Goal: Task Accomplishment & Management: Manage account settings

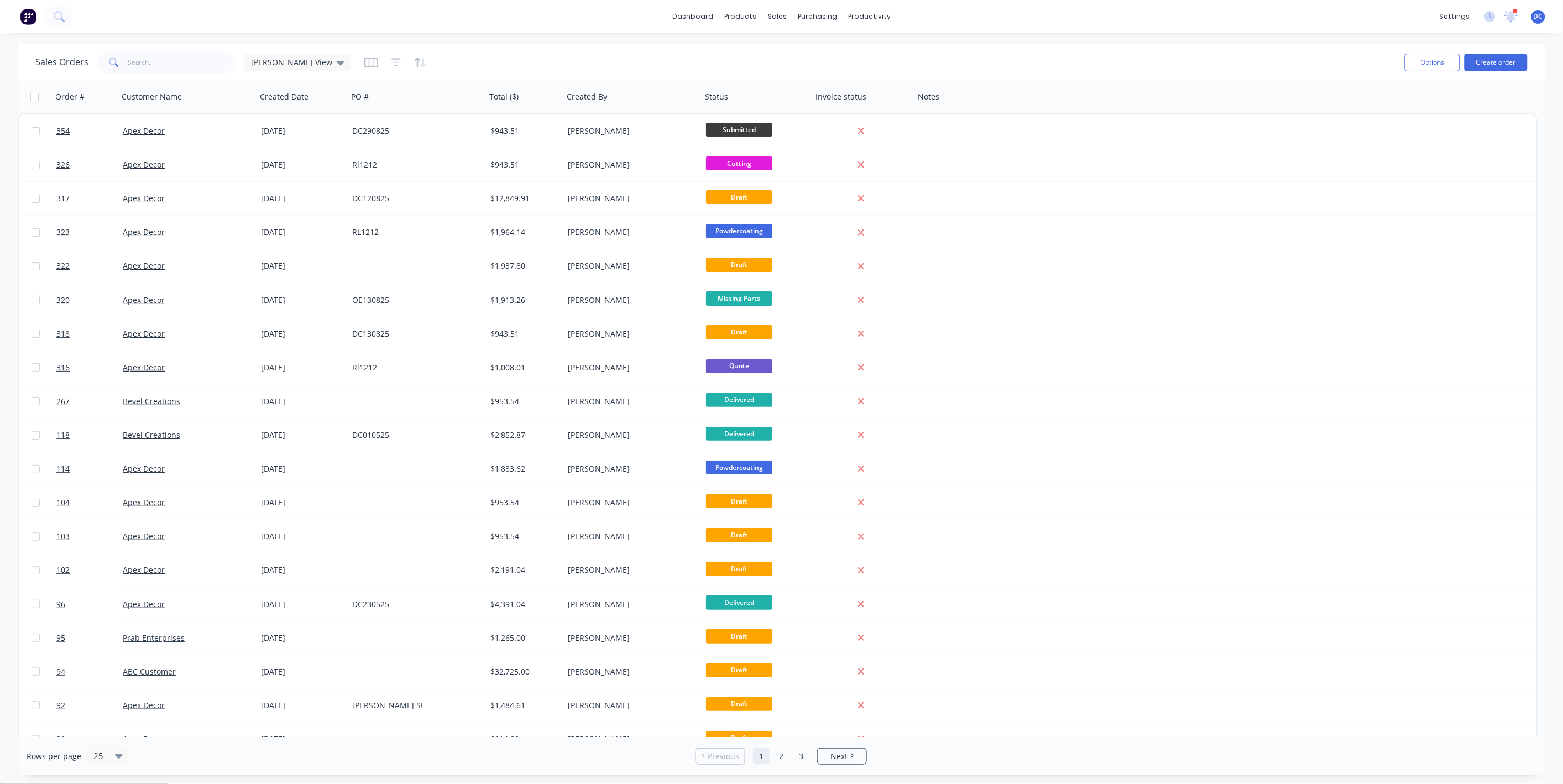
click at [18, 23] on button at bounding box center [28, 16] width 23 height 22
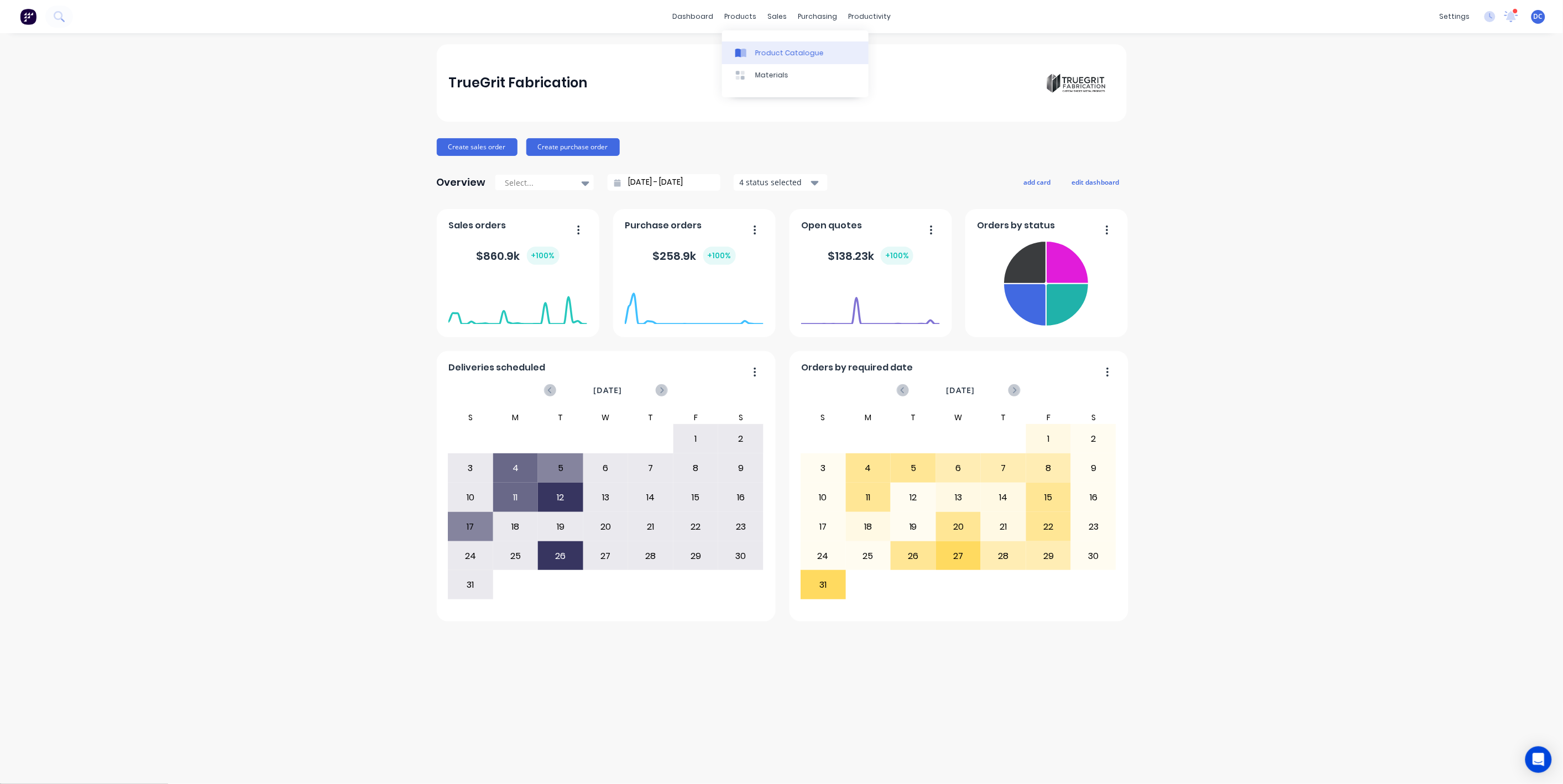
click at [763, 58] on link "Product Catalogue" at bounding box center [795, 52] width 146 height 22
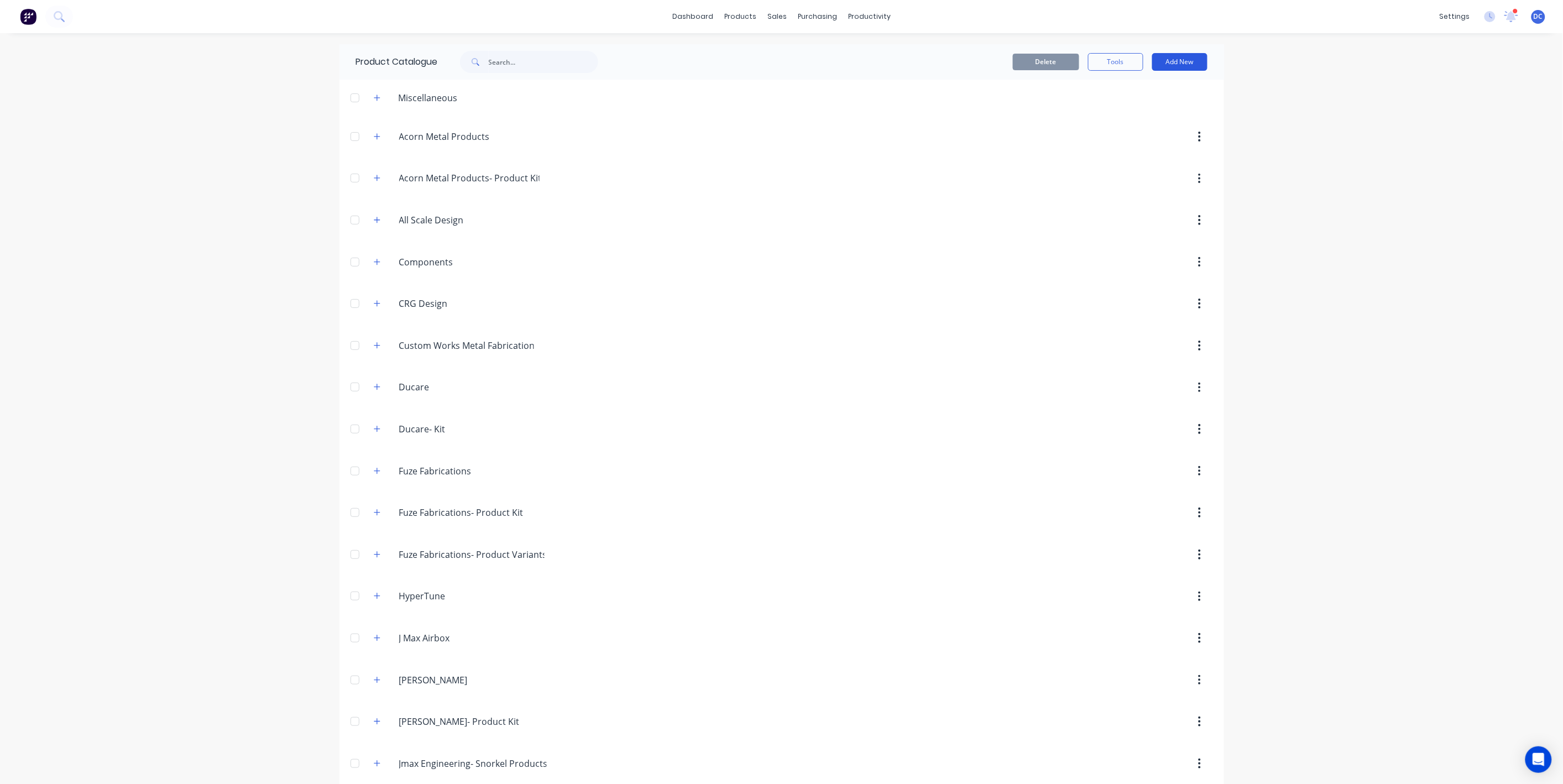
click at [1164, 58] on button "Add New" at bounding box center [1180, 62] width 55 height 17
click at [1135, 109] on div "Product" at bounding box center [1155, 113] width 85 height 16
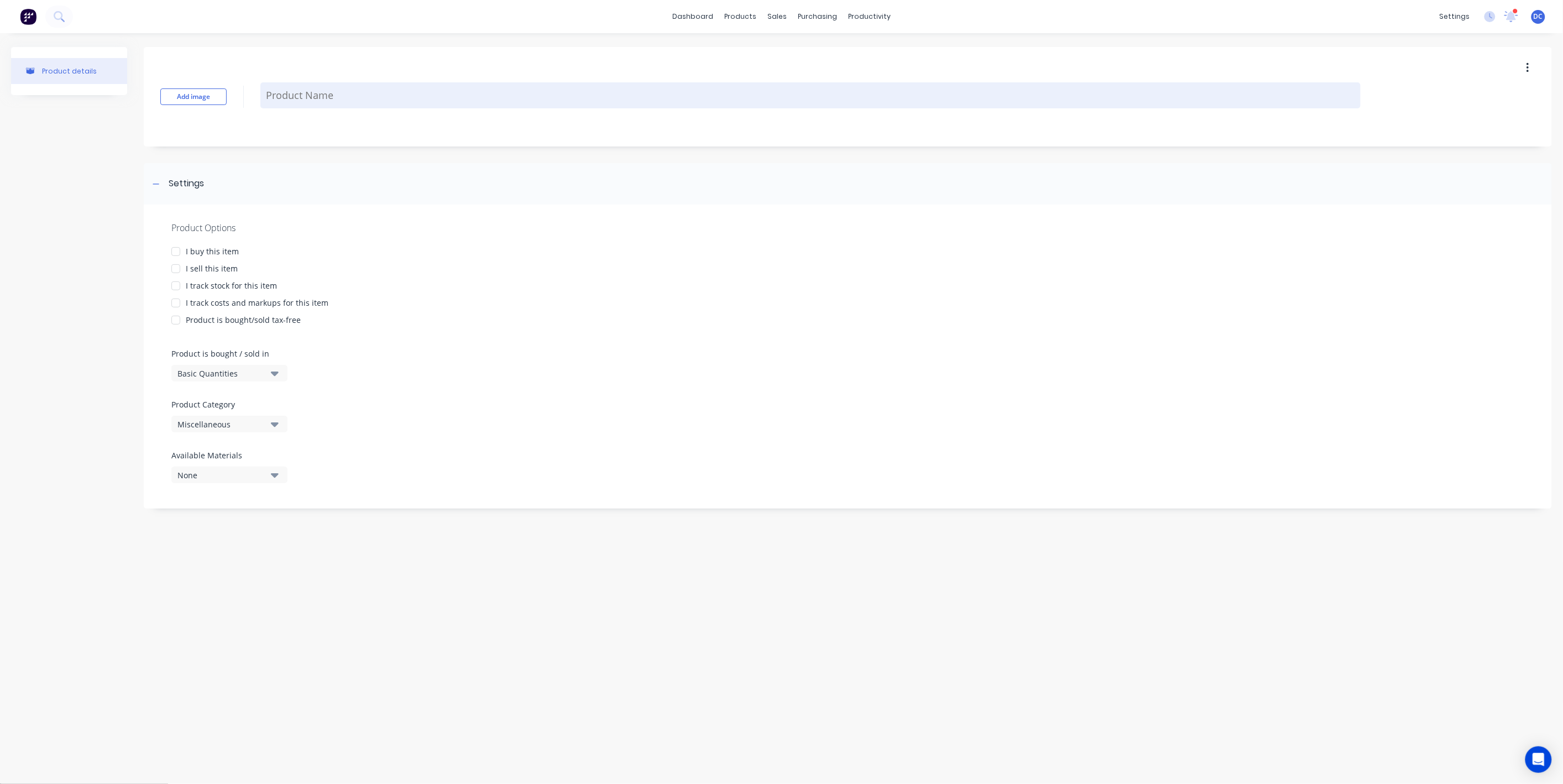
click at [306, 101] on textarea at bounding box center [810, 95] width 1100 height 26
paste textarea "Scope of Work:"
type textarea "x"
type textarea "Scope of Work:"
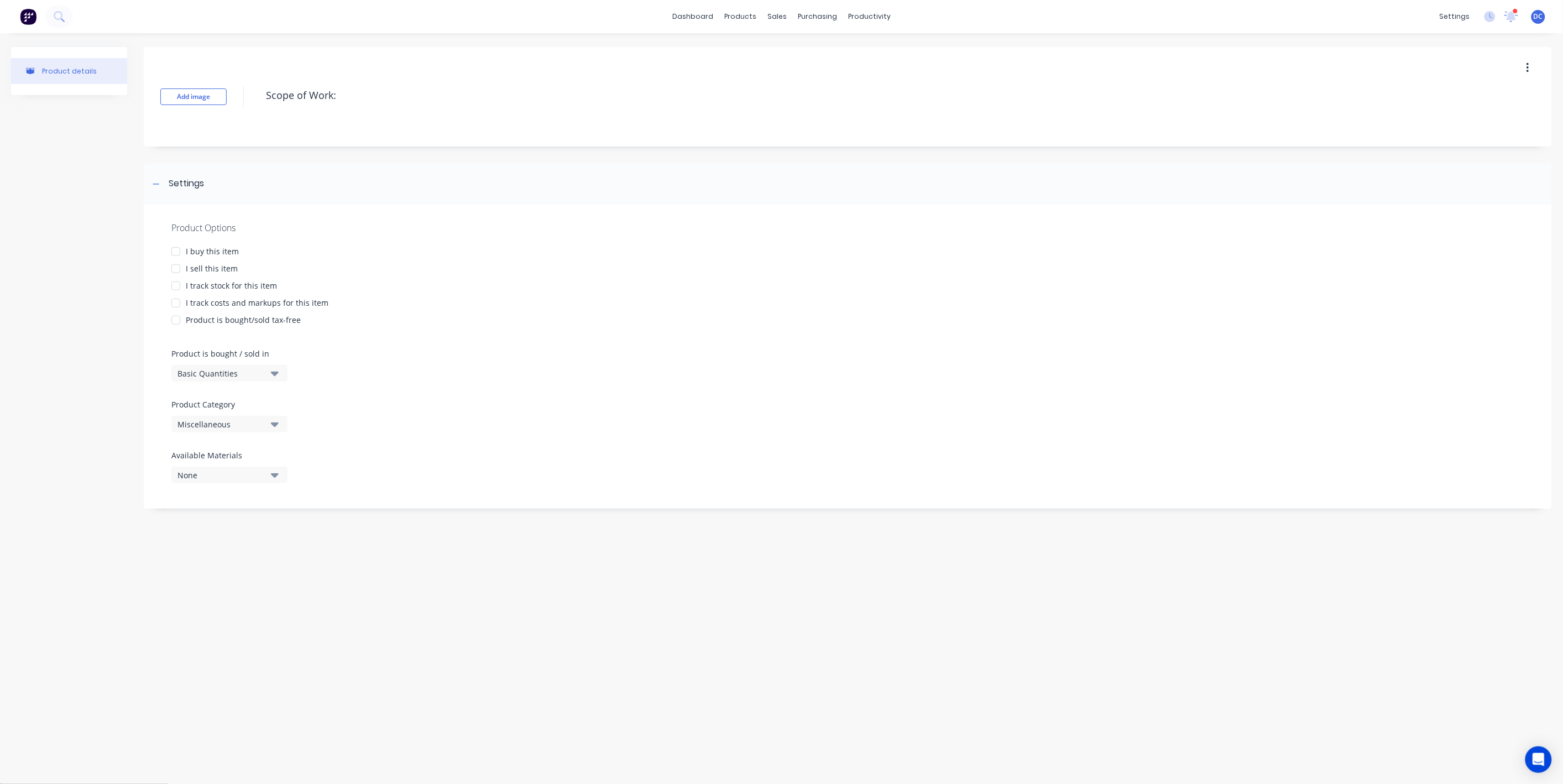
click at [176, 270] on div at bounding box center [175, 268] width 22 height 22
type textarea "x"
click at [207, 618] on div "Search..." at bounding box center [210, 614] width 61 height 10
type textarea "Scope of Work:"
type textarea "x"
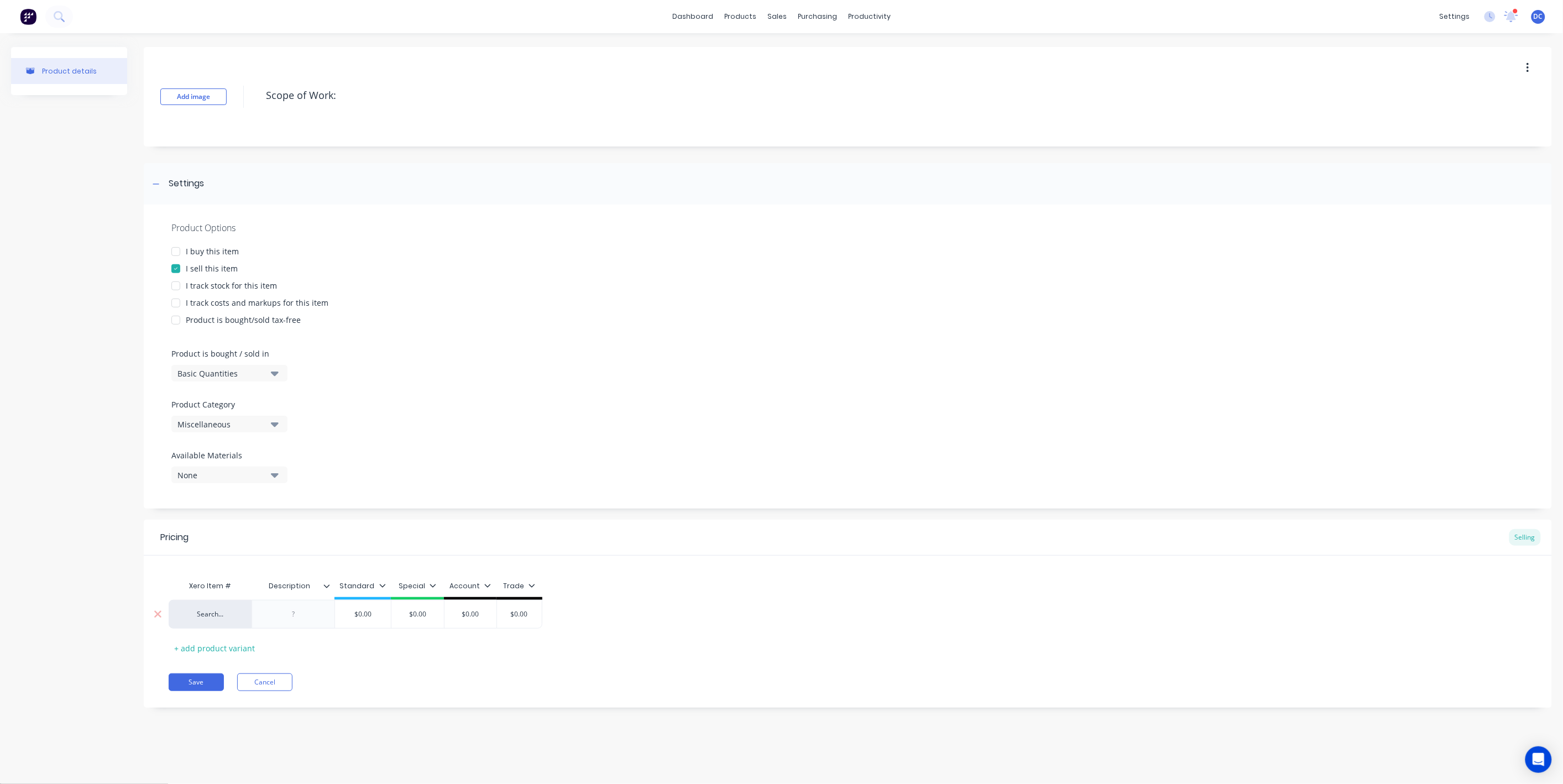
type textarea "Scope of Work:"
click at [298, 606] on div at bounding box center [293, 614] width 83 height 29
click at [293, 622] on div at bounding box center [293, 614] width 83 height 29
click at [293, 617] on div at bounding box center [293, 614] width 55 height 14
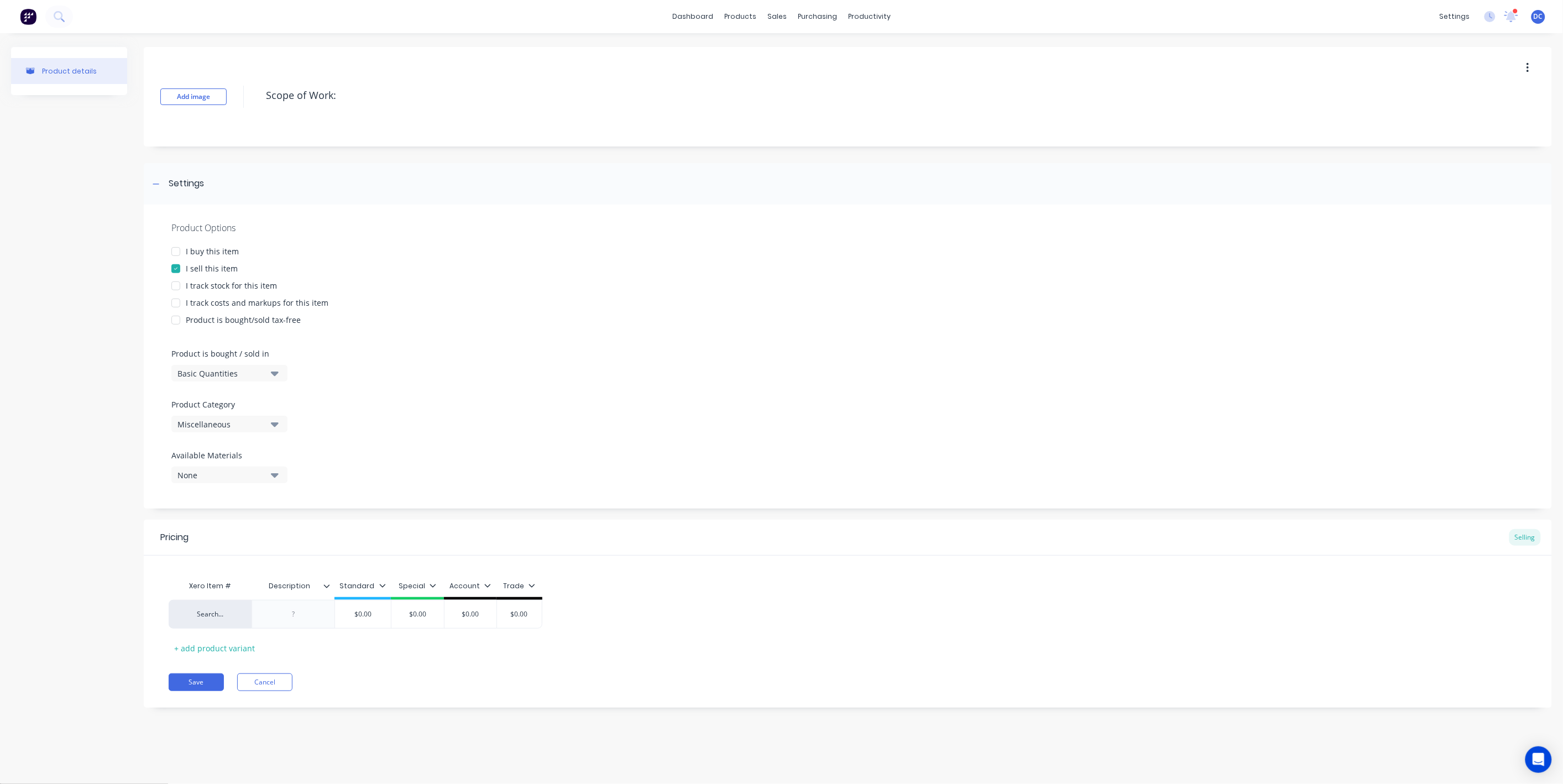
type textarea "x"
click at [295, 614] on div at bounding box center [293, 614] width 55 height 14
paste div
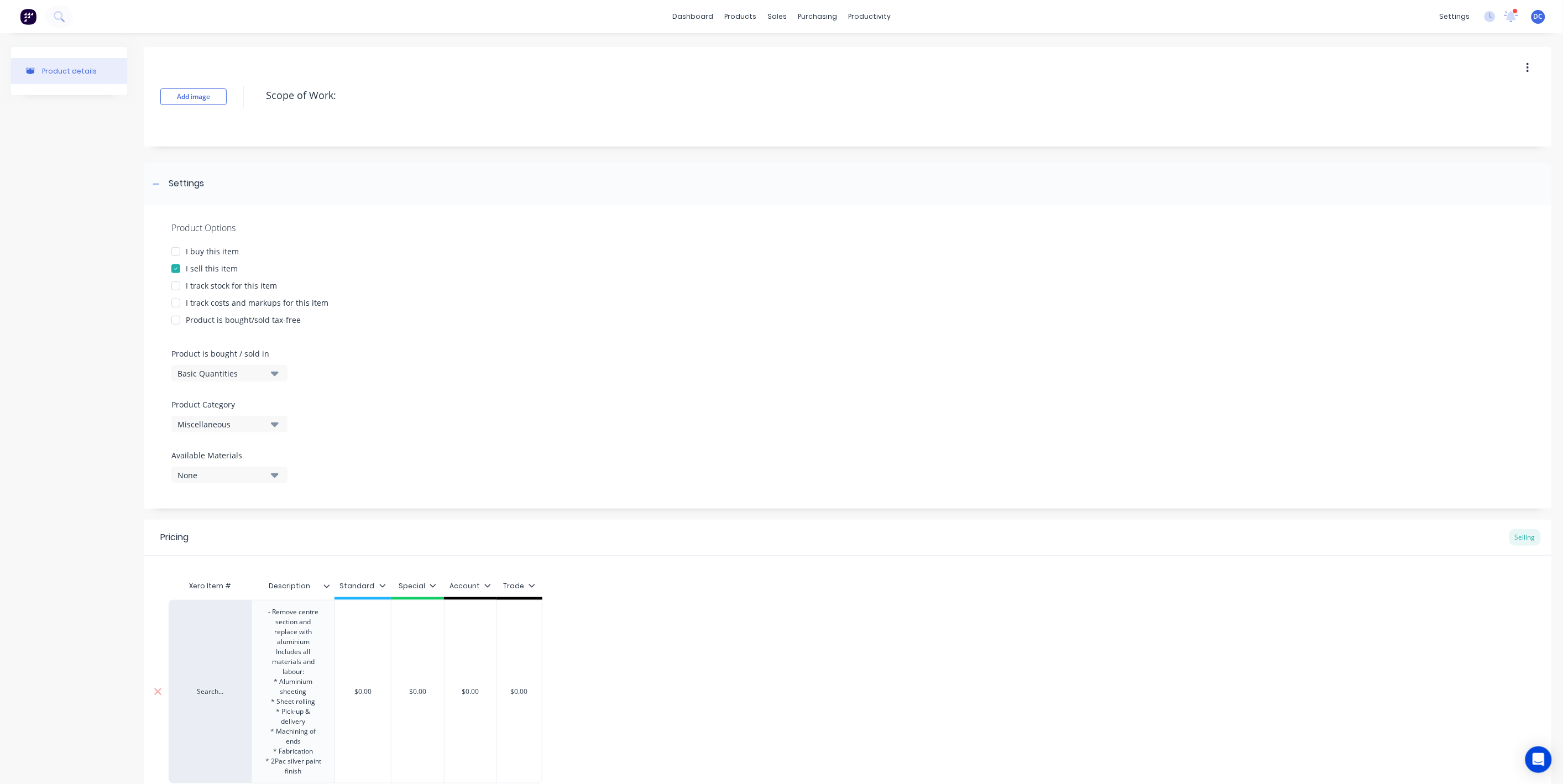
scroll to position [108, 0]
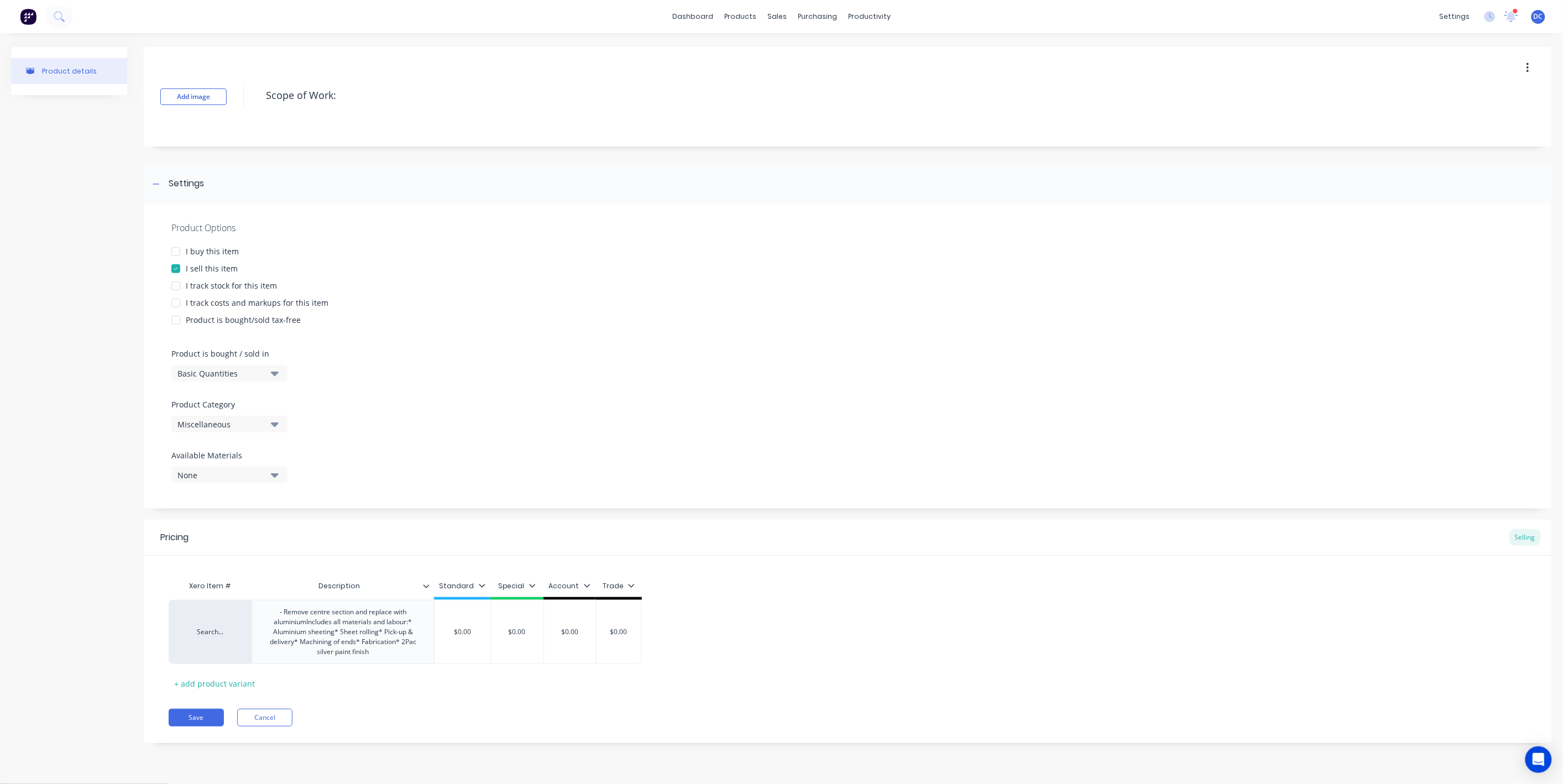
click at [697, 607] on div "Search... - Remove centre section and replace with aluminiumIncludes all materi…" at bounding box center [847, 632] width 1358 height 64
click at [612, 584] on div "Trade" at bounding box center [619, 585] width 32 height 10
click at [601, 673] on div "Account" at bounding box center [599, 683] width 82 height 22
click at [601, 665] on div "Special" at bounding box center [608, 661] width 27 height 11
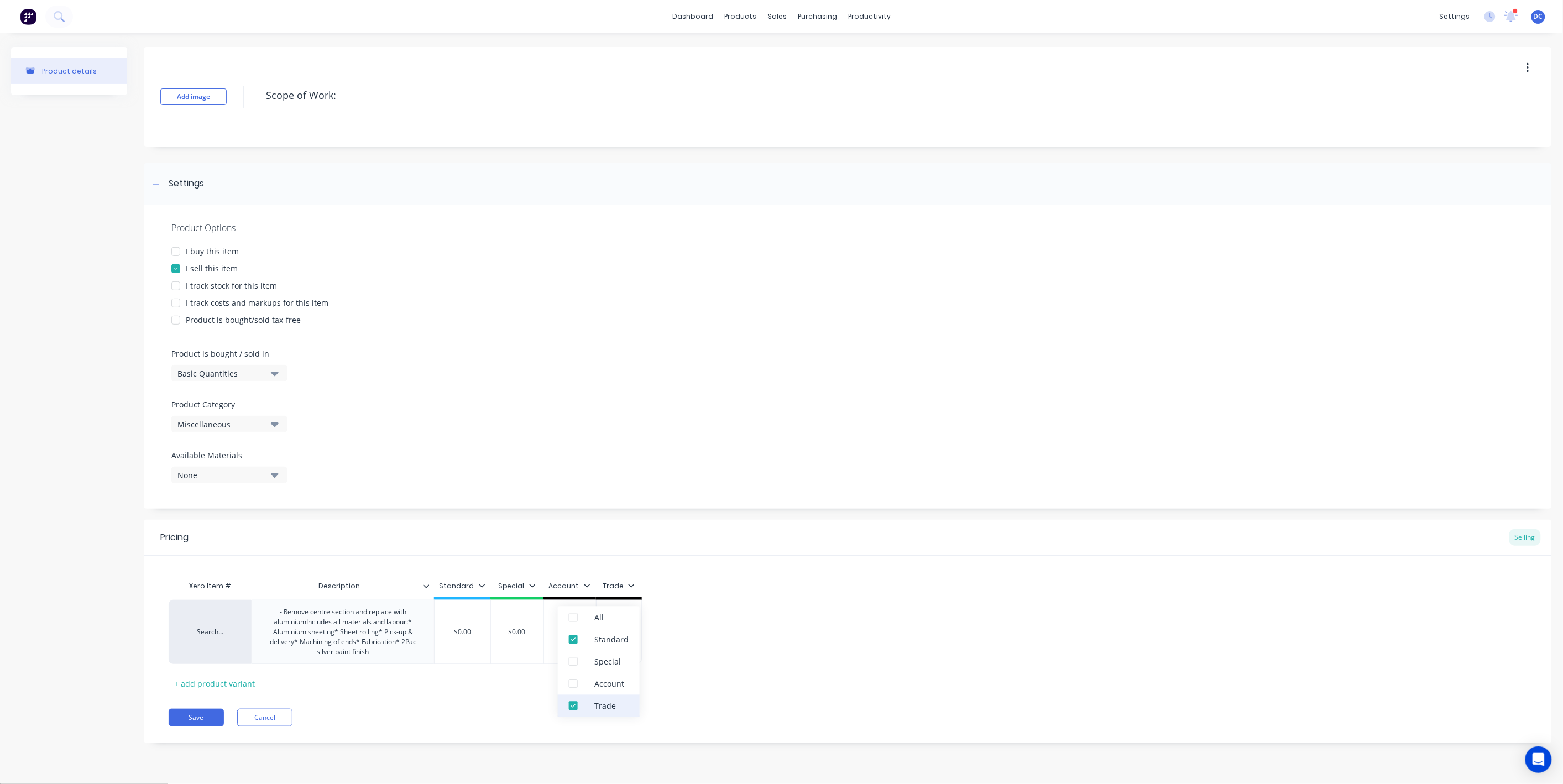
click at [600, 713] on div "Trade" at bounding box center [599, 705] width 82 height 22
click at [644, 677] on div "Xero Item # Description Standard Search... - Remove centre section and replace …" at bounding box center [847, 633] width 1358 height 117
click at [479, 583] on icon at bounding box center [482, 585] width 7 height 7
click at [454, 616] on div "All" at bounding box center [448, 617] width 82 height 22
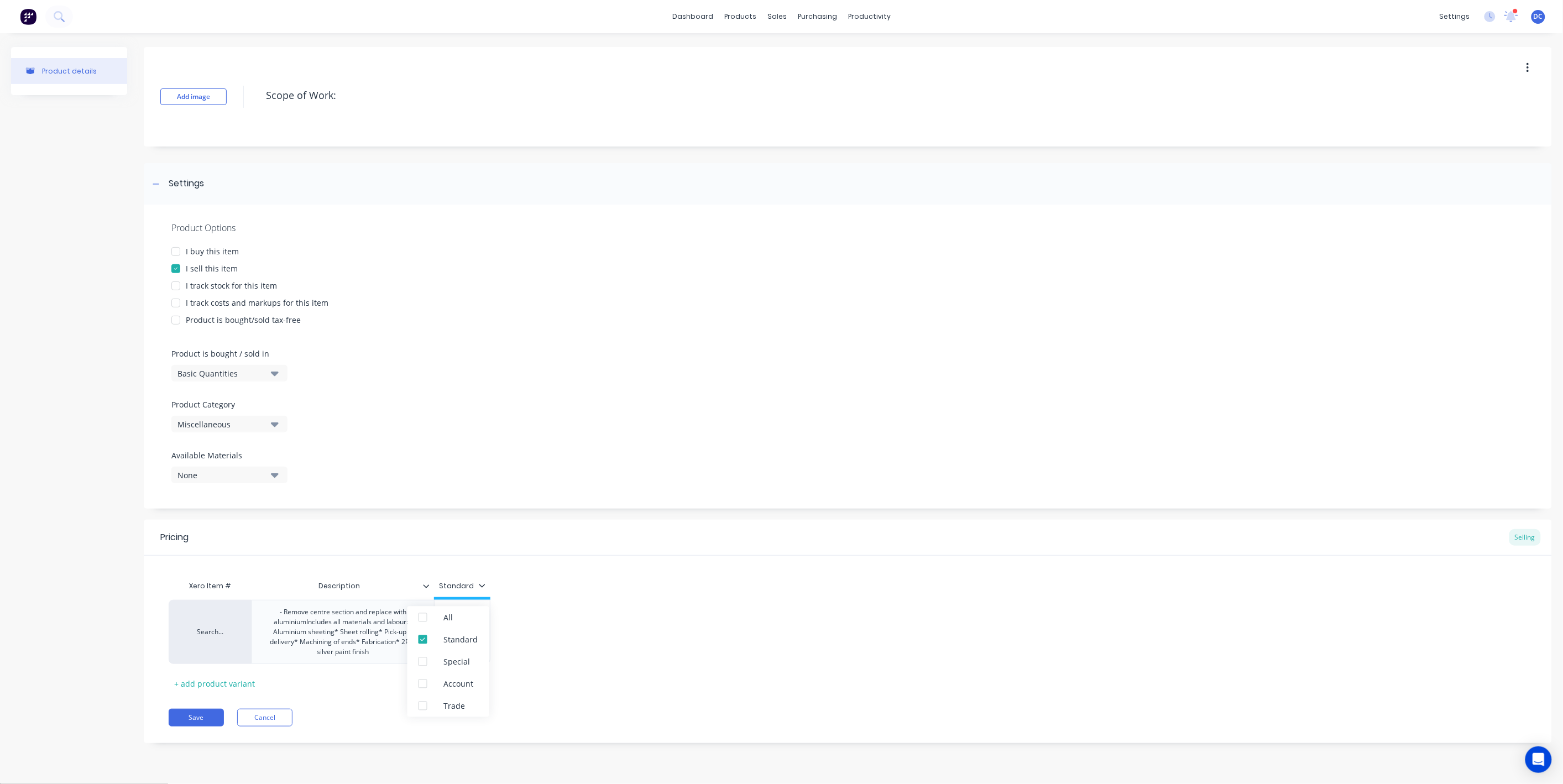
type textarea "x"
click at [600, 616] on div "Search... - Remove centre section and replace with aluminiumIncludes all materi…" at bounding box center [847, 632] width 1358 height 64
type input "$0.00"
click at [476, 628] on input "$0.00" at bounding box center [462, 632] width 55 height 10
drag, startPoint x: 476, startPoint y: 628, endPoint x: 457, endPoint y: 630, distance: 19.1
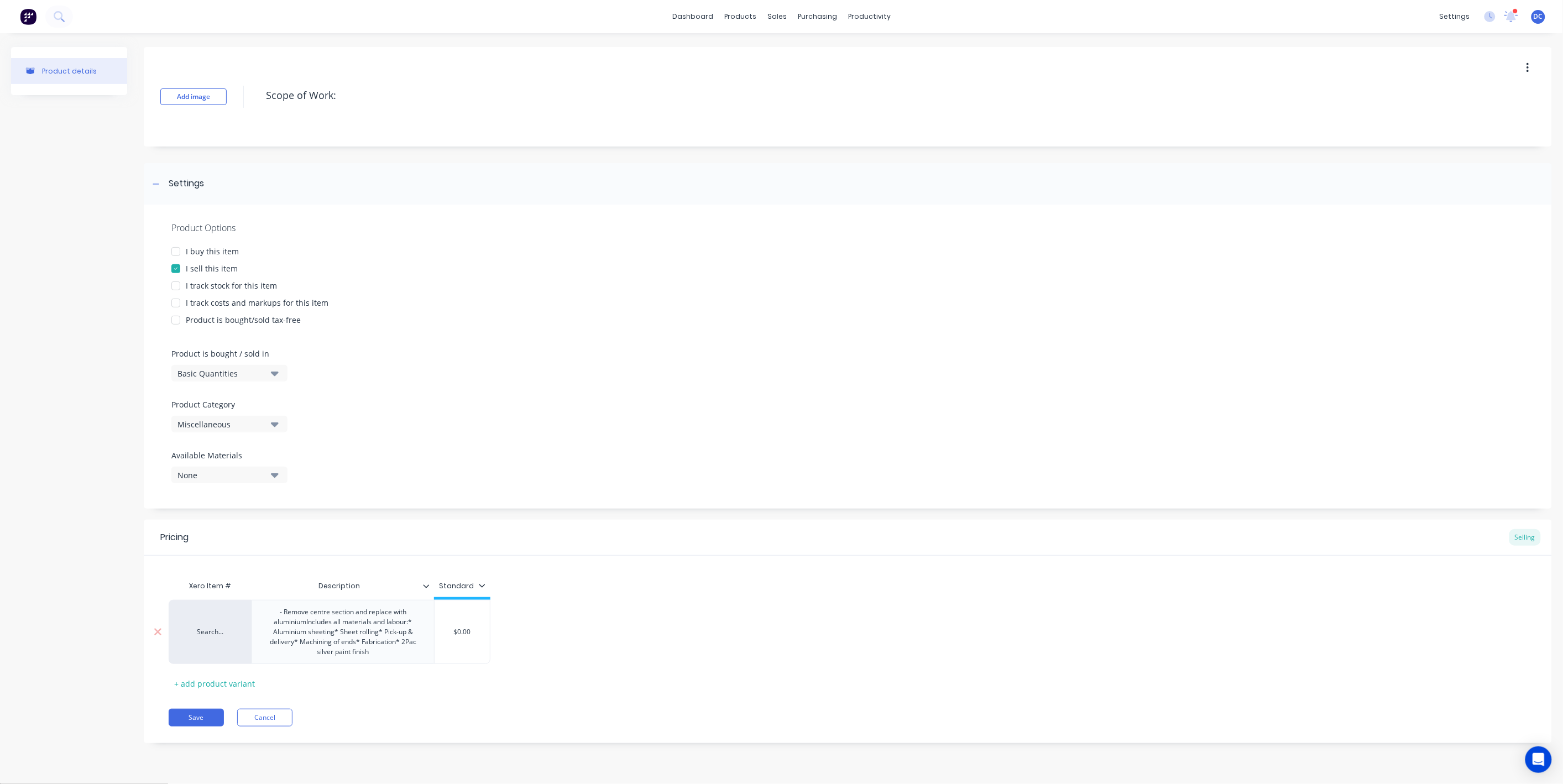
click at [457, 630] on input "$0.00" at bounding box center [462, 632] width 55 height 10
type textarea "x"
type input "$4"
type textarea "x"
type input "$42"
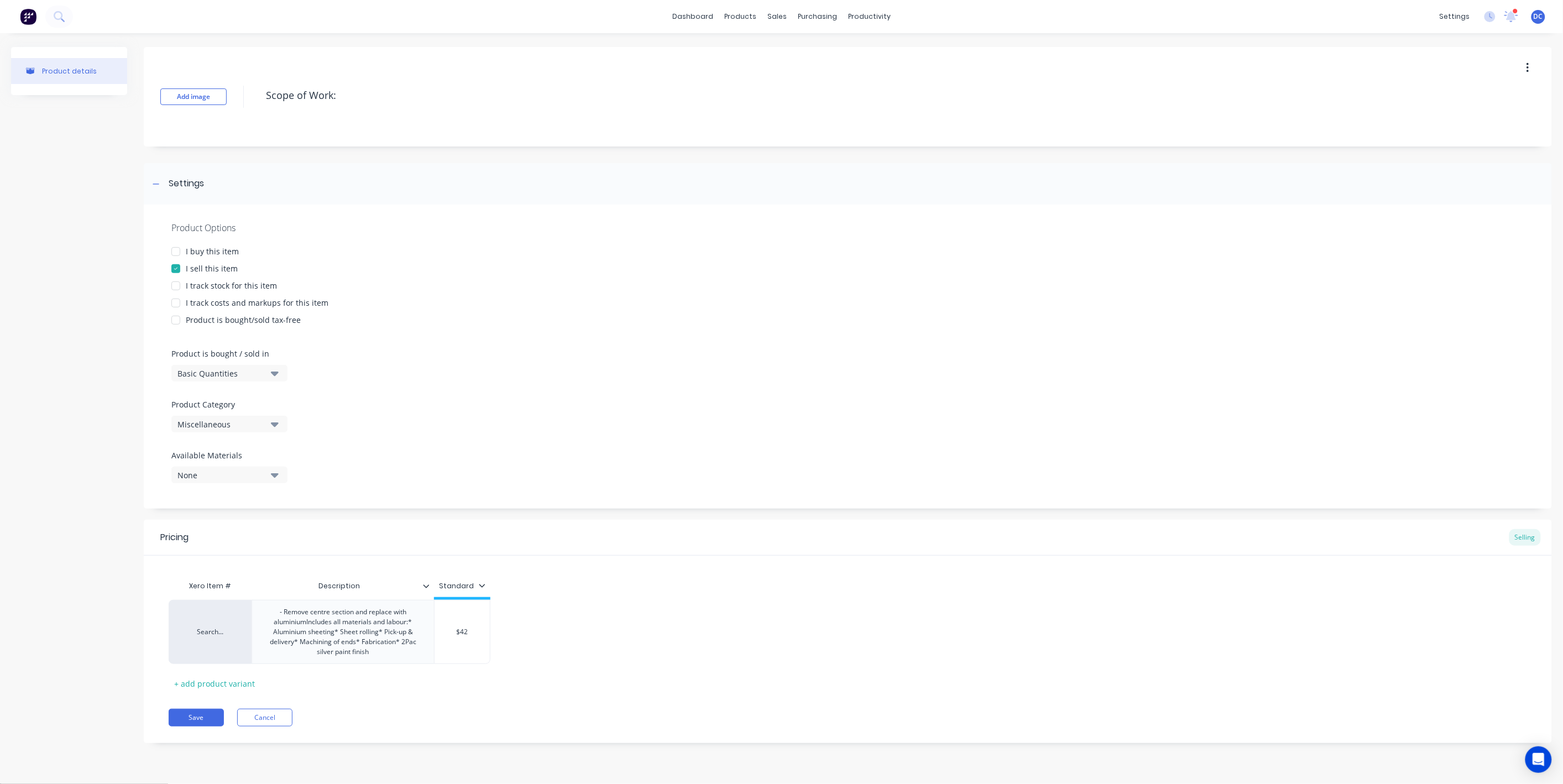
type textarea "x"
type input "$420"
type textarea "x"
type input "$4200"
click at [870, 371] on div "Product Options I buy this item I sell this item I track stock for this item I …" at bounding box center [847, 356] width 1408 height 304
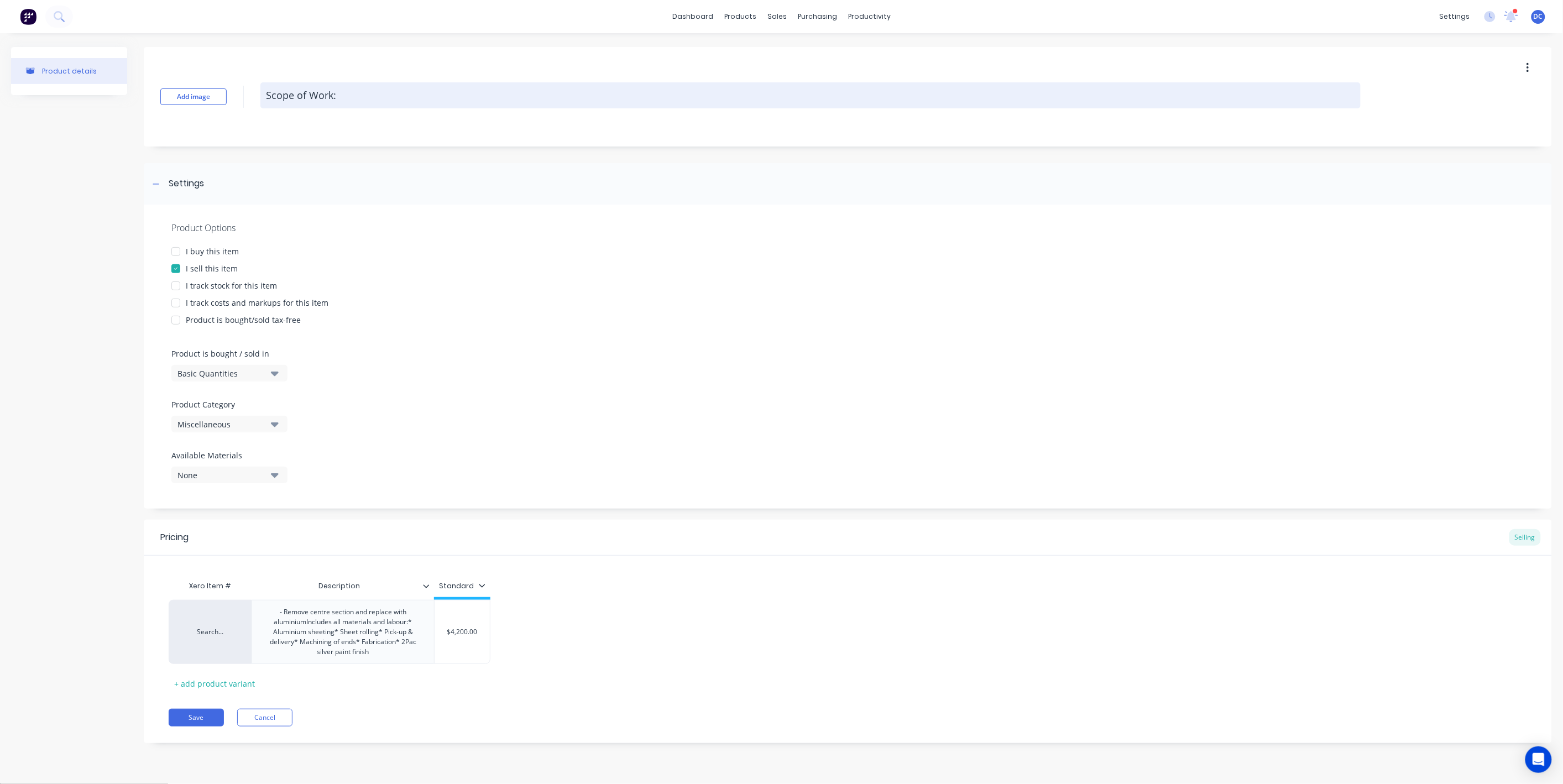
click at [355, 95] on textarea "Scope of Work:" at bounding box center [810, 95] width 1100 height 26
type textarea "x"
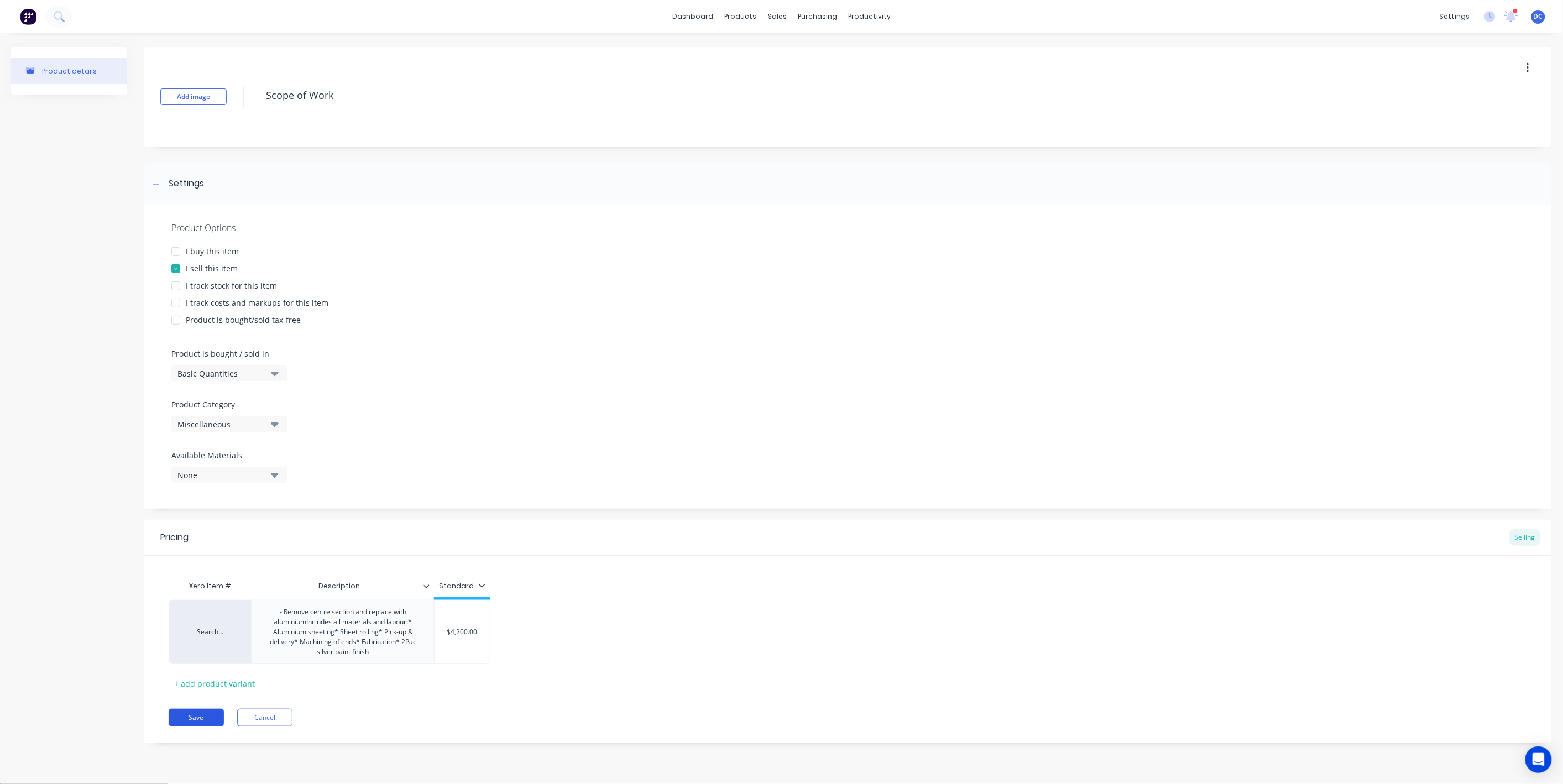
type textarea "Scope of Work"
type textarea "x"
type textarea "Scope of Work"
click at [211, 712] on button "Save" at bounding box center [196, 718] width 55 height 17
type textarea "x"
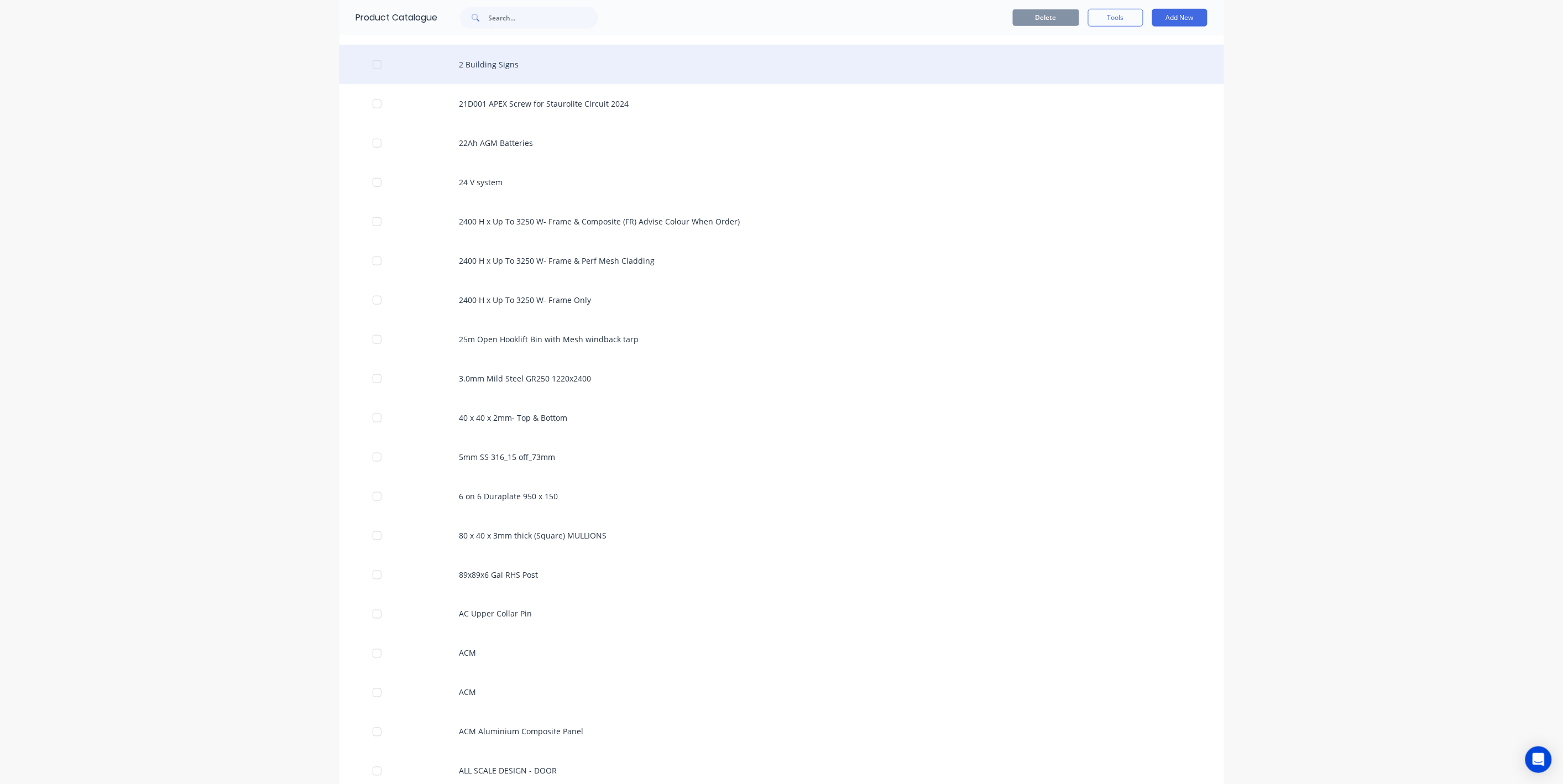
scroll to position [655, 0]
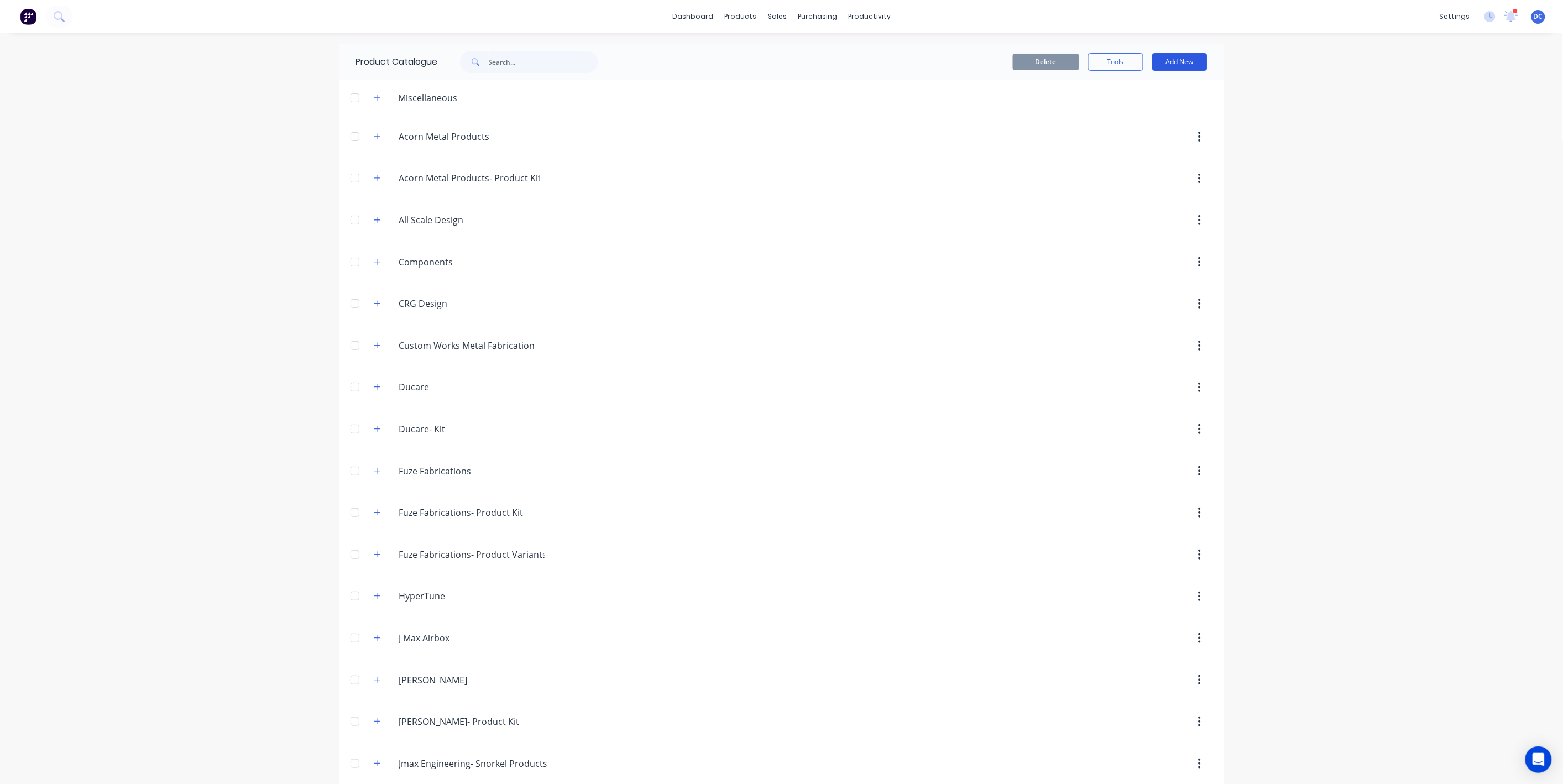
click at [1173, 68] on button "Add New" at bounding box center [1180, 62] width 55 height 17
click at [1135, 136] on div "Product Kit" at bounding box center [1155, 135] width 85 height 16
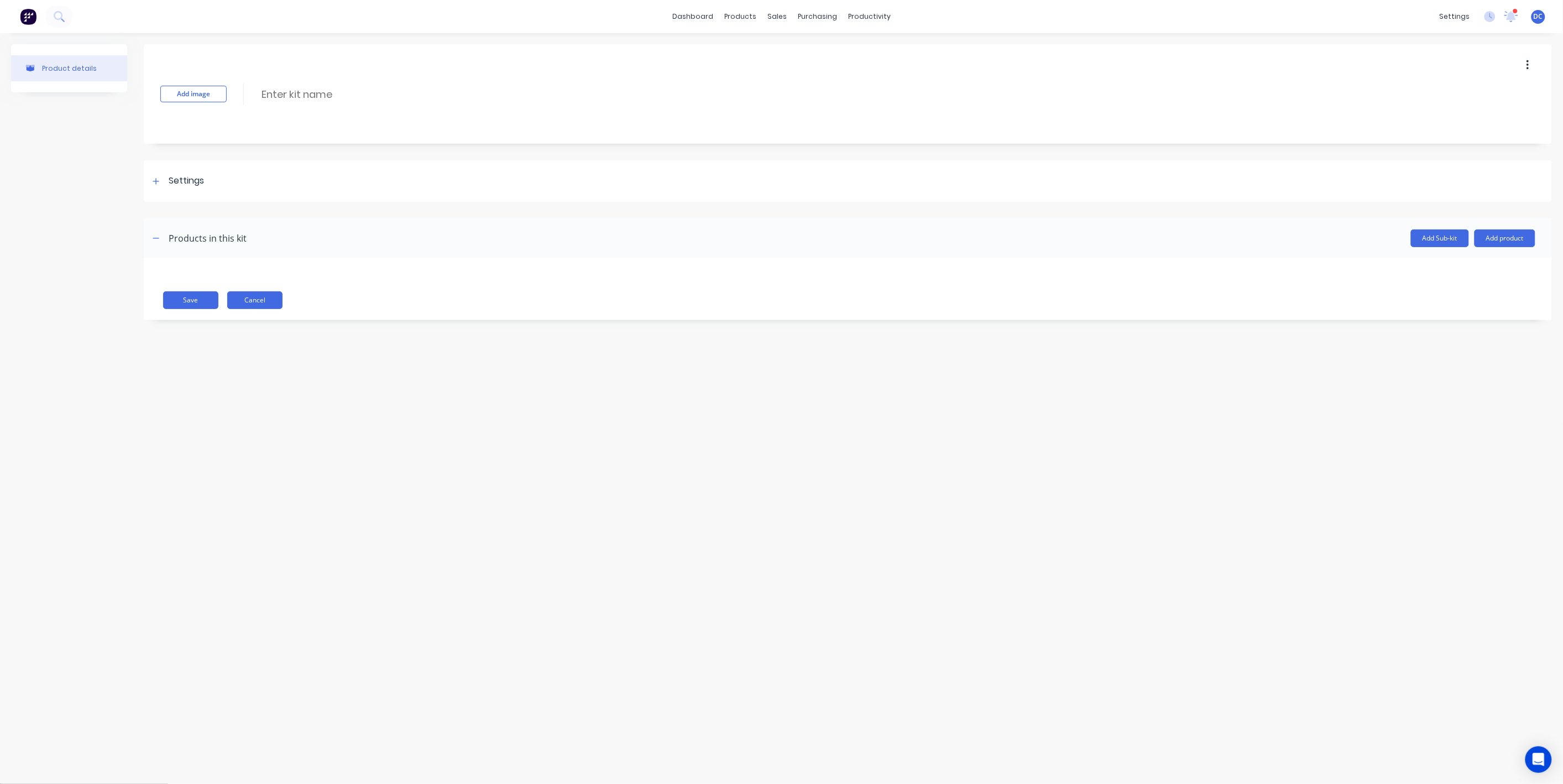
click at [265, 295] on button "Cancel" at bounding box center [254, 300] width 55 height 17
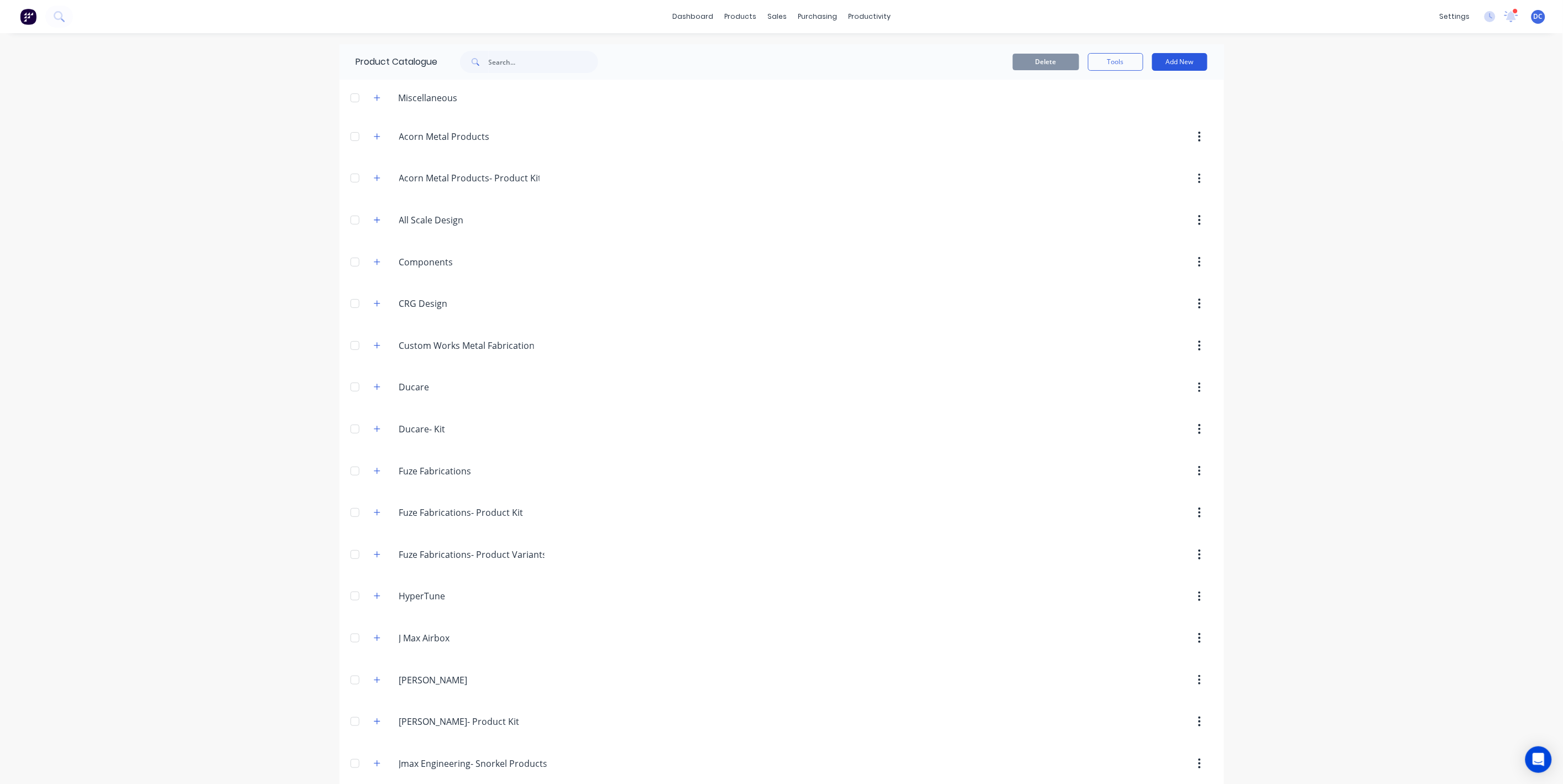
click at [1166, 56] on button "Add New" at bounding box center [1180, 62] width 55 height 17
click at [1145, 91] on div "Category" at bounding box center [1155, 91] width 85 height 16
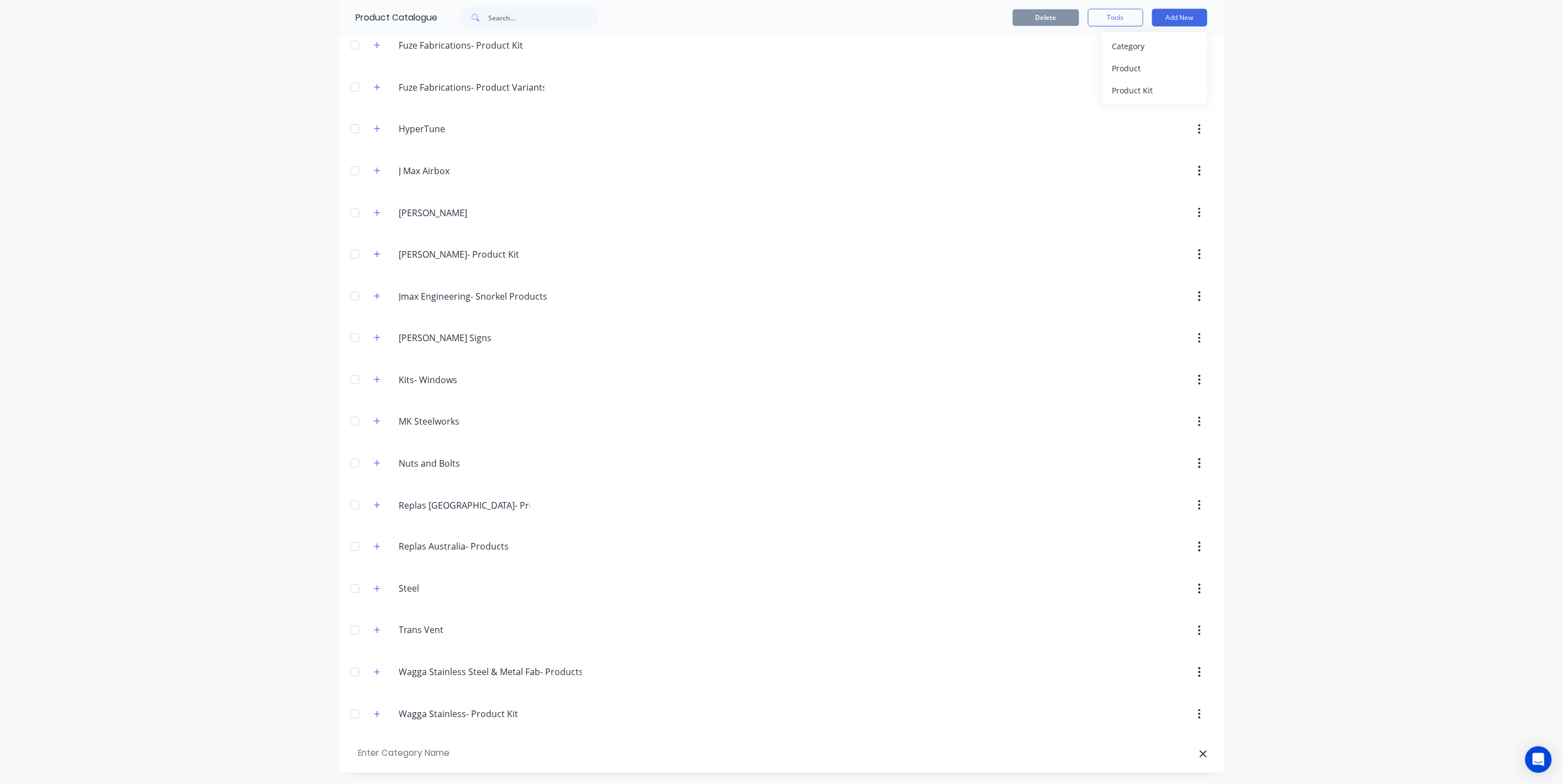
click at [413, 760] on input "text" at bounding box center [418, 754] width 125 height 16
type input "Frynem Enginering"
click at [1314, 454] on div "dashboard products sales purchasing productivity dashboard products Product Cat…" at bounding box center [781, 392] width 1563 height 784
click at [259, 496] on div "dashboard products sales purchasing productivity dashboard products Product Cat…" at bounding box center [781, 392] width 1563 height 784
click at [237, 610] on div "dashboard products sales purchasing productivity dashboard products Product Cat…" at bounding box center [781, 392] width 1563 height 784
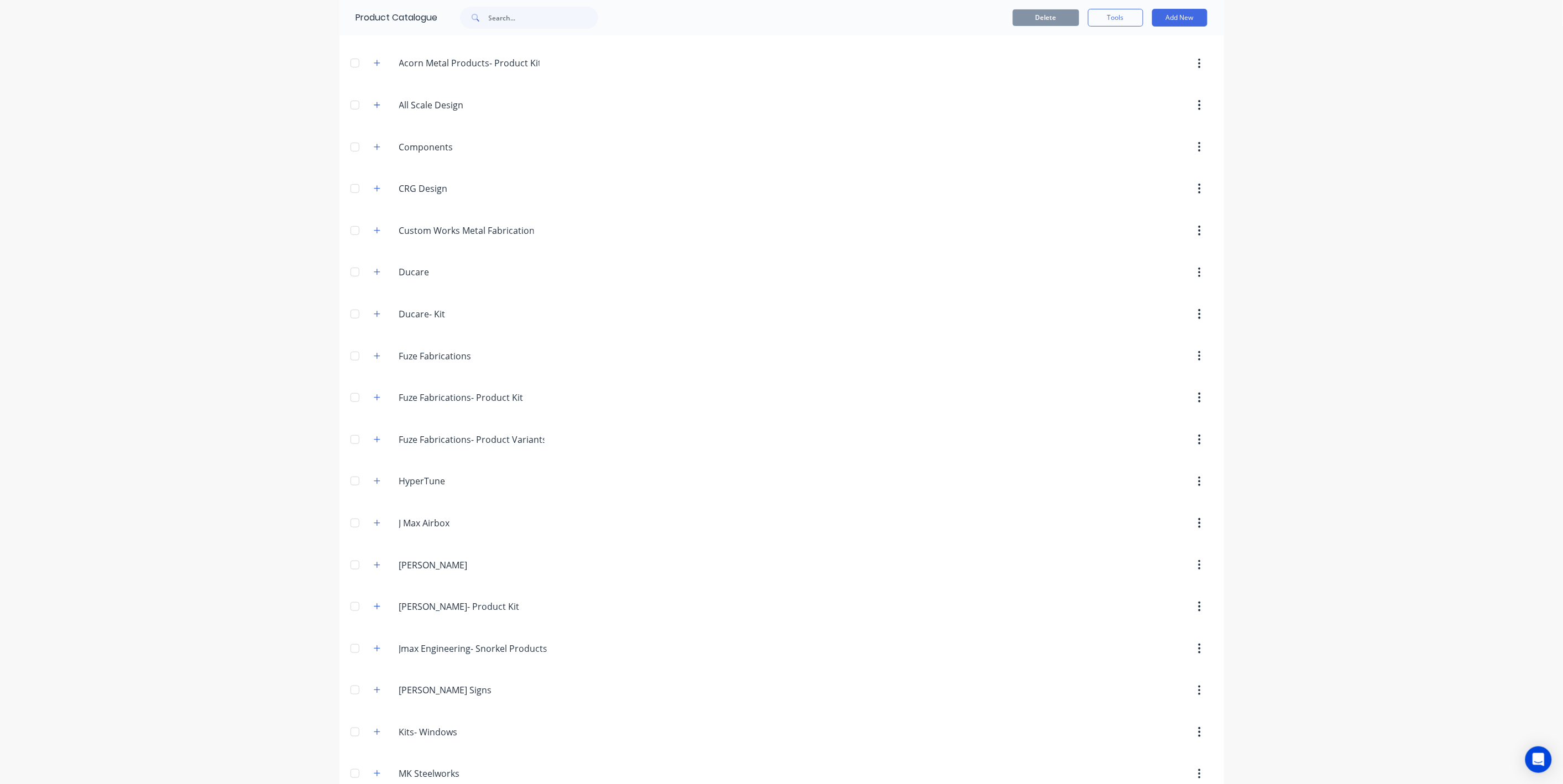
scroll to position [0, 0]
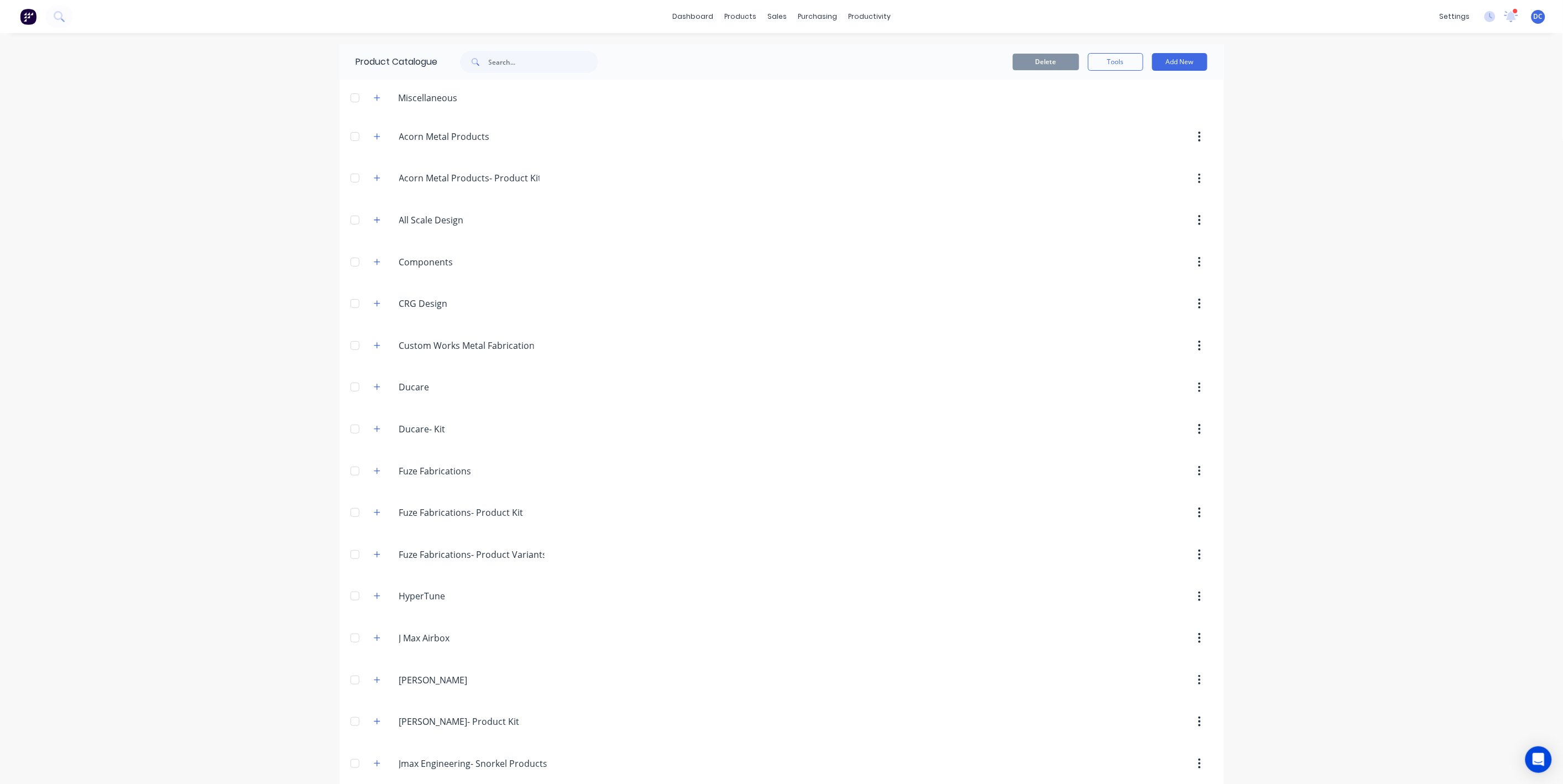
click at [1277, 175] on div "dashboard products sales purchasing productivity dashboard products Product Cat…" at bounding box center [781, 392] width 1563 height 784
click at [732, 14] on div "products" at bounding box center [741, 16] width 43 height 17
click at [747, 48] on div at bounding box center [743, 53] width 17 height 10
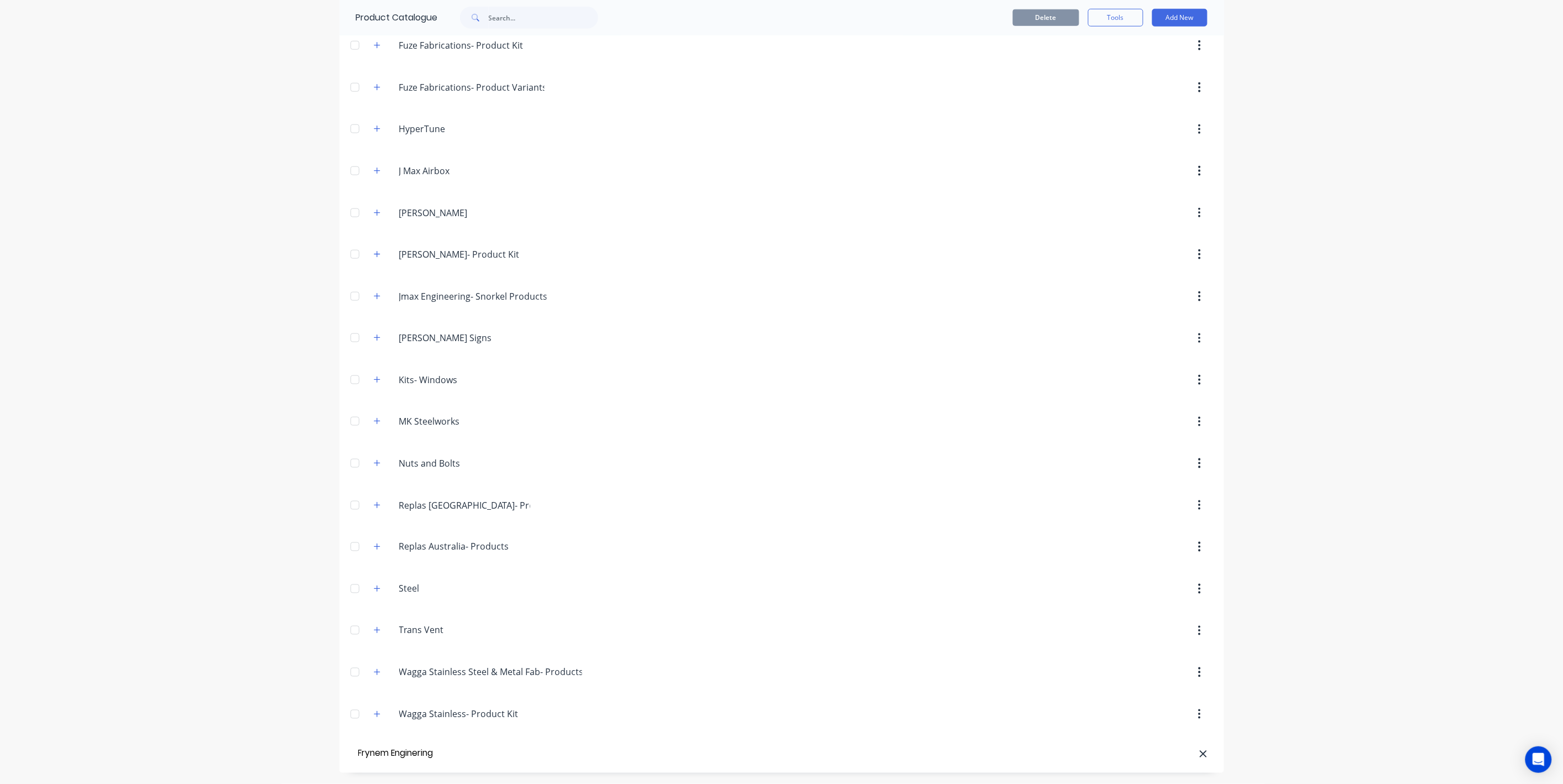
click at [218, 509] on div "dashboard products sales purchasing productivity dashboard products Product Cat…" at bounding box center [781, 392] width 1563 height 784
click at [388, 745] on header "Frynem Enginering" at bounding box center [782, 753] width 885 height 38
click at [389, 766] on header "Frynem Enginering" at bounding box center [782, 753] width 885 height 38
click at [389, 756] on input "Frynem Enginering" at bounding box center [418, 754] width 125 height 16
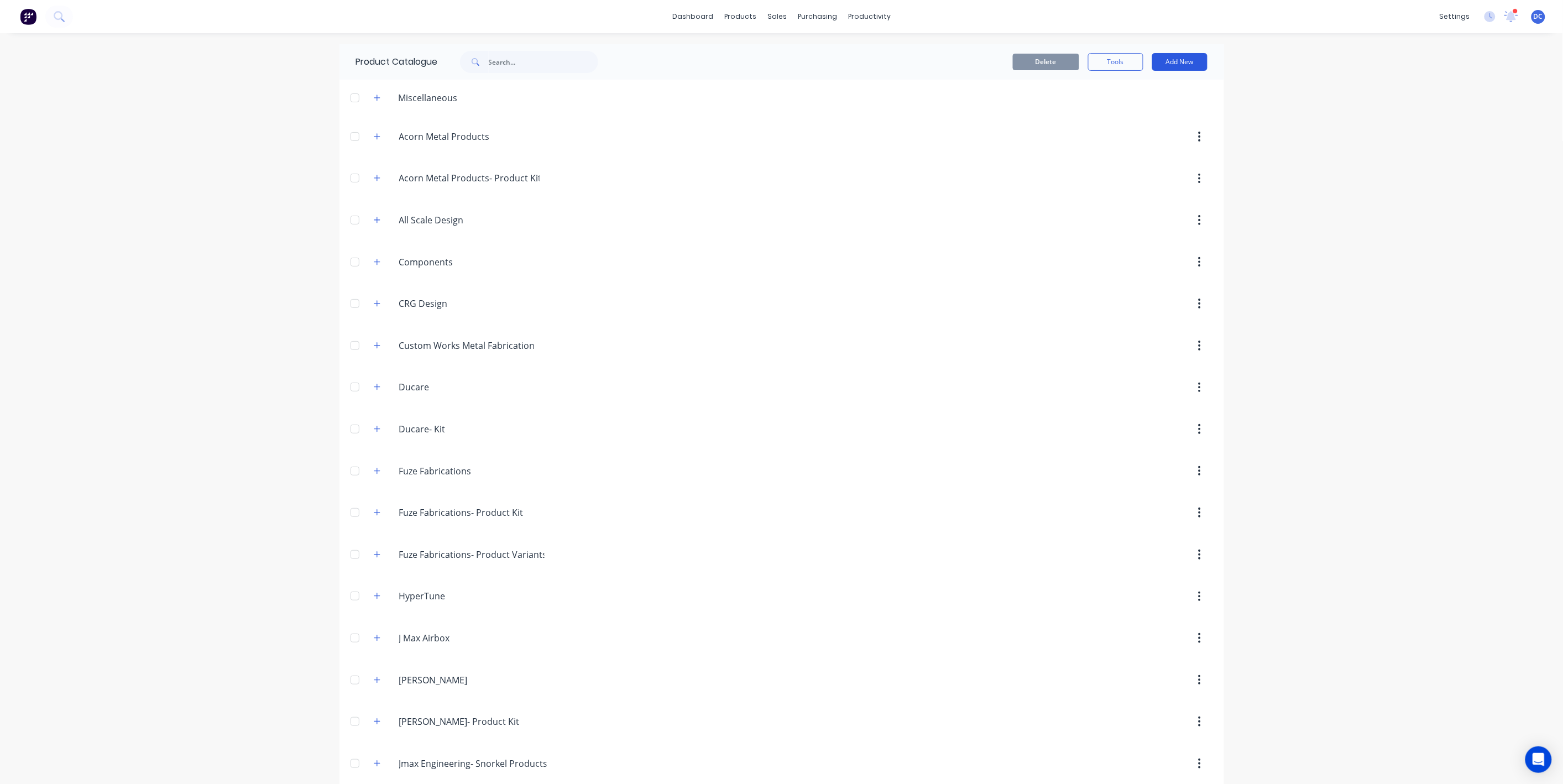
click at [1174, 58] on button "Add New" at bounding box center [1180, 62] width 55 height 17
click at [1142, 89] on div "Category" at bounding box center [1155, 91] width 85 height 16
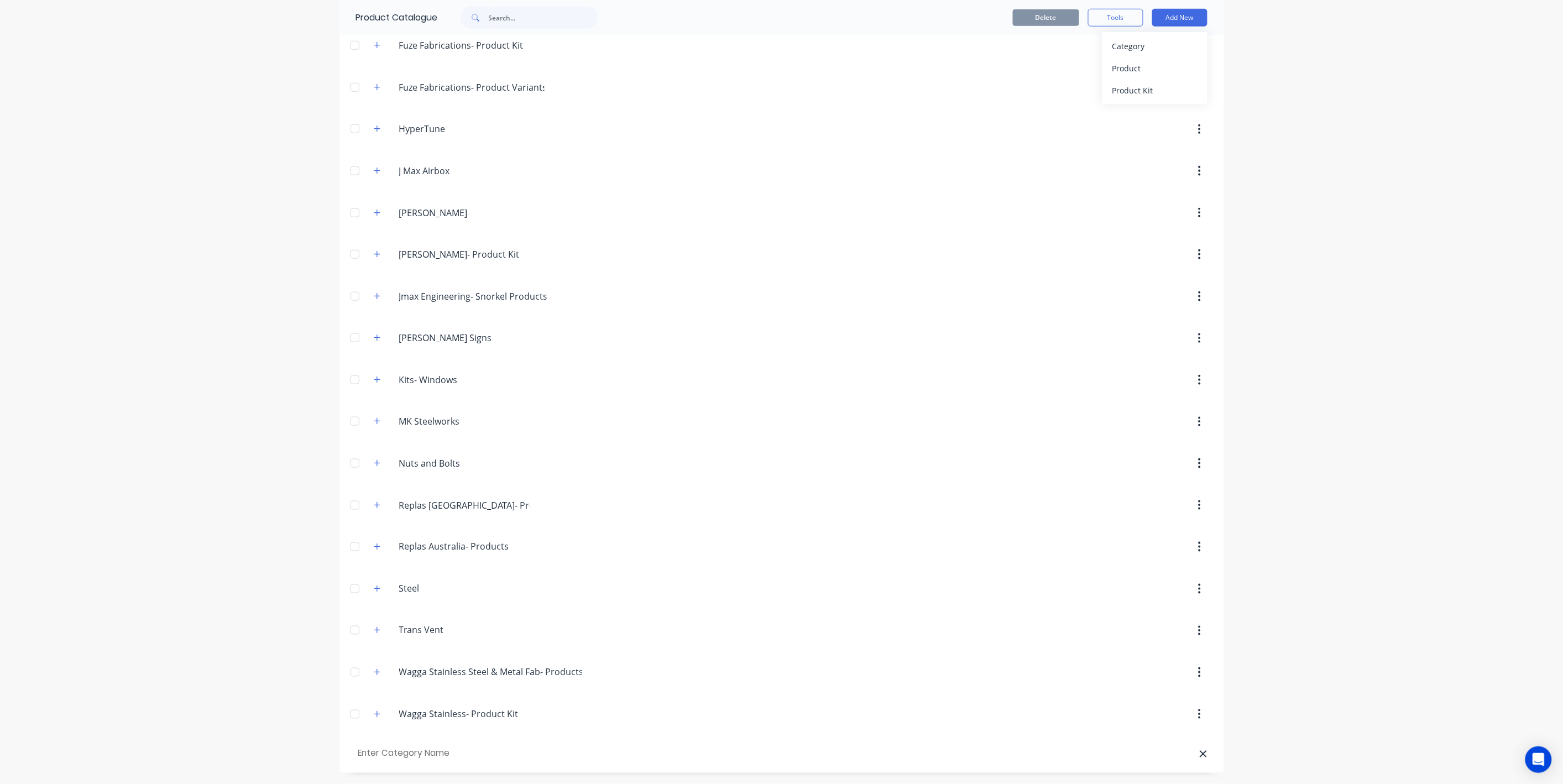
click at [393, 754] on input "text" at bounding box center [418, 754] width 125 height 16
type input "Frynem Enginering"
click at [462, 762] on div "Frynem.Enginering Frynem Enginering" at bounding box center [465, 754] width 149 height 14
click at [459, 756] on input "Frynem Enginering" at bounding box center [465, 754] width 131 height 13
type input "Frynem Engineering"
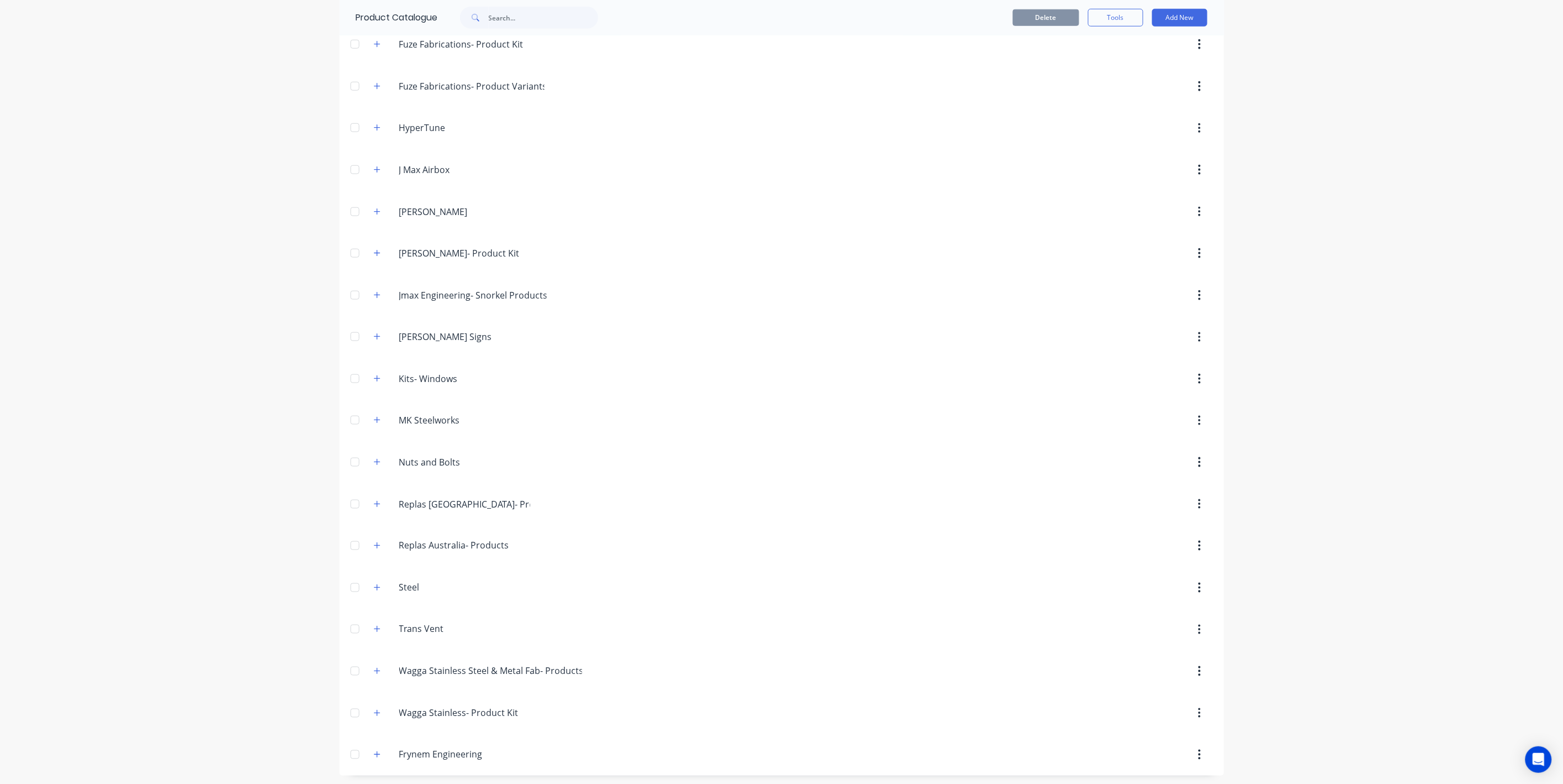
click at [267, 616] on div "dashboard products sales purchasing productivity dashboard products Product Cat…" at bounding box center [781, 392] width 1563 height 784
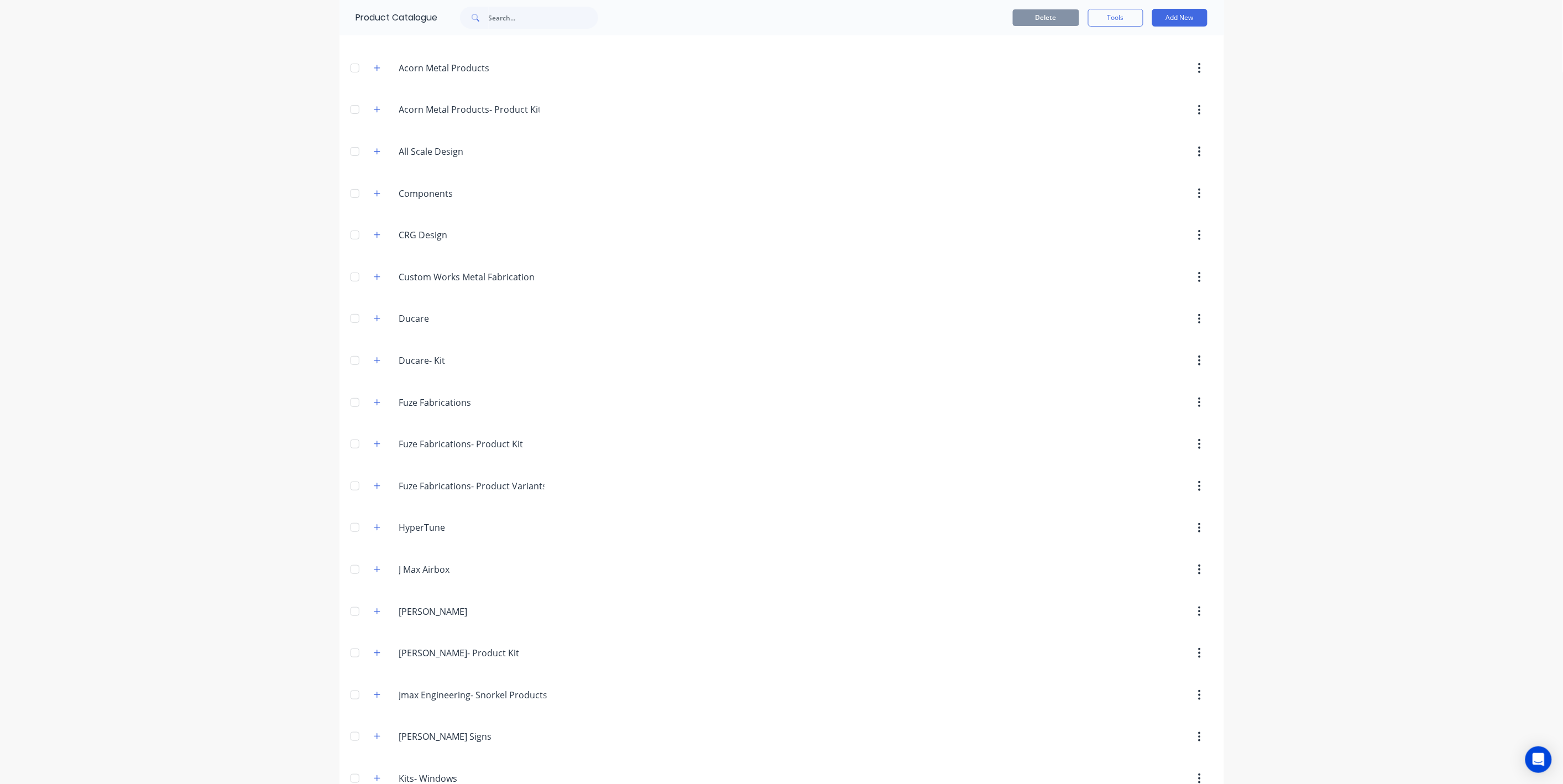
scroll to position [0, 0]
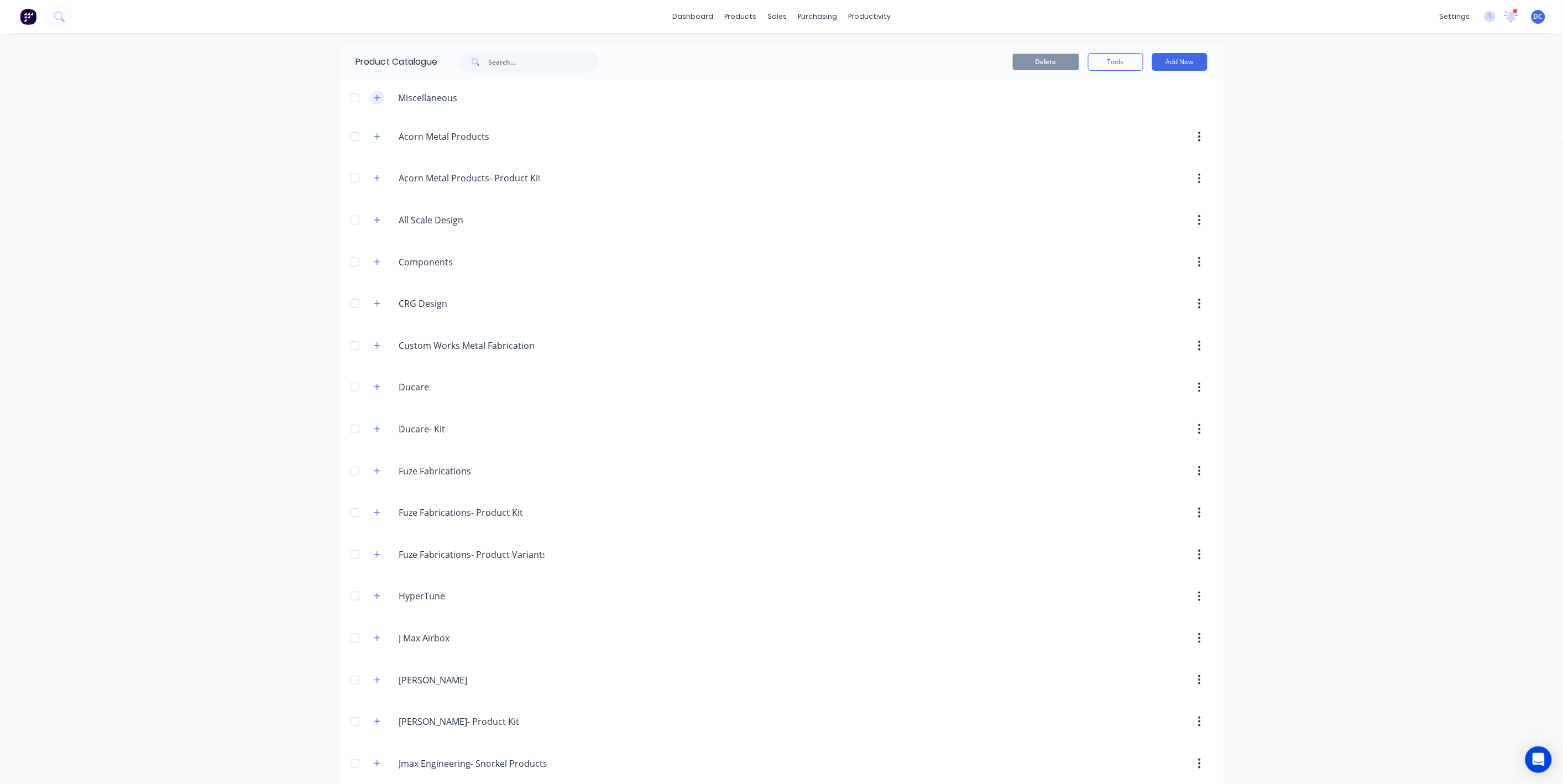
click at [378, 97] on icon "button" at bounding box center [377, 97] width 6 height 6
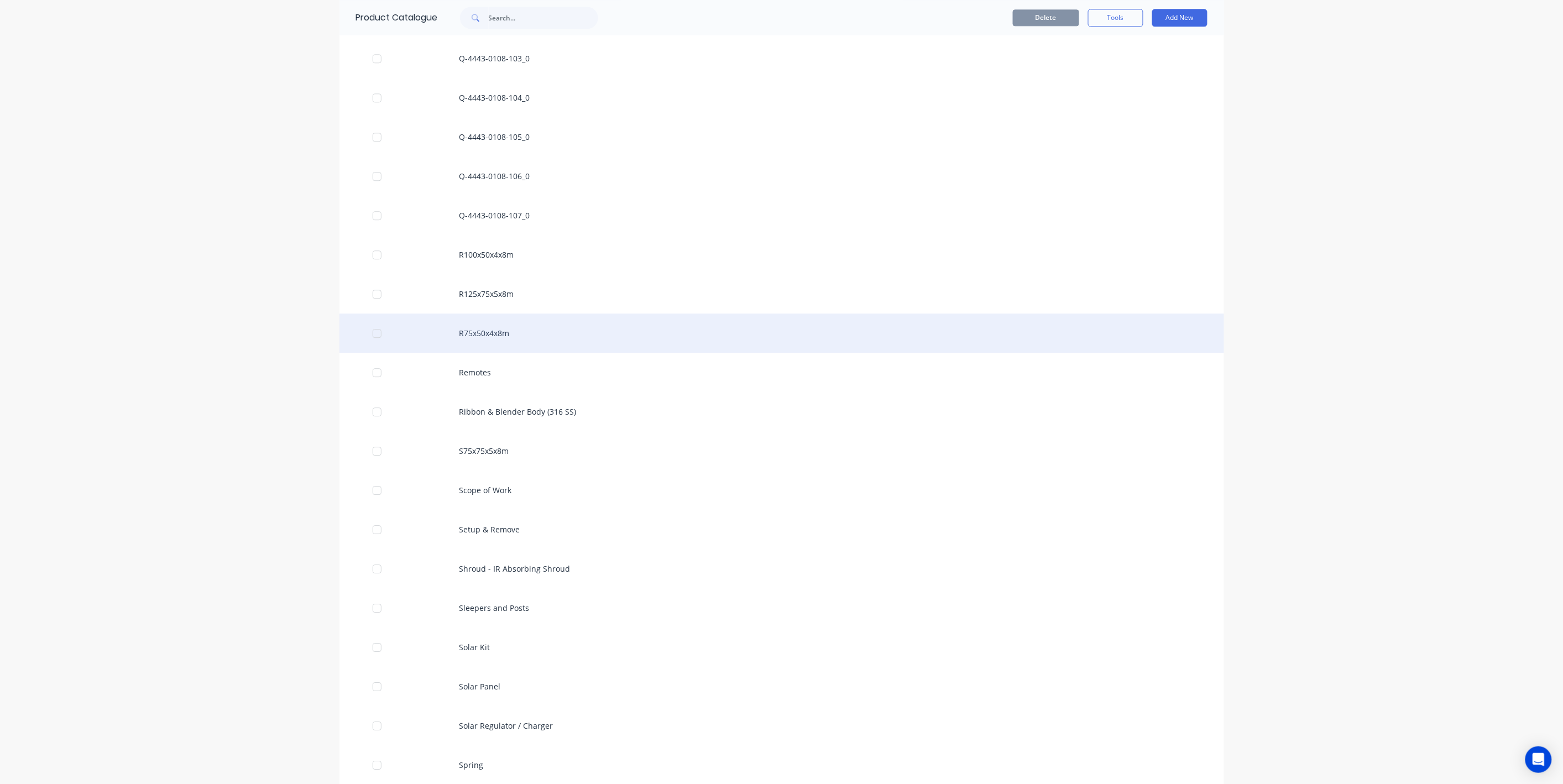
scroll to position [5299, 0]
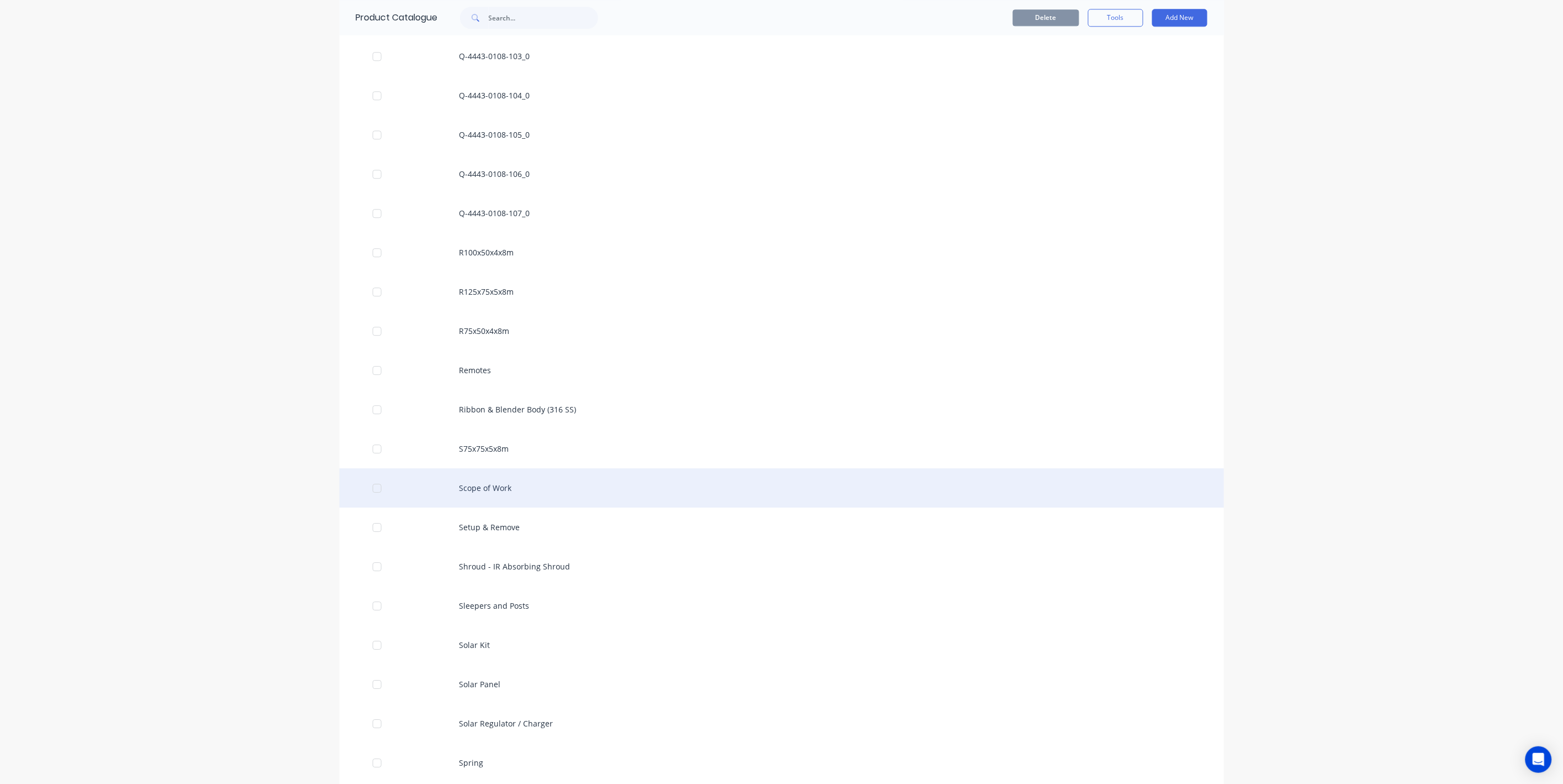
click at [544, 484] on div "Scope of Work" at bounding box center [782, 487] width 885 height 39
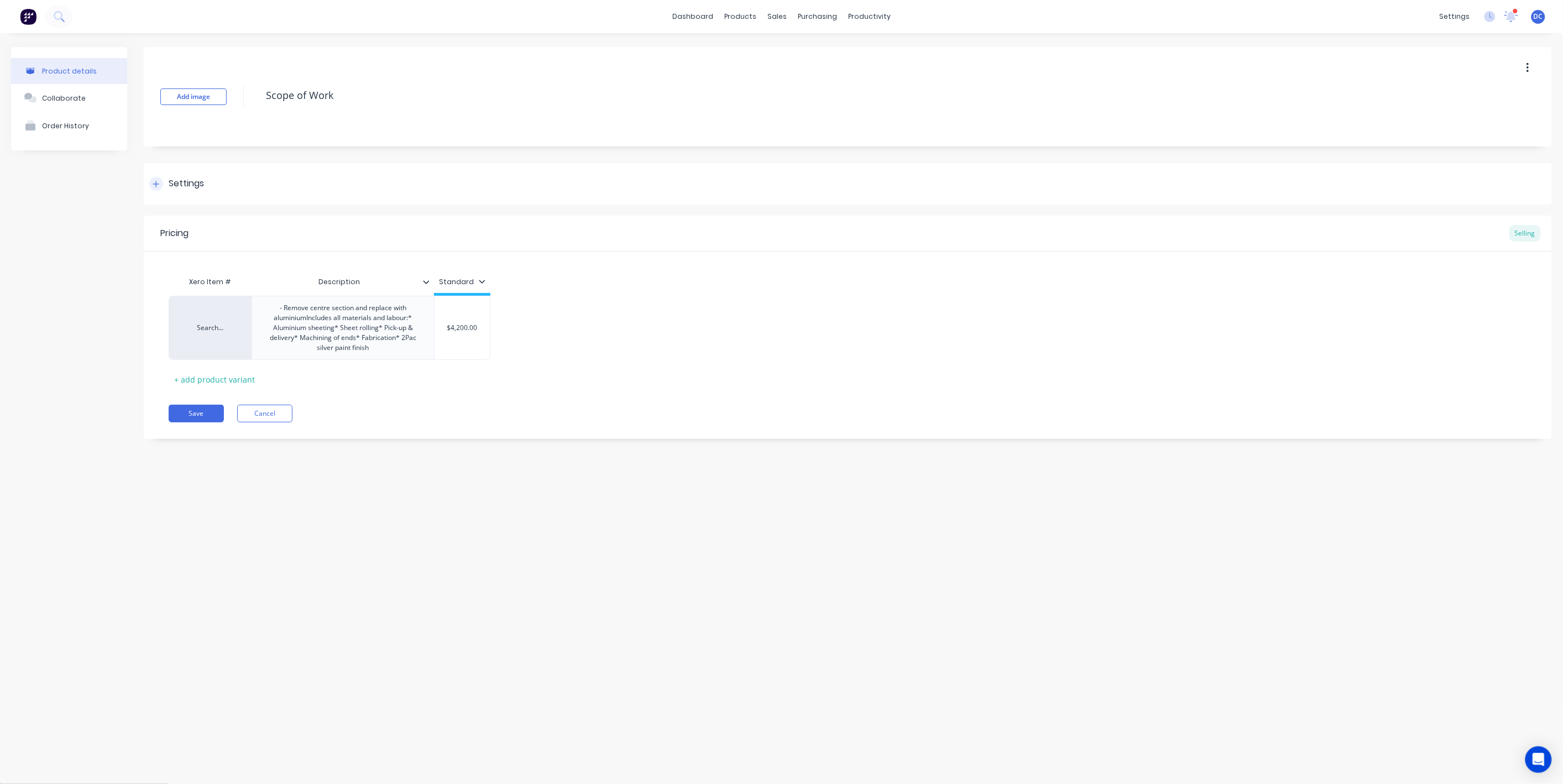
click at [149, 191] on div "Settings" at bounding box center [847, 184] width 1408 height 42
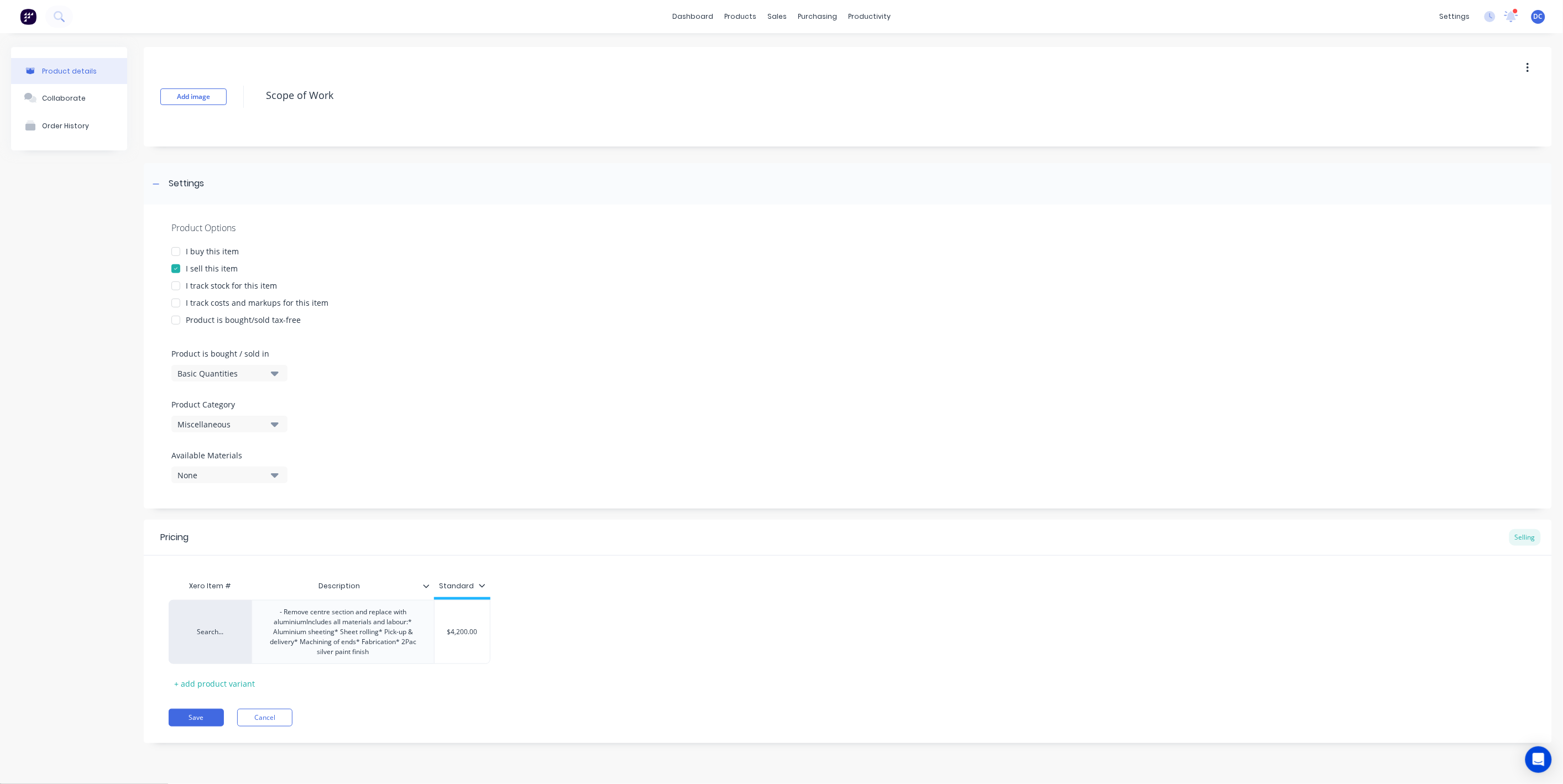
click at [271, 413] on div "Product Category Miscellaneous" at bounding box center [226, 415] width 111 height 34
click at [270, 425] on button "Miscellaneous" at bounding box center [229, 424] width 116 height 17
click at [271, 550] on div "Frynem Engineering" at bounding box center [254, 550] width 166 height 22
click at [205, 725] on button "Save" at bounding box center [196, 718] width 55 height 17
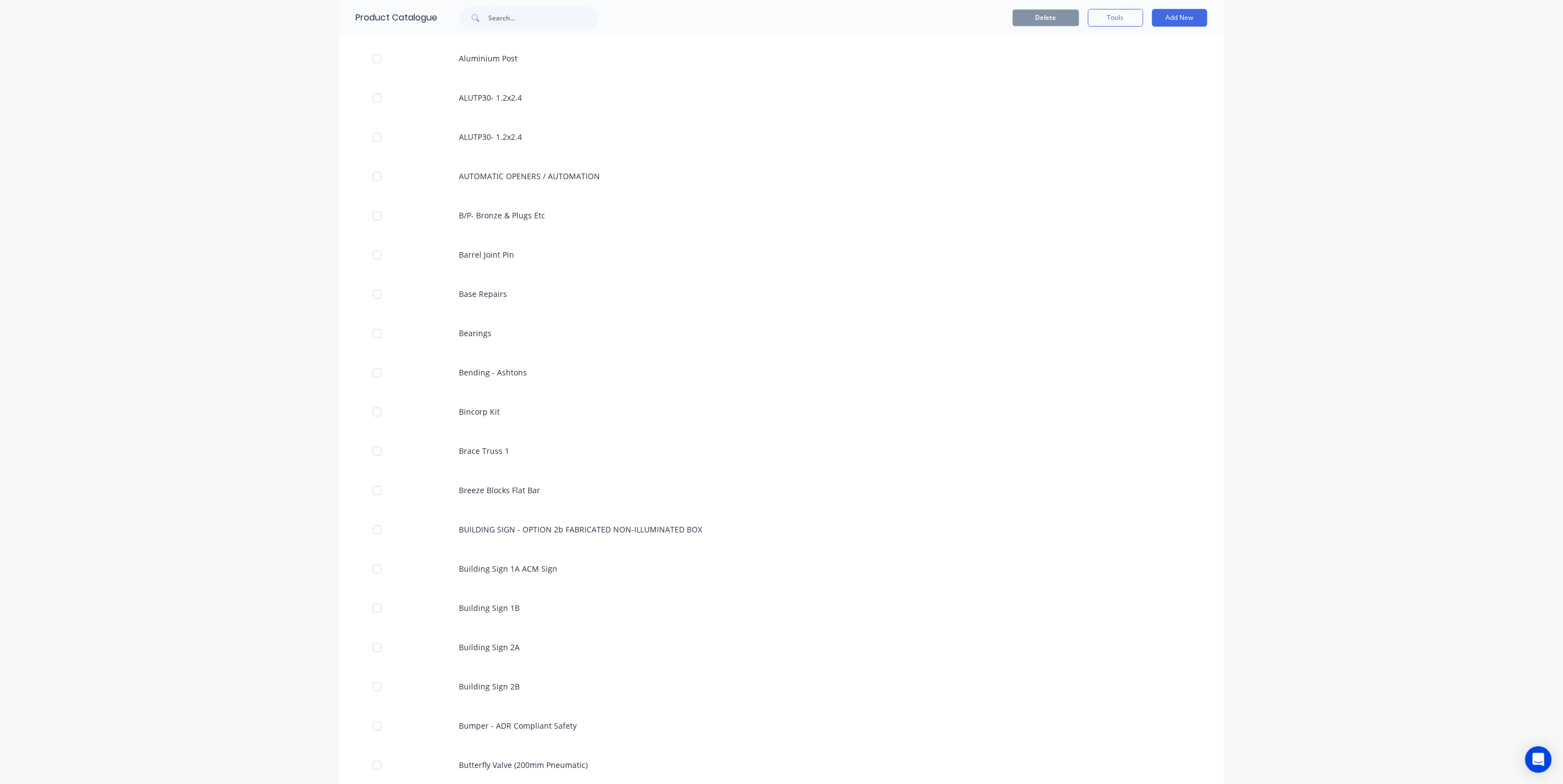
scroll to position [1606, 0]
click at [1182, 20] on button "Add New" at bounding box center [1180, 17] width 55 height 17
click at [1157, 70] on div "Product" at bounding box center [1155, 68] width 85 height 16
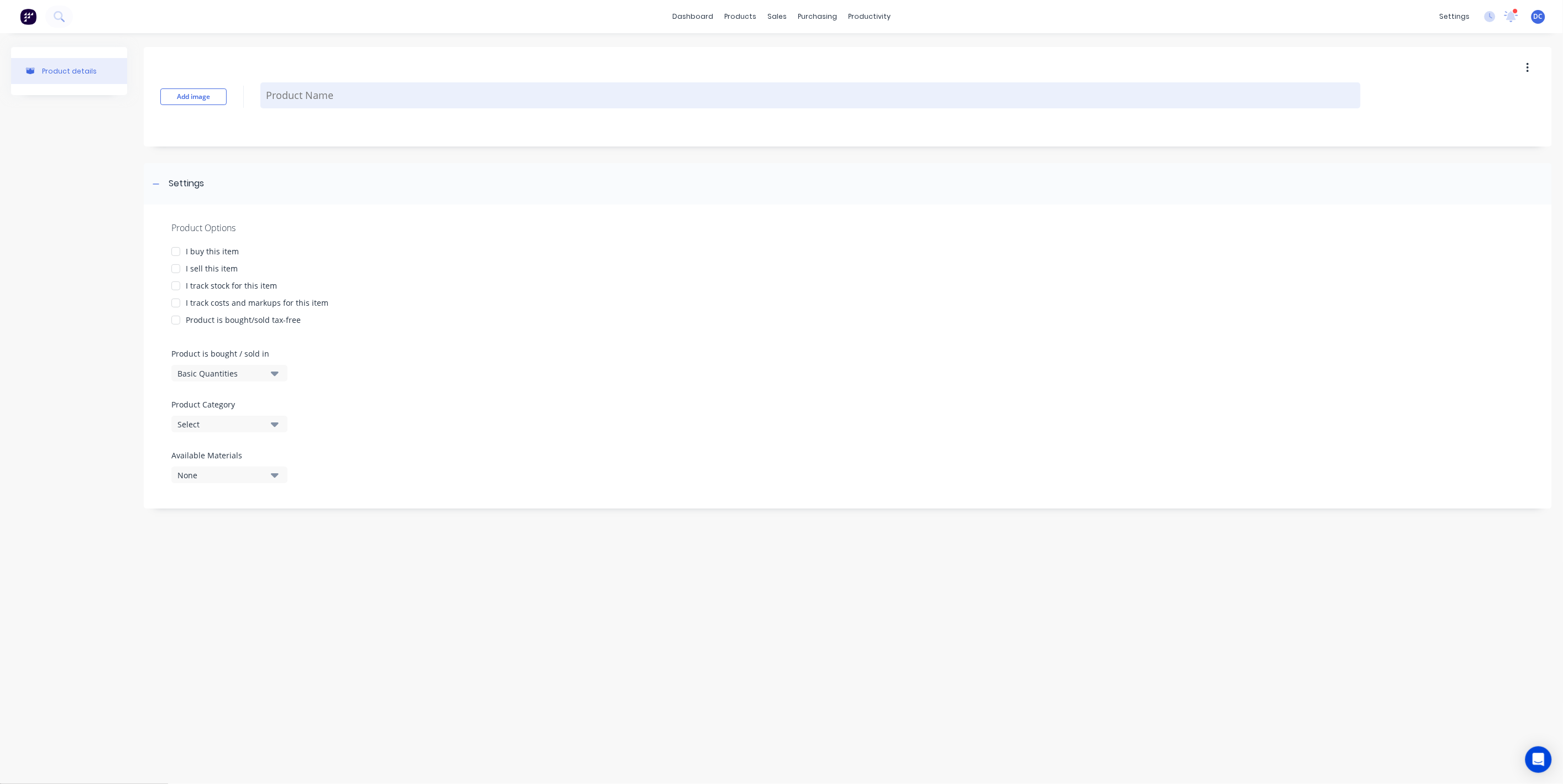
click at [493, 94] on textarea at bounding box center [810, 95] width 1100 height 26
paste textarea "Scope of Works:"
type textarea "x"
type textarea "Scope of Works:"
type textarea "x"
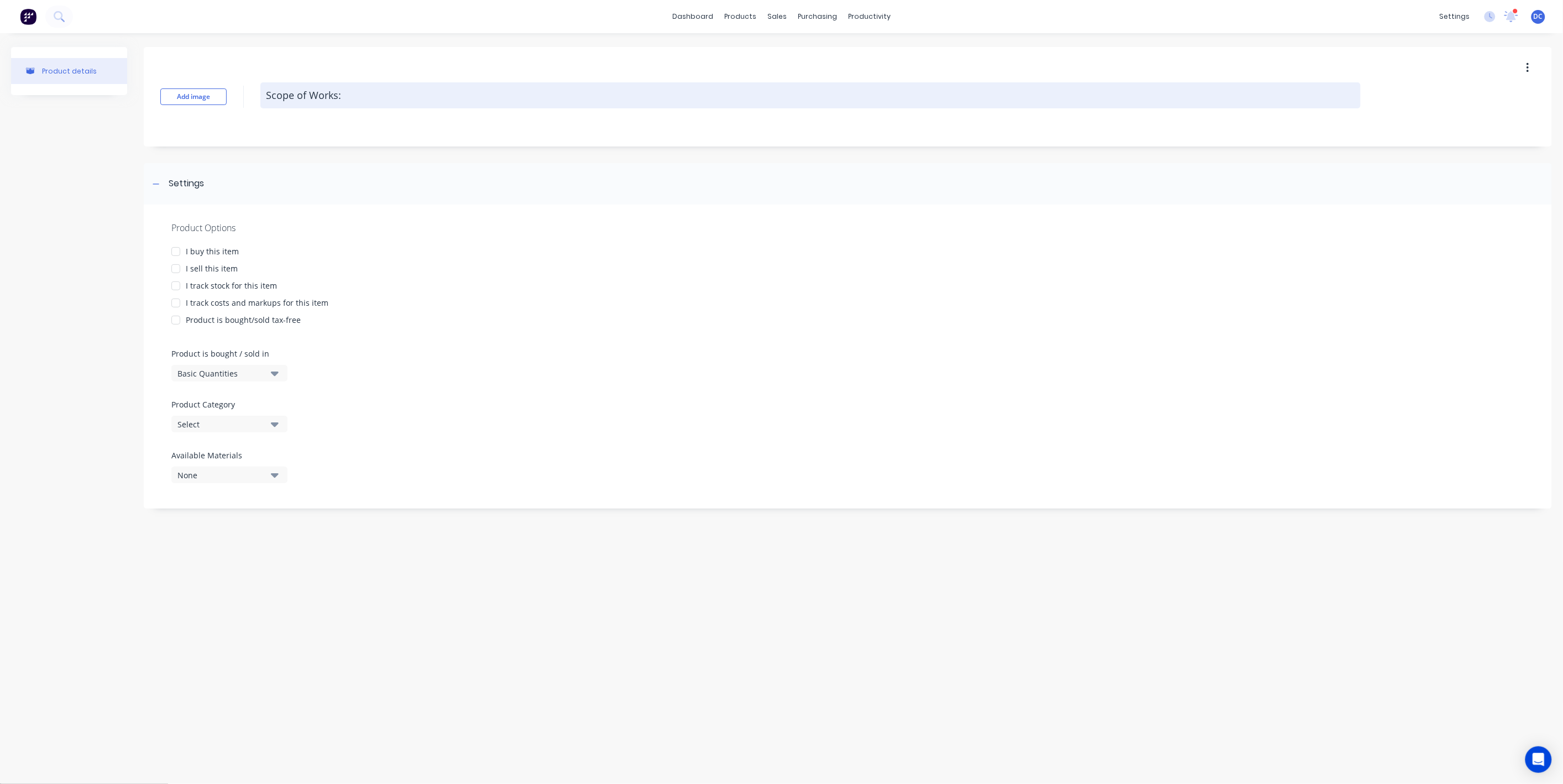
type textarea "Scope of Works"
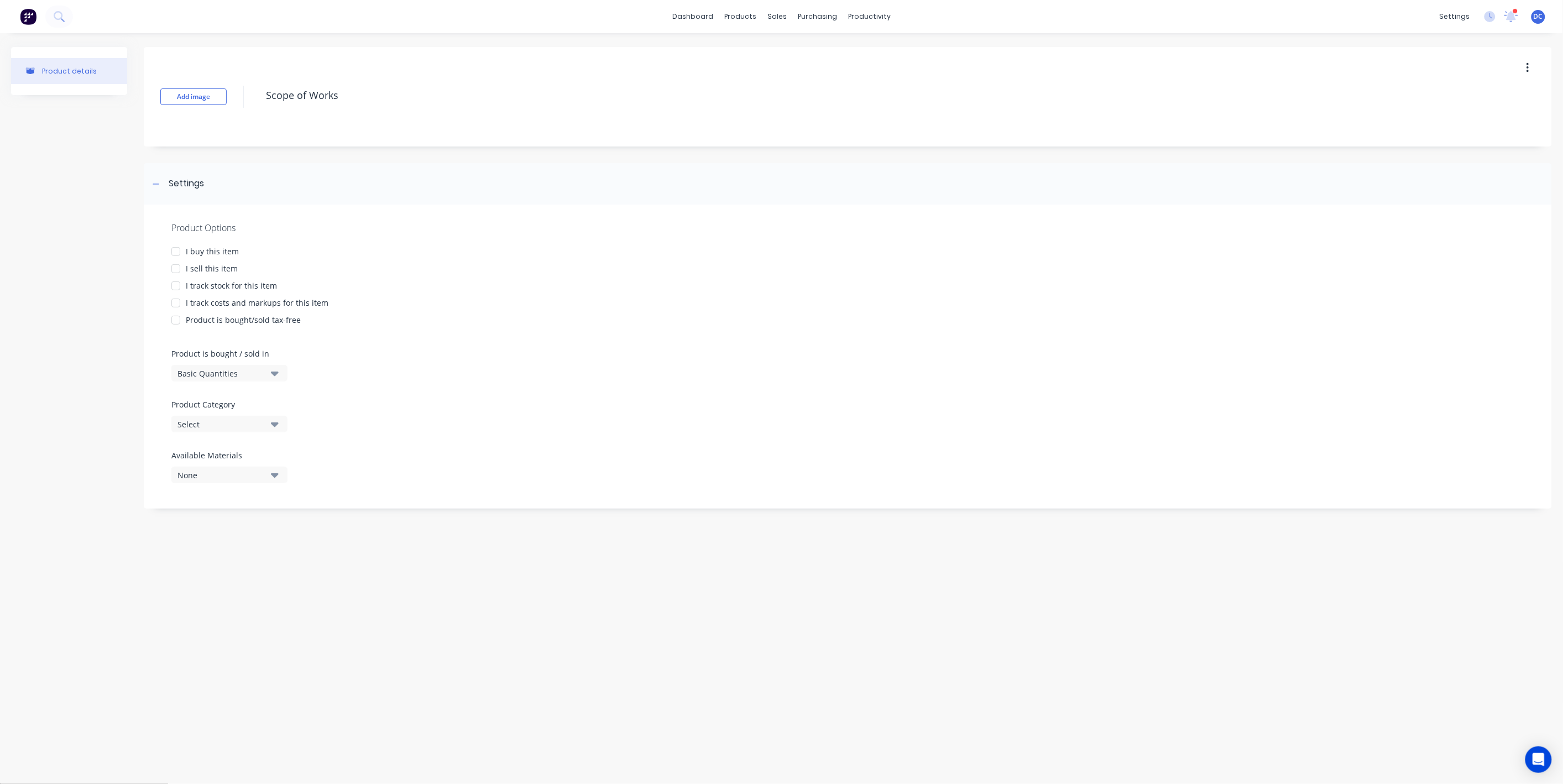
click at [175, 264] on div at bounding box center [175, 268] width 22 height 22
type textarea "x"
type textarea "Scope of Works"
type textarea "x"
type textarea "Scope of Works"
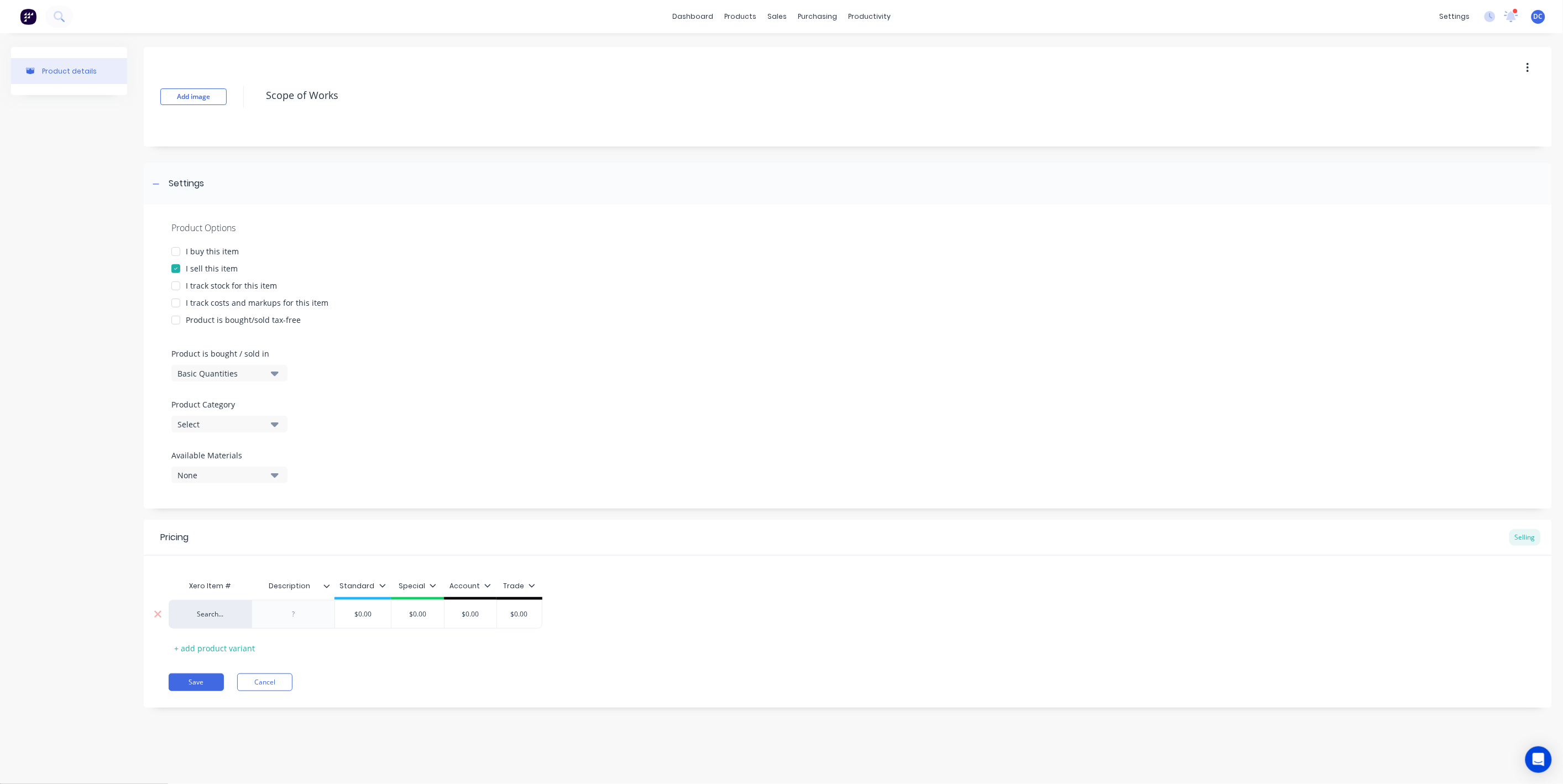
type textarea "x"
click at [287, 619] on div at bounding box center [293, 614] width 55 height 14
paste div
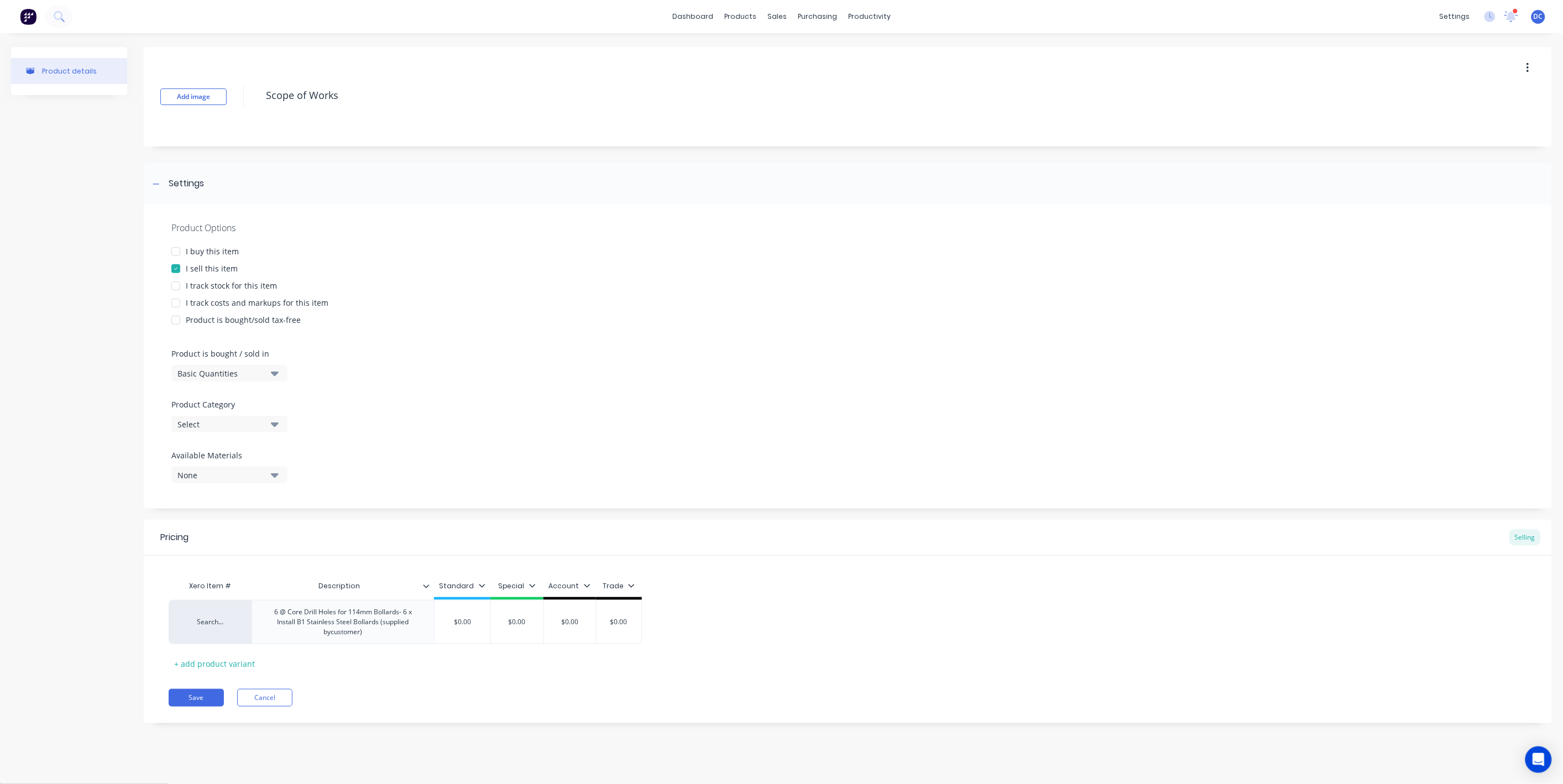
click at [620, 583] on div "Trade" at bounding box center [619, 585] width 32 height 10
click at [608, 657] on div "Special" at bounding box center [608, 661] width 27 height 11
click at [602, 680] on div "Account" at bounding box center [609, 683] width 30 height 11
click at [595, 702] on div "Trade" at bounding box center [605, 705] width 21 height 11
type textarea "x"
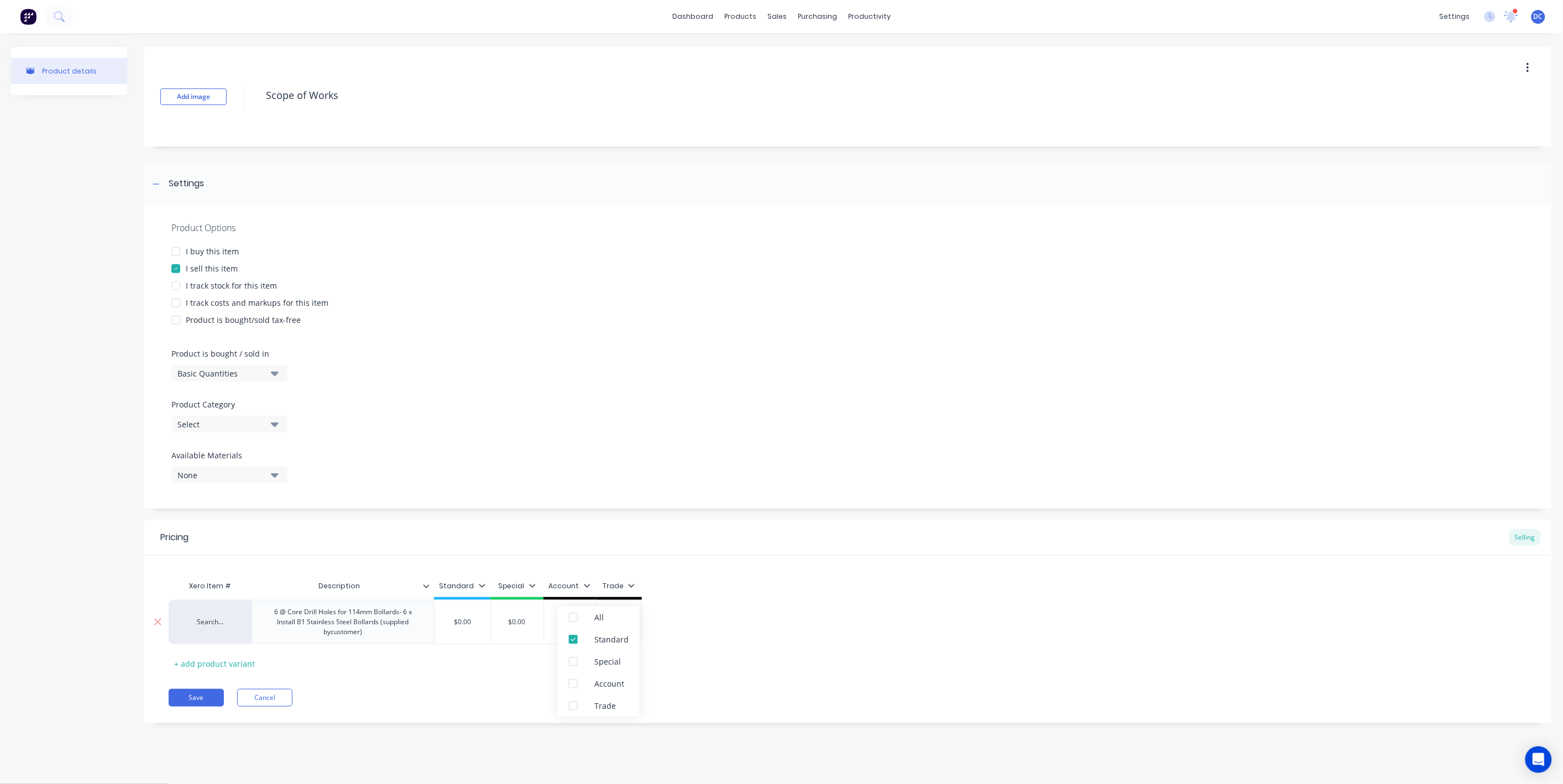
click at [471, 616] on div "$0.00" at bounding box center [462, 622] width 56 height 28
type input "$0.0"
type textarea "x"
type input "$0."
type textarea "x"
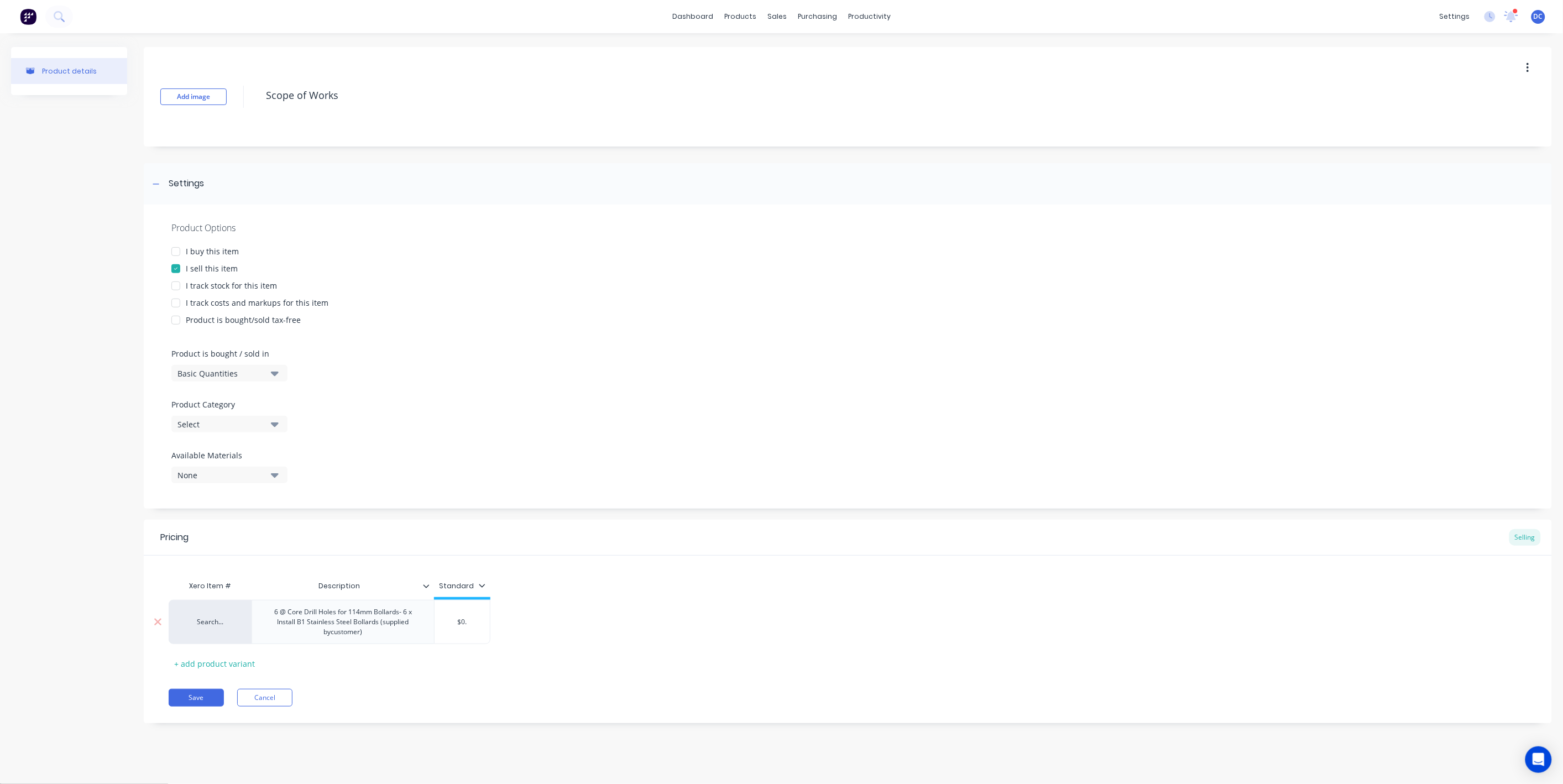
type input "$0"
type textarea "x"
type input "$"
type textarea "x"
type input "$2"
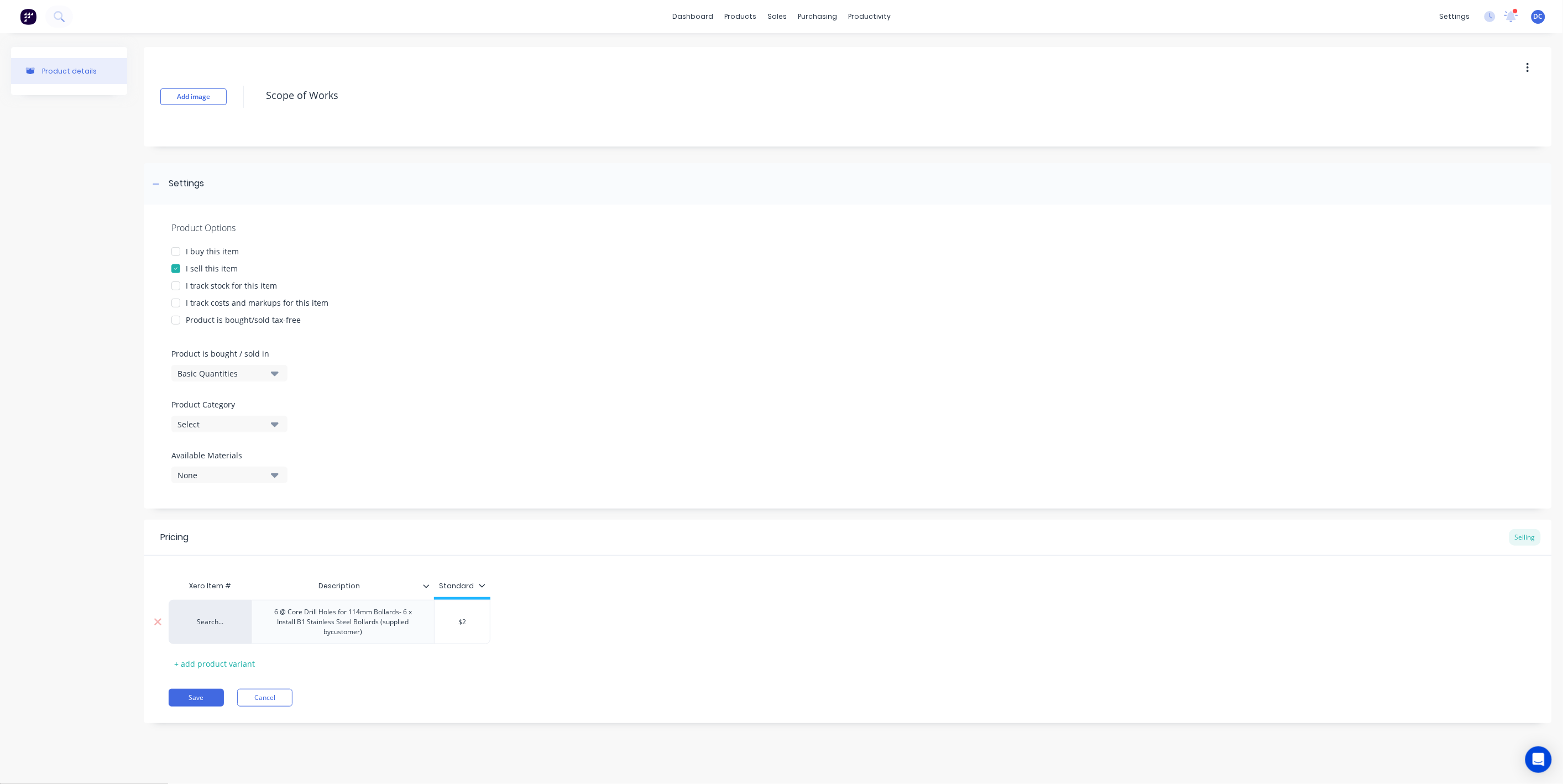
type textarea "x"
type input "$26"
type textarea "x"
type input "$260"
click at [496, 693] on div "Save Cancel" at bounding box center [860, 697] width 1383 height 17
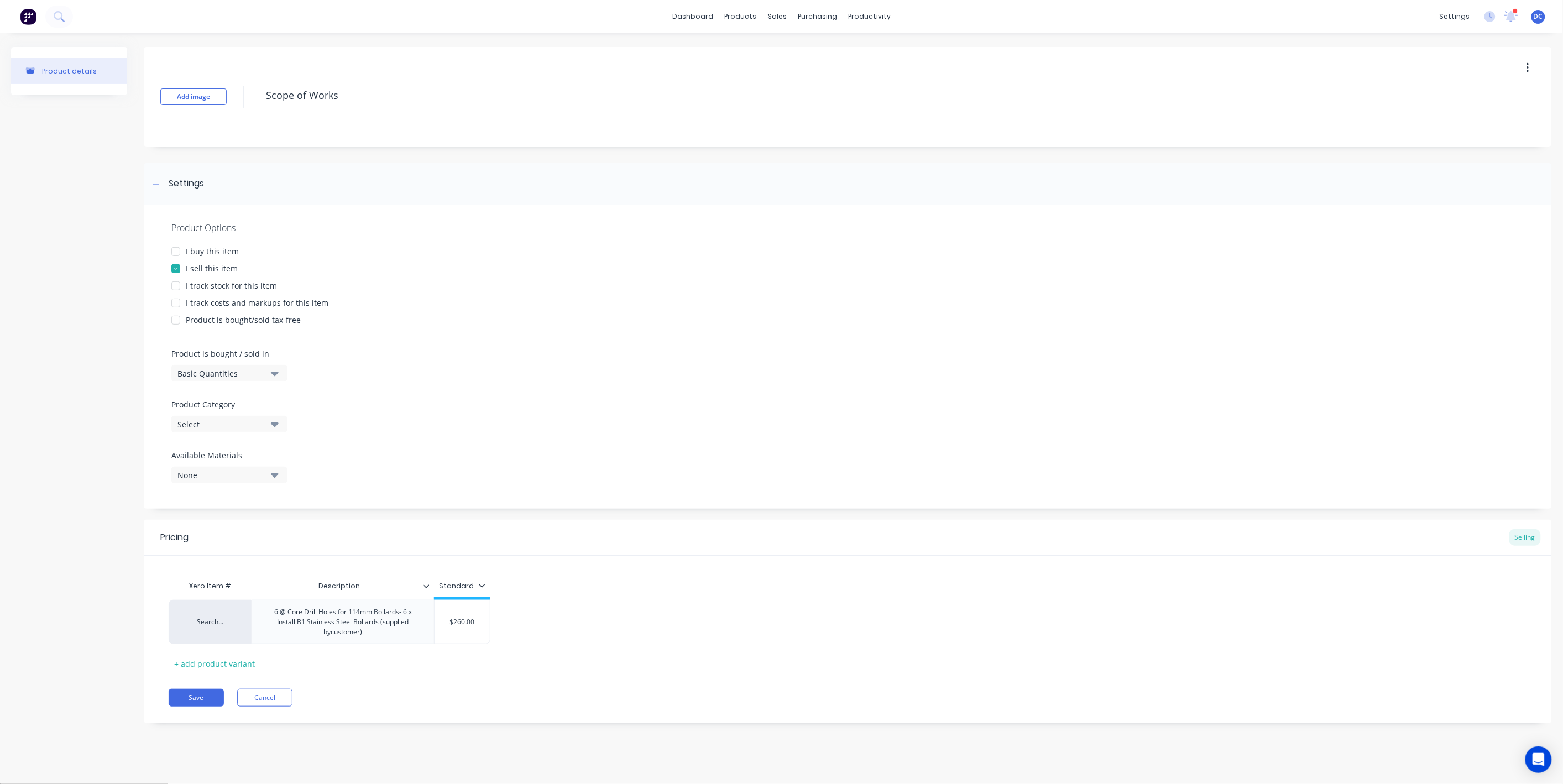
click at [243, 422] on div "Select" at bounding box center [222, 424] width 89 height 11
click at [262, 473] on div "Frynem Engineering" at bounding box center [254, 477] width 166 height 22
click at [207, 701] on button "Save" at bounding box center [196, 697] width 55 height 17
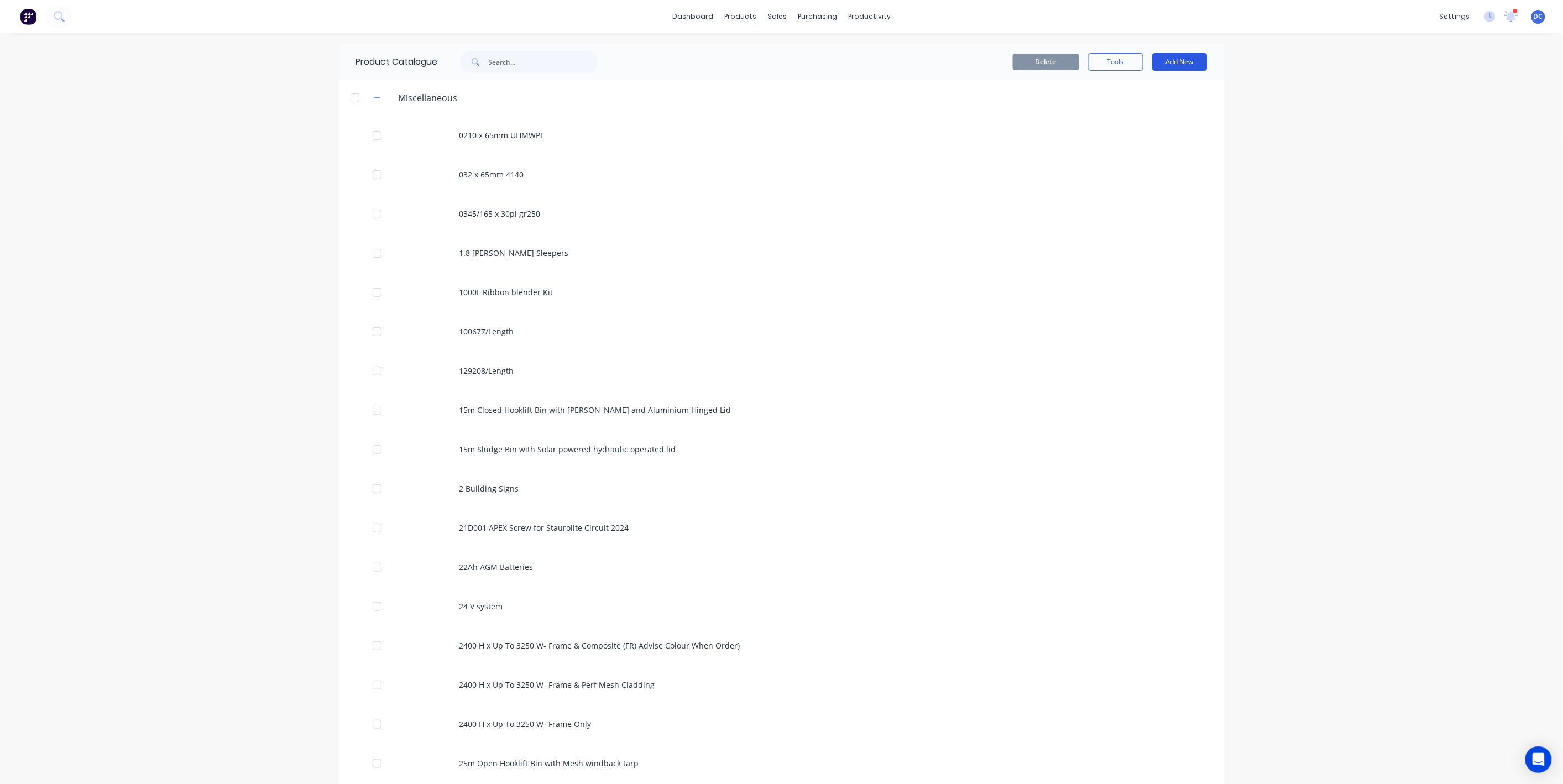
click at [1185, 67] on button "Add New" at bounding box center [1180, 62] width 55 height 17
click at [1159, 105] on div "Product" at bounding box center [1155, 113] width 85 height 16
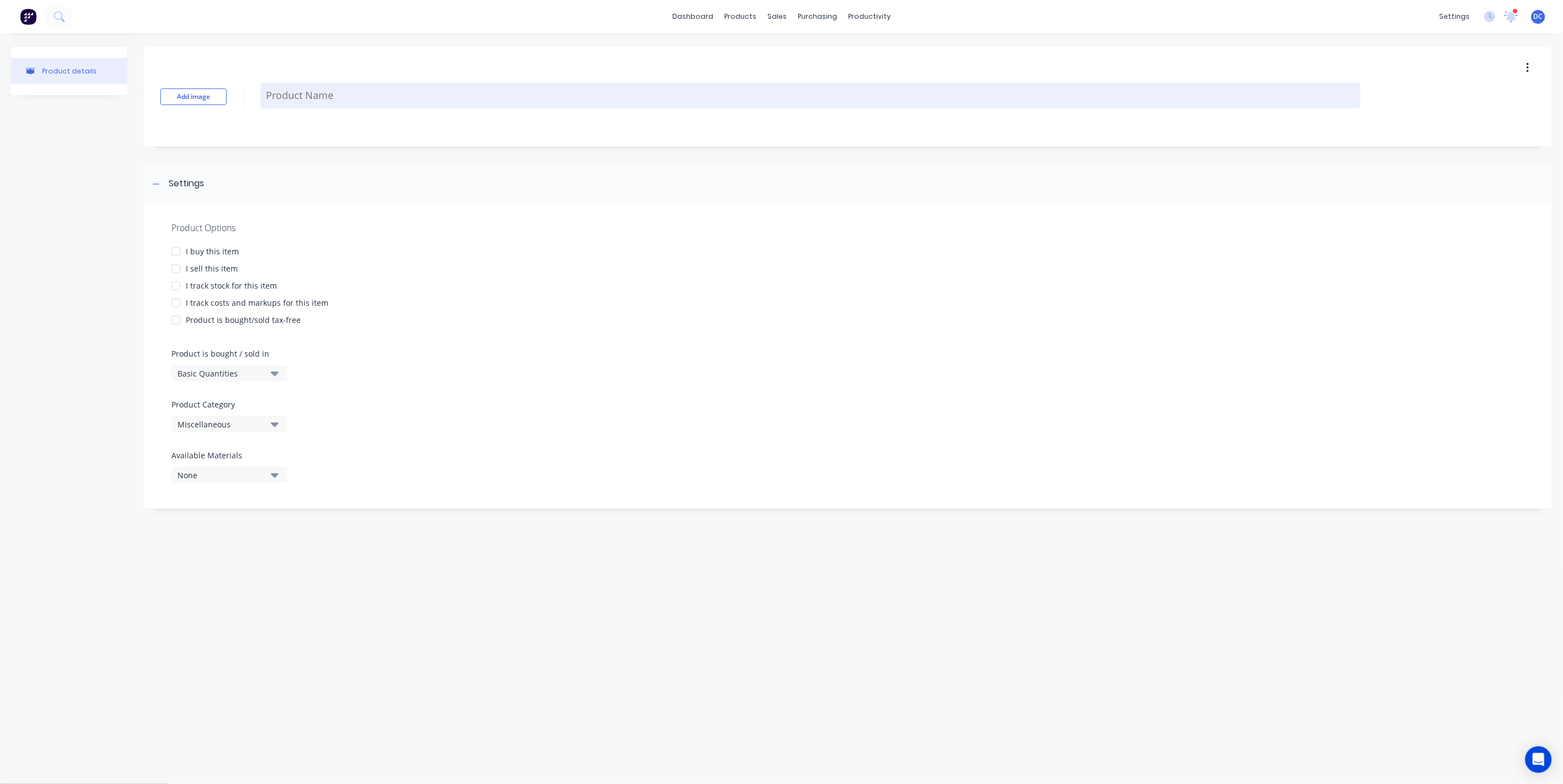
click at [391, 103] on textarea at bounding box center [810, 95] width 1100 height 26
paste textarea "SUPPLY & INSTALL"
type textarea "x"
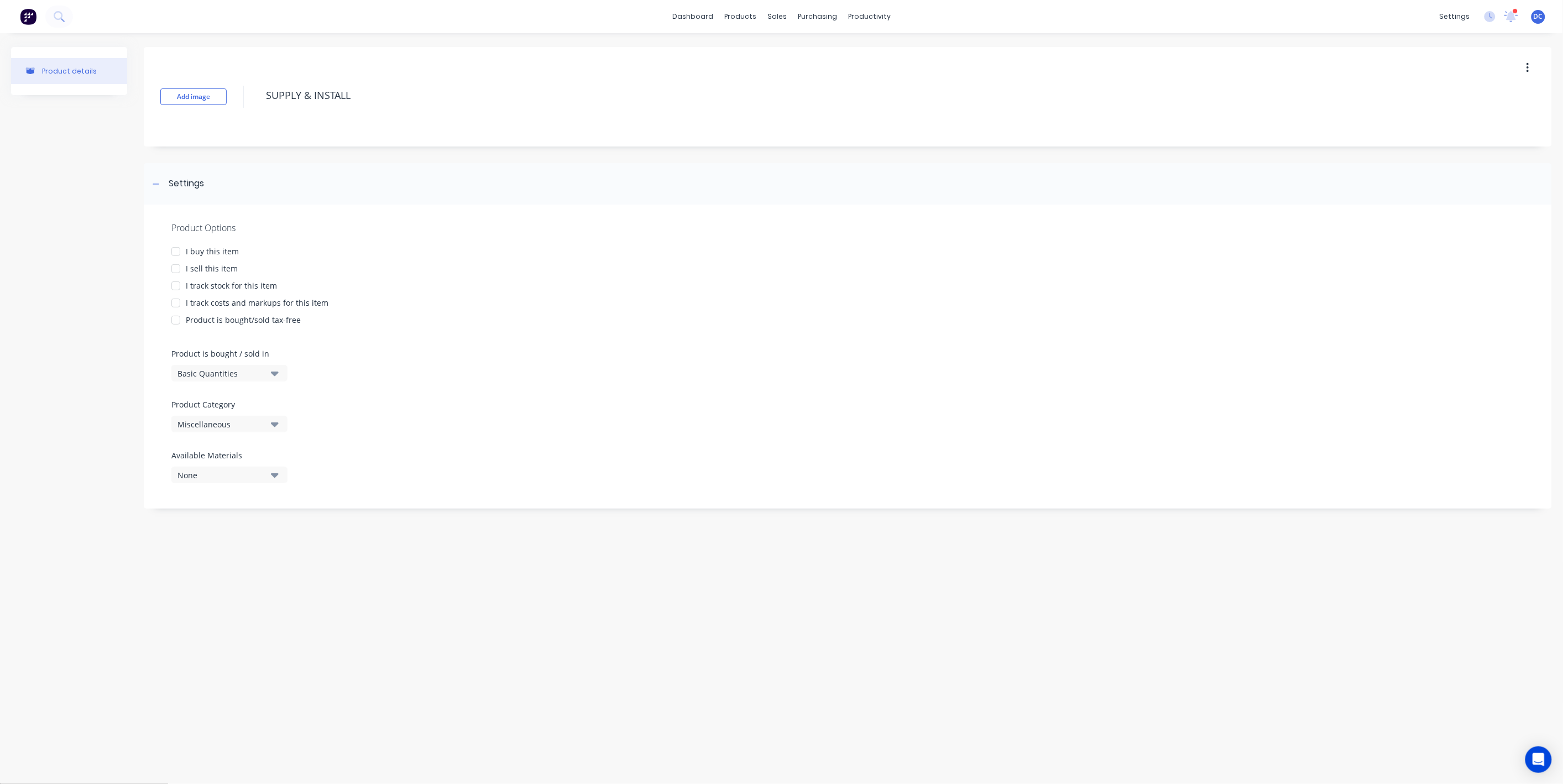
type textarea "SUPPLY & INSTALL"
type textarea "x"
type textarea "SUPPLY & INSTALL"
click at [215, 270] on div "I sell this item" at bounding box center [211, 268] width 52 height 11
type textarea "x"
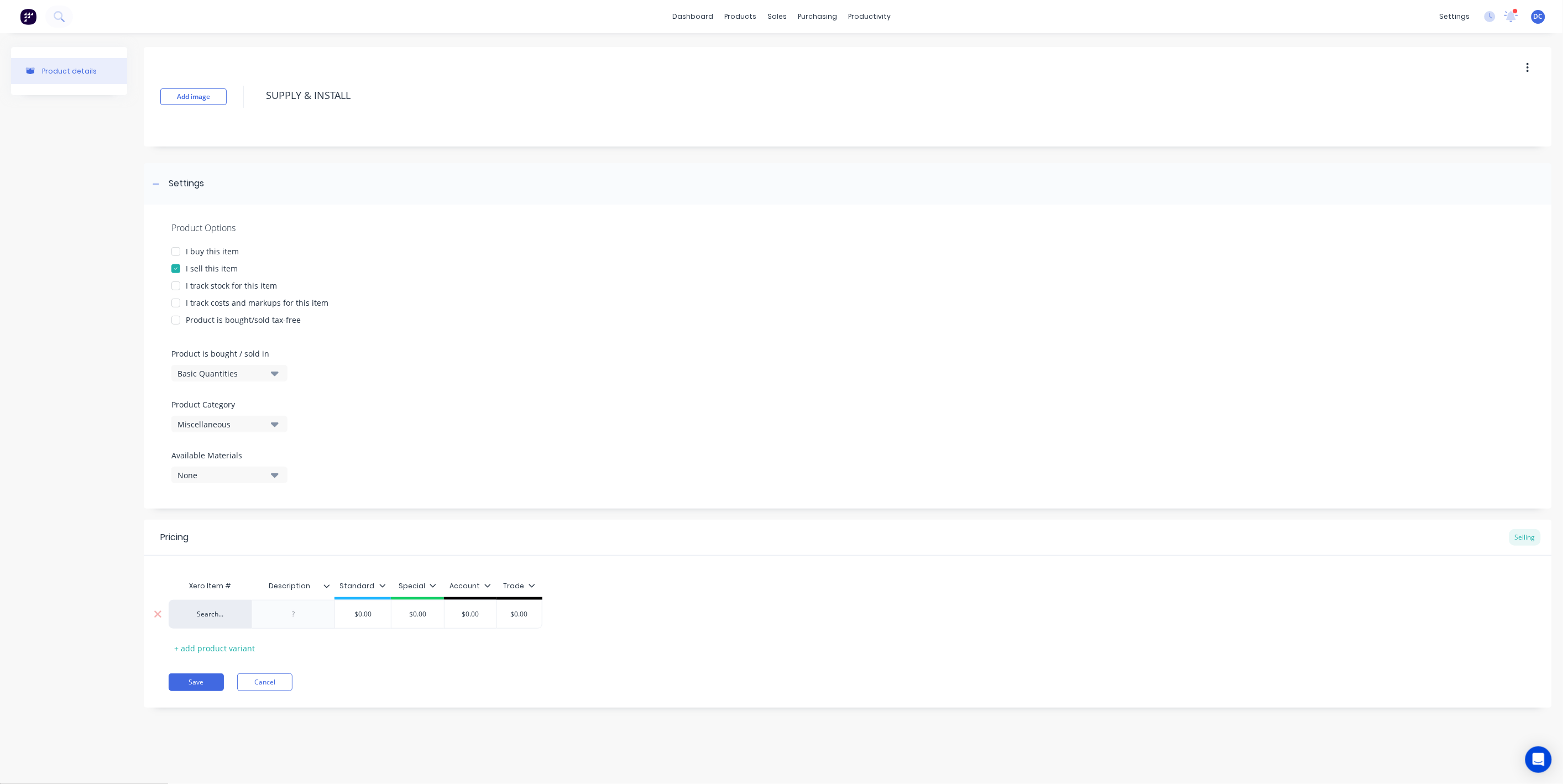
click at [285, 612] on div at bounding box center [293, 614] width 55 height 14
paste div
click at [609, 585] on div "Trade" at bounding box center [619, 585] width 32 height 10
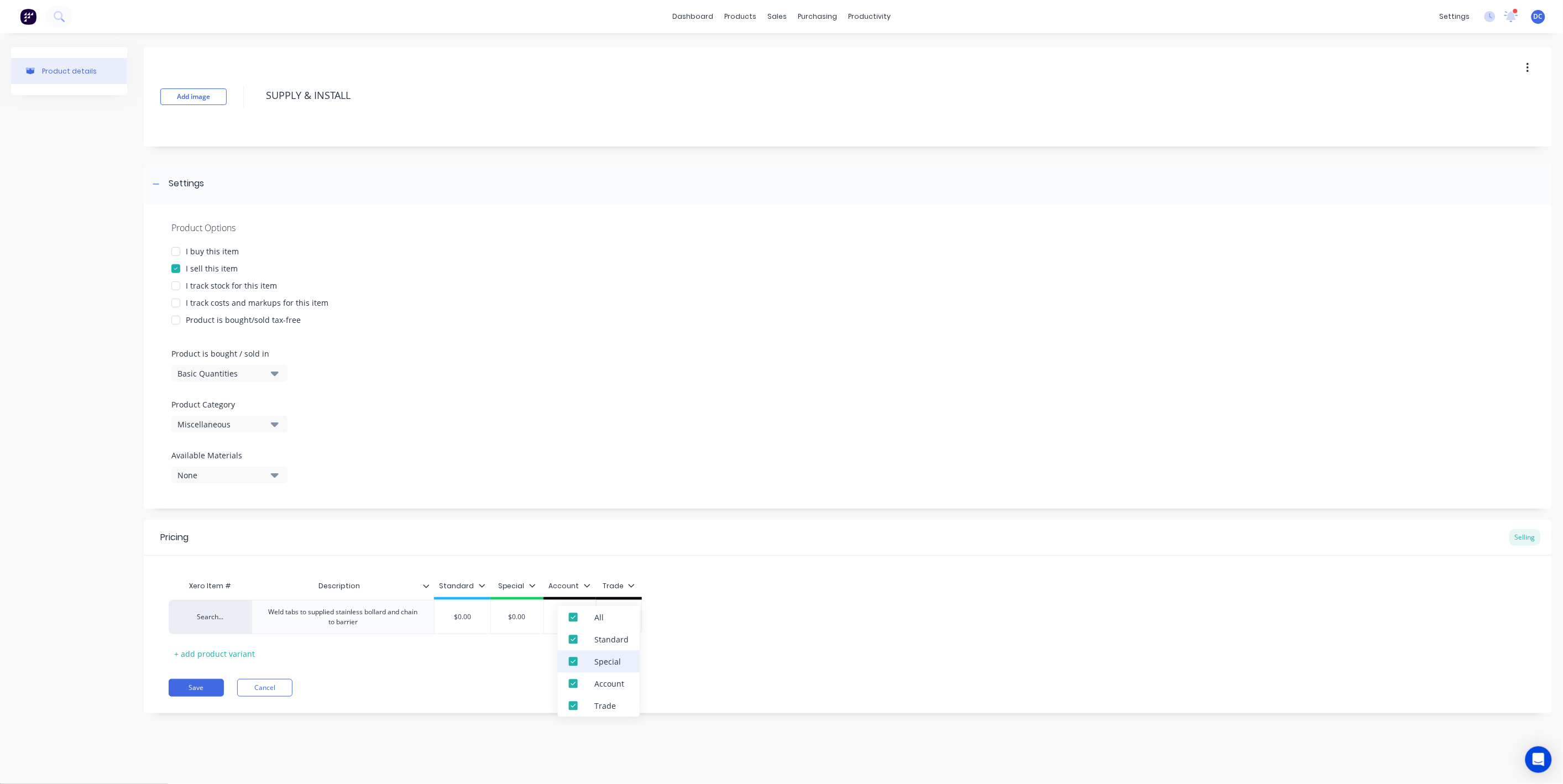
click at [597, 660] on div "Special" at bounding box center [608, 661] width 27 height 11
click at [597, 685] on div "Account" at bounding box center [609, 683] width 30 height 11
click at [597, 699] on div "Trade" at bounding box center [599, 705] width 82 height 22
type textarea "x"
click at [453, 601] on div "$0.00" at bounding box center [462, 616] width 56 height 34
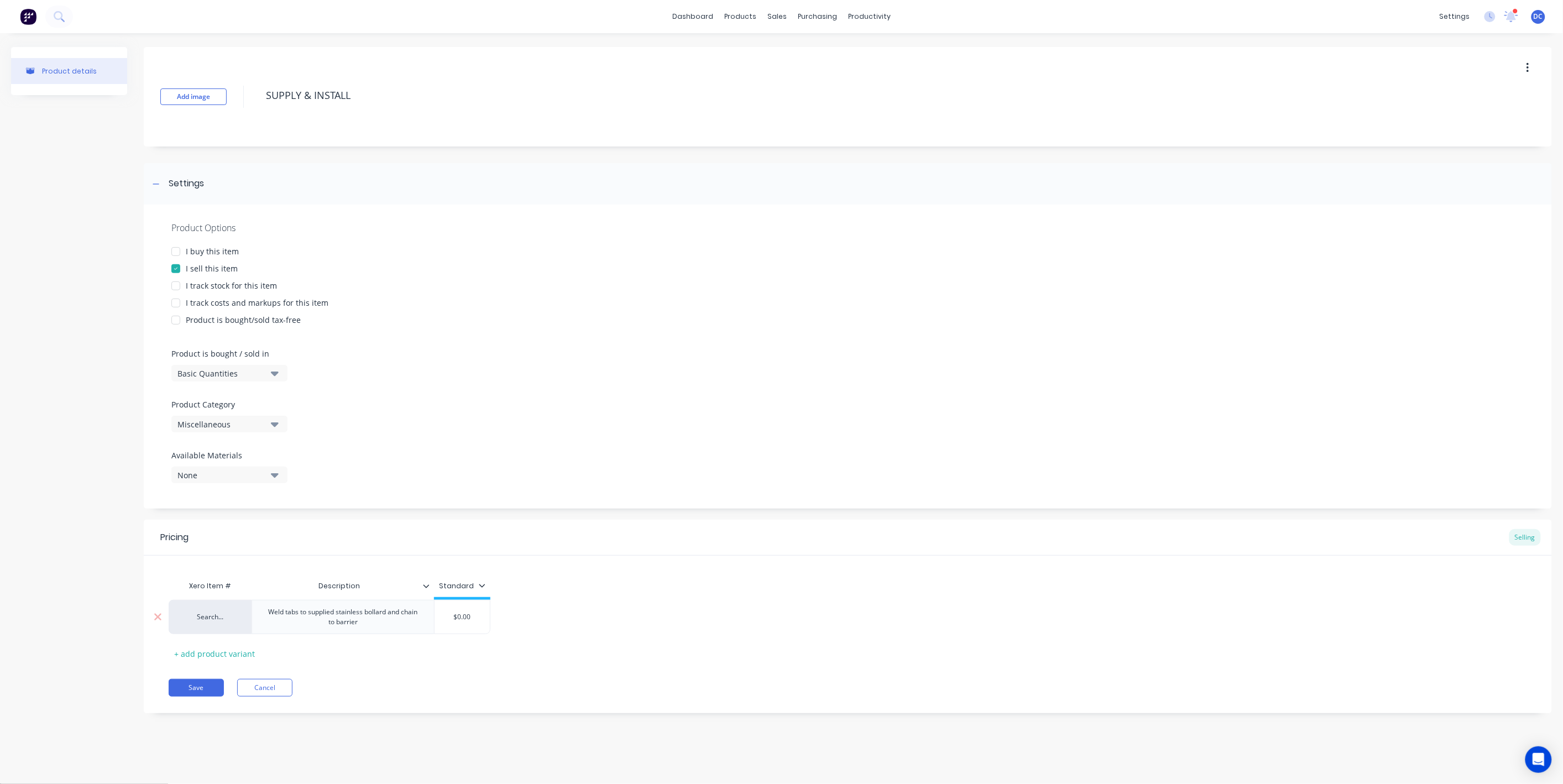
type input "$0.00"
click at [468, 617] on input "$0.00" at bounding box center [462, 617] width 55 height 10
drag, startPoint x: 475, startPoint y: 617, endPoint x: 457, endPoint y: 617, distance: 18.0
click at [457, 617] on input "$0.00" at bounding box center [462, 617] width 55 height 10
type textarea "x"
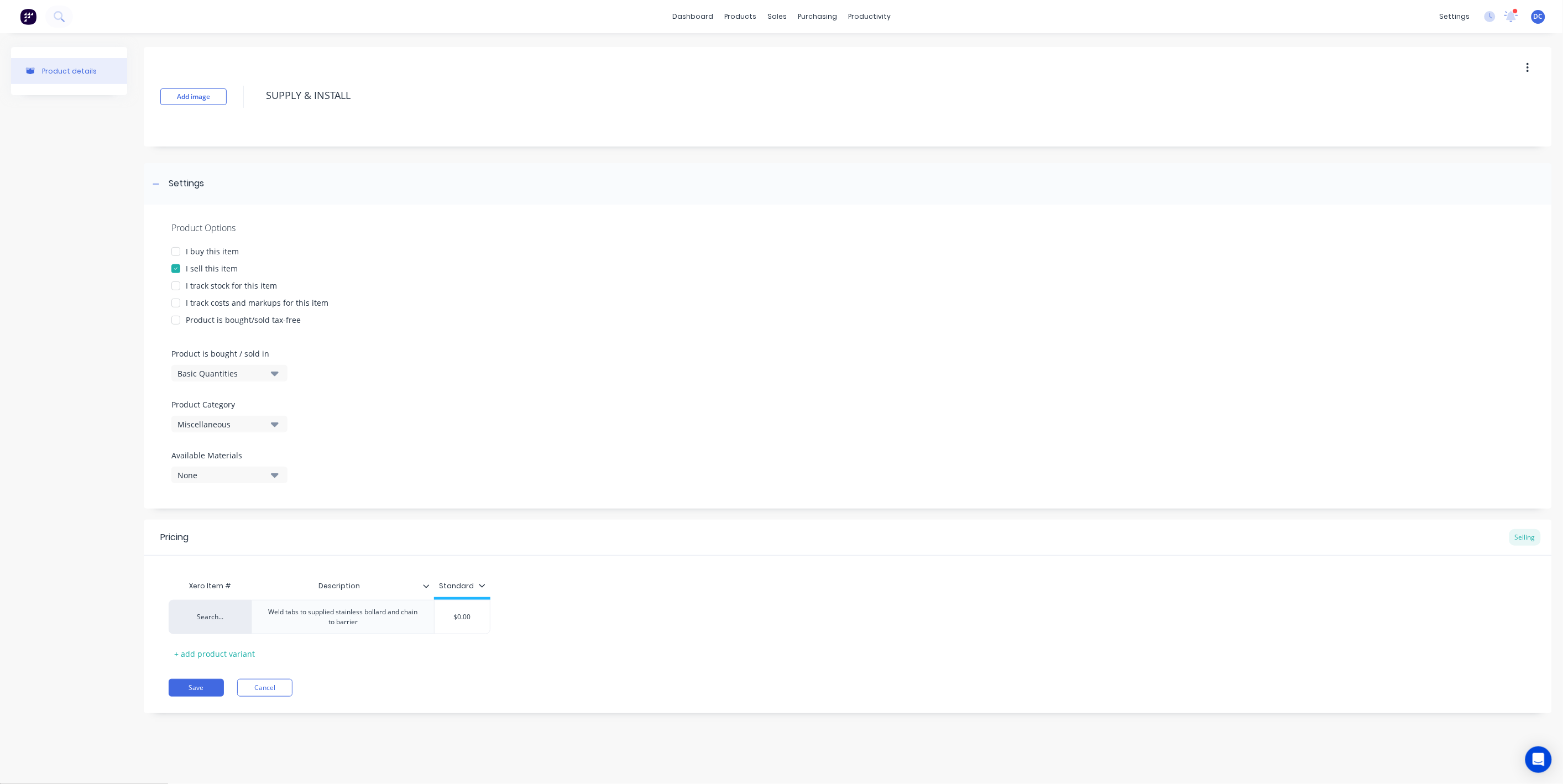
type input "$5"
type textarea "x"
type input "$52"
type textarea "x"
type input "$523"
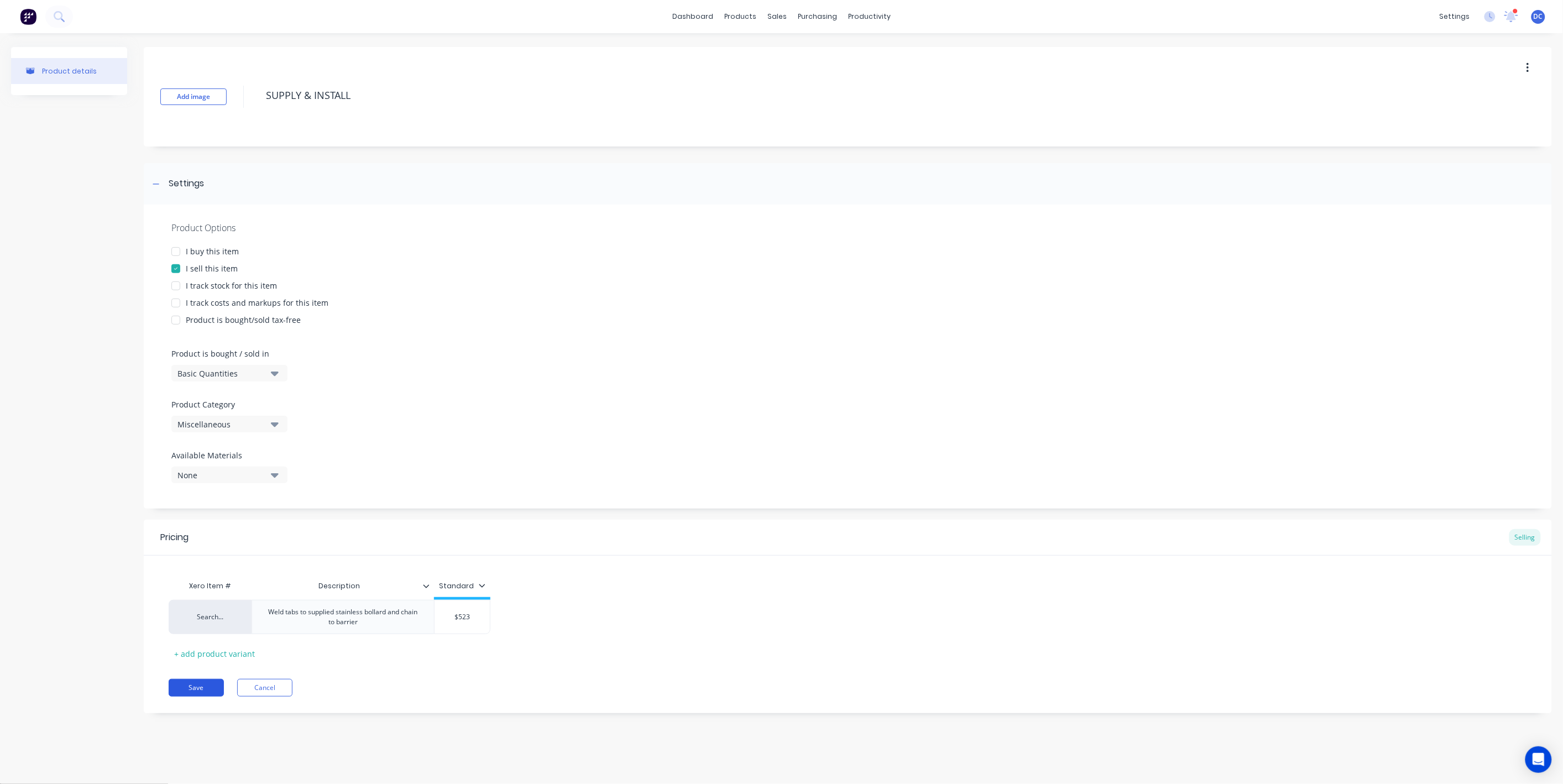
click at [214, 687] on button "Save" at bounding box center [196, 687] width 55 height 17
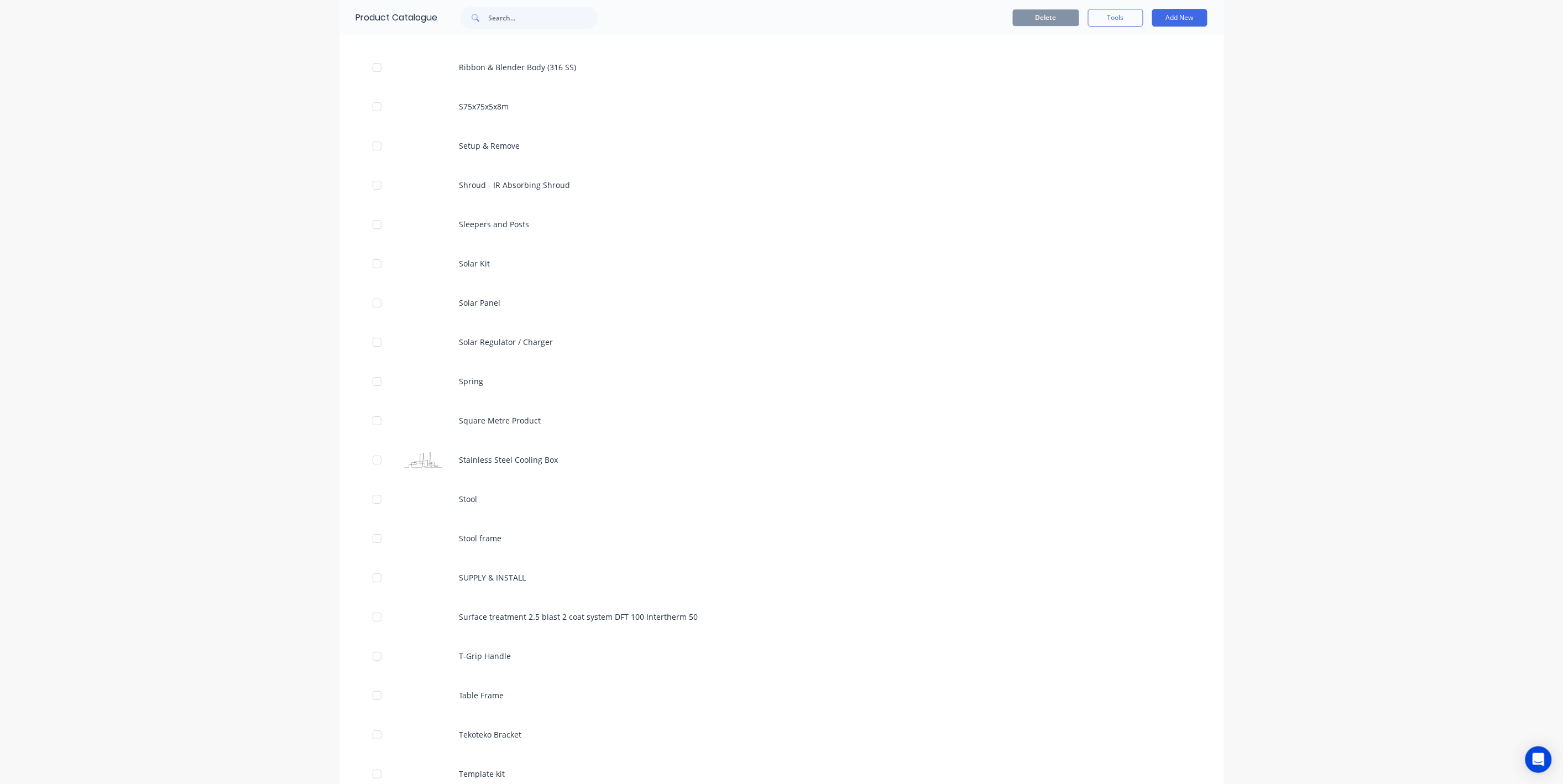
scroll to position [5654, 0]
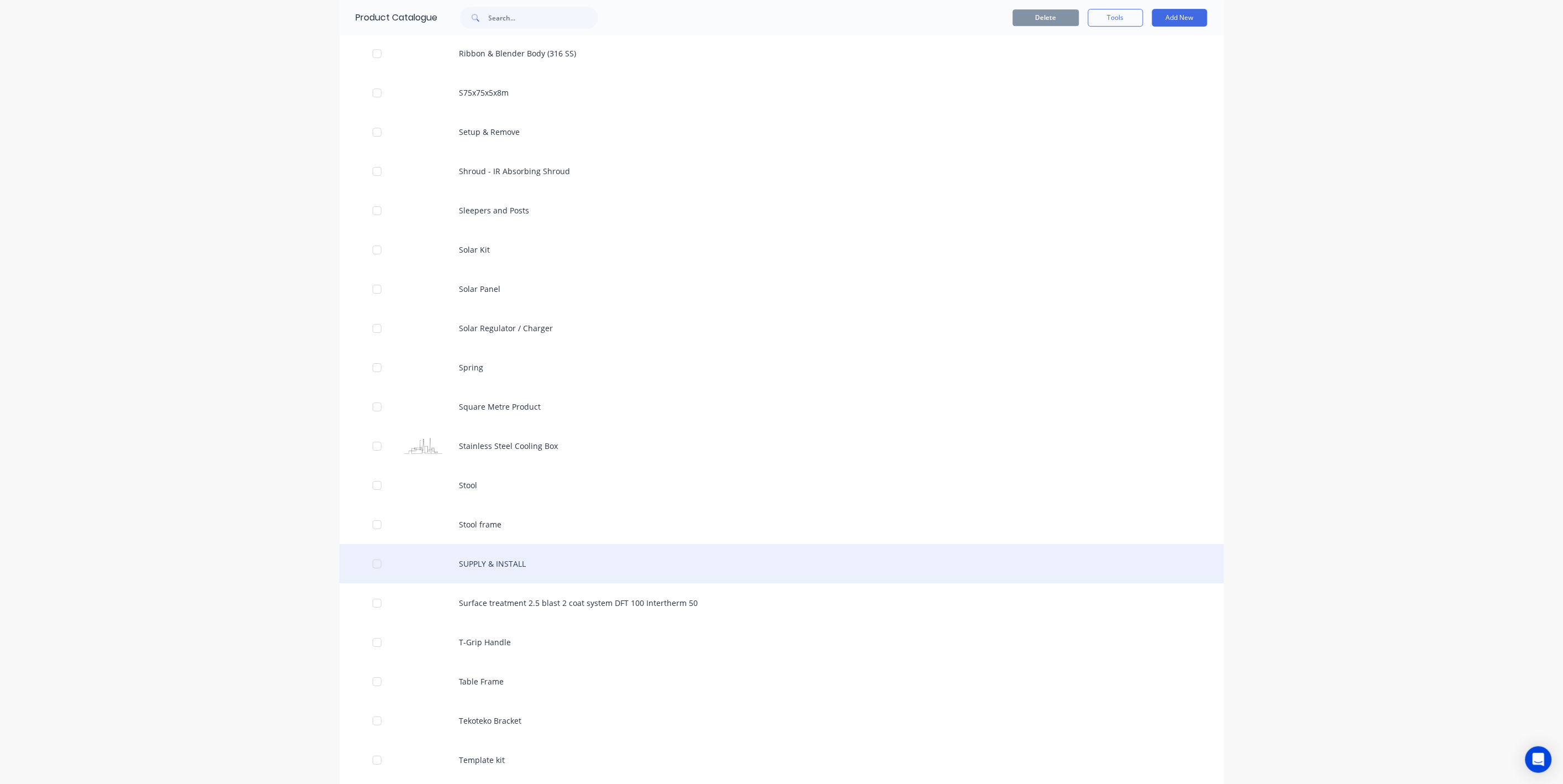
click at [550, 558] on div "SUPPLY & INSTALL" at bounding box center [782, 563] width 885 height 39
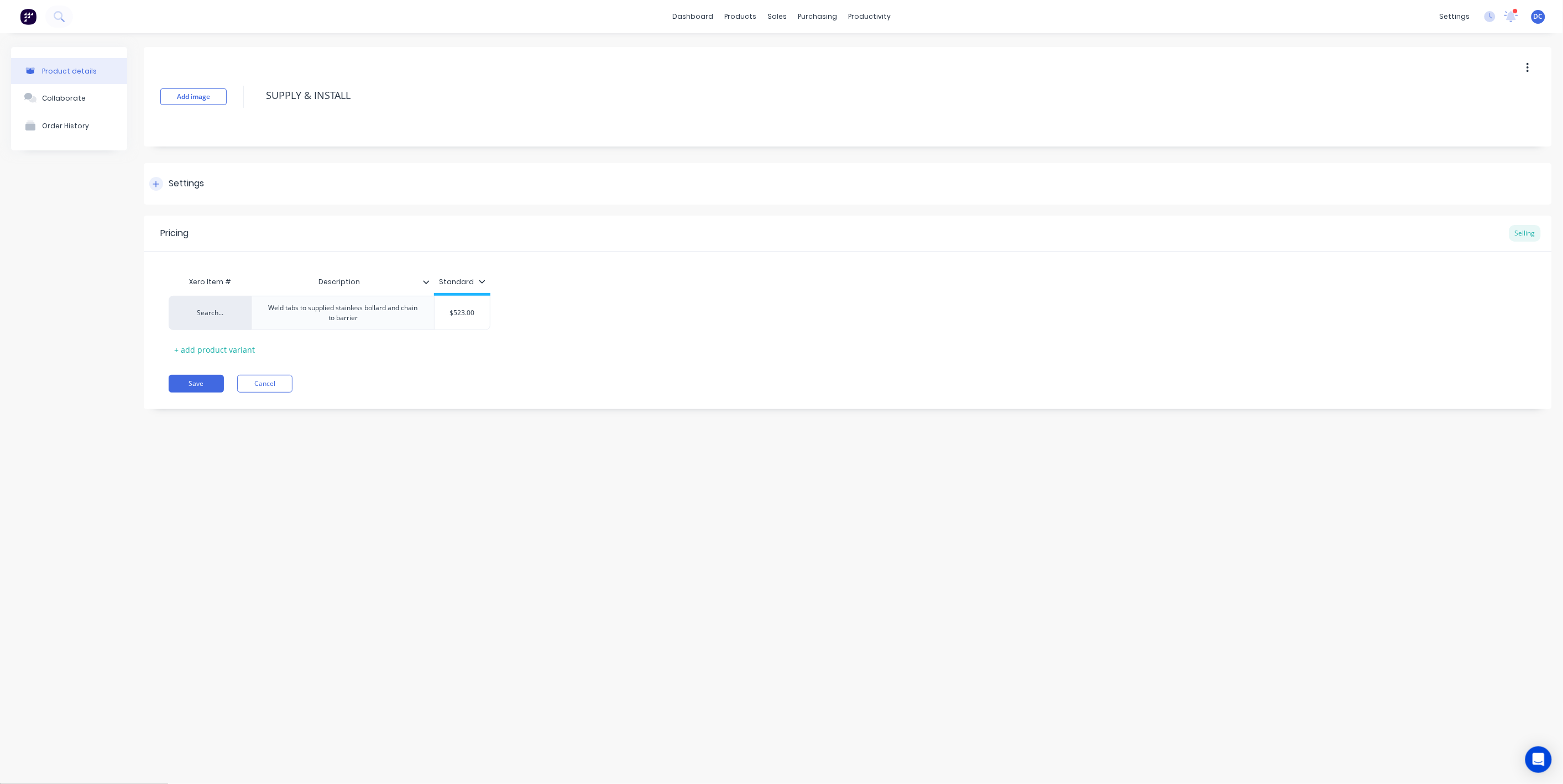
click at [158, 189] on div at bounding box center [156, 184] width 14 height 14
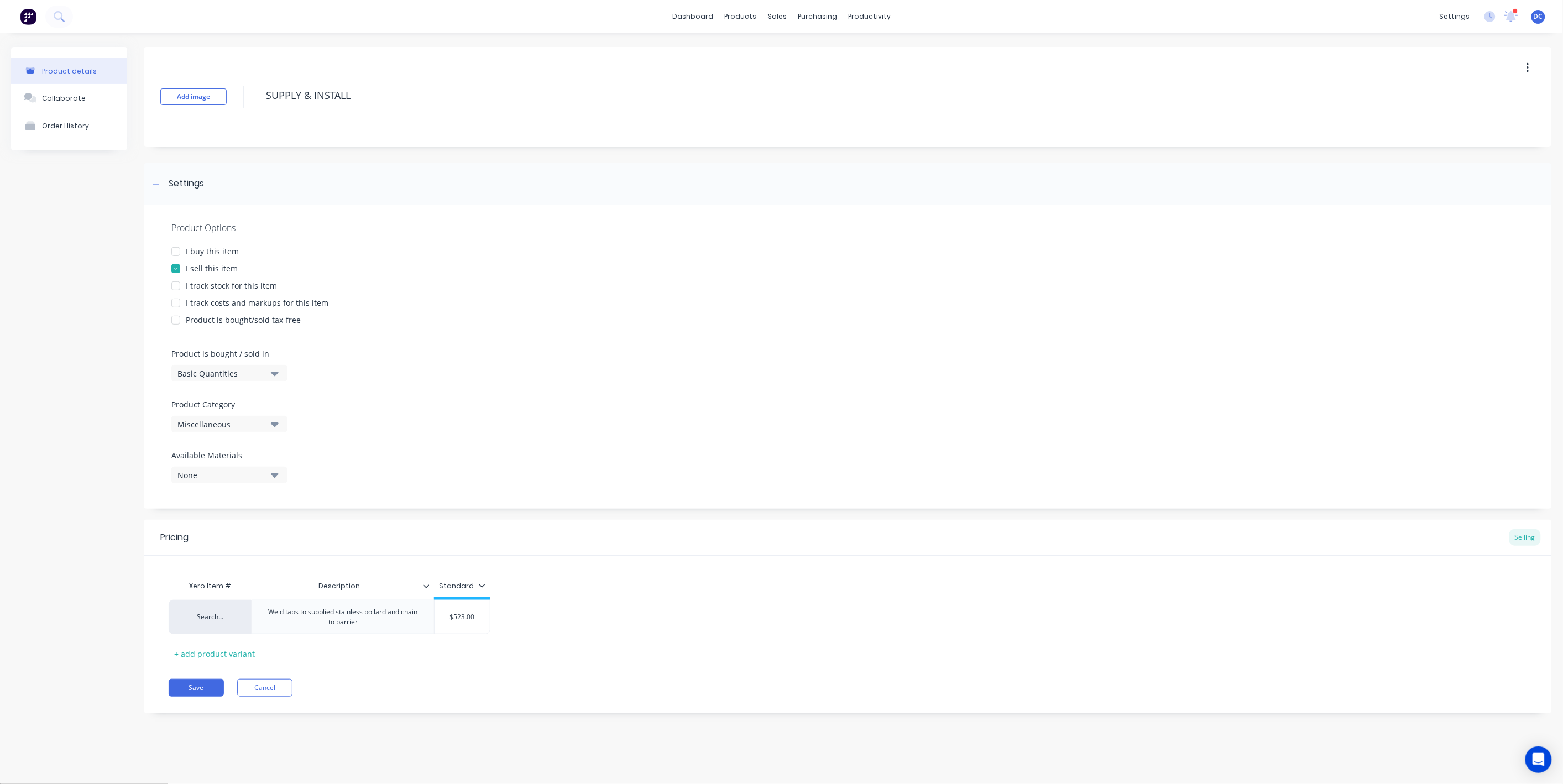
click at [236, 424] on div "Miscellaneous" at bounding box center [222, 424] width 89 height 11
click at [255, 520] on div "Frynem Engineering" at bounding box center [254, 523] width 166 height 22
click at [210, 685] on button "Save" at bounding box center [196, 687] width 55 height 17
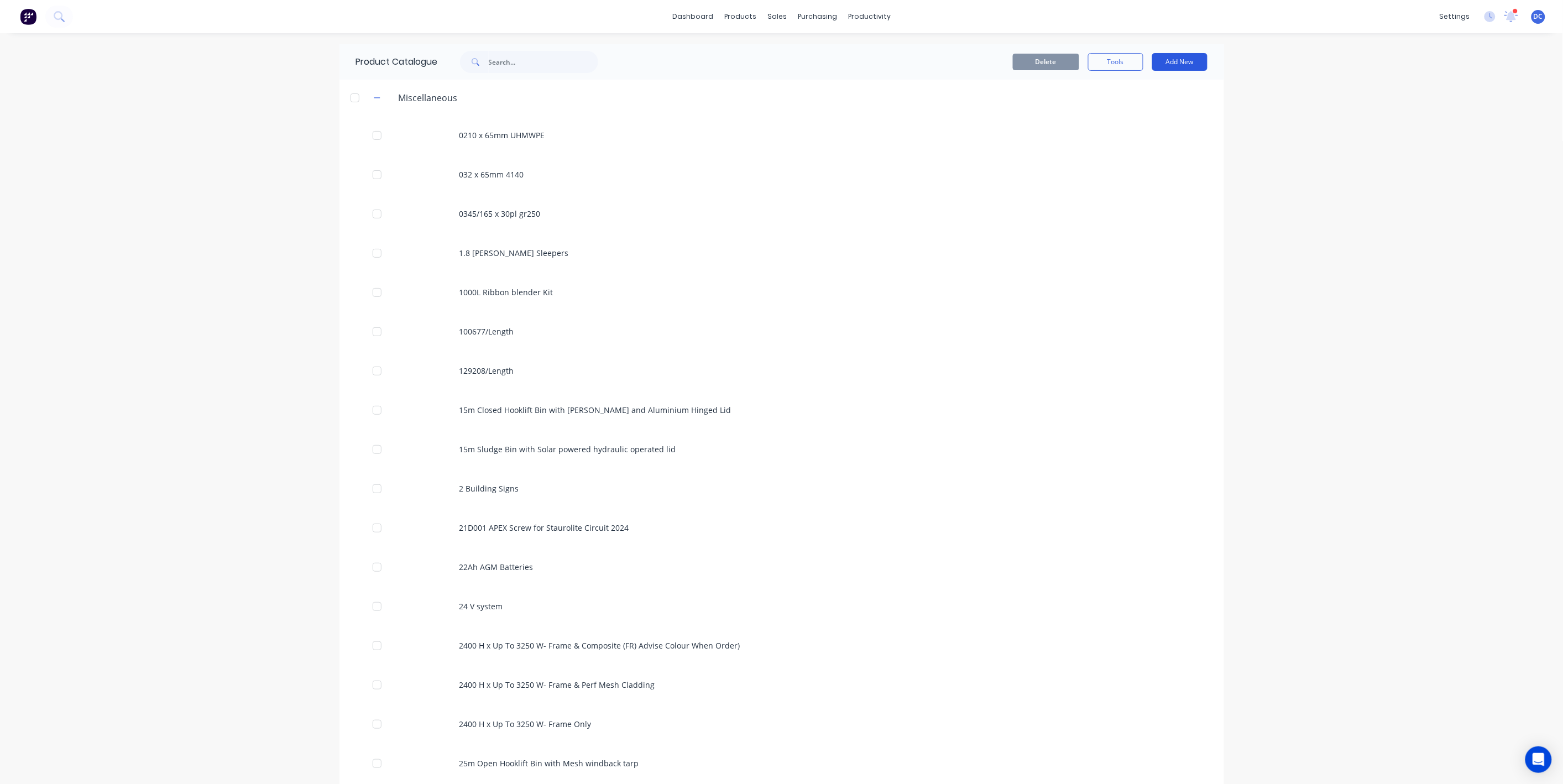
click at [1177, 61] on button "Add New" at bounding box center [1180, 62] width 55 height 17
click at [1149, 109] on div "Product" at bounding box center [1155, 113] width 85 height 16
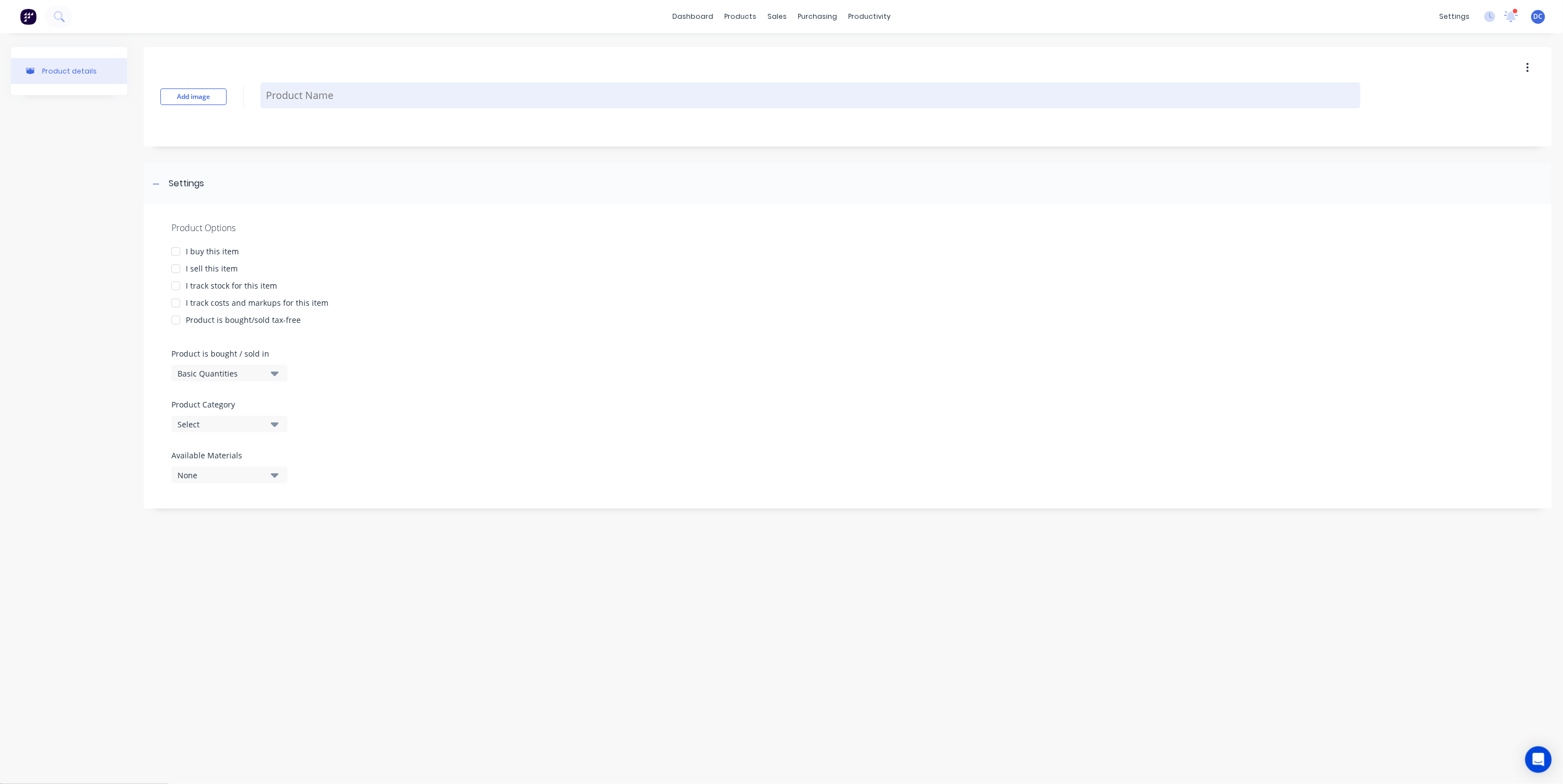
click at [360, 99] on textarea at bounding box center [810, 95] width 1100 height 26
paste textarea "Stainless Steel Caps"
type textarea "x"
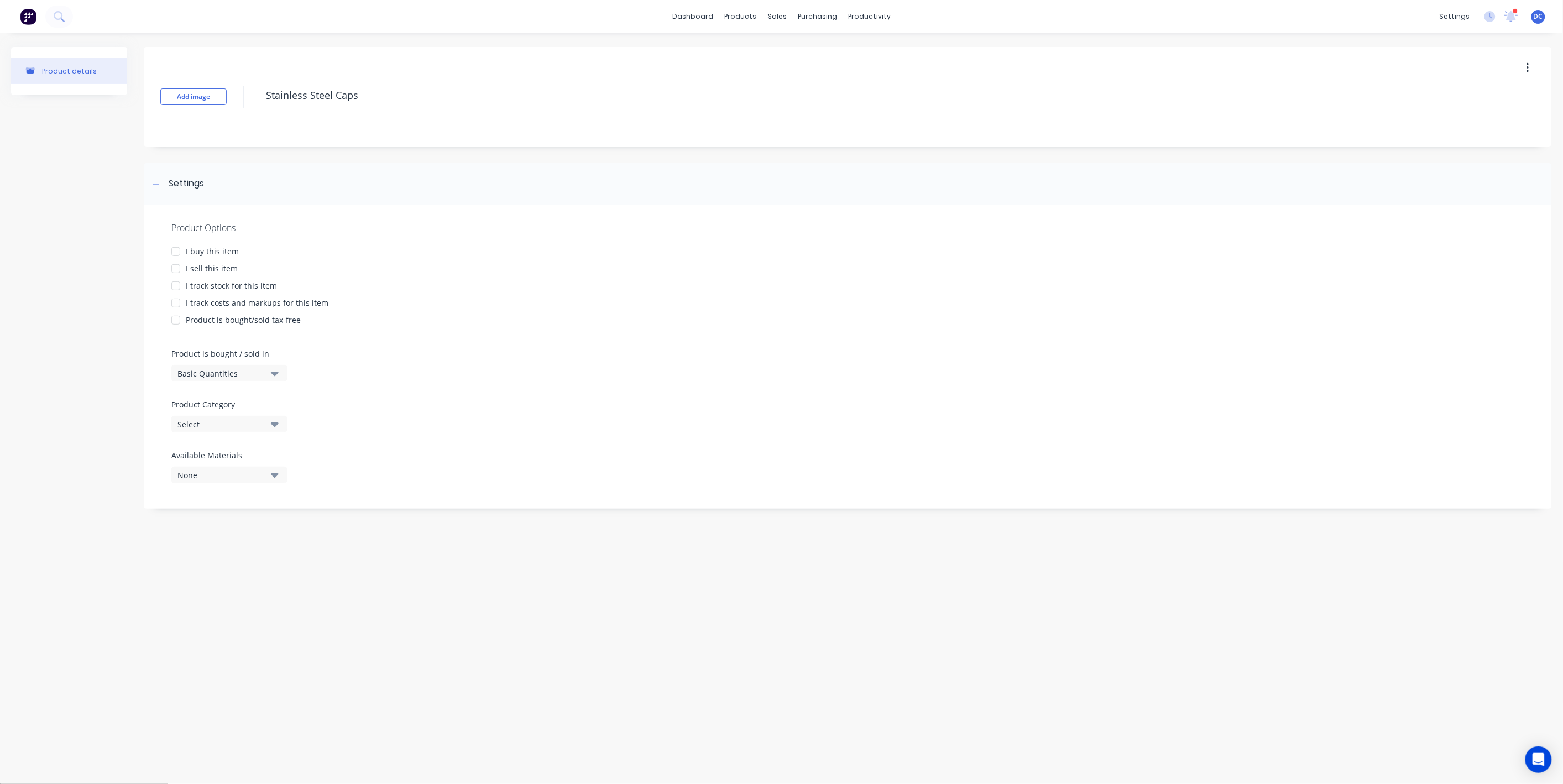
type textarea "Stainless Steel Caps"
type textarea "x"
type textarea "Stainless Steel Caps"
click at [210, 273] on div "I sell this item" at bounding box center [211, 268] width 52 height 11
type textarea "x"
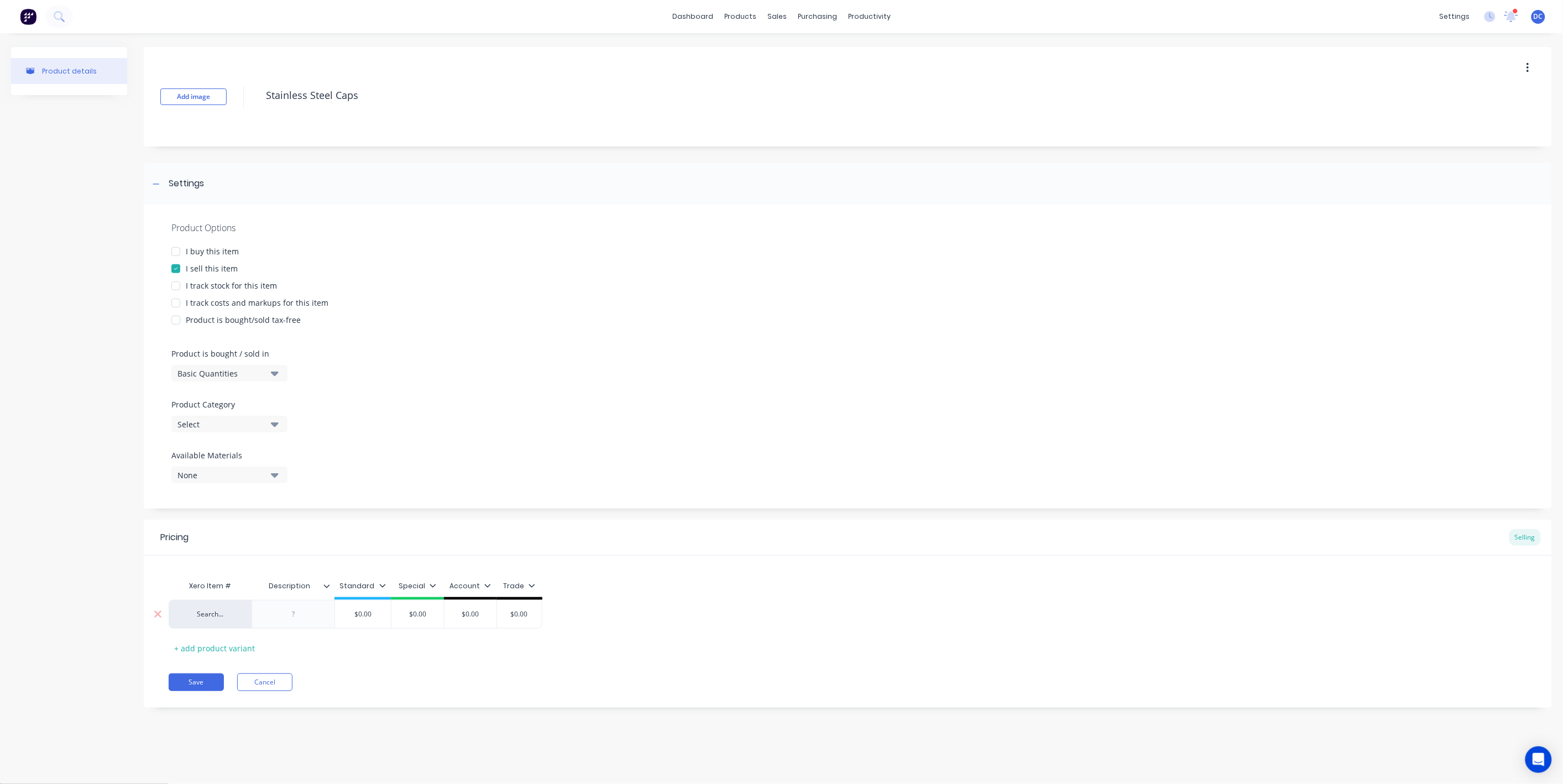
click at [287, 616] on div at bounding box center [293, 614] width 55 height 14
paste div
click at [563, 582] on div "Trade" at bounding box center [561, 585] width 32 height 10
click at [557, 659] on div "Special" at bounding box center [550, 661] width 27 height 11
click at [555, 674] on div "Account" at bounding box center [540, 683] width 82 height 22
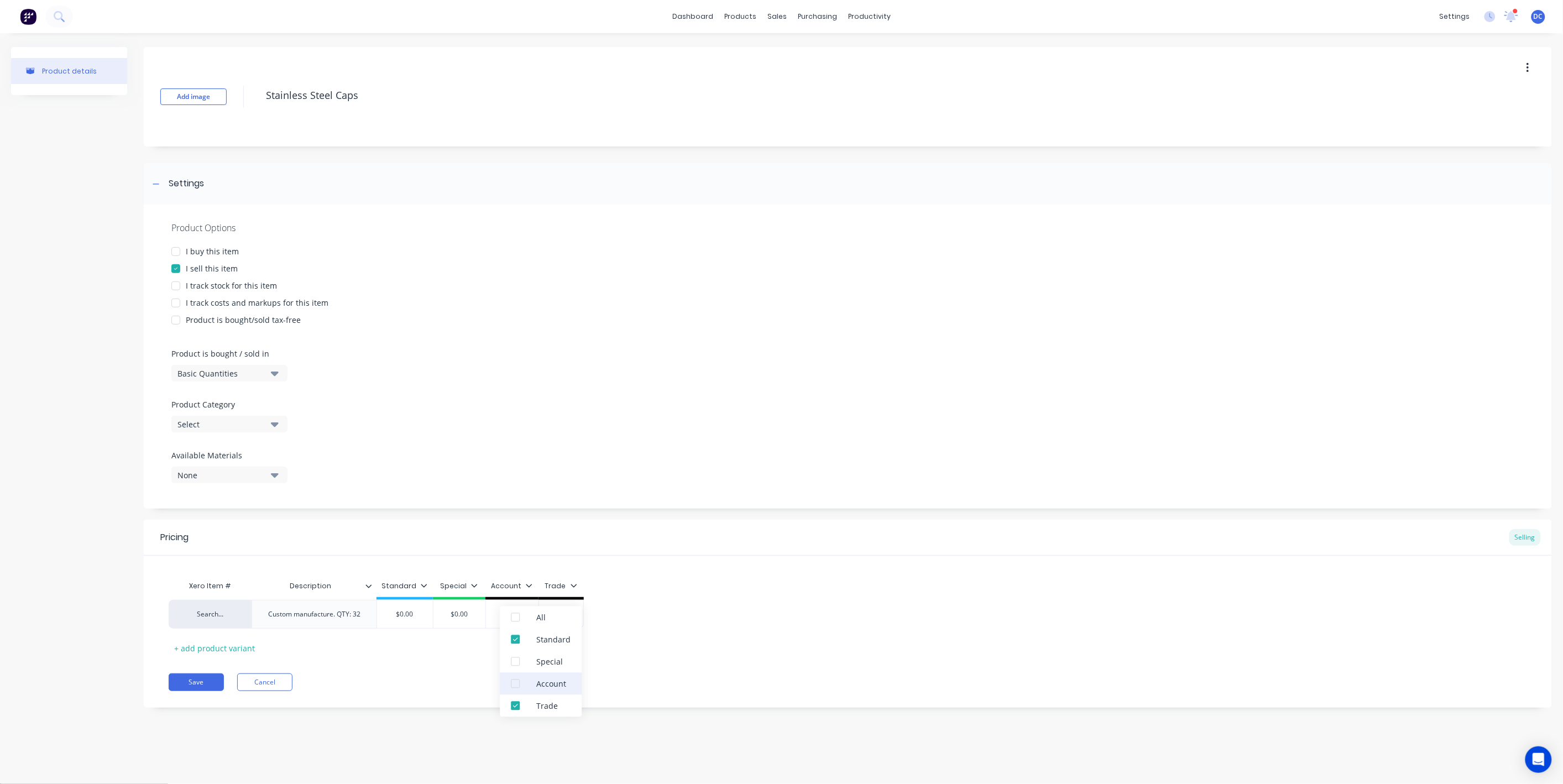
click at [555, 692] on div "Account" at bounding box center [540, 683] width 82 height 22
click at [553, 702] on div "Trade" at bounding box center [547, 705] width 21 height 11
click at [553, 691] on div "Account" at bounding box center [540, 683] width 82 height 22
type textarea "x"
type input "$0.00"
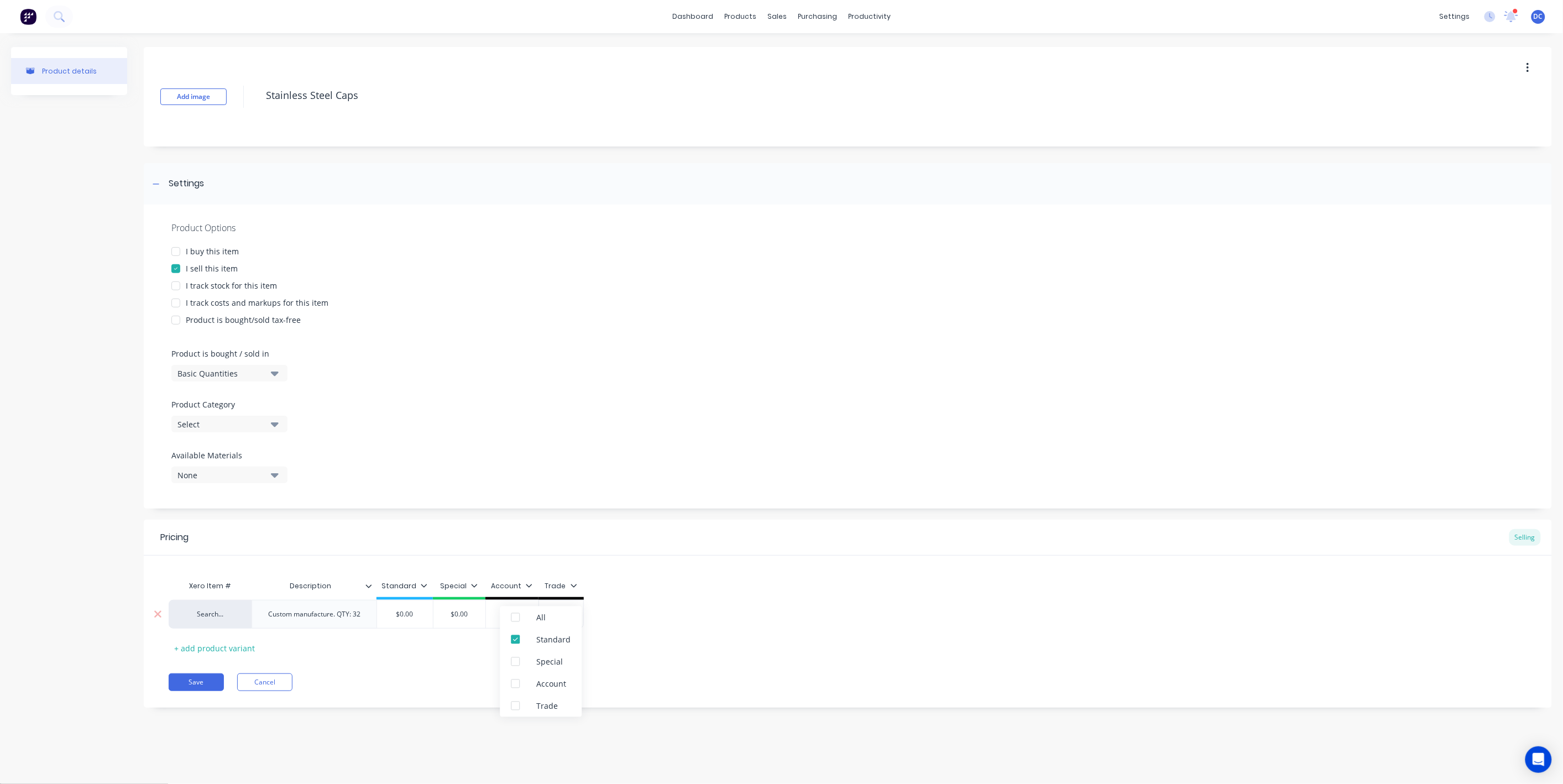
click at [403, 609] on input "$0.00" at bounding box center [405, 614] width 56 height 10
drag, startPoint x: 419, startPoint y: 615, endPoint x: 402, endPoint y: 615, distance: 17.0
click at [402, 615] on input "$0.00" at bounding box center [405, 614] width 55 height 10
type textarea "x"
type input "$0"
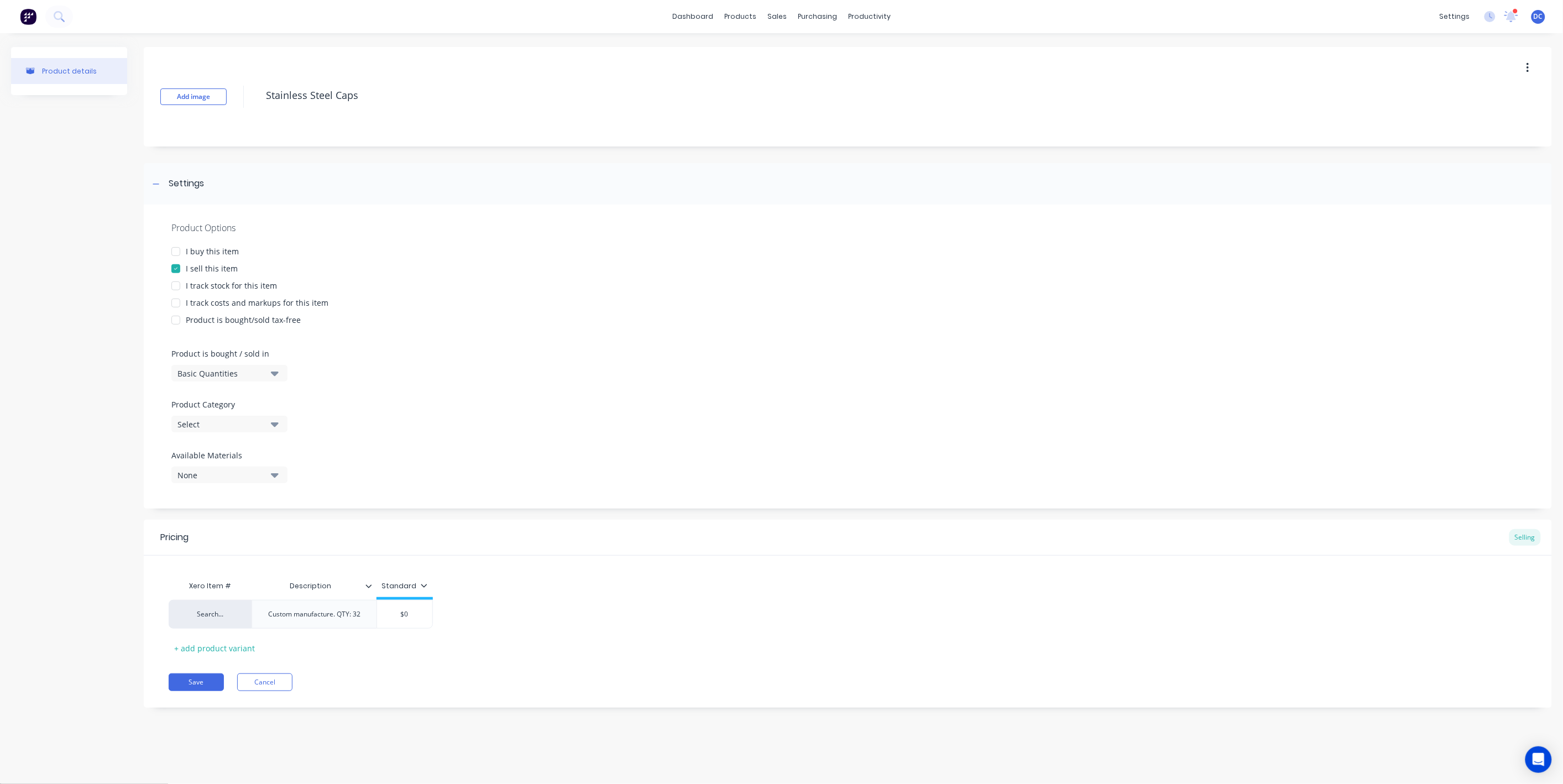
type textarea "x"
type input "$"
type textarea "x"
type input "$9"
type textarea "x"
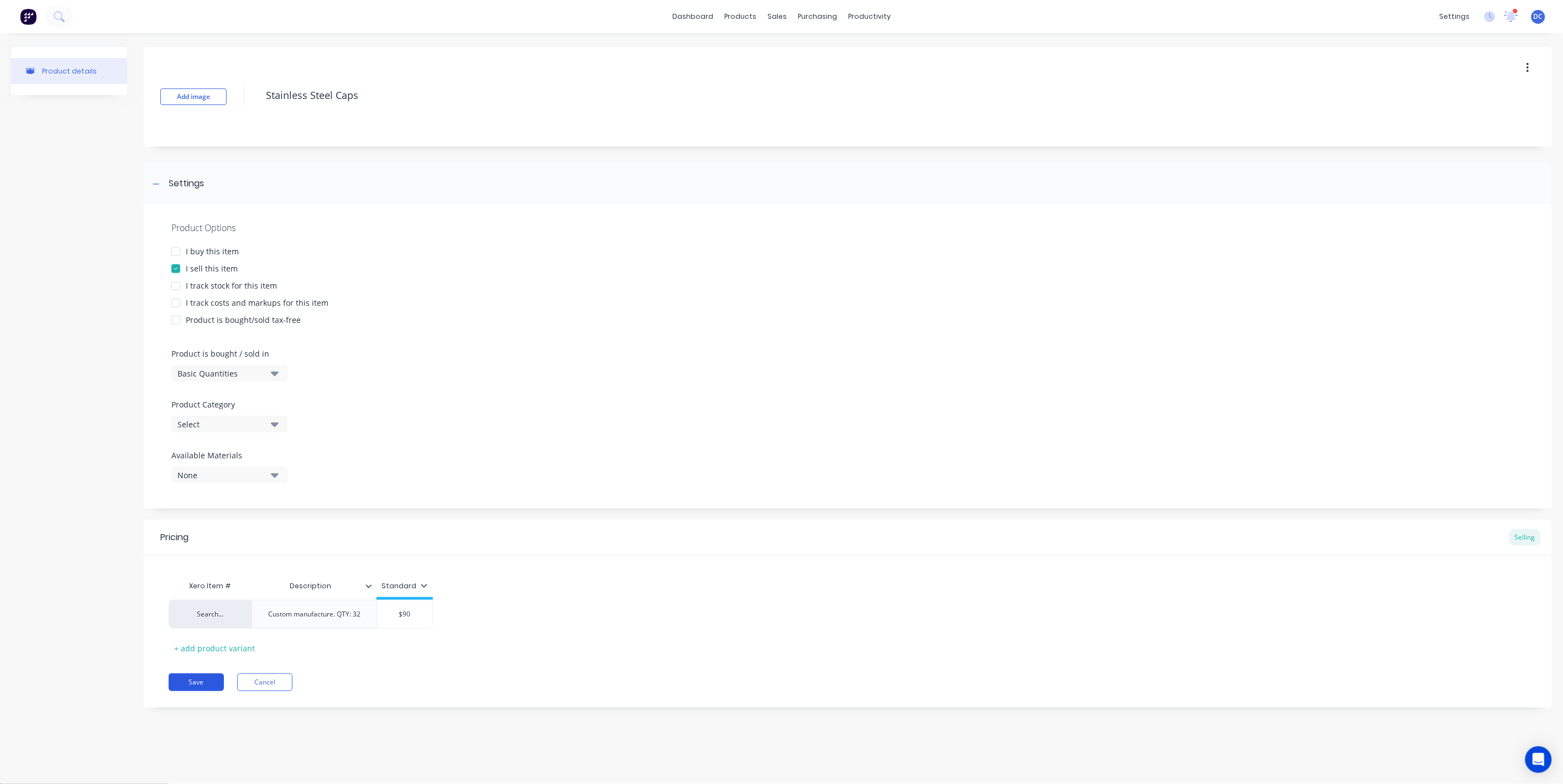
type input "$90"
click at [199, 689] on button "Save" at bounding box center [196, 682] width 55 height 17
type textarea "x"
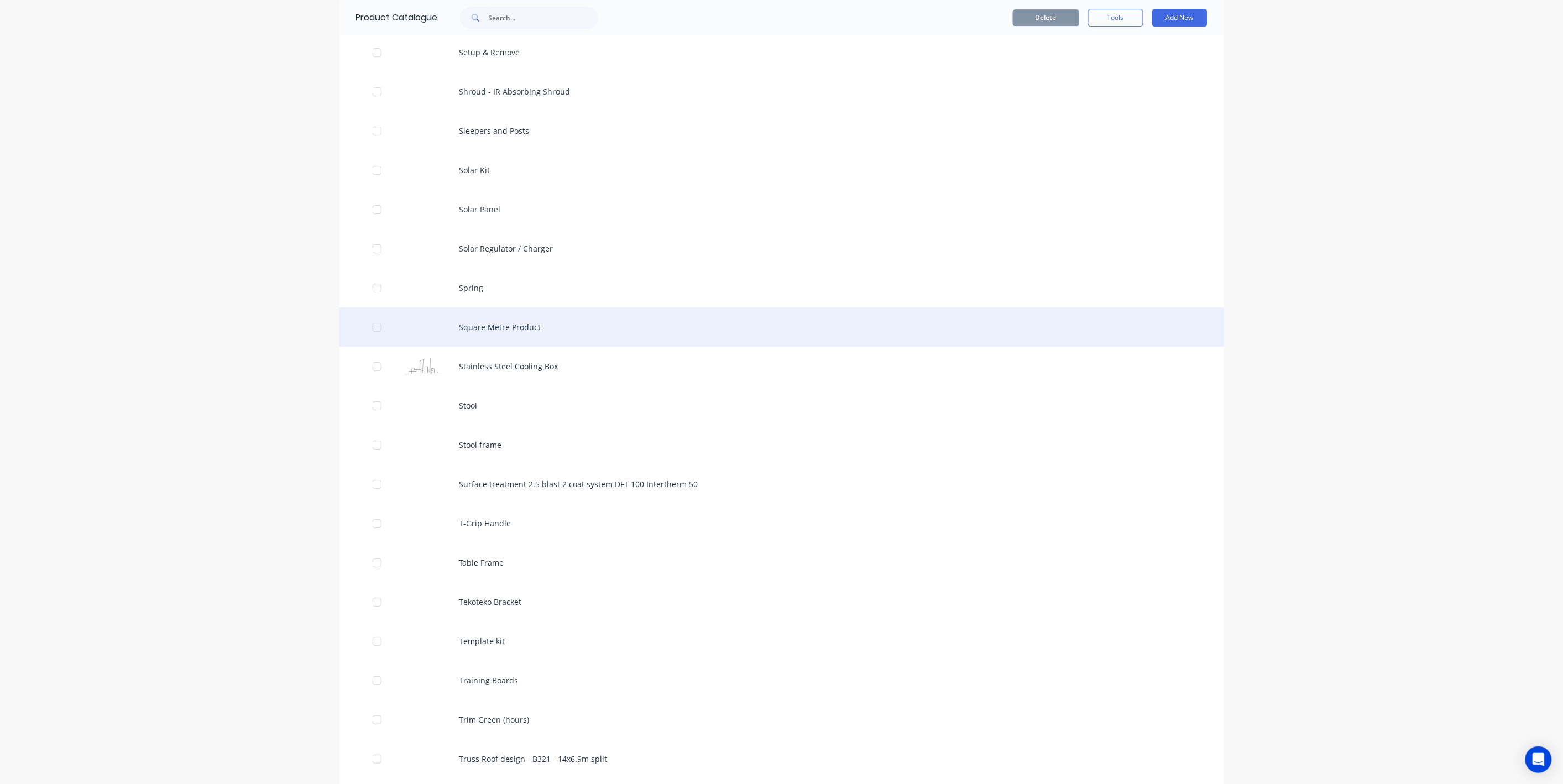
scroll to position [5312, 0]
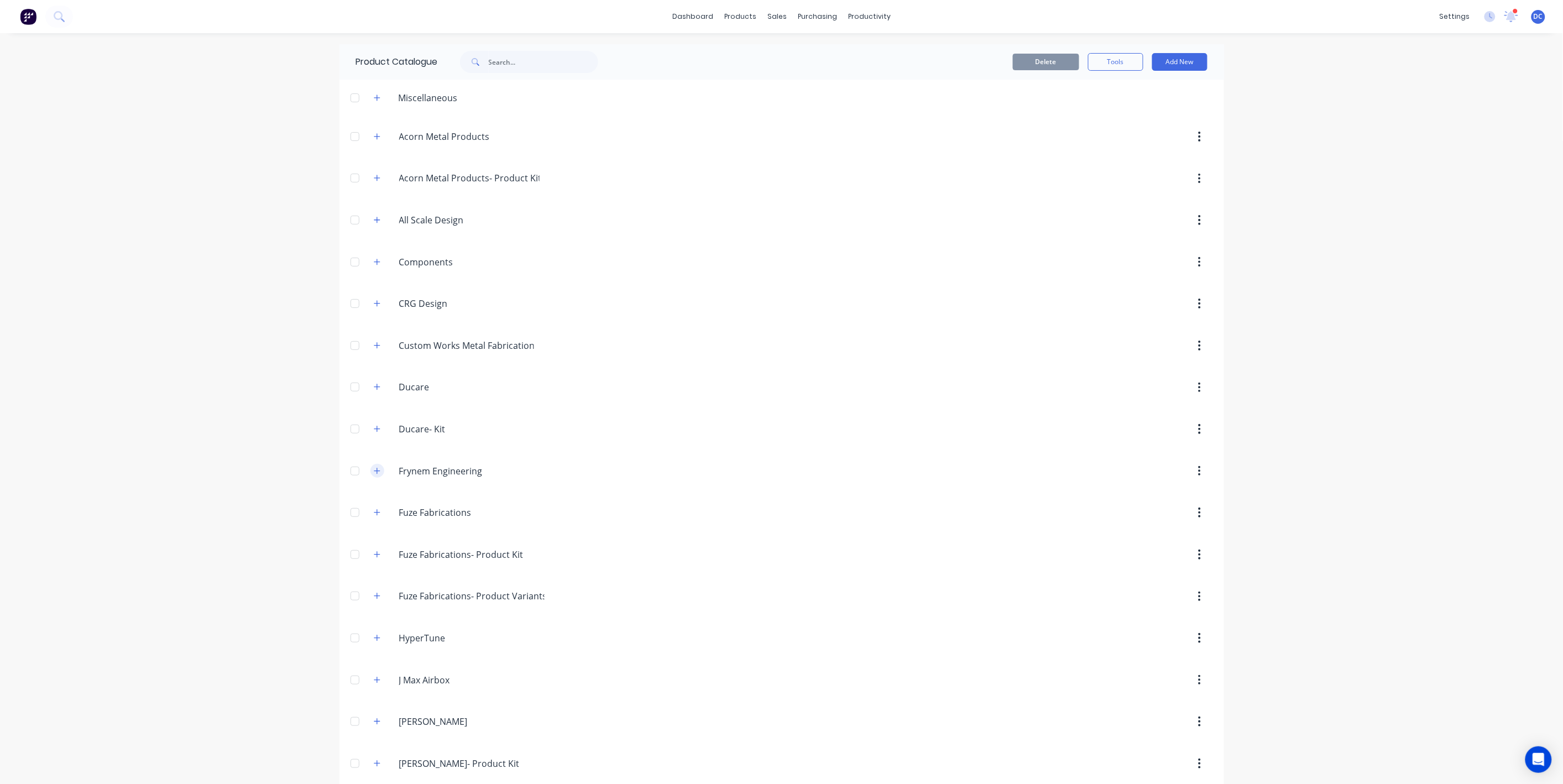
click at [378, 472] on icon "button" at bounding box center [377, 471] width 7 height 8
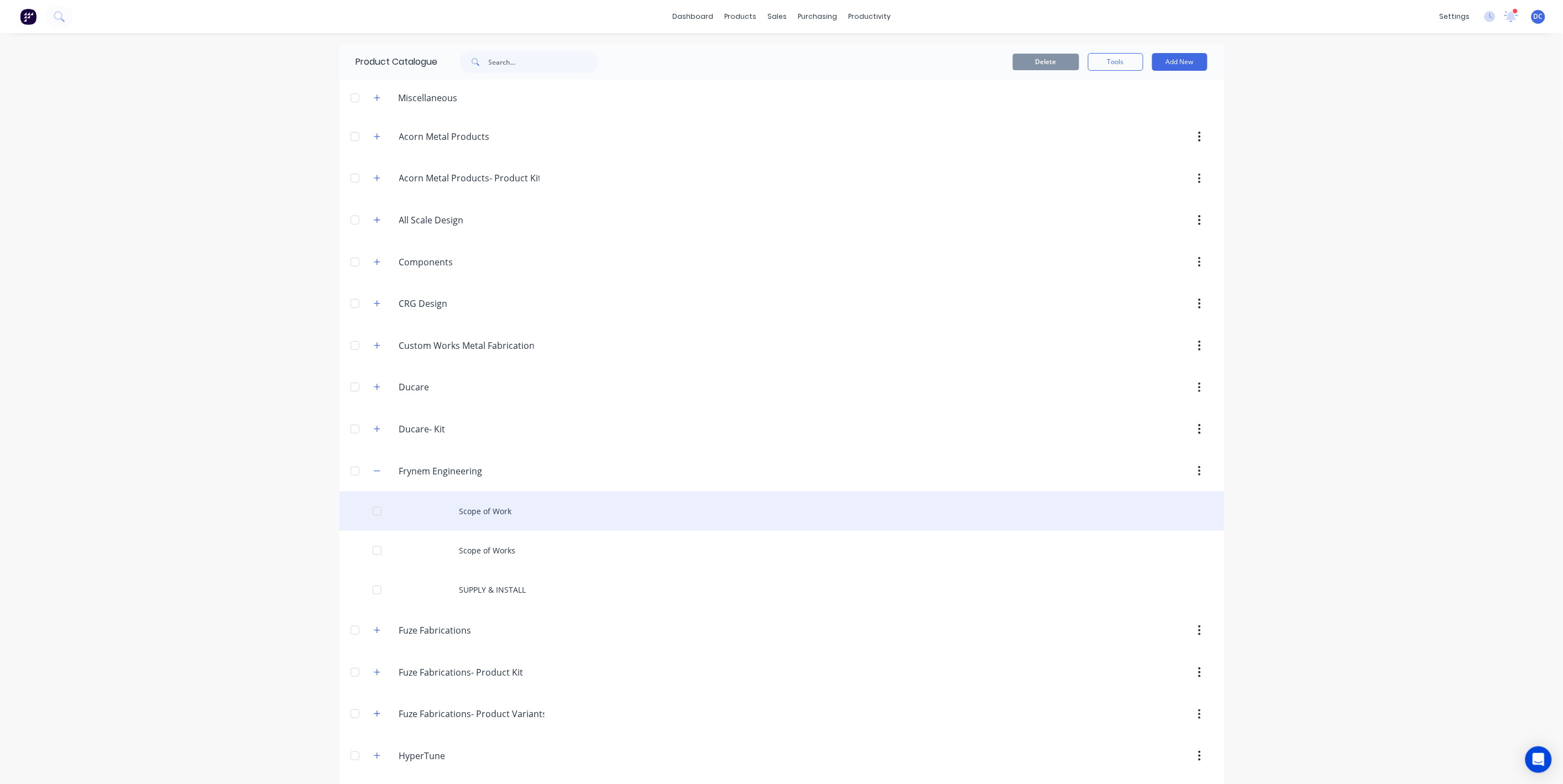
click at [484, 514] on div "Scope of Work" at bounding box center [782, 511] width 885 height 39
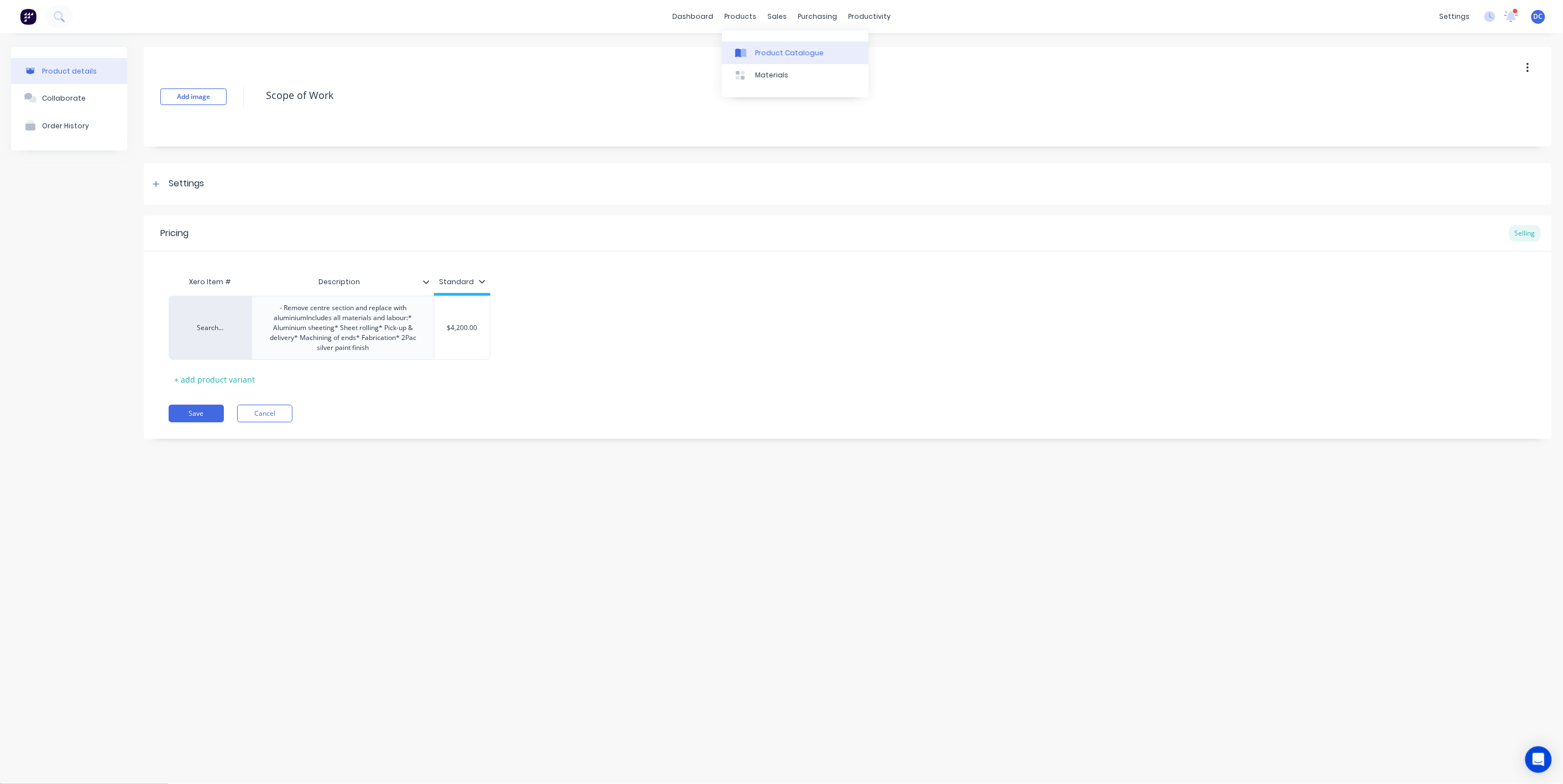
click at [762, 52] on div "Product Catalogue" at bounding box center [790, 53] width 68 height 10
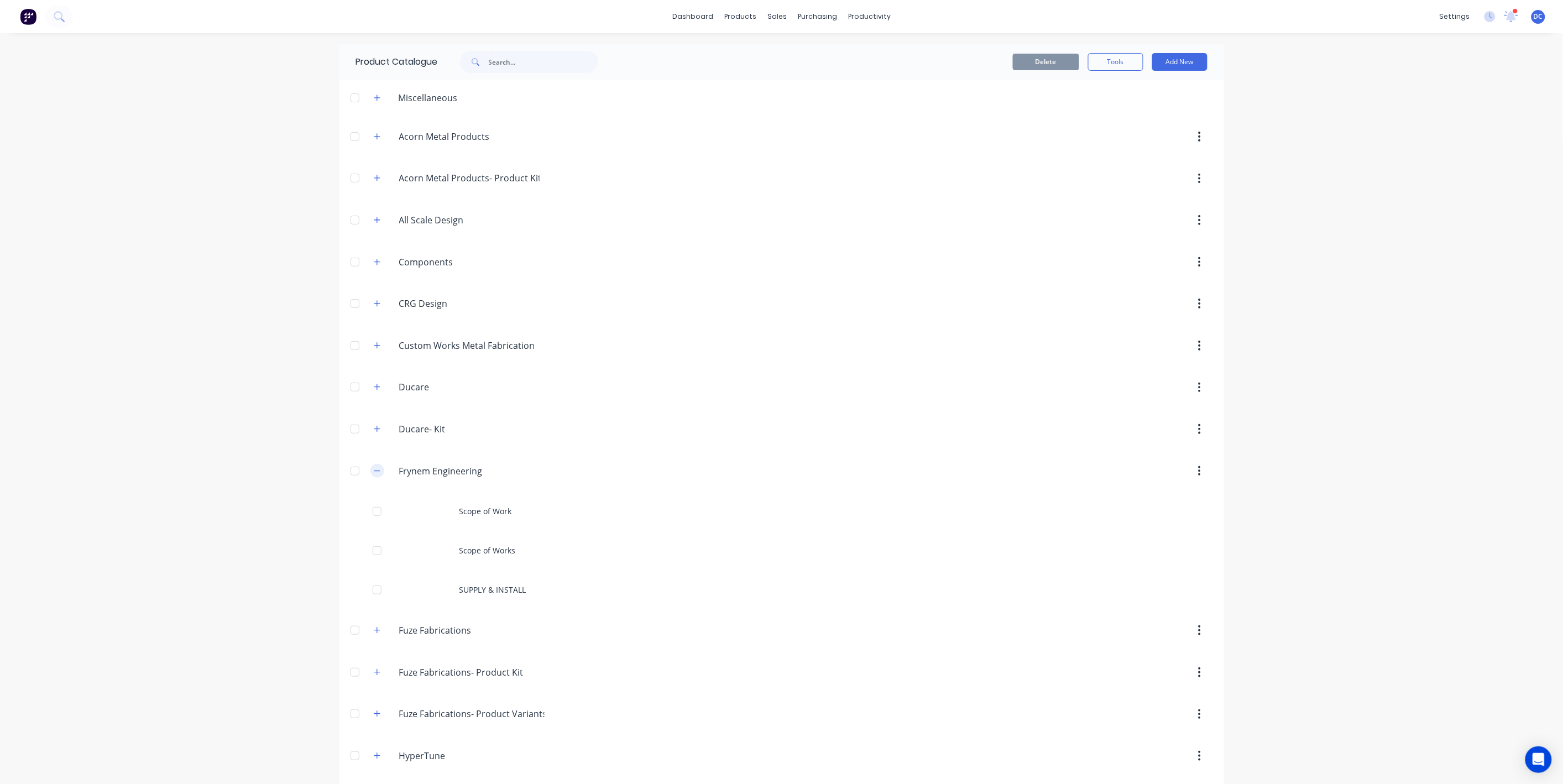
click at [376, 468] on icon "button" at bounding box center [377, 471] width 7 height 8
click at [374, 99] on icon "button" at bounding box center [377, 98] width 7 height 8
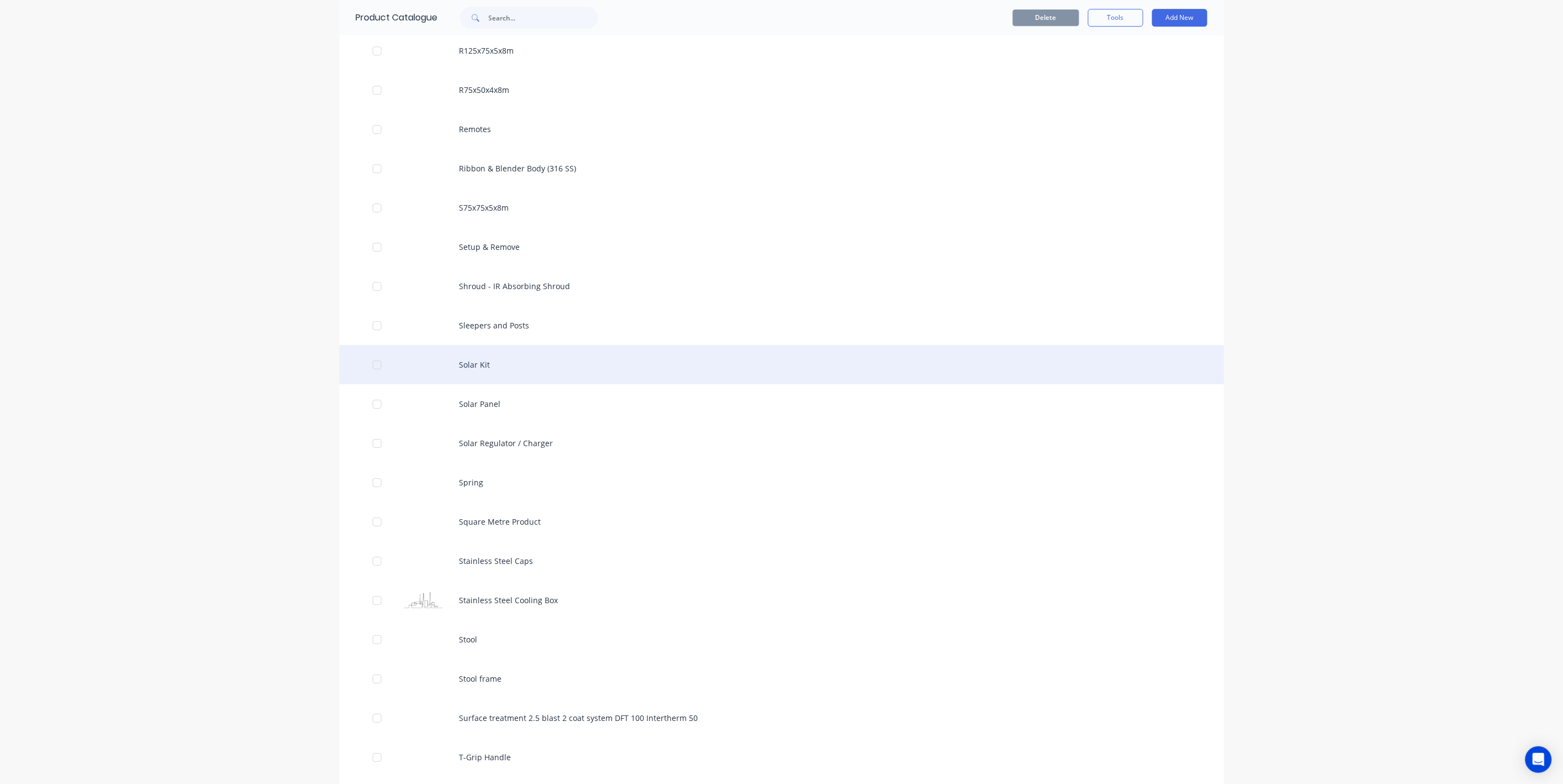
scroll to position [5559, 0]
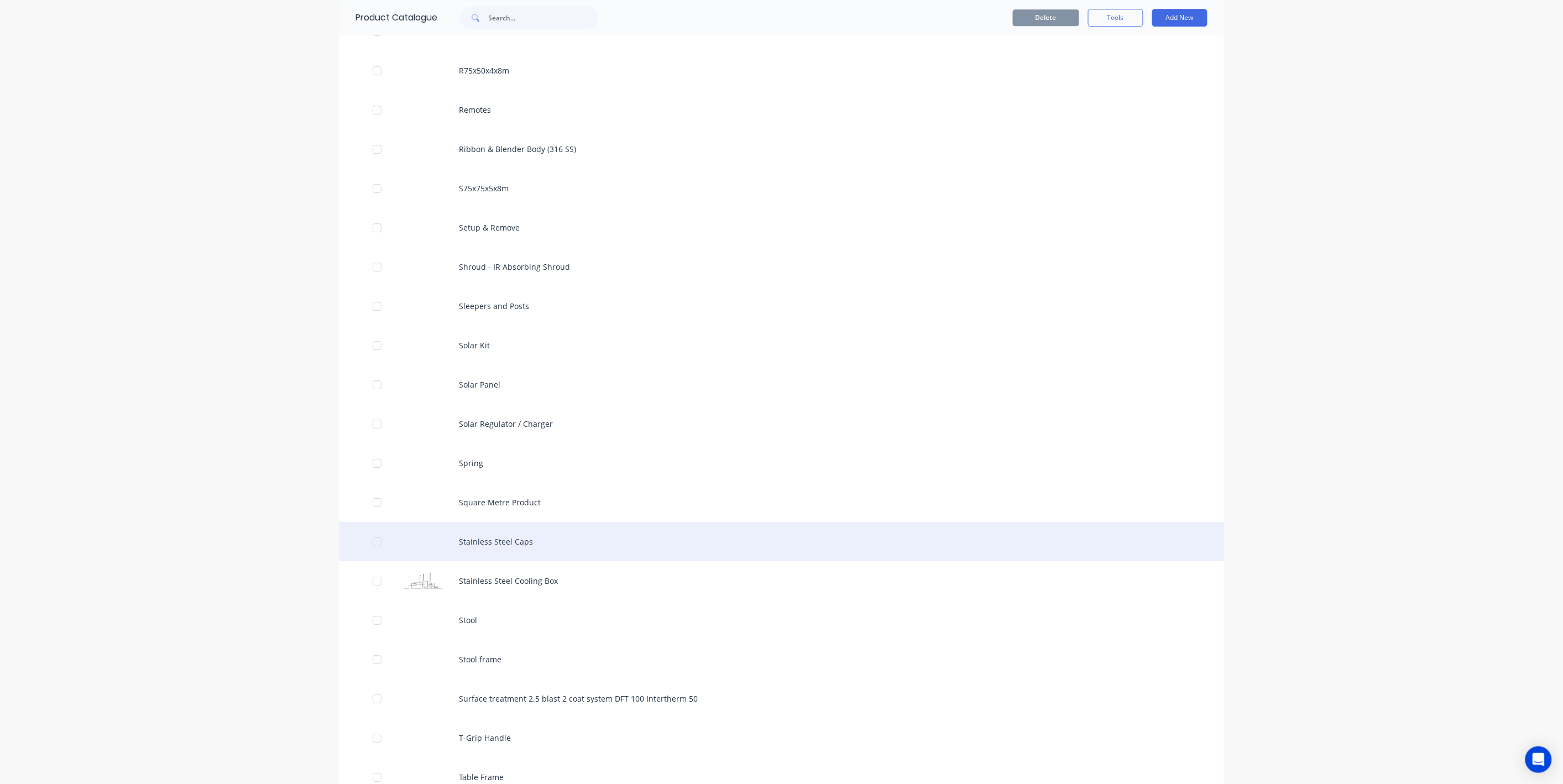
click at [505, 546] on div "Stainless Steel Caps" at bounding box center [782, 541] width 885 height 39
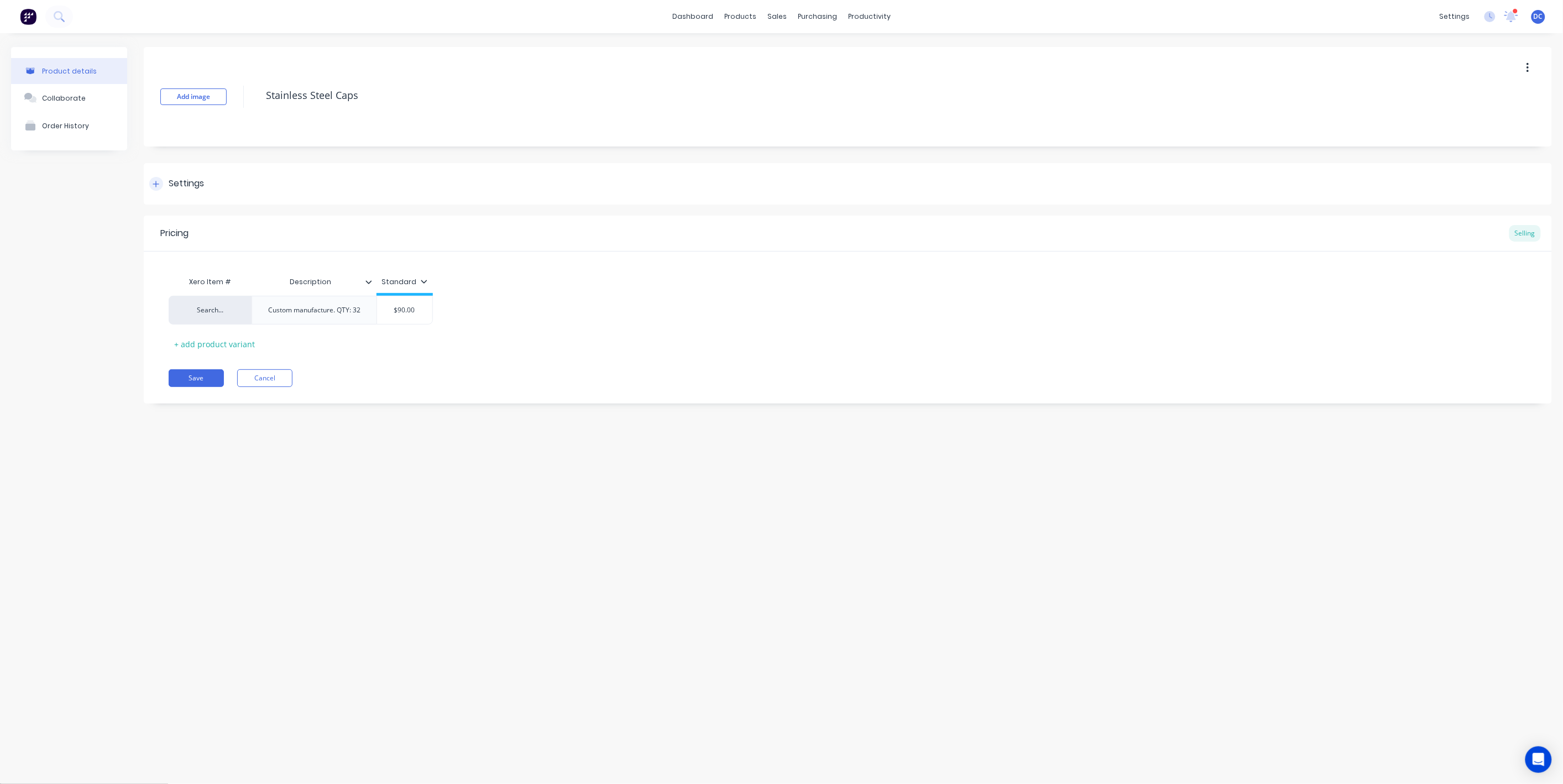
click at [154, 197] on div "Settings" at bounding box center [847, 184] width 1408 height 42
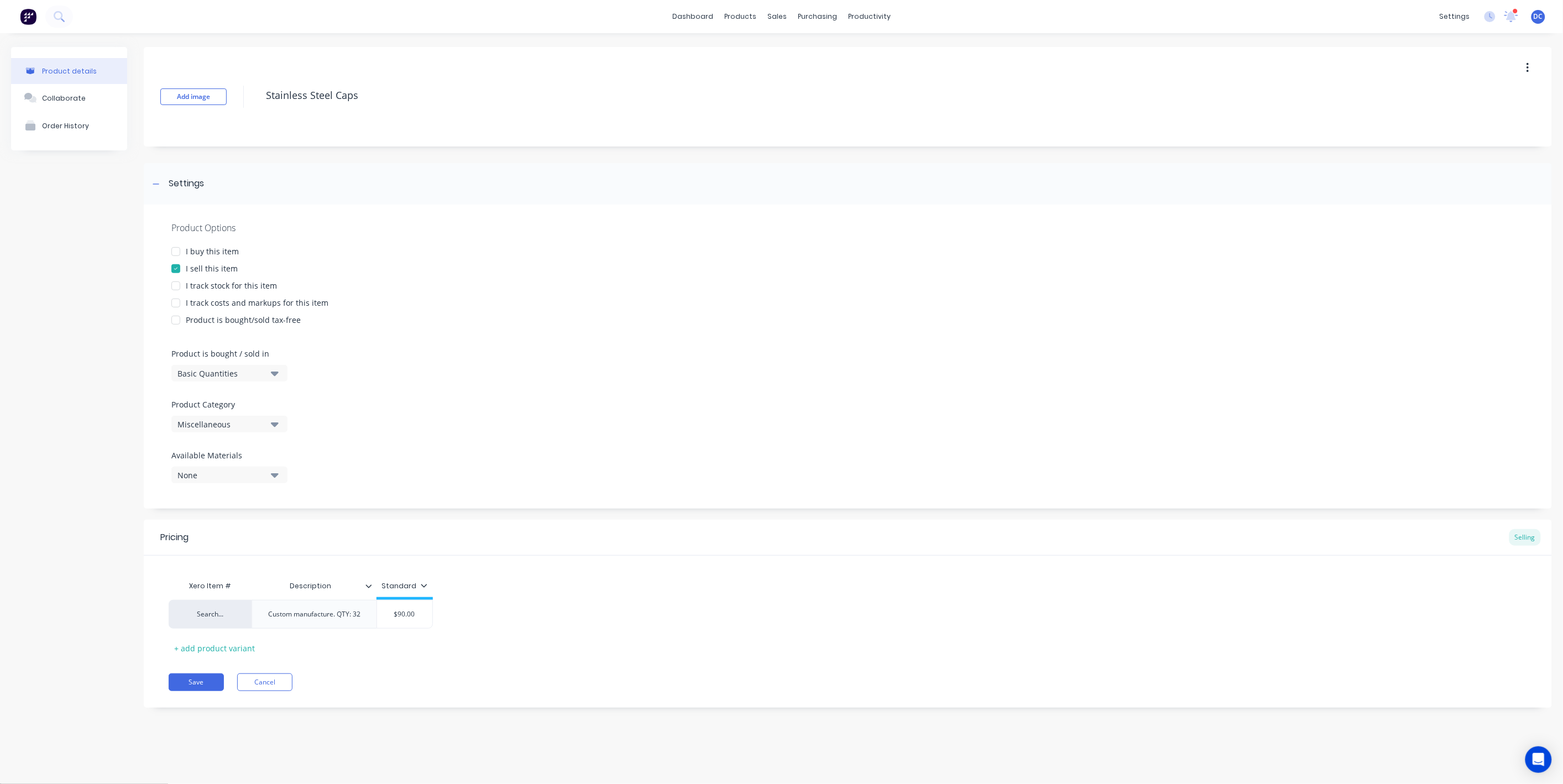
click at [236, 423] on div "Miscellaneous" at bounding box center [222, 424] width 89 height 11
click at [235, 510] on div "Frynem Engineering" at bounding box center [254, 511] width 166 height 22
click at [201, 685] on button "Save" at bounding box center [196, 682] width 55 height 17
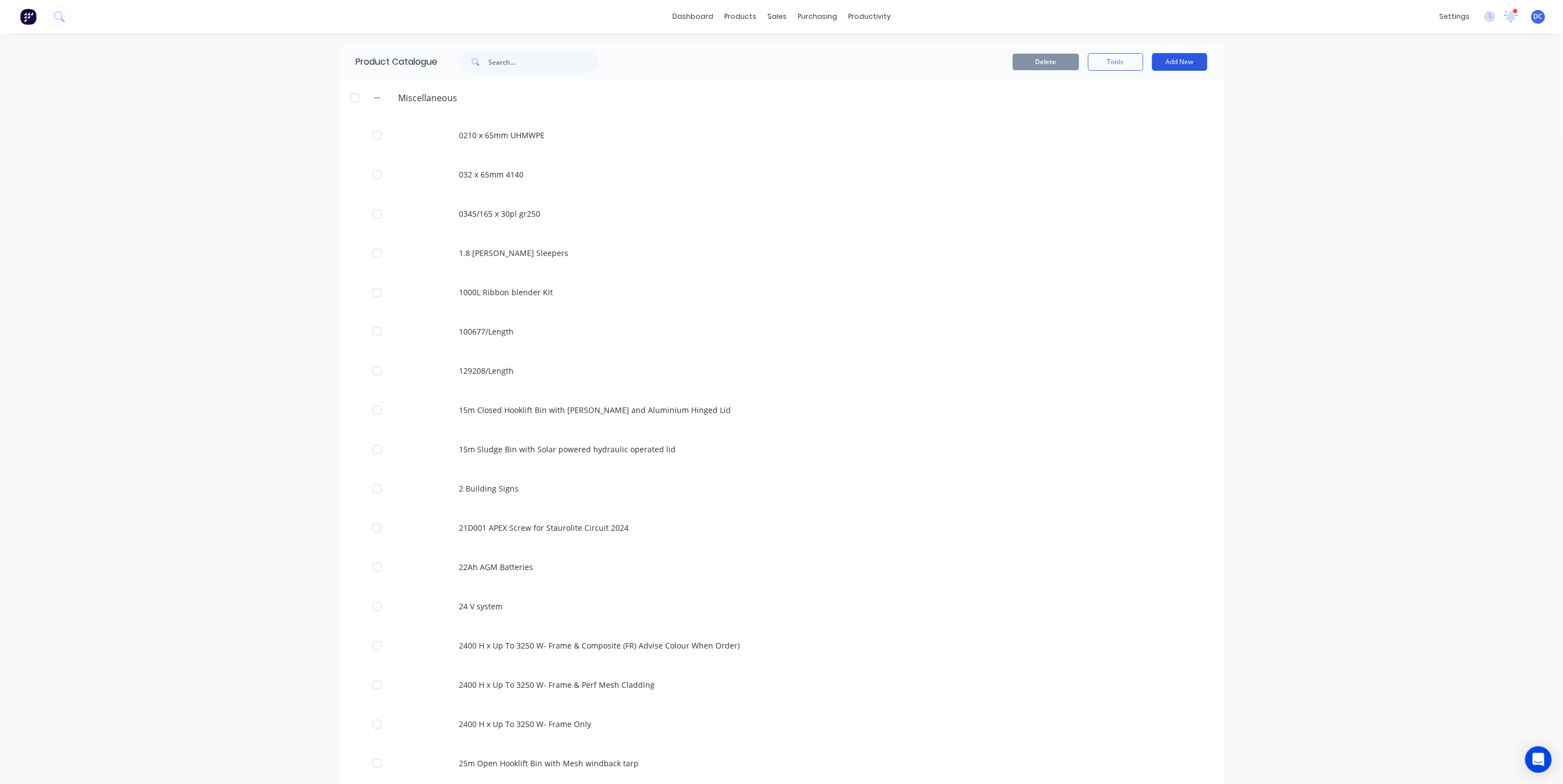
click at [1182, 60] on button "Add New" at bounding box center [1180, 62] width 55 height 17
click at [1151, 109] on div "Product" at bounding box center [1155, 113] width 85 height 16
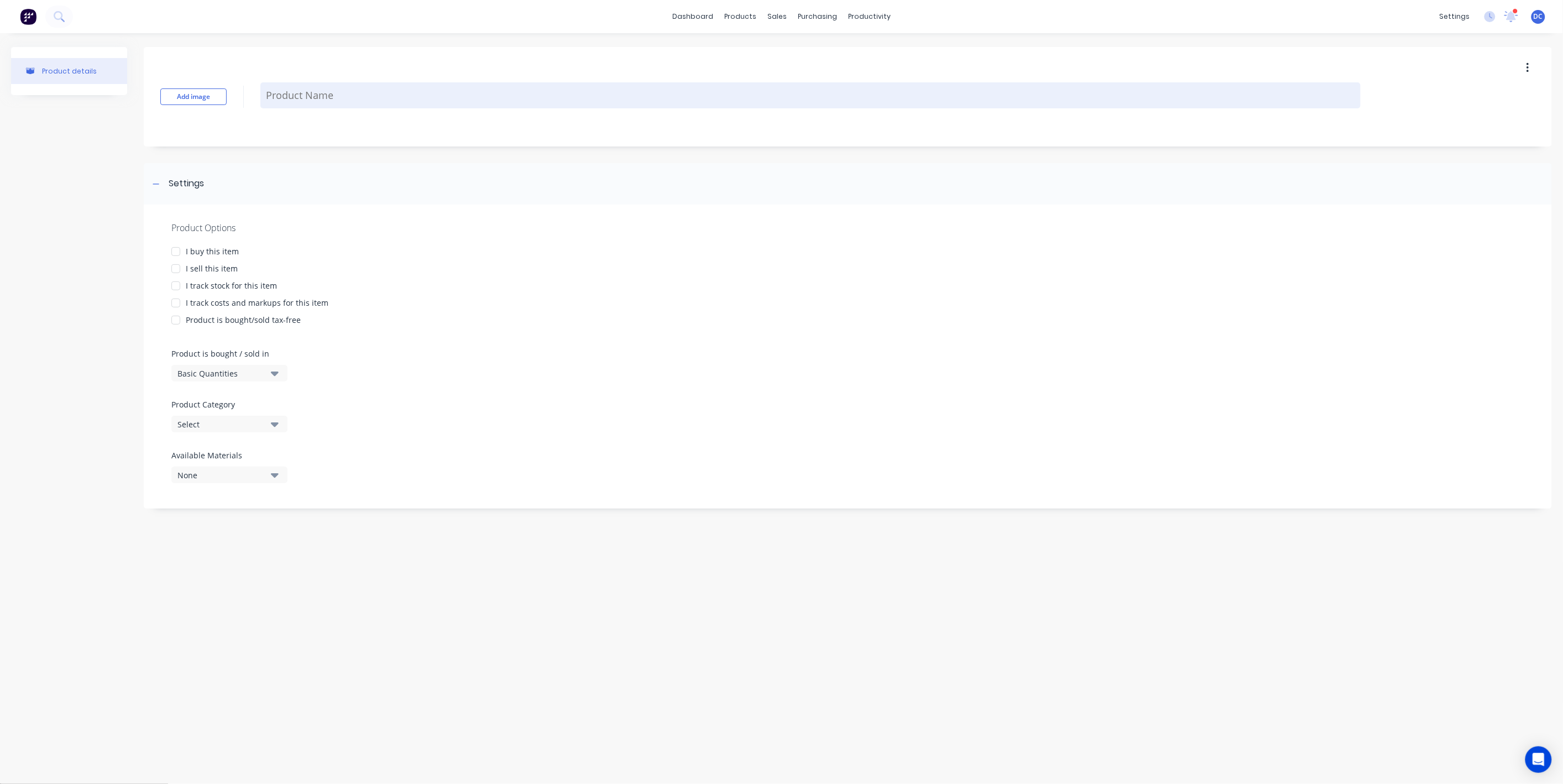
click at [324, 99] on textarea at bounding box center [810, 95] width 1100 height 26
paste textarea "Cutting off the tops of the SS Bollards for concrete Fill 32 @ Stainless Steel"
type textarea "x"
type textarea "Cutting off the tops of the SS Bollards for concrete Fill 32 @ Stainless Steel"
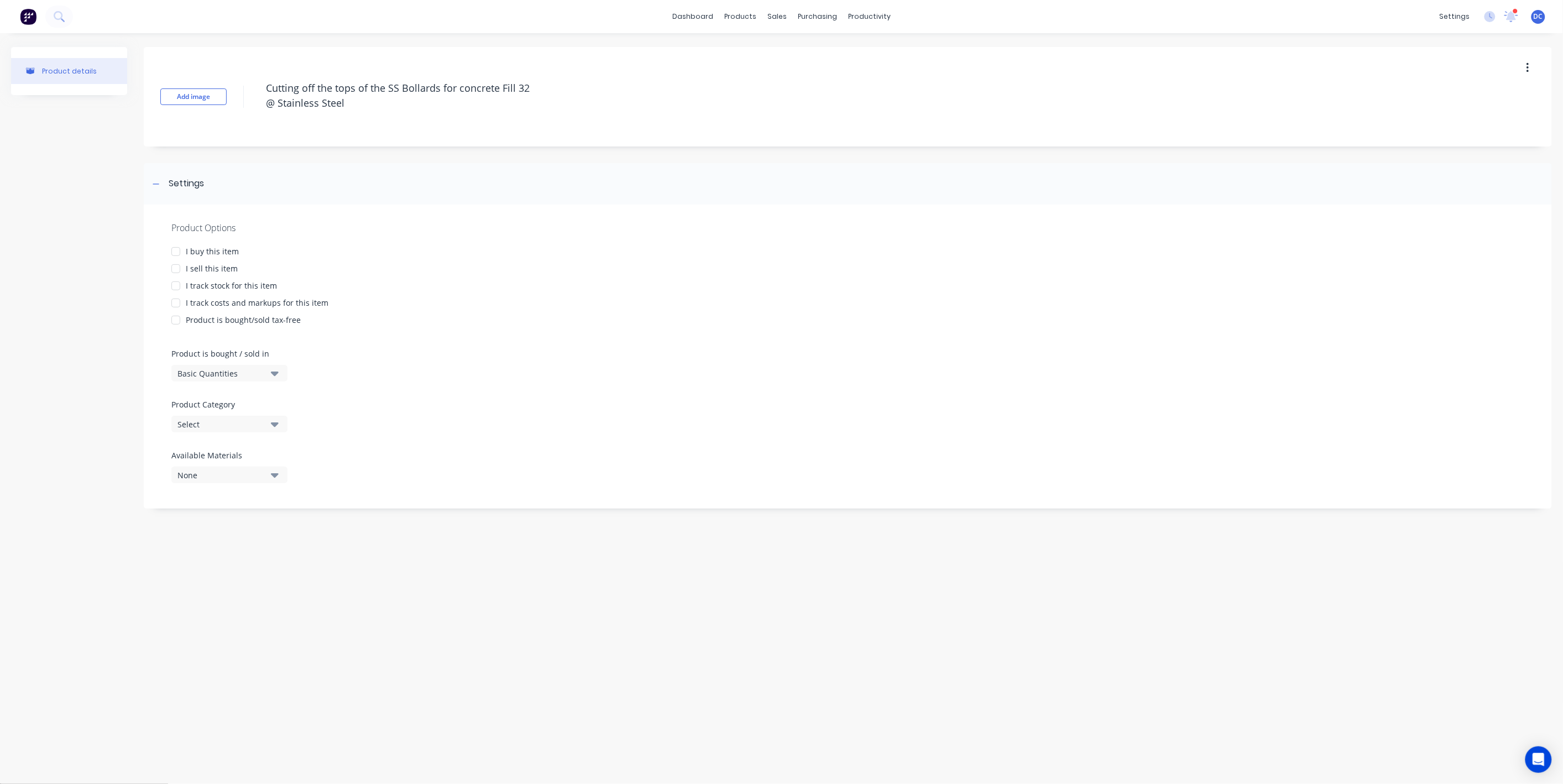
click at [177, 265] on div at bounding box center [175, 268] width 22 height 22
type textarea "x"
type textarea "Cutting off the tops of the SS Bollards for concrete Fill 32 @ Stainless Steel"
type textarea "x"
type textarea "Cutting off the tops of the SS Bollards for concrete Fill 32 @ Stainless Steel"
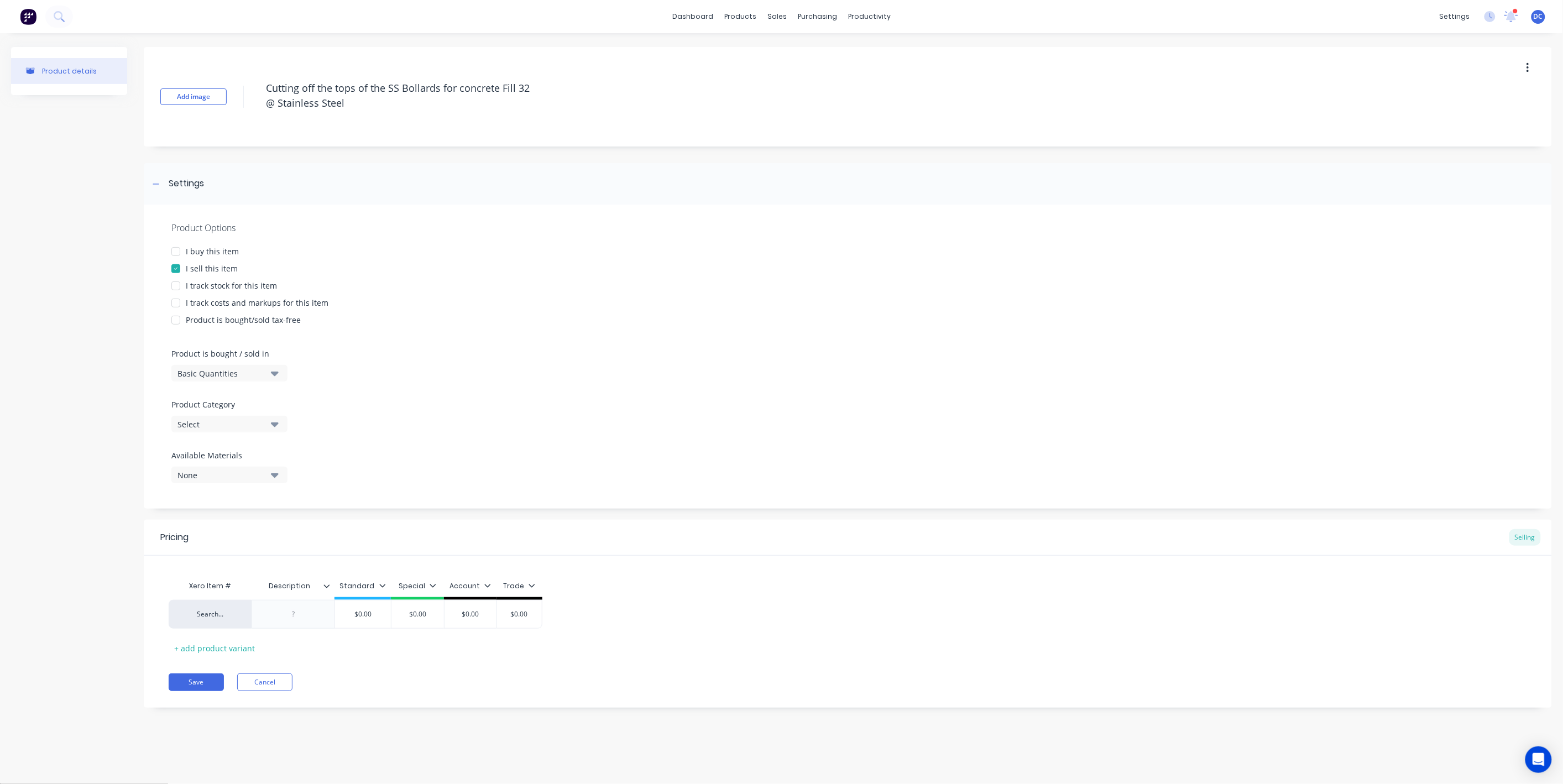
click at [274, 424] on icon "button" at bounding box center [275, 424] width 8 height 5
click at [254, 527] on div "Frynem Engineering" at bounding box center [254, 532] width 166 height 22
type textarea "x"
click at [614, 552] on div "Pricing Selling" at bounding box center [847, 538] width 1408 height 36
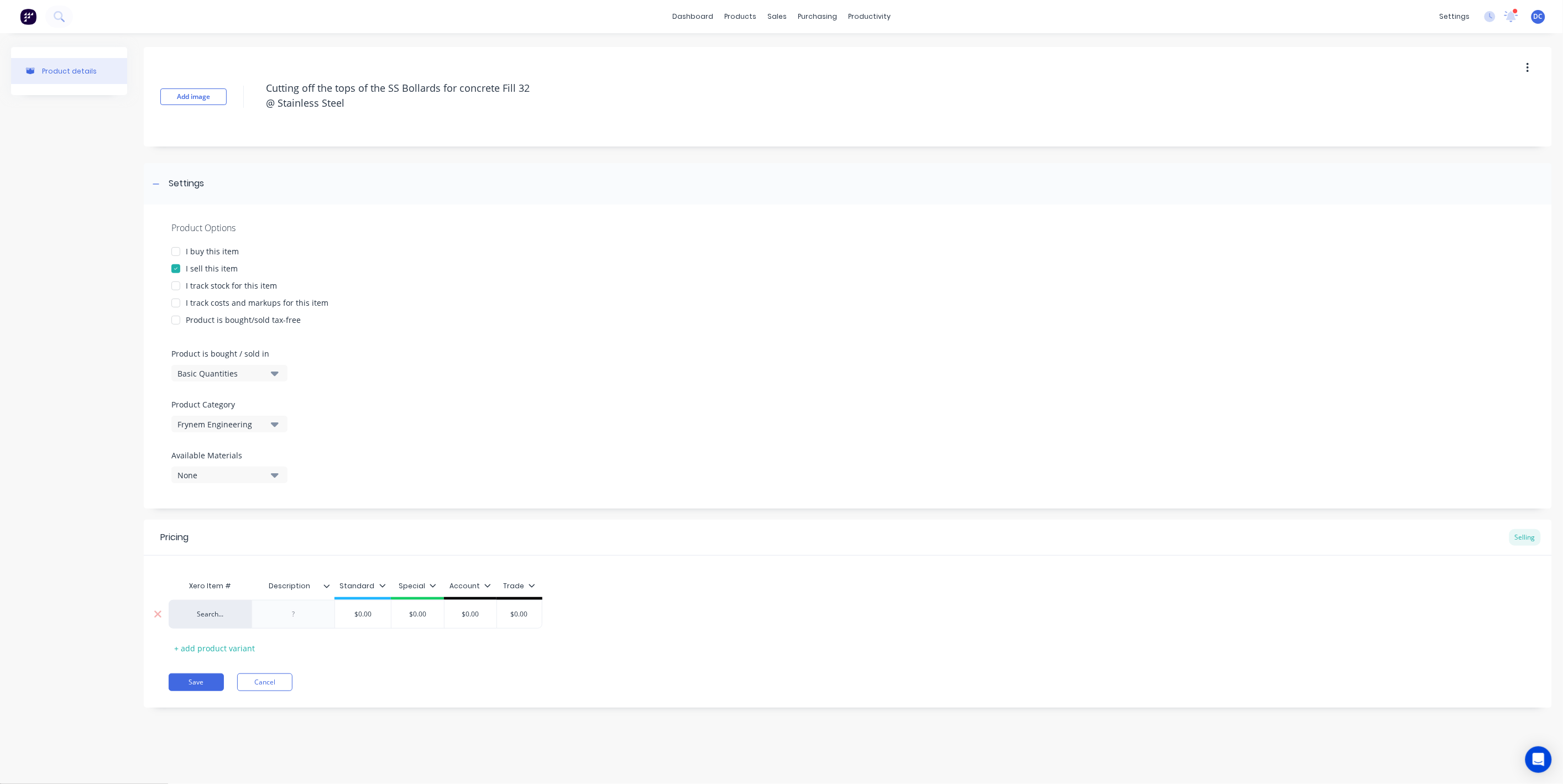
click at [297, 619] on div at bounding box center [293, 614] width 55 height 14
paste div
click at [641, 583] on div "Trade" at bounding box center [644, 585] width 32 height 10
click at [616, 662] on div "Special" at bounding box center [624, 661] width 82 height 22
click at [616, 685] on div "Account" at bounding box center [624, 683] width 82 height 22
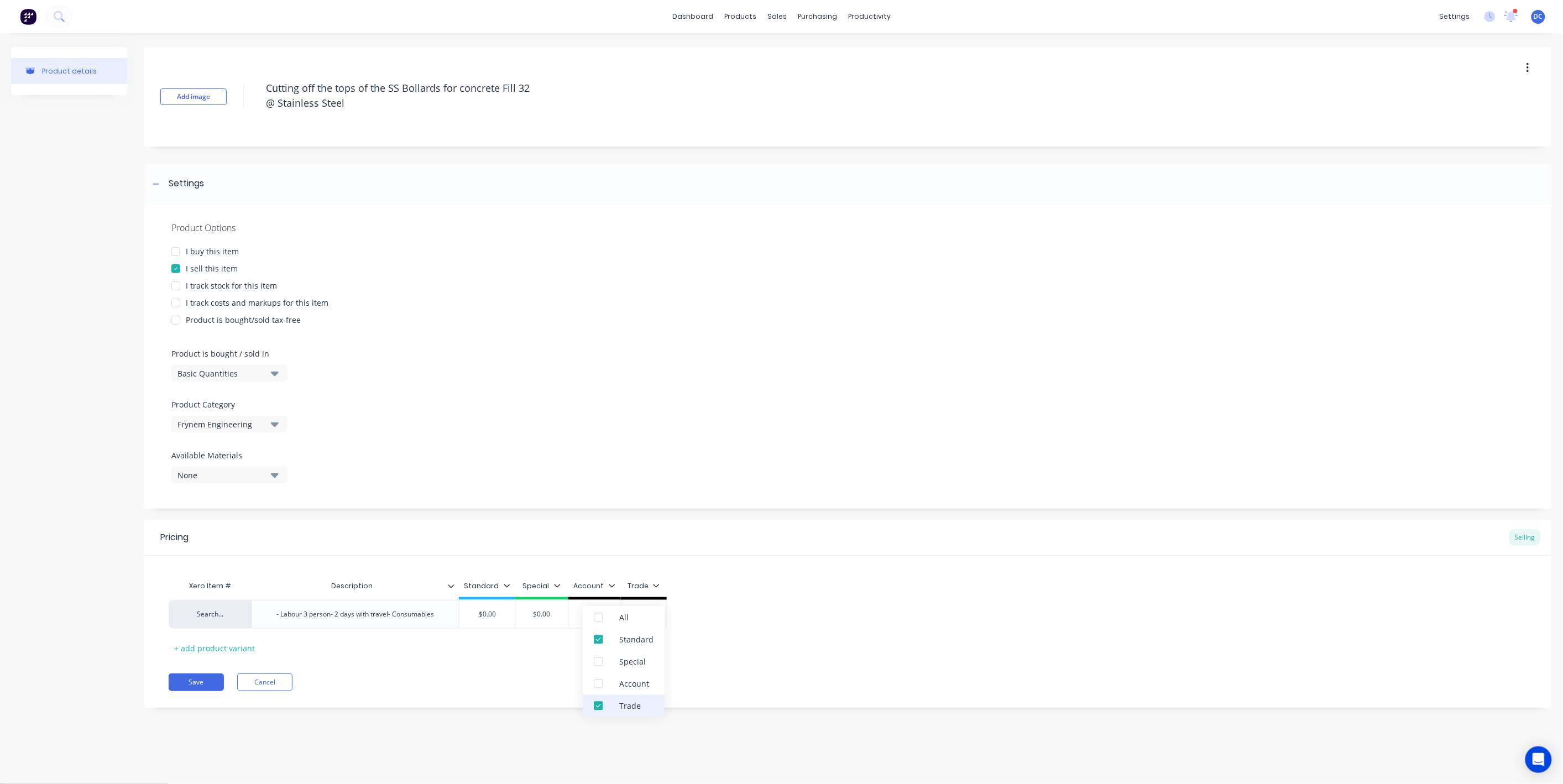
click at [616, 701] on div "Trade" at bounding box center [624, 705] width 82 height 22
type textarea "x"
click at [522, 689] on div "Save Cancel" at bounding box center [860, 682] width 1383 height 17
type input "$0.00"
click at [503, 614] on input "$0.00" at bounding box center [487, 614] width 55 height 10
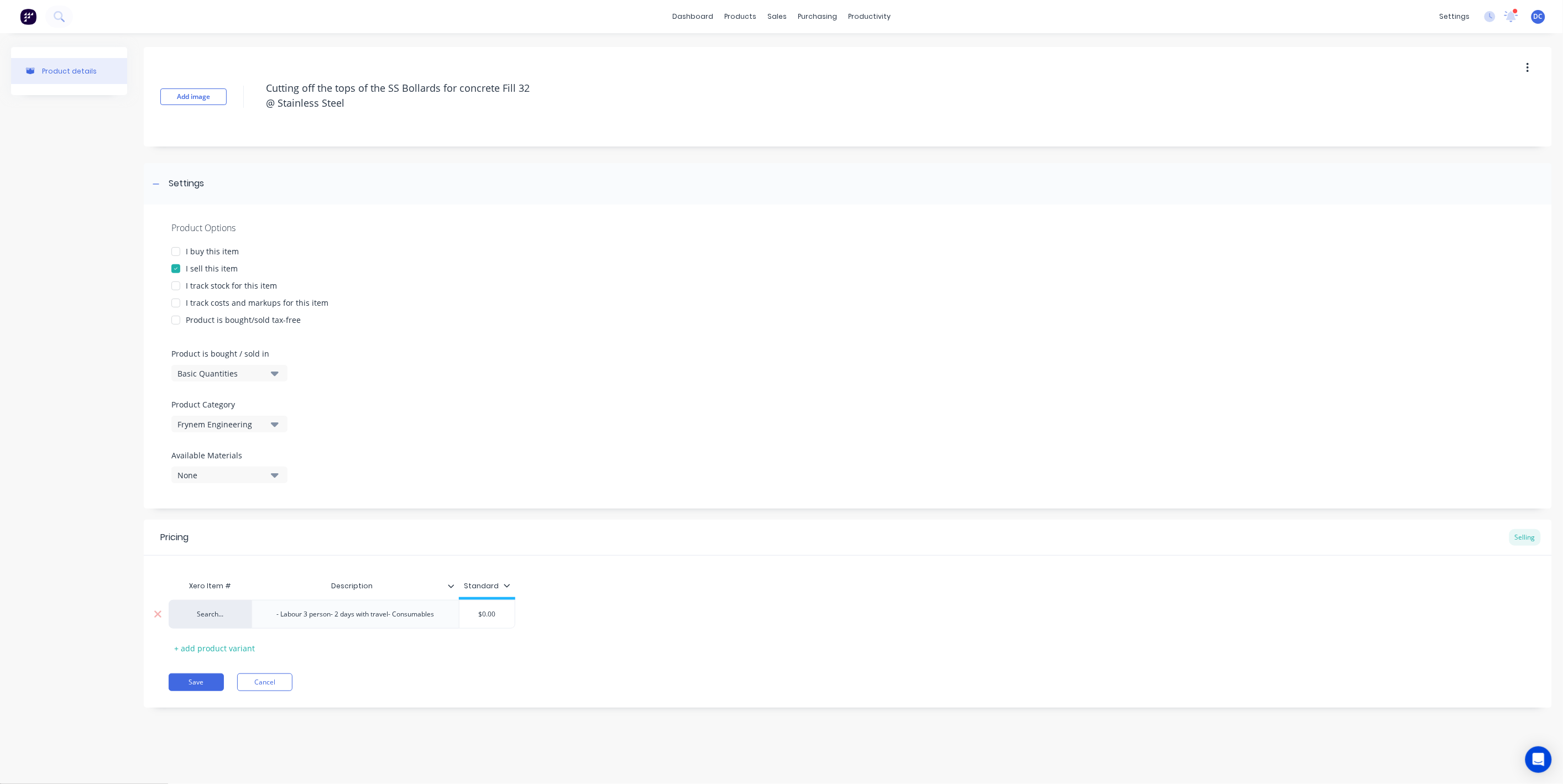
drag, startPoint x: 503, startPoint y: 614, endPoint x: 485, endPoint y: 614, distance: 18.0
click at [485, 614] on input "$0.00" at bounding box center [487, 614] width 55 height 10
type textarea "x"
type input "$3"
type textarea "x"
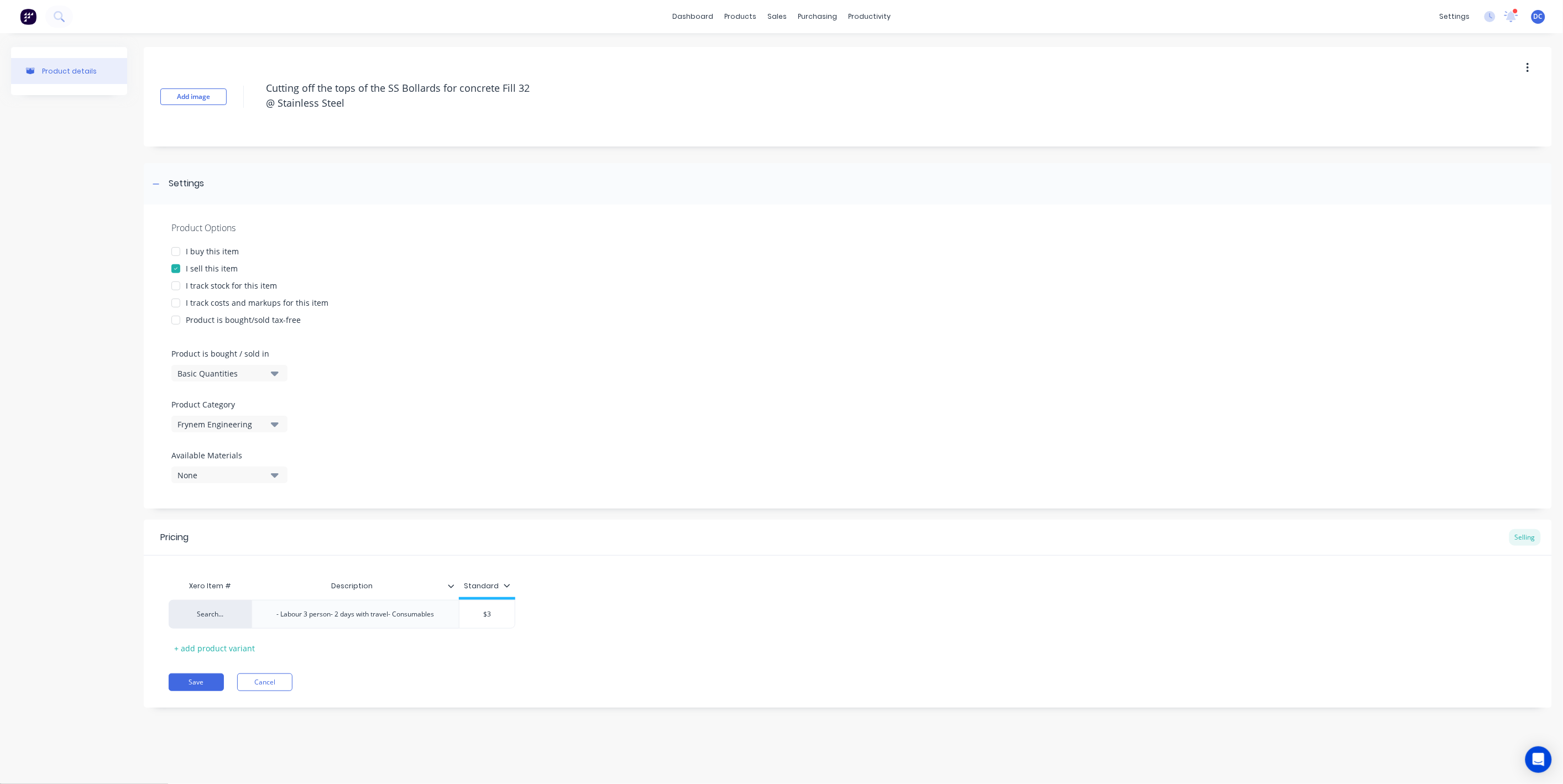
type input "$38"
type textarea "x"
type input "$385"
type textarea "x"
type input "$3856"
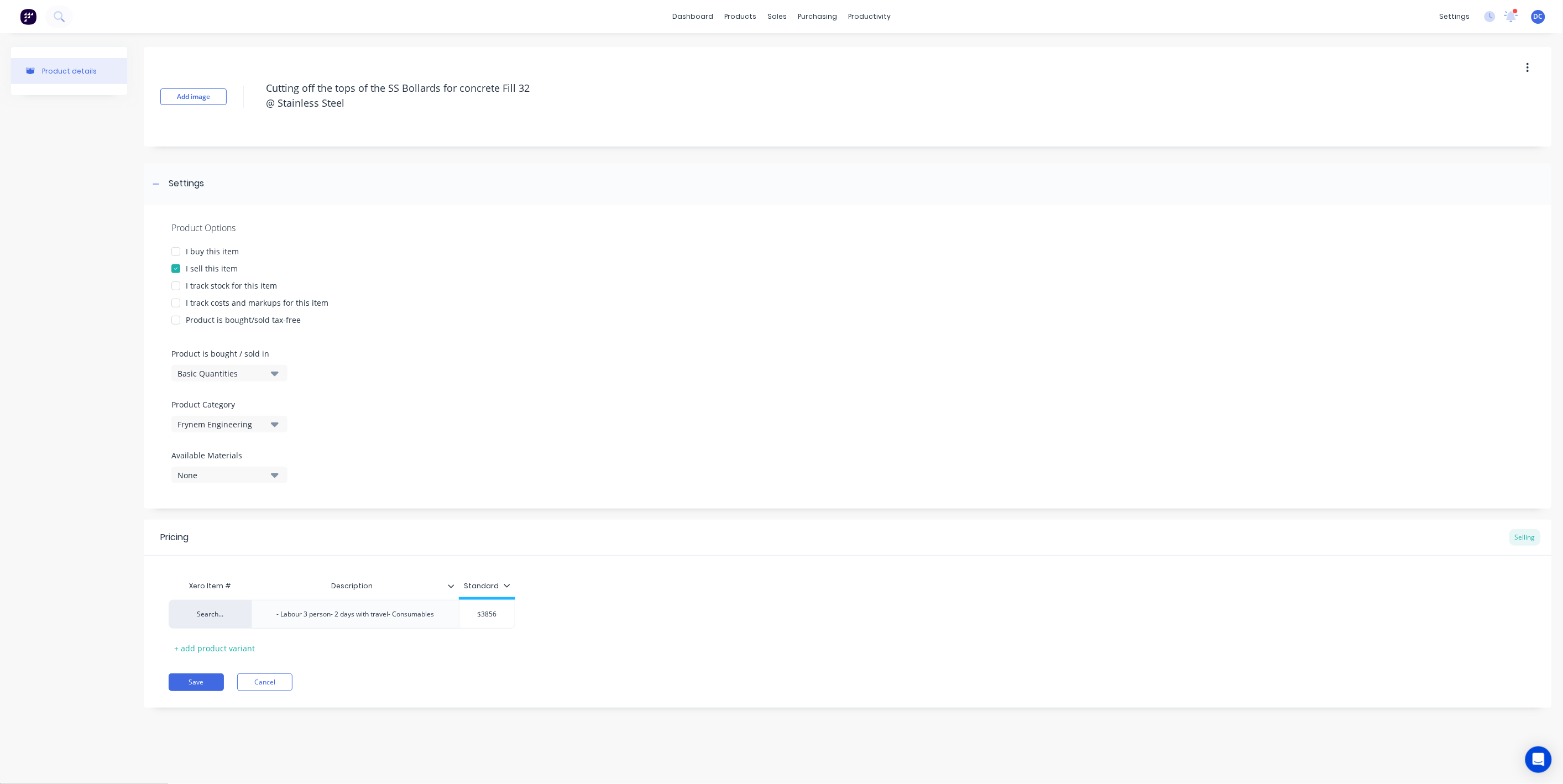
click at [601, 613] on div "Search... - Labour 3 person- 2 days with travel- Consumables $3,856.00 $3856" at bounding box center [847, 614] width 1358 height 29
click at [181, 685] on button "Save" at bounding box center [196, 682] width 55 height 17
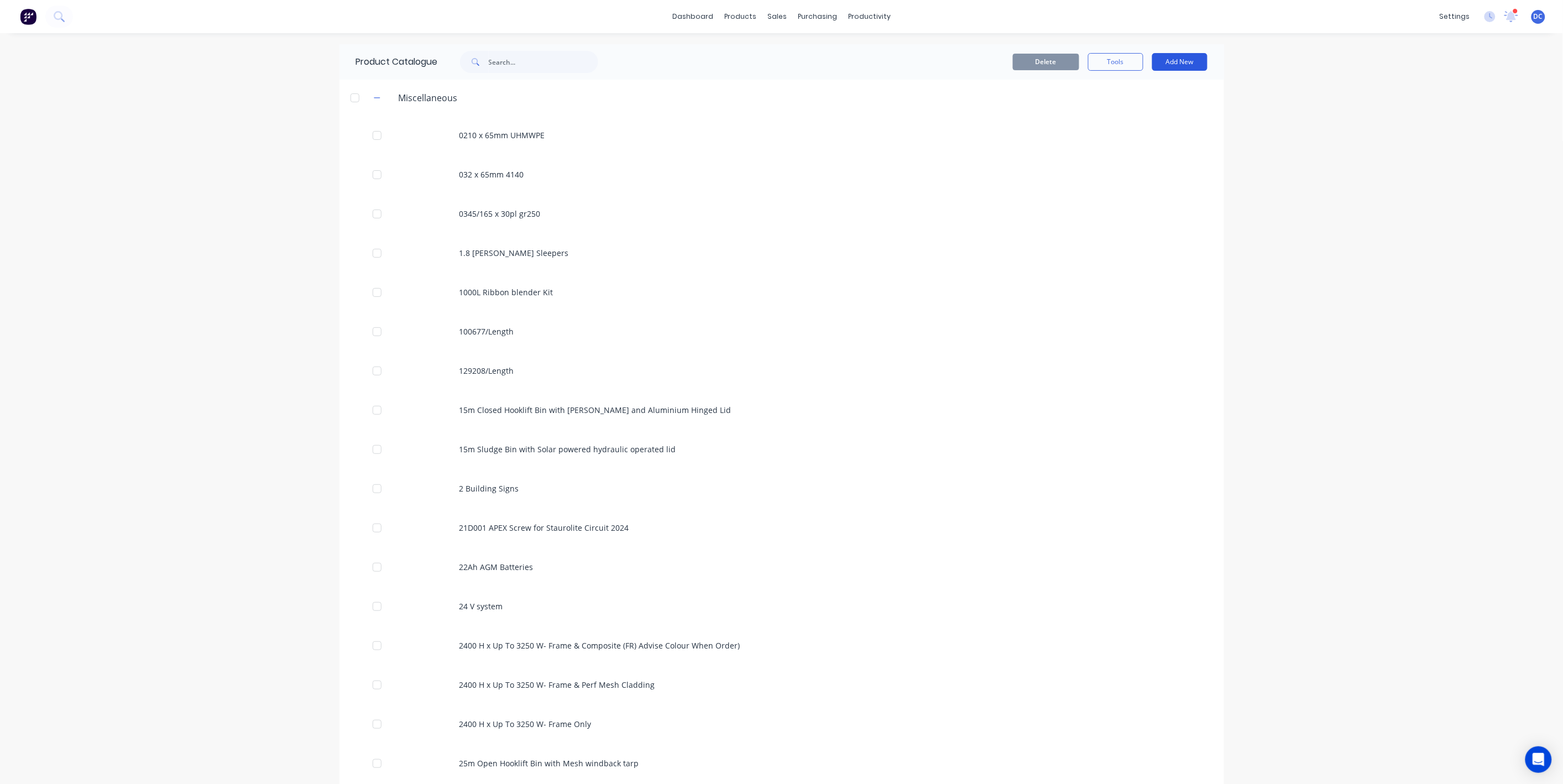
click at [1182, 64] on button "Add New" at bounding box center [1180, 62] width 55 height 17
click at [1160, 114] on div "Product" at bounding box center [1155, 113] width 85 height 16
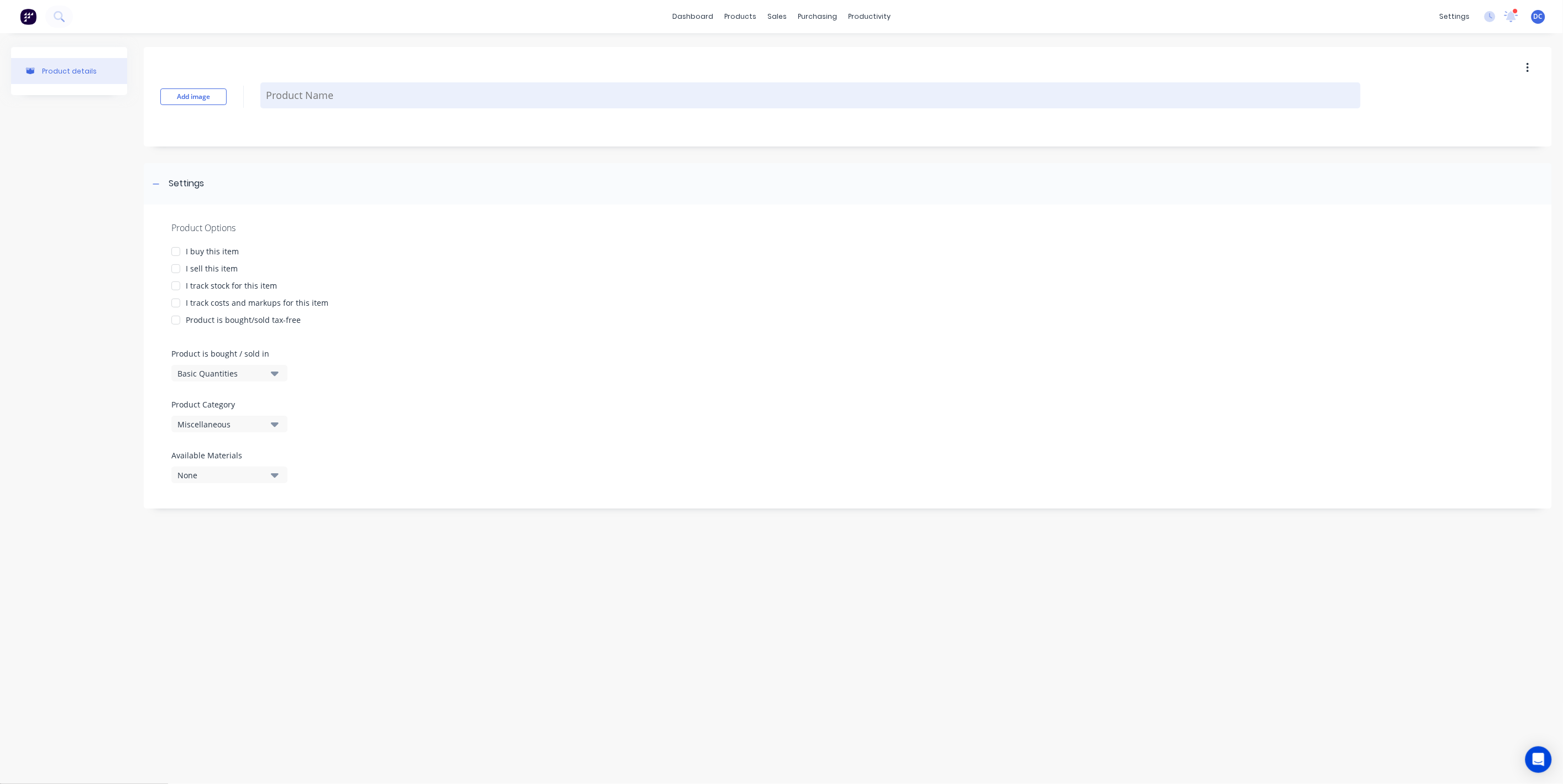
click at [328, 97] on textarea at bounding box center [810, 95] width 1100 height 26
paste textarea "Temp Fence Hire,"
type textarea "x"
type textarea "Temp Fence Hire,"
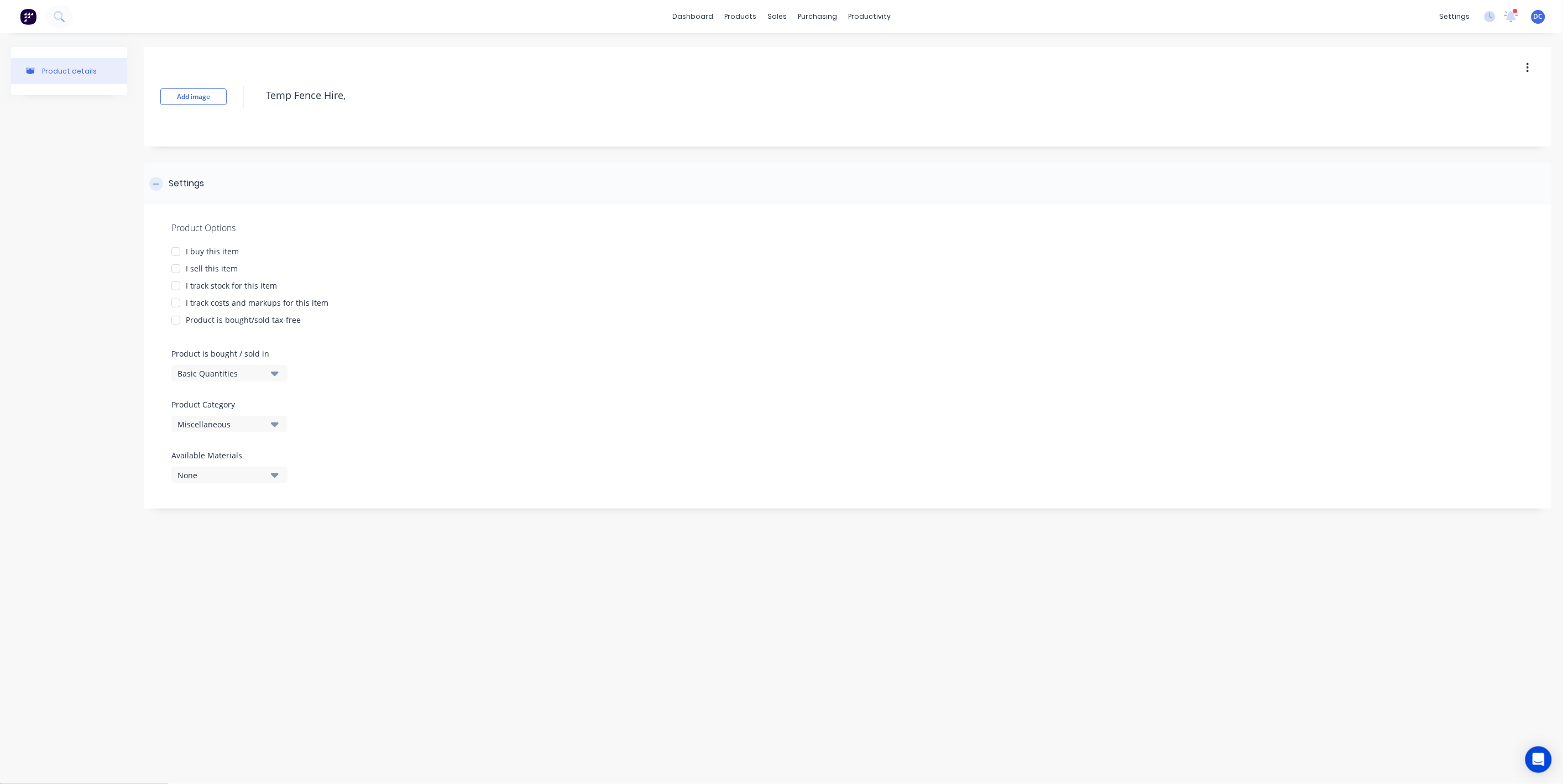
type textarea "x"
type textarea "Temp Fence Hire"
type textarea "x"
type textarea "Temp Fence Hire"
click at [213, 271] on div "I sell this item" at bounding box center [211, 268] width 52 height 11
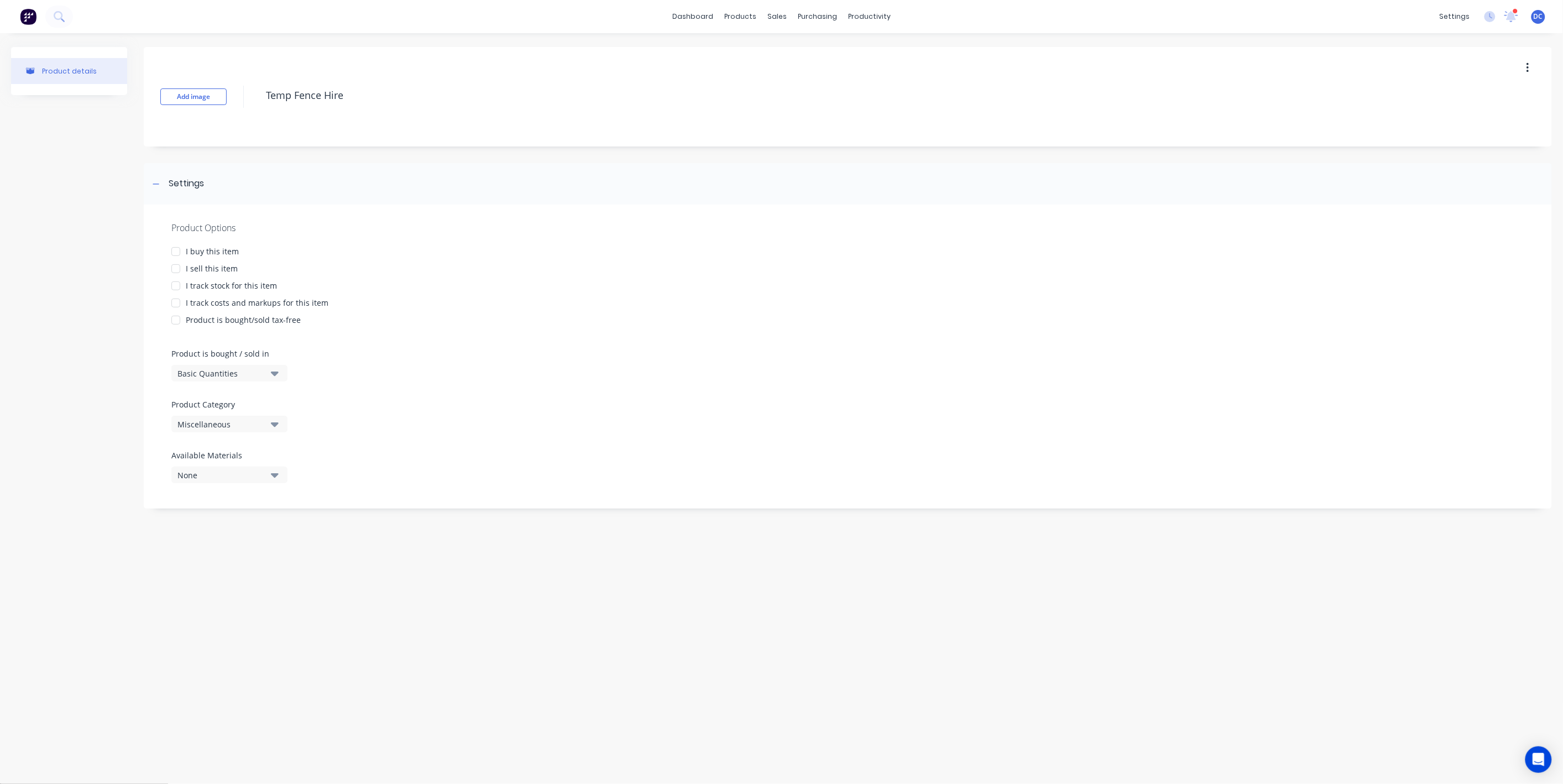
type textarea "x"
click at [277, 610] on div at bounding box center [293, 614] width 55 height 14
paste div
click at [631, 592] on div "Trade" at bounding box center [626, 587] width 32 height 10
click at [623, 658] on div "Special" at bounding box center [614, 661] width 27 height 11
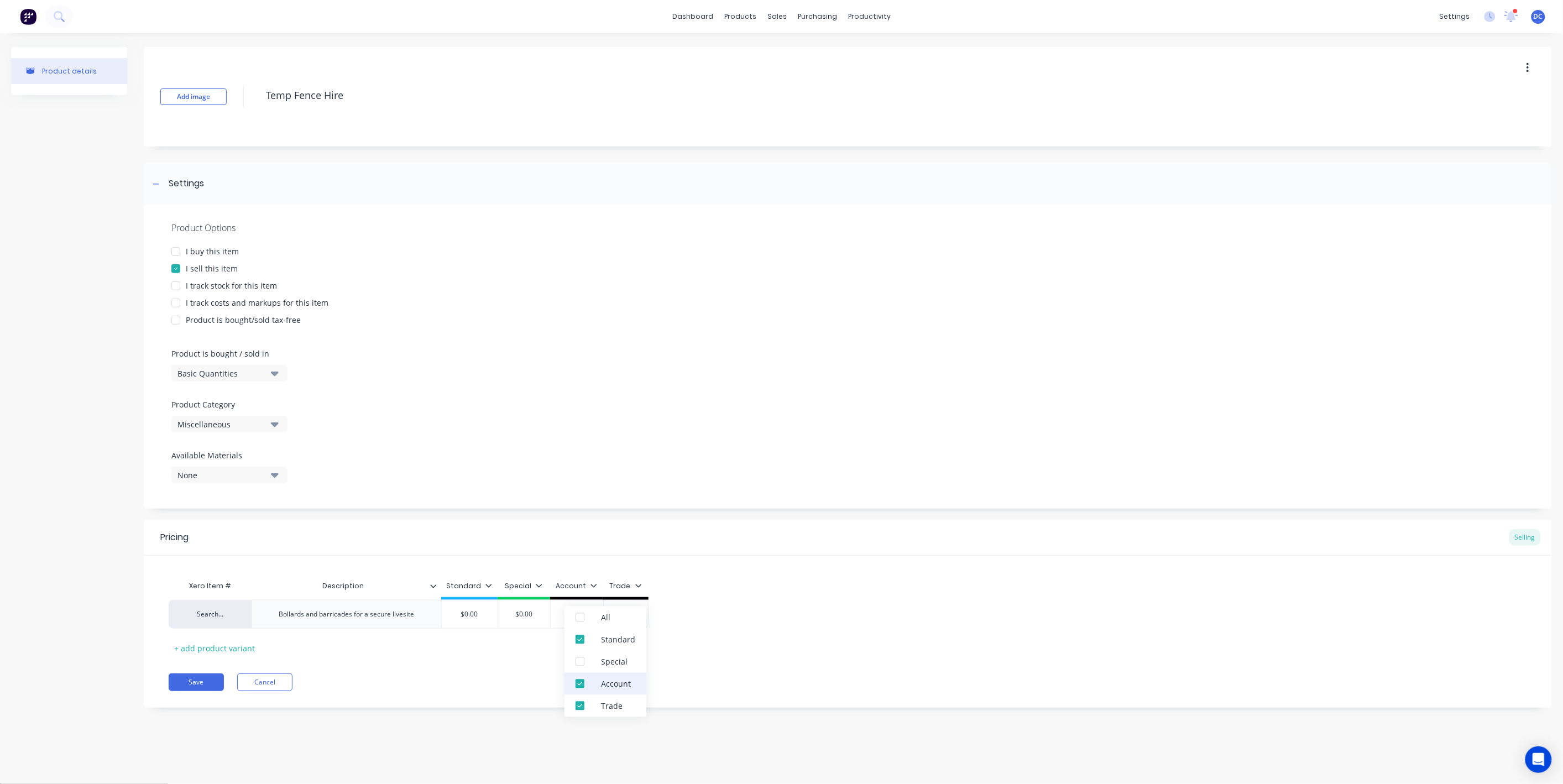
click at [619, 678] on div "Account" at bounding box center [616, 683] width 30 height 11
click at [616, 696] on div "Trade" at bounding box center [606, 705] width 82 height 22
type textarea "x"
type input "$0.00"
click at [483, 613] on input "$0.00" at bounding box center [469, 614] width 56 height 10
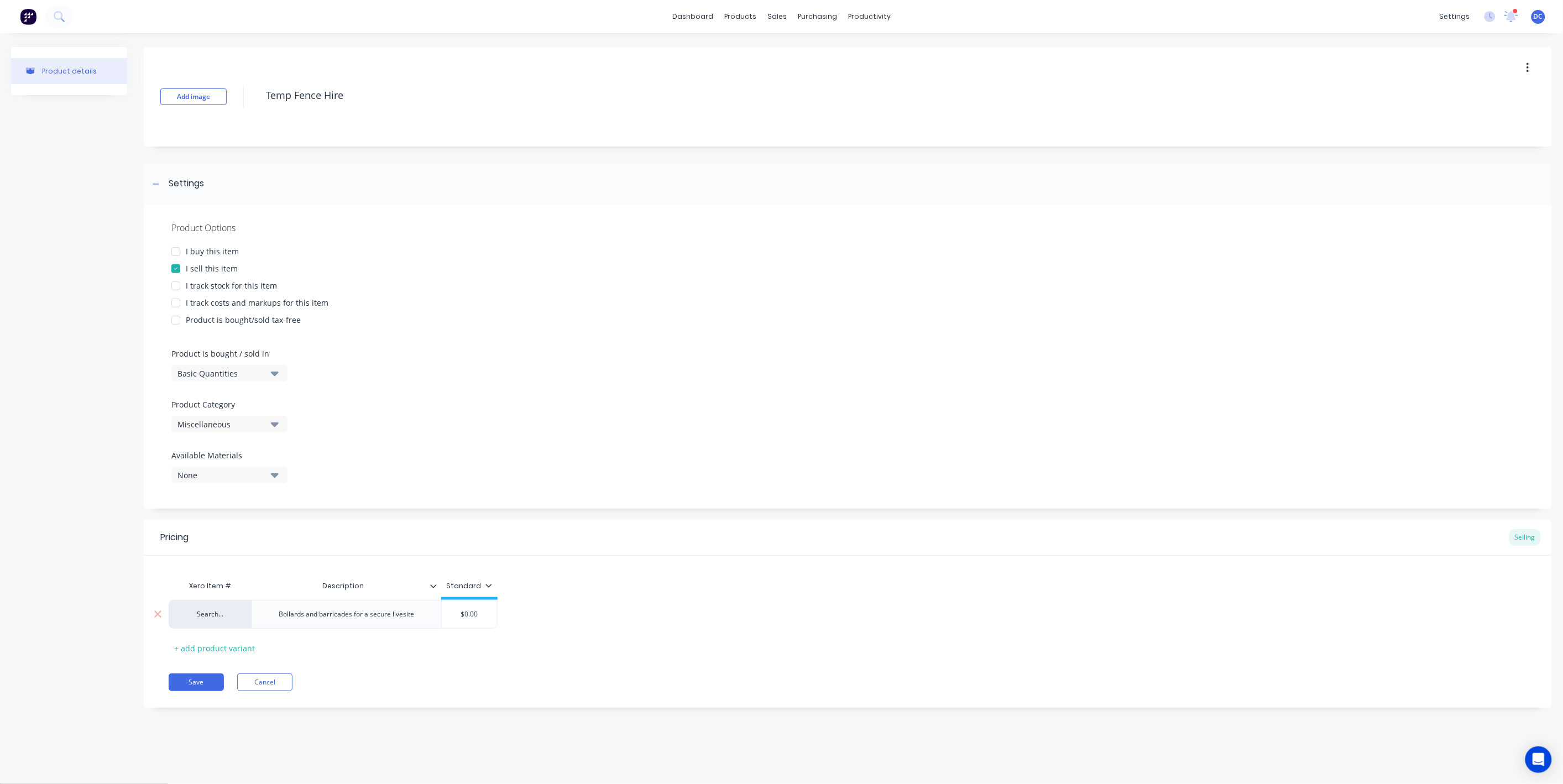
drag, startPoint x: 483, startPoint y: 613, endPoint x: 471, endPoint y: 613, distance: 12.0
click at [471, 613] on input "$0.00" at bounding box center [469, 614] width 55 height 10
type textarea "x"
type input "$2"
type textarea "x"
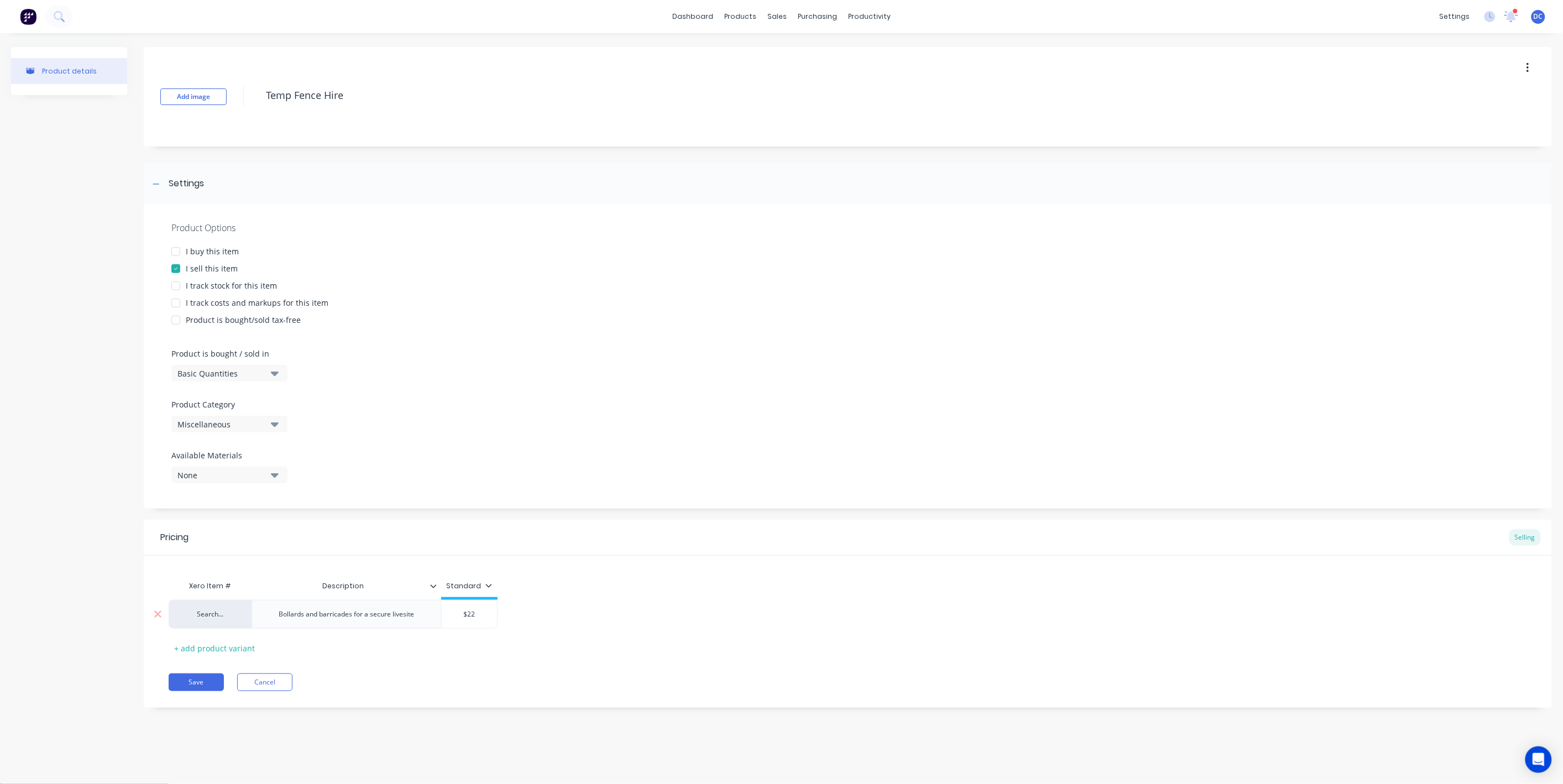
type input "$223"
type textarea "x"
type input "$2231"
type textarea "x"
type input "$2231."
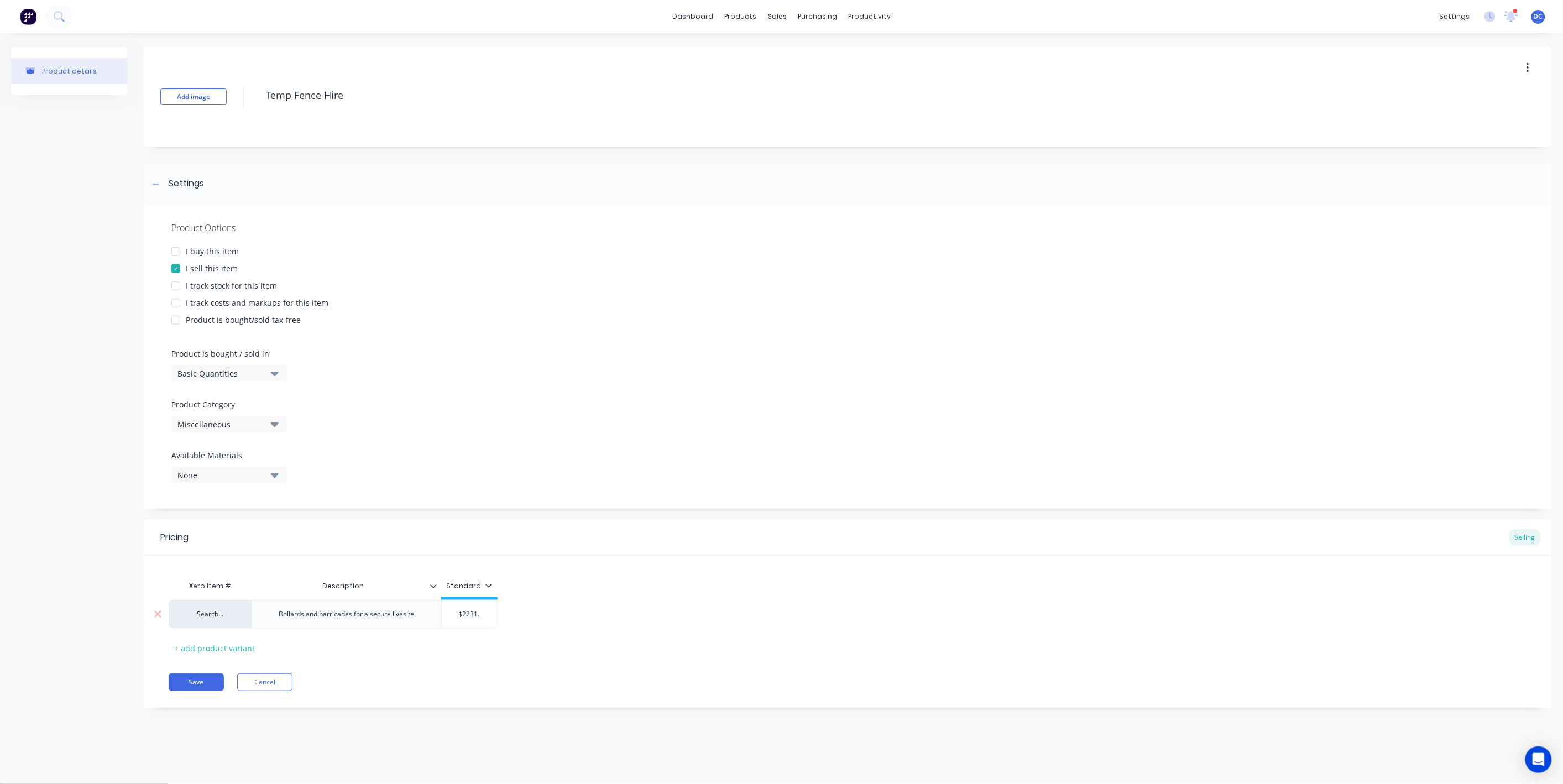
type textarea "x"
type input "$2231.5"
type textarea "x"
type input "$2231.50"
click at [207, 683] on button "Save" at bounding box center [196, 682] width 55 height 17
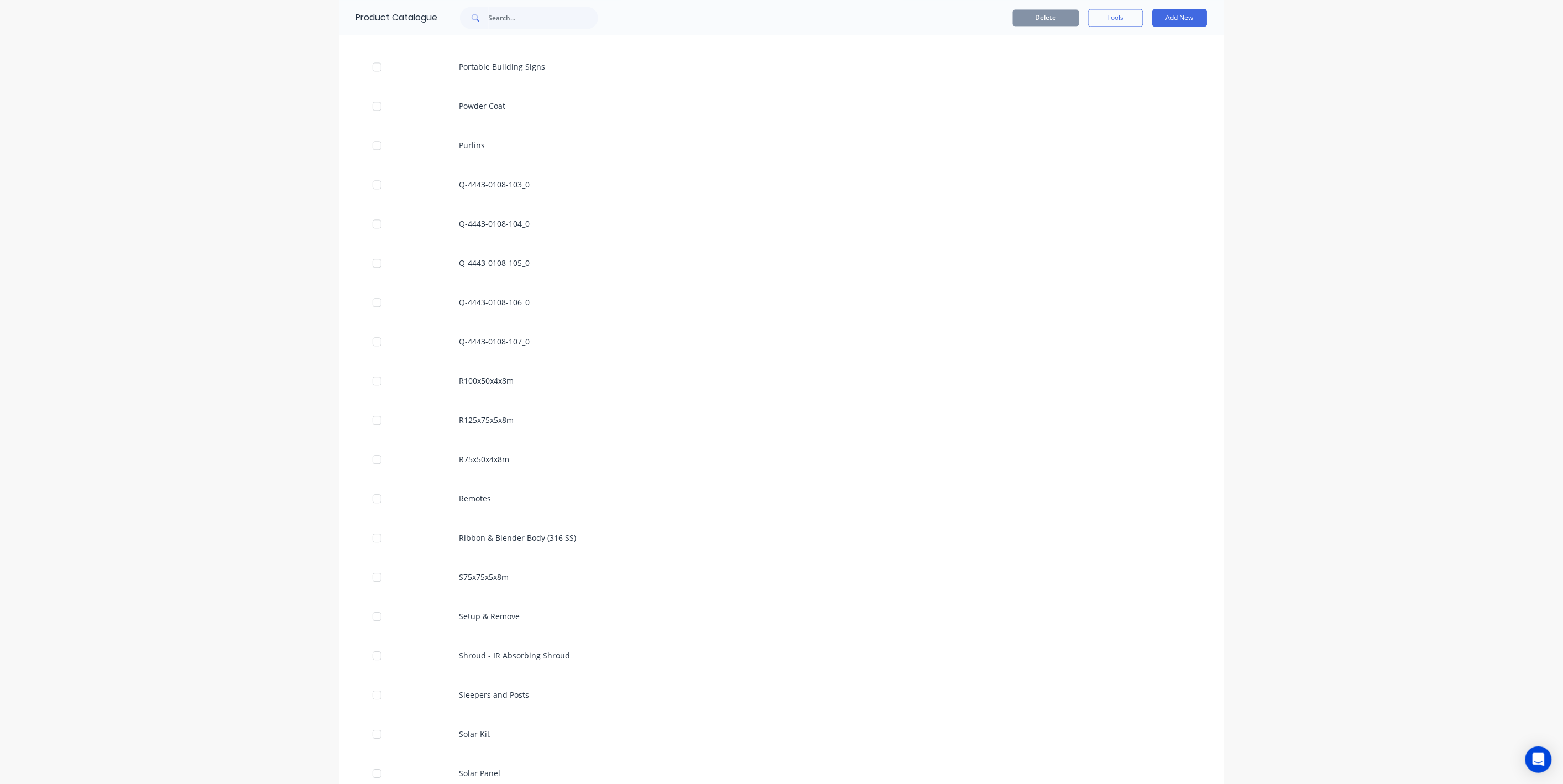
scroll to position [5911, 0]
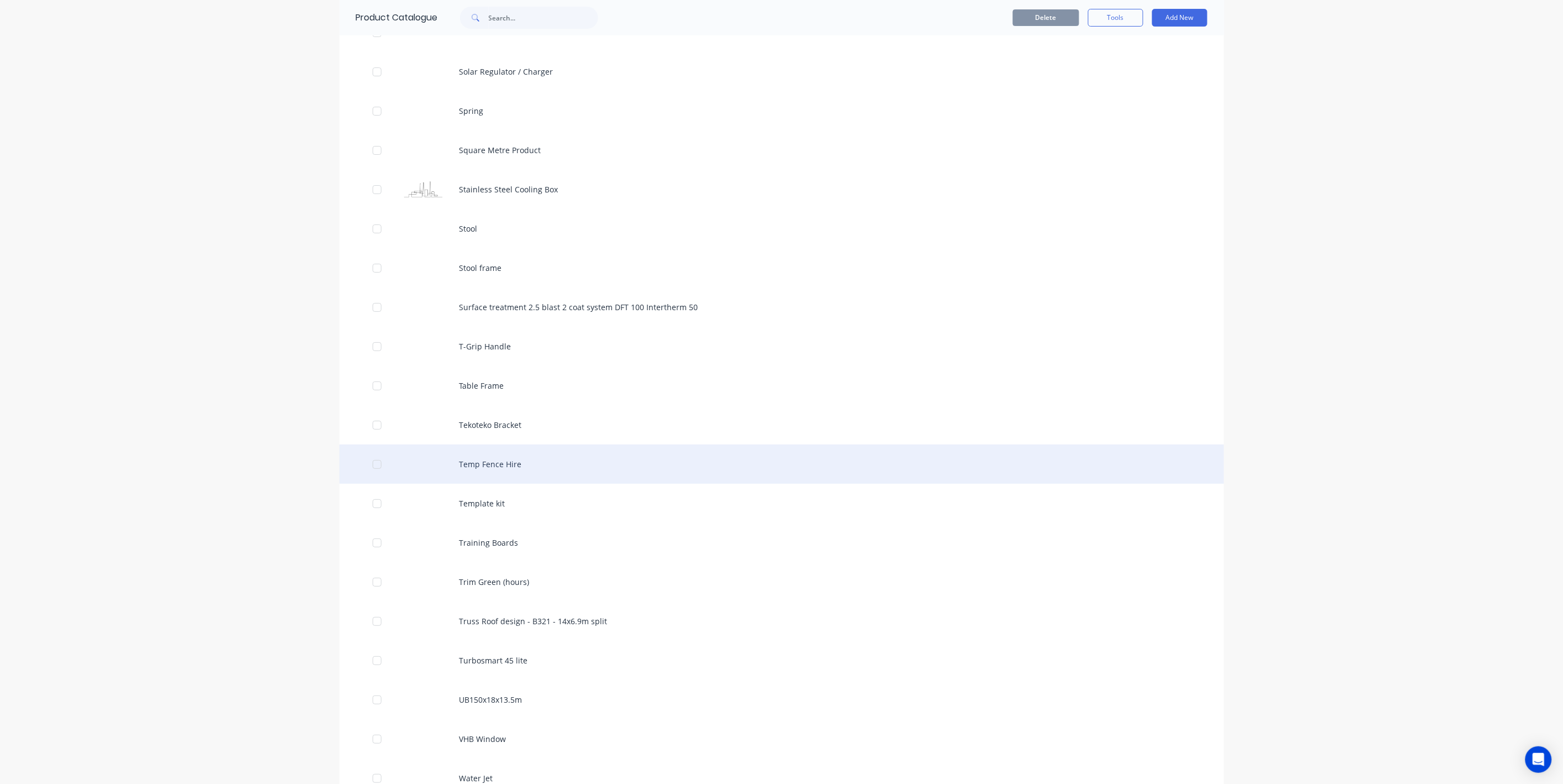
click at [544, 471] on div "Temp Fence Hire" at bounding box center [782, 464] width 885 height 39
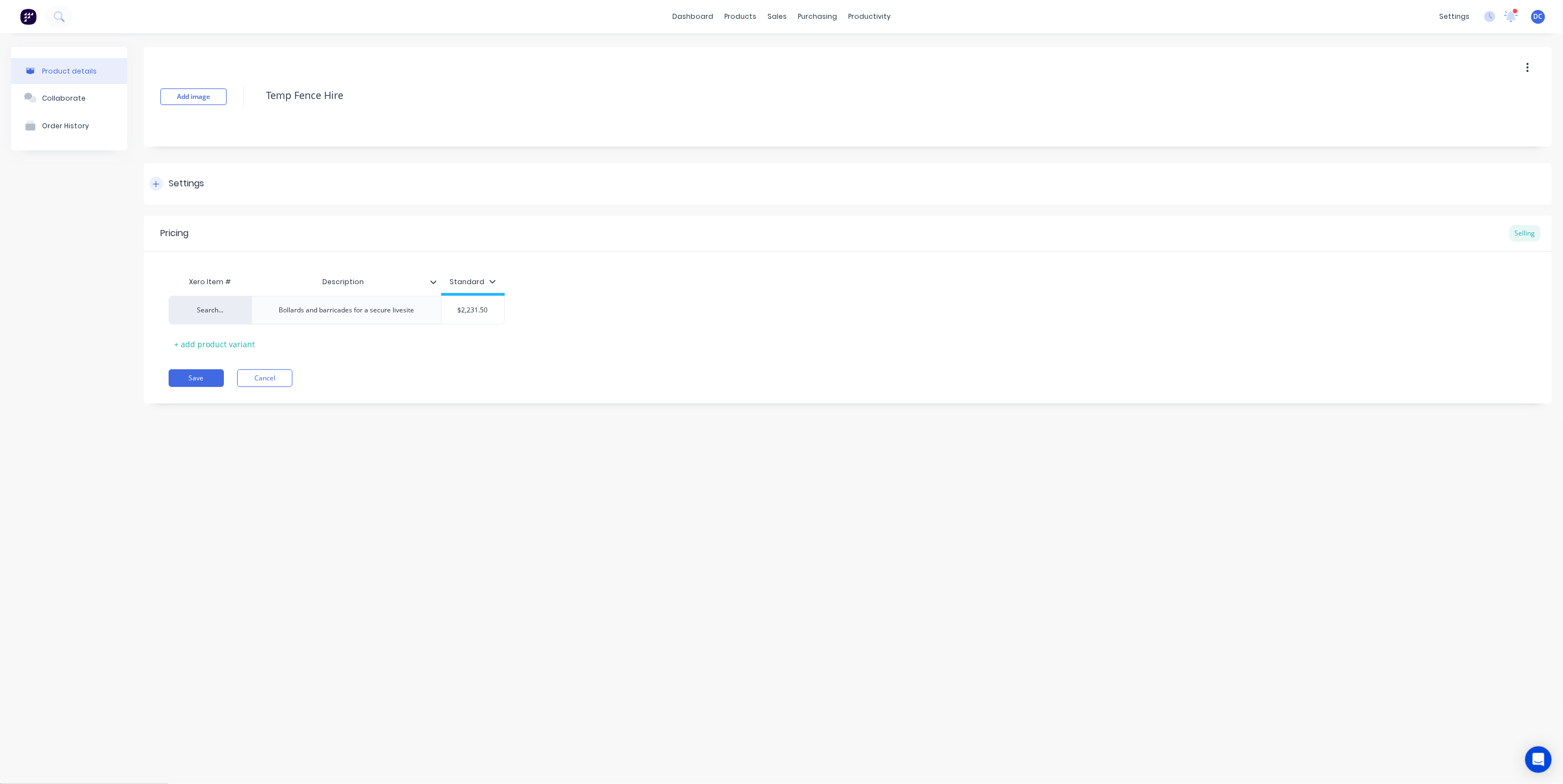
click at [158, 173] on div "Settings" at bounding box center [847, 184] width 1408 height 42
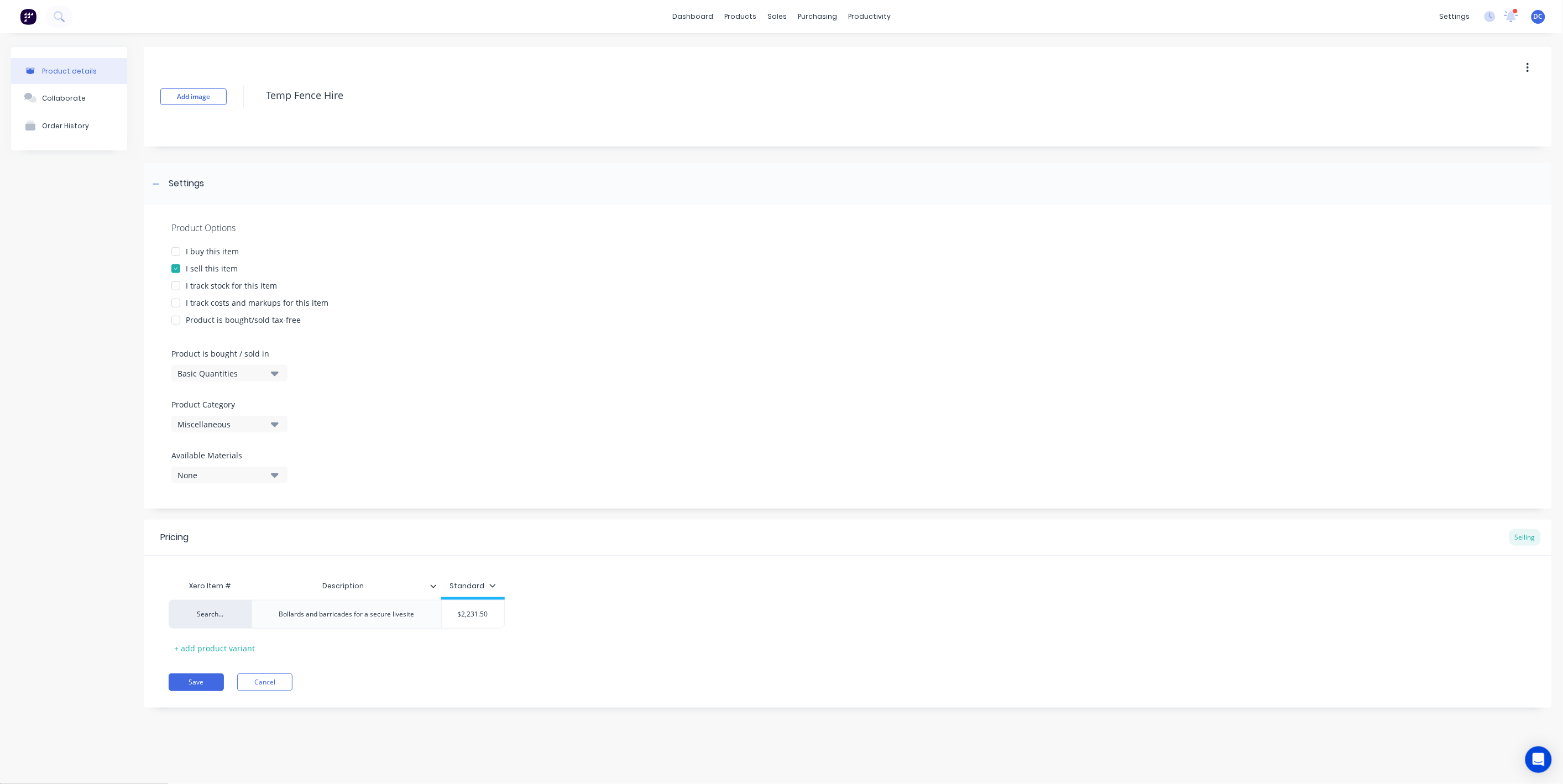
click at [263, 420] on div "Miscellaneous" at bounding box center [222, 424] width 89 height 11
click at [236, 567] on div "Frynem Engineering" at bounding box center [254, 569] width 166 height 22
click at [203, 679] on button "Save" at bounding box center [196, 682] width 55 height 17
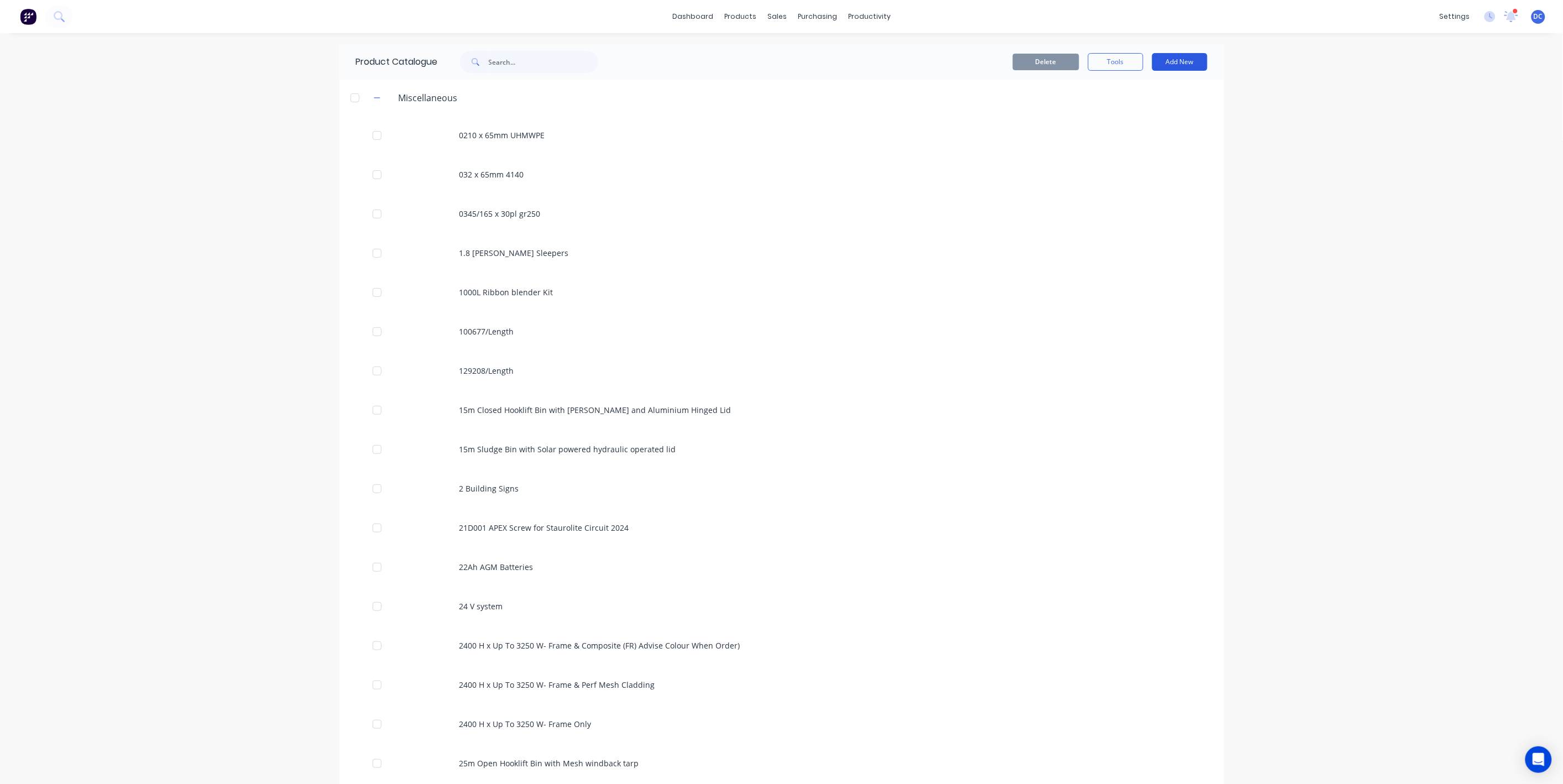
click at [1174, 67] on button "Add New" at bounding box center [1180, 62] width 55 height 17
click at [1149, 114] on div "Product" at bounding box center [1155, 113] width 85 height 16
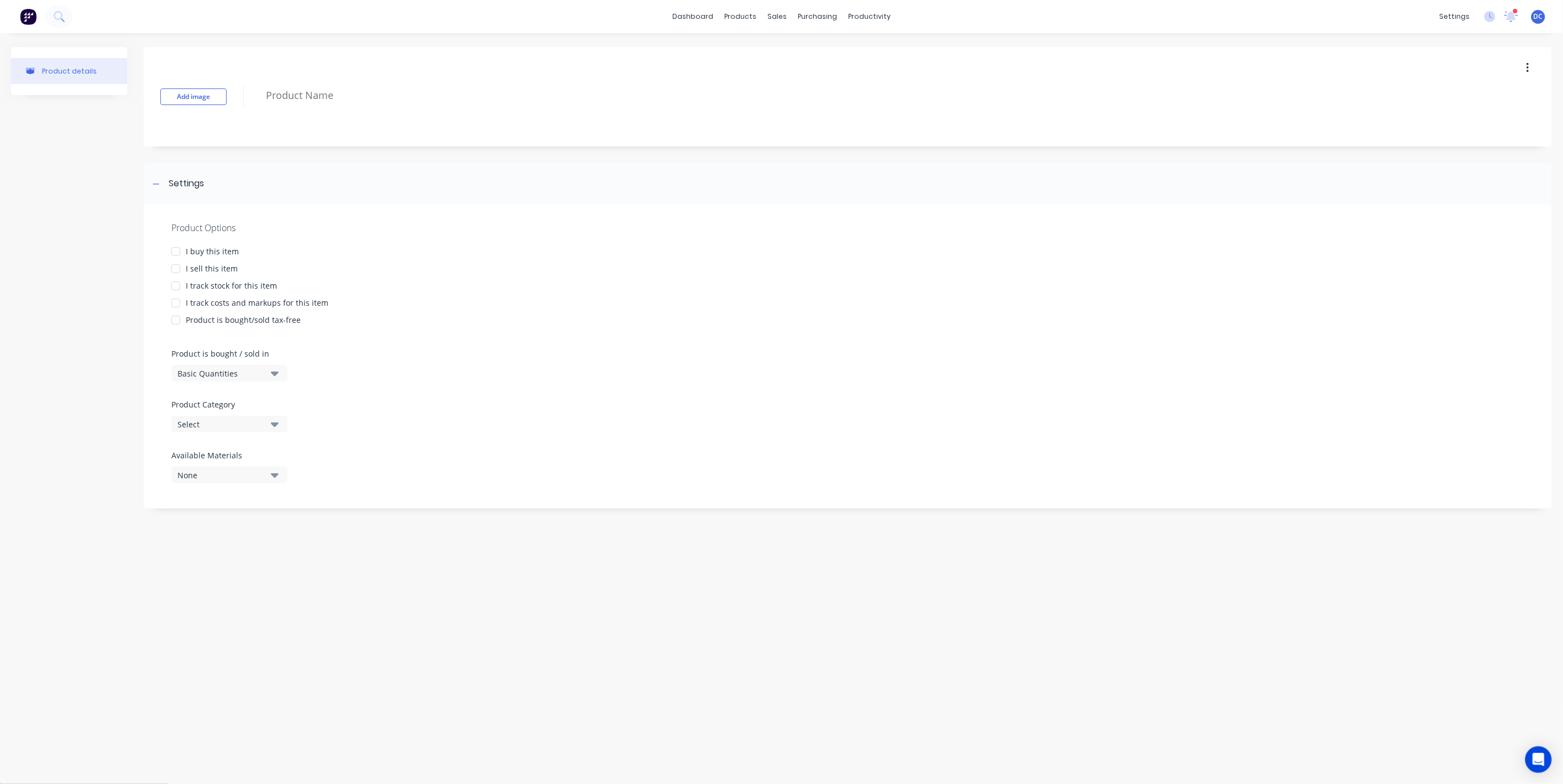
click at [334, 109] on div at bounding box center [810, 97] width 1100 height 29
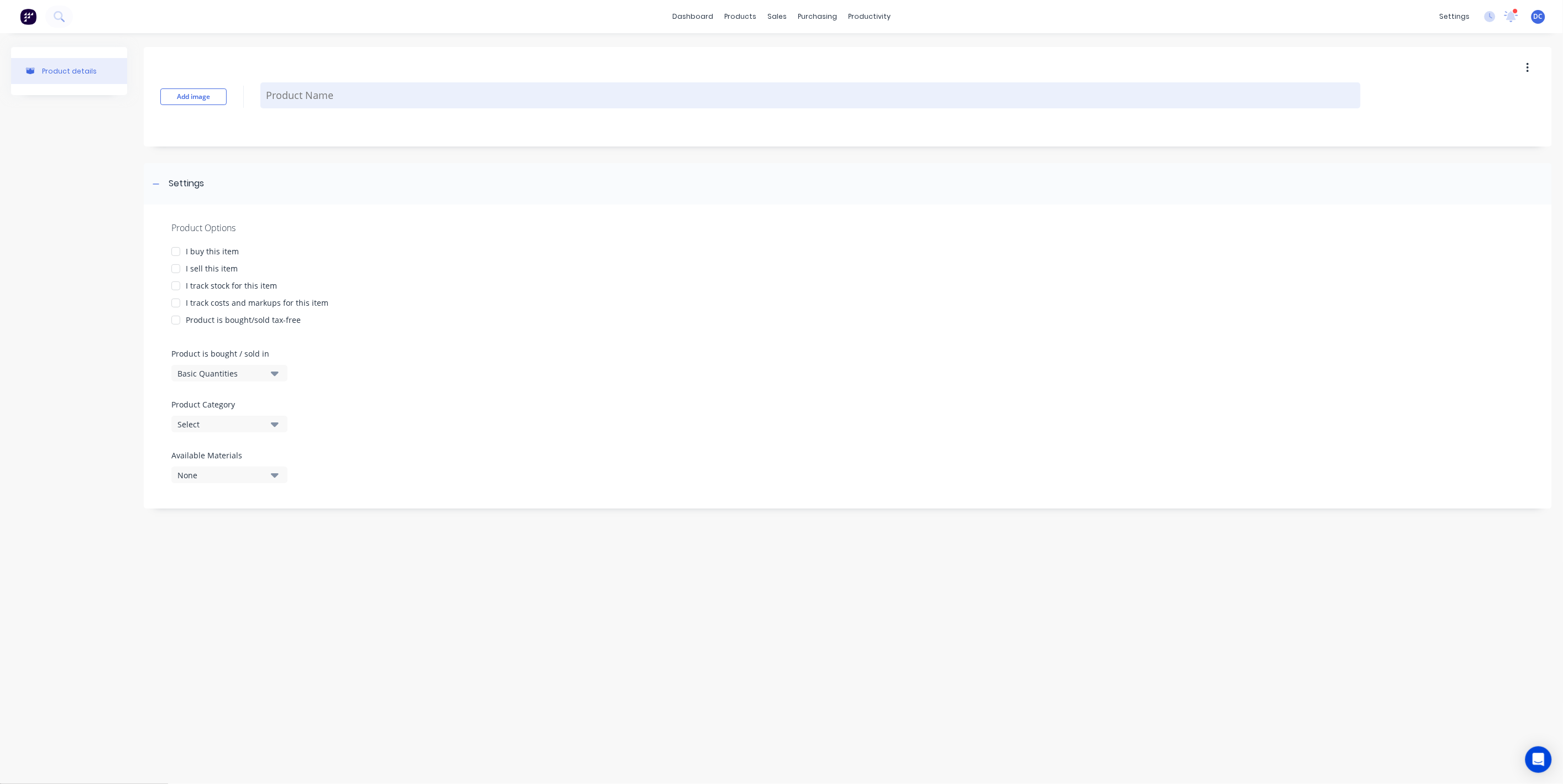
click at [334, 99] on textarea at bounding box center [810, 95] width 1100 height 26
paste textarea "Concrete Fill @"
type textarea "x"
type textarea "Concrete Fill @"
type textarea "x"
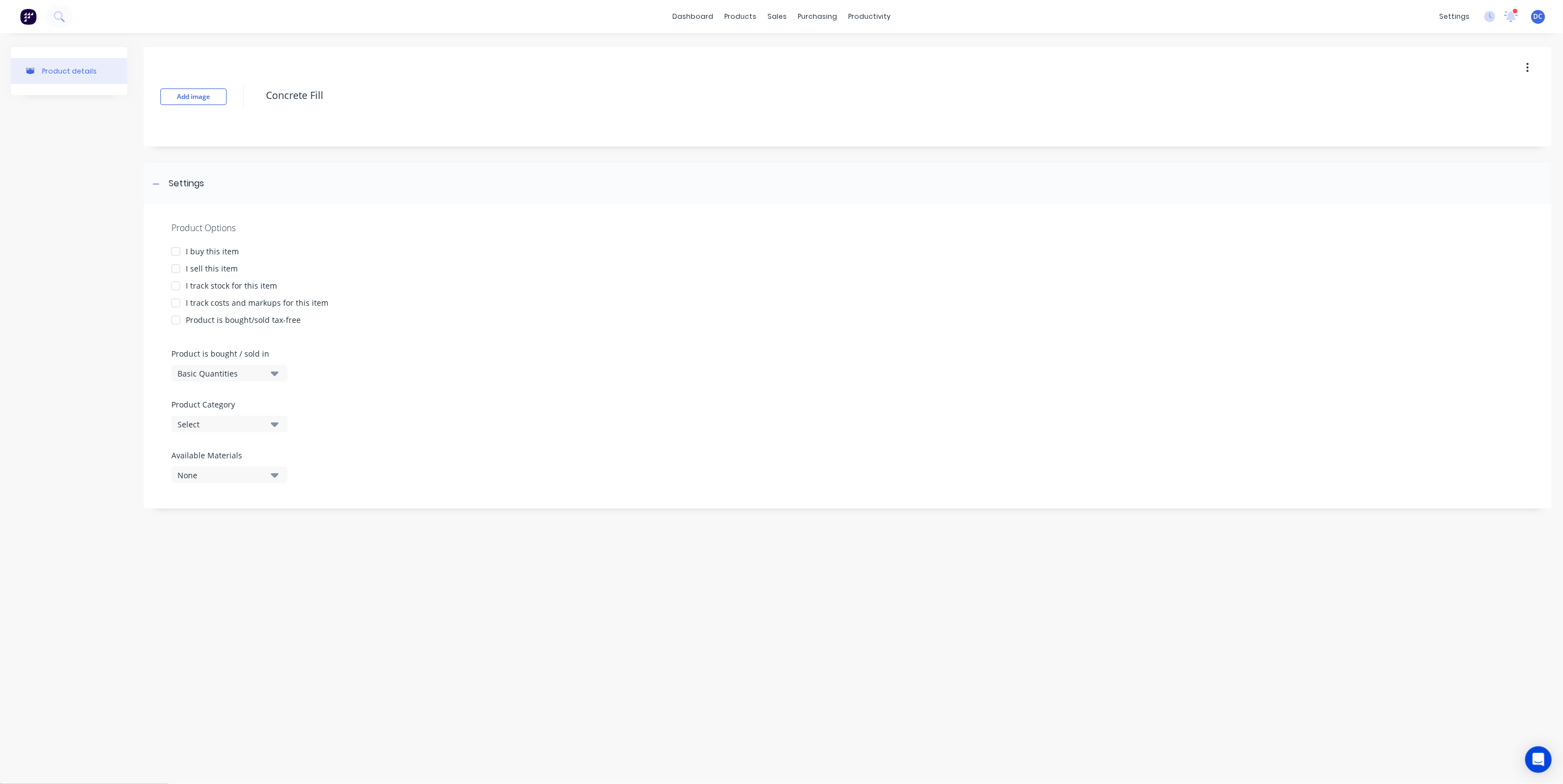
type textarea "Concrete Fill"
type textarea "x"
type textarea "Concrete Fill"
click at [196, 268] on div "I sell this item" at bounding box center [211, 268] width 52 height 11
click at [232, 423] on div "Select" at bounding box center [222, 424] width 89 height 11
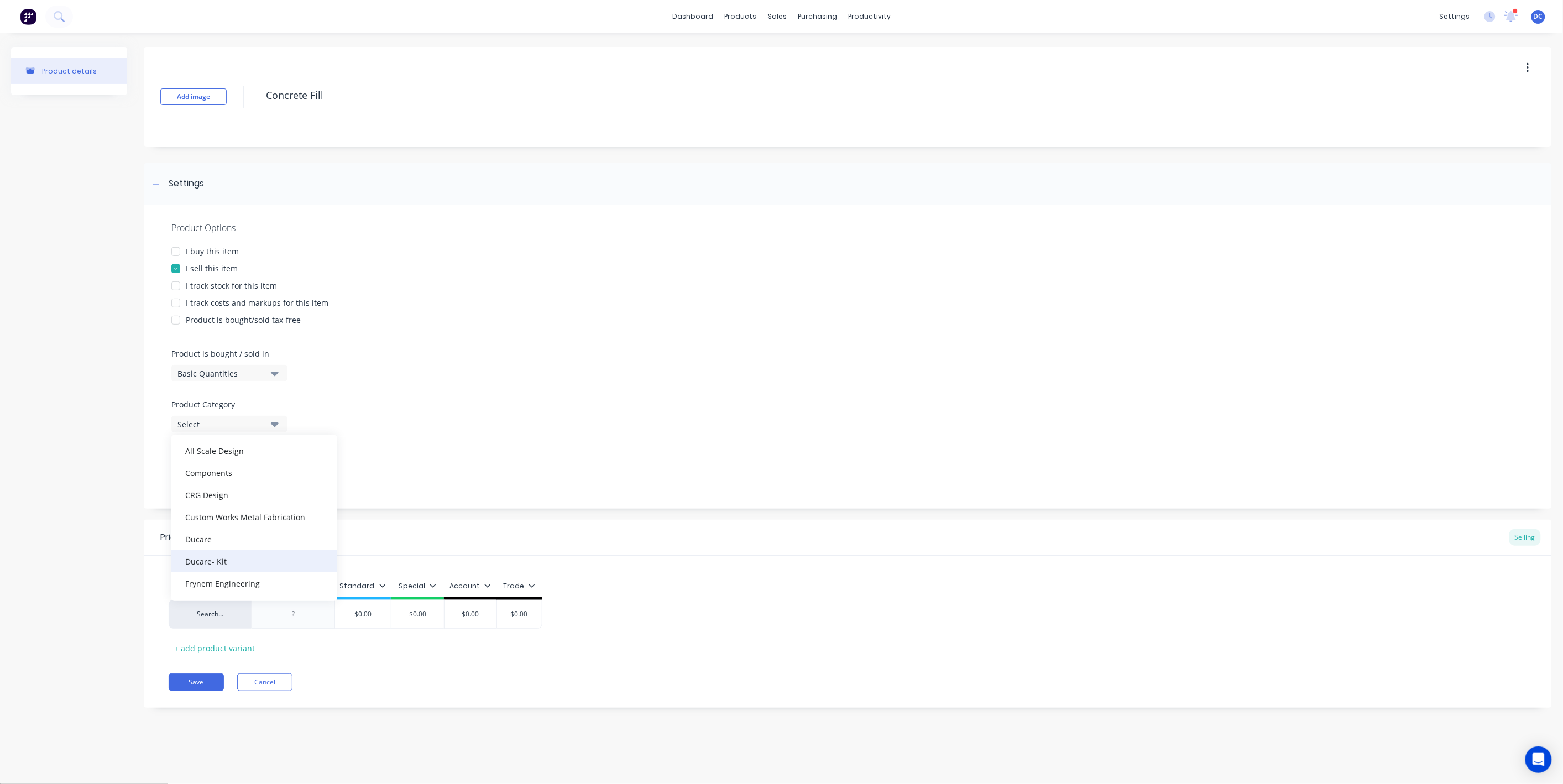
scroll to position [81, 0]
click at [228, 581] on div "Frynem Engineering" at bounding box center [254, 581] width 166 height 22
type textarea "x"
click at [281, 614] on div at bounding box center [293, 614] width 55 height 14
paste div
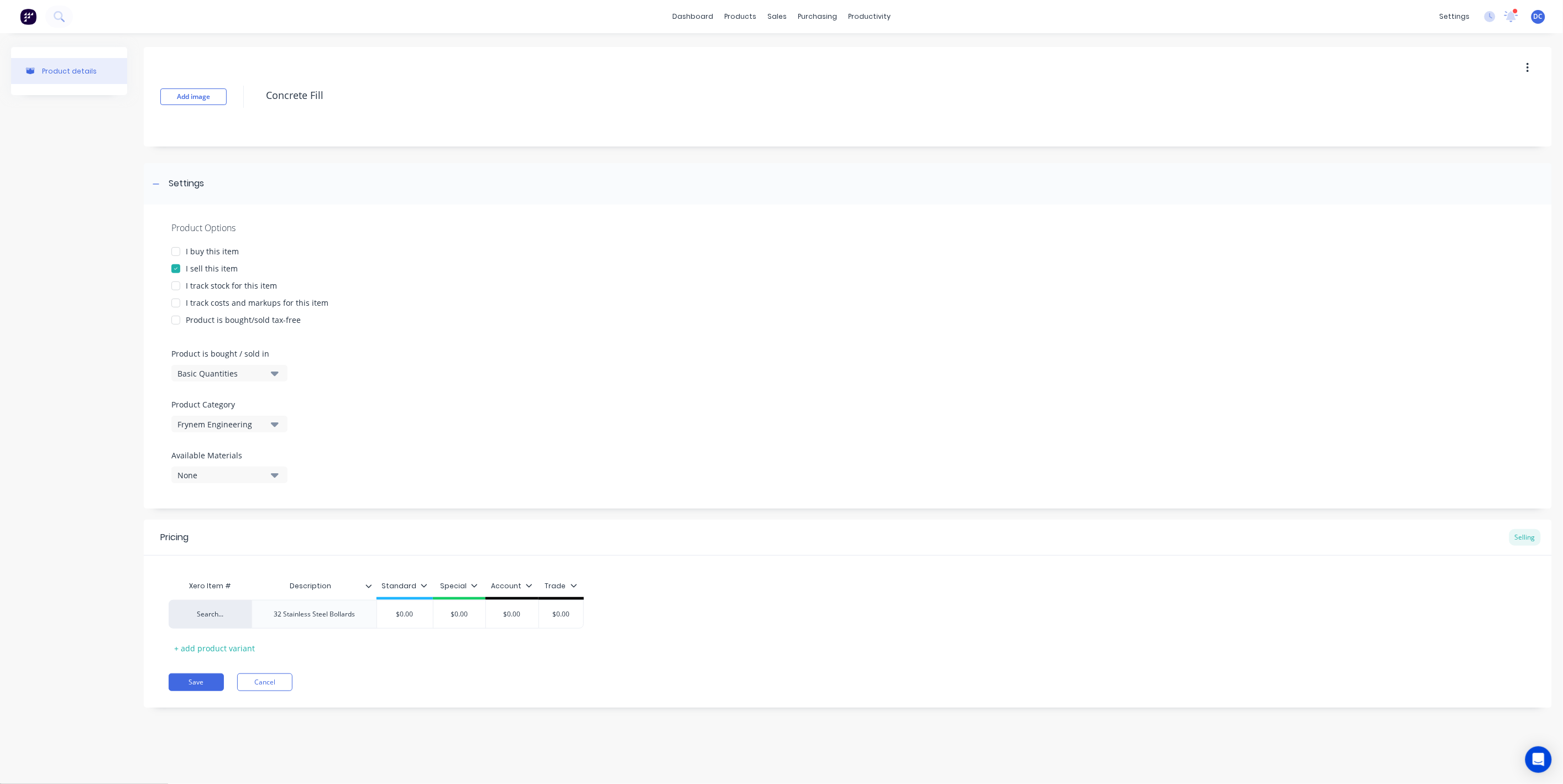
click at [555, 578] on div "Trade" at bounding box center [561, 589] width 46 height 22
click at [556, 587] on div "Trade" at bounding box center [561, 585] width 32 height 10
click at [551, 656] on div "Special" at bounding box center [550, 661] width 27 height 11
click at [551, 683] on div "Account" at bounding box center [551, 683] width 30 height 11
click at [550, 707] on div "Trade" at bounding box center [547, 705] width 21 height 11
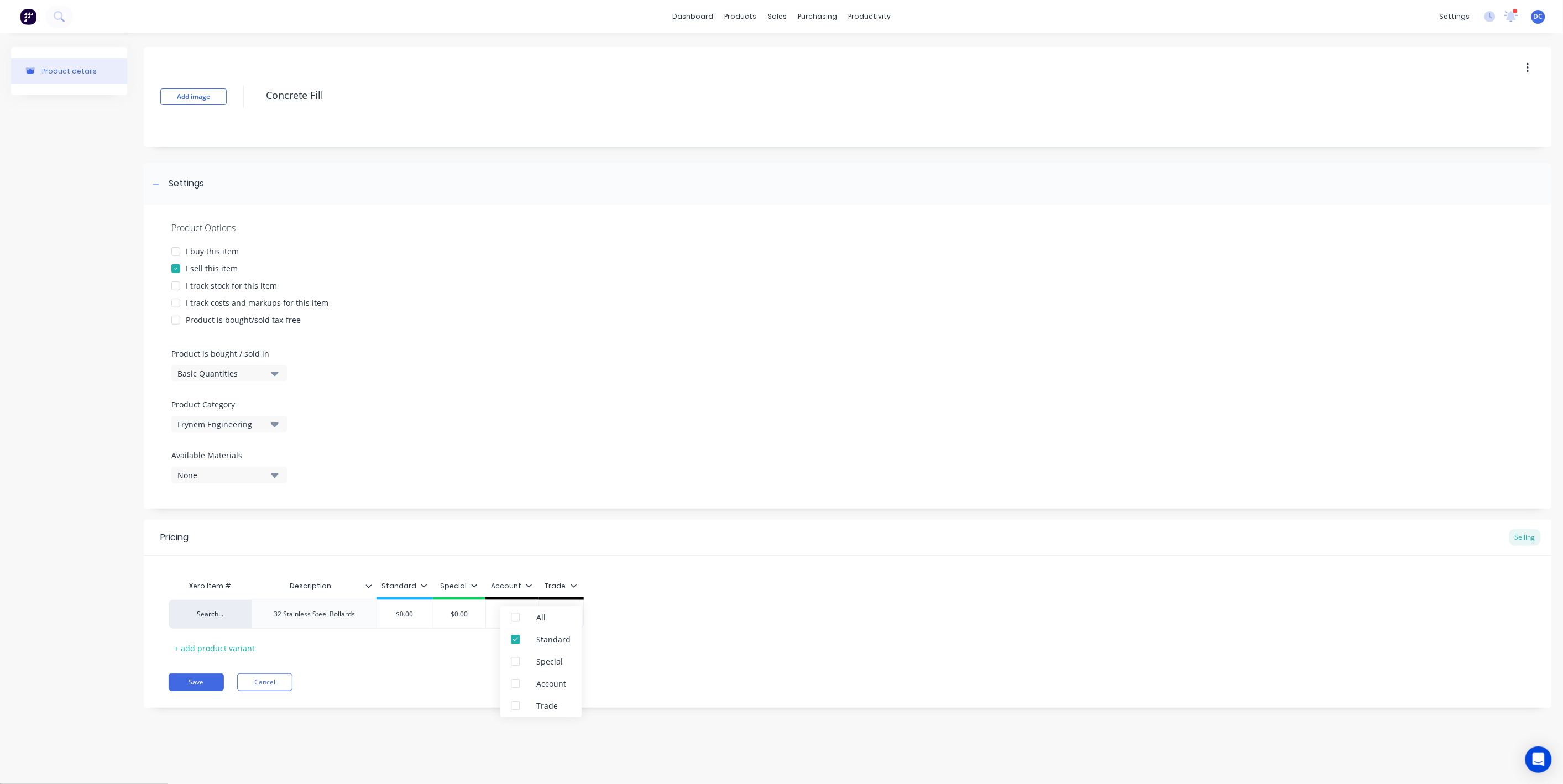
type textarea "x"
click at [416, 670] on div "Pricing Selling Xero Item # Description Standard Special Account Trade Search..…" at bounding box center [847, 614] width 1408 height 188
type input "$0.00"
click at [420, 616] on input "$0.00" at bounding box center [405, 614] width 55 height 10
click at [418, 616] on input "$0.00" at bounding box center [405, 614] width 55 height 10
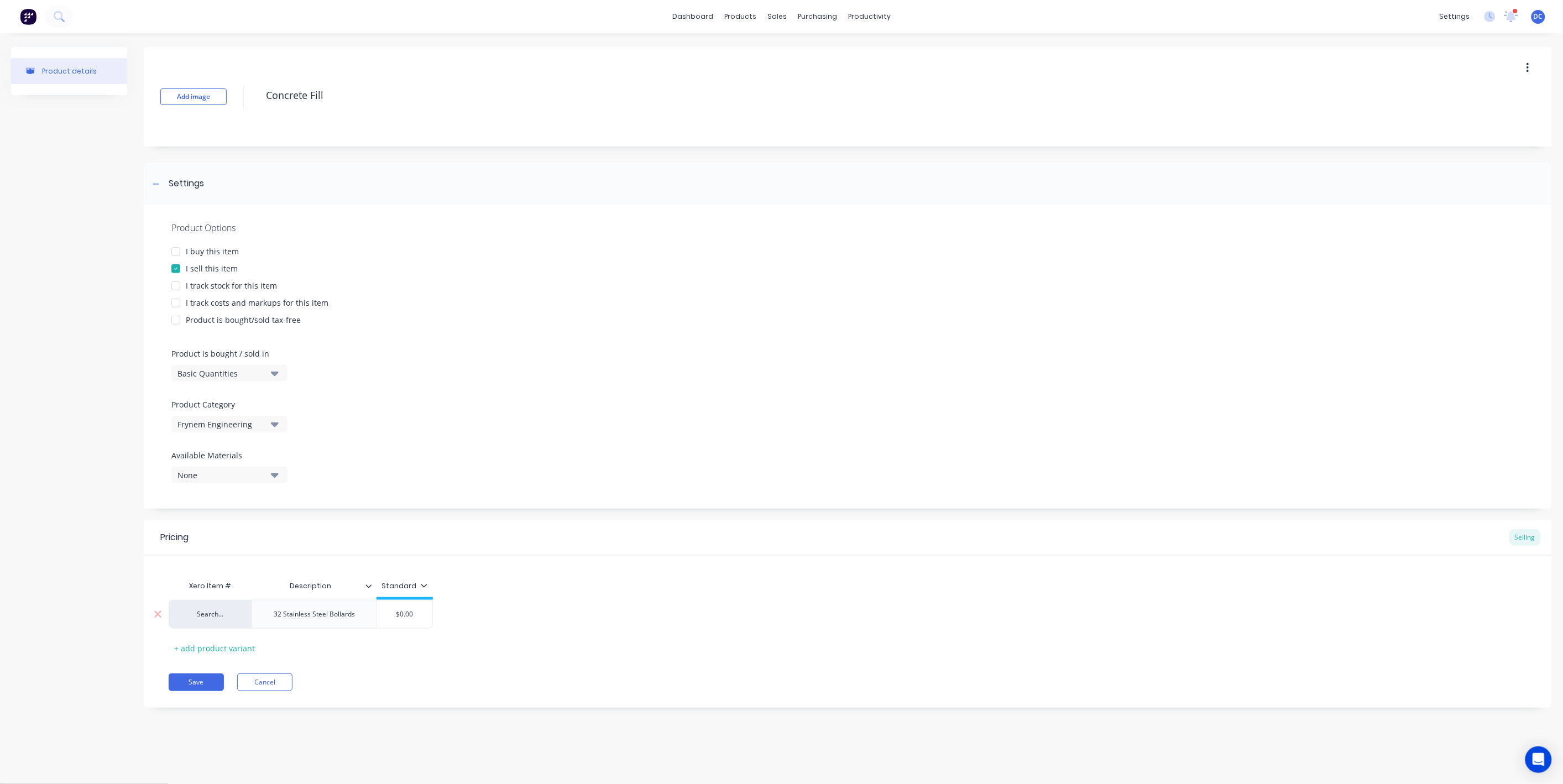
type textarea "x"
type input "$6"
type textarea "x"
type input "$60"
click at [205, 683] on button "Save" at bounding box center [196, 682] width 55 height 17
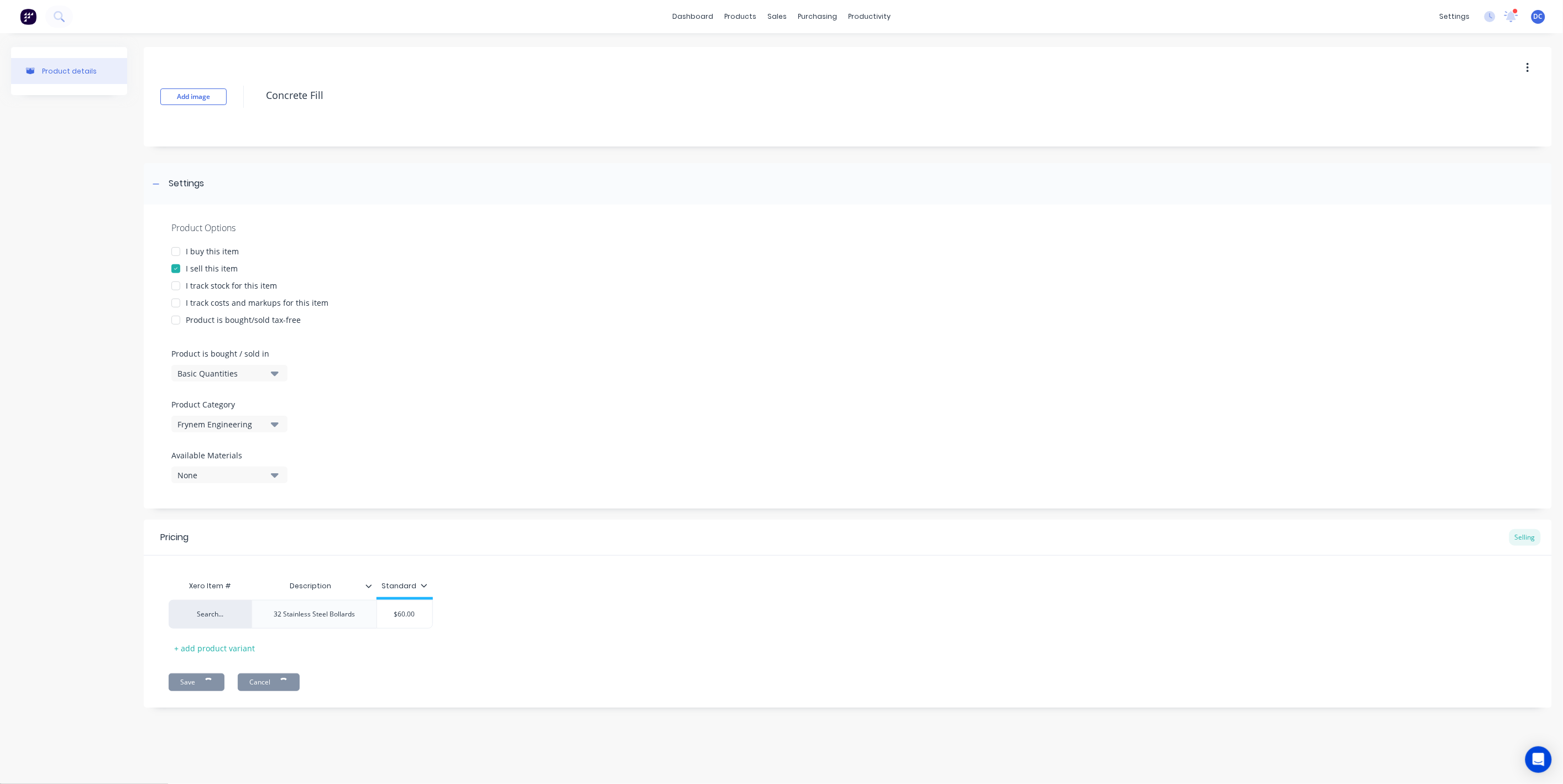
type textarea "x"
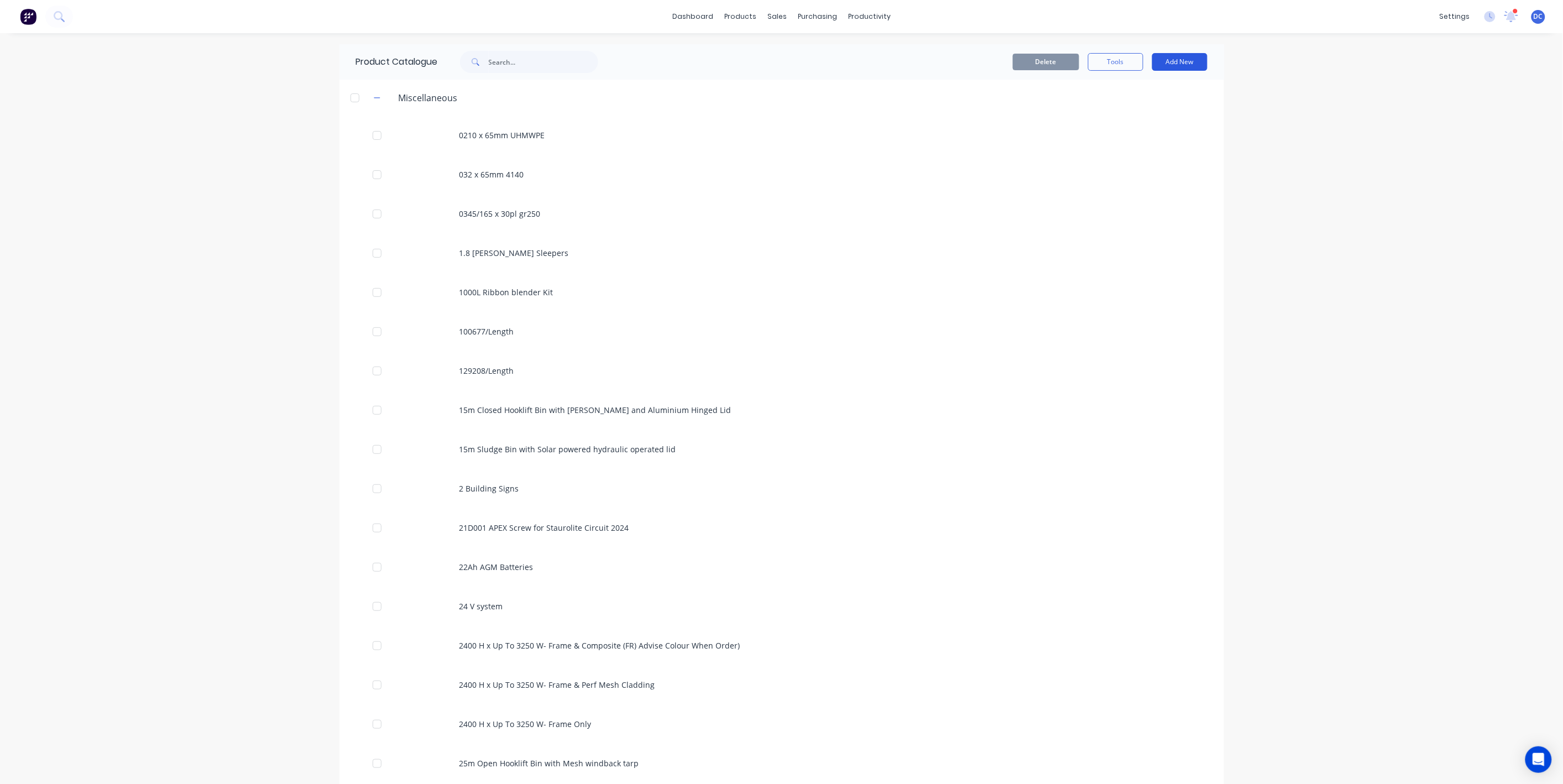
click at [1176, 64] on button "Add New" at bounding box center [1180, 62] width 55 height 17
click at [1140, 132] on div "Product Kit" at bounding box center [1155, 135] width 85 height 16
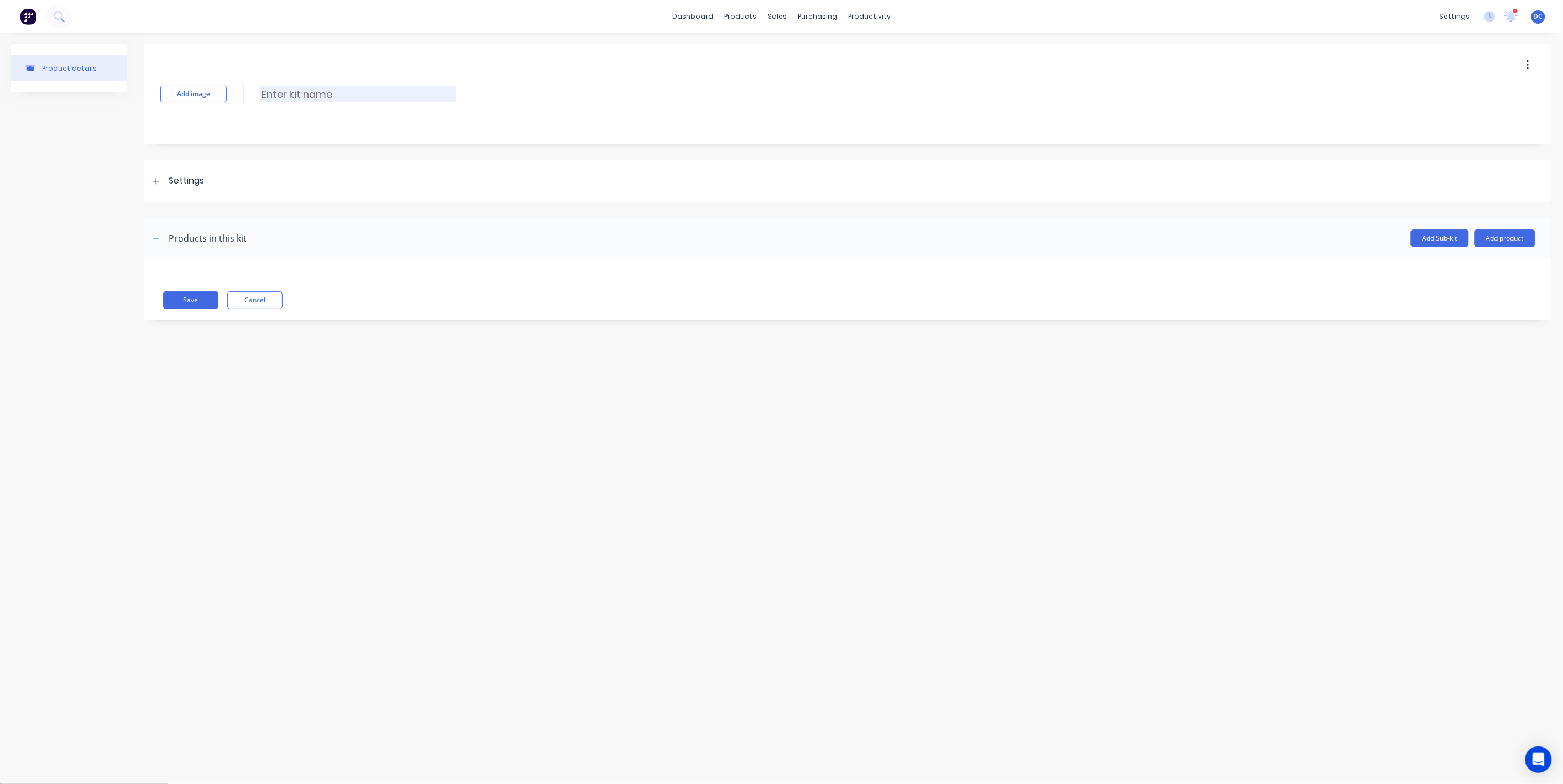
click at [298, 91] on input at bounding box center [359, 94] width 196 height 16
paste input "1240011 - Variations - McDonalds Lawnton"
type input "1240011 - Variations - McDonalds Lawnton"
click at [1499, 241] on button "Add product" at bounding box center [1505, 238] width 61 height 17
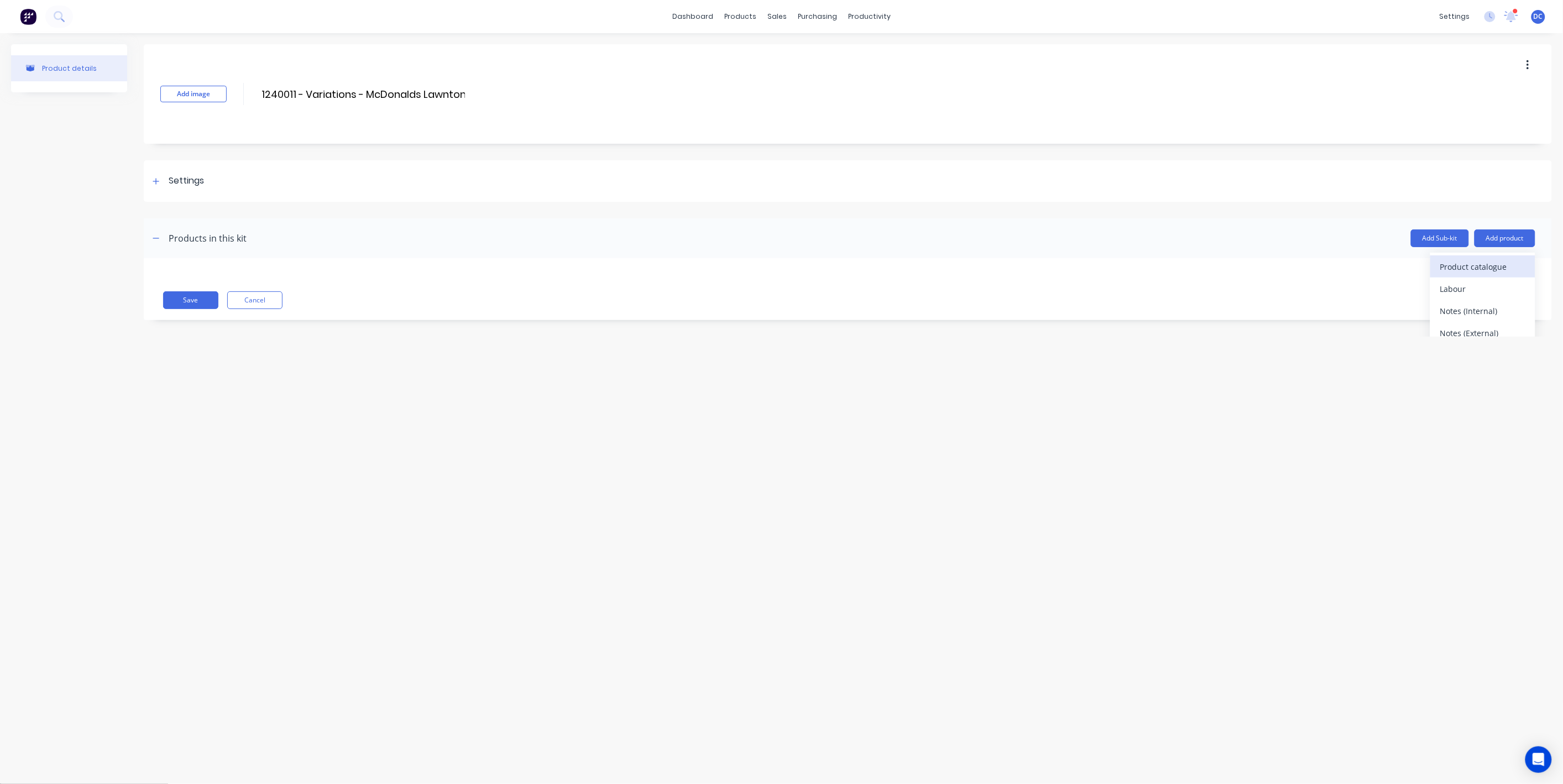
click at [1460, 266] on div "Product catalogue" at bounding box center [1482, 266] width 85 height 16
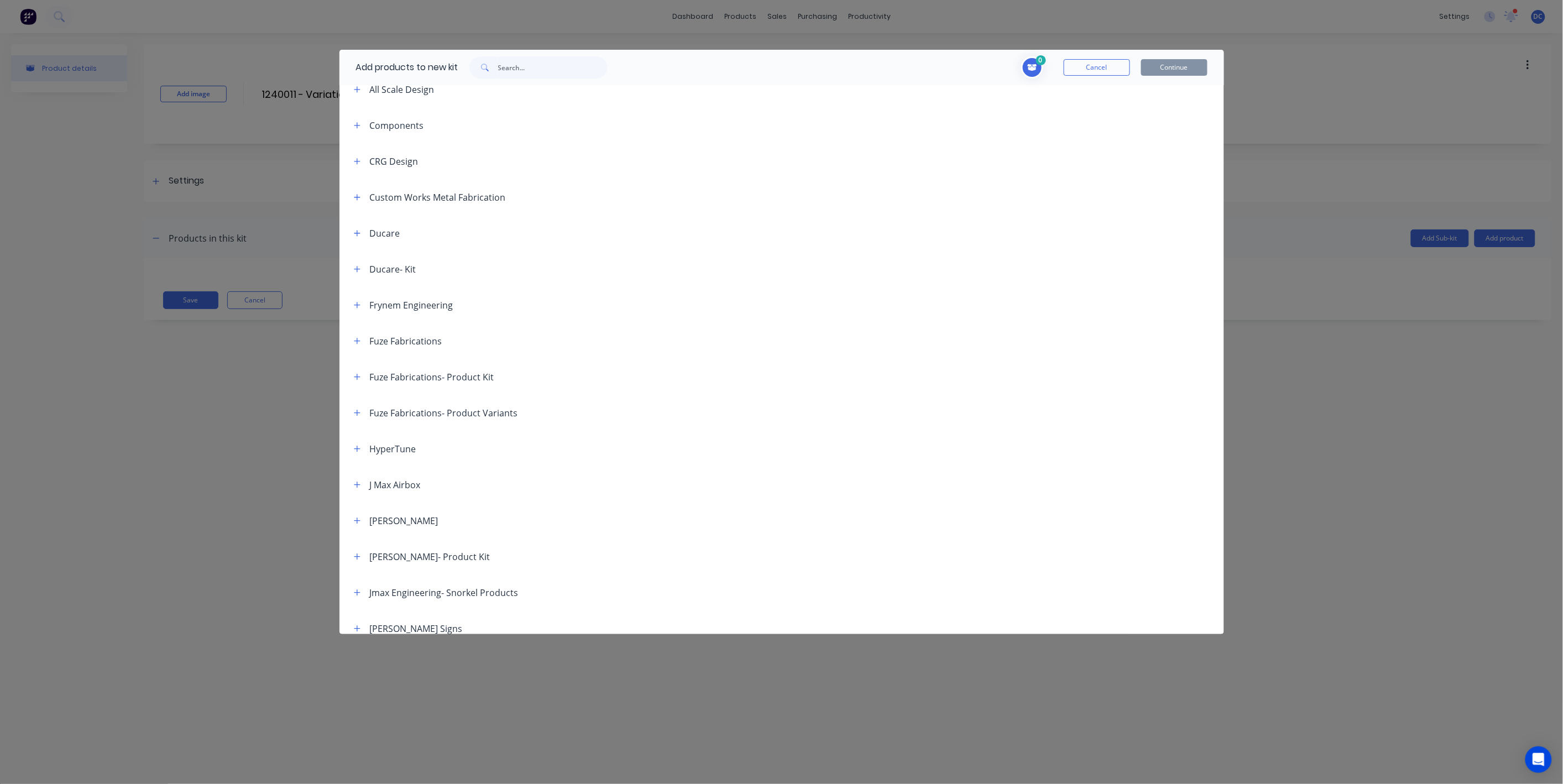
scroll to position [121, 0]
click at [358, 309] on icon "button" at bounding box center [357, 306] width 7 height 8
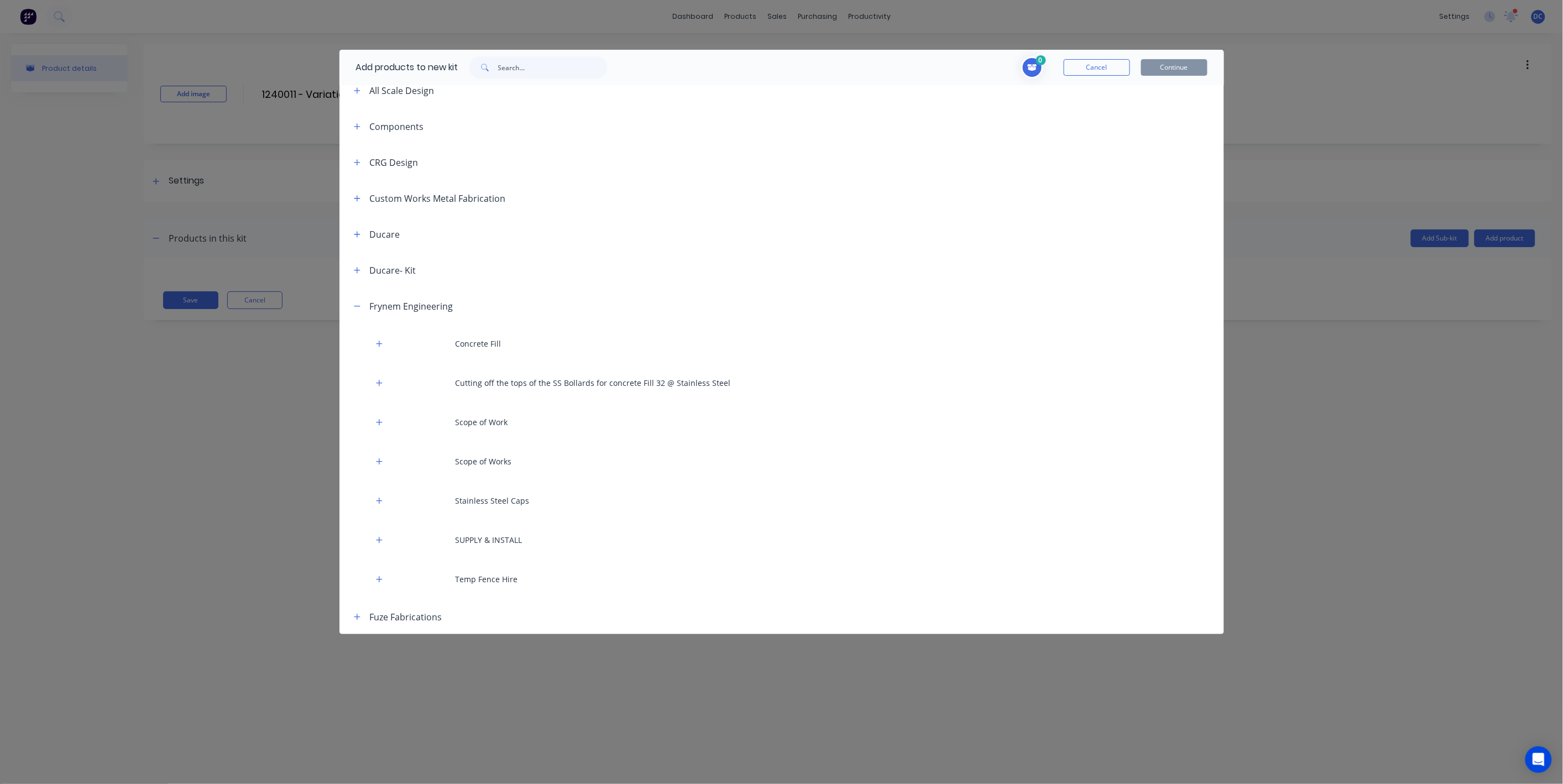
scroll to position [207, 0]
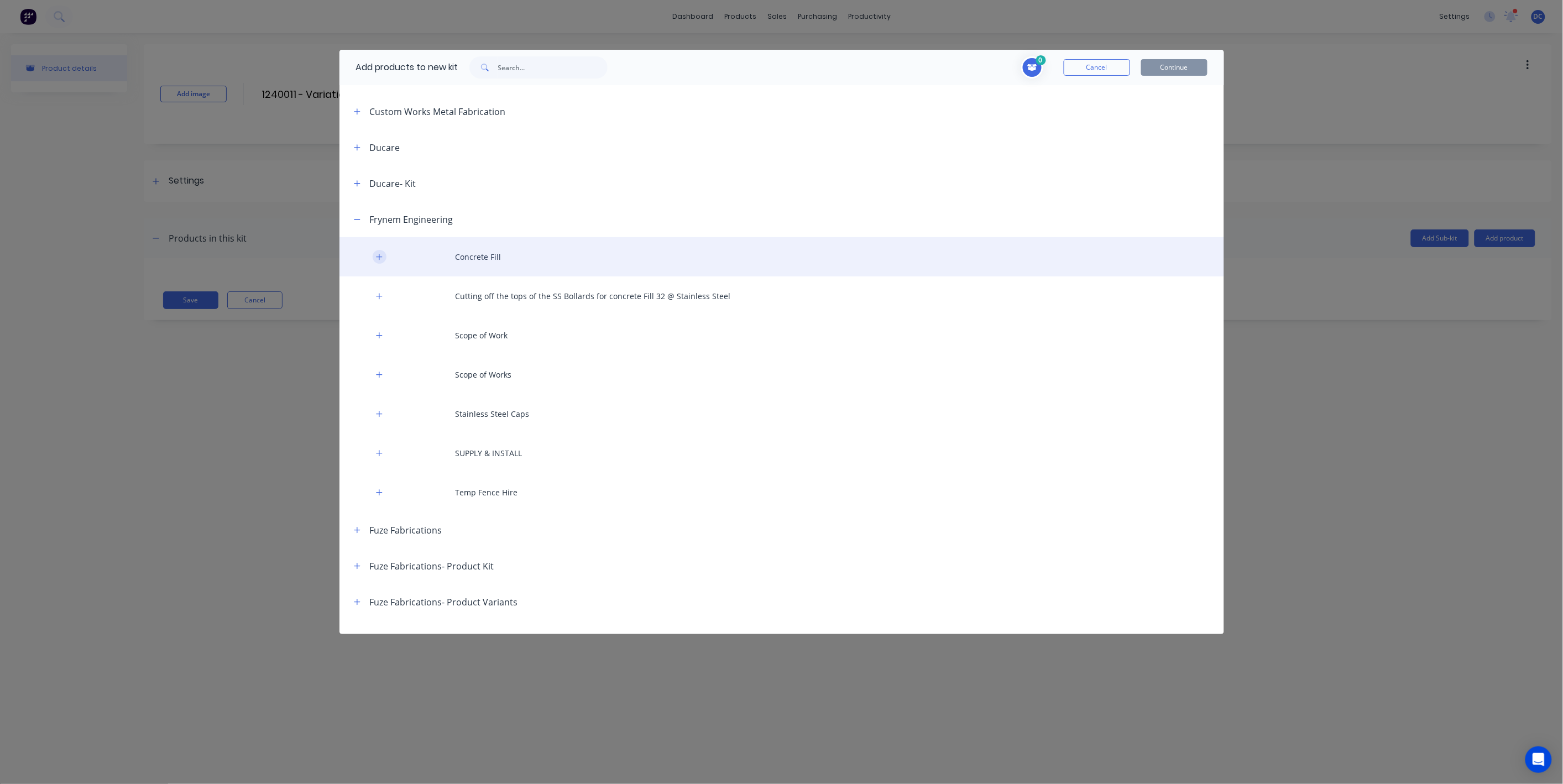
click at [376, 258] on icon "button" at bounding box center [379, 257] width 7 height 8
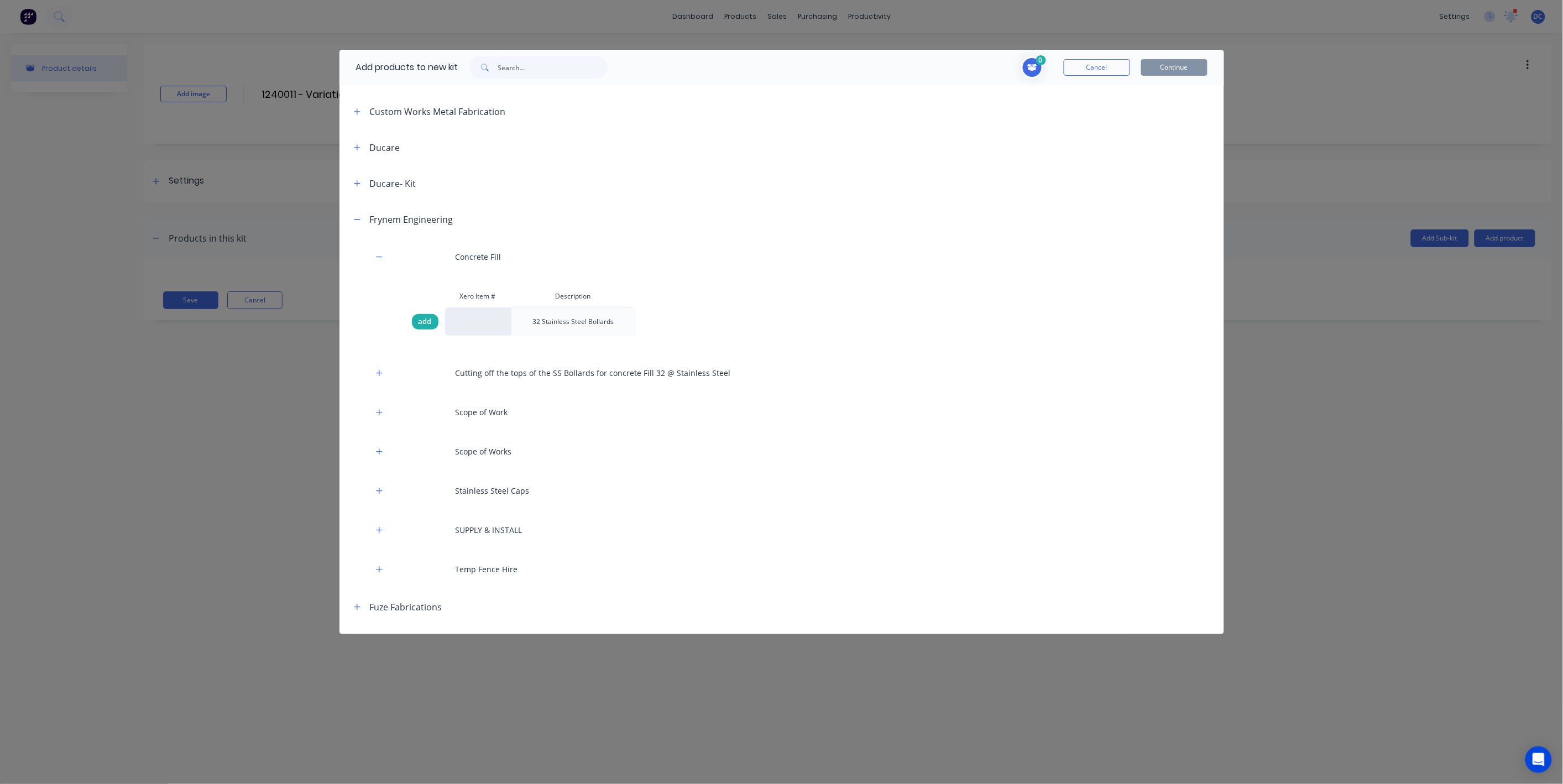
click at [421, 319] on span "add" at bounding box center [425, 322] width 13 height 11
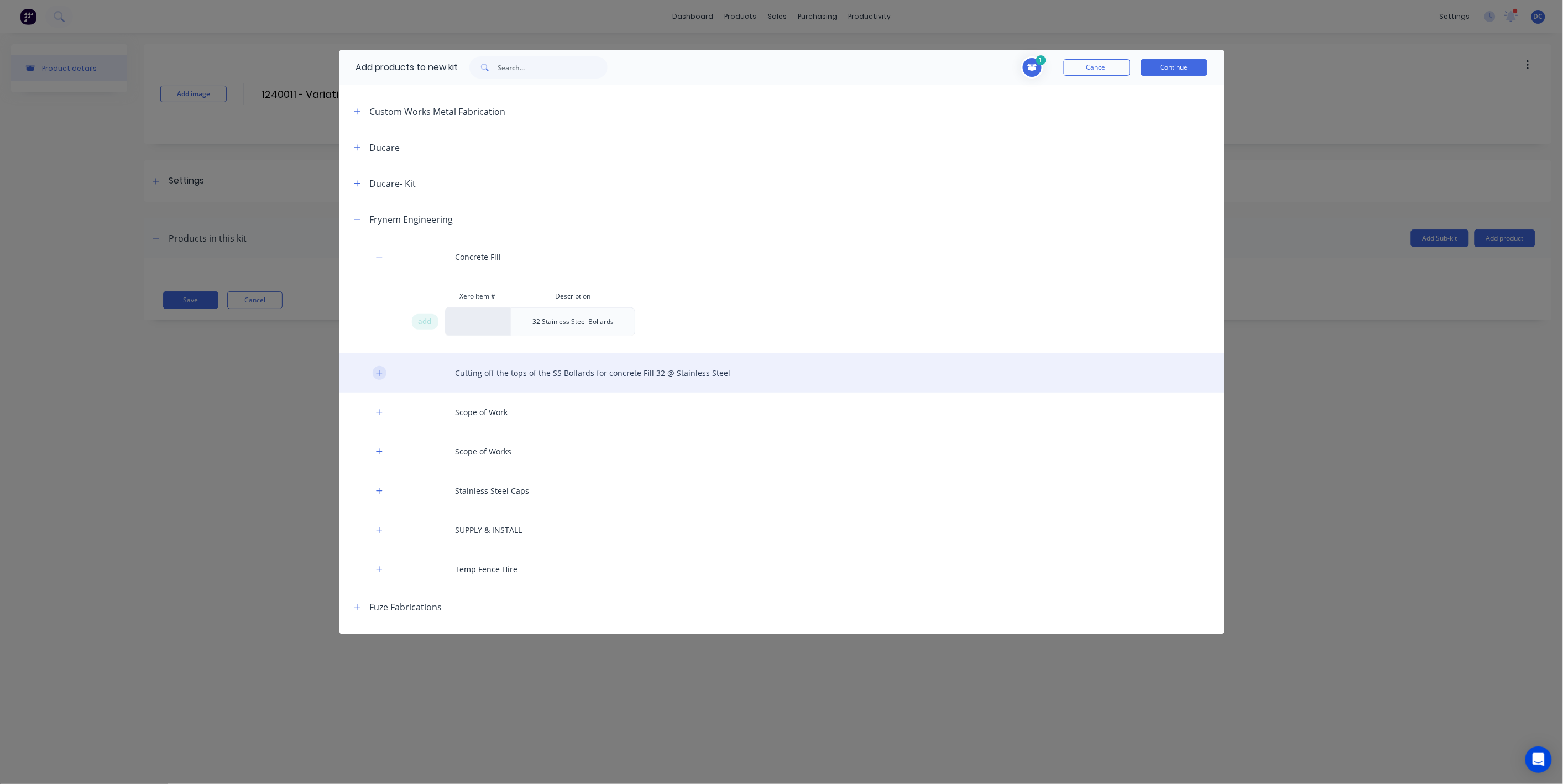
click at [376, 373] on icon "button" at bounding box center [379, 373] width 7 height 8
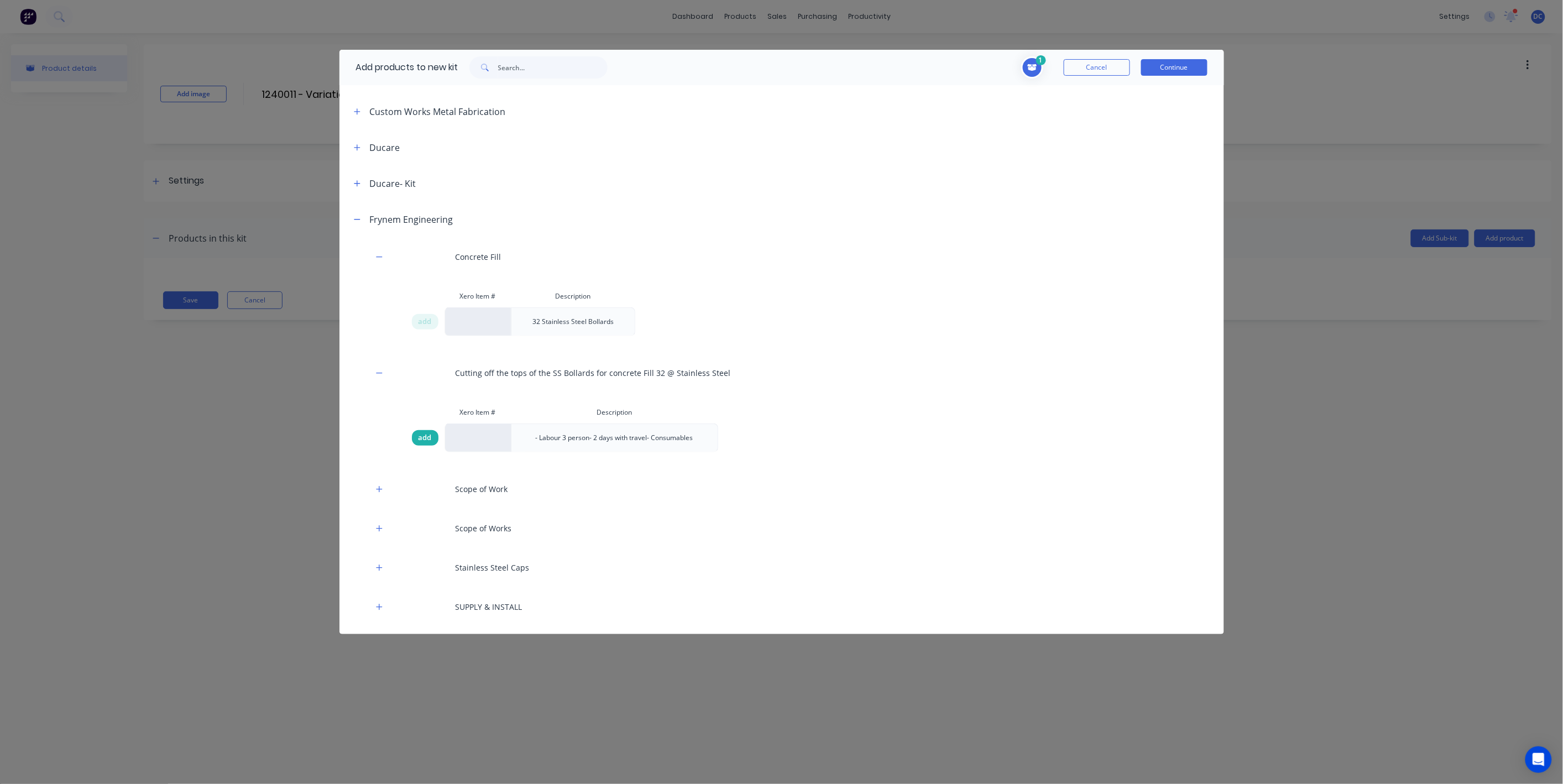
click at [421, 438] on span "add" at bounding box center [425, 438] width 13 height 11
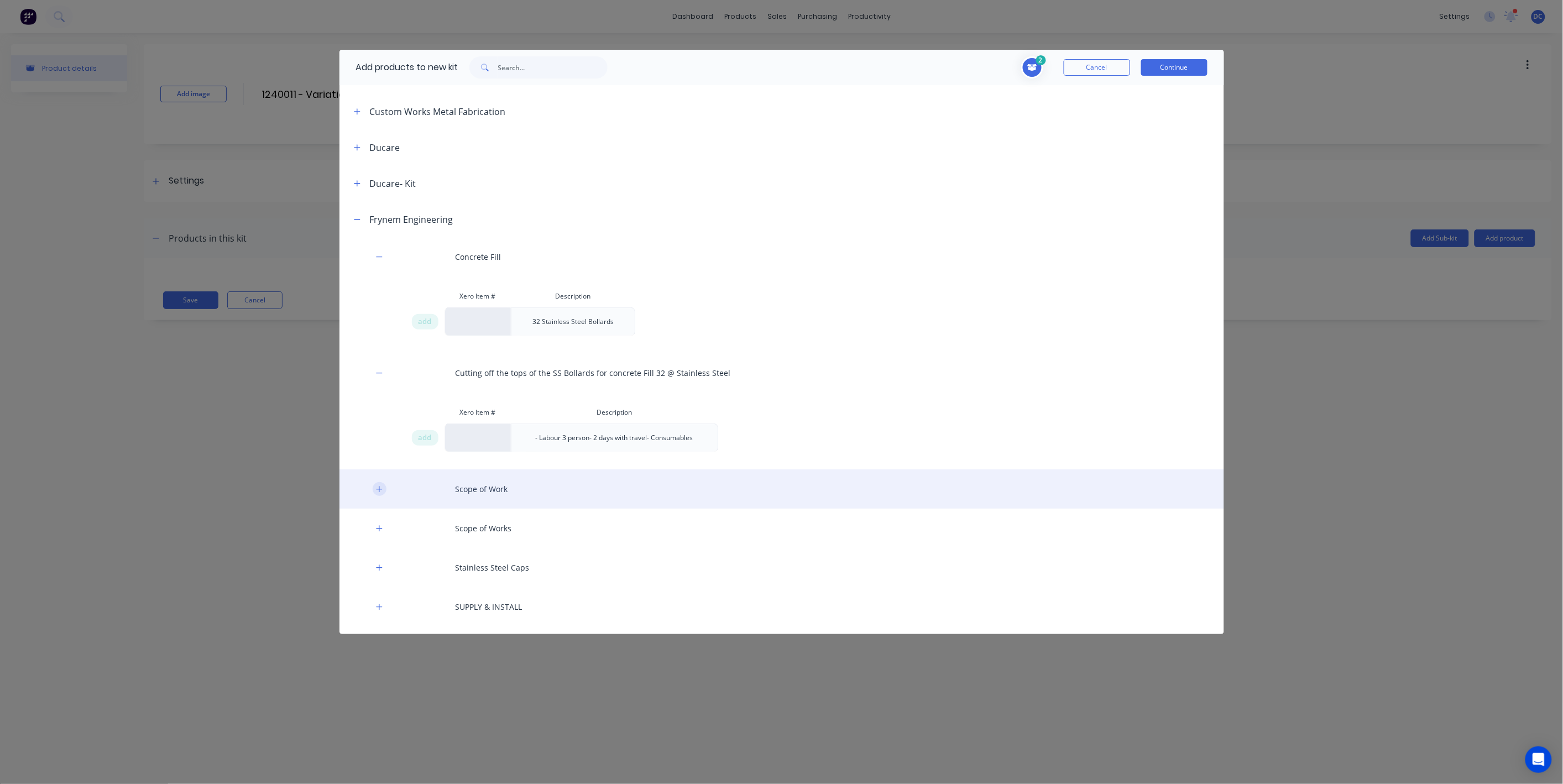
click at [382, 491] on icon "button" at bounding box center [379, 489] width 7 height 8
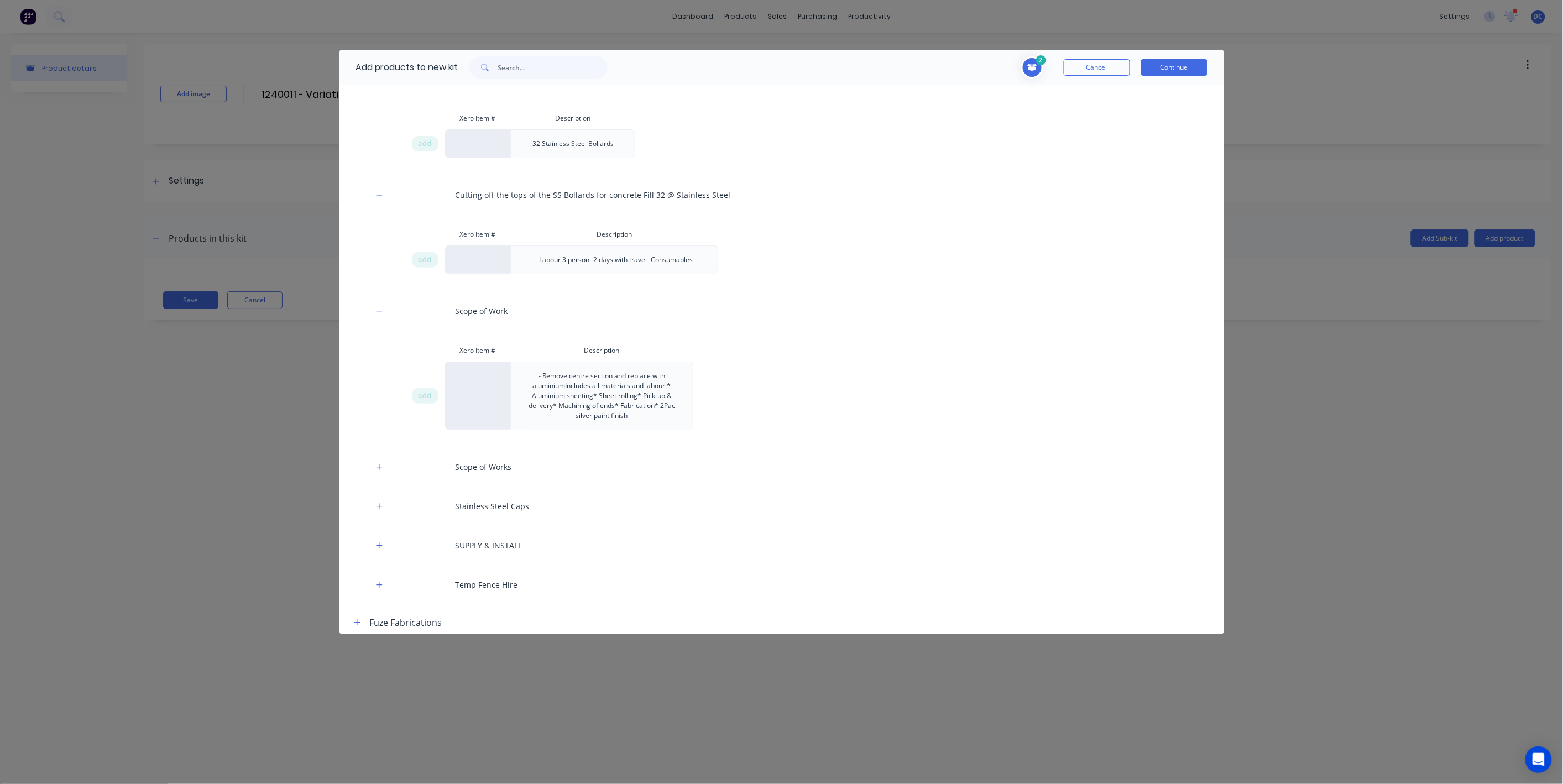
scroll to position [408, 0]
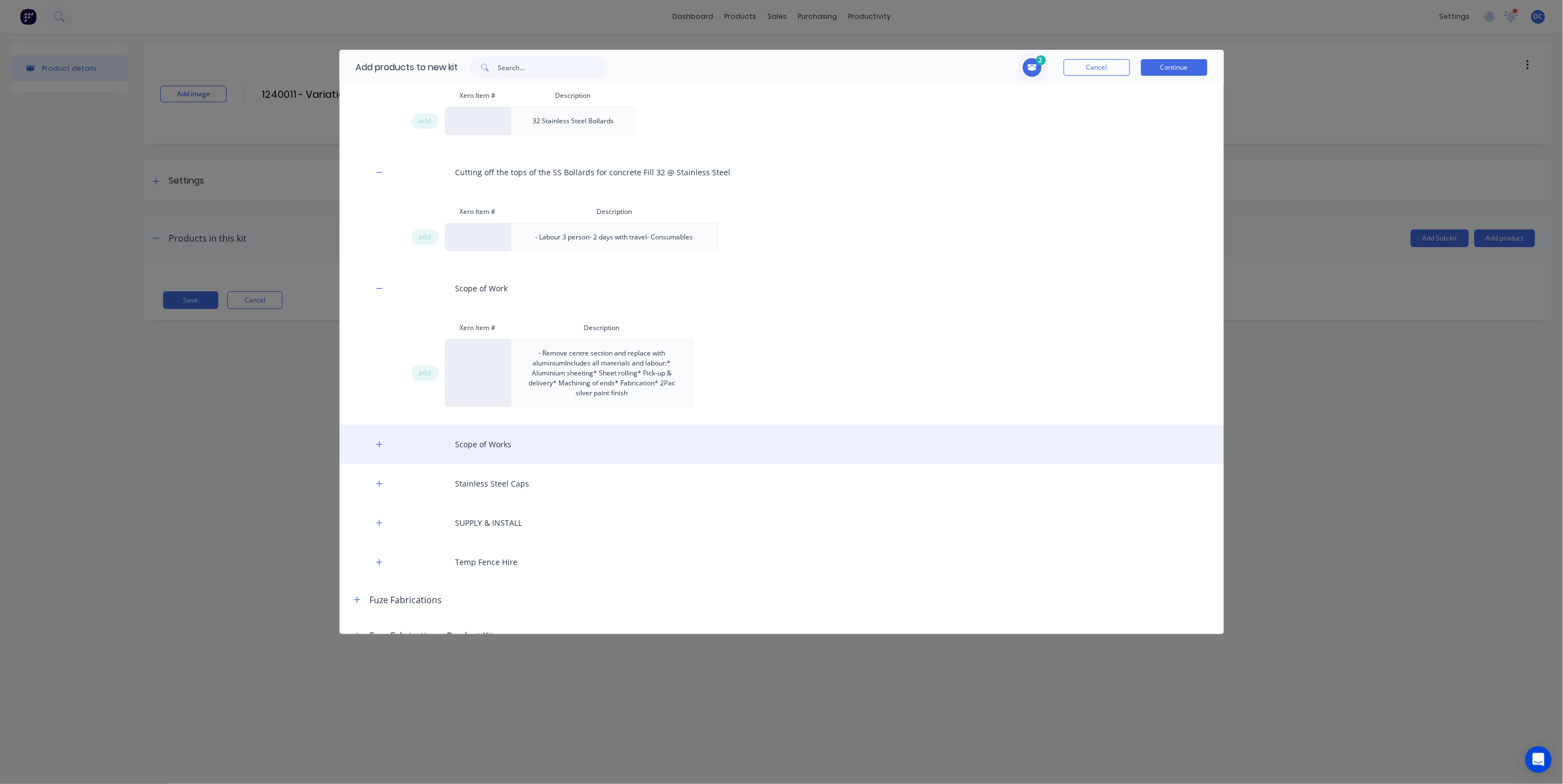
click at [371, 440] on div "Scope of Works" at bounding box center [782, 444] width 885 height 39
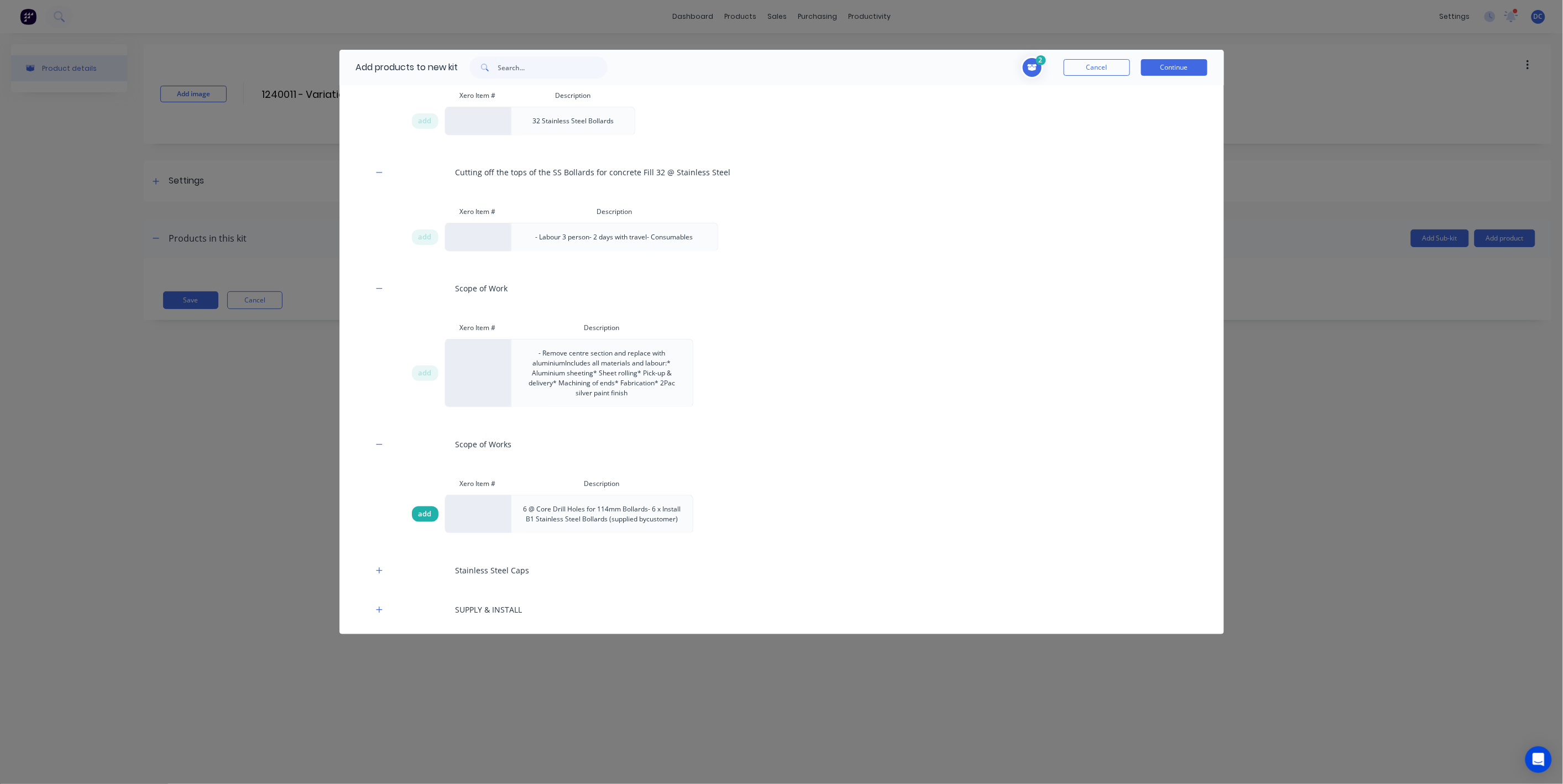
click at [431, 515] on div "add" at bounding box center [425, 513] width 27 height 15
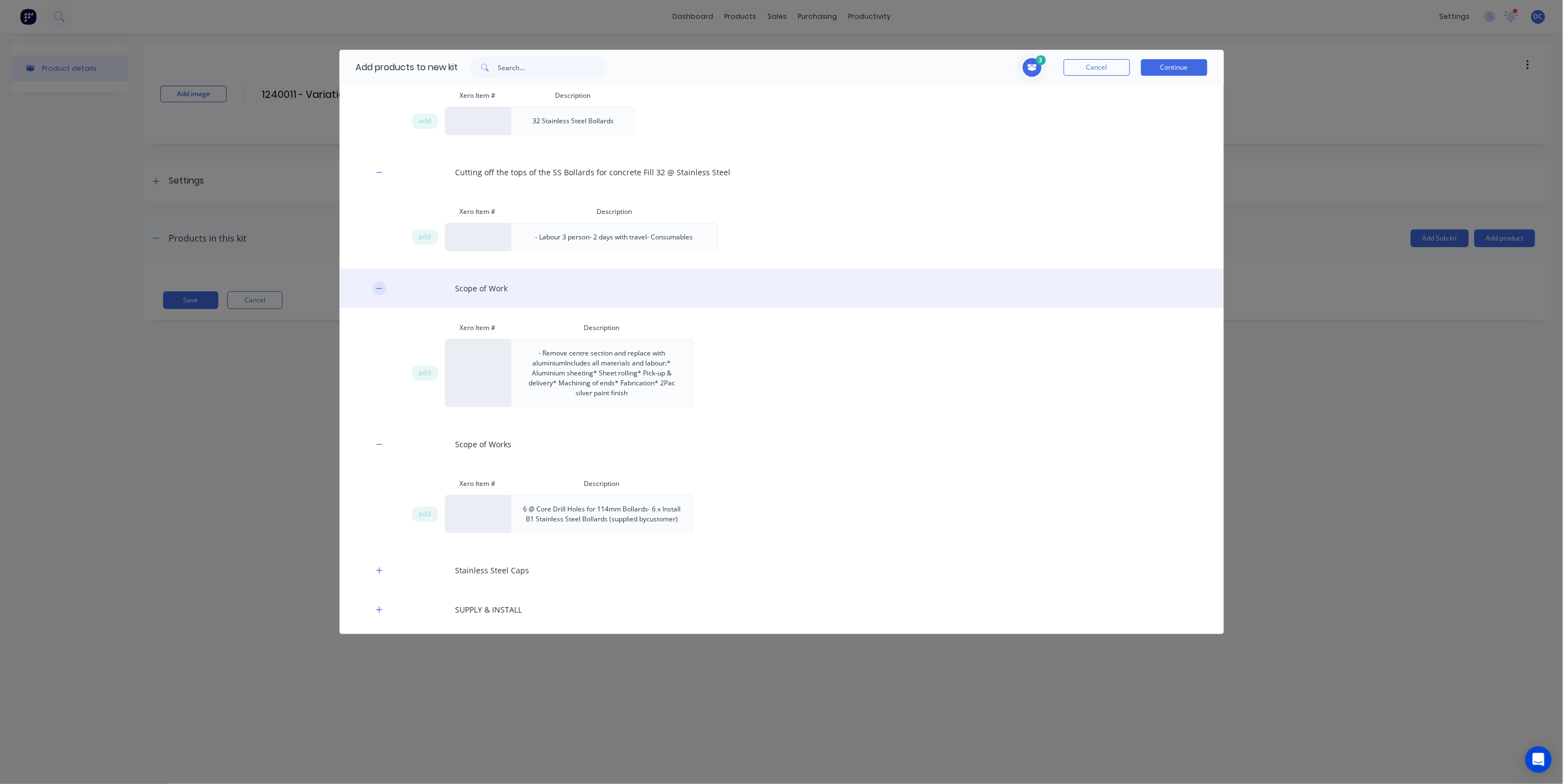
click at [381, 281] on button "button" at bounding box center [379, 288] width 14 height 14
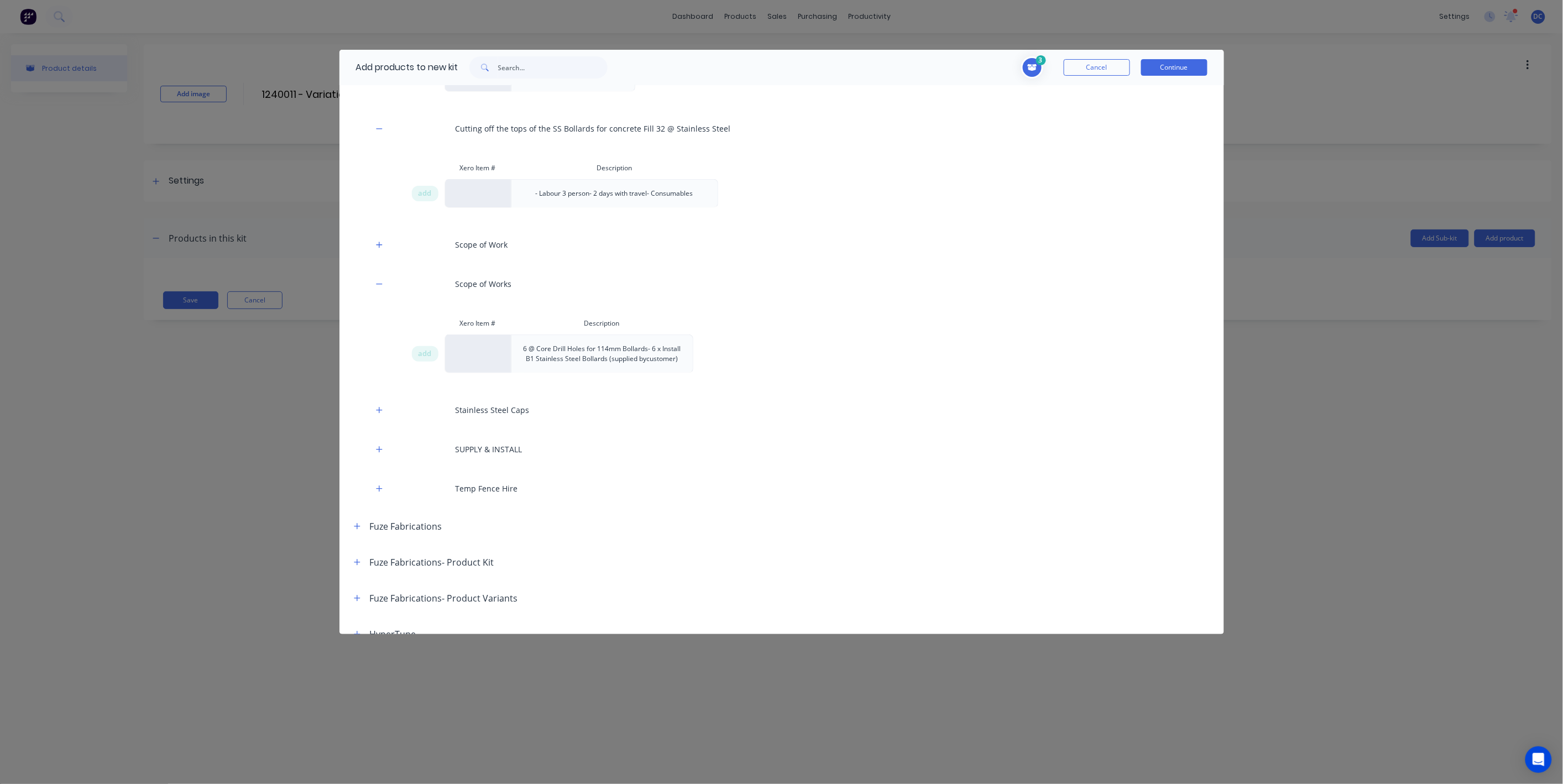
scroll to position [465, 0]
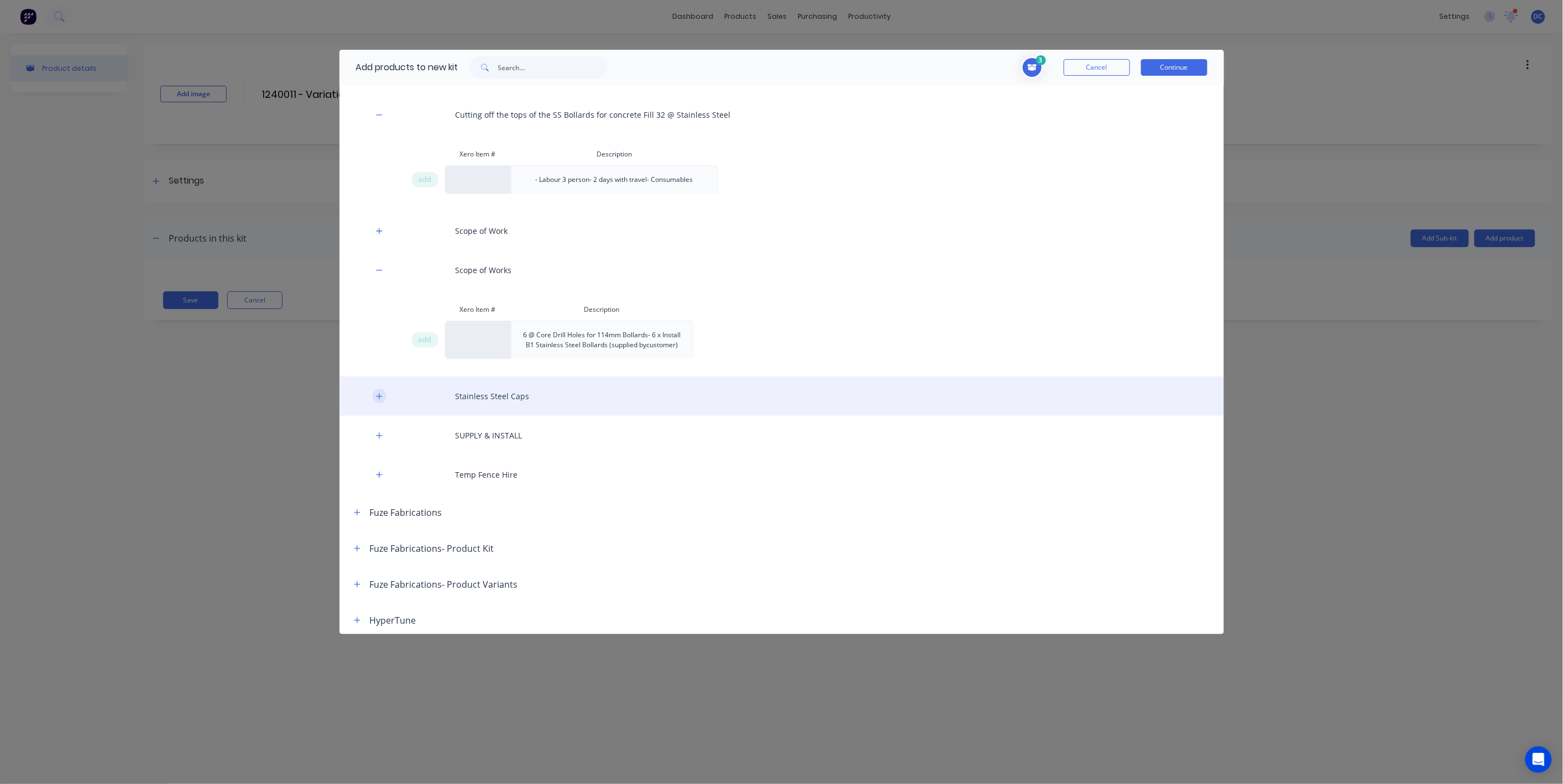
click at [381, 397] on icon "button" at bounding box center [379, 397] width 7 height 8
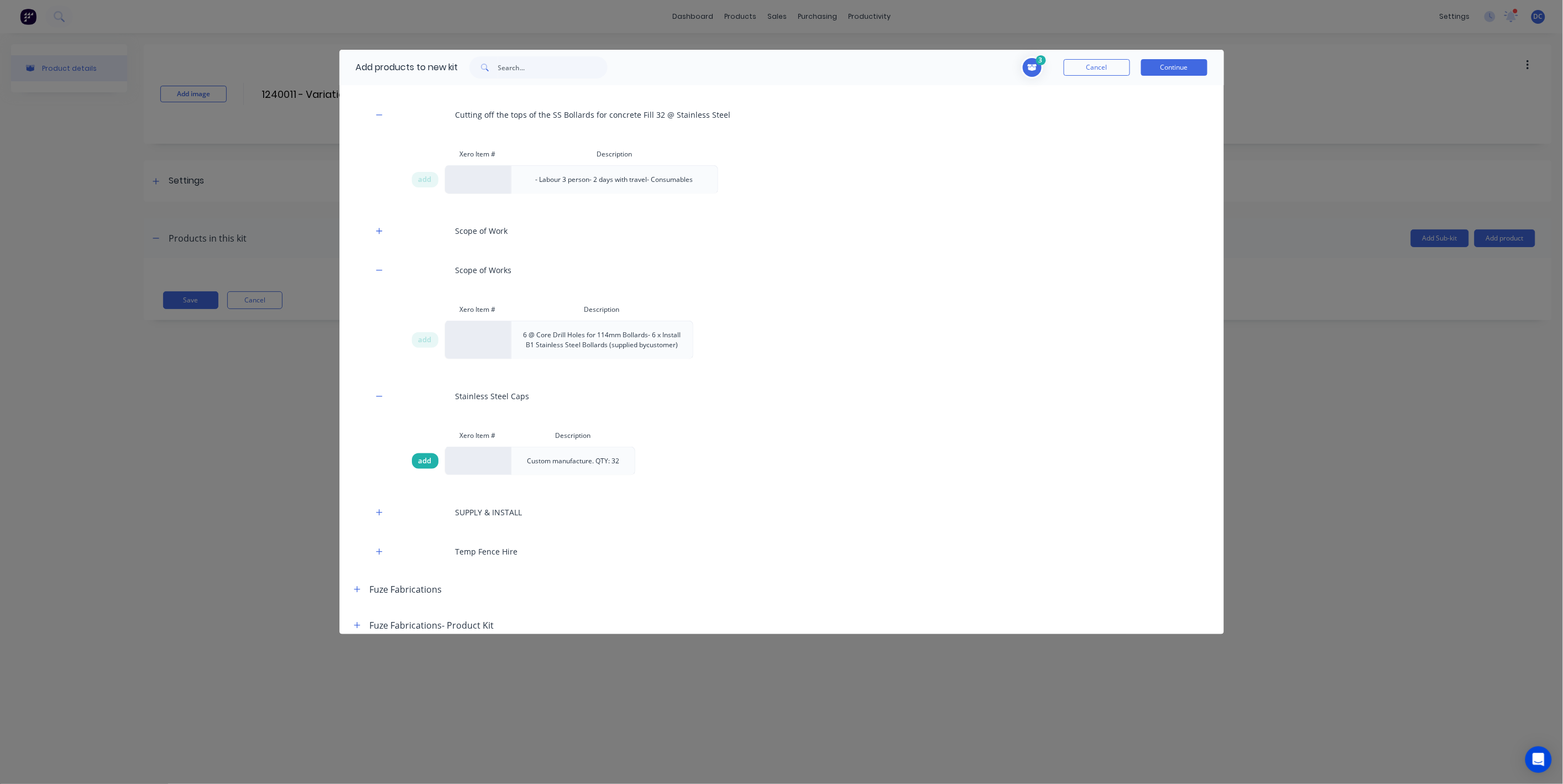
click at [426, 454] on div "add" at bounding box center [425, 460] width 27 height 15
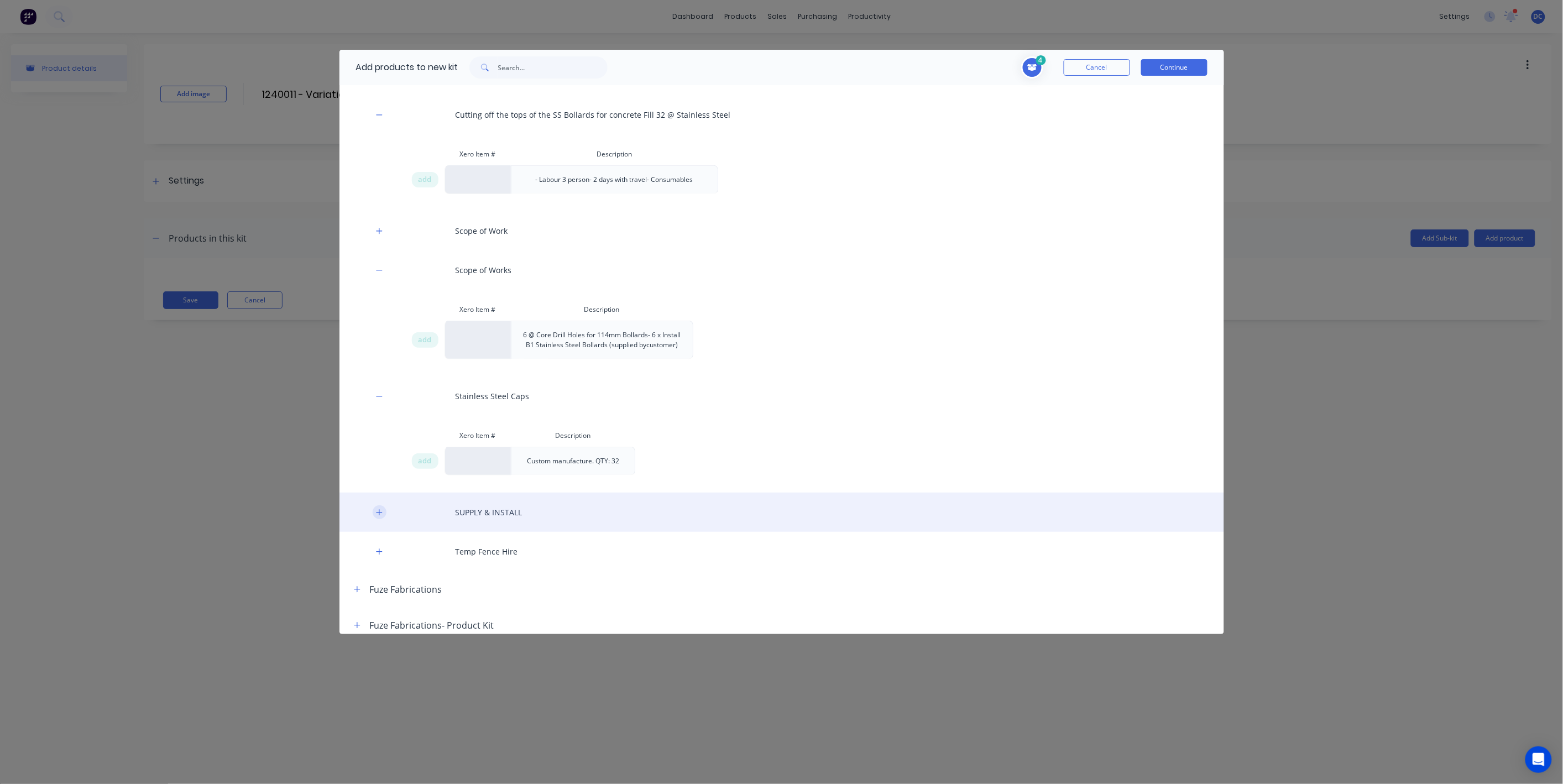
click at [381, 514] on icon "button" at bounding box center [379, 513] width 7 height 8
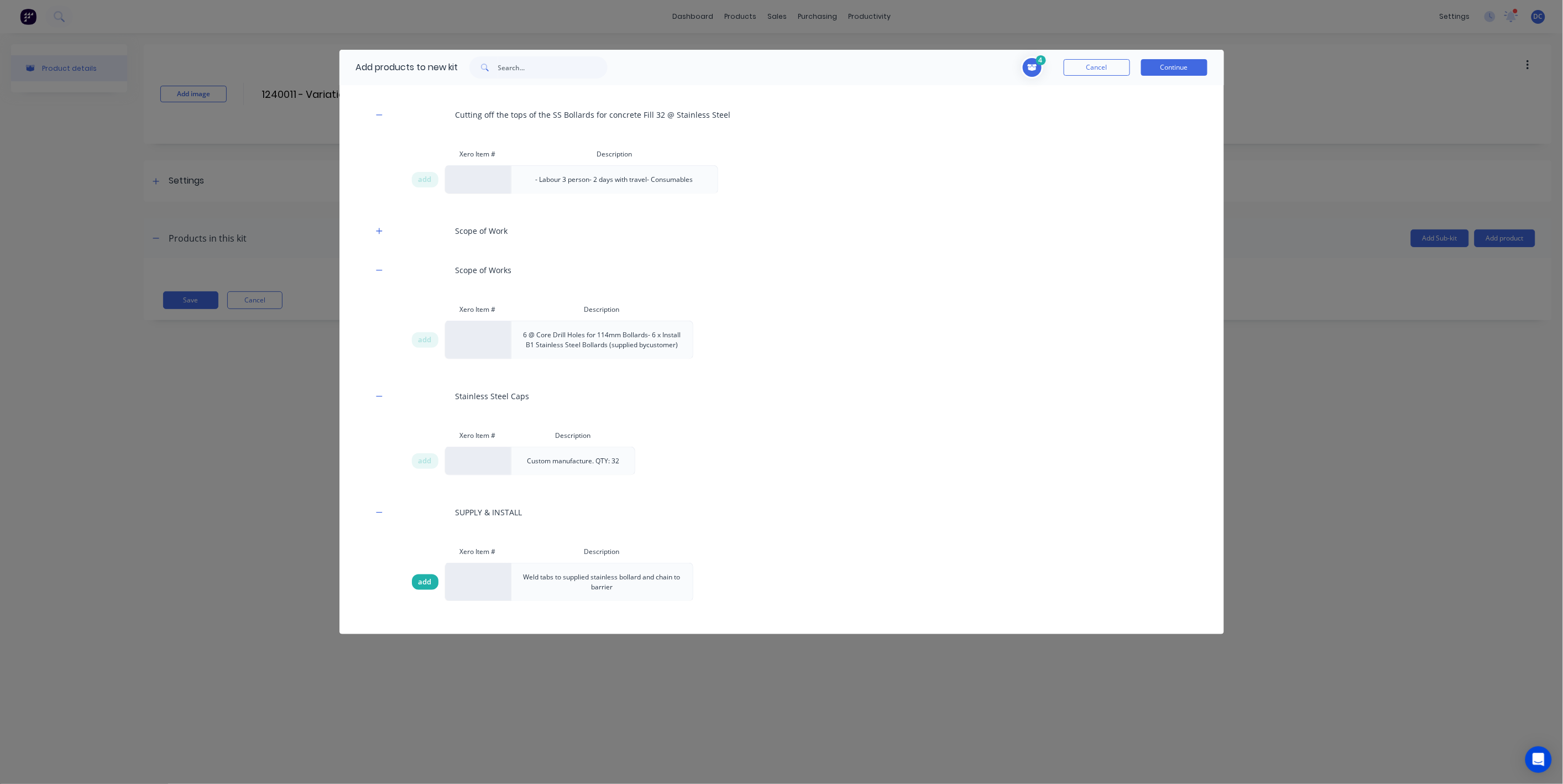
click at [430, 578] on span "add" at bounding box center [425, 582] width 13 height 11
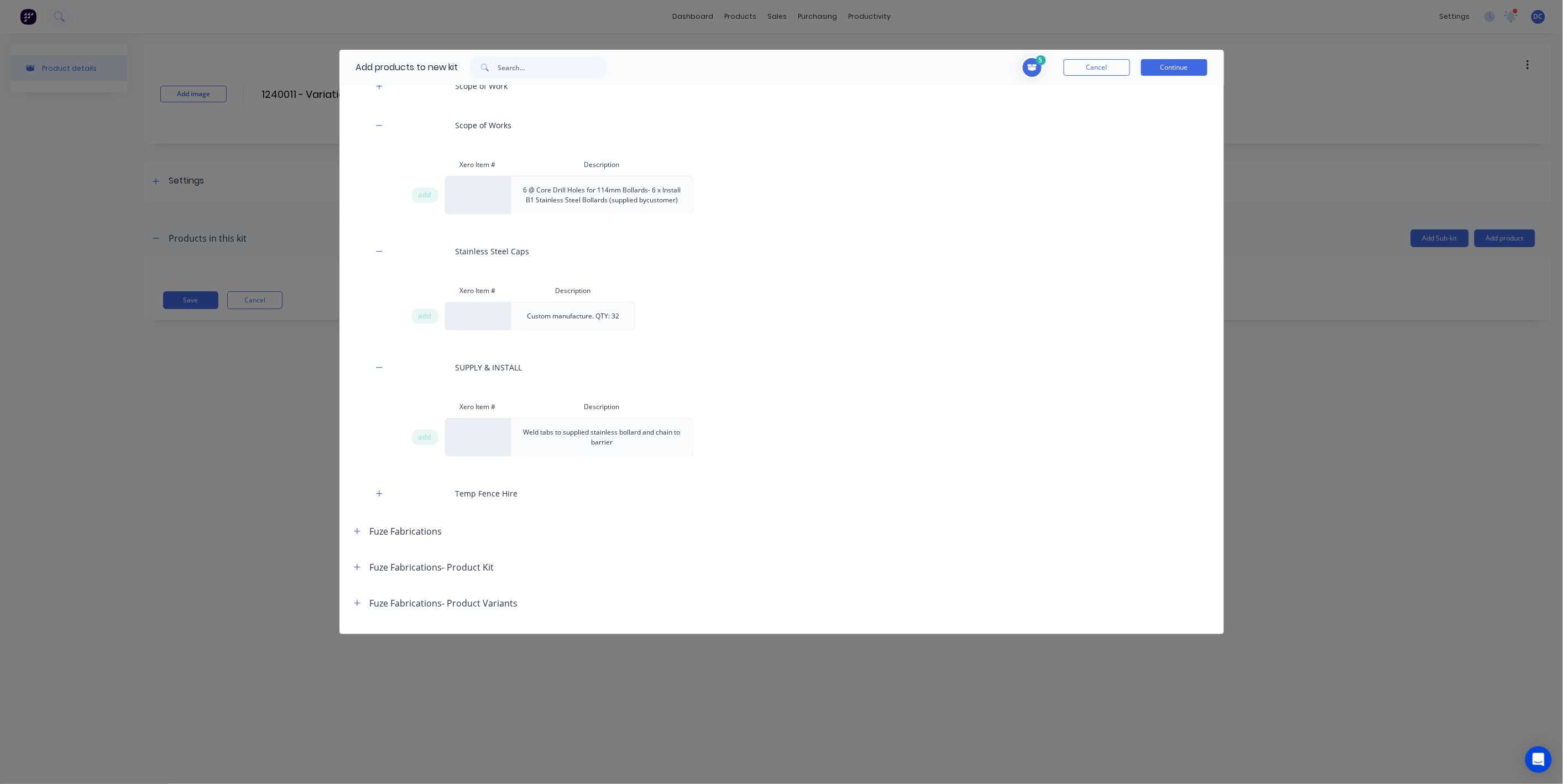
scroll to position [614, 0]
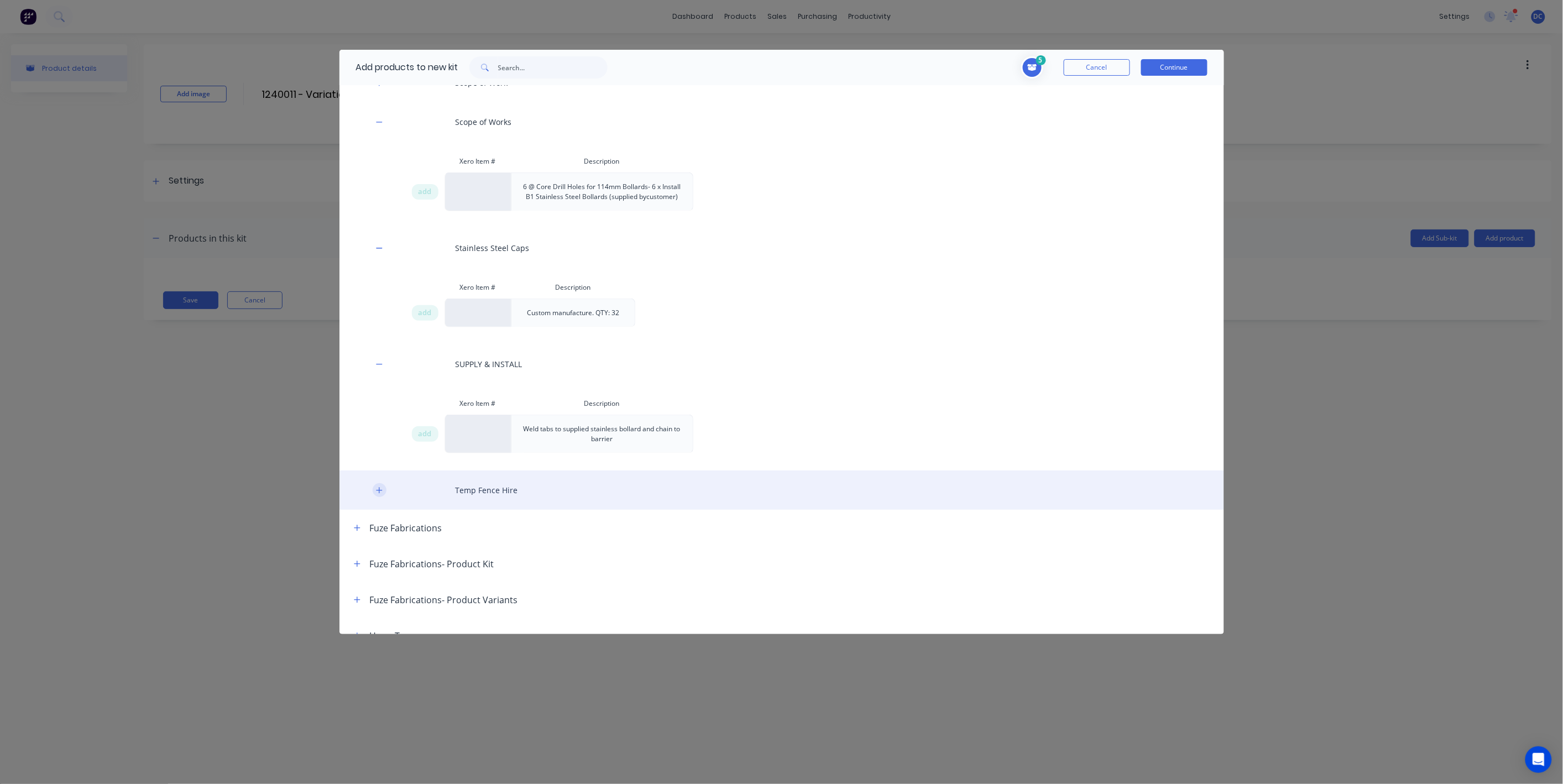
click at [375, 487] on button "button" at bounding box center [379, 490] width 14 height 14
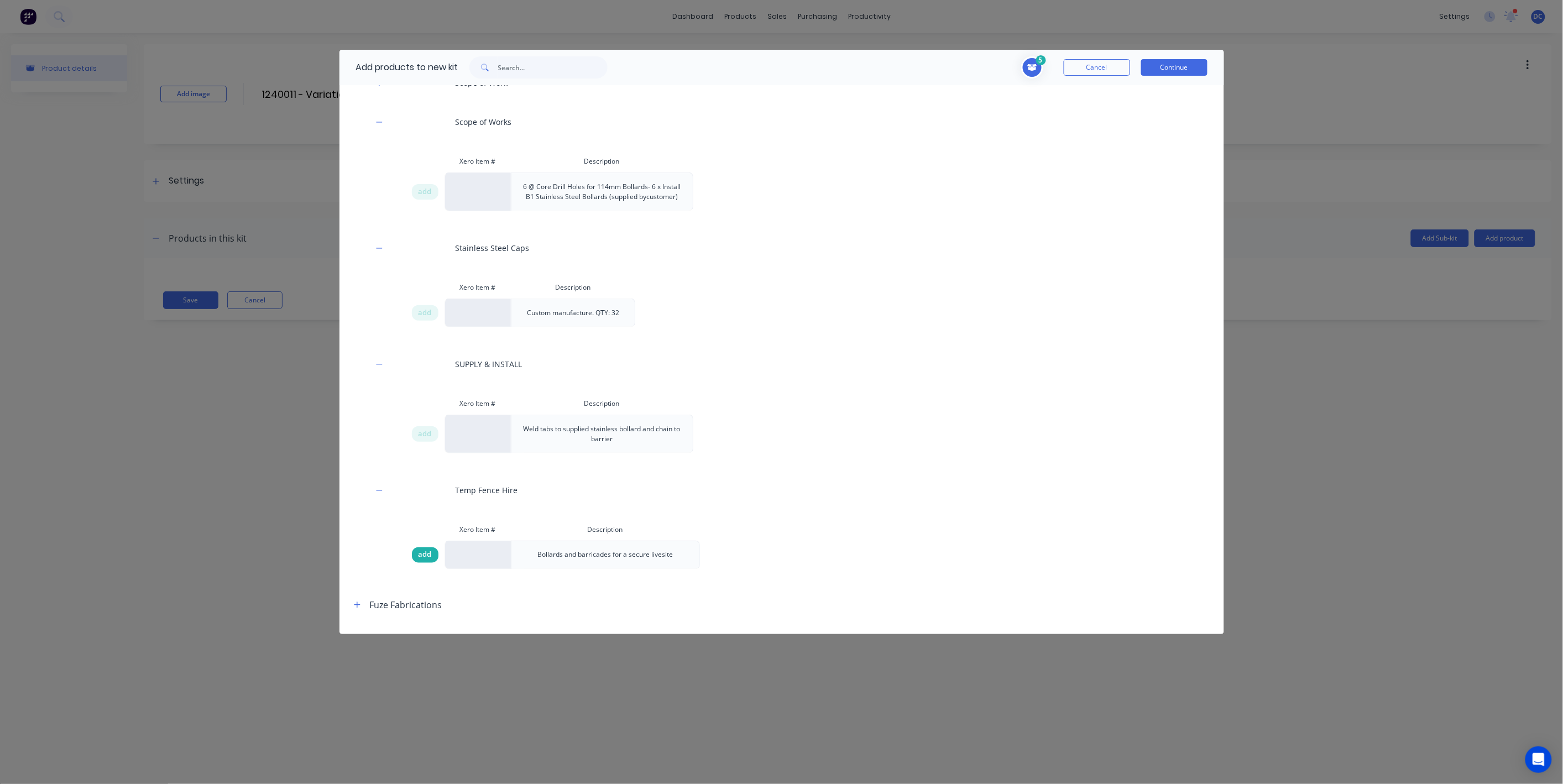
click at [421, 554] on span "add" at bounding box center [425, 555] width 13 height 11
click at [1162, 71] on button "Continue" at bounding box center [1174, 67] width 66 height 17
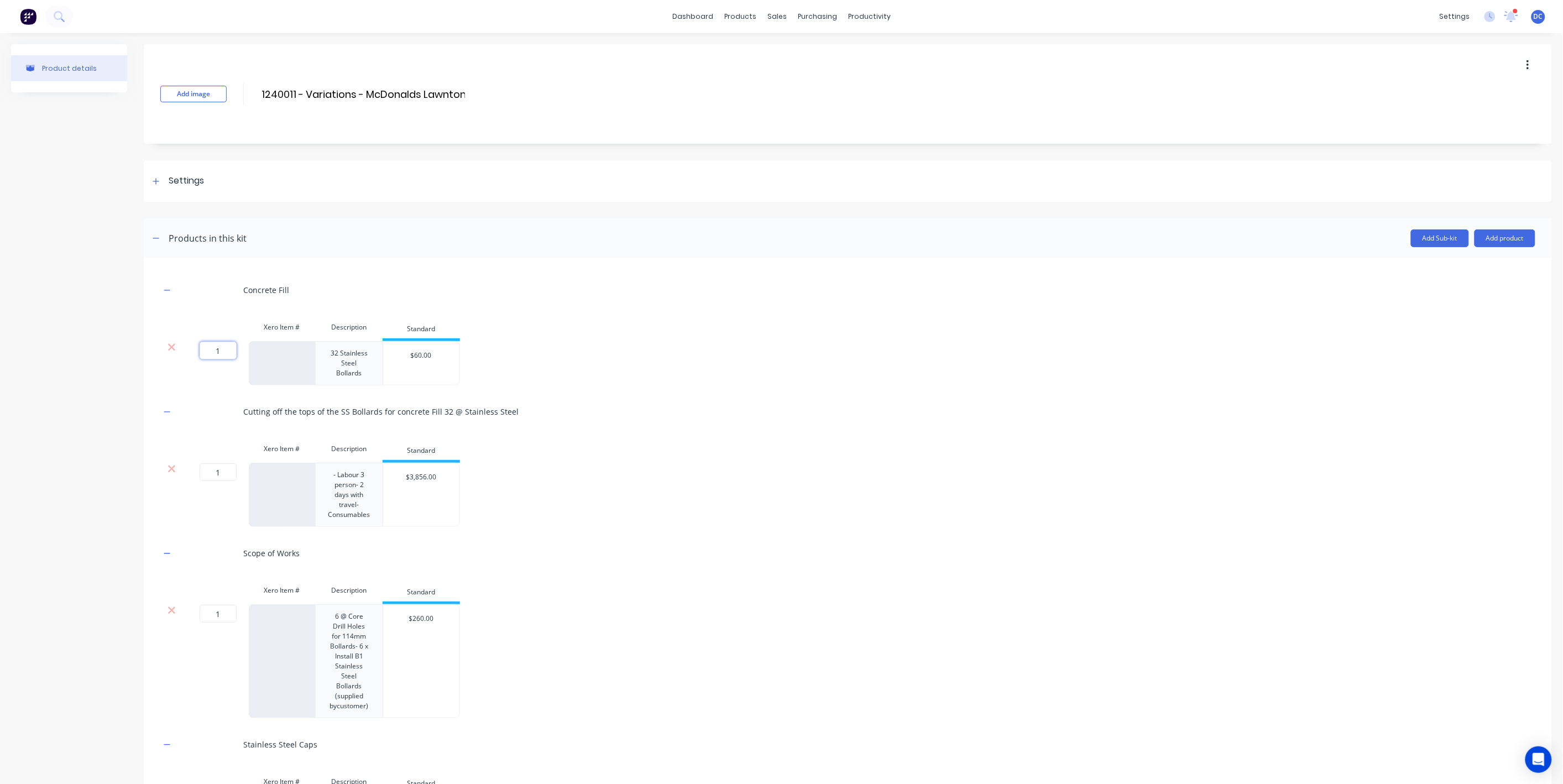
click at [224, 349] on input "1" at bounding box center [218, 350] width 37 height 17
type input "32"
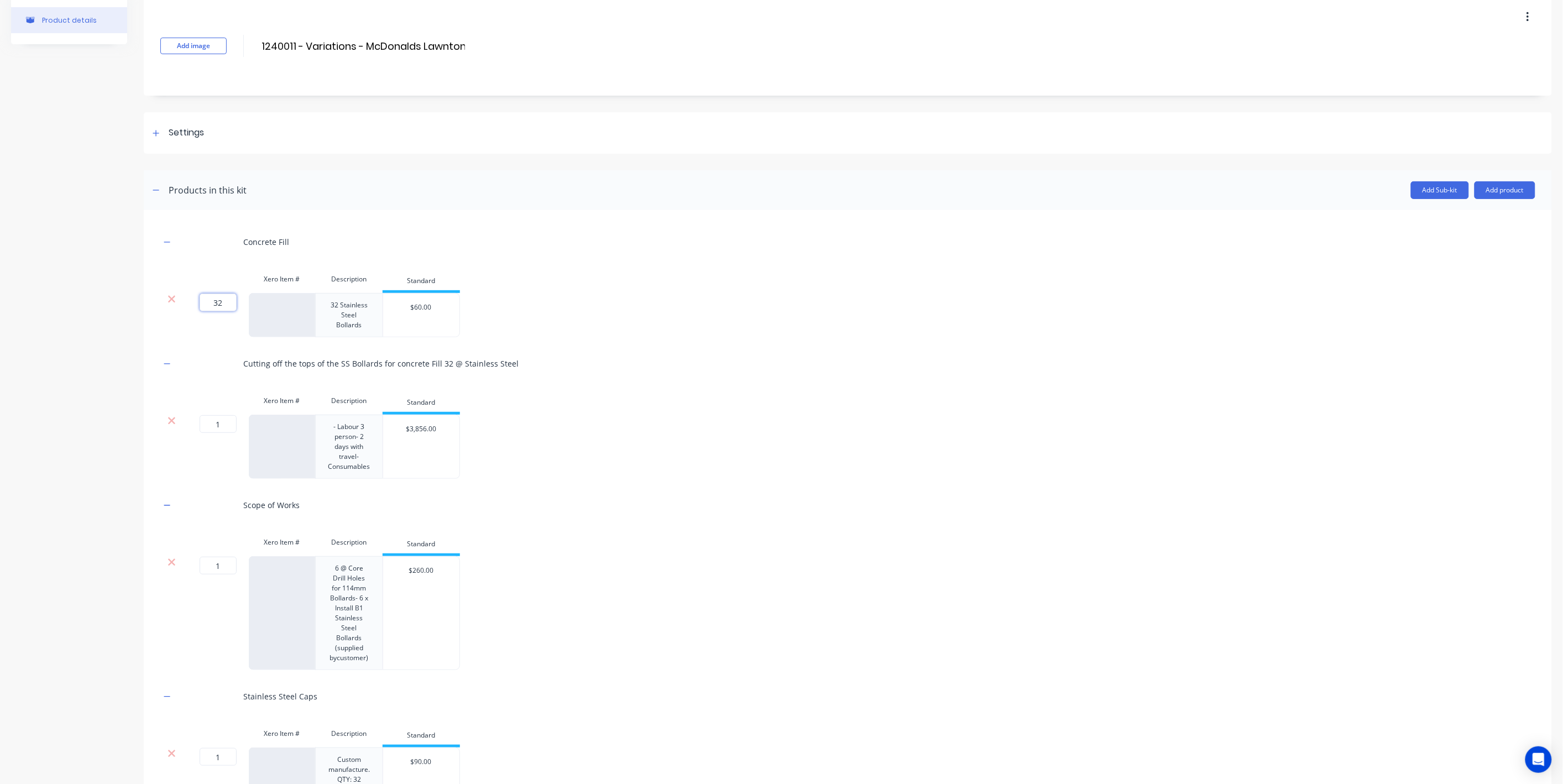
scroll to position [54, 0]
click at [222, 562] on input "1" at bounding box center [218, 559] width 37 height 17
type input "6"
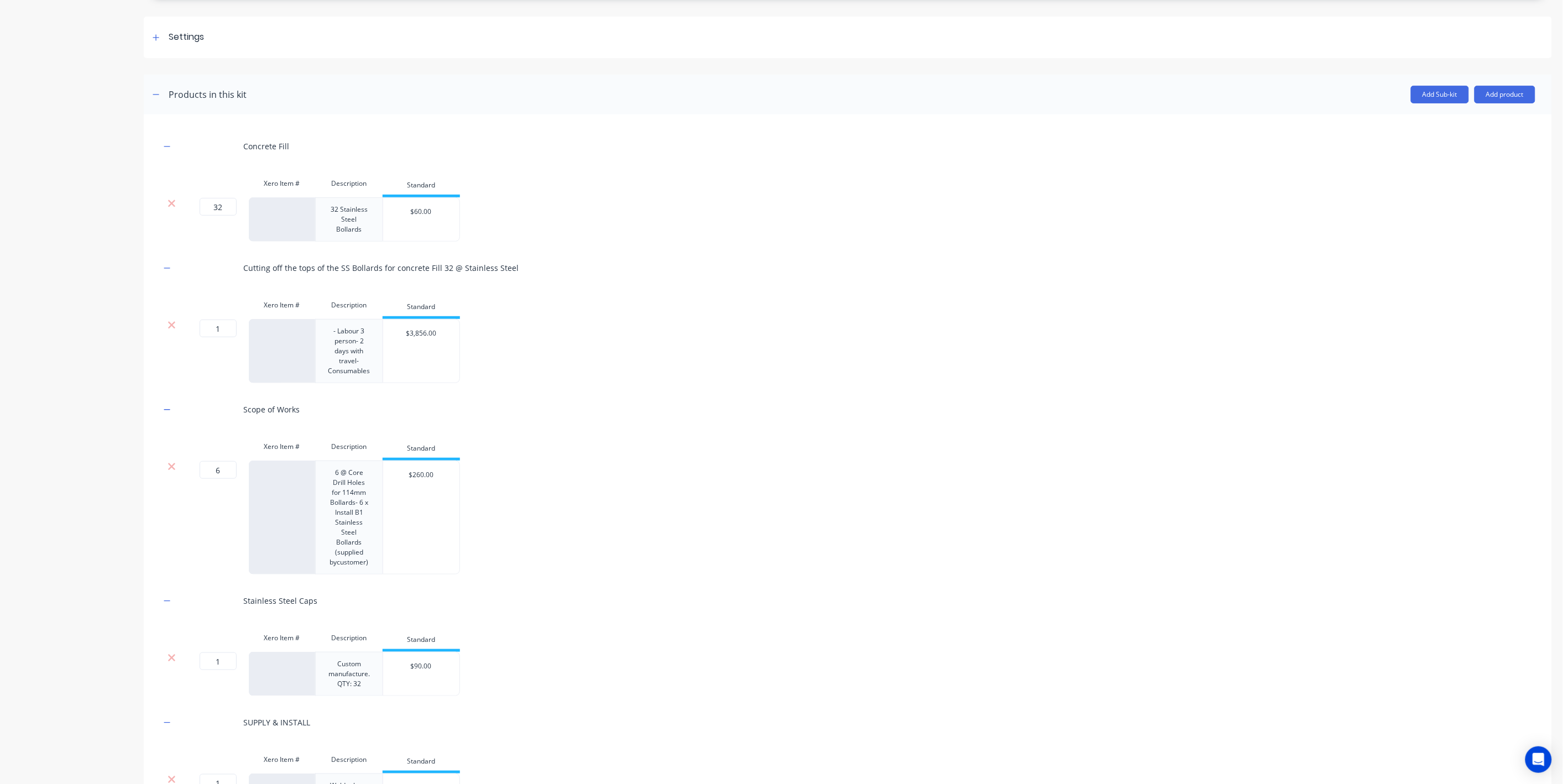
click at [208, 585] on div at bounding box center [207, 600] width 55 height 30
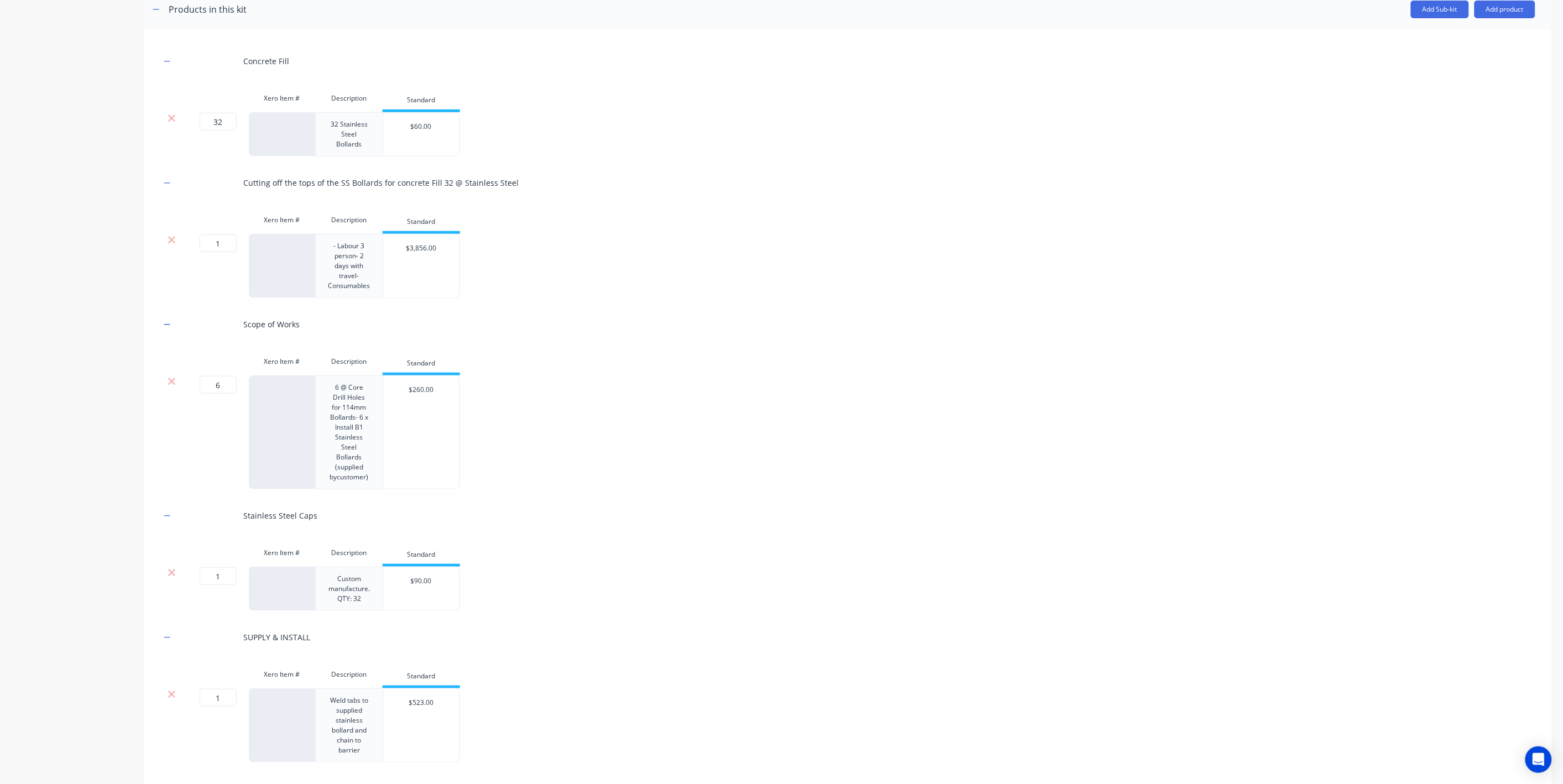
scroll to position [230, 0]
click at [219, 575] on input "1" at bounding box center [218, 575] width 37 height 17
type input "90"
click at [130, 603] on div "Product details Add image 1240011 - Variations - McDonalds Lawnton 1240011 - Va…" at bounding box center [781, 389] width 1541 height 1151
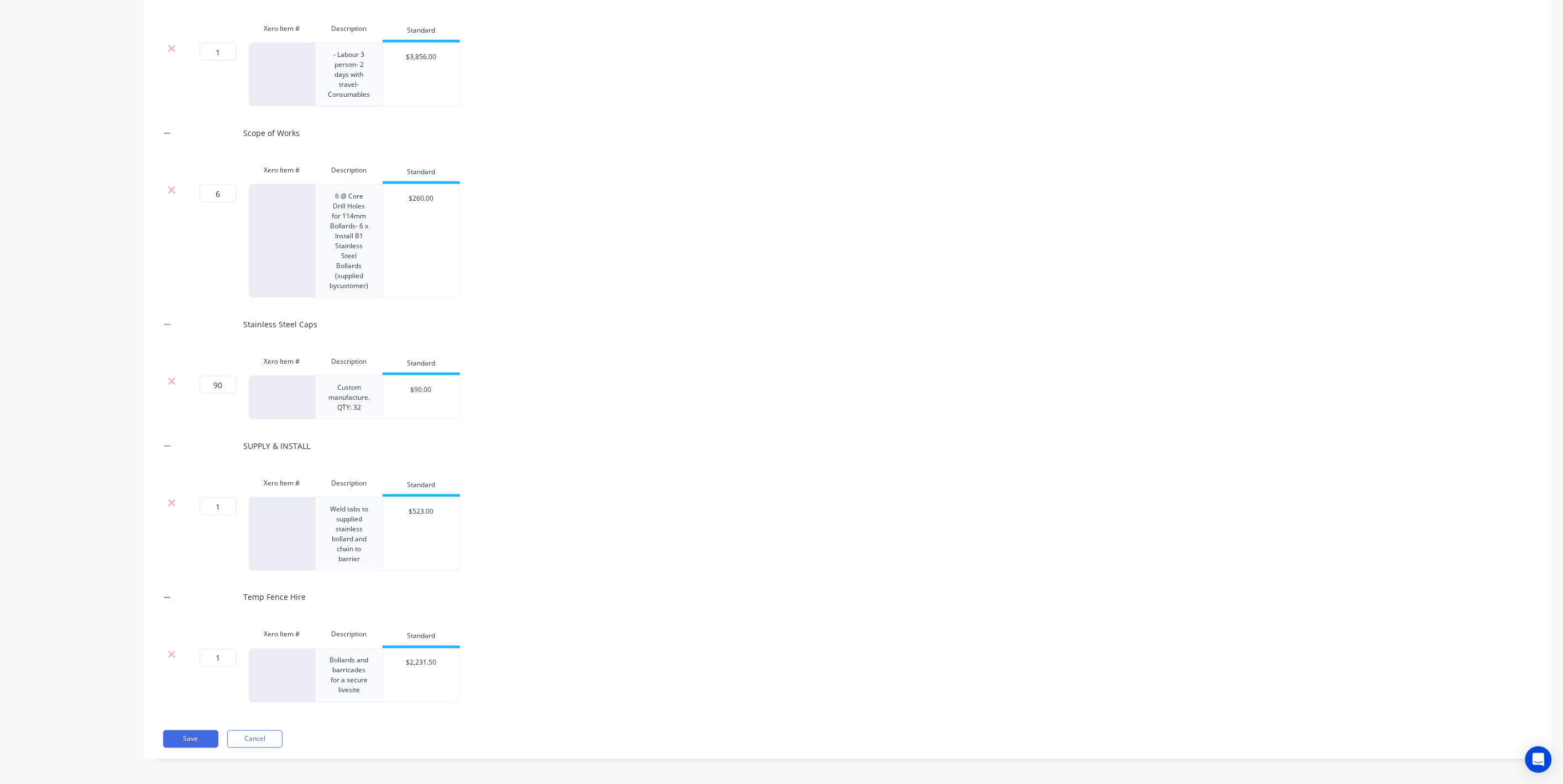
scroll to position [421, 0]
click at [219, 651] on input "1" at bounding box center [218, 657] width 37 height 17
click at [222, 389] on input "90" at bounding box center [218, 384] width 37 height 17
type input "32"
click at [81, 424] on div "Product details" at bounding box center [68, 199] width 116 height 1151
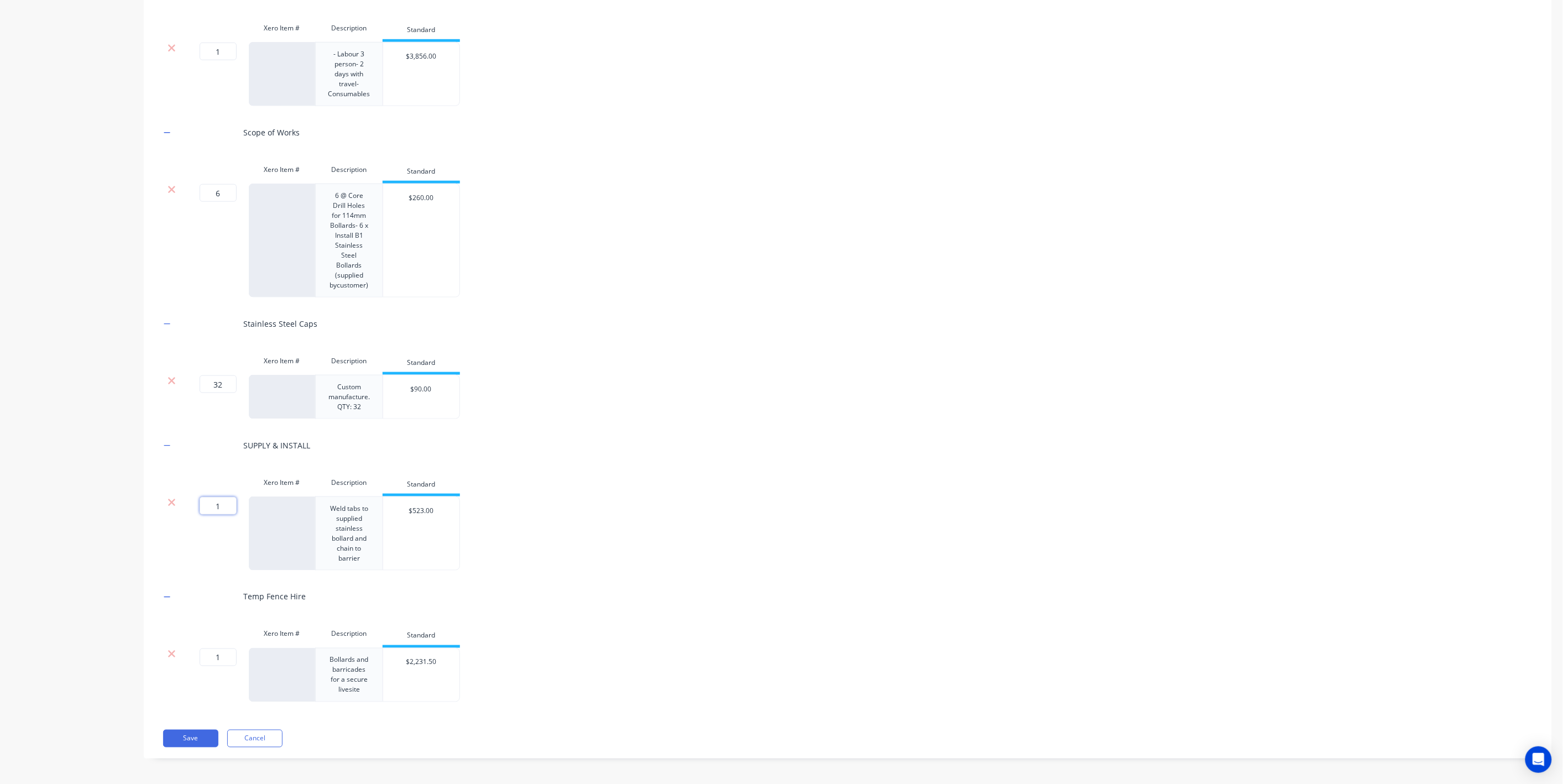
click at [220, 505] on input "1" at bounding box center [218, 505] width 37 height 17
click at [60, 513] on div "Product details" at bounding box center [68, 199] width 116 height 1151
click at [196, 745] on button "Save" at bounding box center [191, 738] width 55 height 17
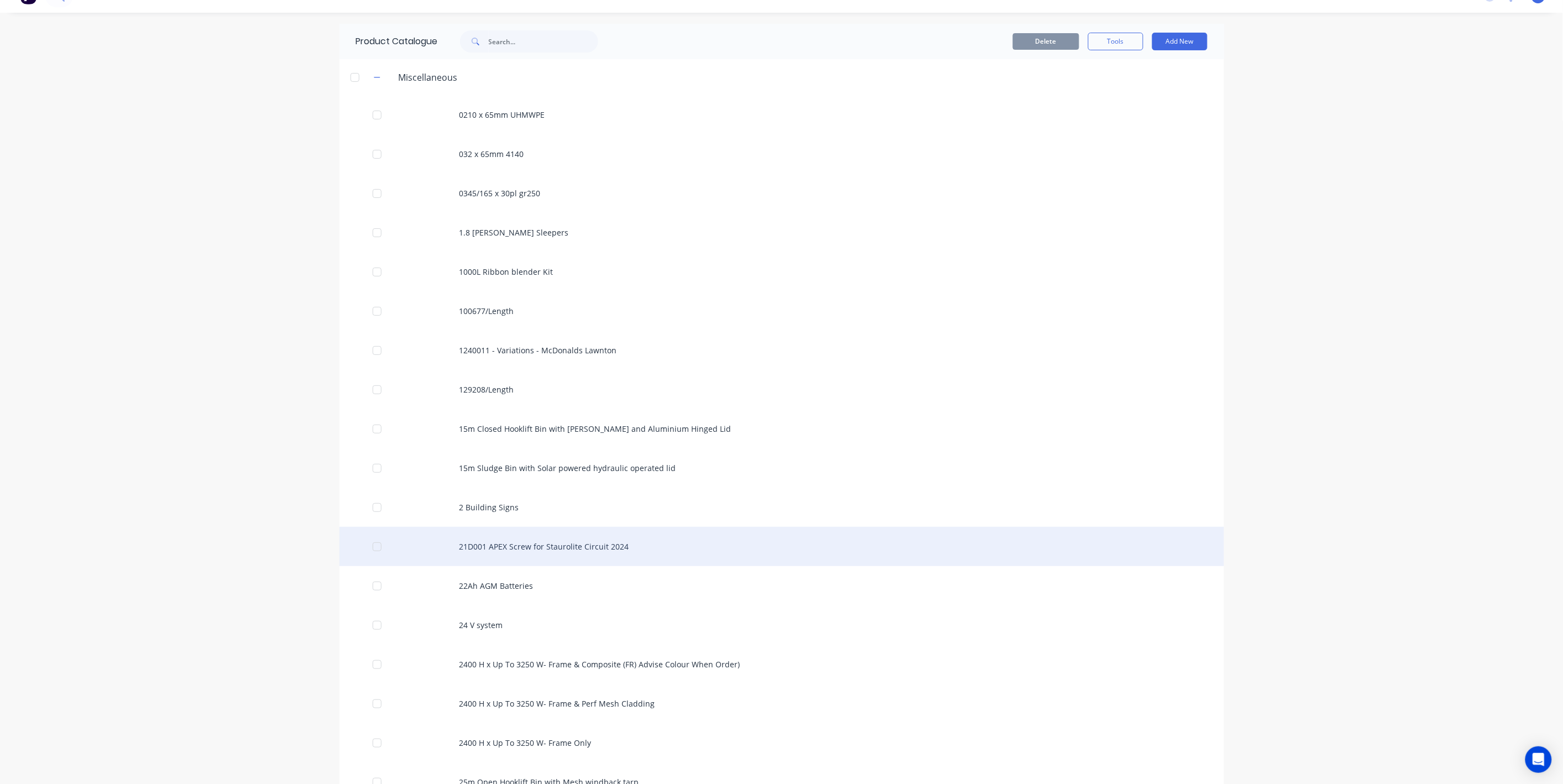
scroll to position [18, 0]
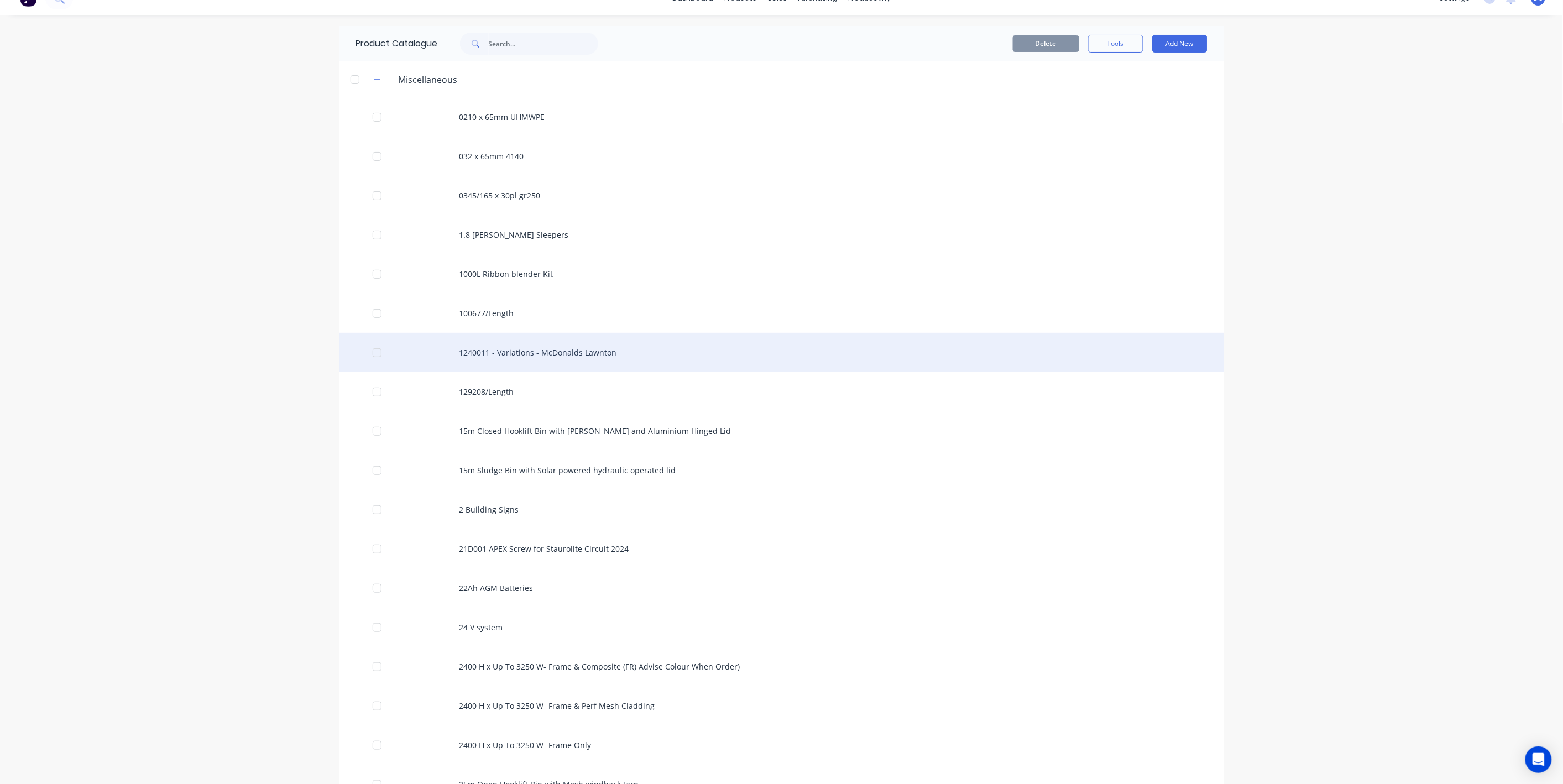
click at [690, 350] on div "1240011 - Variations - McDonalds Lawnton" at bounding box center [782, 352] width 885 height 39
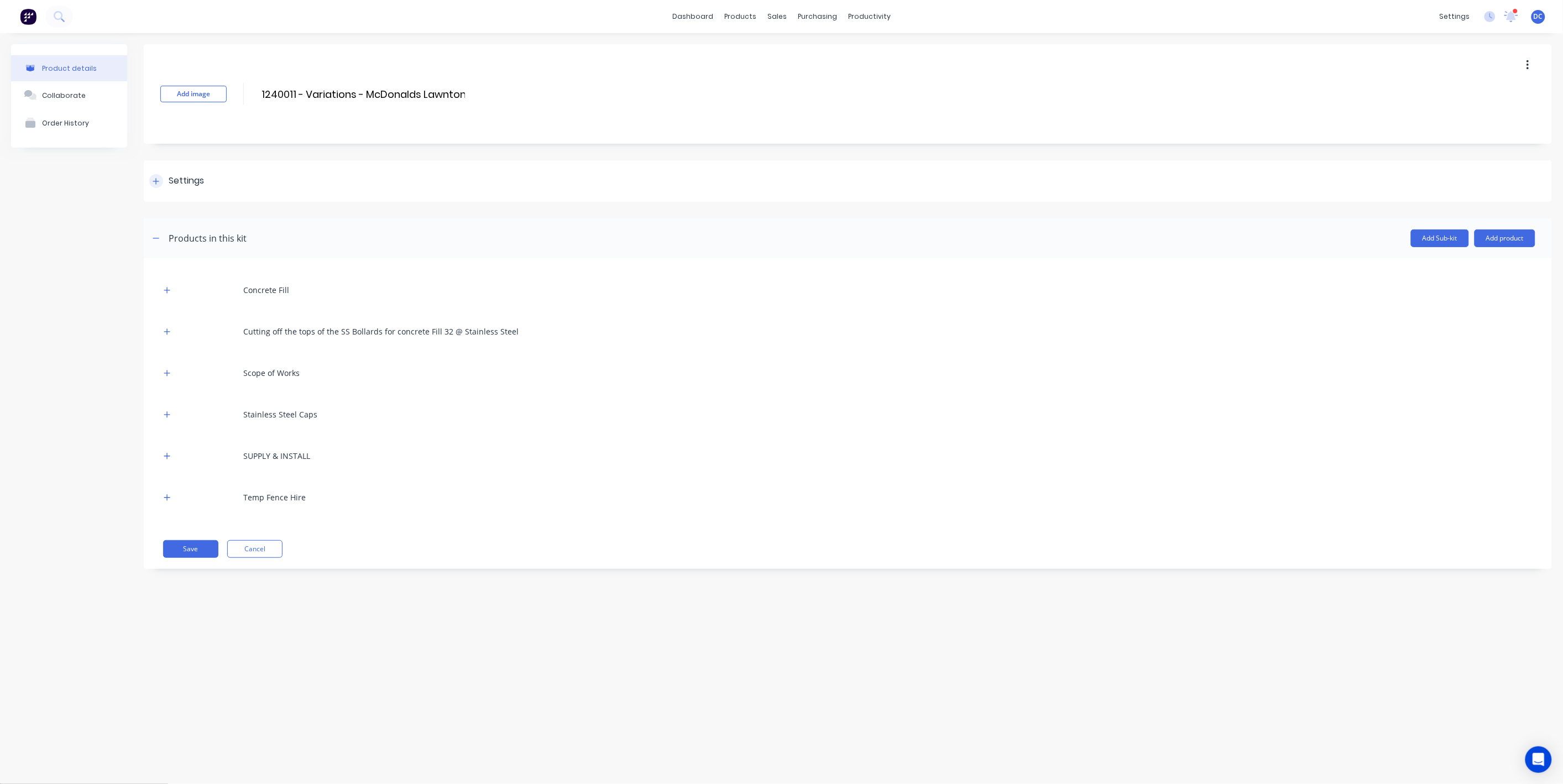
click at [158, 183] on icon at bounding box center [156, 181] width 7 height 8
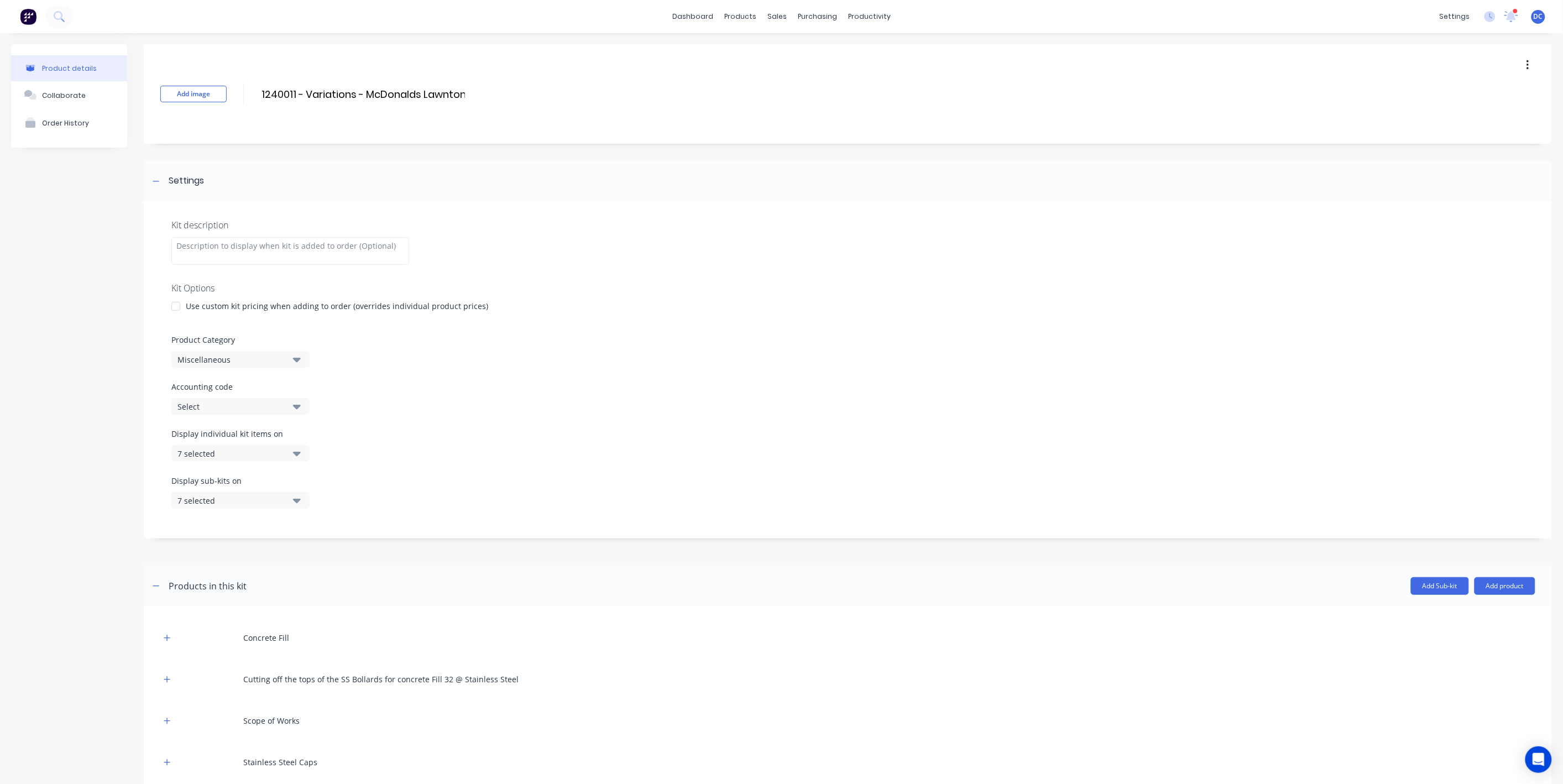
click at [267, 358] on div "Miscellaneous" at bounding box center [231, 359] width 107 height 11
click at [274, 501] on div "Frynem Engineering" at bounding box center [254, 504] width 166 height 22
click at [60, 430] on div "Product details Collaborate Order History" at bounding box center [68, 489] width 116 height 889
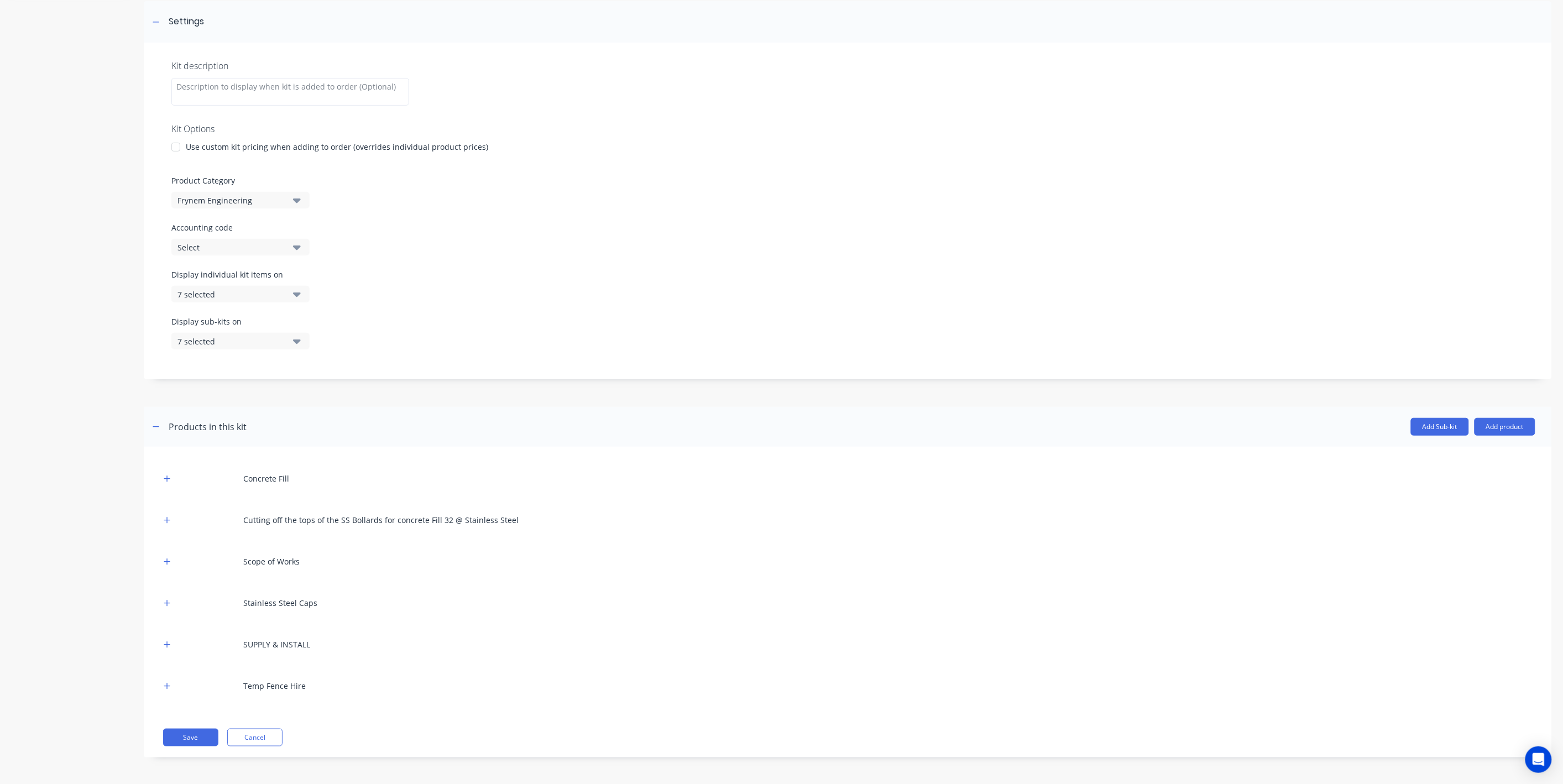
click at [197, 747] on div "Concrete Fill Cutting off the tops of the SS Bollards for concrete Fill 32 @ St…" at bounding box center [847, 601] width 1408 height 311
click at [195, 739] on button "Save" at bounding box center [191, 737] width 55 height 17
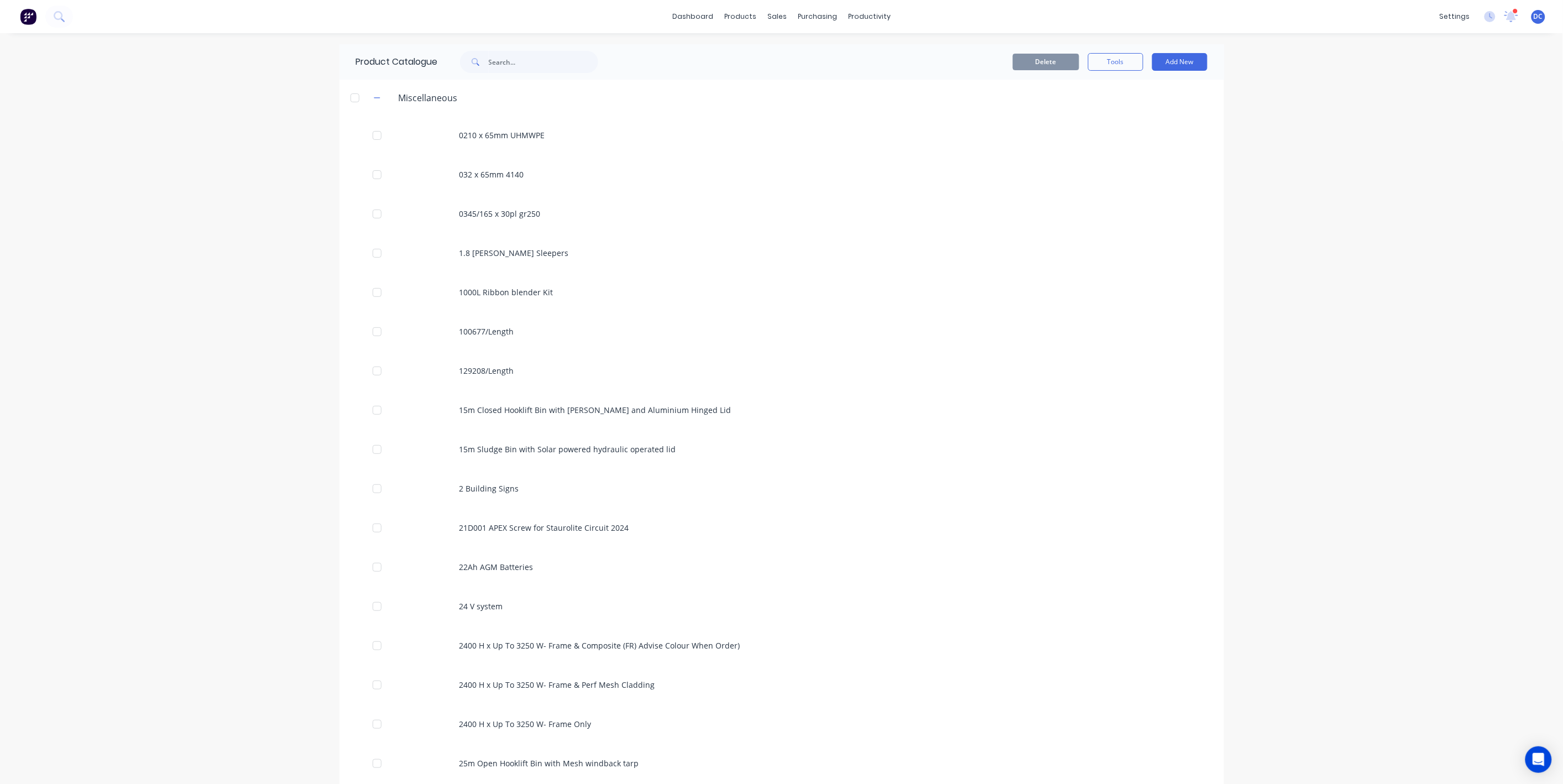
click at [27, 18] on img at bounding box center [28, 16] width 17 height 17
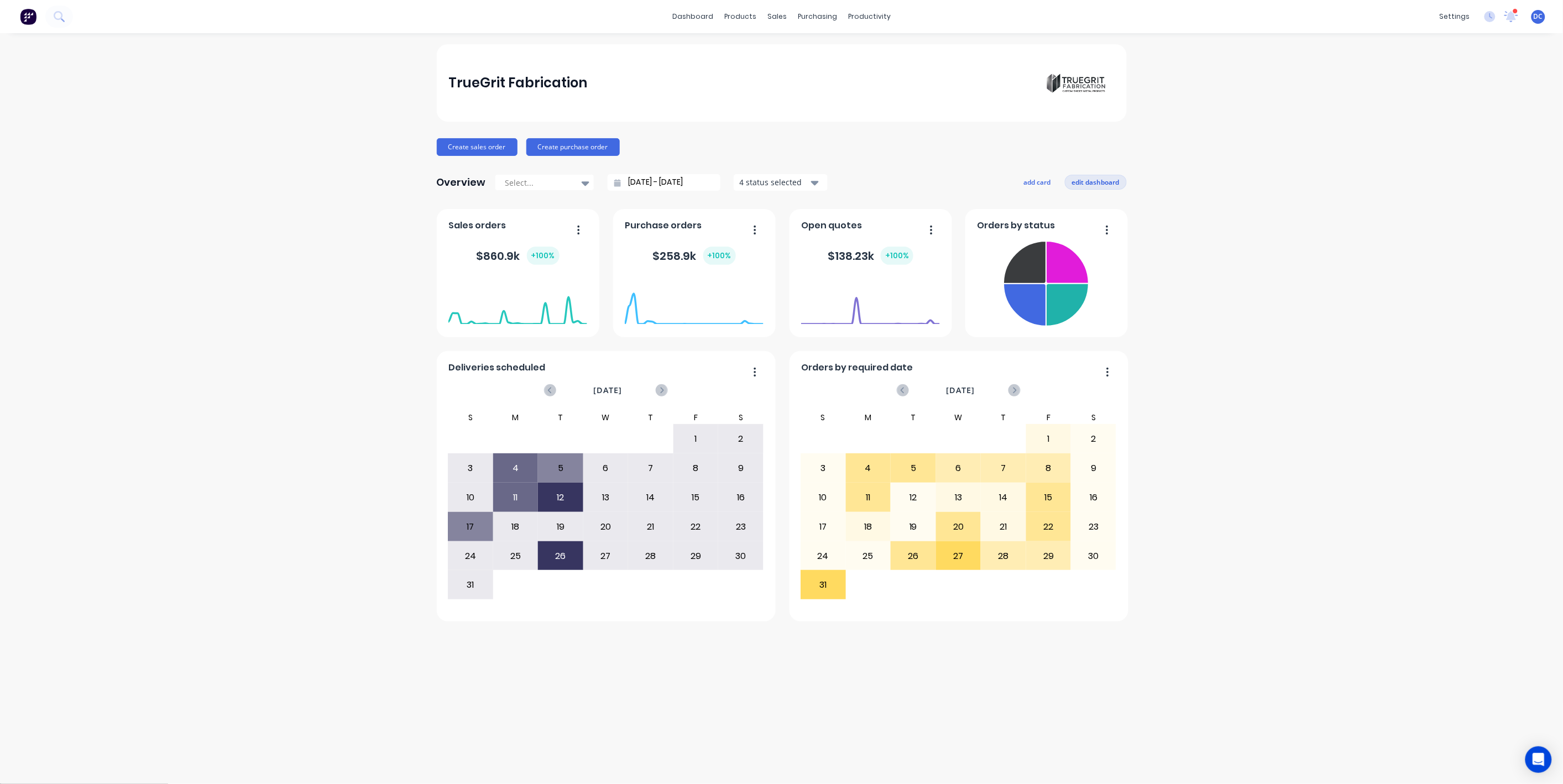
click at [1080, 183] on button "edit dashboard" at bounding box center [1096, 181] width 62 height 14
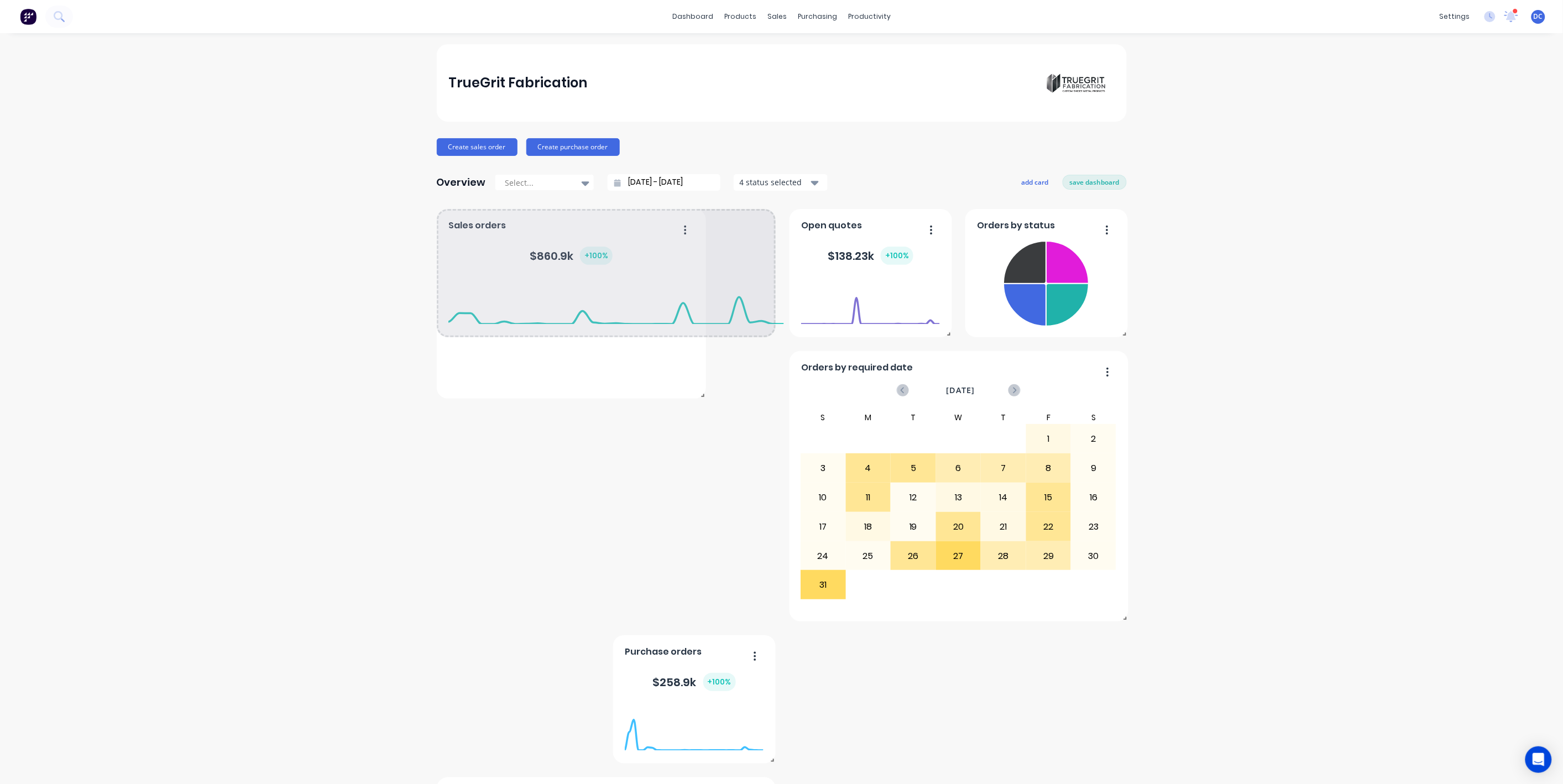
drag, startPoint x: 594, startPoint y: 334, endPoint x: 583, endPoint y: 279, distance: 56.1
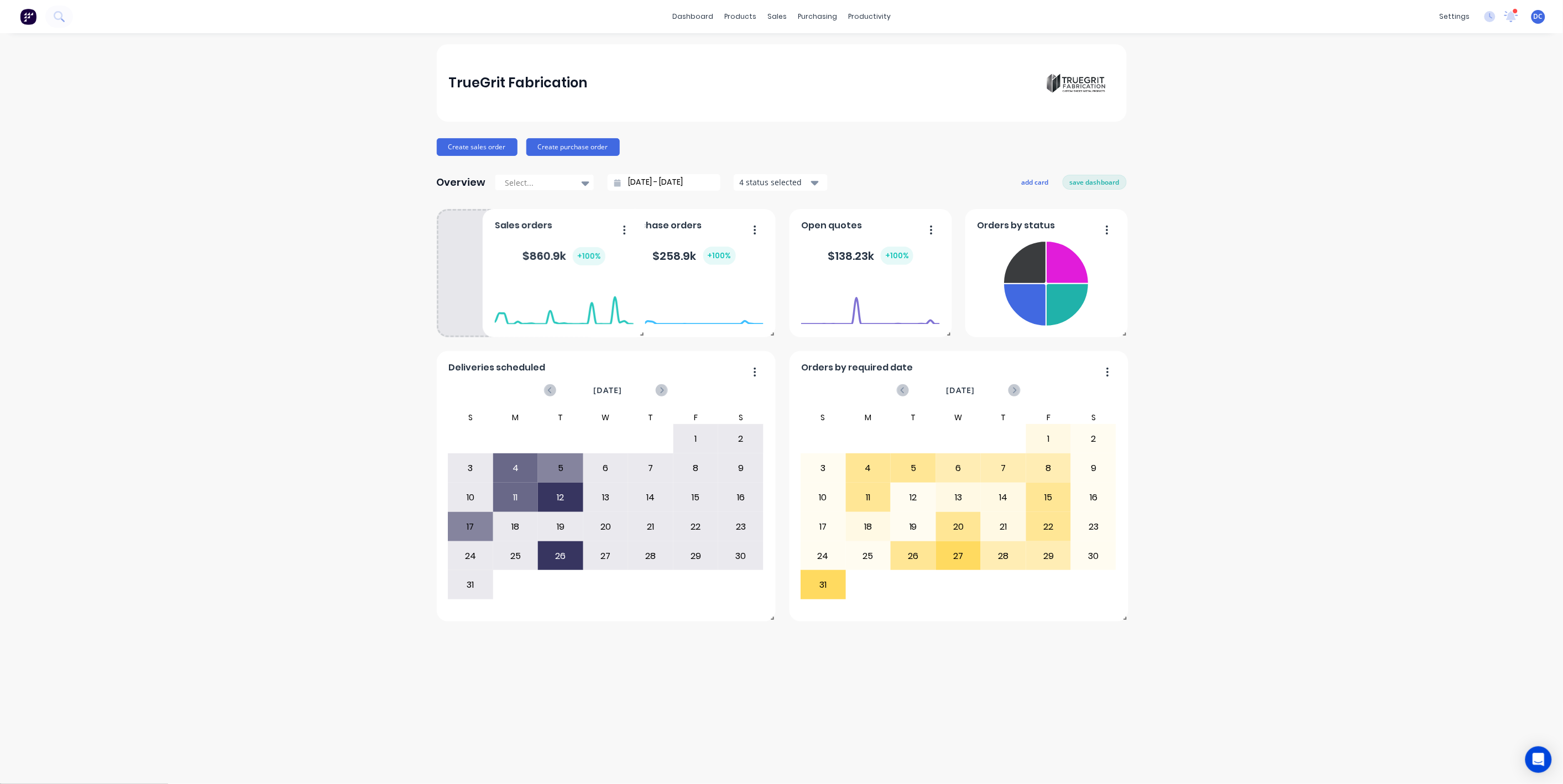
drag, startPoint x: 542, startPoint y: 262, endPoint x: 585, endPoint y: 236, distance: 50.2
click at [585, 236] on div "Sales orders $ 860.9k + 100 %" at bounding box center [564, 273] width 162 height 128
click at [1110, 183] on button "save dashboard" at bounding box center [1095, 181] width 64 height 14
click at [1027, 180] on button "add card" at bounding box center [1037, 181] width 42 height 14
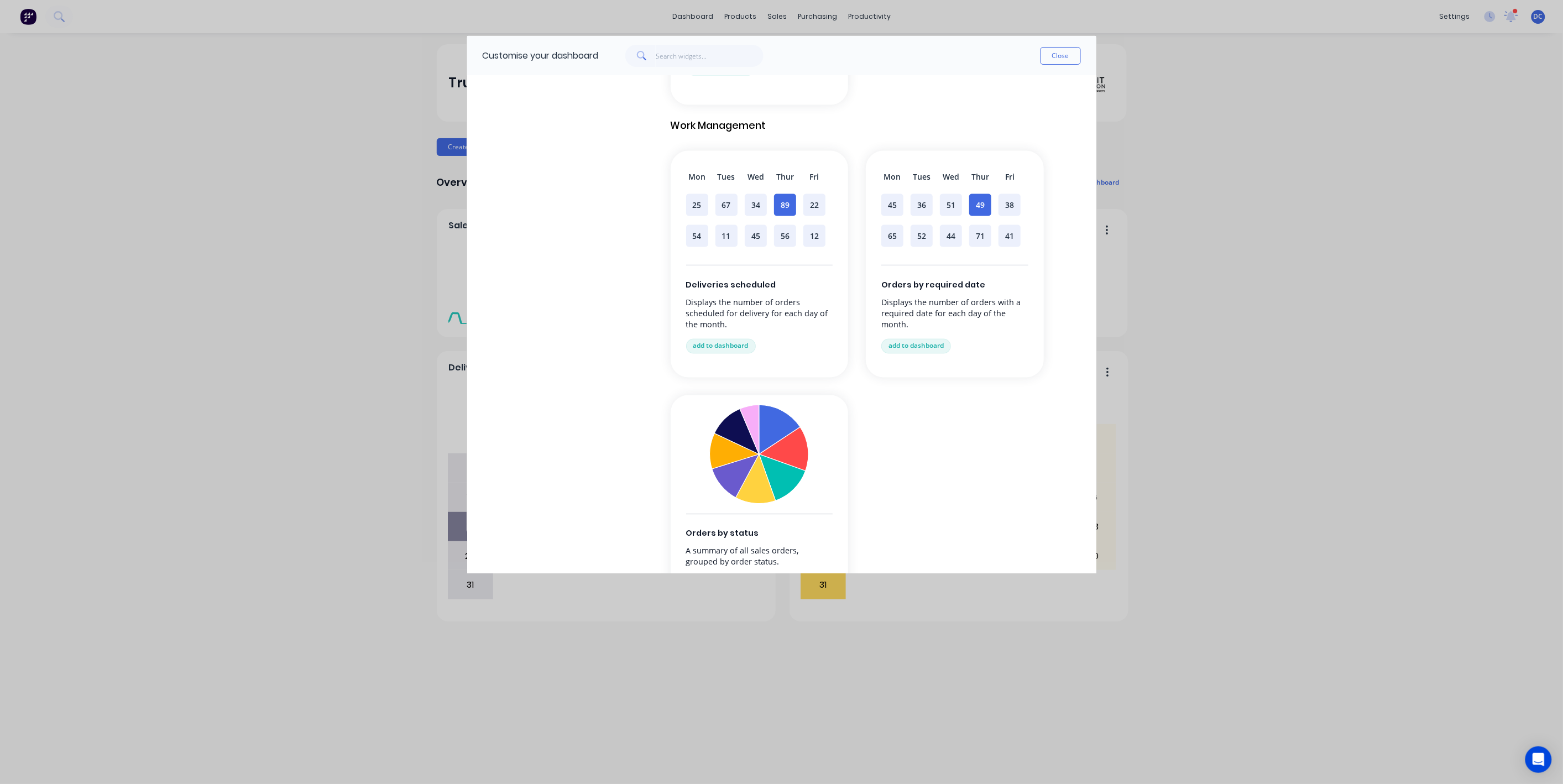
scroll to position [743, 0]
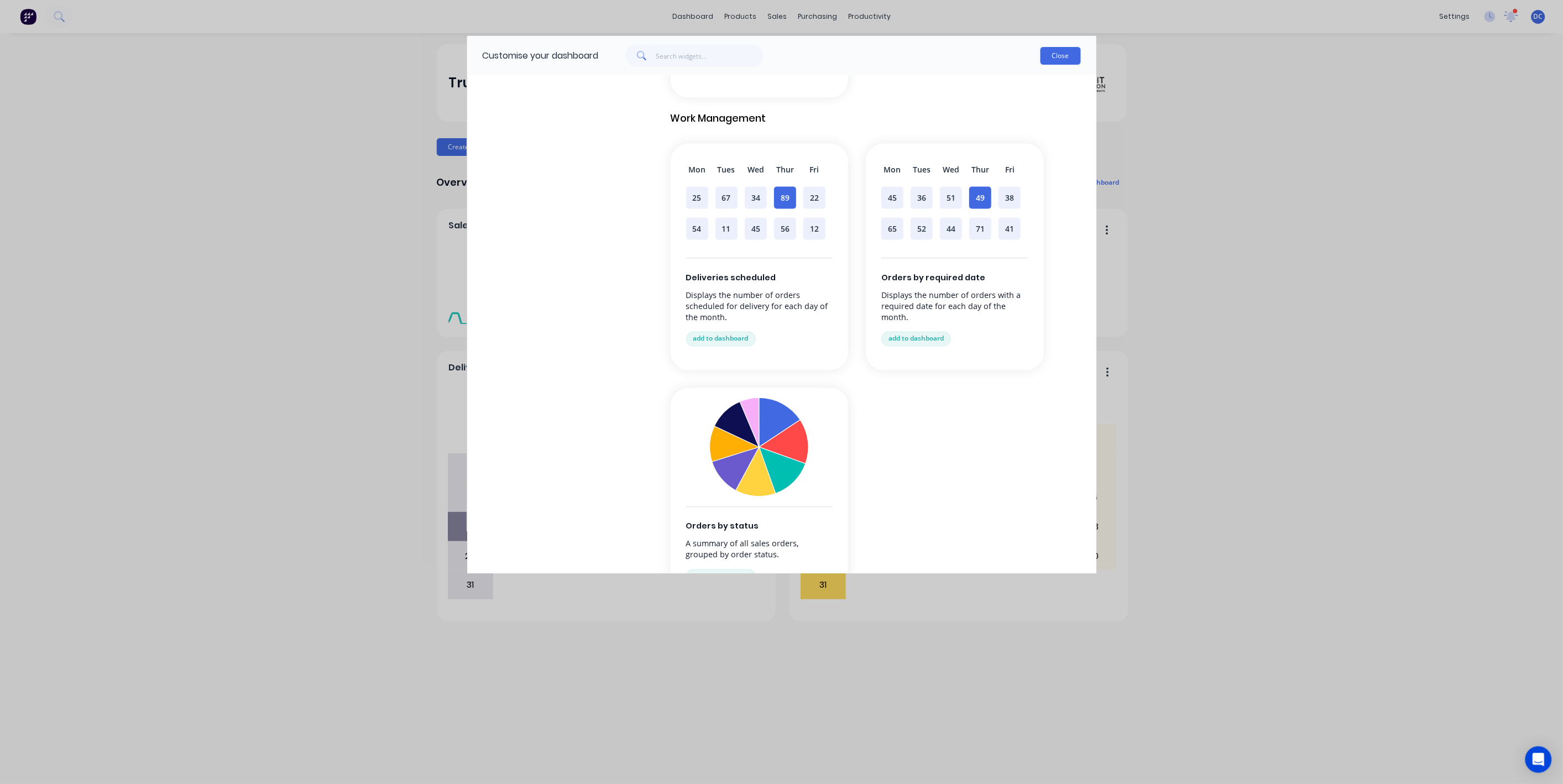
click at [1046, 58] on button "Close" at bounding box center [1061, 56] width 40 height 17
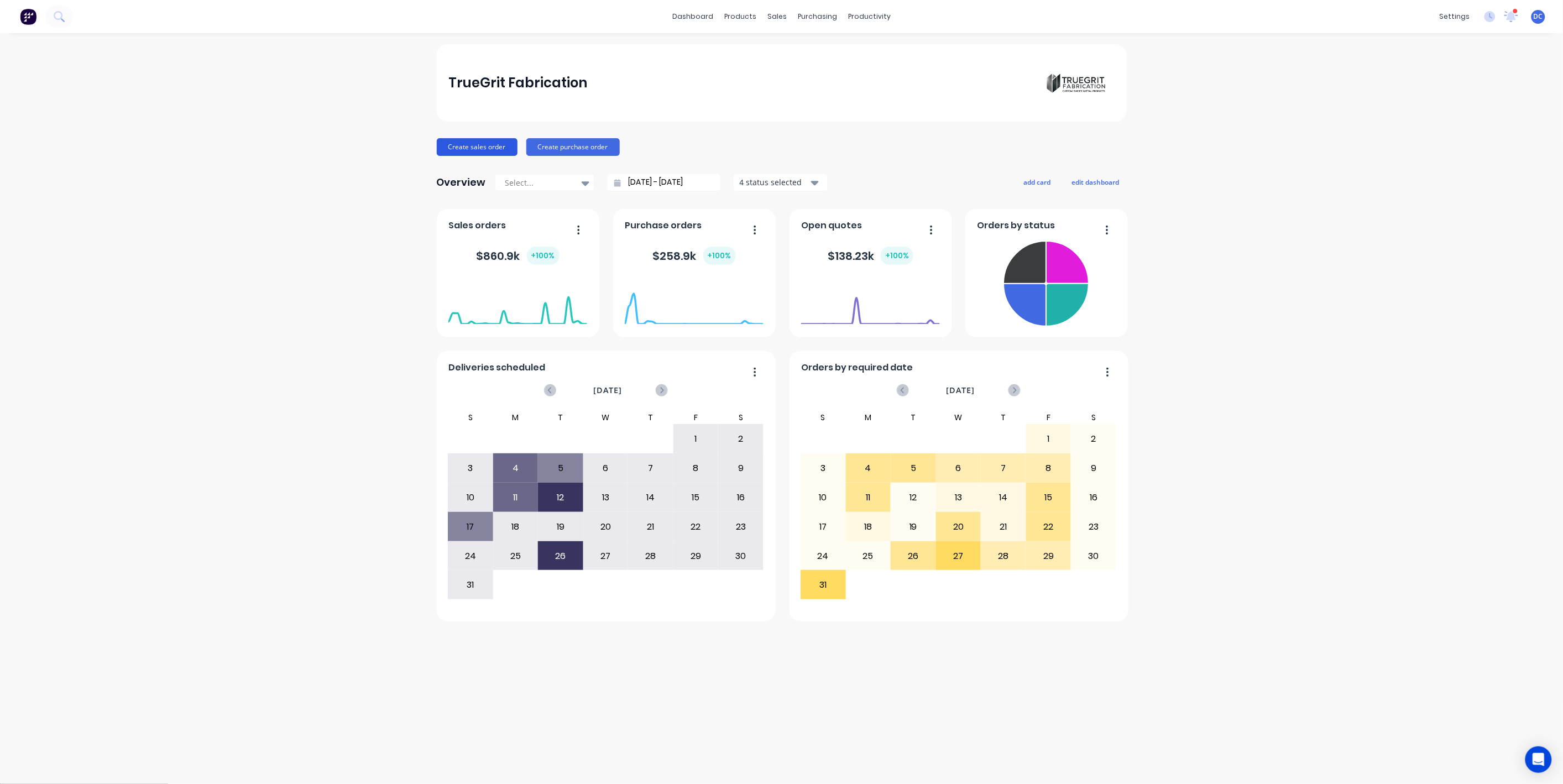
click at [455, 147] on button "Create sales order" at bounding box center [477, 147] width 81 height 17
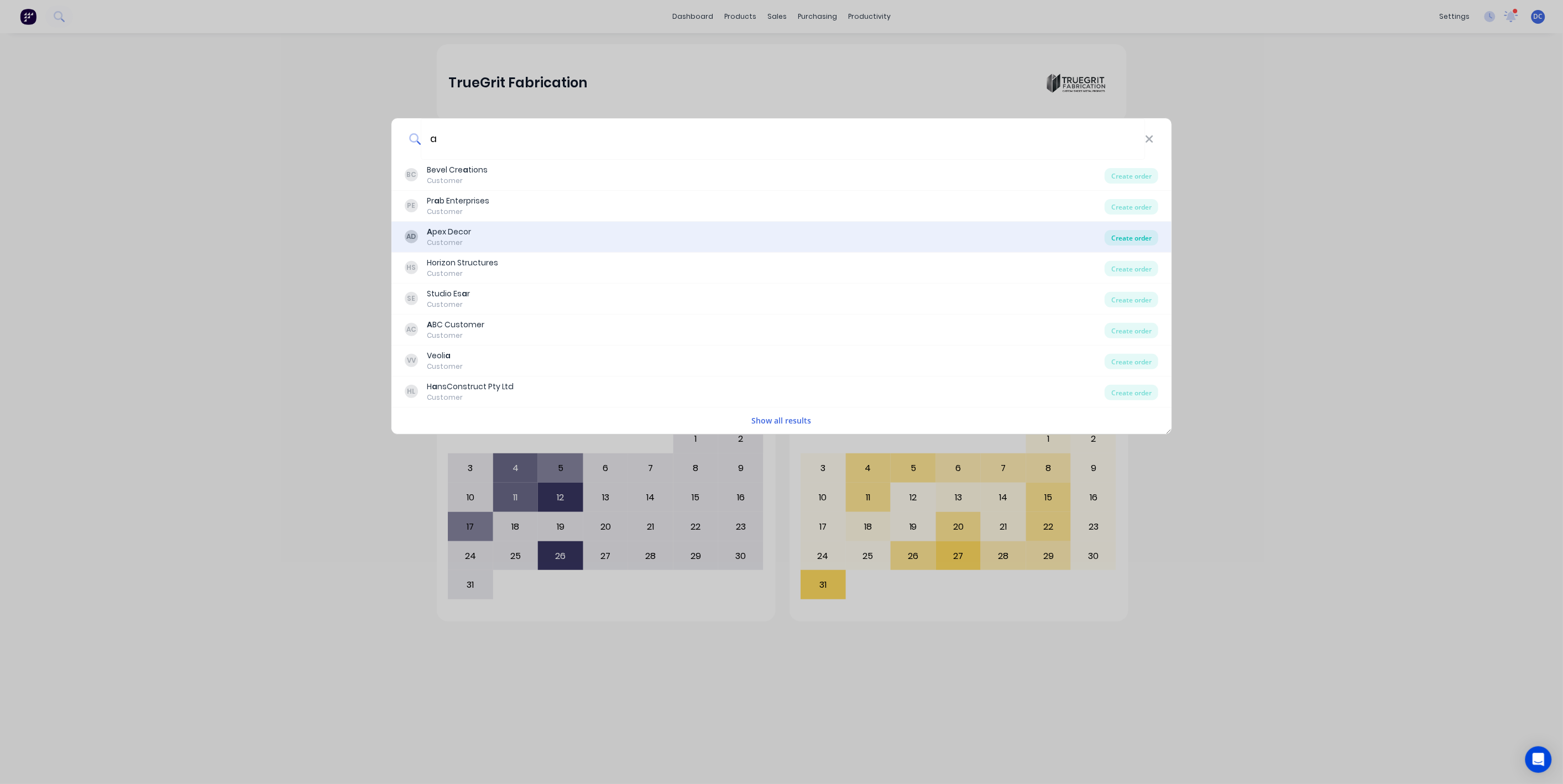
type input "a"
click at [1117, 245] on div "Create order" at bounding box center [1131, 238] width 54 height 15
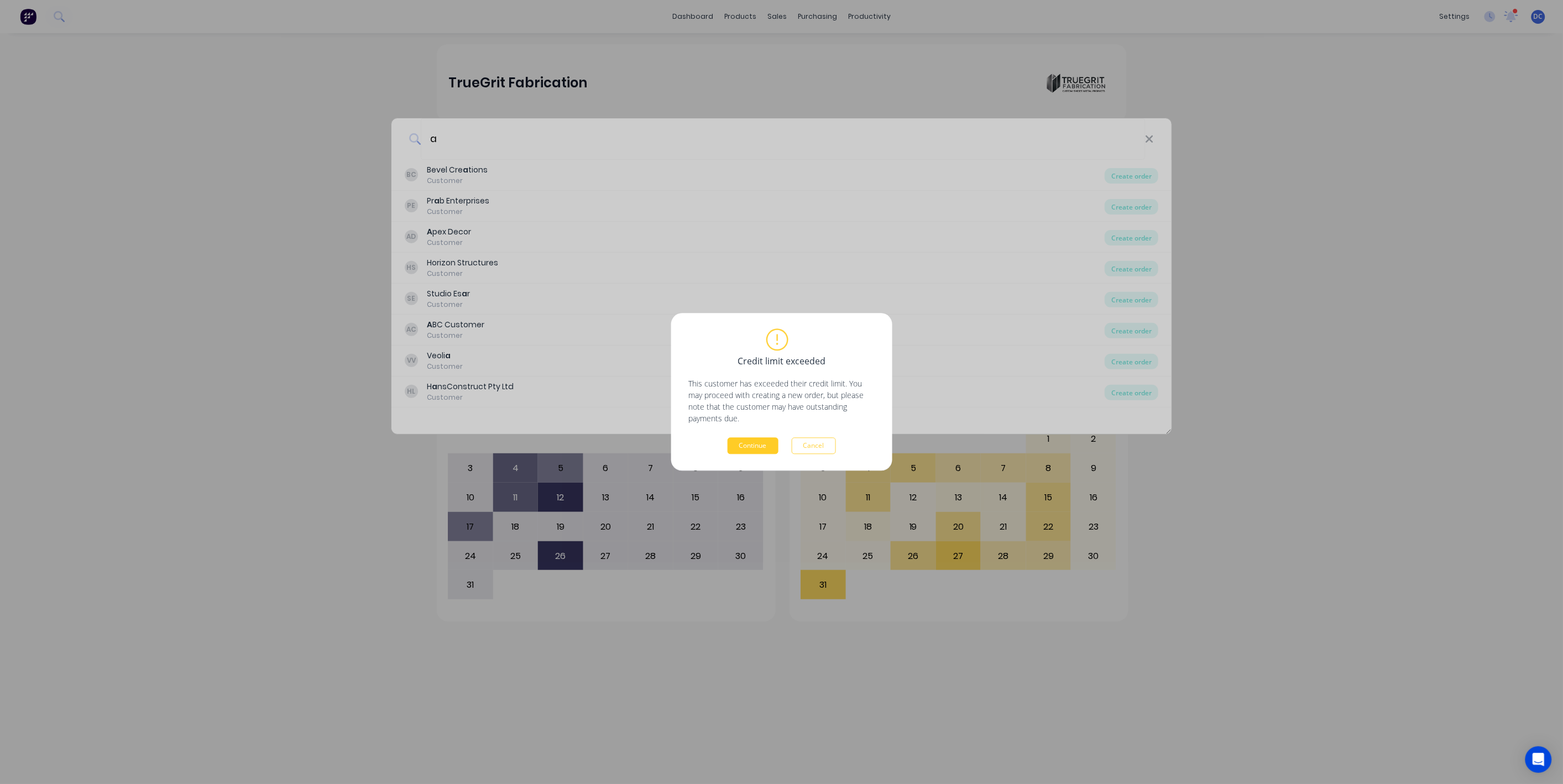
click at [759, 452] on button "Continue" at bounding box center [753, 446] width 51 height 17
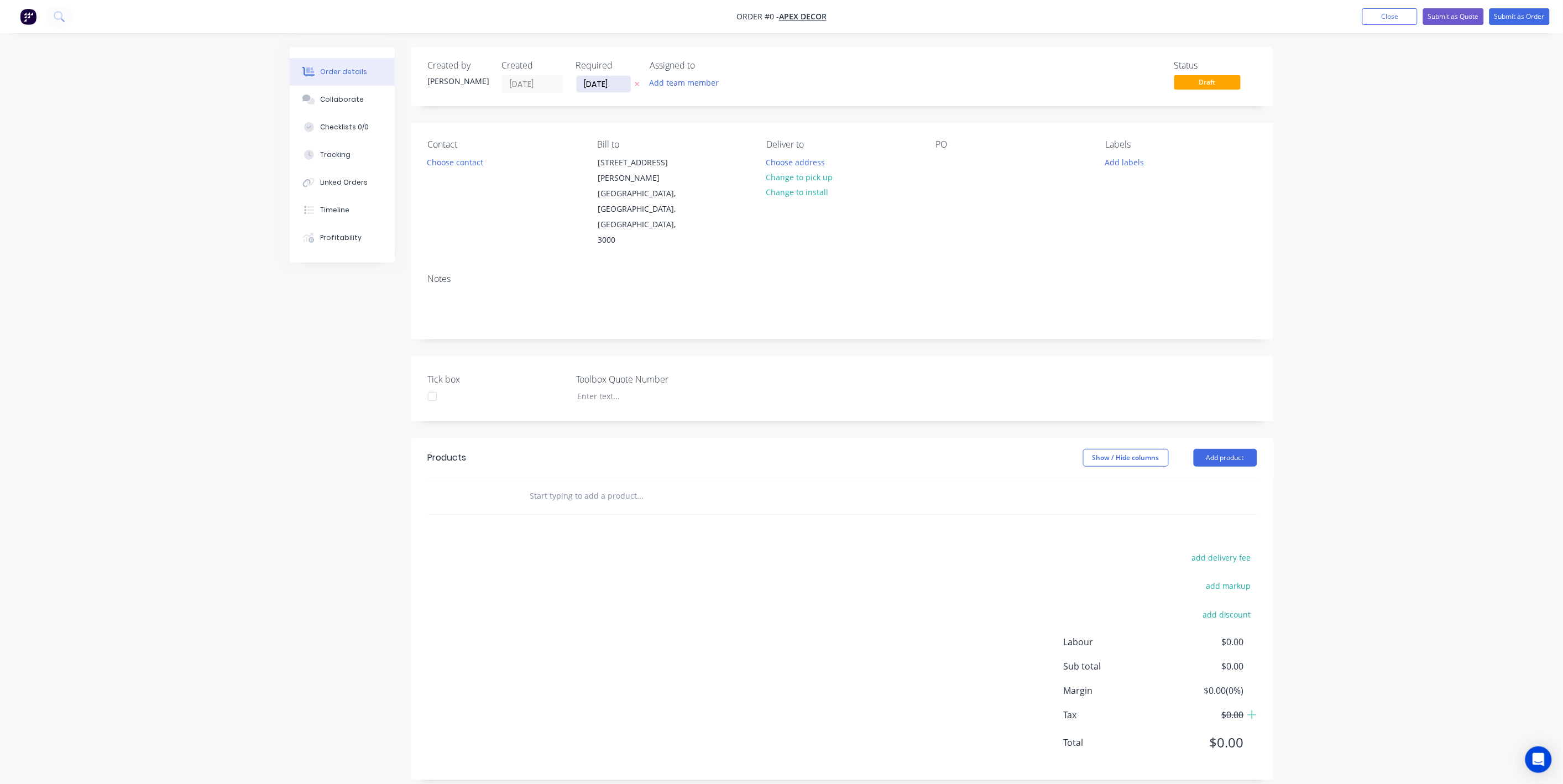
click at [616, 83] on input "29/08/25" at bounding box center [604, 84] width 54 height 17
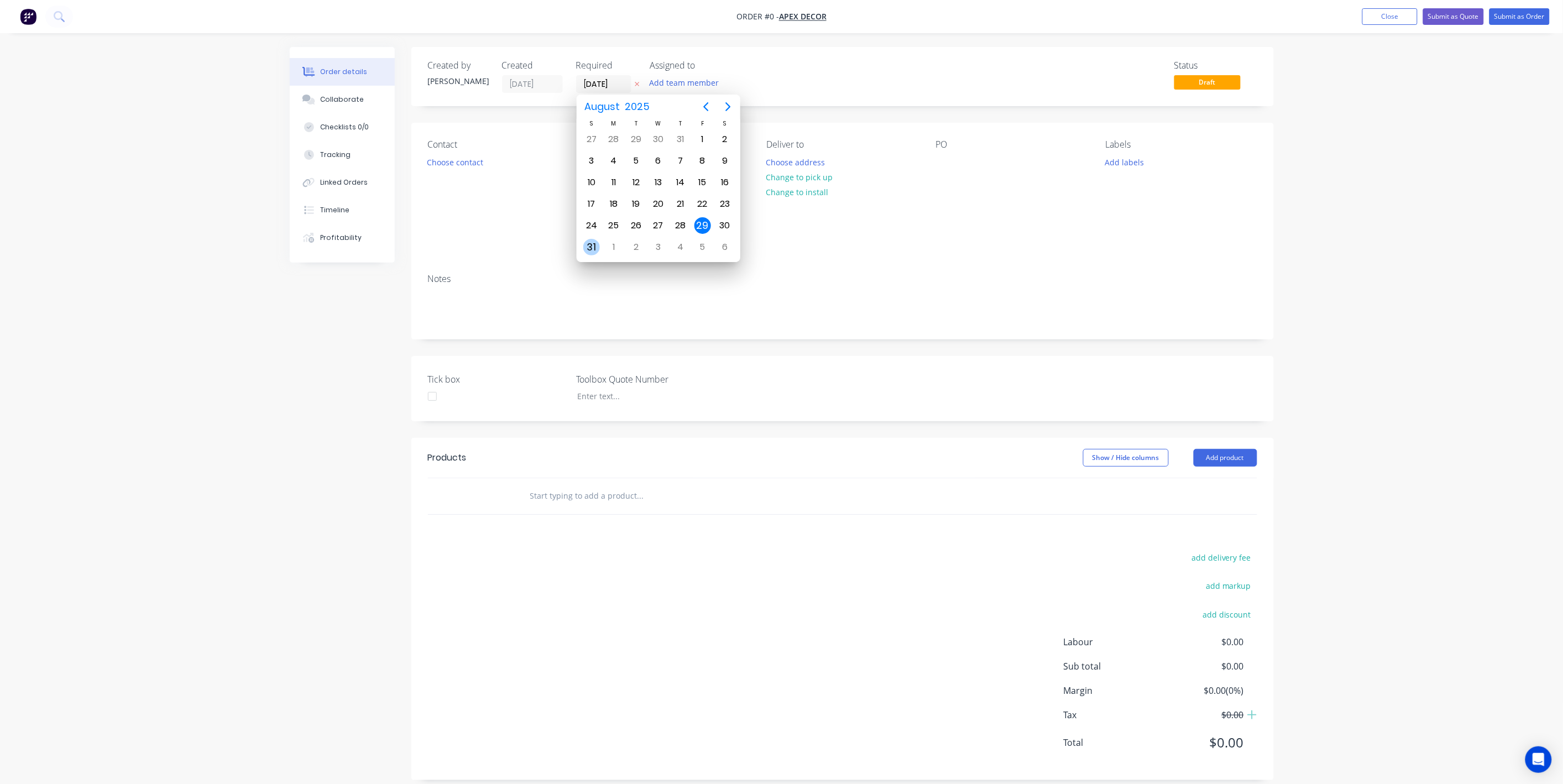
click at [588, 239] on div "31" at bounding box center [591, 247] width 17 height 17
type input "[DATE]"
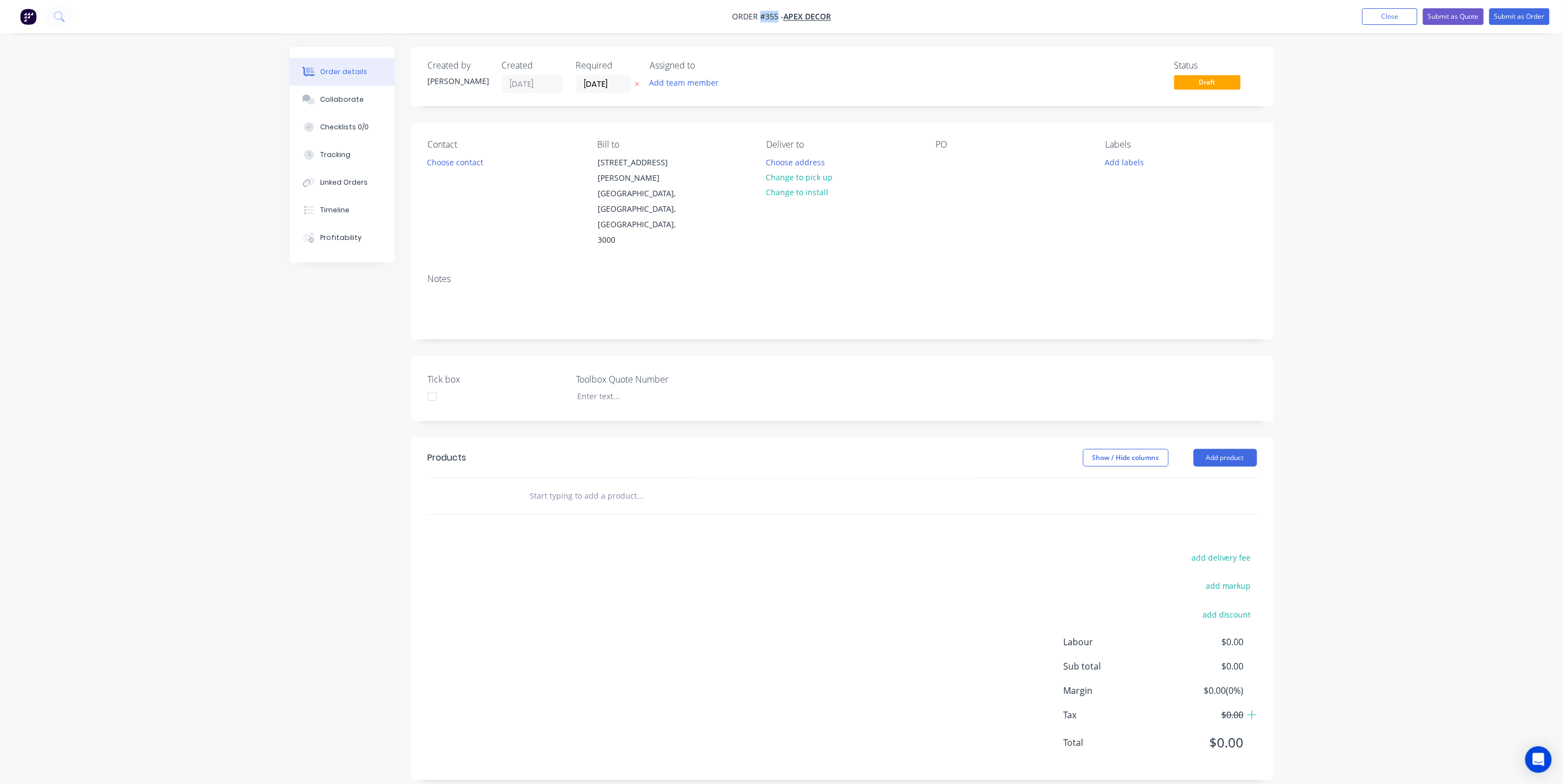
drag, startPoint x: 777, startPoint y: 17, endPoint x: 761, endPoint y: 16, distance: 16.0
click at [761, 16] on span "Order #355 -" at bounding box center [757, 17] width 52 height 11
click at [678, 83] on button "Add team member" at bounding box center [684, 83] width 81 height 15
click at [669, 139] on div at bounding box center [668, 144] width 22 height 22
click at [668, 189] on div at bounding box center [668, 188] width 22 height 22
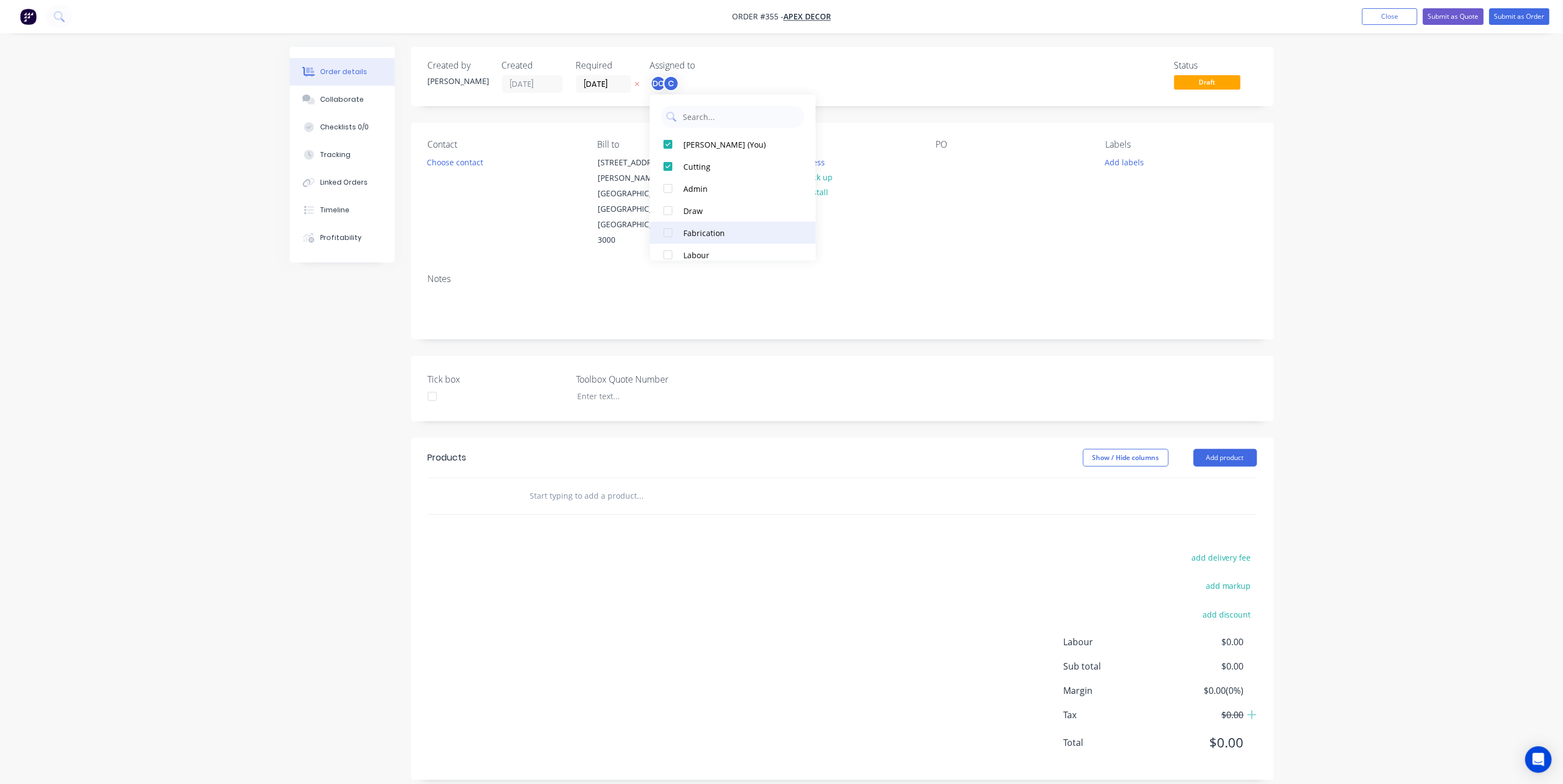
click at [667, 234] on div at bounding box center [668, 232] width 22 height 22
click at [671, 254] on div at bounding box center [668, 254] width 22 height 22
click at [361, 346] on div "Created by David Created 29/08/25 Required 31/08/25 Assigned to DC C F L Status…" at bounding box center [782, 422] width 984 height 750
click at [457, 156] on button "Choose contact" at bounding box center [455, 162] width 68 height 15
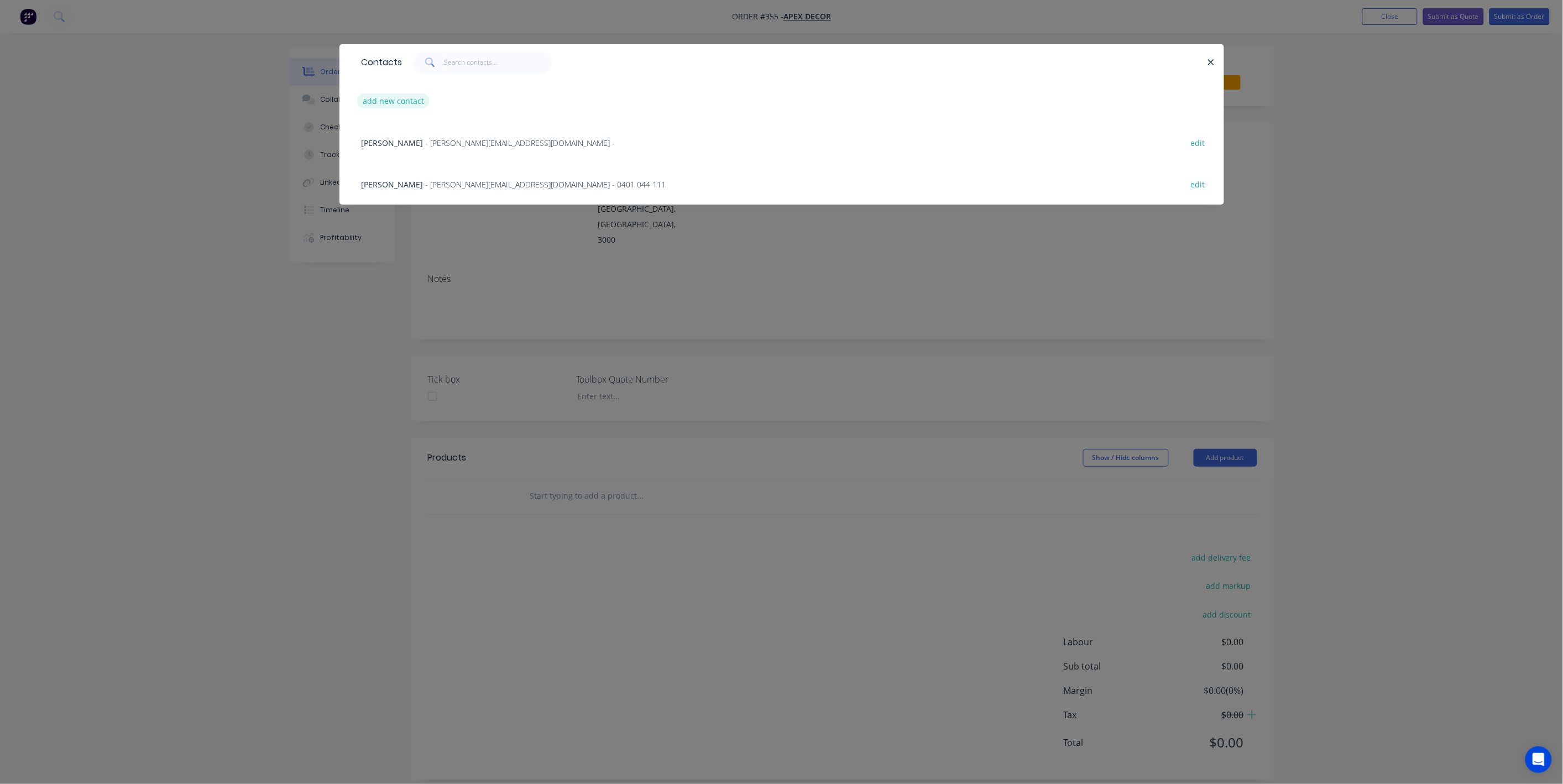
click at [402, 104] on button "add new contact" at bounding box center [393, 101] width 73 height 15
select select "AU"
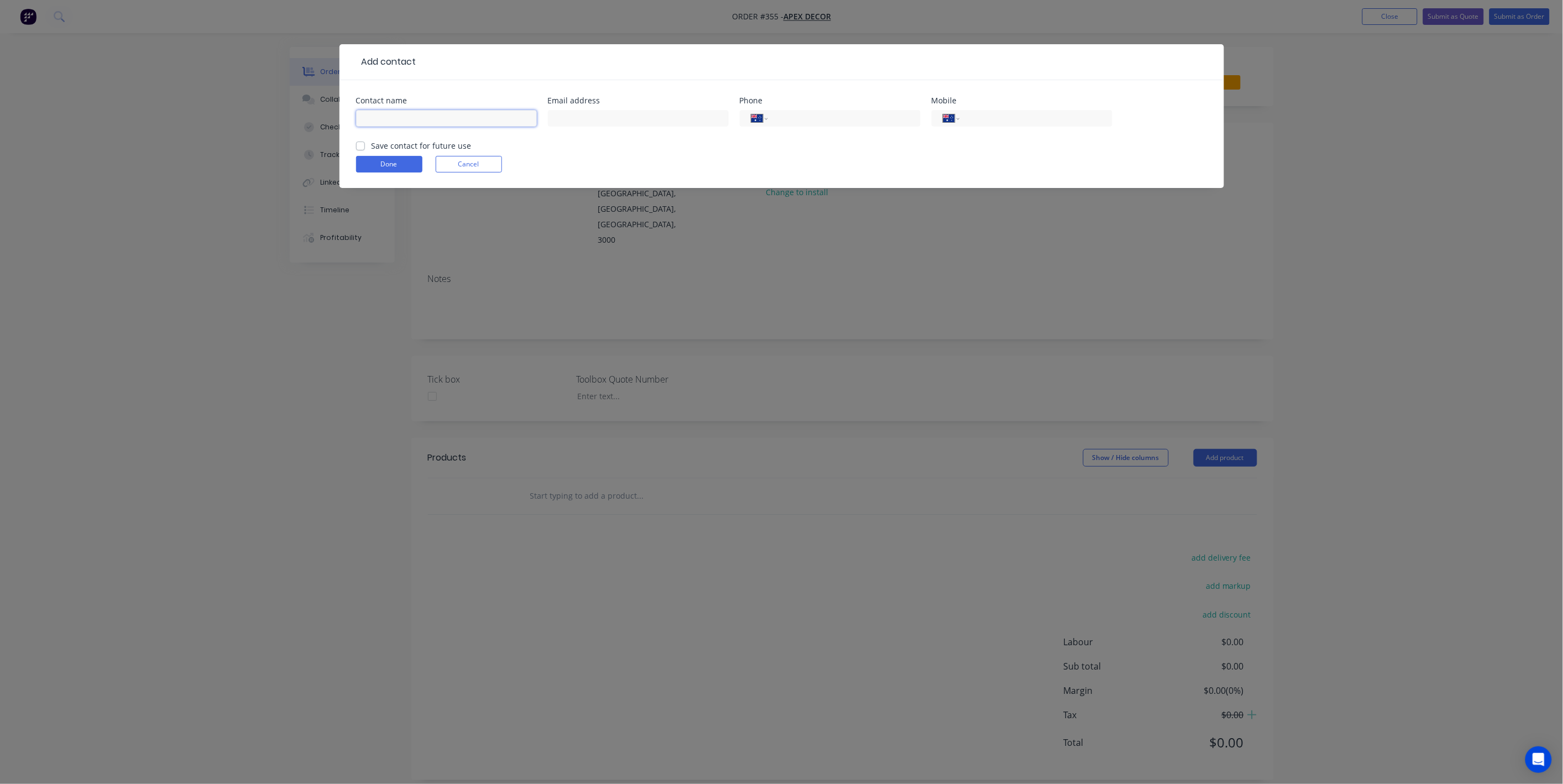
click at [404, 119] on input "text" at bounding box center [446, 118] width 181 height 17
type input "Kiera"
click at [976, 114] on input "tel" at bounding box center [1034, 118] width 133 height 13
type input "0400 773 287"
click at [375, 171] on button "Done" at bounding box center [389, 164] width 66 height 17
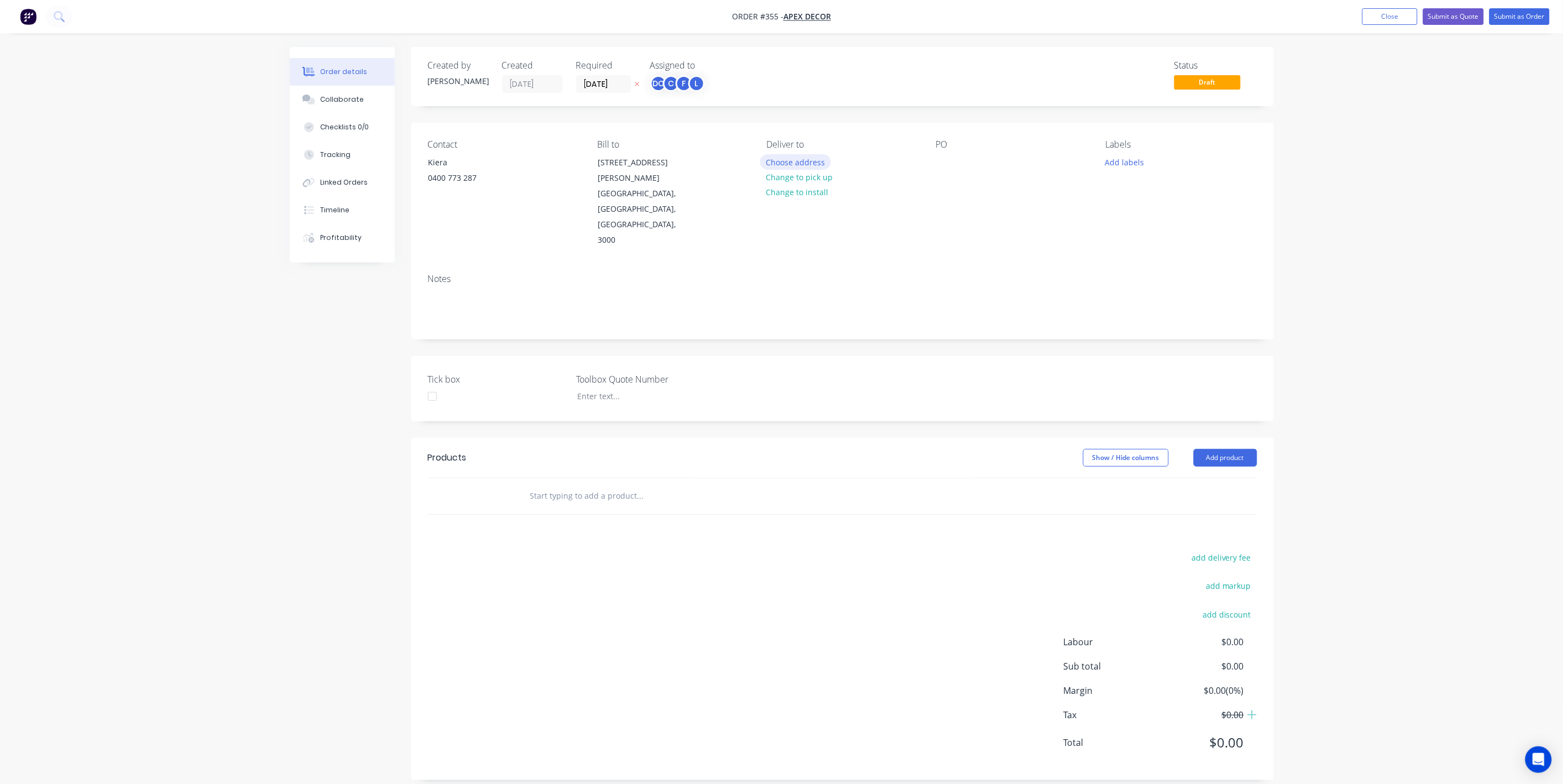
click at [805, 163] on button "Choose address" at bounding box center [795, 162] width 70 height 15
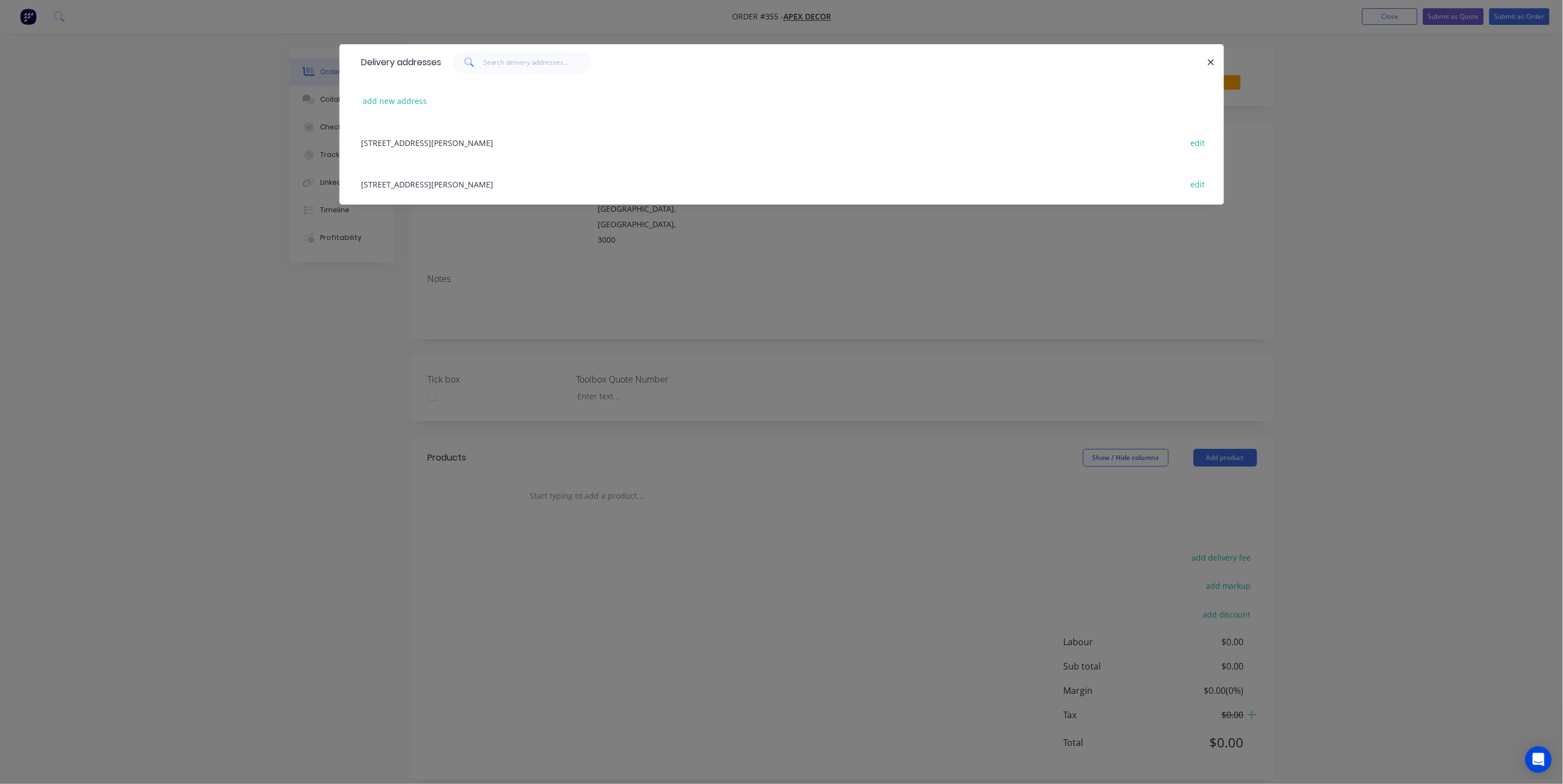
click at [543, 146] on div "789 Collins Street, Melbourne, Victoria, Australia, 3000 edit" at bounding box center [781, 142] width 851 height 42
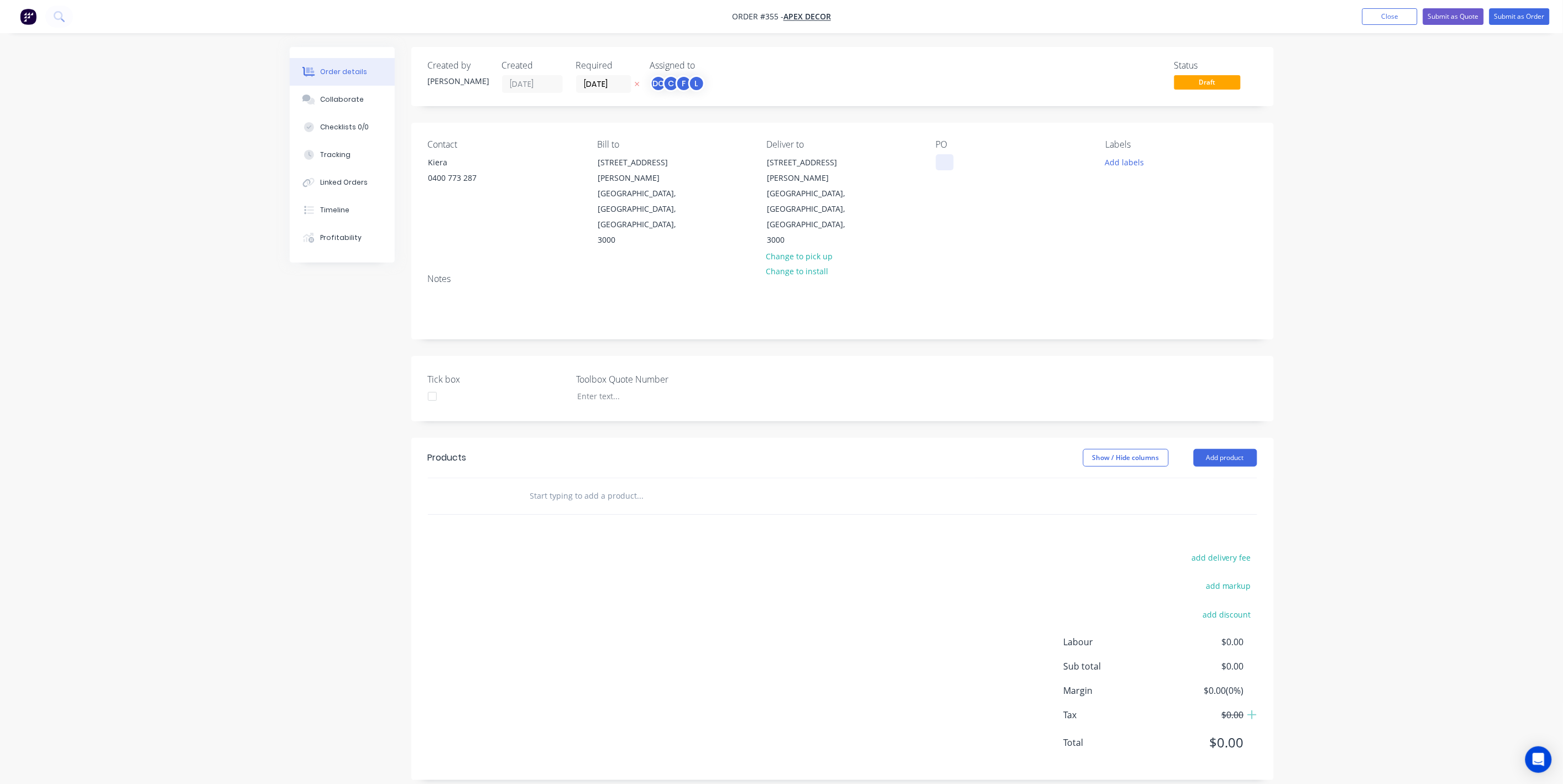
click at [944, 164] on div at bounding box center [945, 162] width 17 height 16
click at [1275, 275] on div "Order details Collaborate Checklists 0/0 Tracking Linked Orders Timeline Profit…" at bounding box center [781, 422] width 1006 height 750
click at [1126, 164] on button "Add labels" at bounding box center [1125, 162] width 51 height 15
click at [1154, 193] on input "text" at bounding box center [1197, 194] width 115 height 22
click at [1126, 262] on div at bounding box center [1125, 260] width 22 height 22
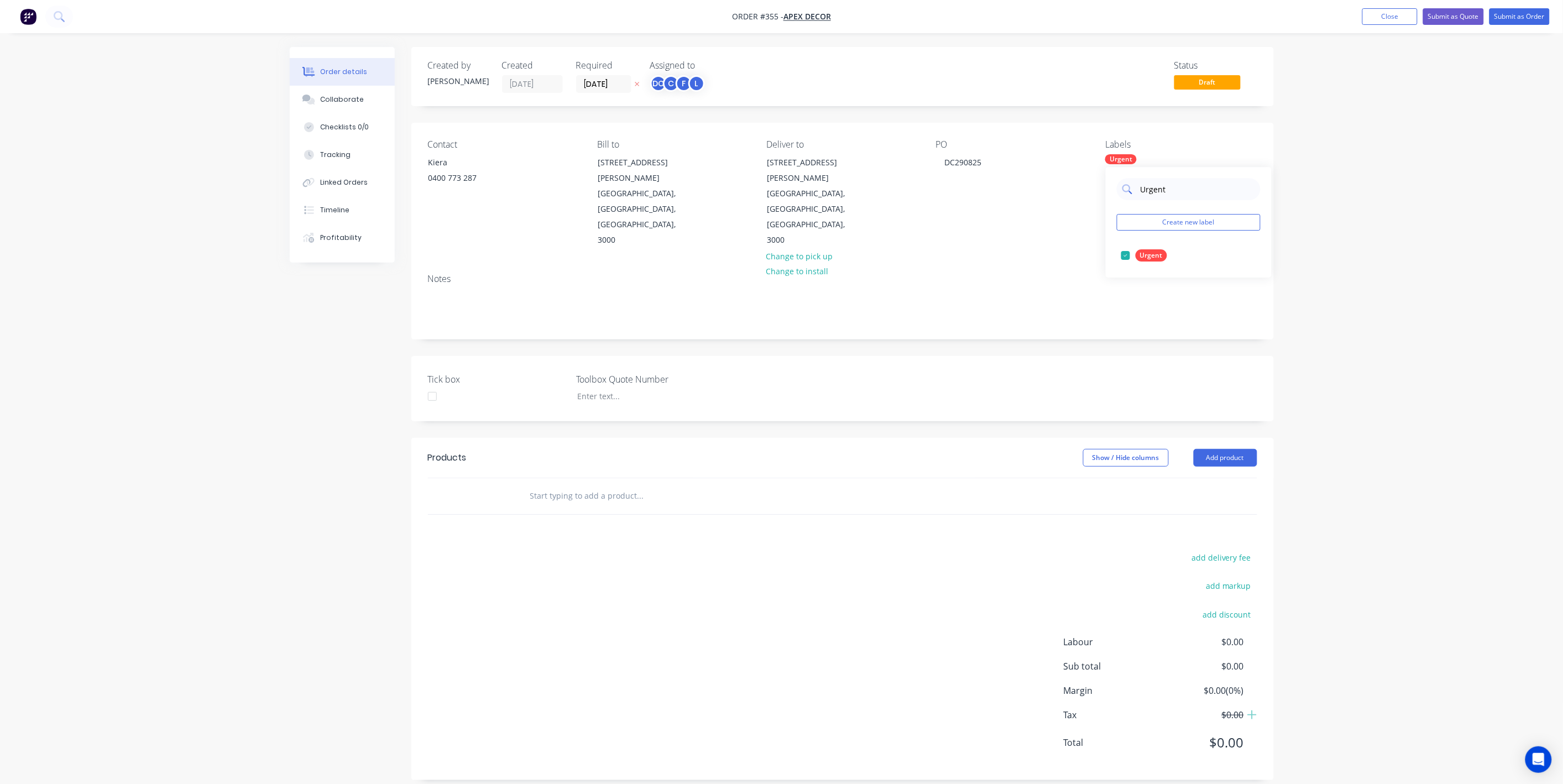
drag, startPoint x: 1180, startPoint y: 193, endPoint x: 1137, endPoint y: 195, distance: 43.0
click at [1137, 195] on div "Urgent" at bounding box center [1188, 189] width 144 height 22
type input "U"
click at [1167, 220] on button "Create new label" at bounding box center [1188, 222] width 144 height 17
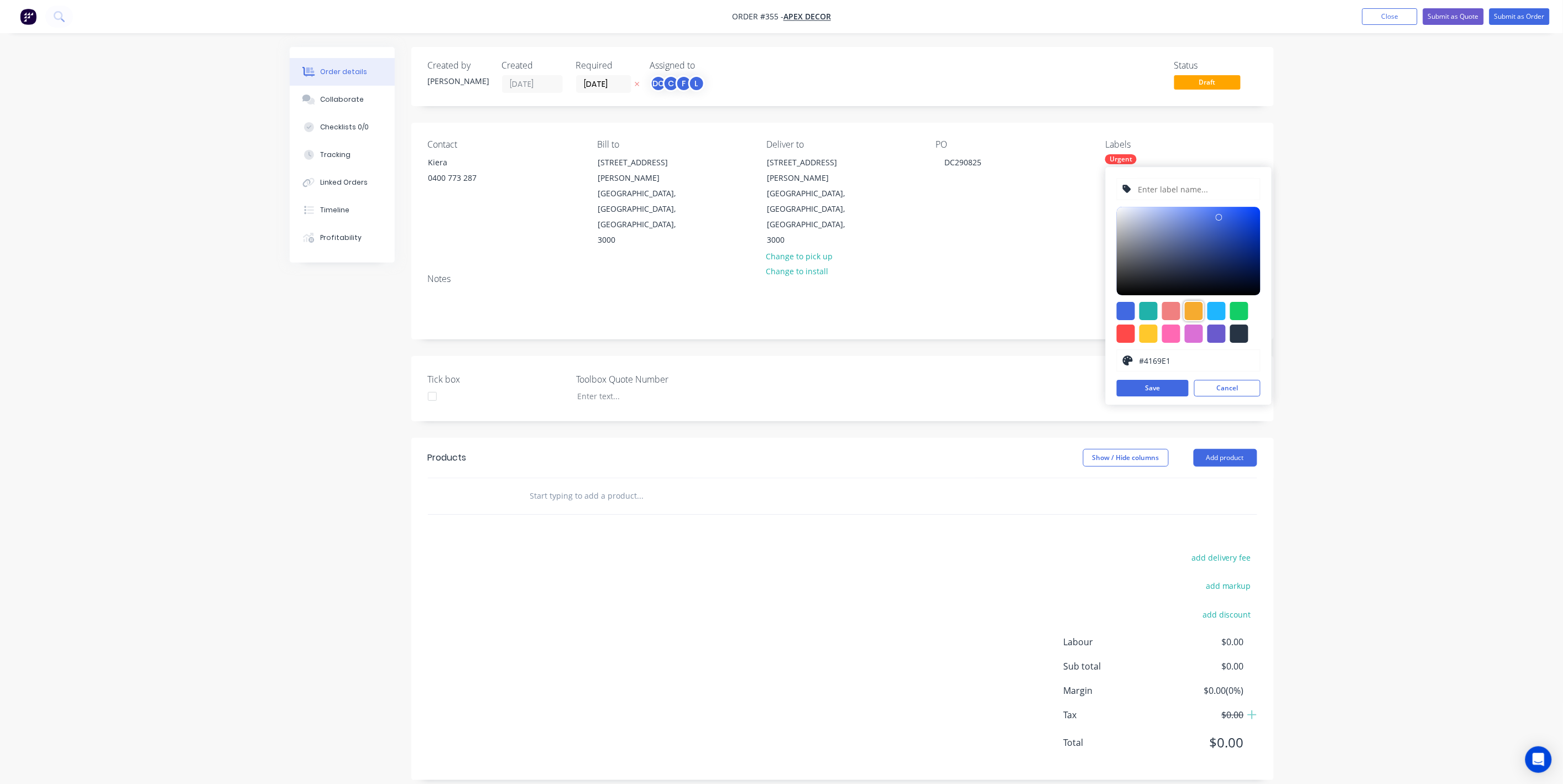
click at [1198, 307] on div at bounding box center [1194, 311] width 18 height 18
type input "#F6AB2F"
drag, startPoint x: 1176, startPoint y: 195, endPoint x: 1180, endPoint y: 163, distance: 32.2
click at [1176, 195] on input "text" at bounding box center [1195, 189] width 117 height 21
type input "Brisbane Bollards"
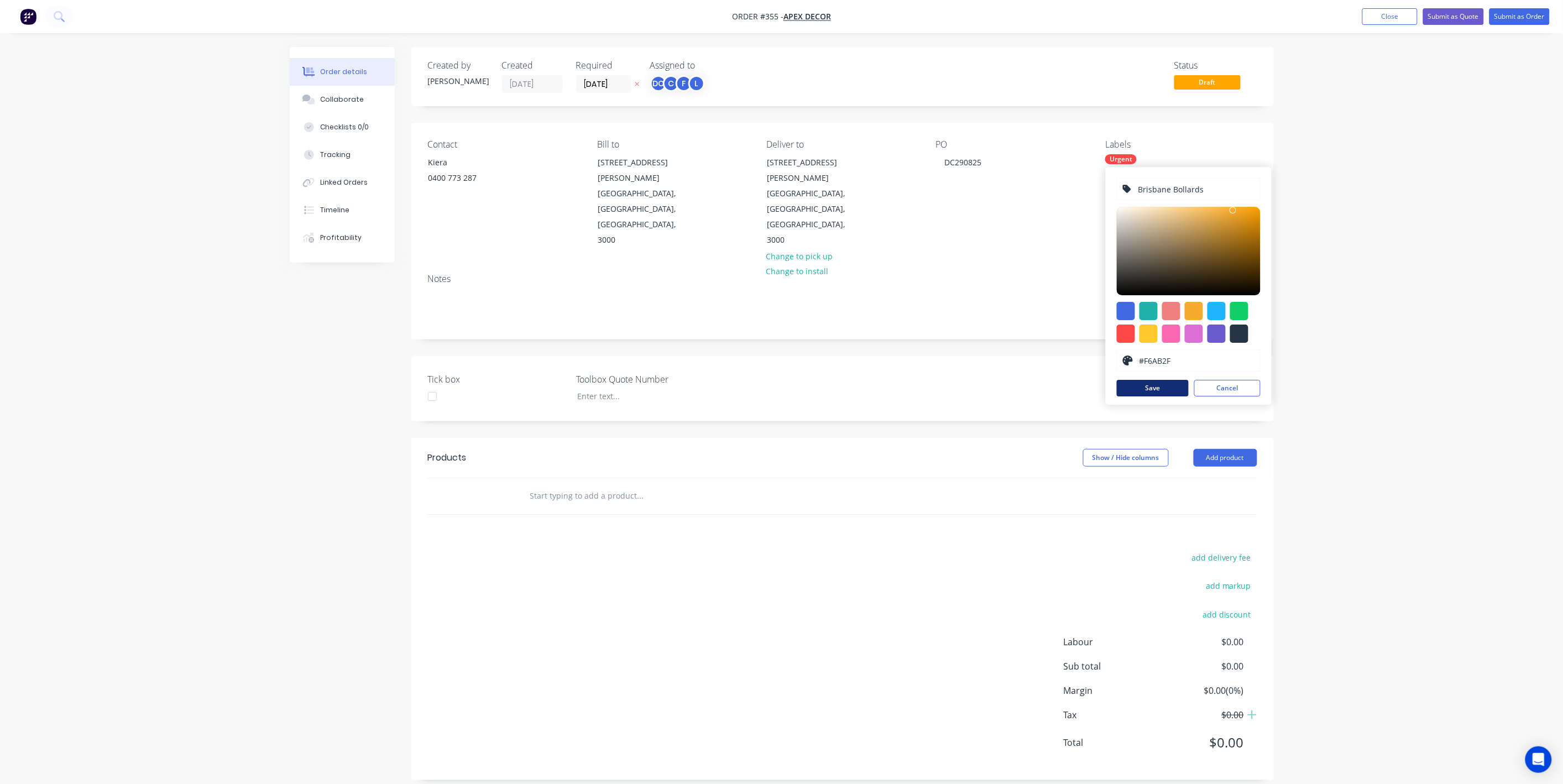
click at [1152, 390] on button "Save" at bounding box center [1152, 388] width 72 height 17
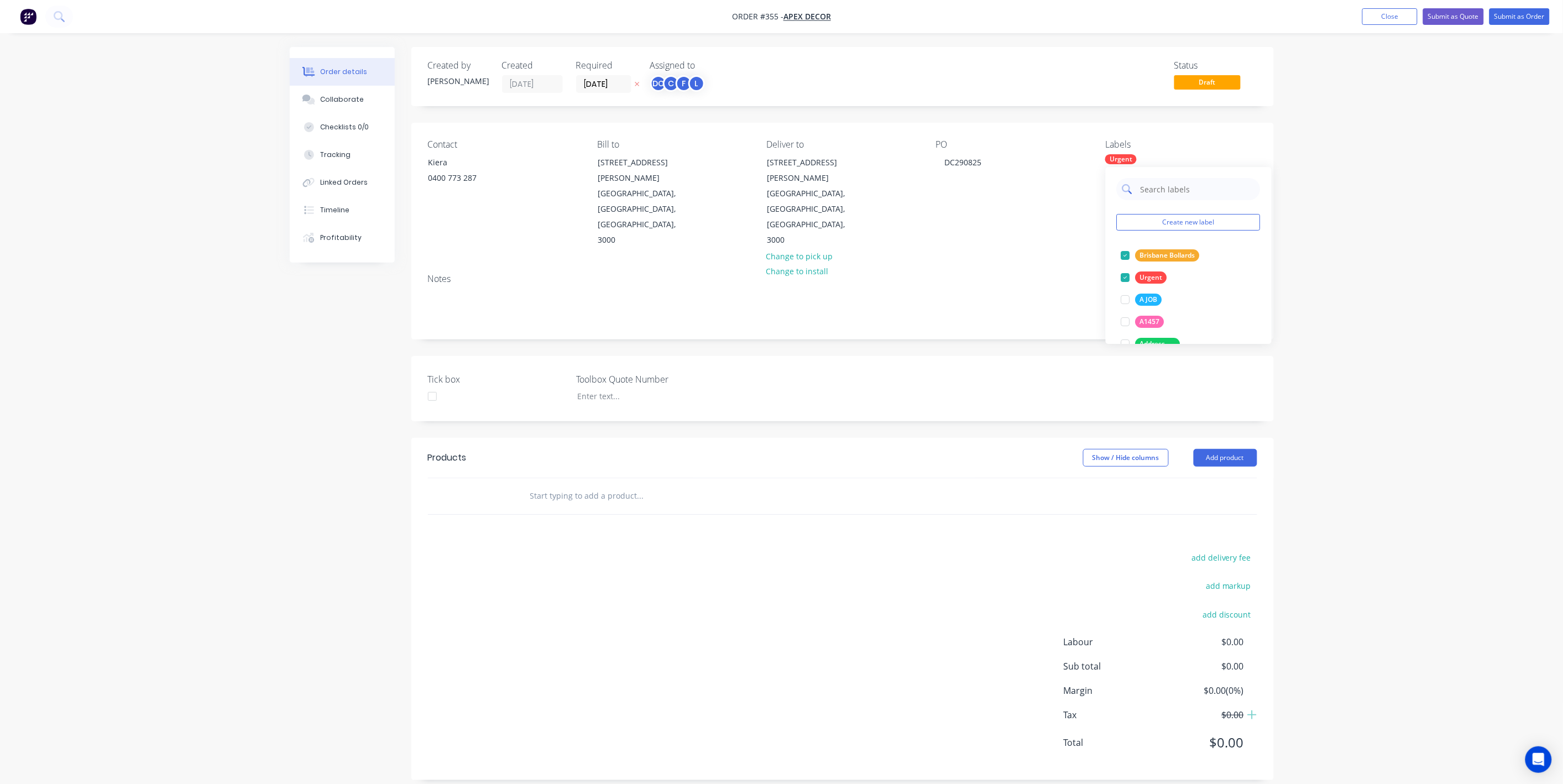
click at [1170, 194] on input "text" at bounding box center [1197, 189] width 115 height 22
click at [1127, 254] on div at bounding box center [1125, 255] width 22 height 22
drag, startPoint x: 1174, startPoint y: 198, endPoint x: 1139, endPoint y: 199, distance: 35.0
click at [1138, 199] on div "powder" at bounding box center [1188, 203] width 144 height 22
drag, startPoint x: 1184, startPoint y: 205, endPoint x: 1128, endPoint y: 205, distance: 56.0
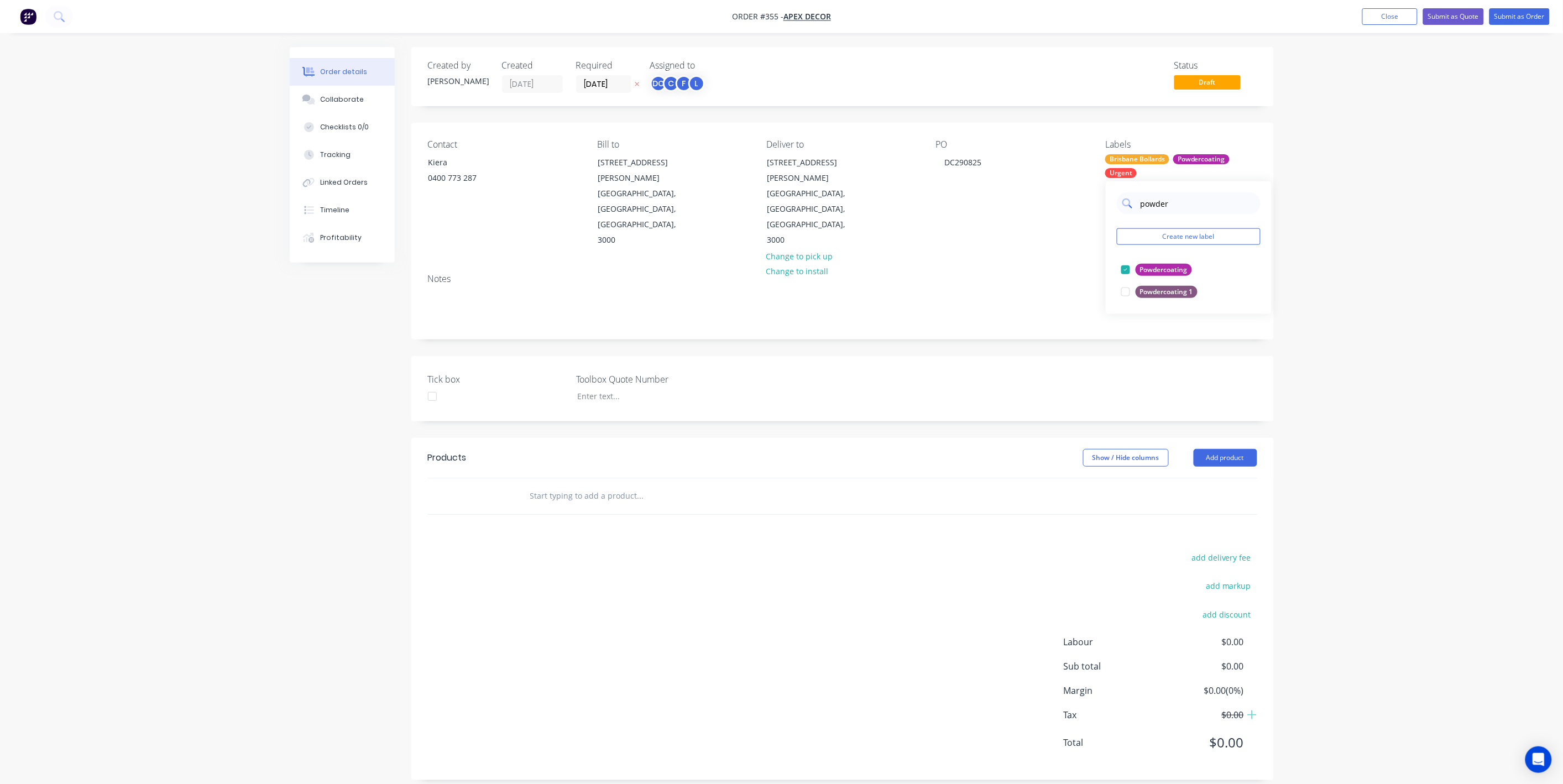
click at [1128, 205] on div "powder" at bounding box center [1188, 203] width 144 height 22
type input "install"
click at [1124, 268] on div at bounding box center [1125, 269] width 22 height 22
click at [1348, 279] on div "Order details Collaborate Checklists 0/0 Tracking Linked Orders Timeline Profit…" at bounding box center [781, 398] width 1563 height 797
click at [598, 485] on input "text" at bounding box center [640, 495] width 221 height 22
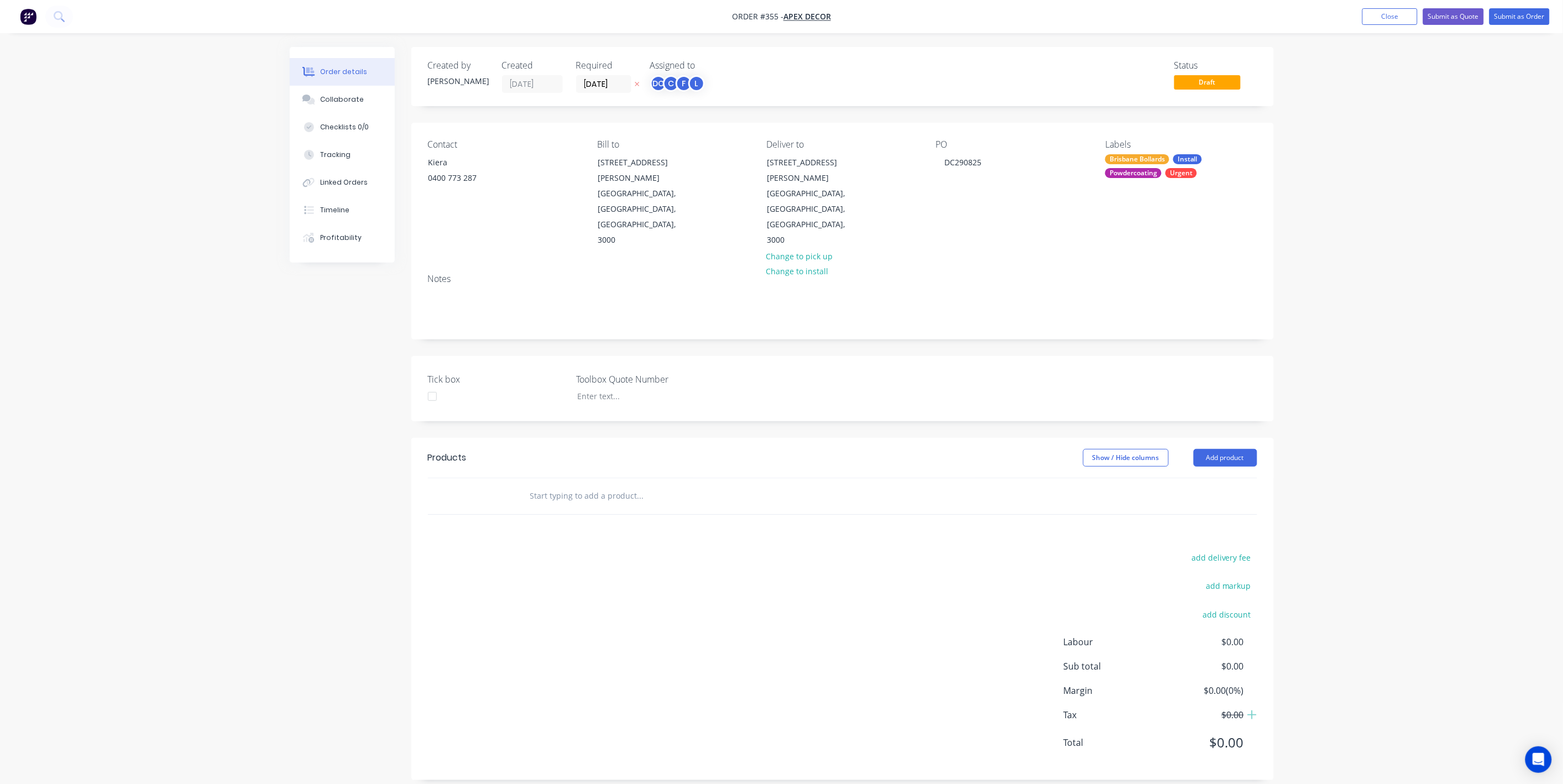
drag, startPoint x: 547, startPoint y: 449, endPoint x: 547, endPoint y: 438, distance: 11.0
click at [547, 485] on input "text" at bounding box center [640, 495] width 221 height 22
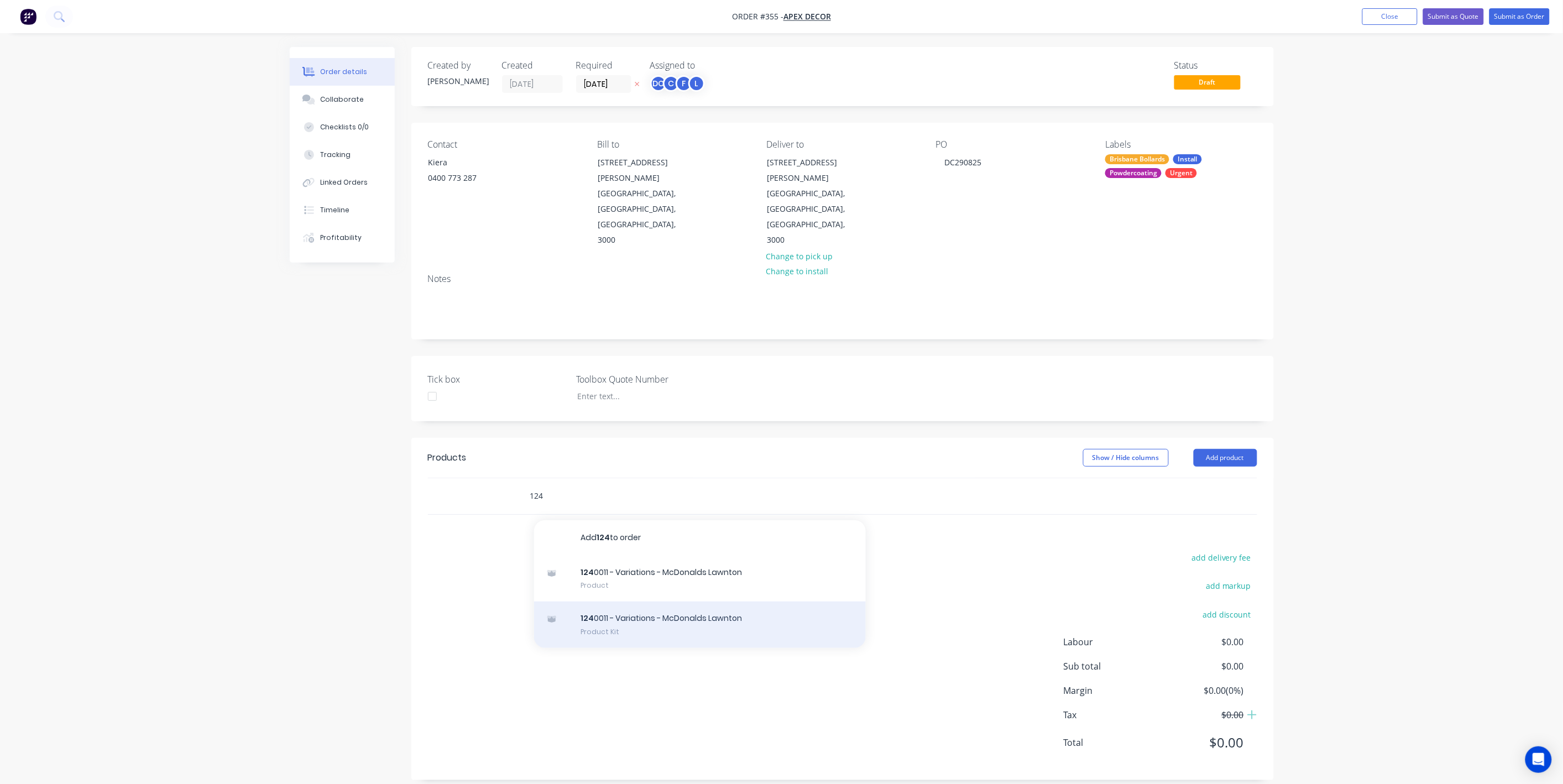
type input "124"
click at [645, 601] on div "124 0011 - Variations - McDonalds Lawnton Product Kit" at bounding box center [700, 624] width 332 height 46
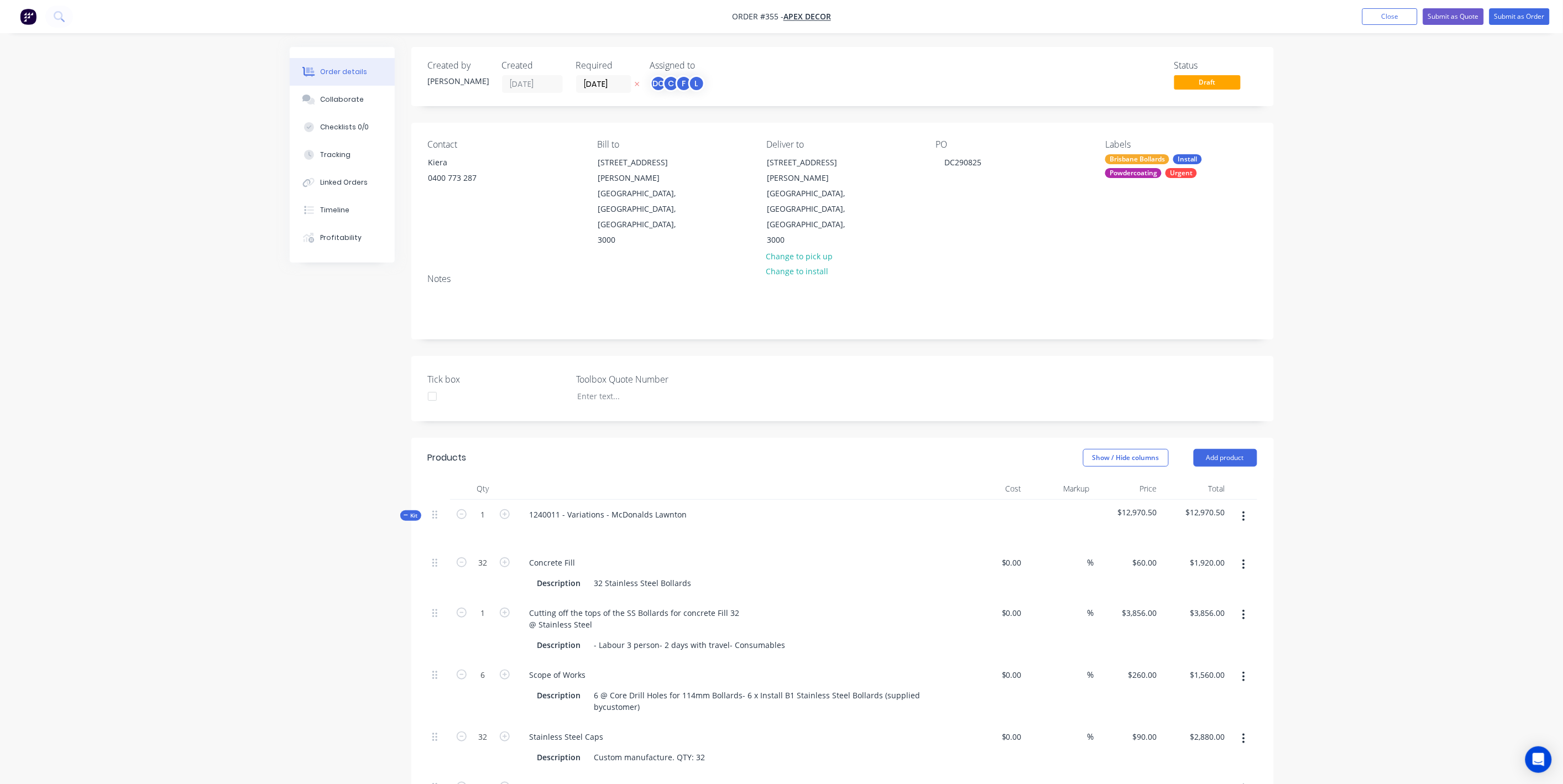
scroll to position [32, 0]
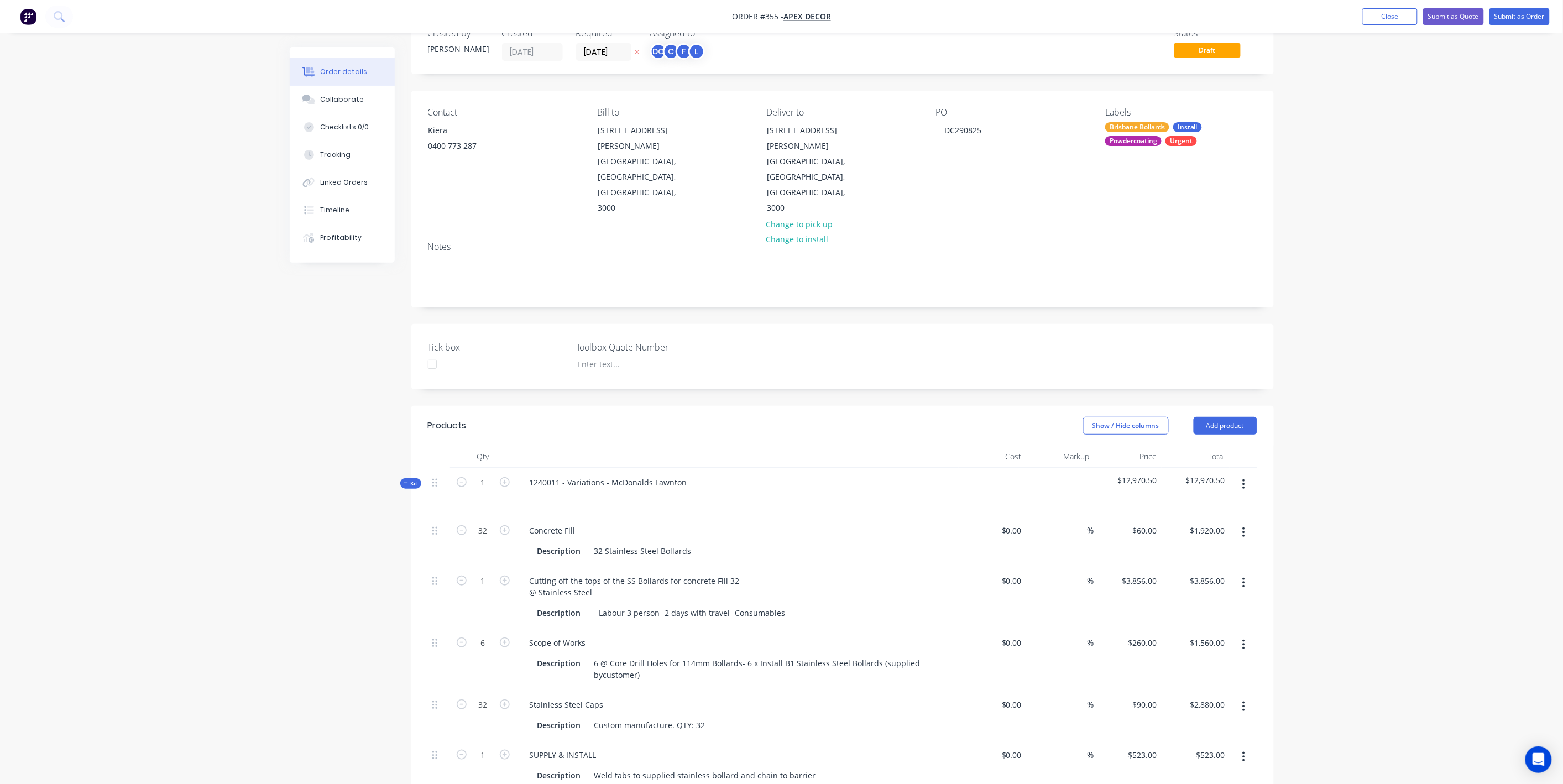
click at [402, 478] on div "Kit" at bounding box center [410, 483] width 21 height 11
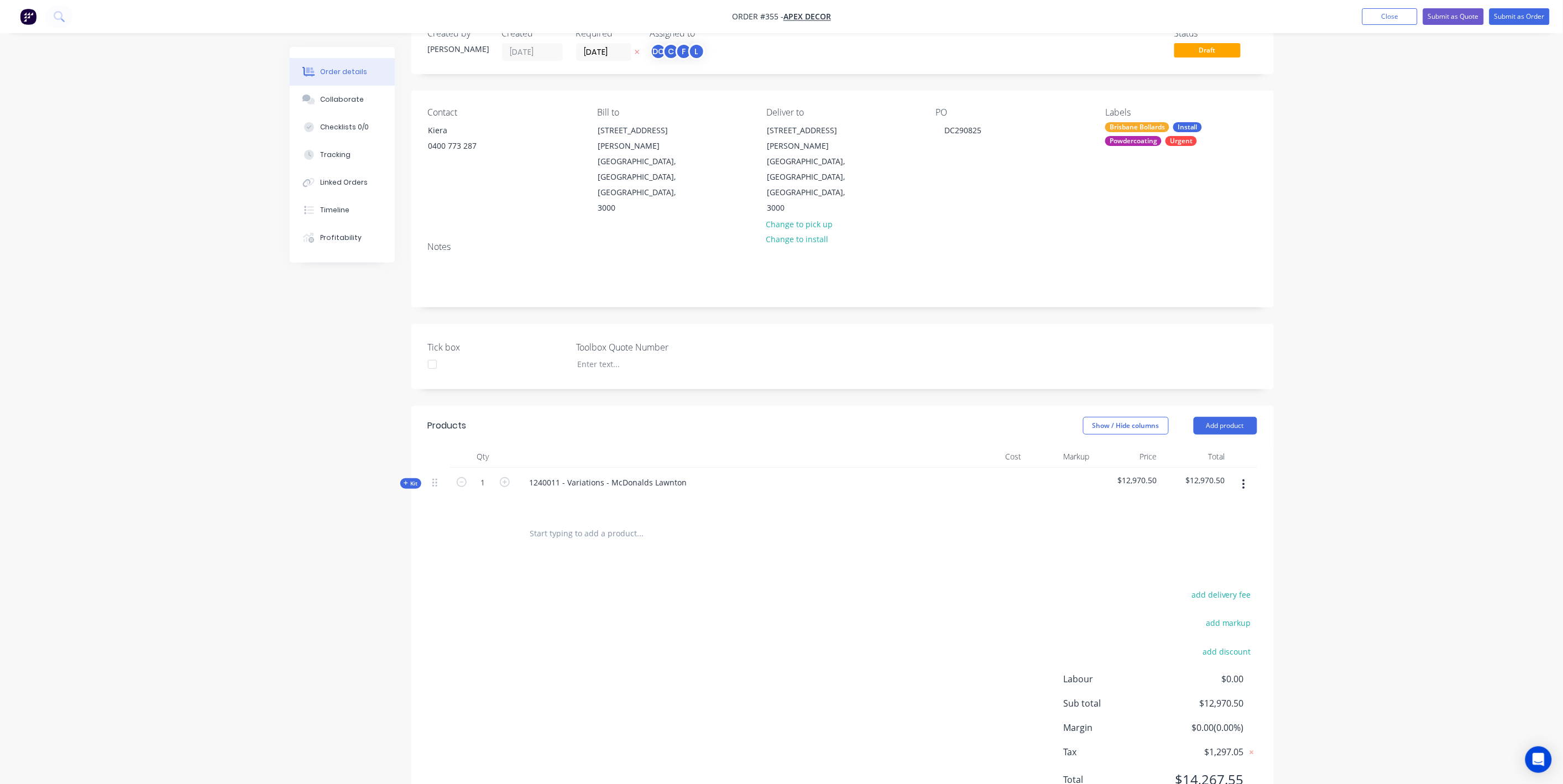
click at [405, 479] on span "Kit" at bounding box center [410, 483] width 14 height 8
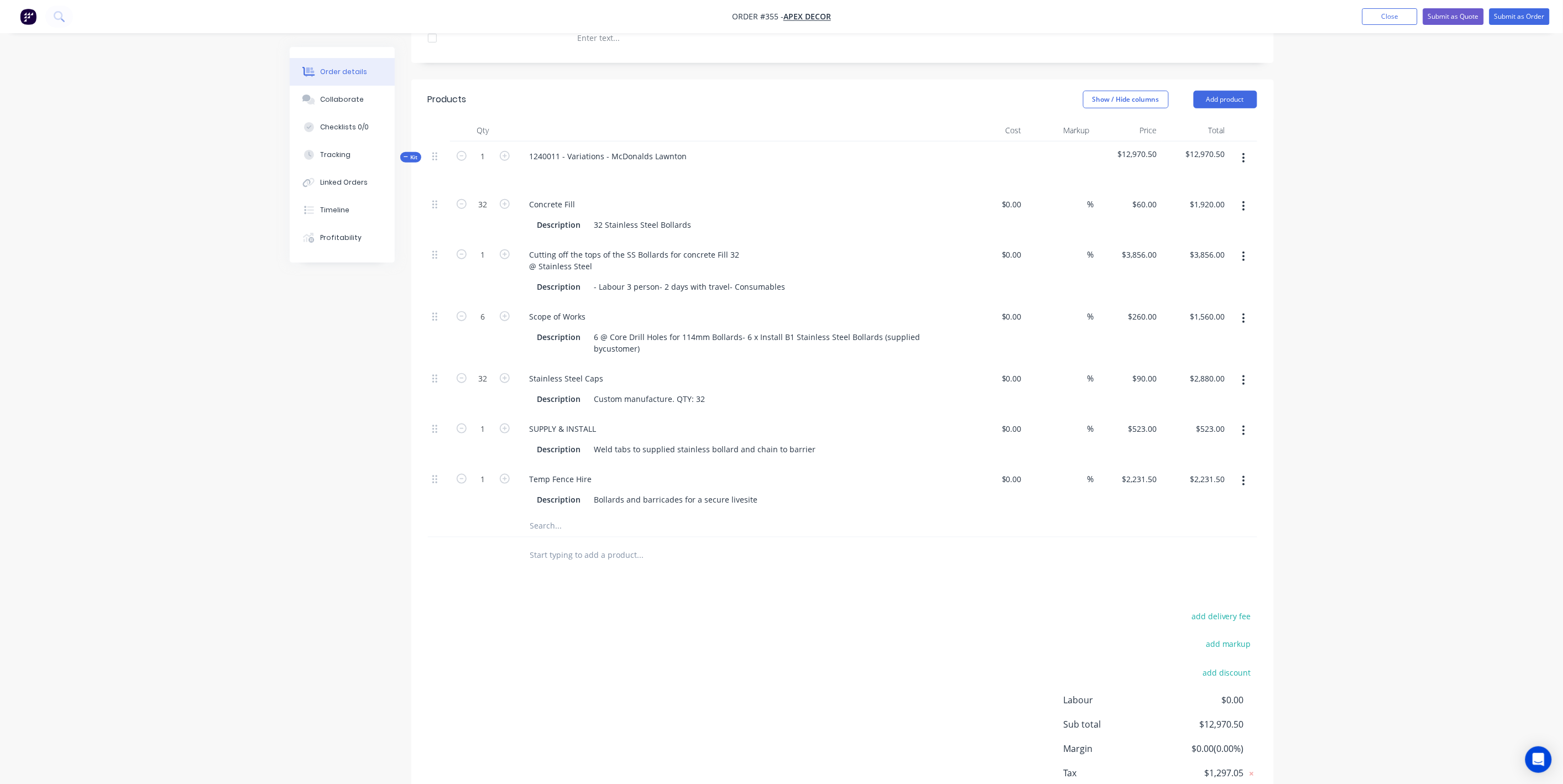
scroll to position [383, 0]
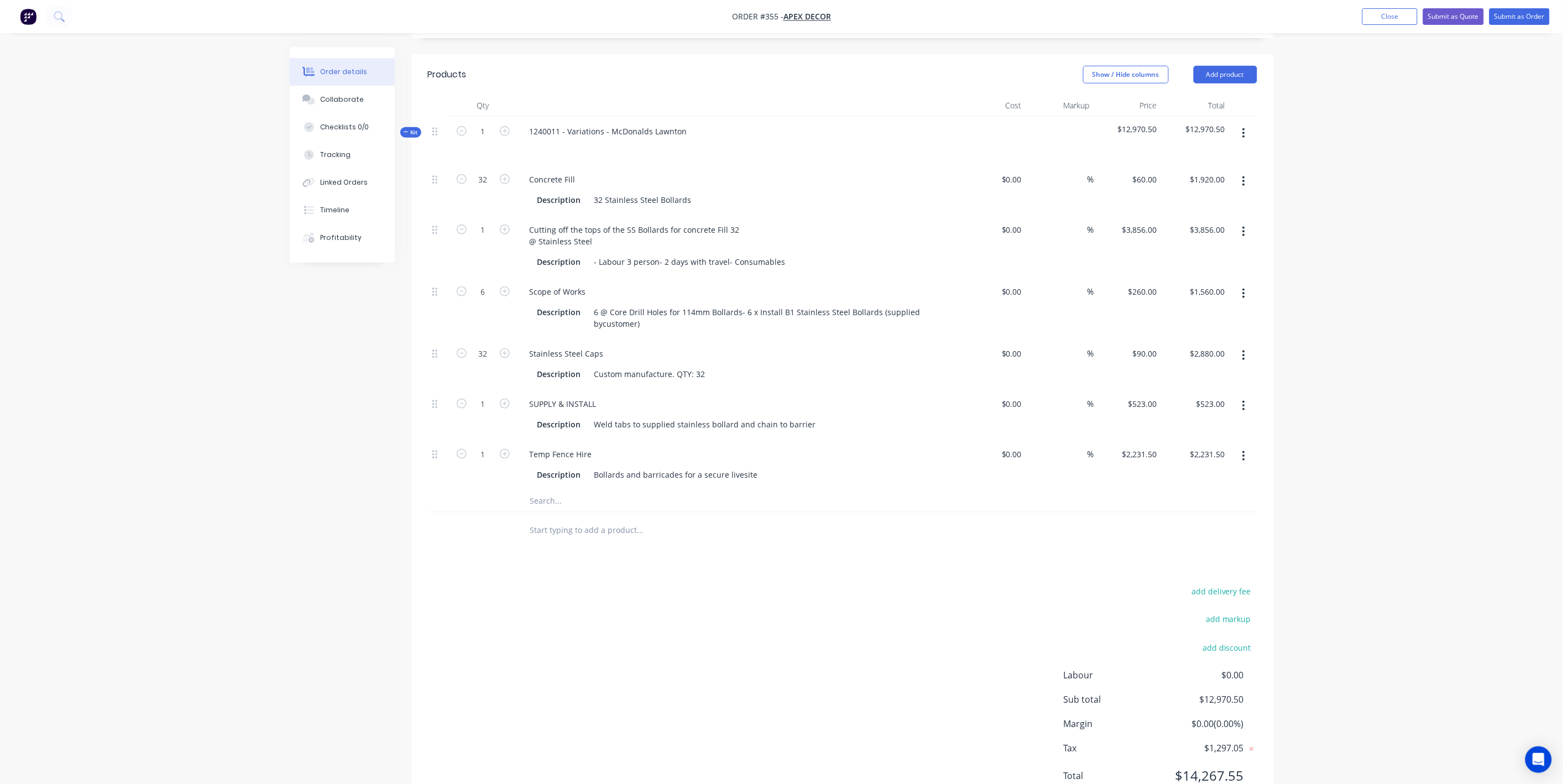
click at [565, 519] on input "text" at bounding box center [640, 530] width 221 height 22
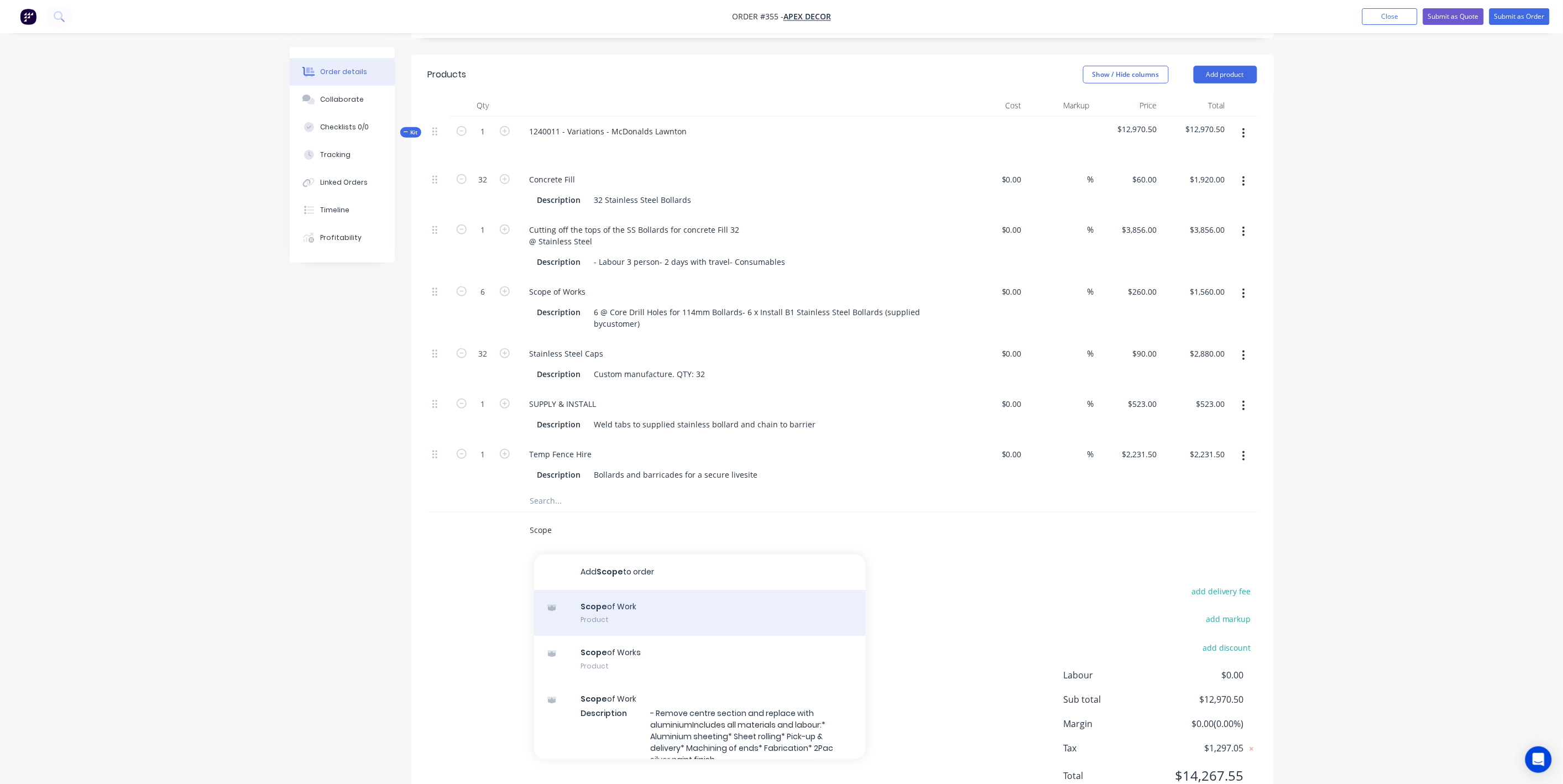
type input "Scope"
click at [624, 590] on div "Scope of Work Product" at bounding box center [700, 613] width 332 height 46
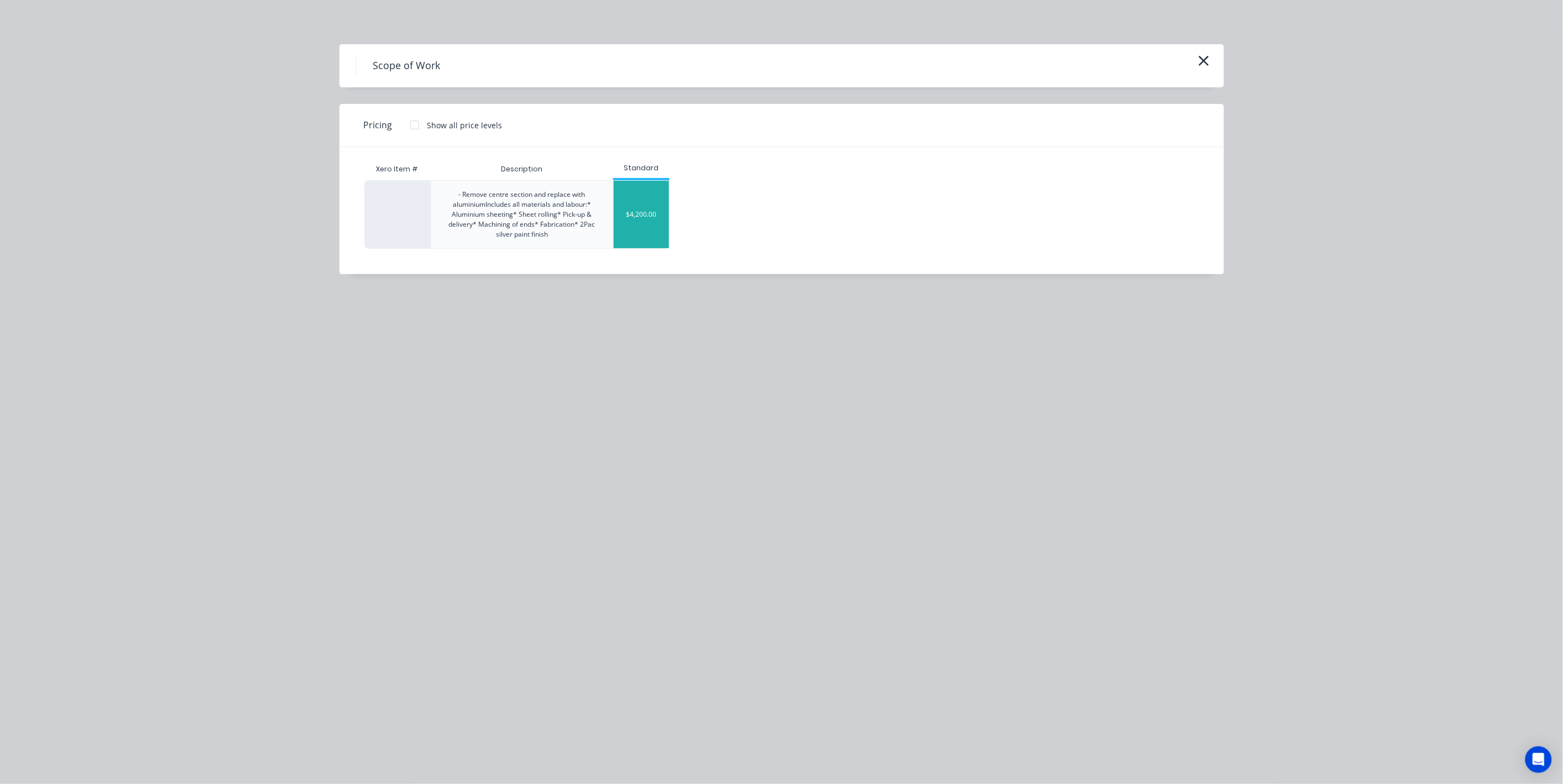
click at [636, 213] on div "$4,200.00" at bounding box center [641, 214] width 55 height 67
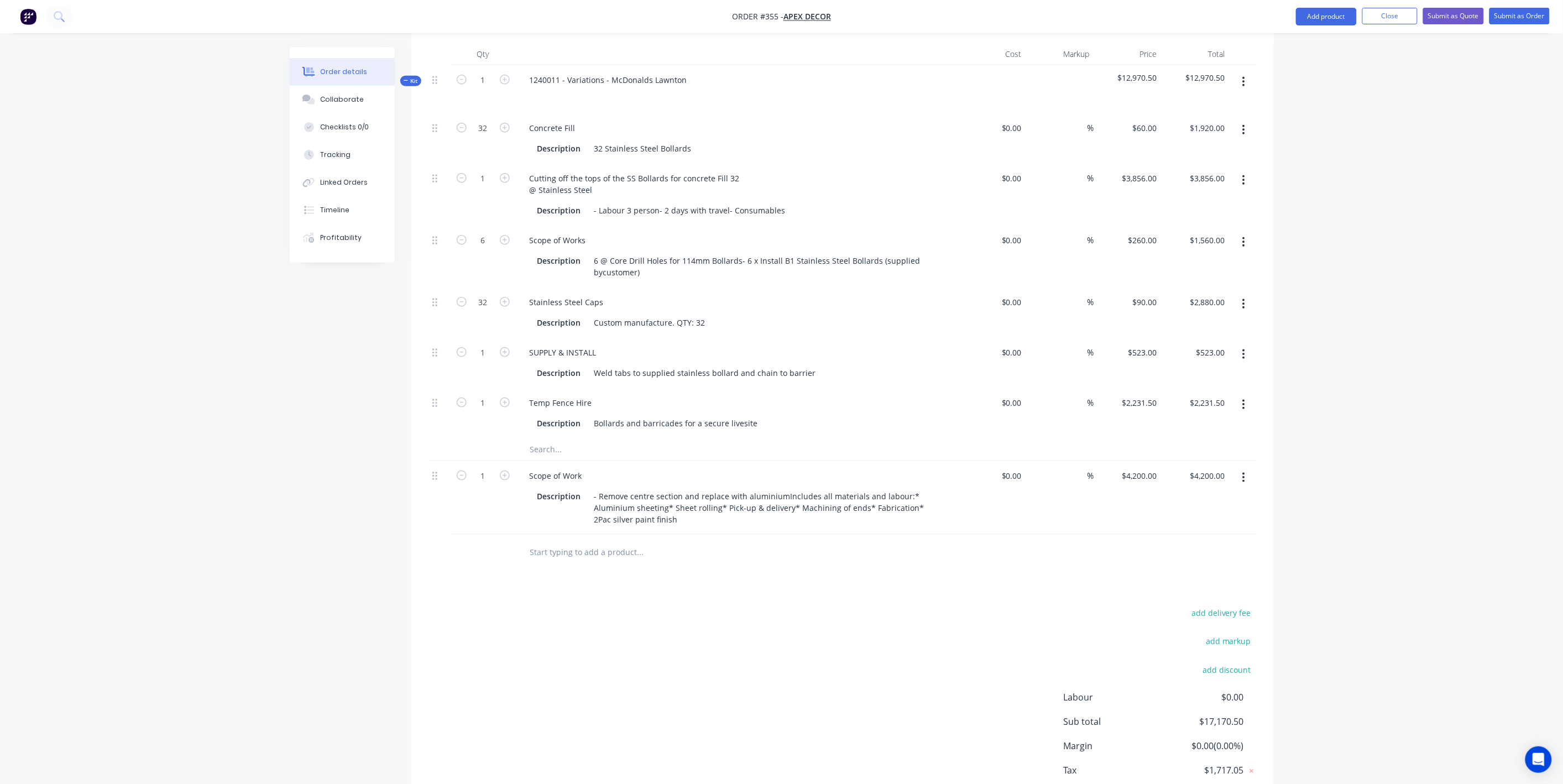
scroll to position [445, 0]
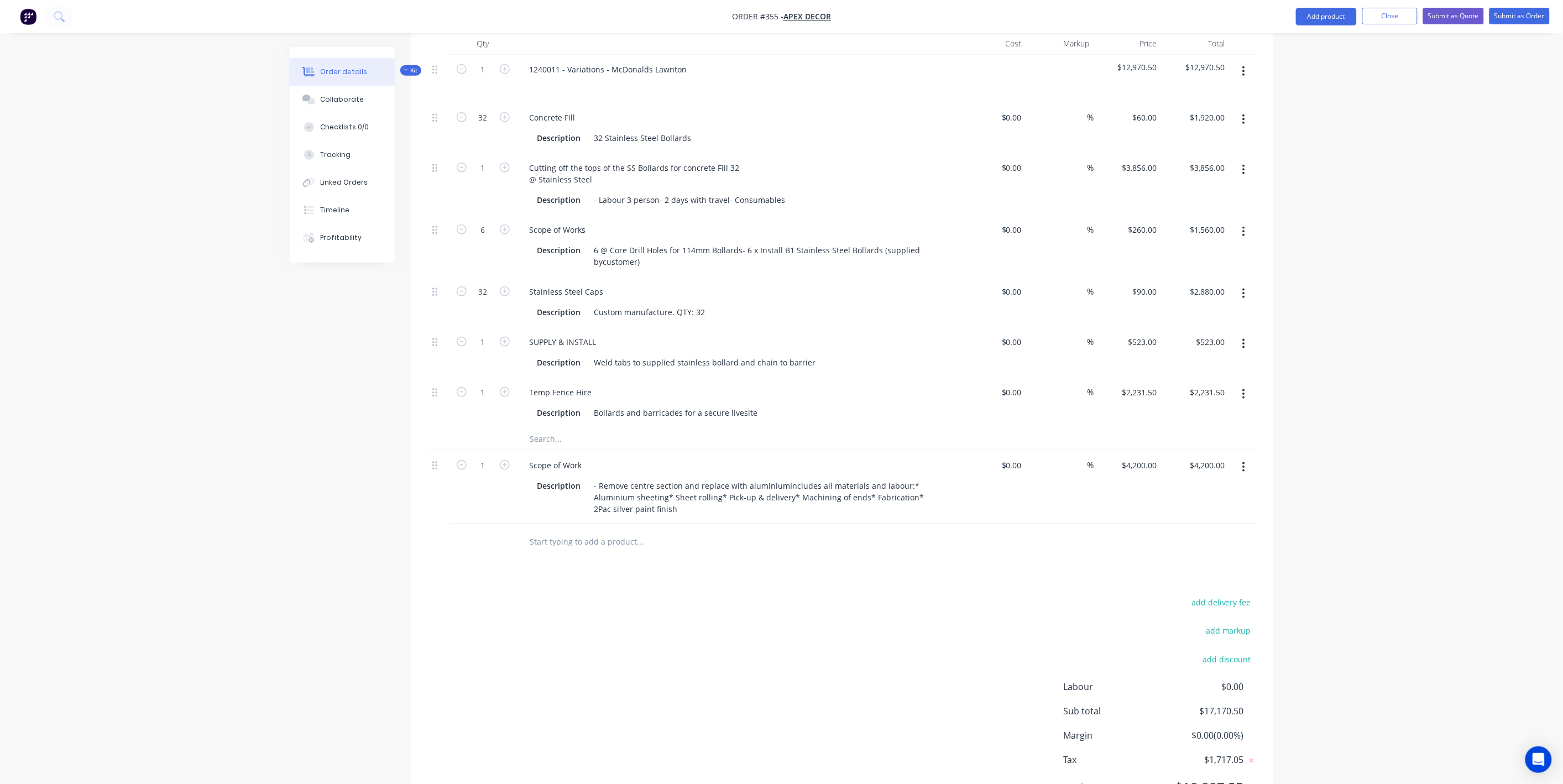
click at [609, 531] on input "text" at bounding box center [640, 542] width 221 height 22
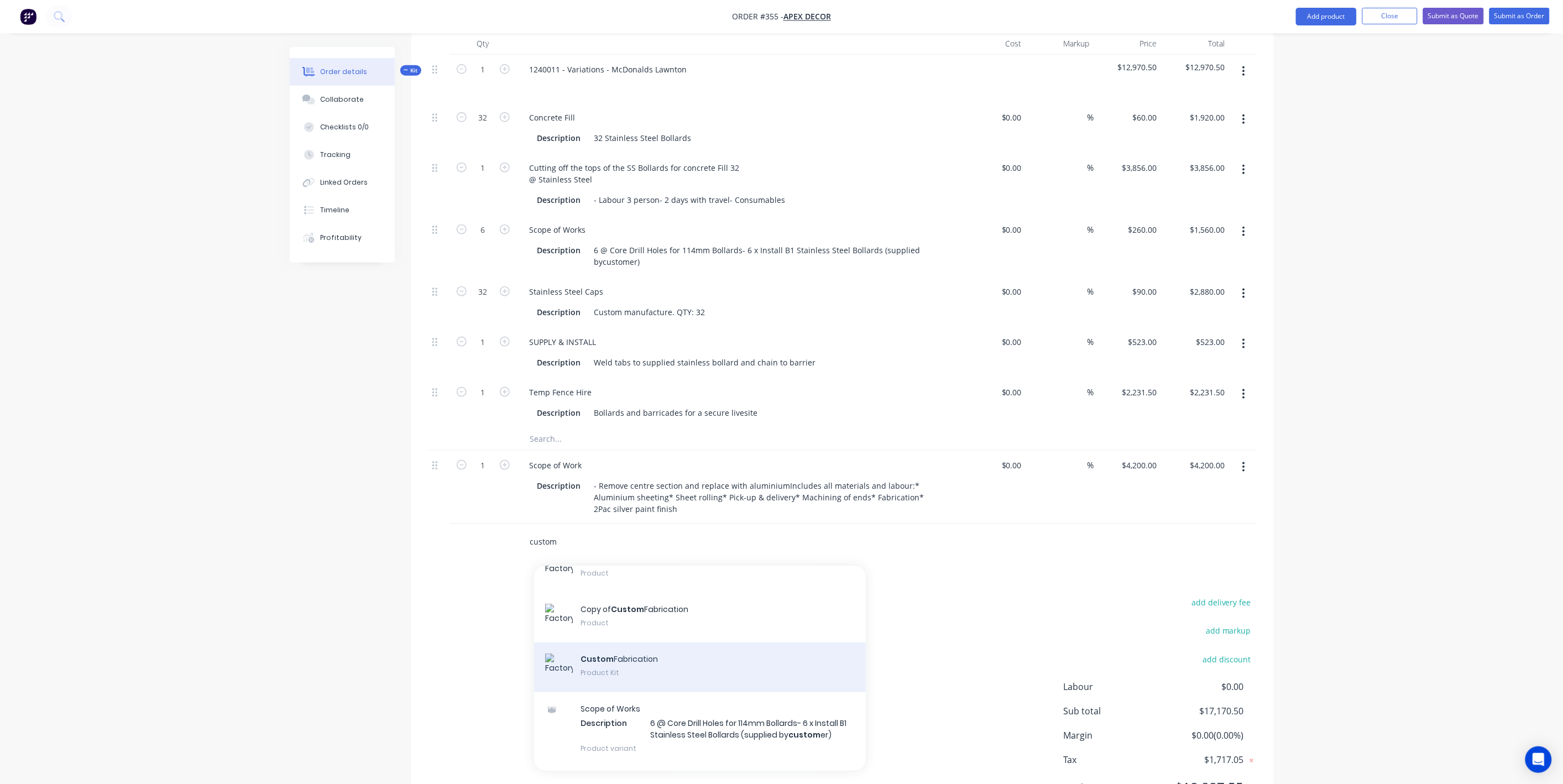
type input "custom"
click at [644, 642] on div "Custom Fabrication Product Kit" at bounding box center [700, 667] width 332 height 50
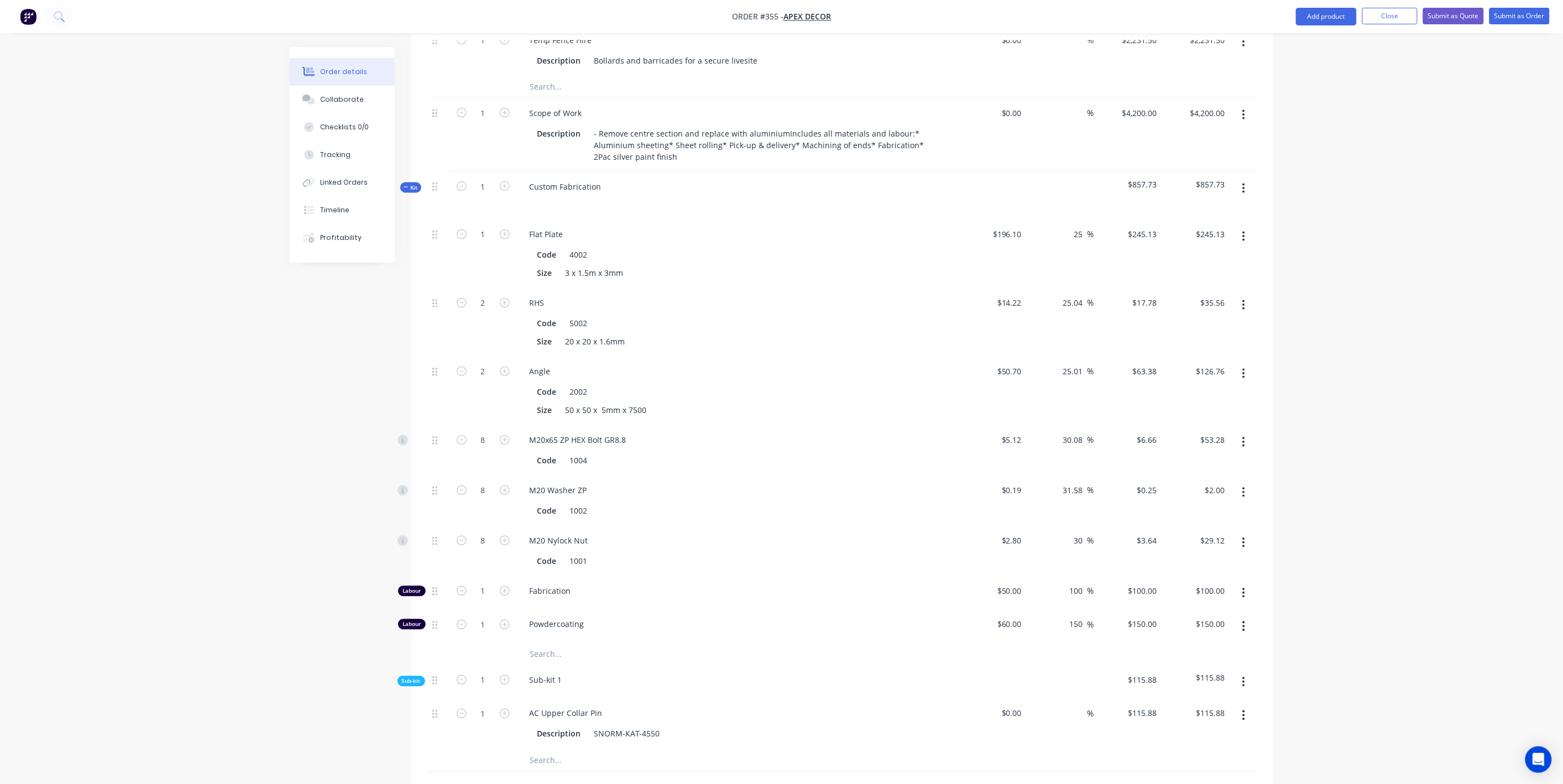
scroll to position [802, 0]
click at [406, 177] on div "Kit" at bounding box center [410, 183] width 21 height 11
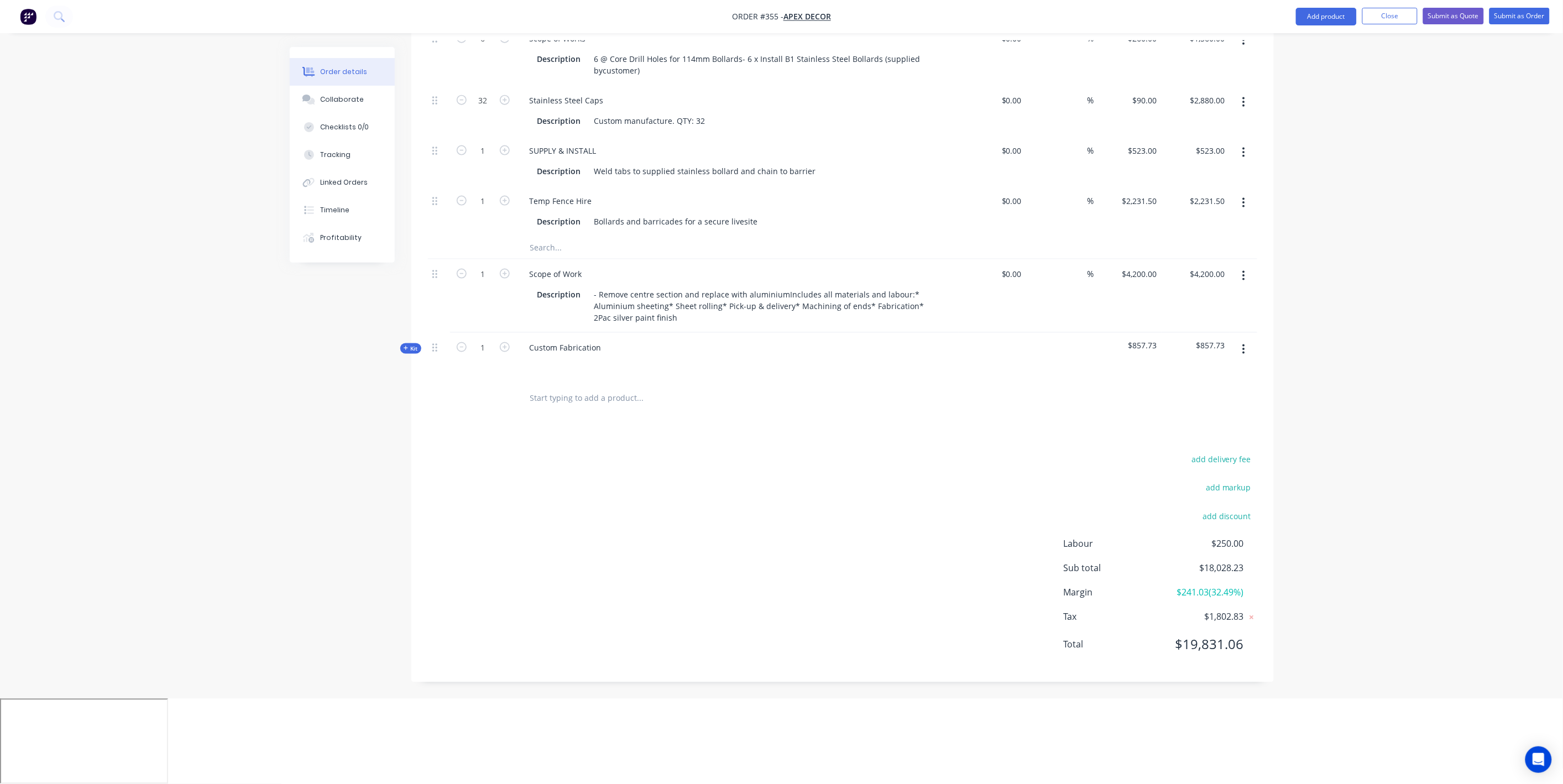
scroll to position [505, 0]
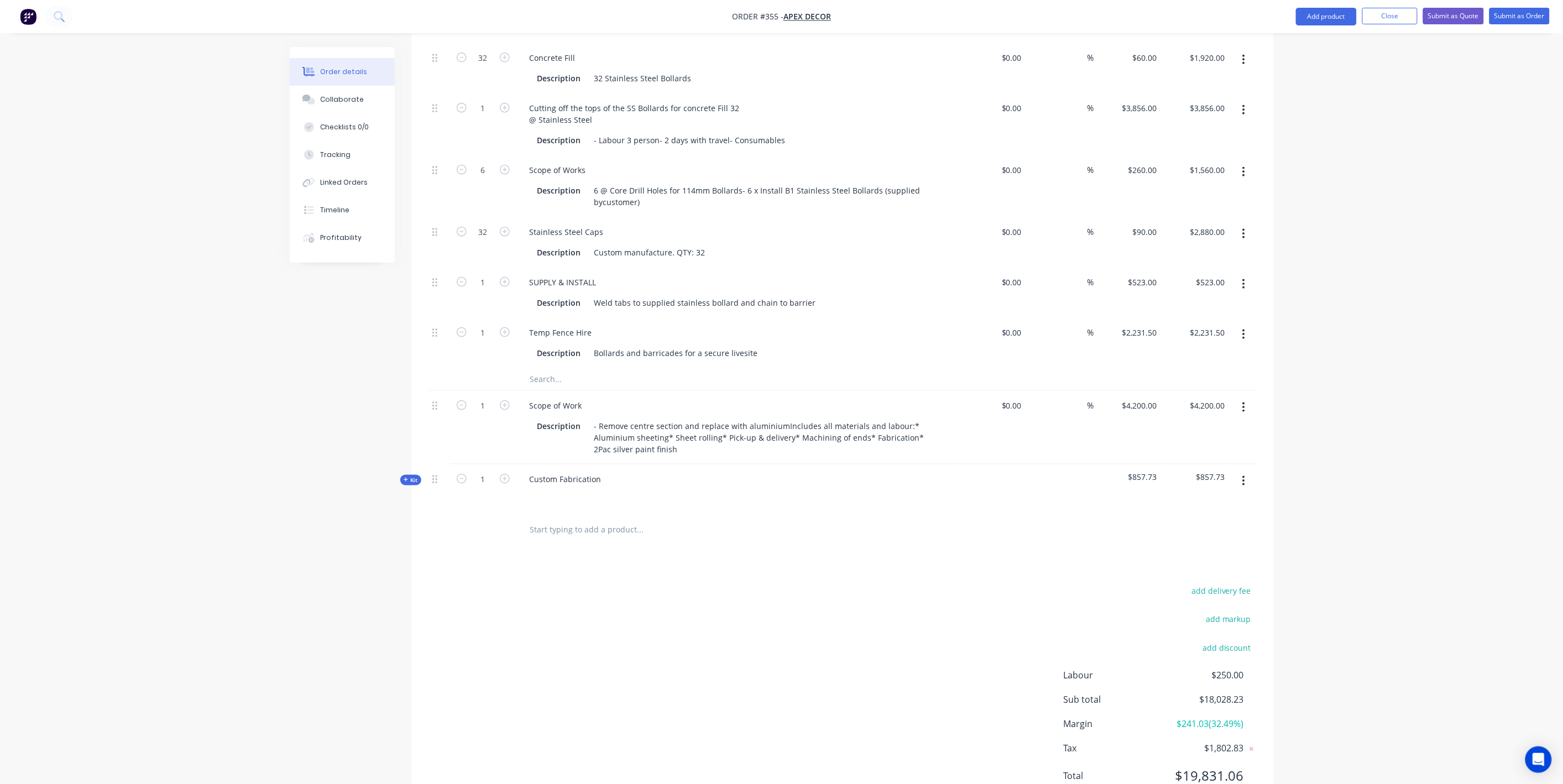
click at [406, 476] on span "Kit" at bounding box center [410, 480] width 14 height 8
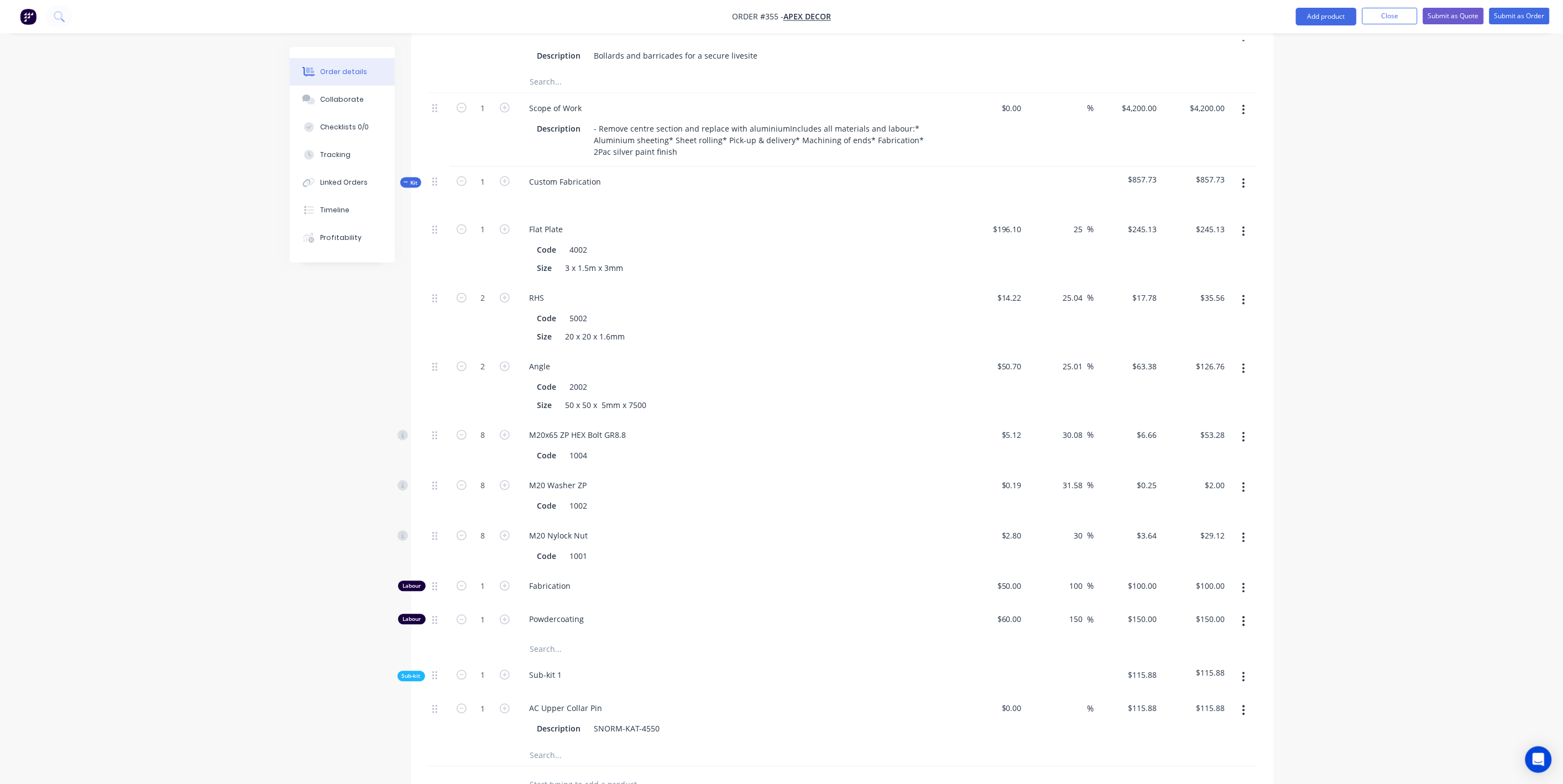
scroll to position [829, 0]
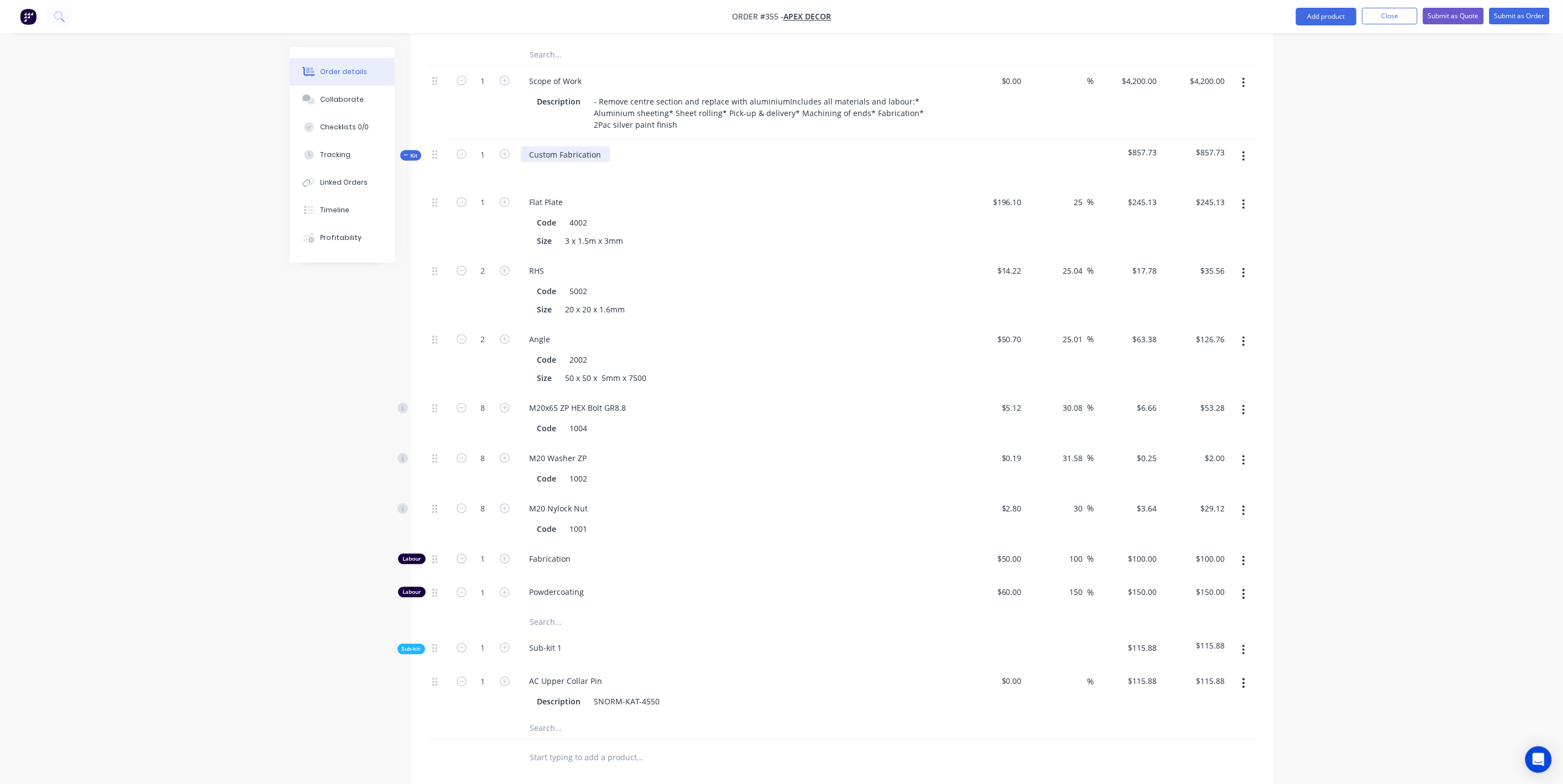
drag, startPoint x: 598, startPoint y: 105, endPoint x: 609, endPoint y: 39, distance: 66.9
click at [598, 146] on div "Custom Fabrication" at bounding box center [565, 154] width 89 height 16
click at [1319, 595] on div "Order details Collaborate Checklists 0/0 Tracking Linked Orders Timeline Profit…" at bounding box center [781, 114] width 1563 height 1887
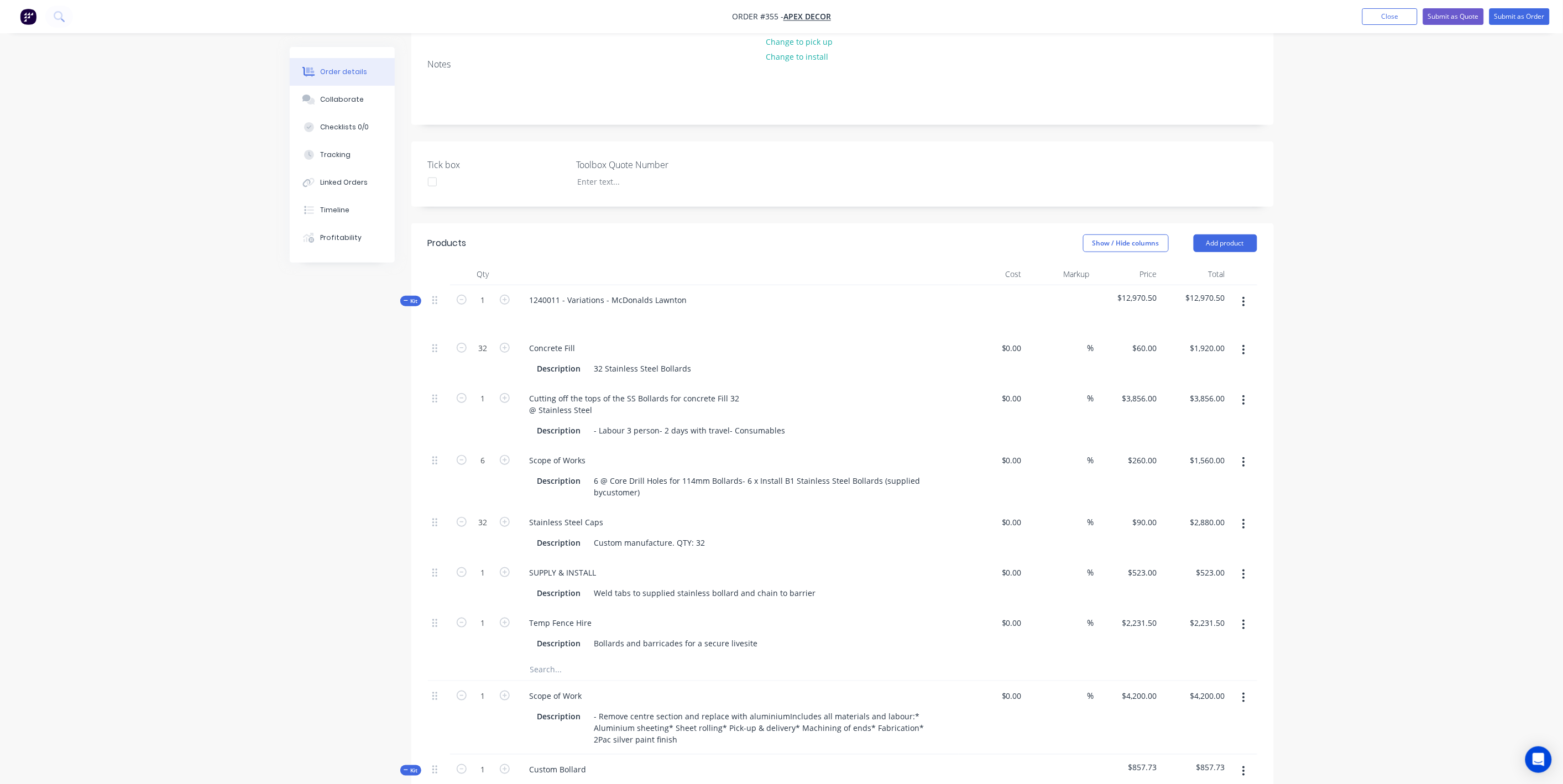
scroll to position [205, 0]
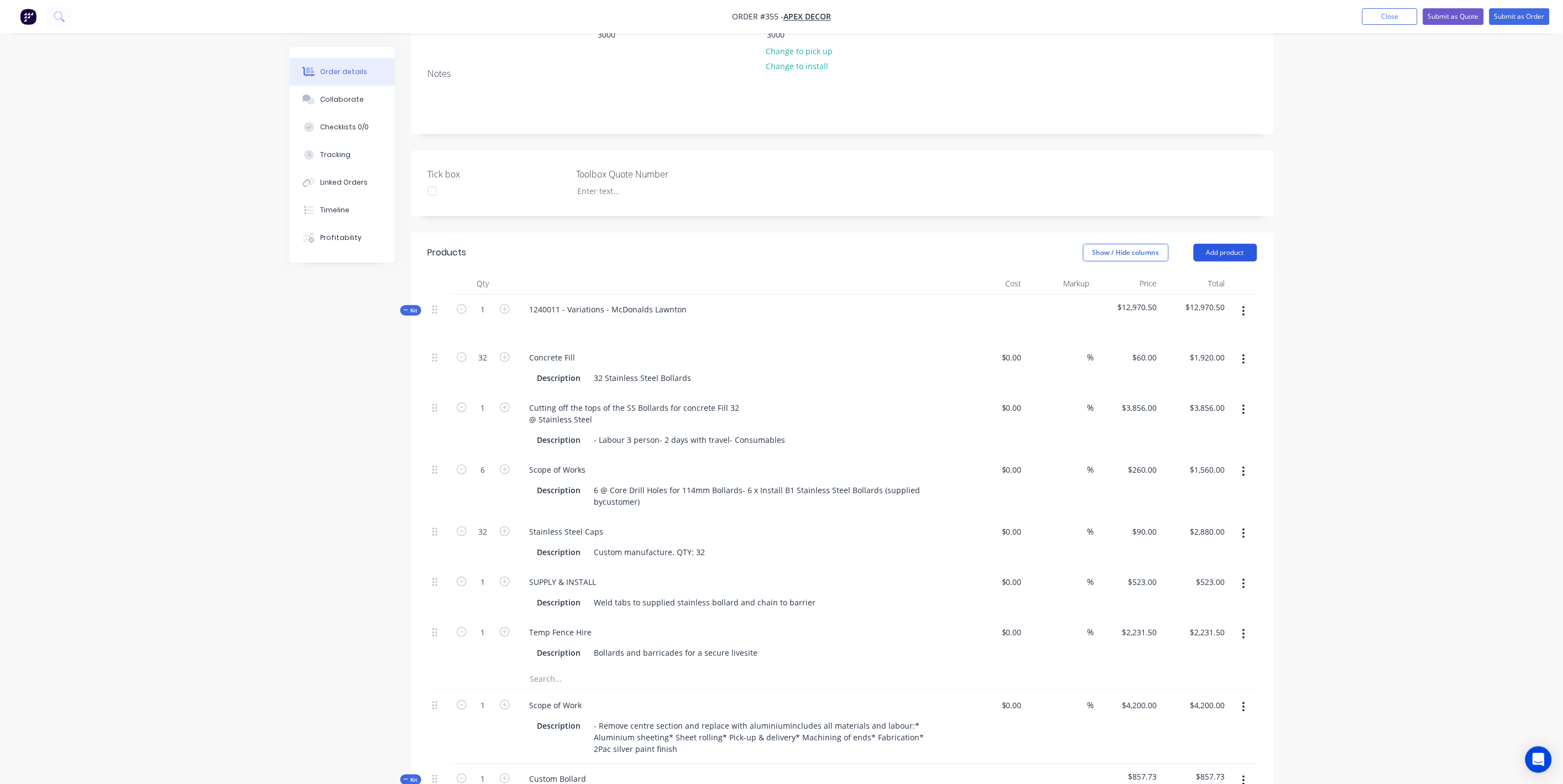
click at [1217, 244] on button "Add product" at bounding box center [1225, 252] width 64 height 17
click at [1195, 383] on div "Labour" at bounding box center [1204, 391] width 85 height 16
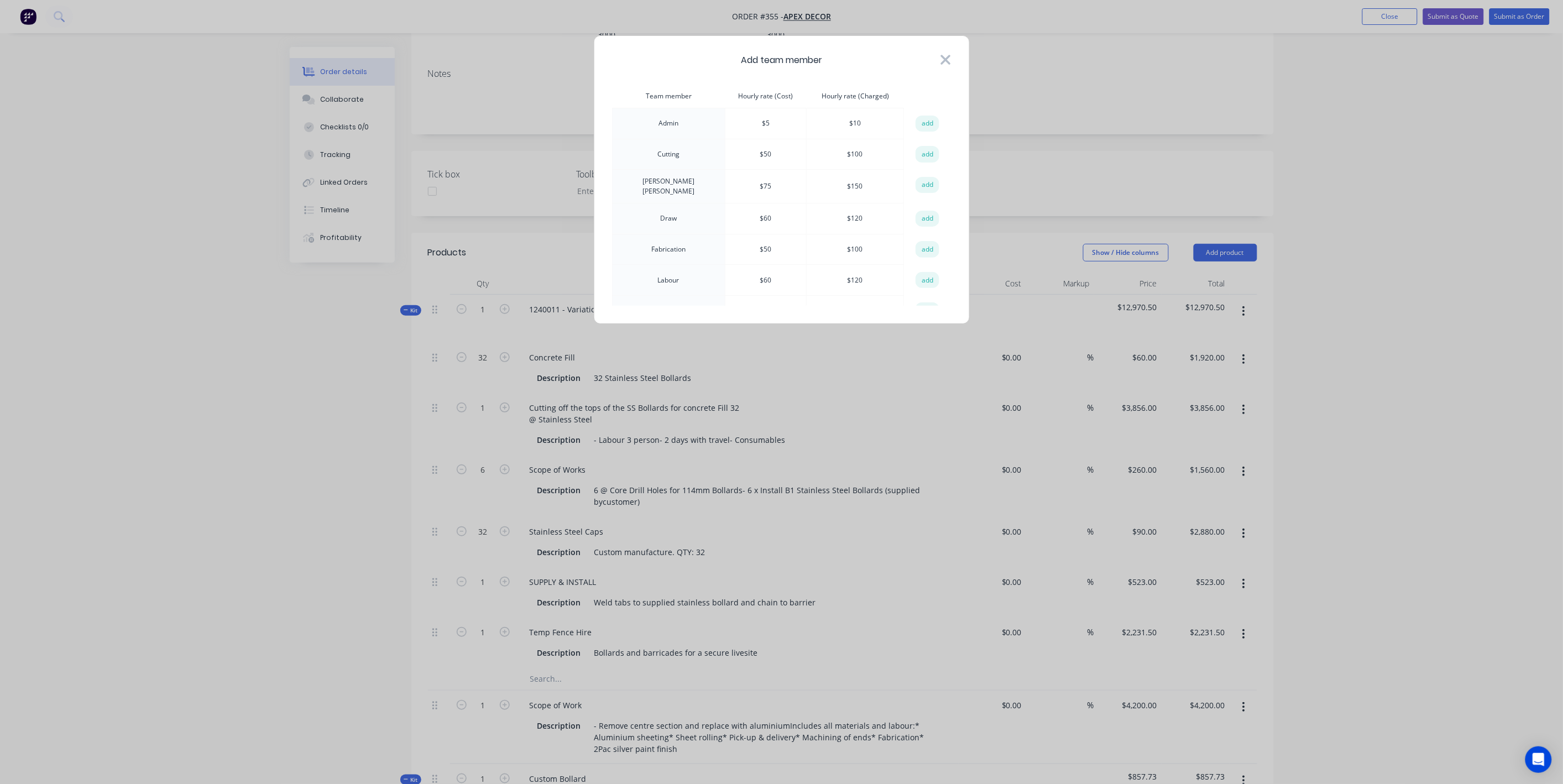
click at [943, 64] on icon at bounding box center [945, 59] width 11 height 15
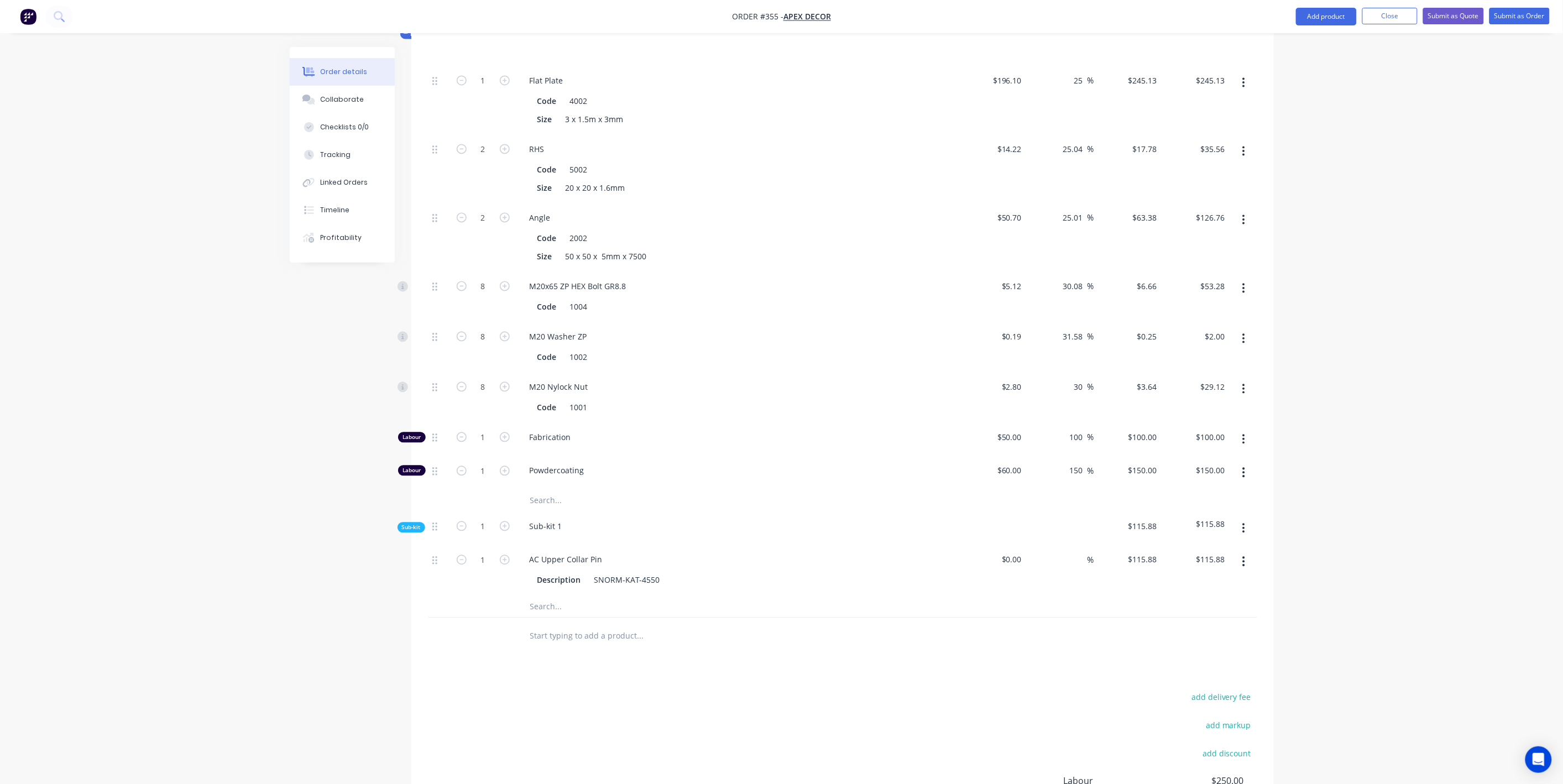
scroll to position [1057, 0]
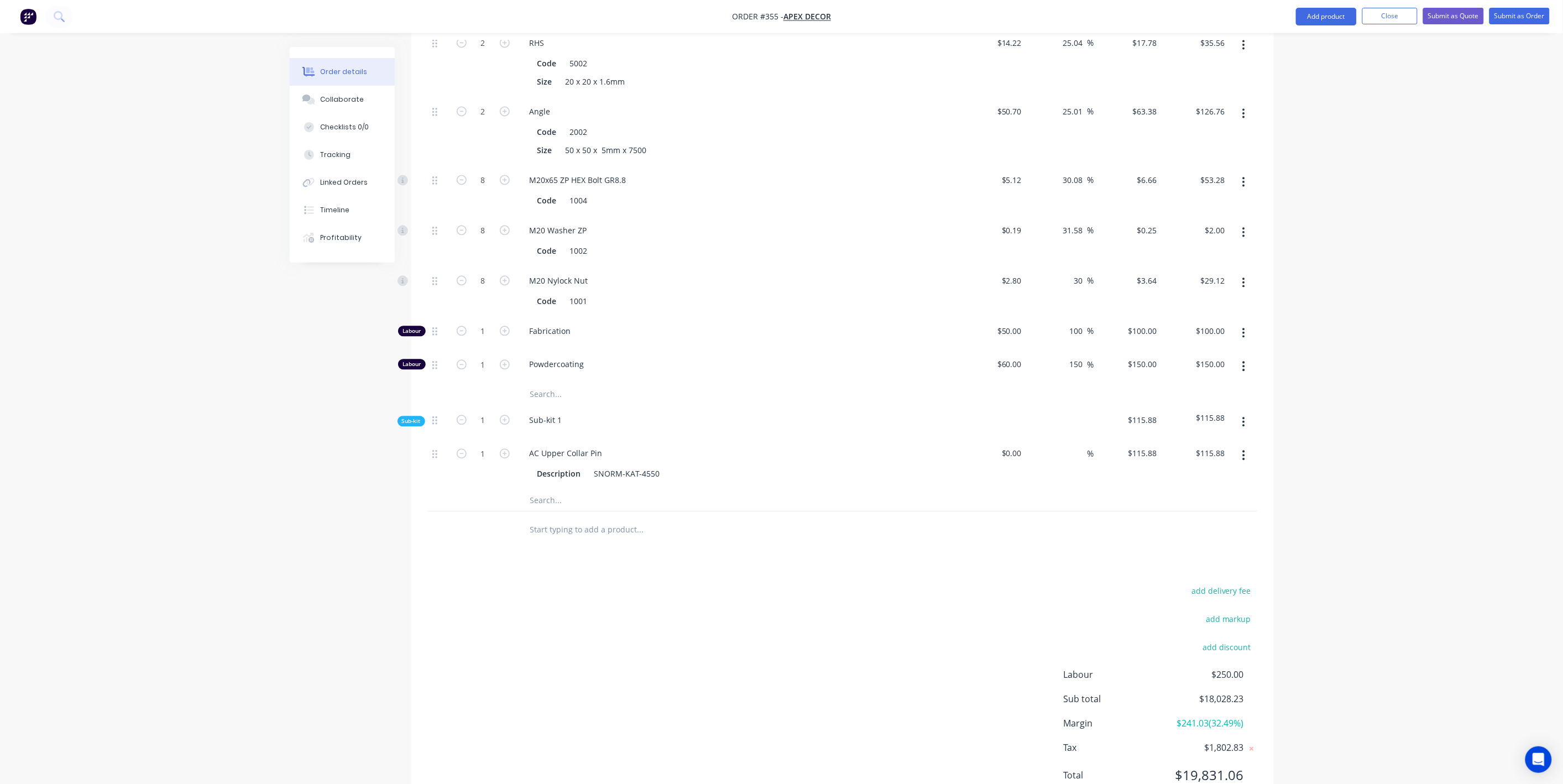
click at [567, 518] on input "text" at bounding box center [640, 529] width 221 height 22
type input "Custom Description"
click at [620, 553] on button "Add Custom Description to order" at bounding box center [700, 571] width 332 height 36
click at [588, 536] on div at bounding box center [586, 544] width 113 height 16
click at [54, 16] on icon at bounding box center [59, 16] width 11 height 11
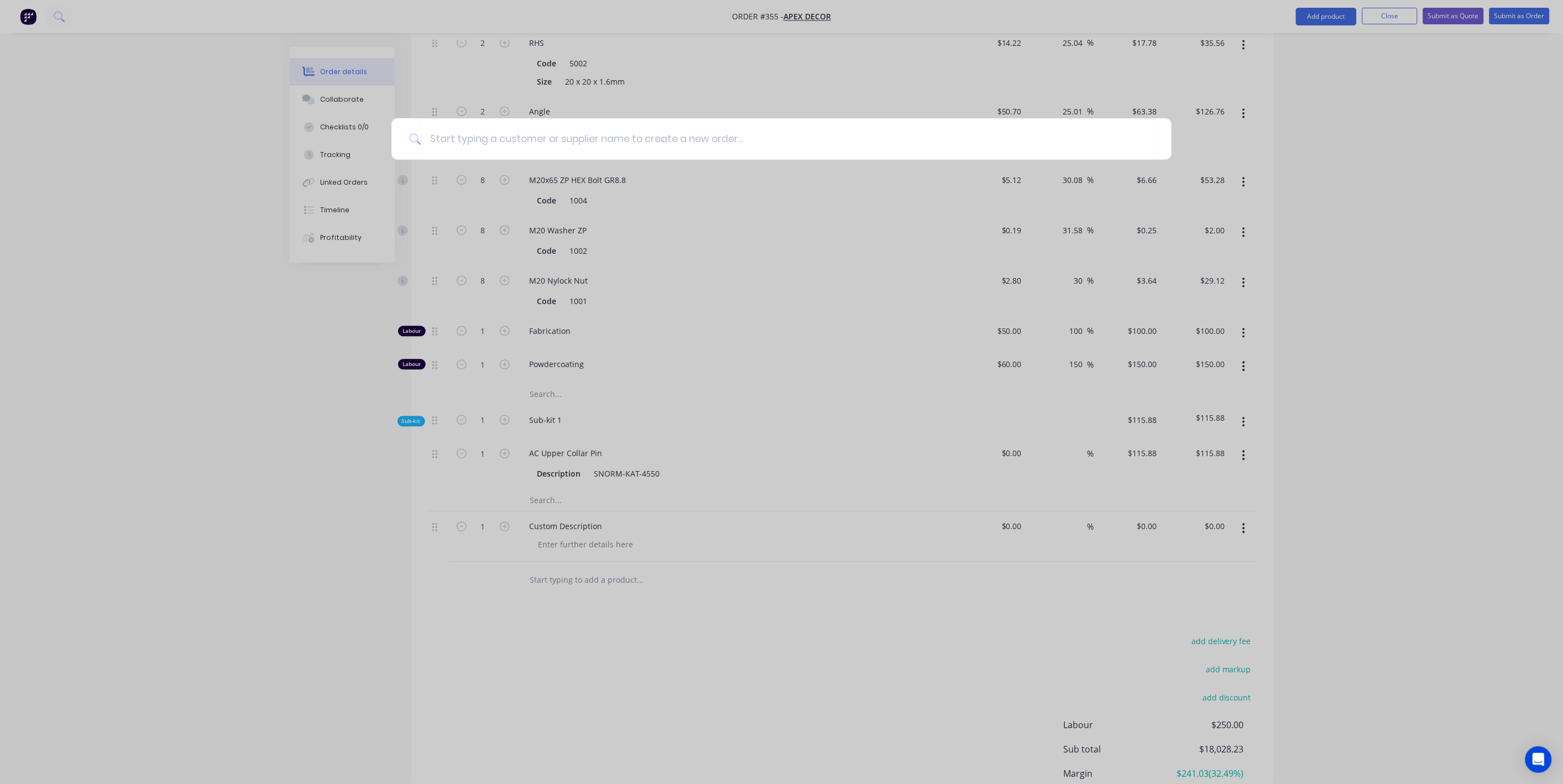
click at [226, 318] on div at bounding box center [781, 392] width 1563 height 784
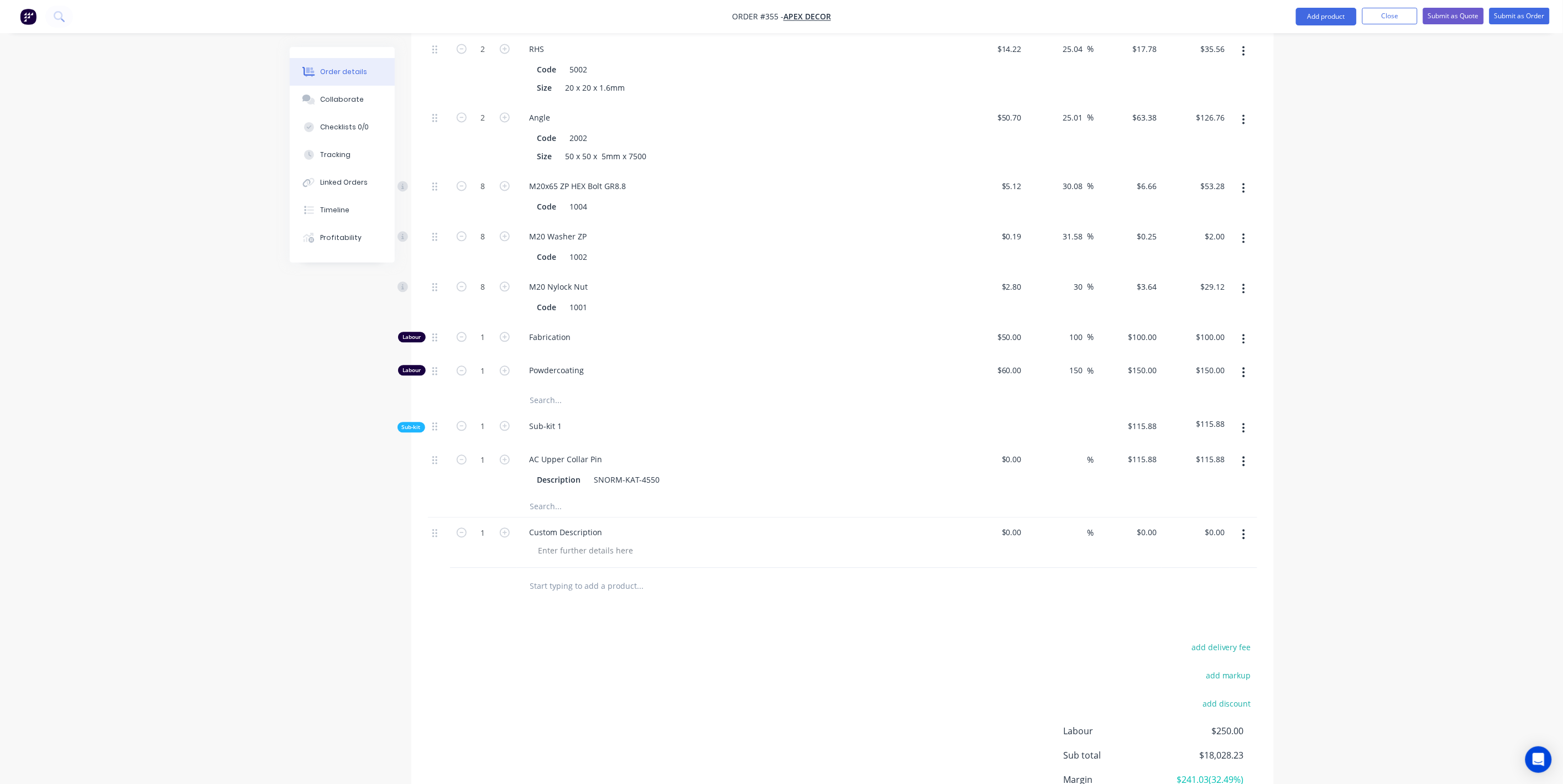
scroll to position [1048, 0]
click at [1248, 528] on button "button" at bounding box center [1243, 538] width 26 height 20
click at [1180, 625] on div "Delete" at bounding box center [1204, 633] width 85 height 16
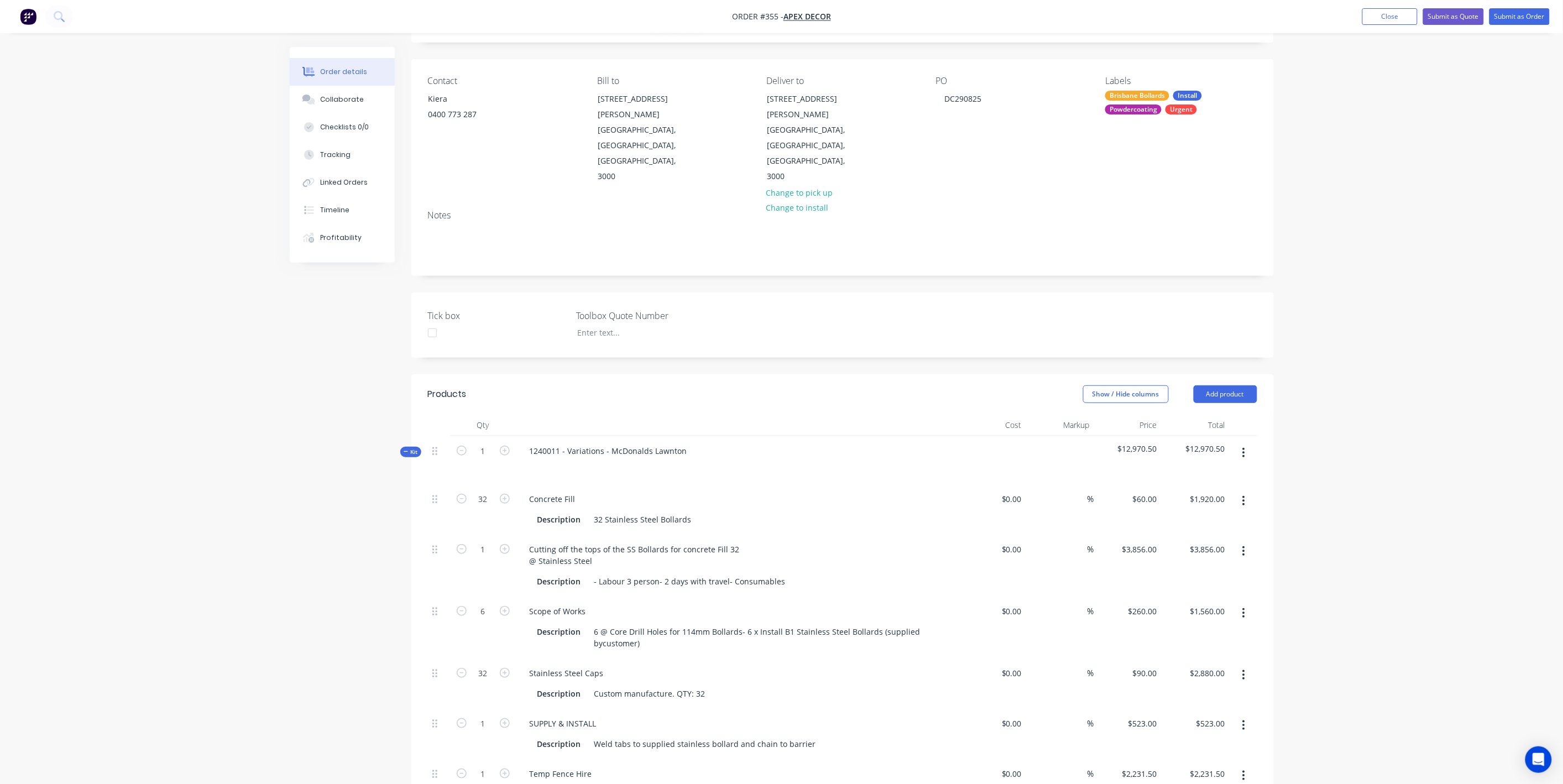
scroll to position [0, 0]
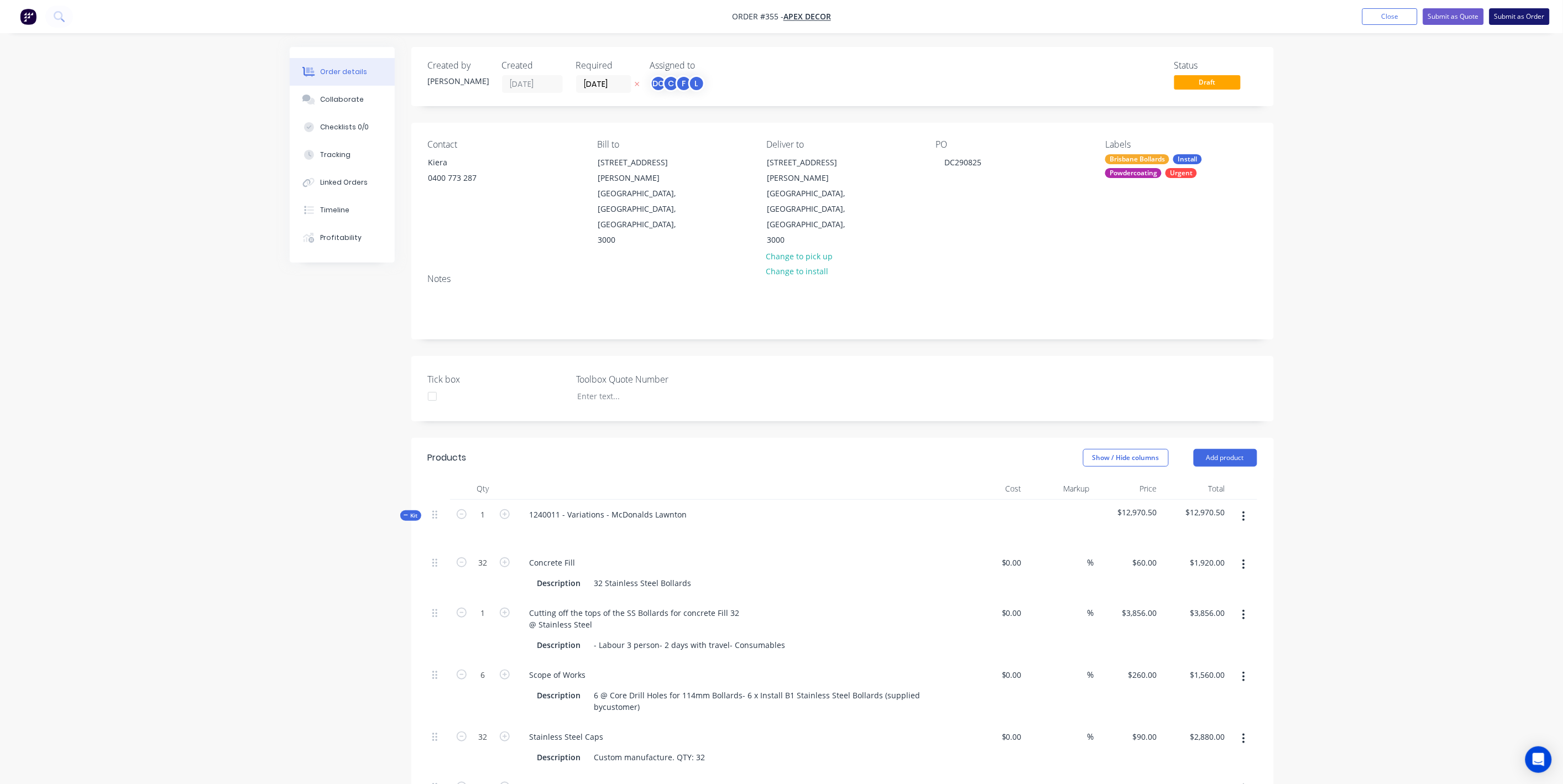
click at [1510, 22] on button "Submit as Order" at bounding box center [1519, 16] width 60 height 17
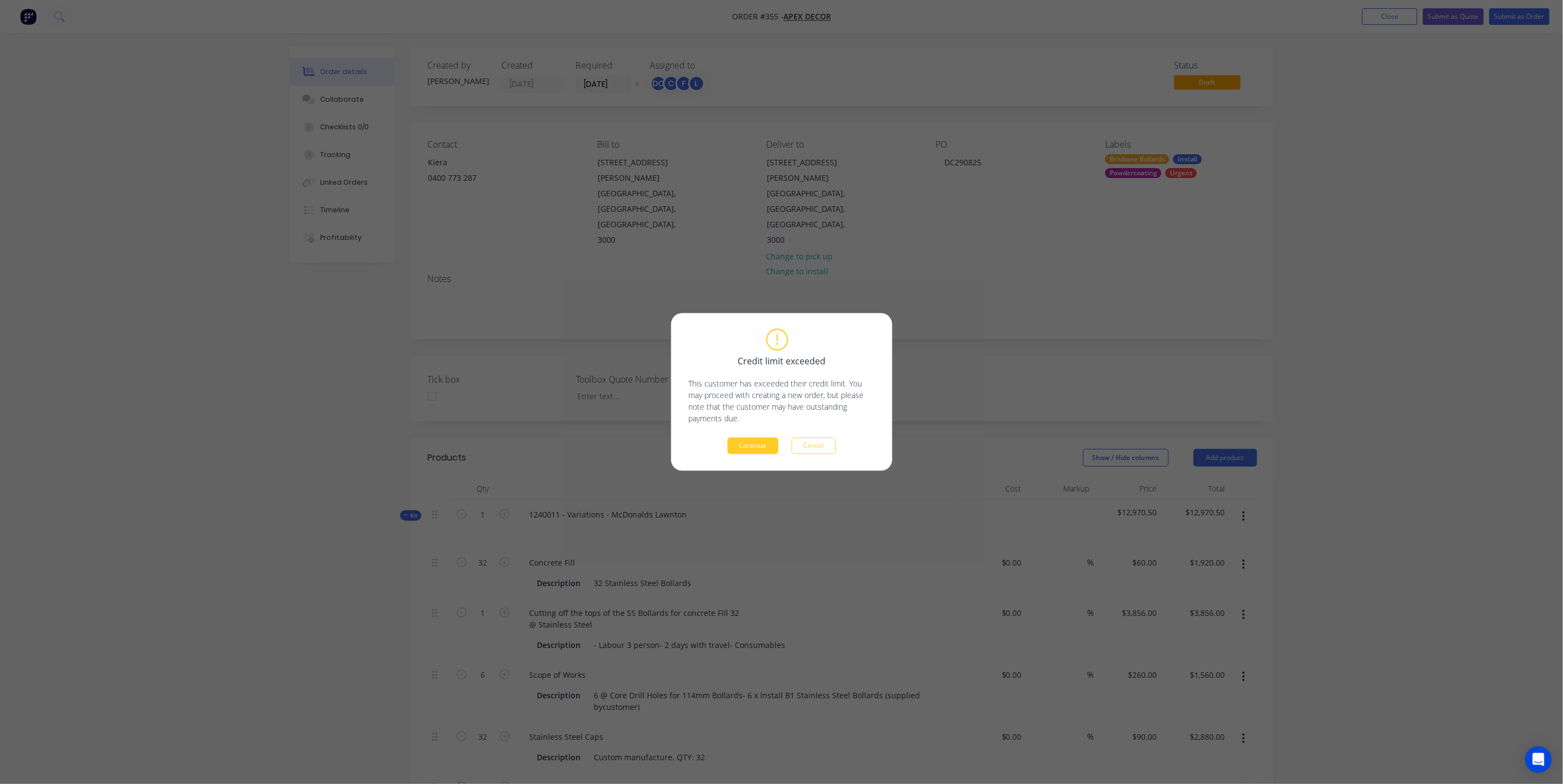
click at [757, 441] on button "Continue" at bounding box center [753, 446] width 51 height 17
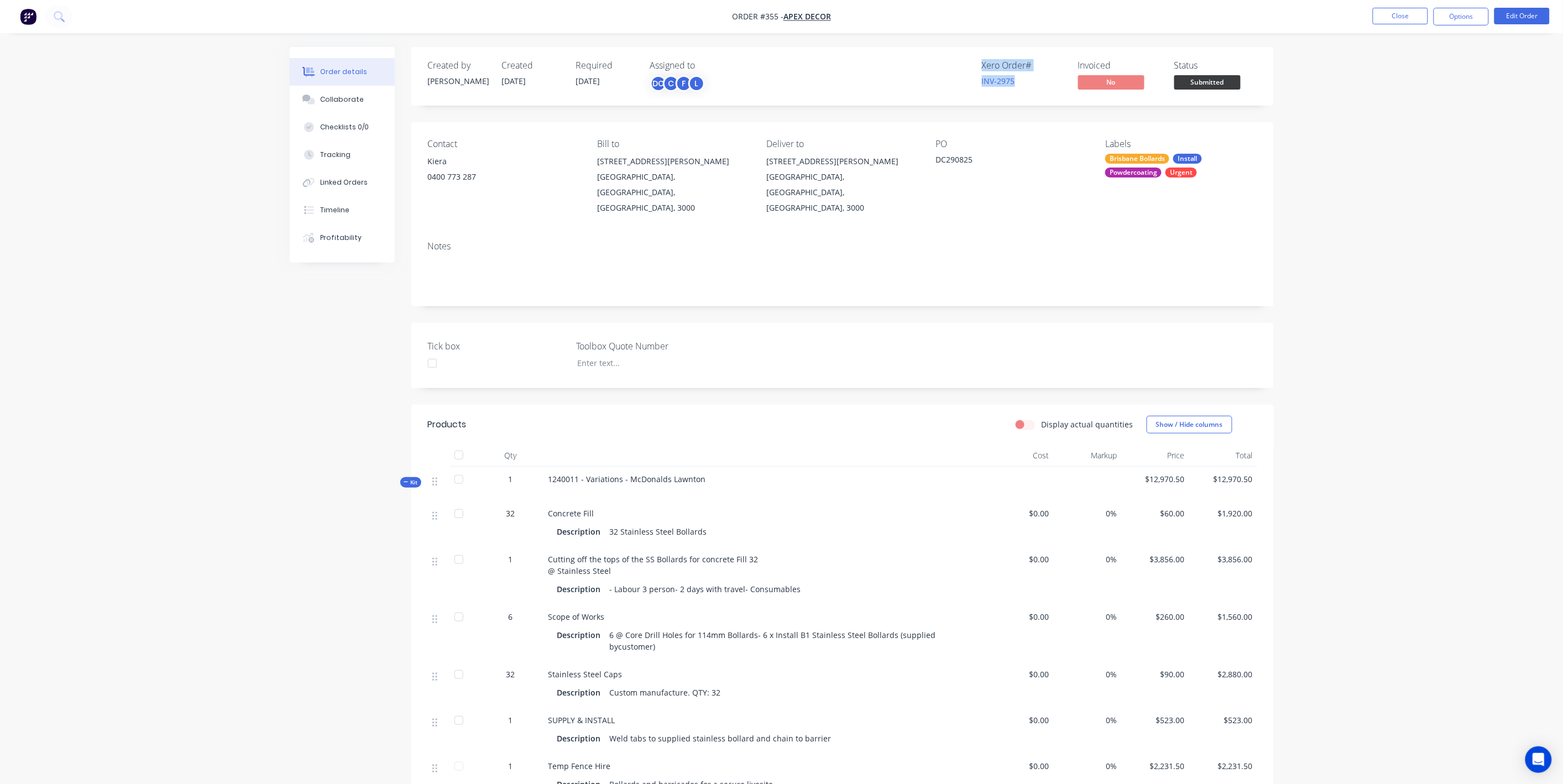
drag, startPoint x: 1019, startPoint y: 83, endPoint x: 980, endPoint y: 67, distance: 42.2
click at [980, 67] on div "Xero Order # INV-2975 Invoiced No Status Submitted" at bounding box center [1008, 77] width 496 height 32
click at [1468, 11] on button "Options" at bounding box center [1461, 17] width 55 height 17
click at [1410, 202] on div "Purchase Products" at bounding box center [1428, 200] width 102 height 16
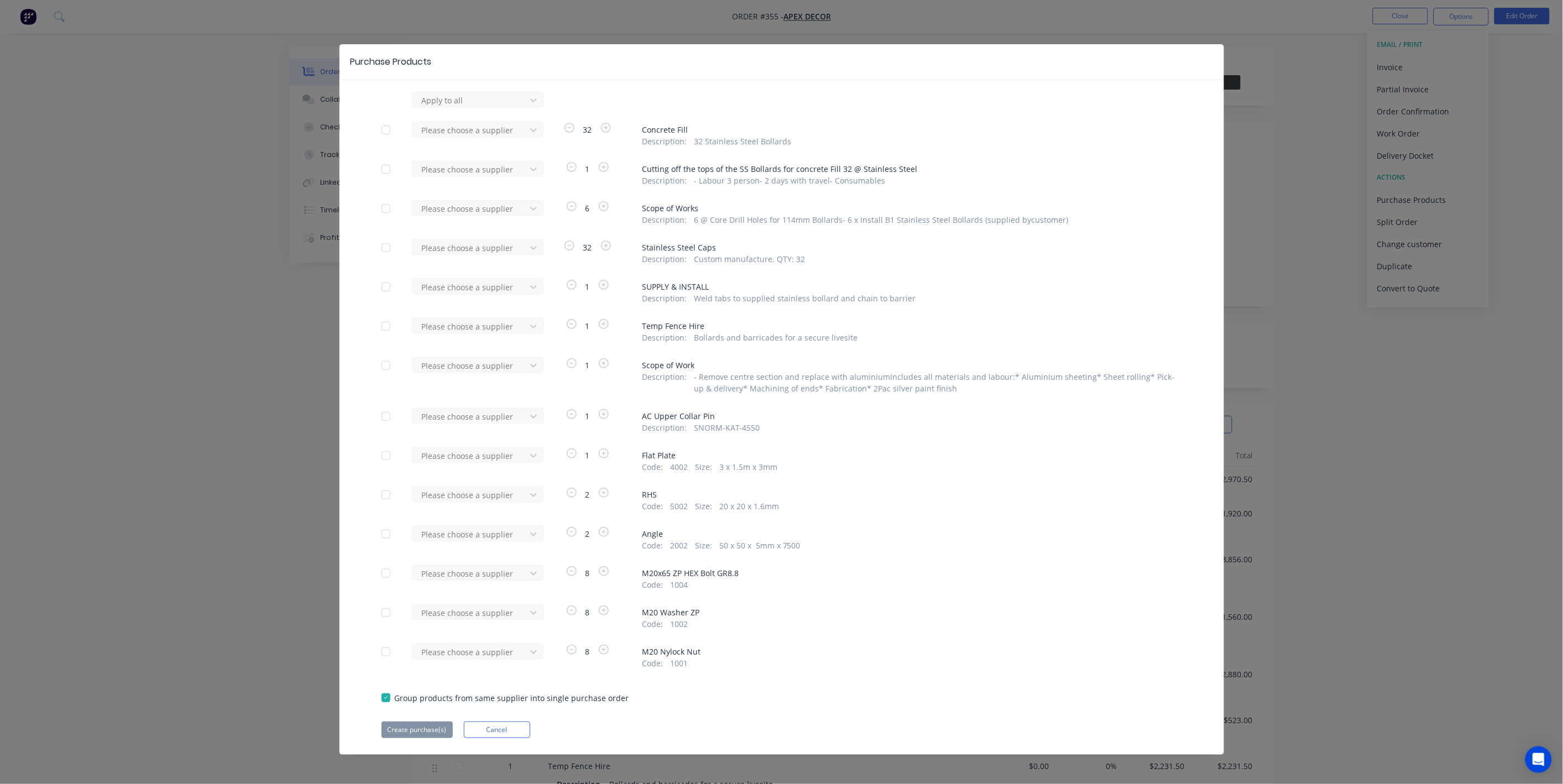
scroll to position [1, 0]
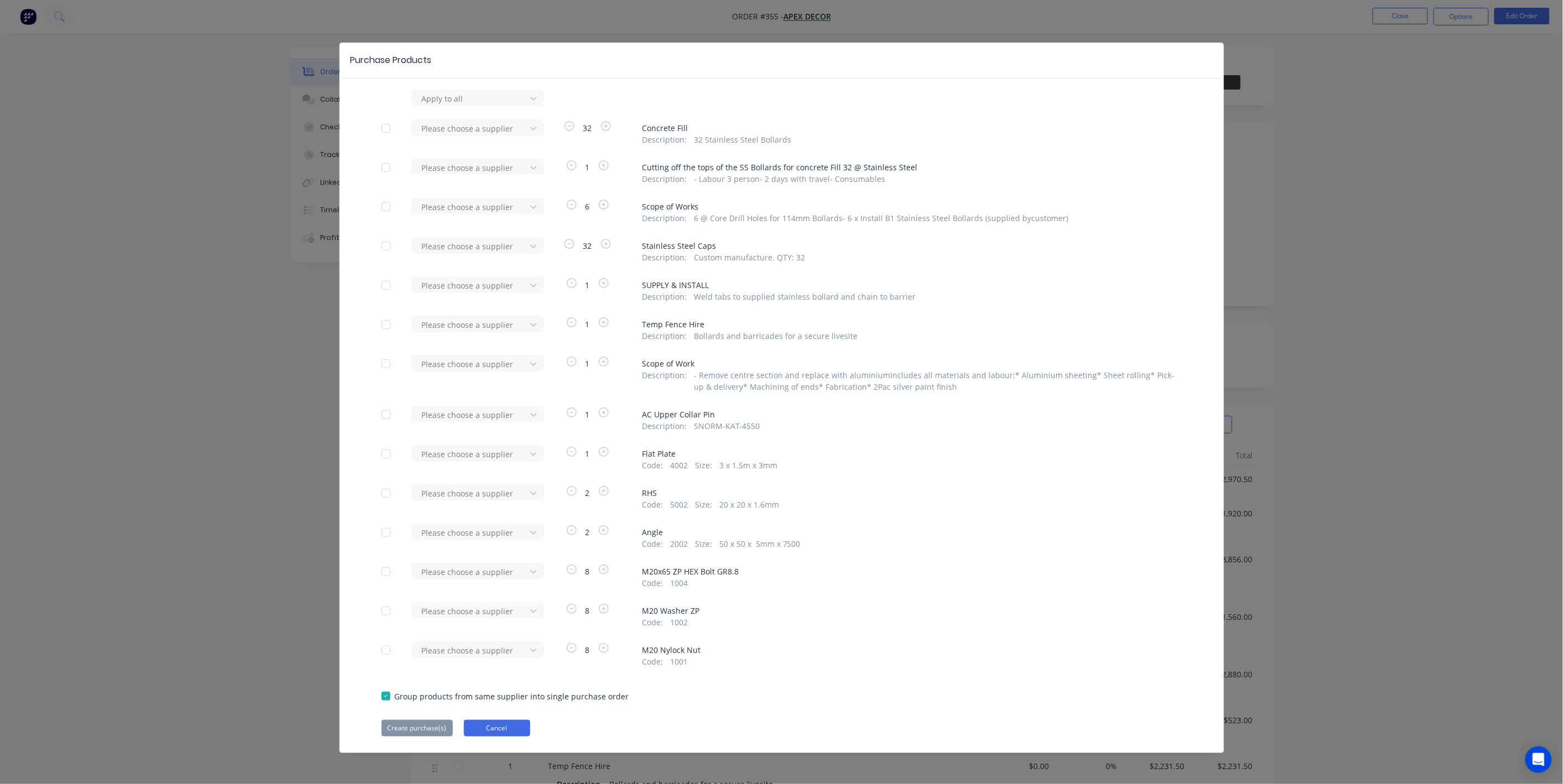
click at [512, 731] on button "Cancel" at bounding box center [497, 728] width 66 height 17
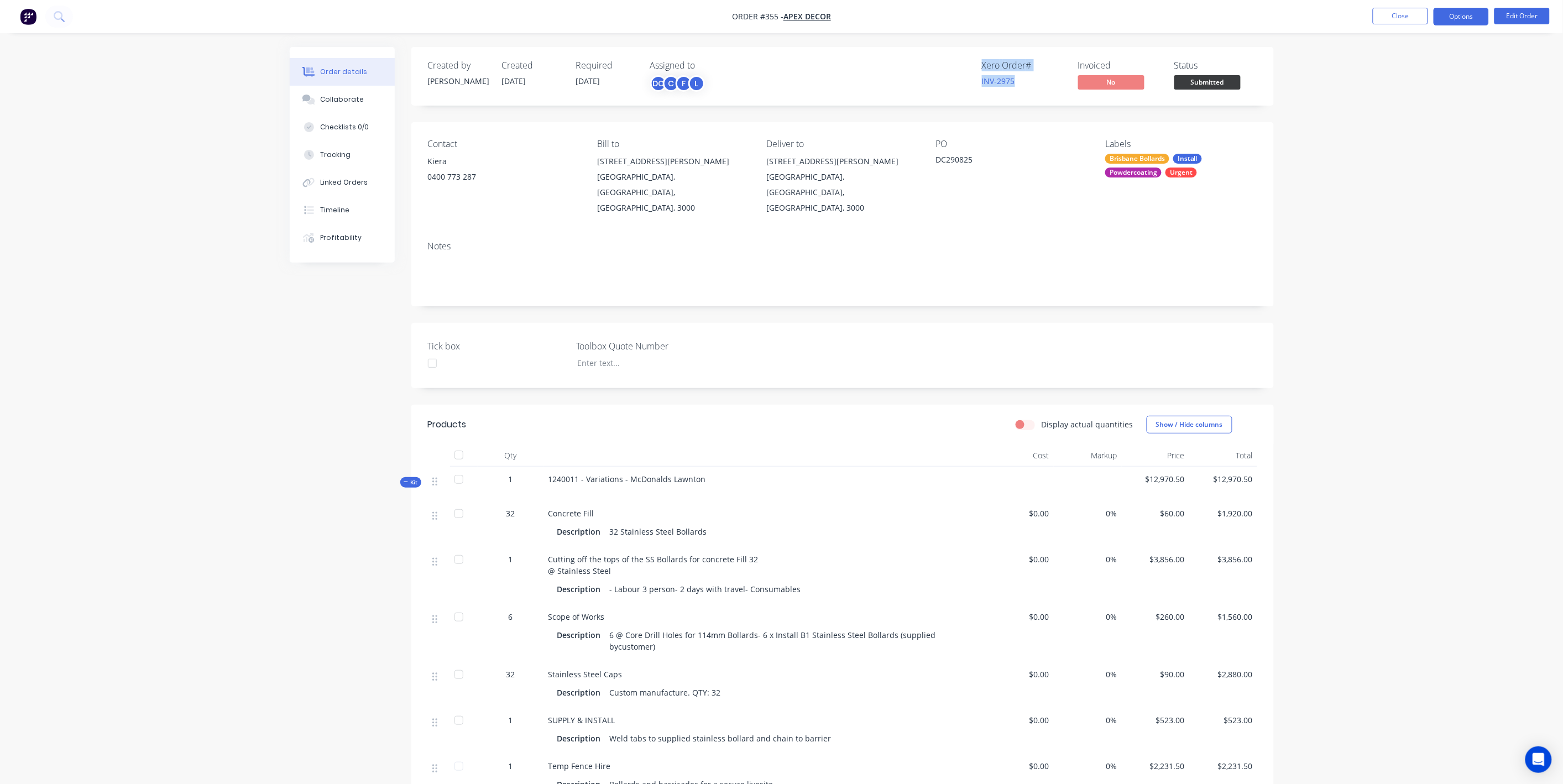
click at [1439, 9] on button "Options" at bounding box center [1461, 17] width 55 height 17
click at [327, 95] on div "Collaborate" at bounding box center [342, 99] width 44 height 10
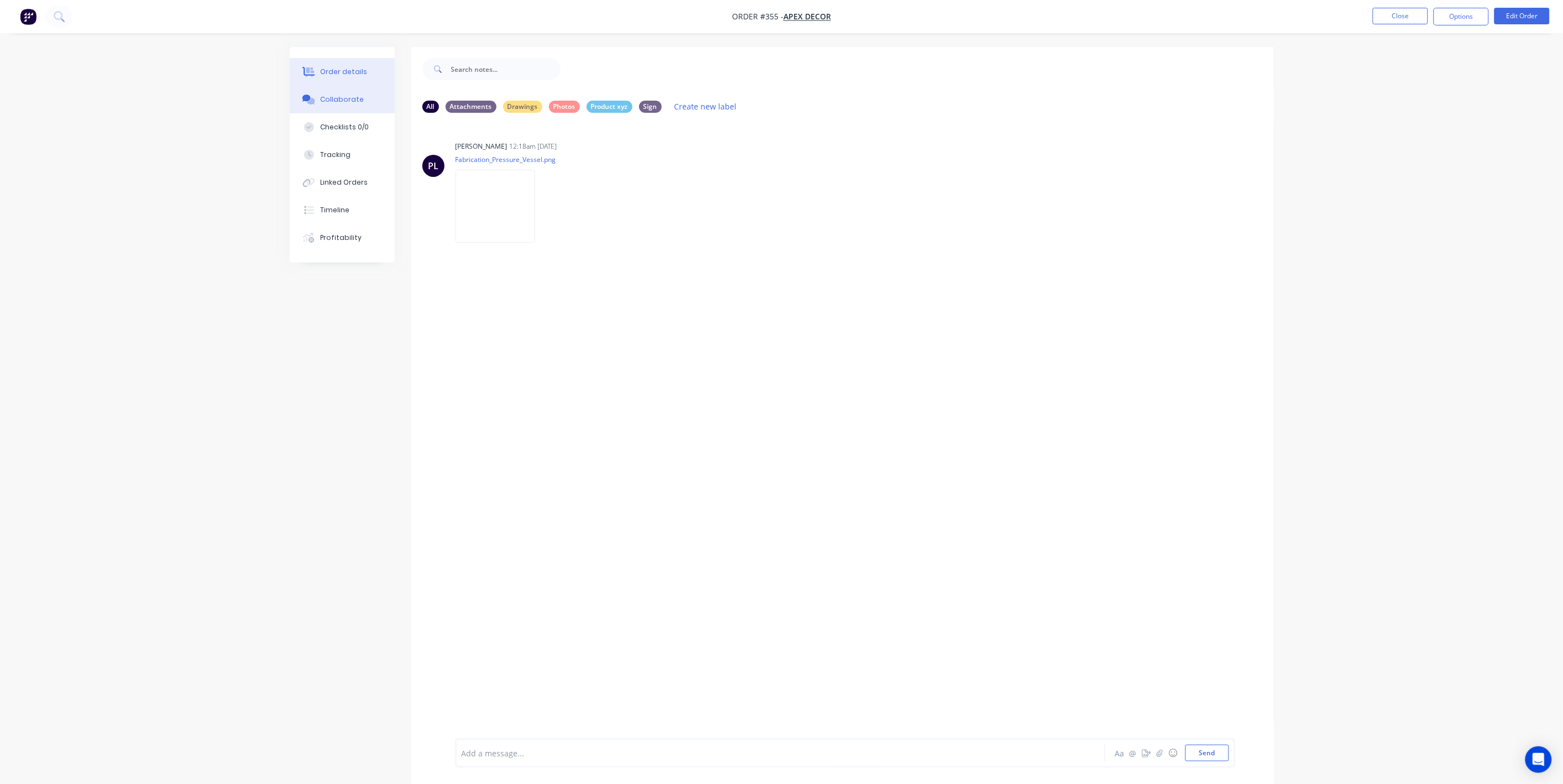
click at [345, 71] on div "Order details" at bounding box center [344, 72] width 47 height 10
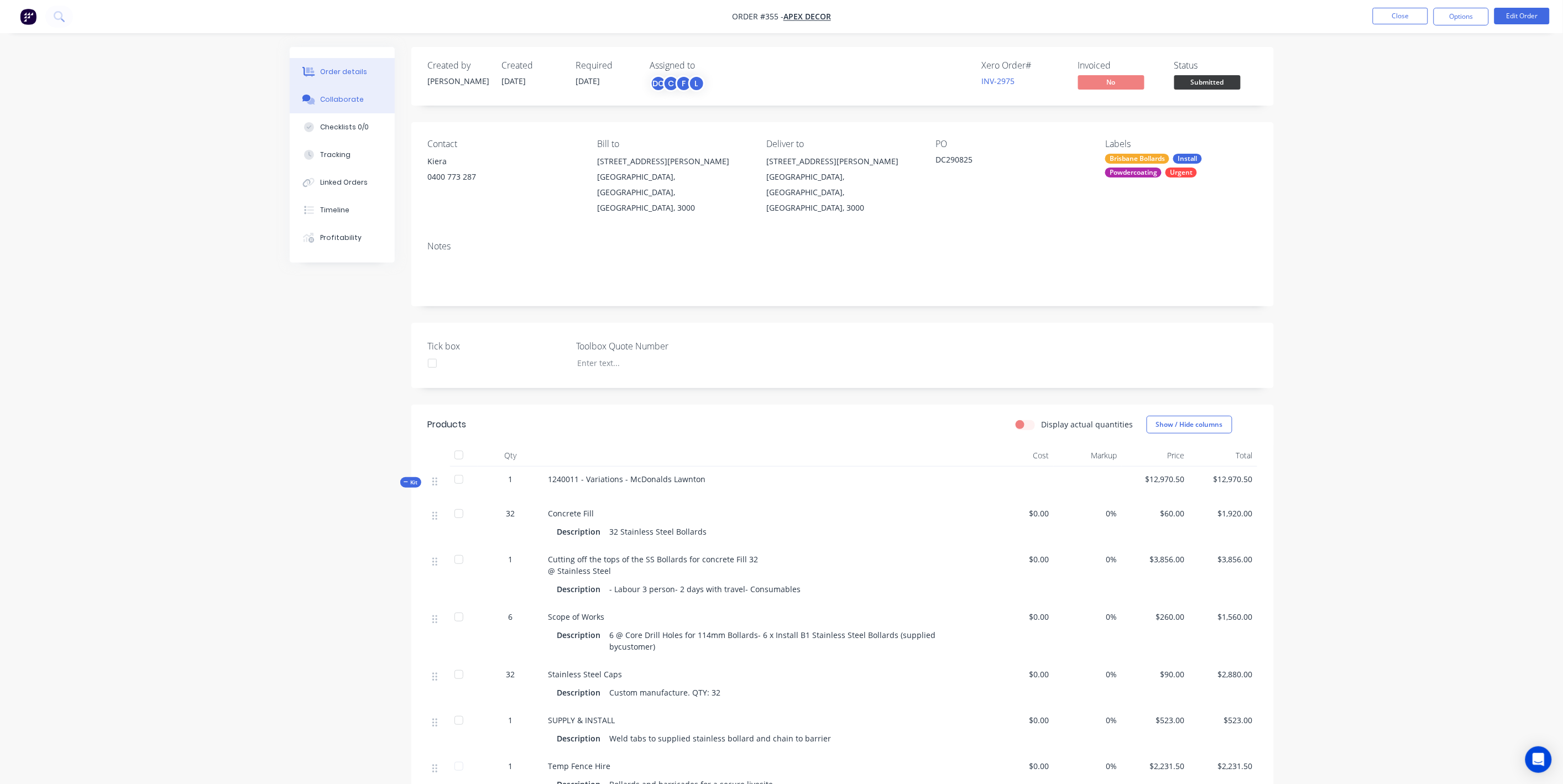
click at [336, 106] on button "Collaborate" at bounding box center [342, 99] width 105 height 28
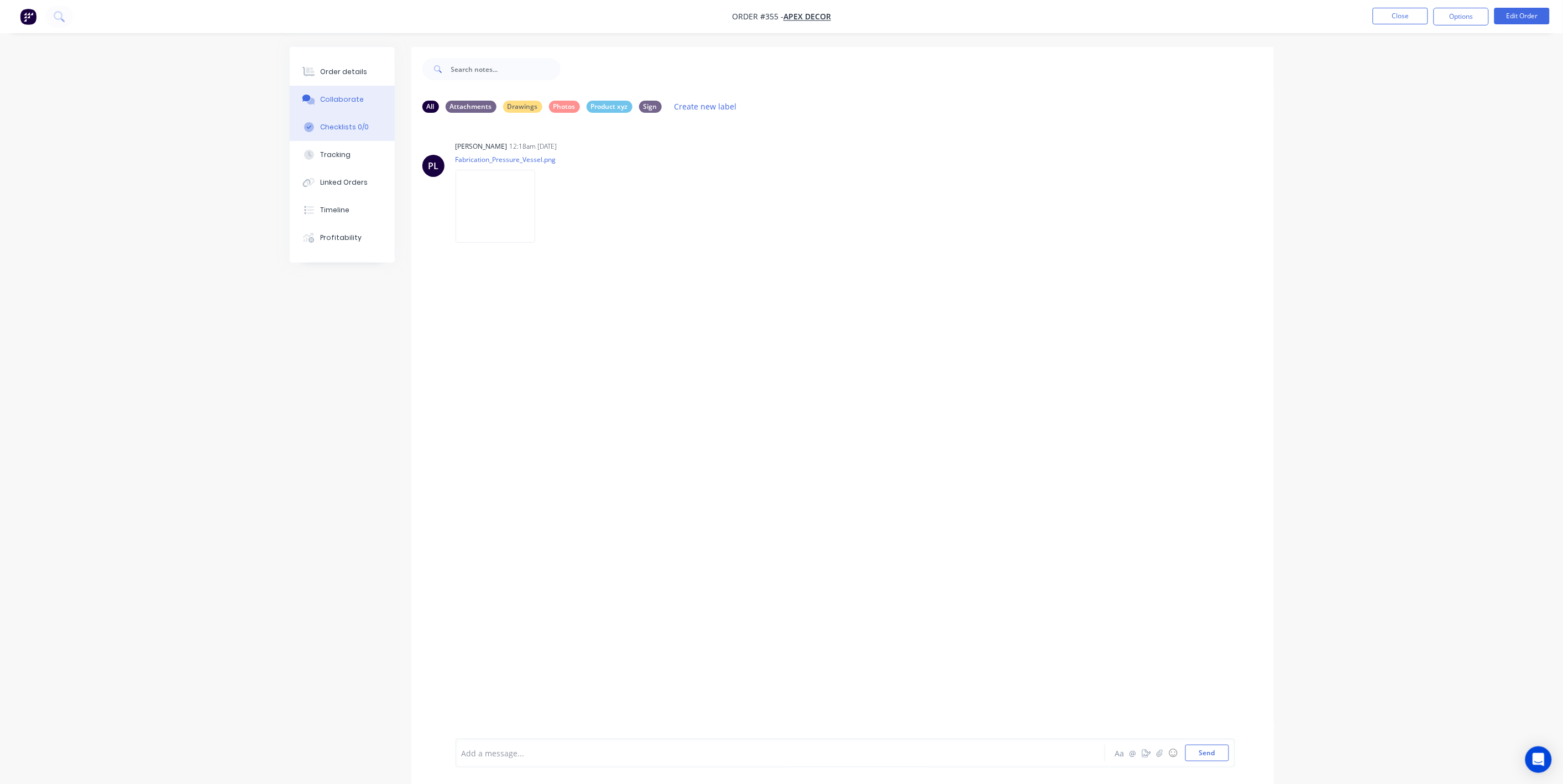
click at [334, 129] on div "Checklists 0/0" at bounding box center [344, 127] width 48 height 10
click at [1164, 56] on button "Templates" at bounding box center [1166, 64] width 55 height 17
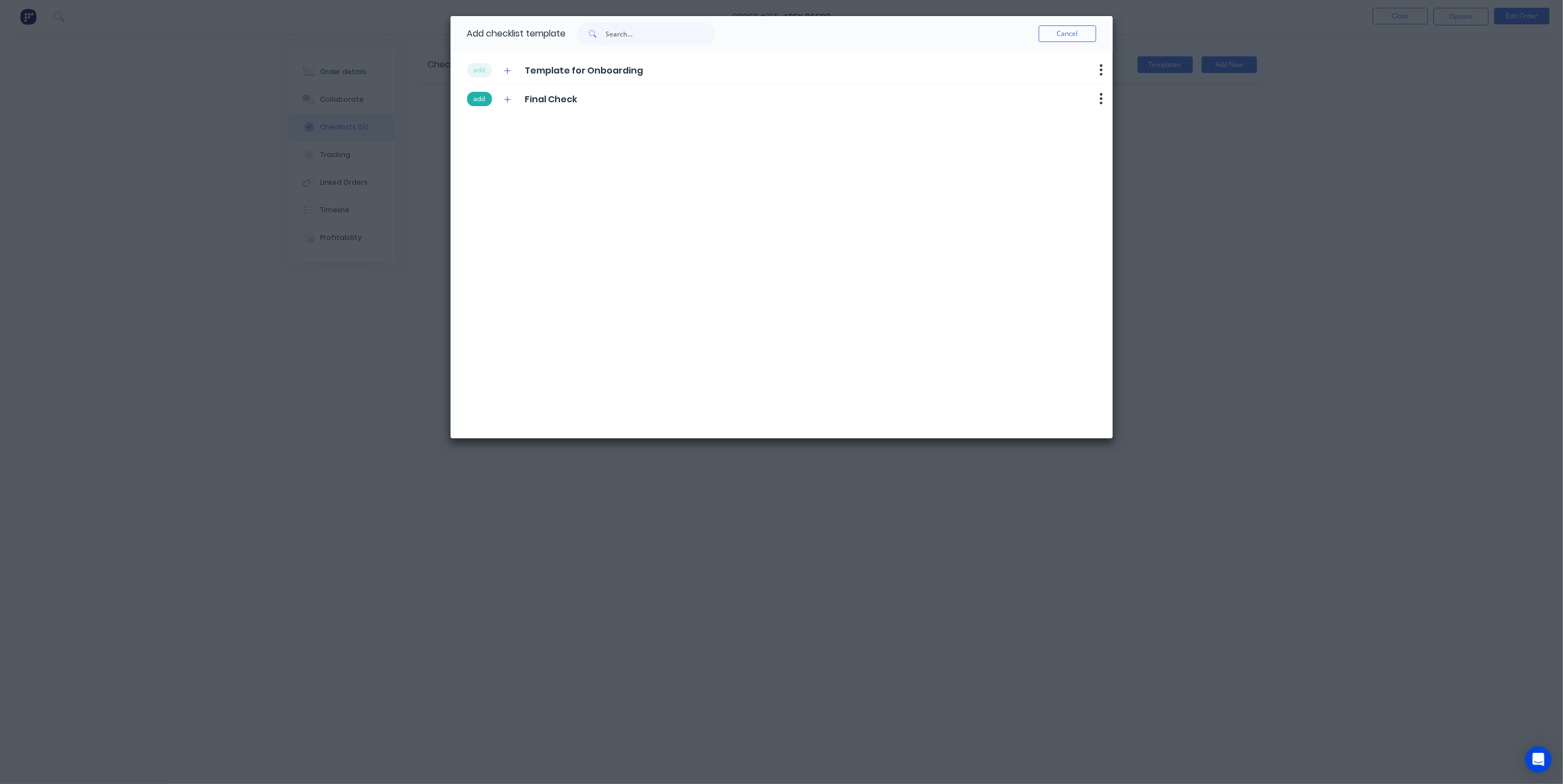
click at [481, 100] on button "add" at bounding box center [479, 99] width 25 height 14
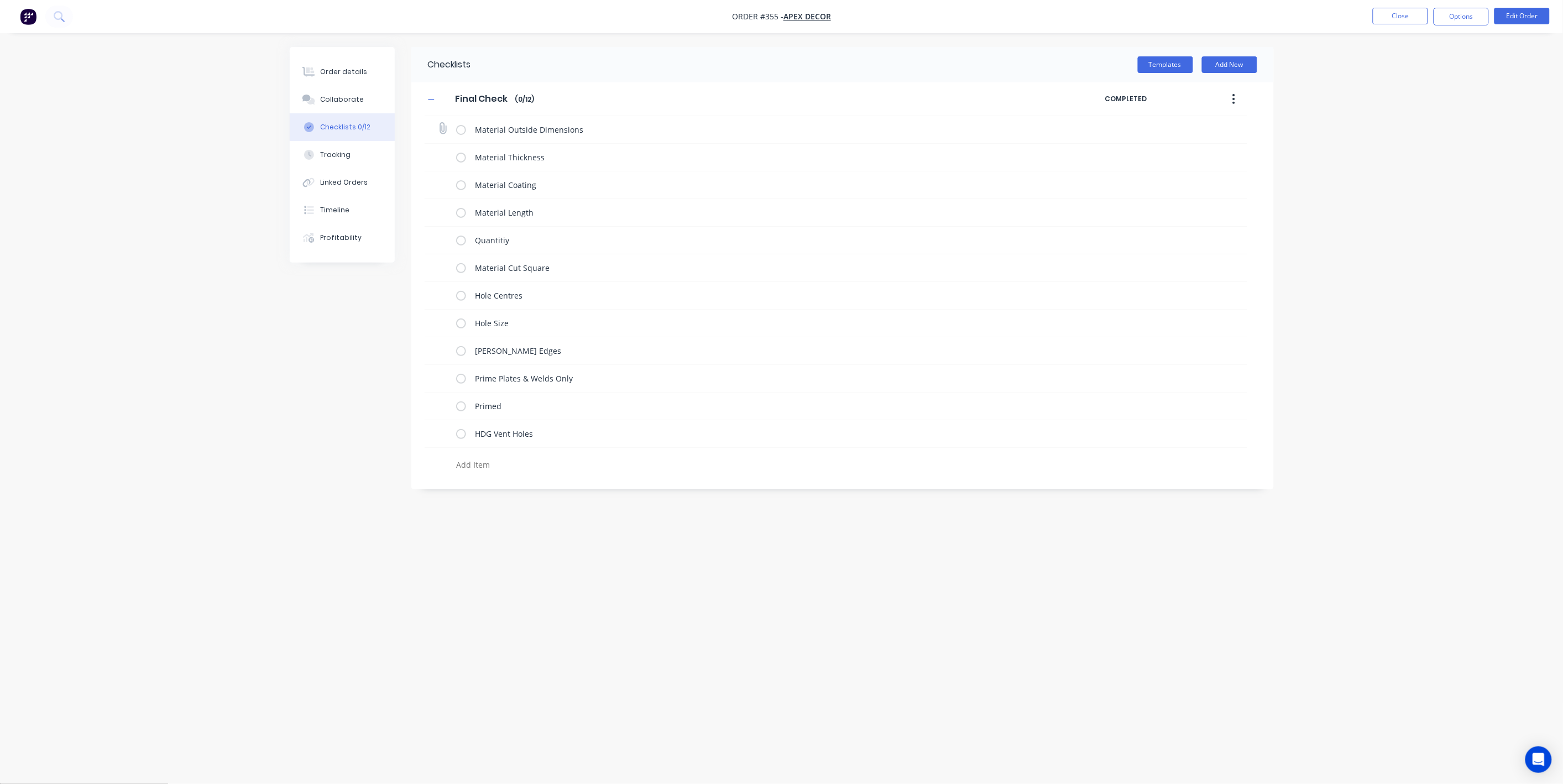
click at [459, 133] on label at bounding box center [461, 129] width 10 height 11
click at [0, 0] on input "checkbox" at bounding box center [0, 0] width 0 height 0
click at [459, 154] on label at bounding box center [461, 157] width 10 height 11
click at [0, 0] on input "checkbox" at bounding box center [0, 0] width 0 height 0
click at [462, 184] on label at bounding box center [461, 185] width 10 height 11
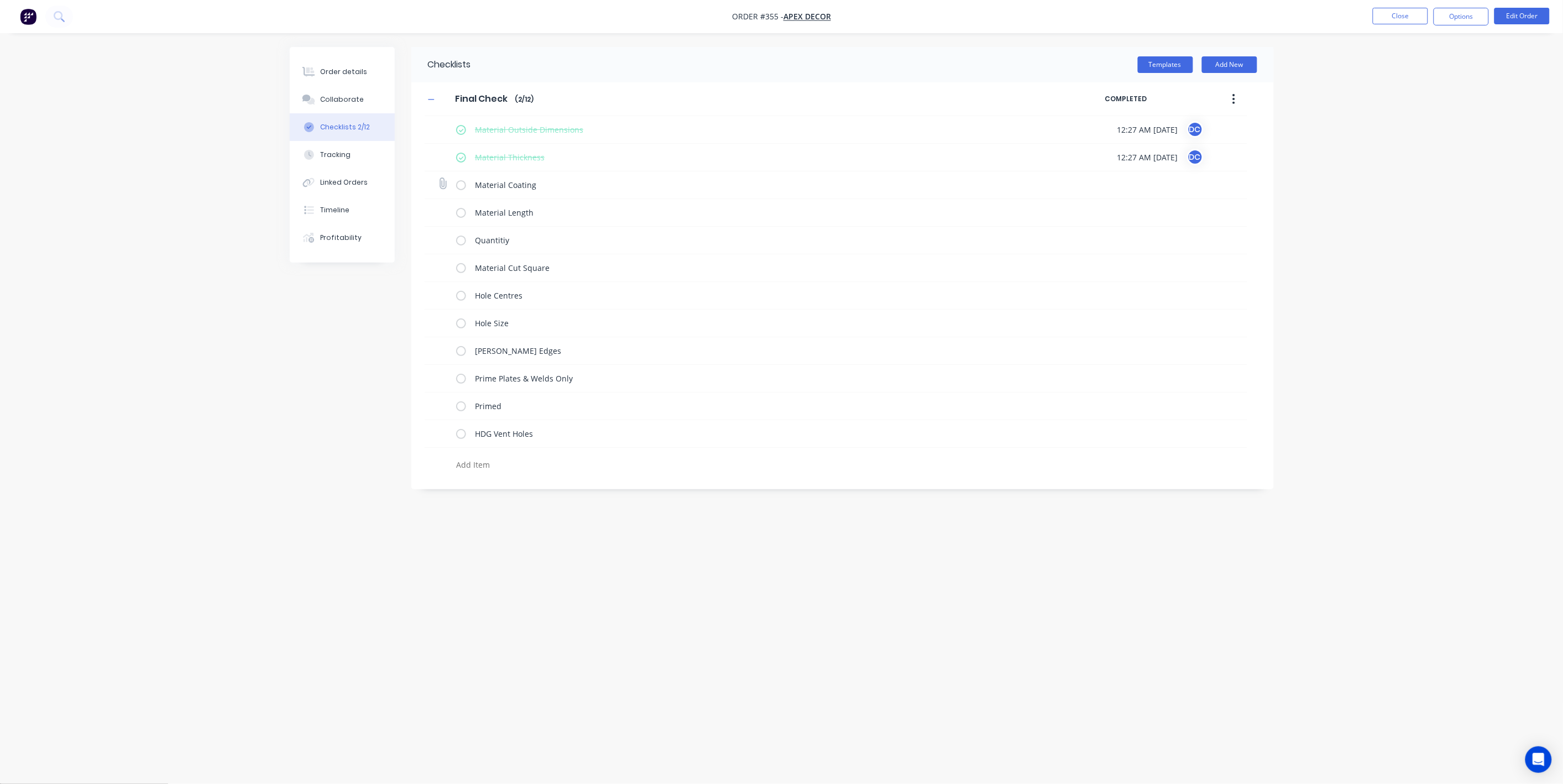
click at [0, 0] on input "checkbox" at bounding box center [0, 0] width 0 height 0
click at [461, 215] on label at bounding box center [461, 212] width 10 height 11
click at [0, 0] on input "checkbox" at bounding box center [0, 0] width 0 height 0
type textarea "x"
click at [338, 99] on div "Collaborate" at bounding box center [342, 99] width 44 height 10
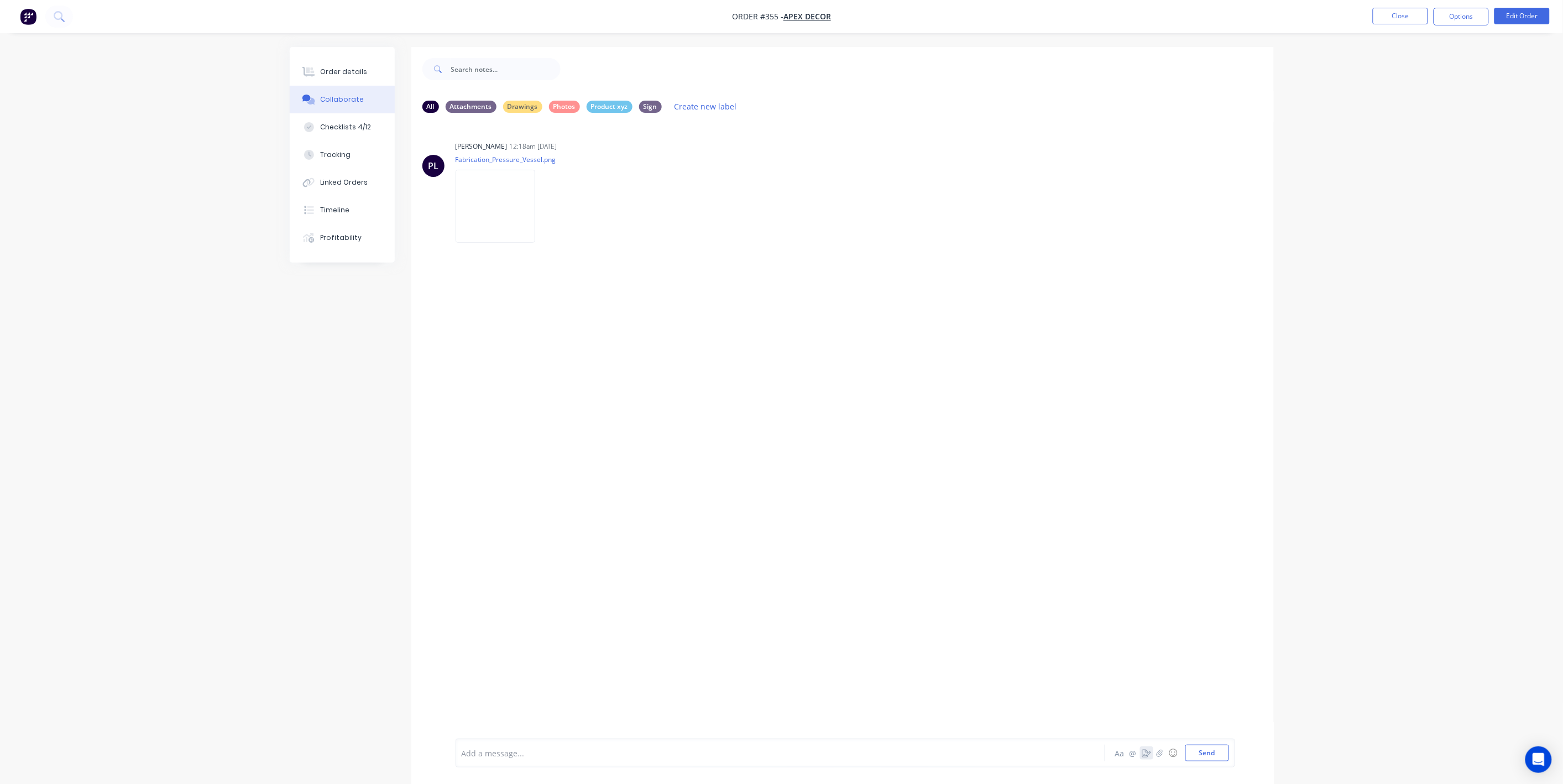
click at [1148, 755] on icon "button" at bounding box center [1146, 753] width 9 height 8
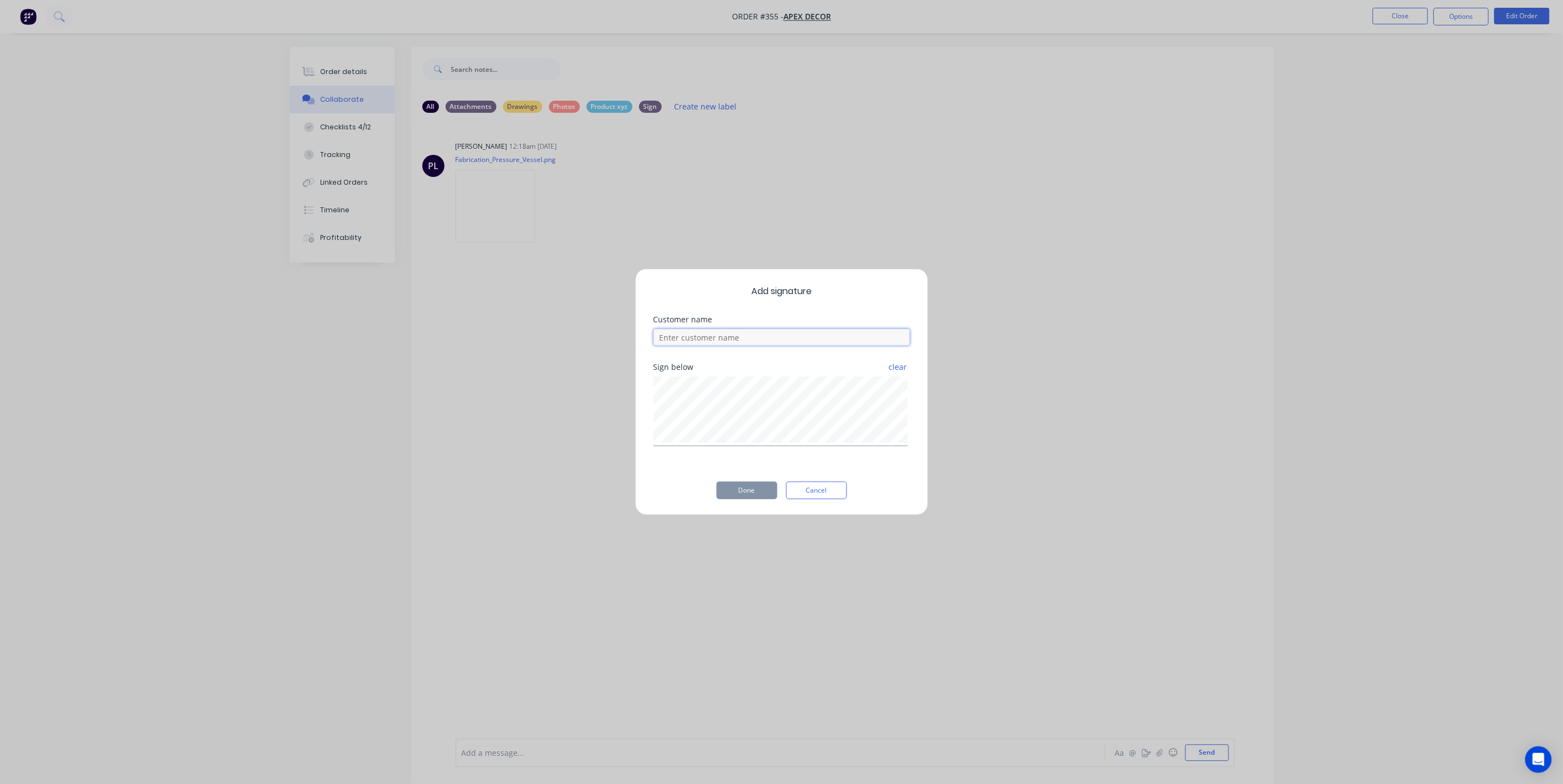
click at [789, 341] on input at bounding box center [781, 337] width 256 height 17
type input "[PERSON_NAME]"
click at [761, 496] on button "Done" at bounding box center [747, 490] width 61 height 17
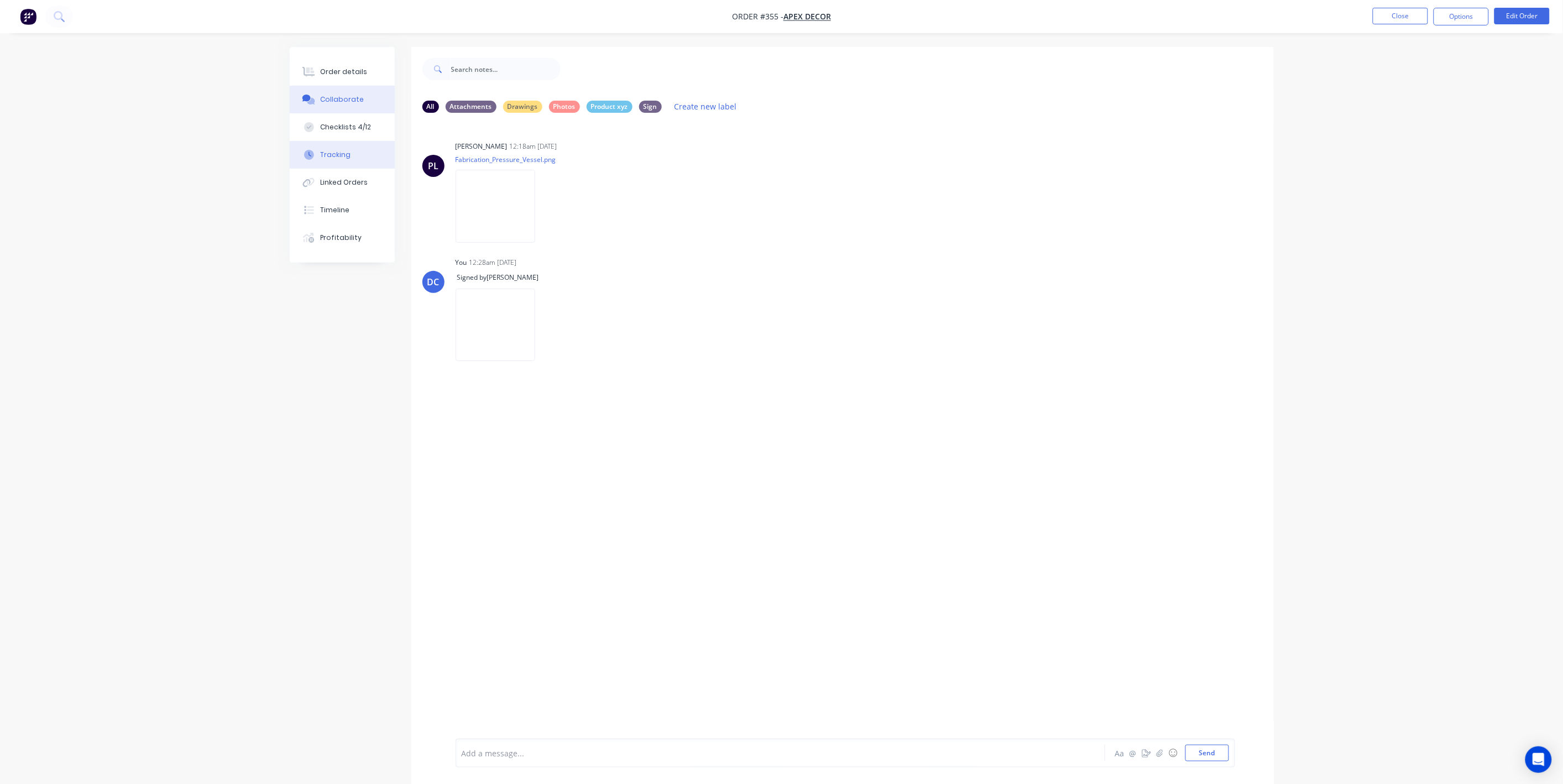
click at [341, 160] on button "Tracking" at bounding box center [342, 154] width 105 height 28
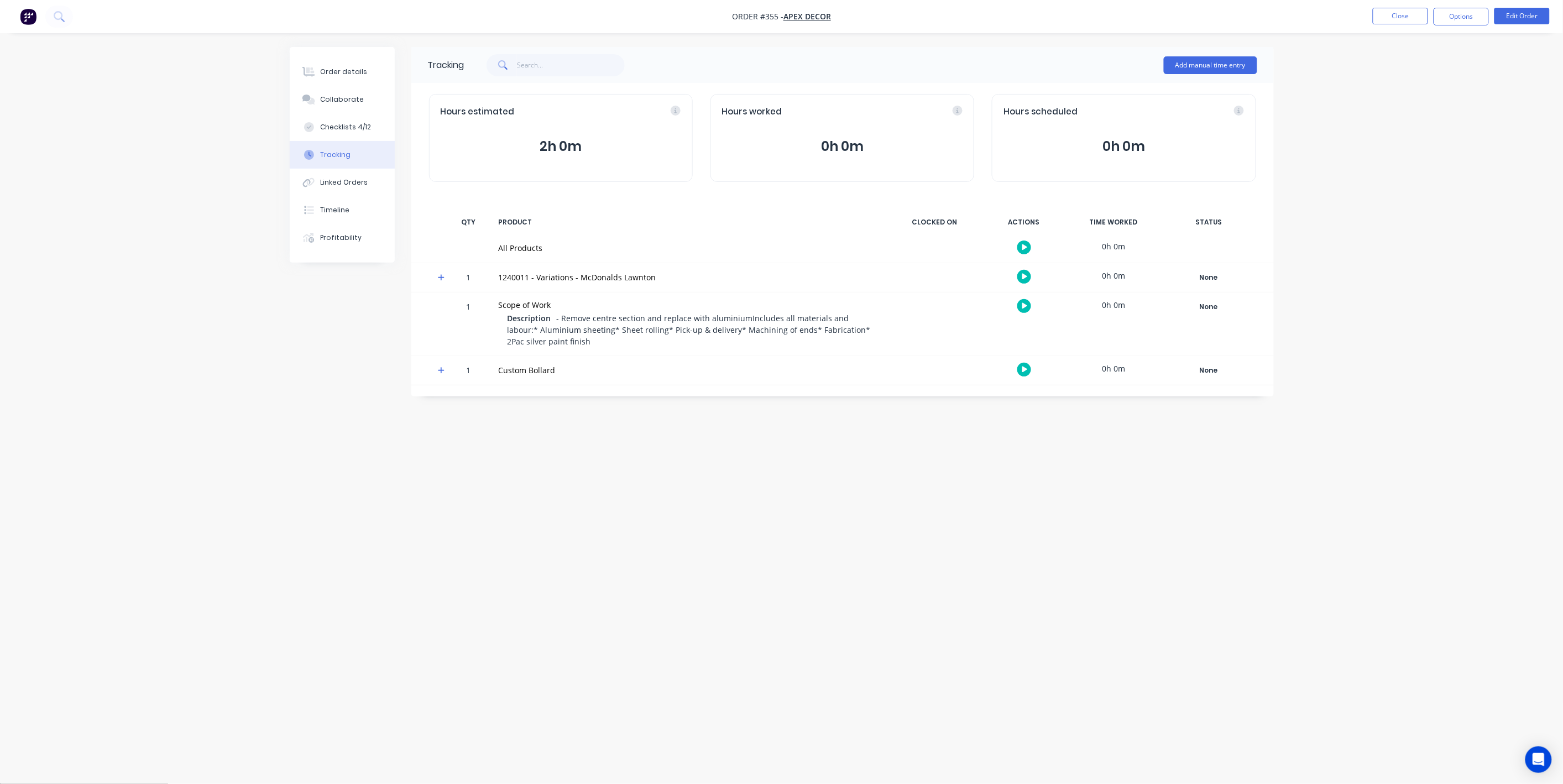
click at [1023, 274] on icon "button" at bounding box center [1025, 277] width 5 height 6
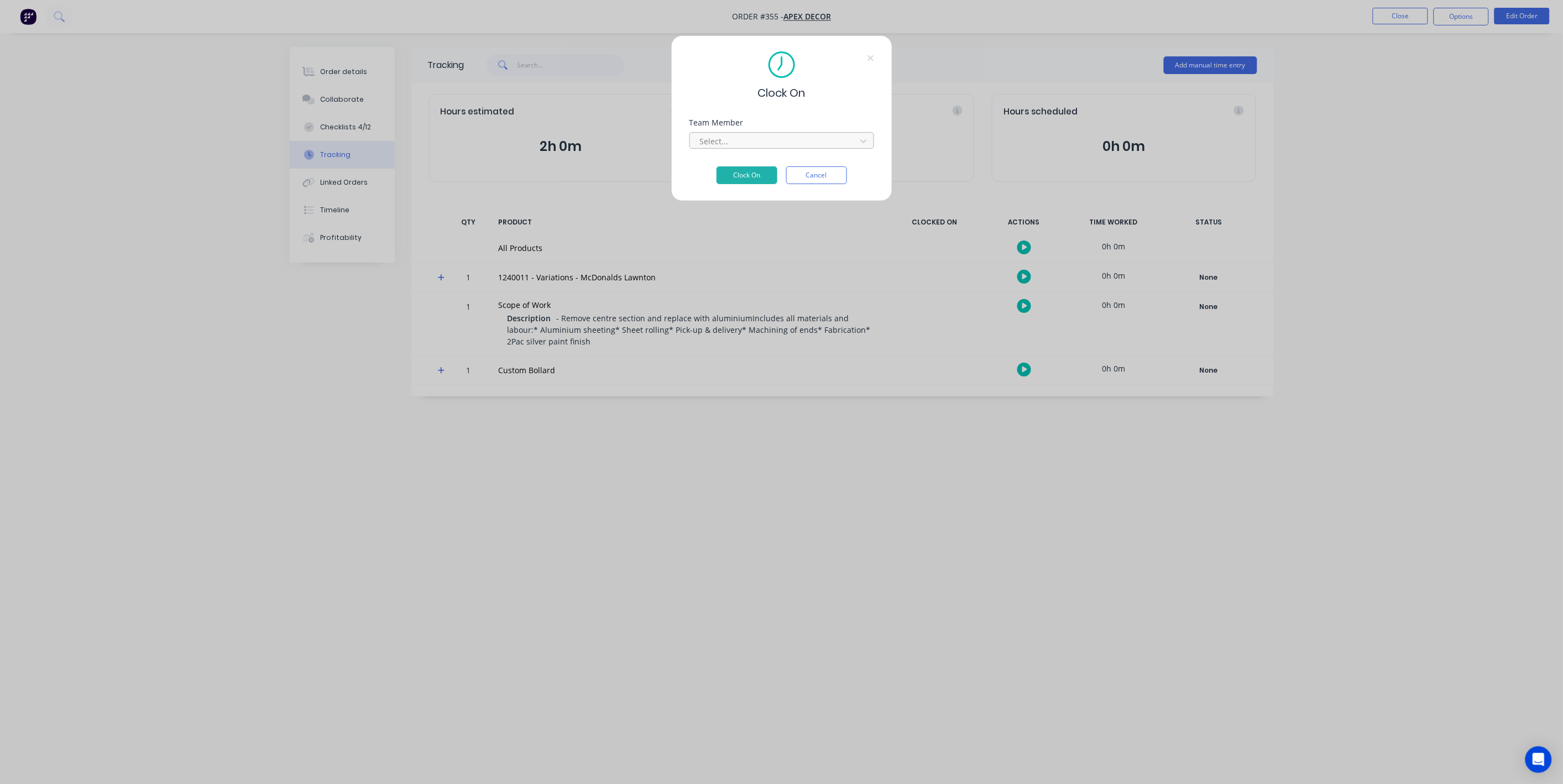
click at [788, 136] on div at bounding box center [775, 141] width 152 height 14
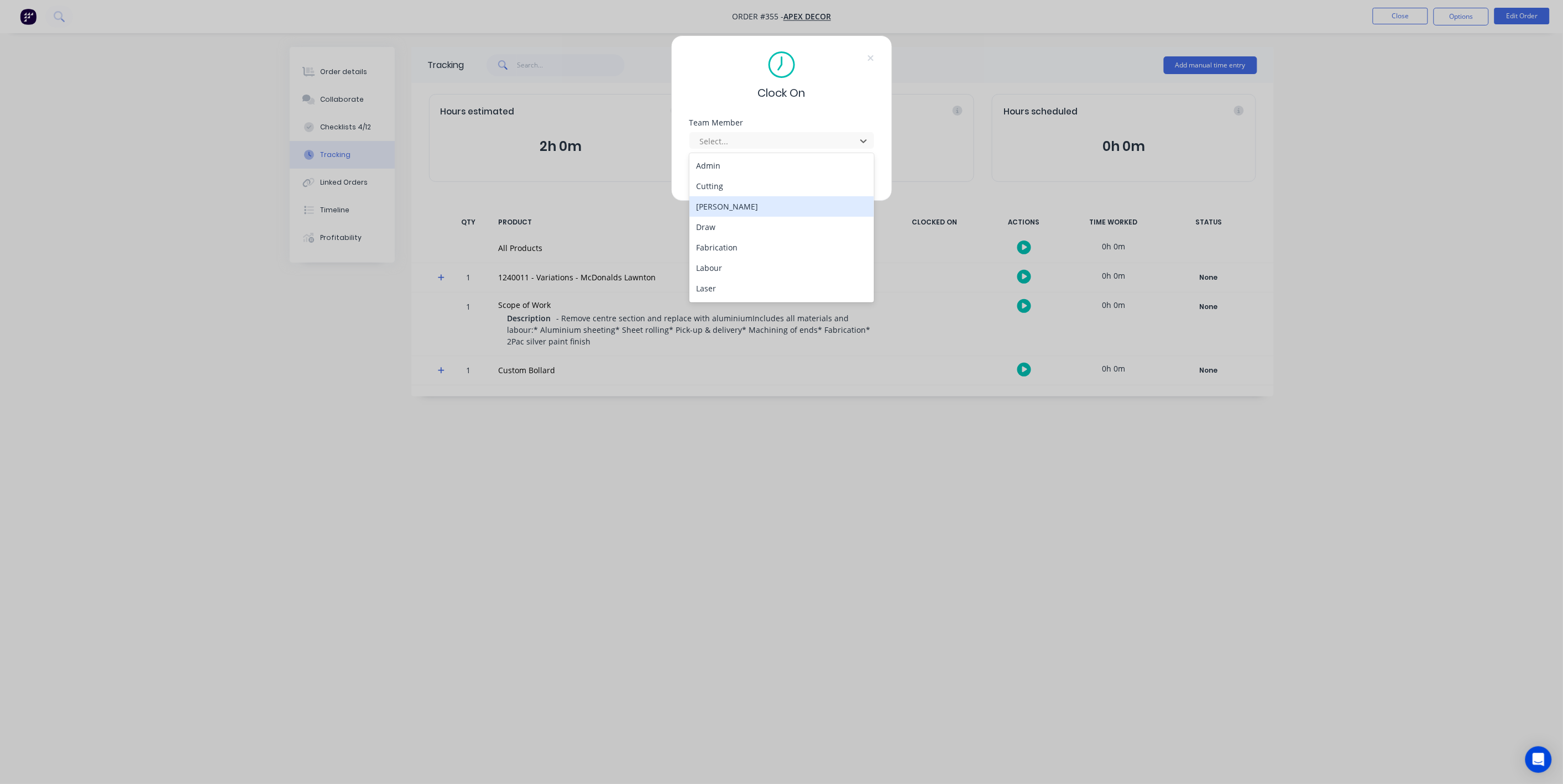
click at [735, 202] on div "[PERSON_NAME]" at bounding box center [781, 206] width 185 height 20
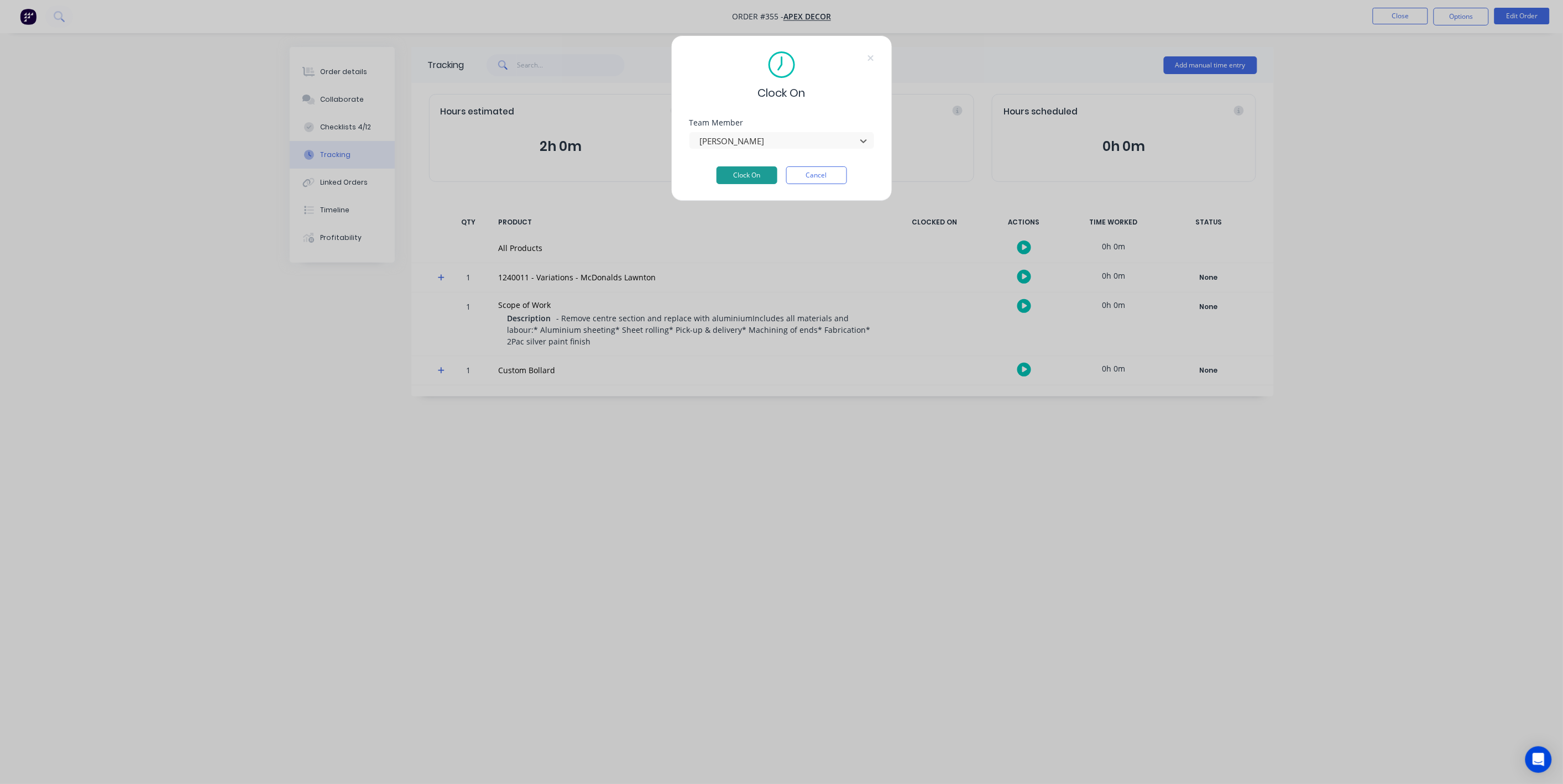
click at [741, 182] on button "Clock On" at bounding box center [747, 175] width 61 height 17
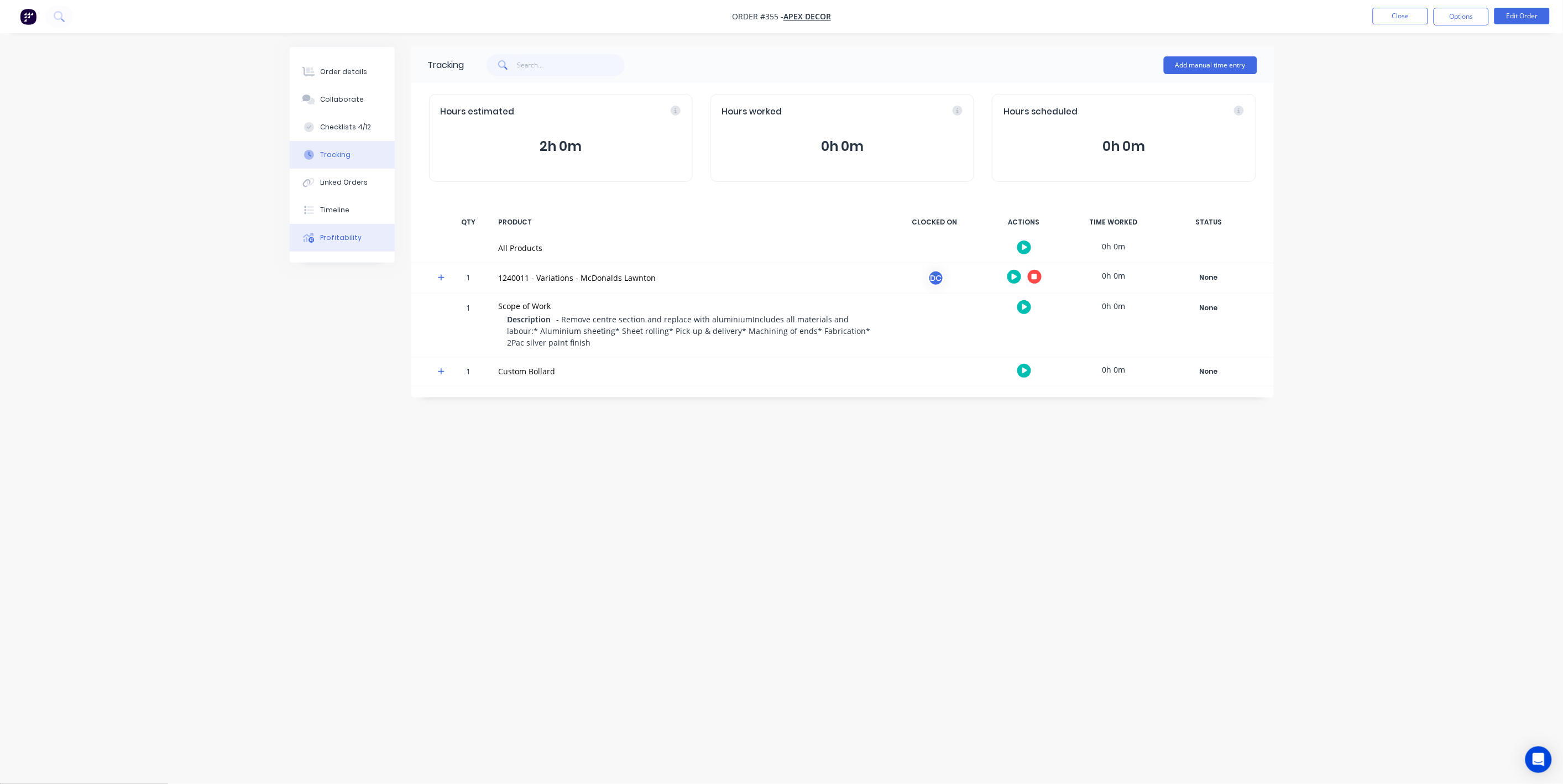
click at [338, 236] on div "Profitability" at bounding box center [341, 238] width 42 height 10
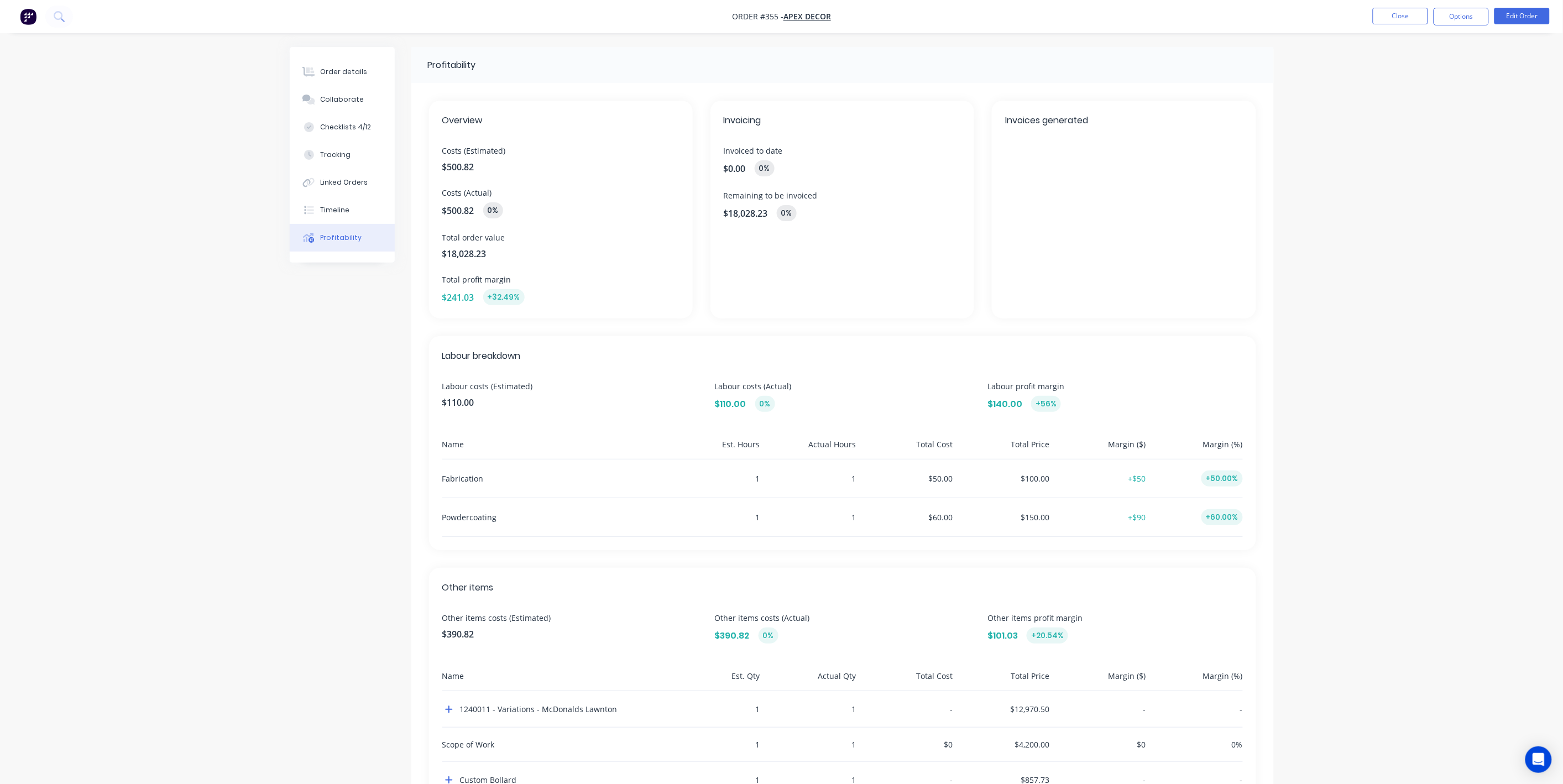
click at [30, 17] on img "button" at bounding box center [28, 16] width 17 height 17
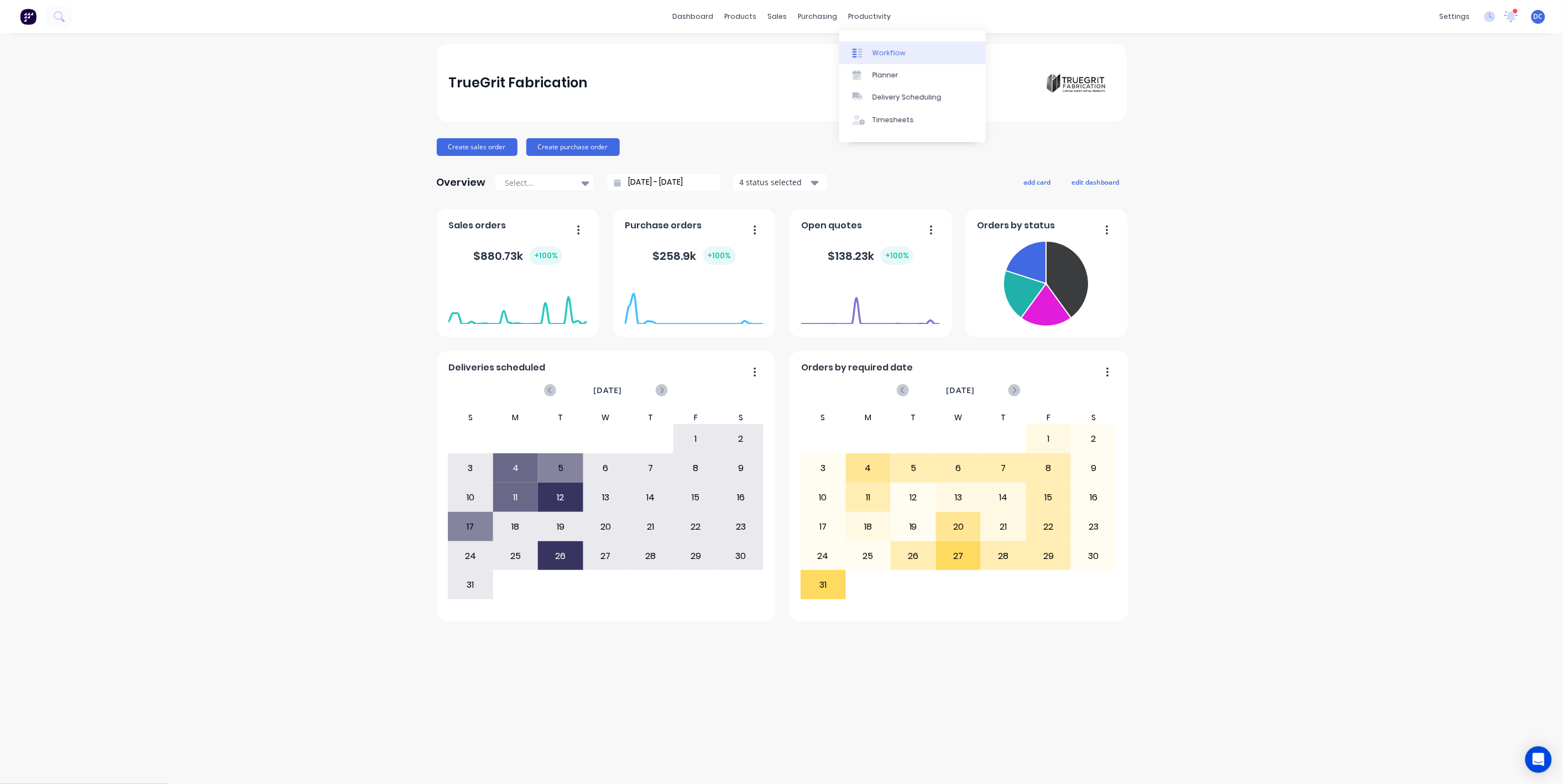
click at [884, 49] on div "Workflow" at bounding box center [888, 53] width 33 height 10
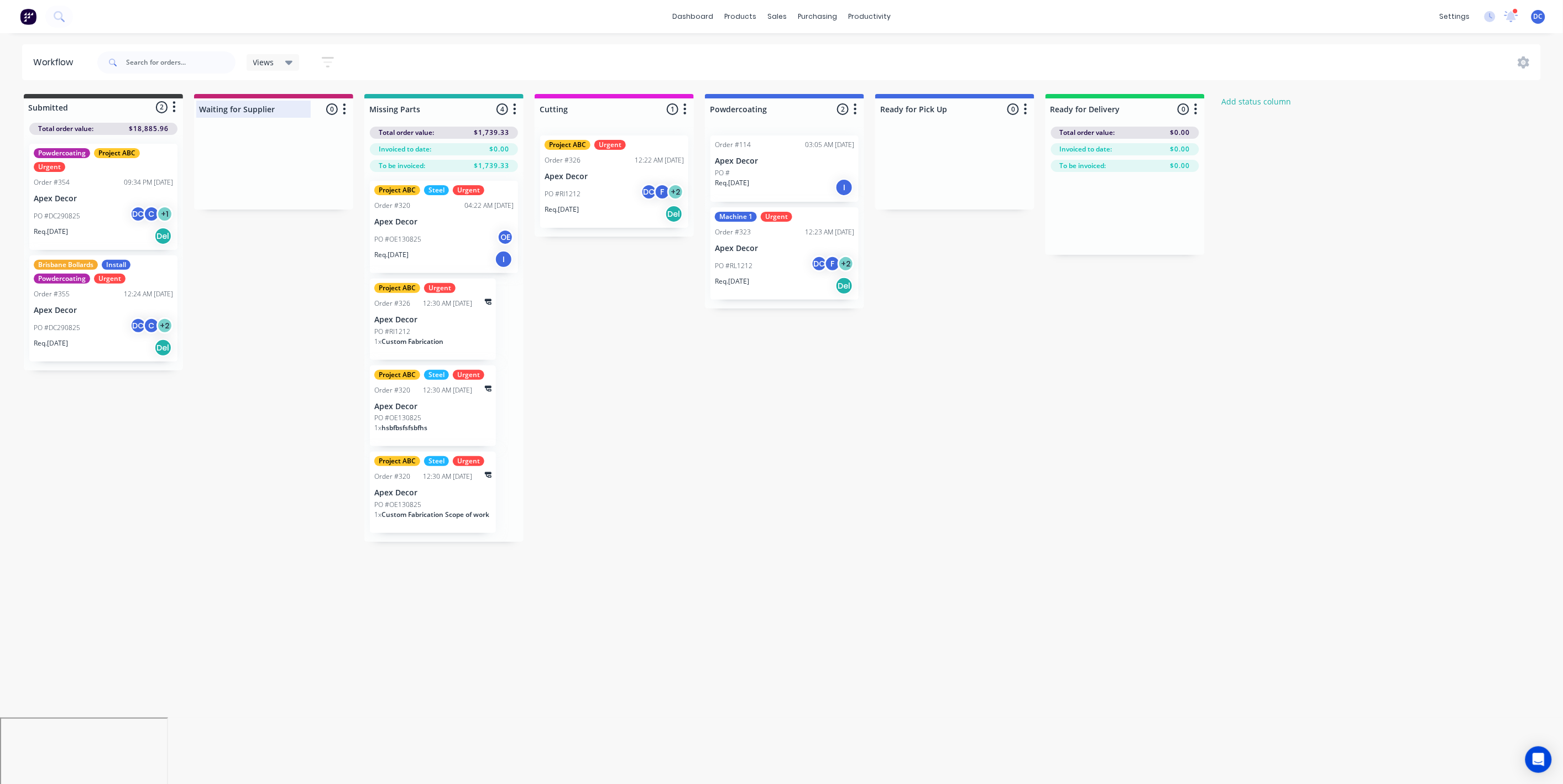
click at [275, 103] on div at bounding box center [273, 109] width 159 height 21
drag, startPoint x: 275, startPoint y: 109, endPoint x: 202, endPoint y: 109, distance: 73.0
click at [202, 109] on input "Waiting for Supplier" at bounding box center [253, 109] width 109 height 11
click at [772, 111] on div at bounding box center [784, 109] width 159 height 21
drag, startPoint x: 772, startPoint y: 111, endPoint x: 711, endPoint y: 109, distance: 61.0
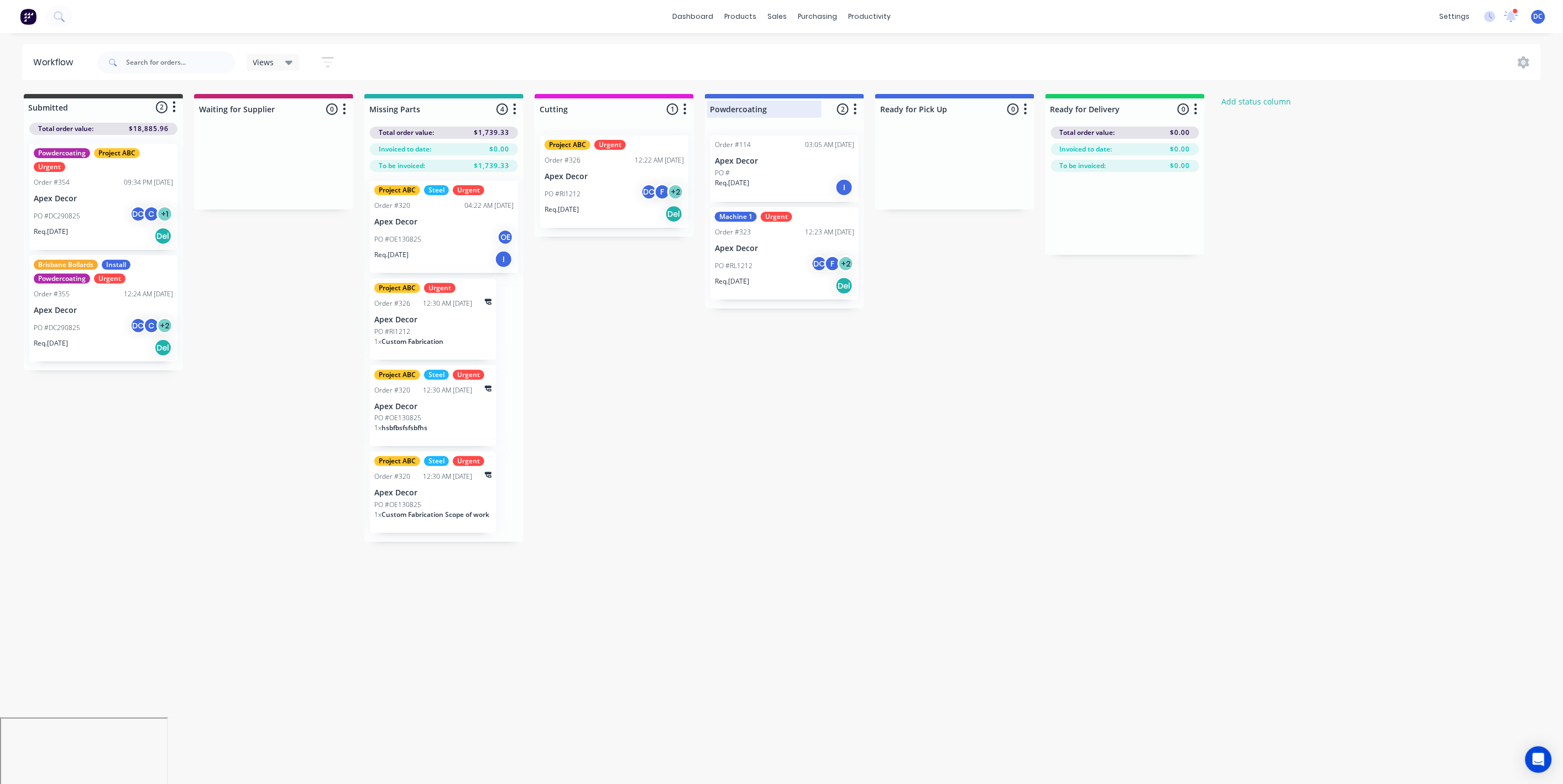
click at [711, 111] on input "Powdercoating" at bounding box center [764, 109] width 109 height 11
type input "Installation"
click at [1099, 287] on div "Submitted 2 Status colour #3A3C3E hex #3A3C3E Save Cancel Summaries Total order…" at bounding box center [753, 317] width 1523 height 448
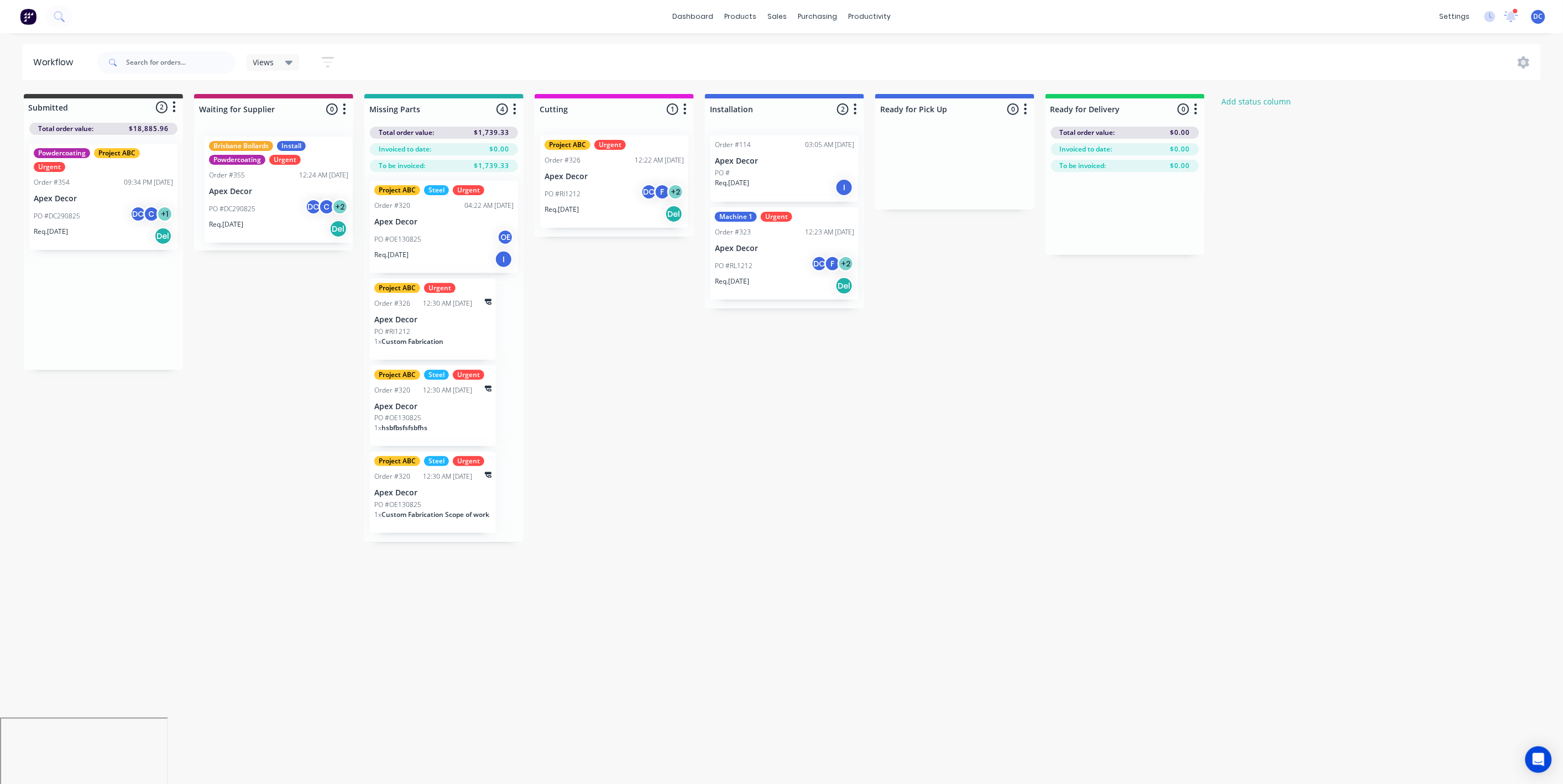
drag, startPoint x: 152, startPoint y: 277, endPoint x: 340, endPoint y: 147, distance: 228.6
click at [340, 147] on div "Submitted 2 Status colour #3A3C3E hex #3A3C3E Save Cancel Summaries Total order…" at bounding box center [753, 317] width 1523 height 448
click at [344, 114] on icon "button" at bounding box center [344, 109] width 3 height 11
click at [314, 155] on button "Notifications" at bounding box center [295, 151] width 111 height 18
click at [255, 363] on div "Submitted 1 Status colour #3A3C3E hex #3A3C3E Save Cancel Summaries Total order…" at bounding box center [753, 317] width 1523 height 448
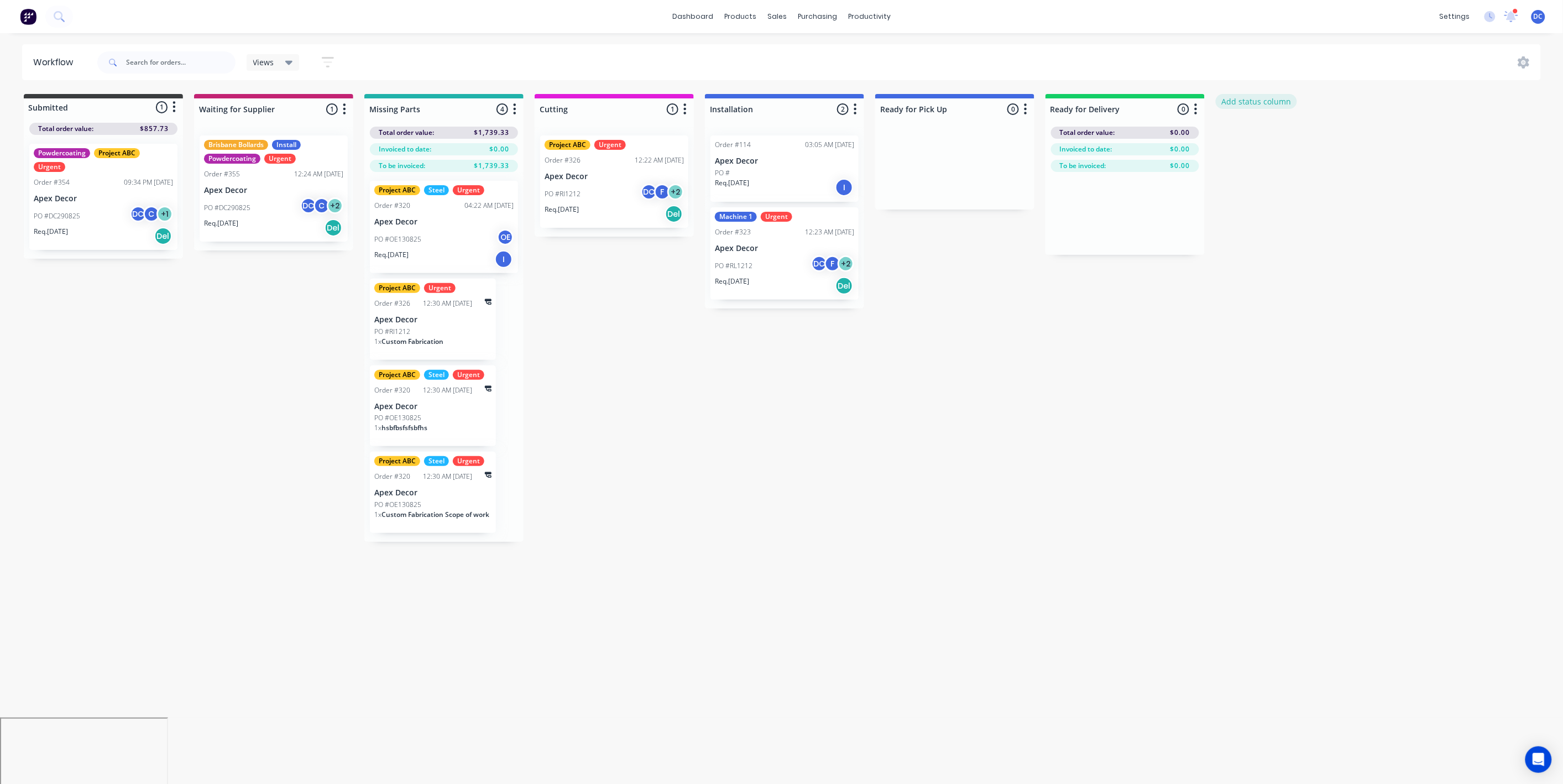
click at [1249, 95] on button "Add status column" at bounding box center [1256, 101] width 81 height 15
click at [1247, 113] on input at bounding box center [1295, 109] width 146 height 17
type input "Work Completed"
click at [1248, 138] on button "Add" at bounding box center [1253, 135] width 61 height 17
drag, startPoint x: 432, startPoint y: 238, endPoint x: 456, endPoint y: 203, distance: 42.4
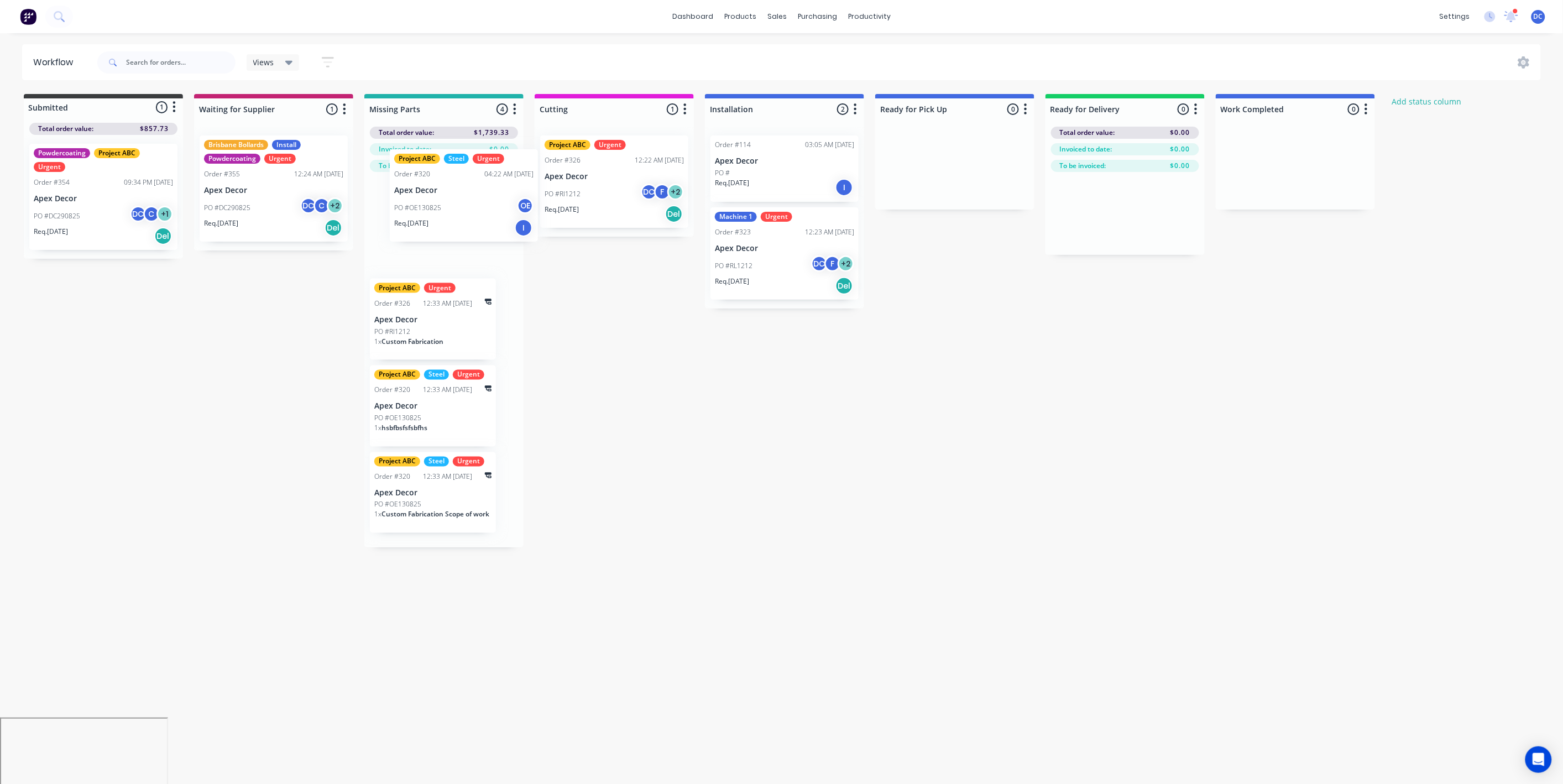
click at [456, 203] on div "Project ABC Steel Urgent Order #320 04:22 AM 13/08/25 Apex Decor PO #OE130825 O…" at bounding box center [444, 359] width 159 height 375
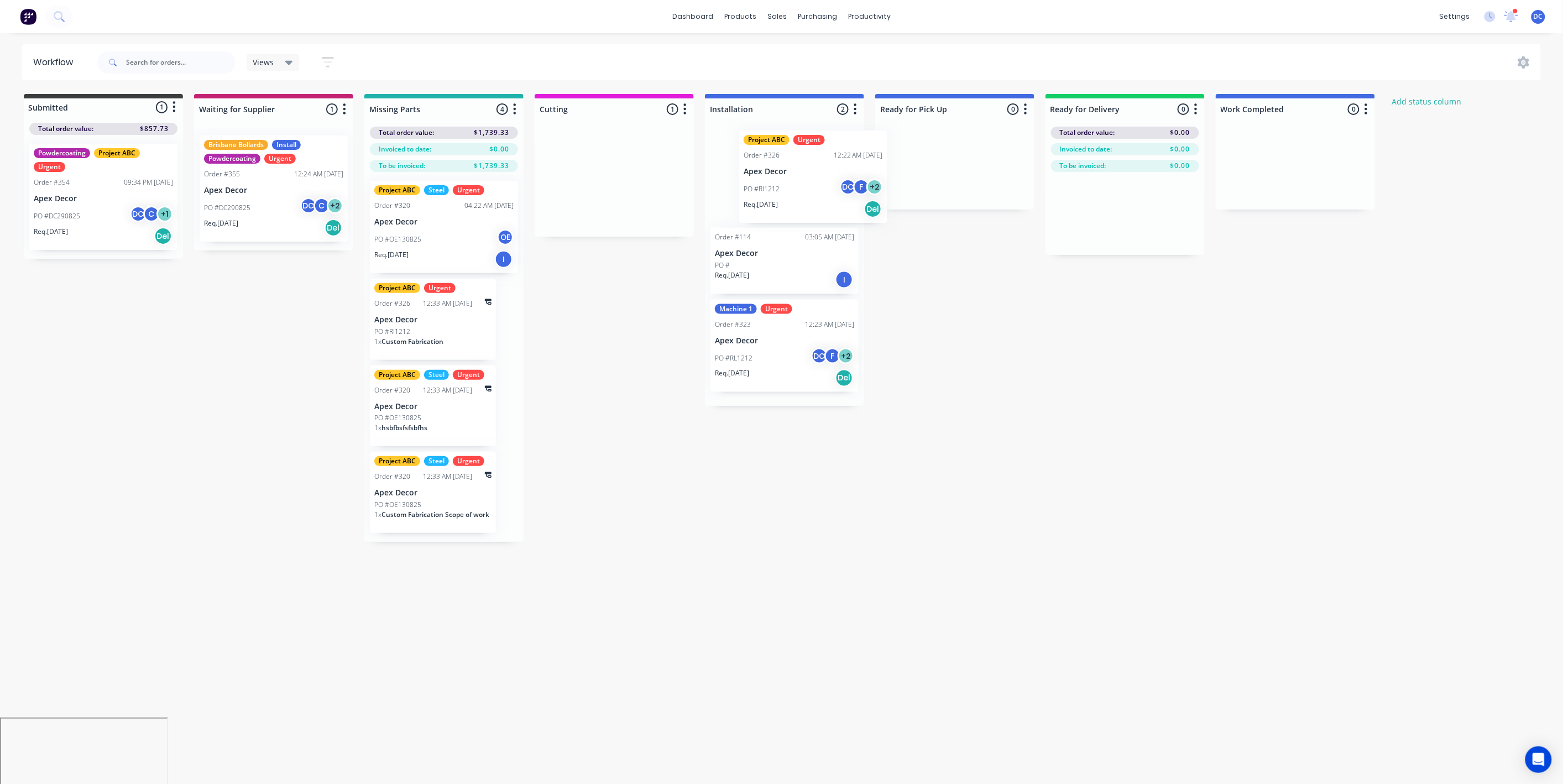
drag, startPoint x: 586, startPoint y: 194, endPoint x: 786, endPoint y: 182, distance: 200.4
click at [786, 182] on div "Submitted 1 Status colour #3A3C3E hex #3A3C3E Save Cancel Summaries Total order…" at bounding box center [833, 317] width 1683 height 448
click at [786, 201] on div "PO #Rl1212 DC F + 2" at bounding box center [785, 193] width 140 height 21
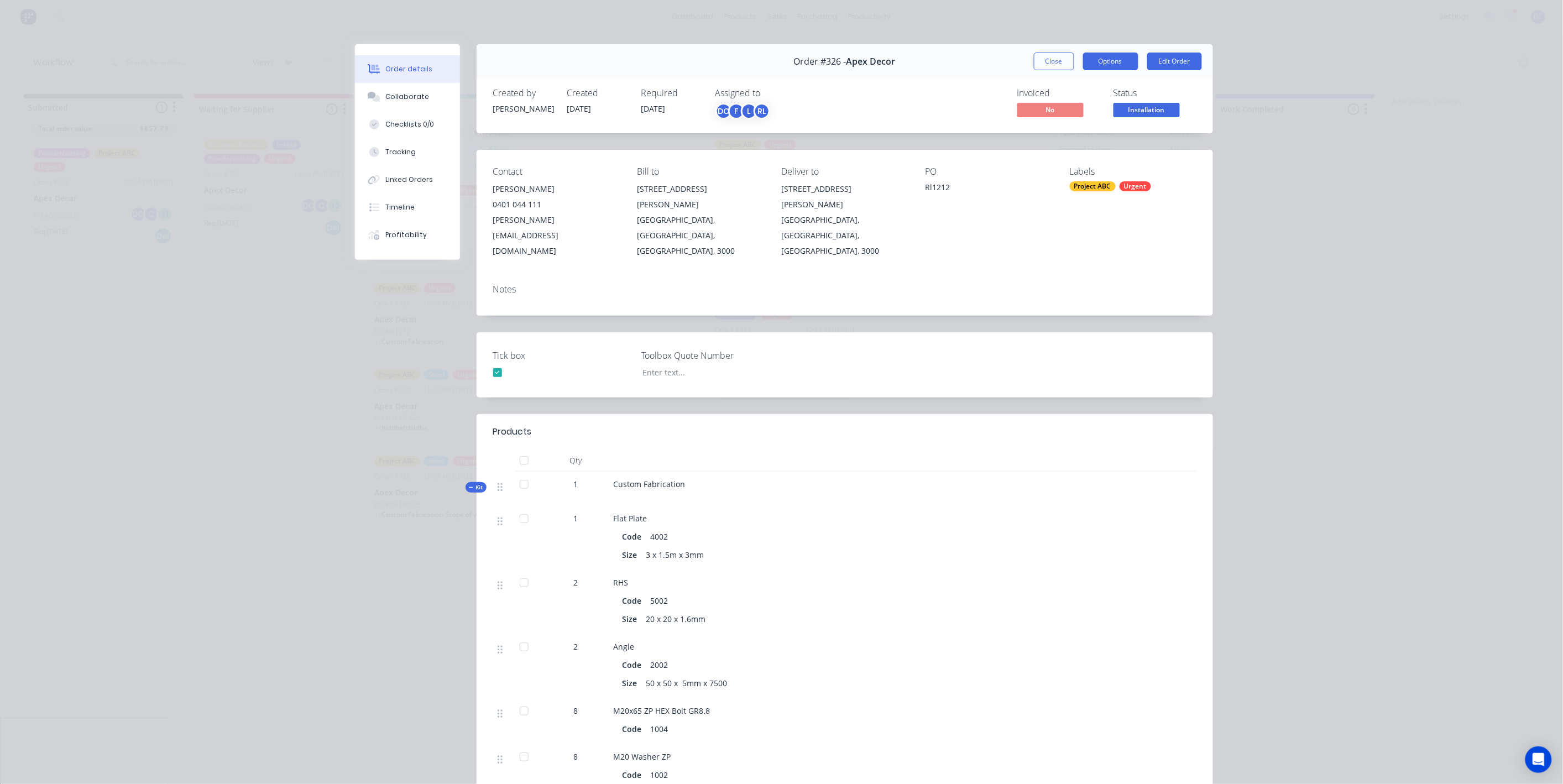
click at [1107, 66] on button "Options" at bounding box center [1110, 61] width 55 height 17
click at [1055, 59] on button "Close" at bounding box center [1054, 61] width 40 height 17
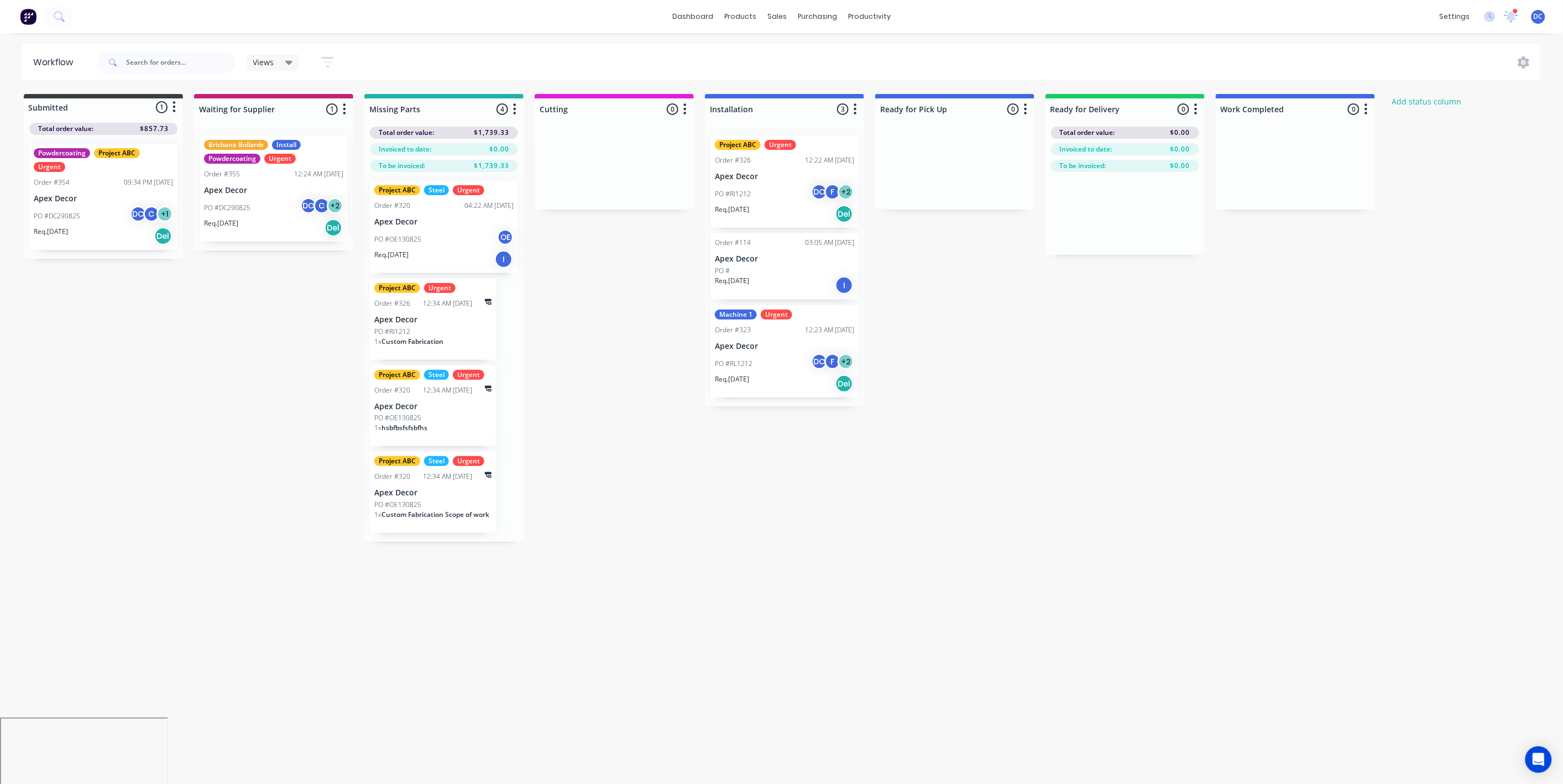
click at [332, 70] on button "button" at bounding box center [328, 62] width 36 height 21
click at [277, 68] on div "Views" at bounding box center [273, 62] width 53 height 17
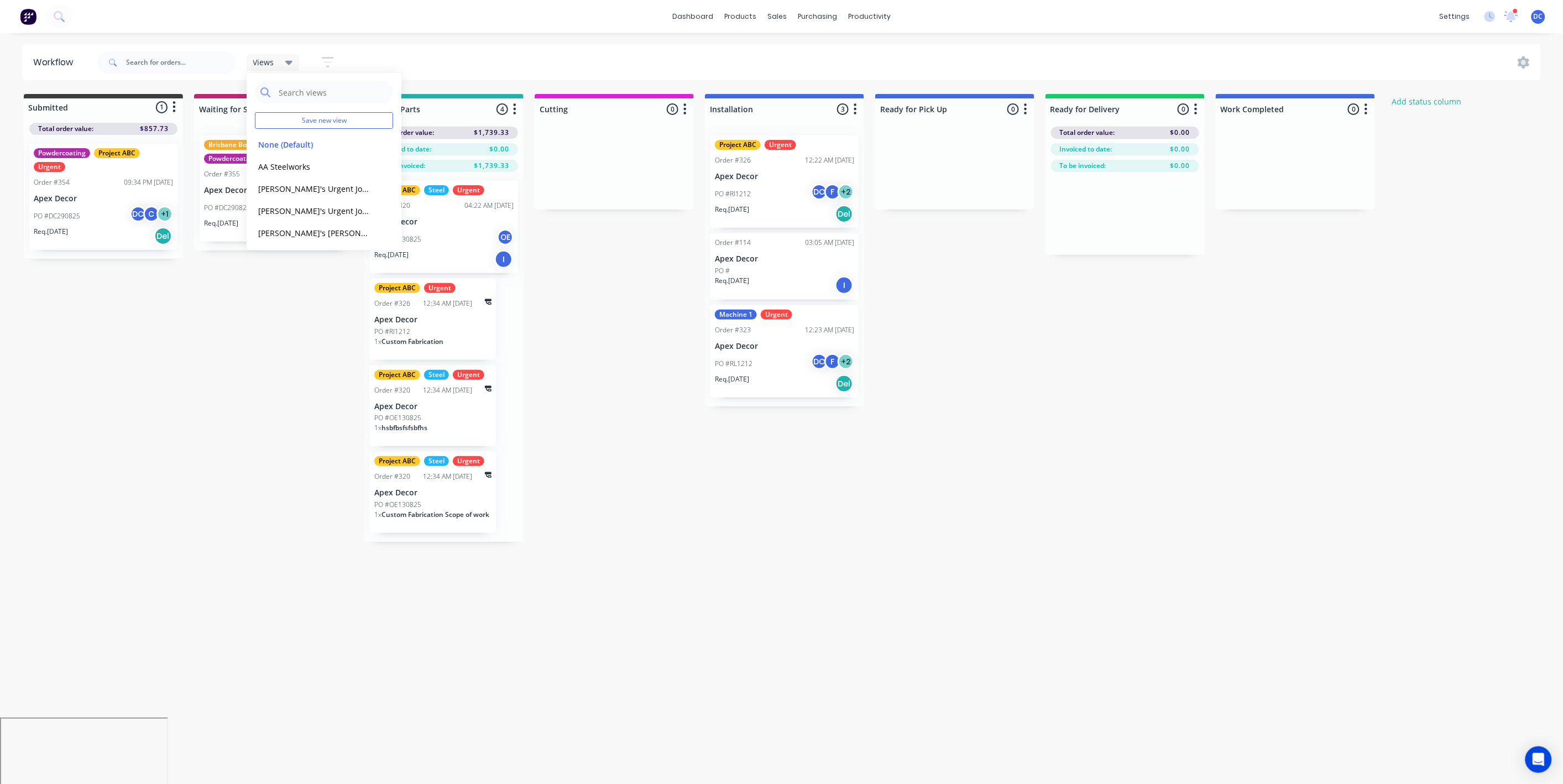
click at [254, 358] on div "Submitted 1 Status colour #3A3C3E hex #3A3C3E Save Cancel Summaries Total order…" at bounding box center [833, 317] width 1683 height 448
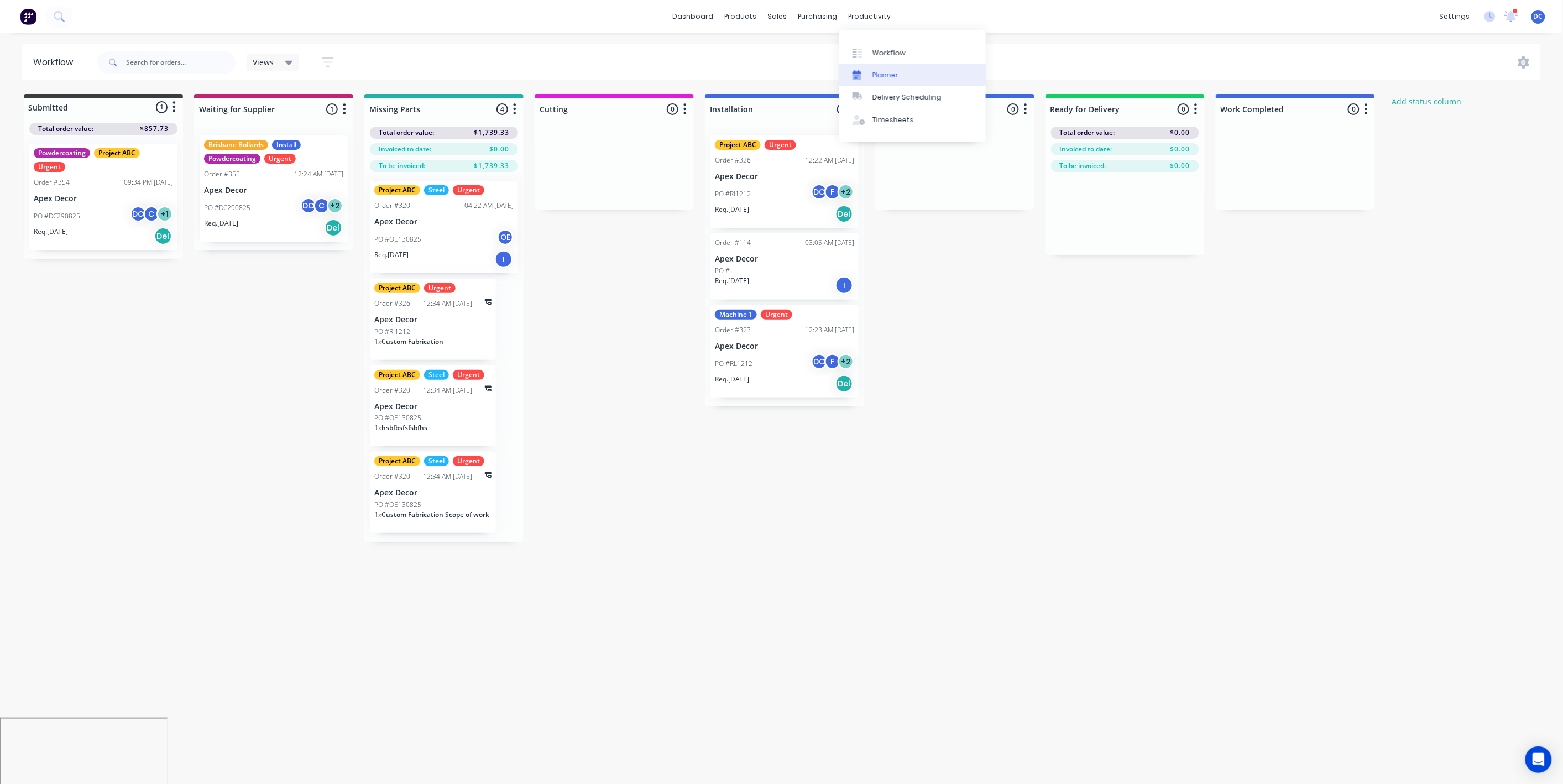
click at [884, 75] on div "Planner" at bounding box center [885, 75] width 26 height 10
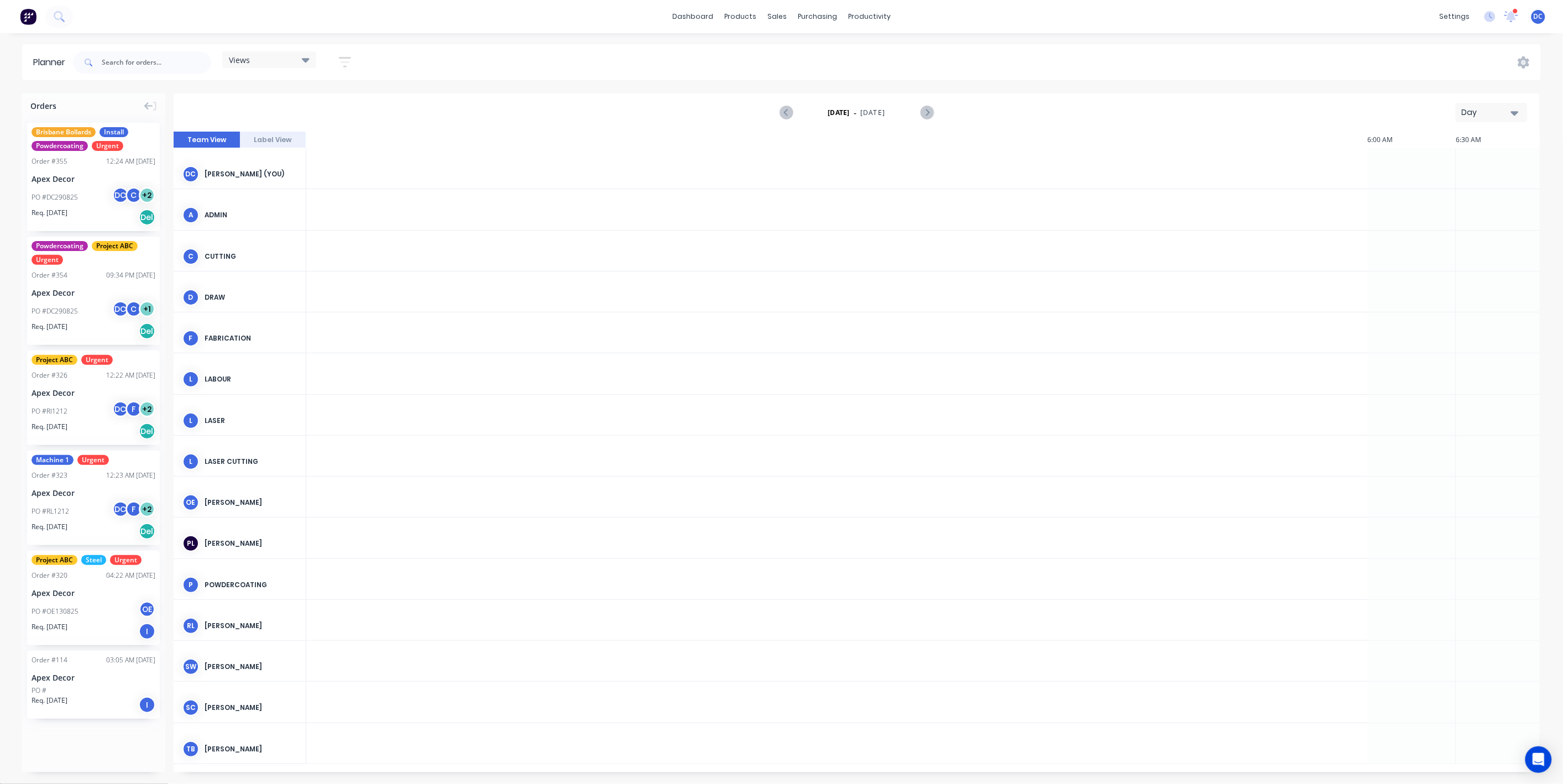
scroll to position [0, 1770]
click at [1491, 118] on button "Day" at bounding box center [1491, 112] width 72 height 19
click at [1466, 162] on div "Week" at bounding box center [1472, 164] width 109 height 22
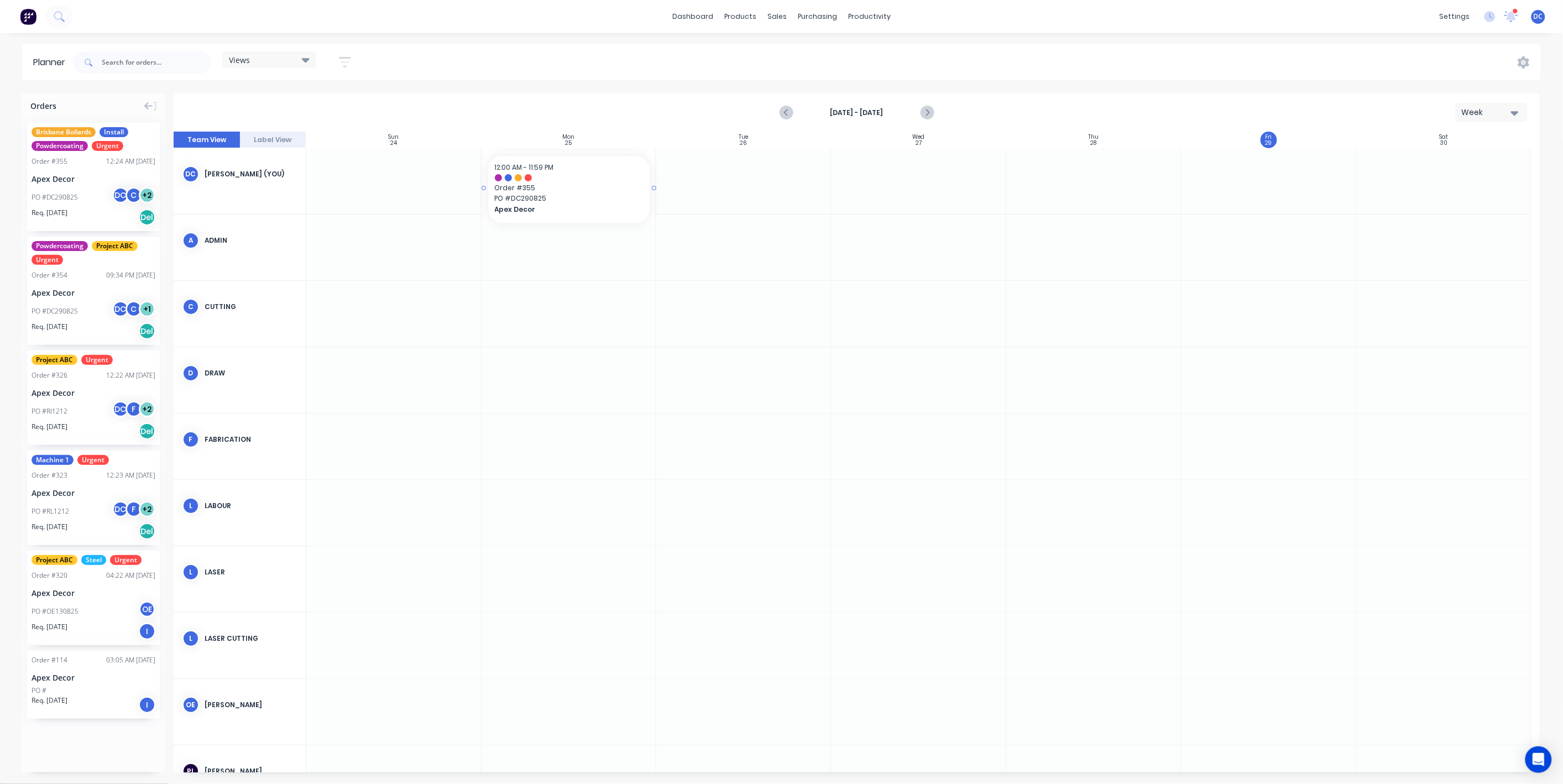
drag, startPoint x: 99, startPoint y: 177, endPoint x: 569, endPoint y: 181, distance: 470.0
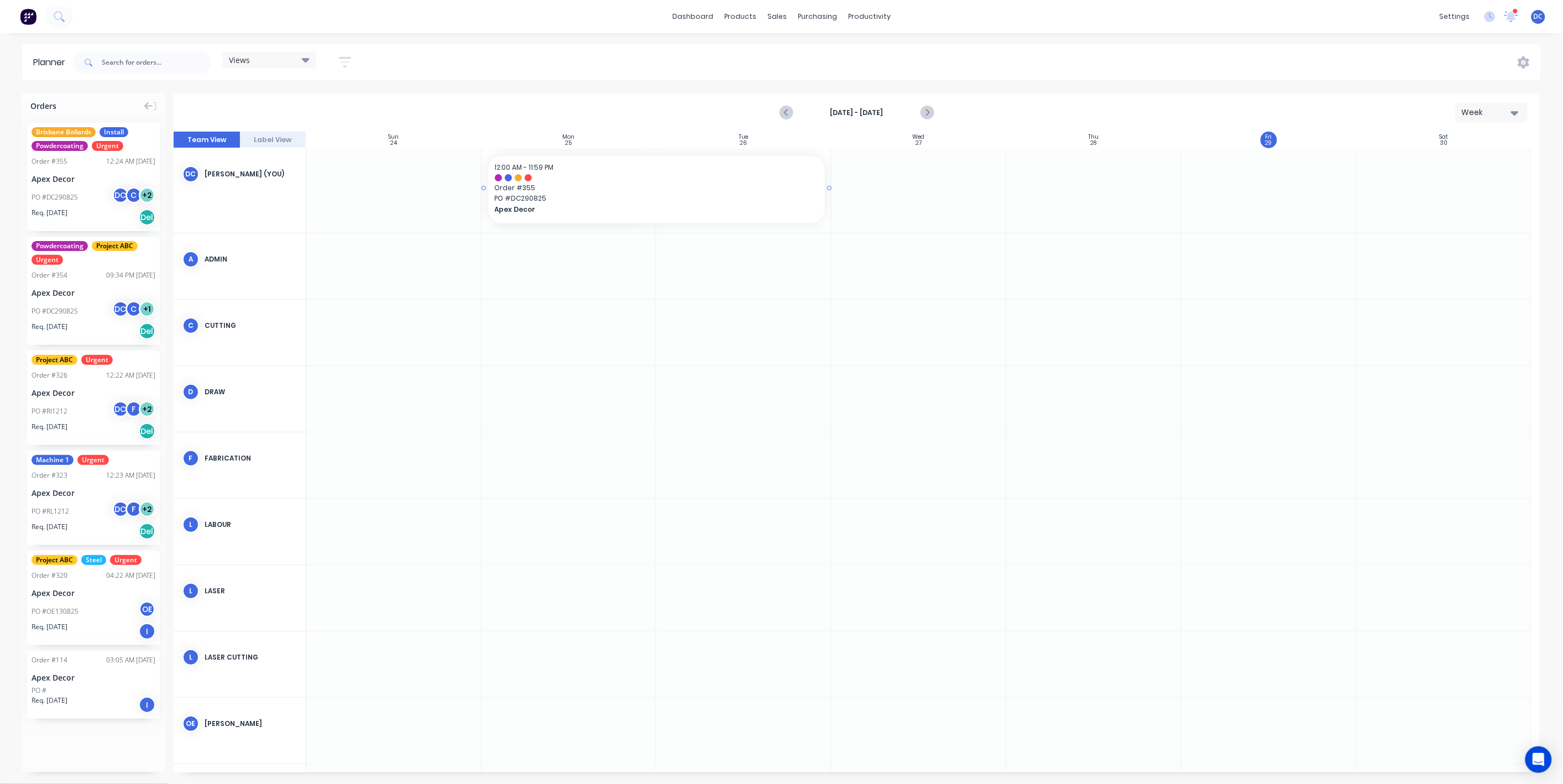
drag, startPoint x: 653, startPoint y: 189, endPoint x: 759, endPoint y: 174, distance: 107.1
click at [490, 105] on div "Aug 24th - Aug 30th Week" at bounding box center [857, 113] width 1364 height 36
drag, startPoint x: 106, startPoint y: 263, endPoint x: 541, endPoint y: 264, distance: 435.0
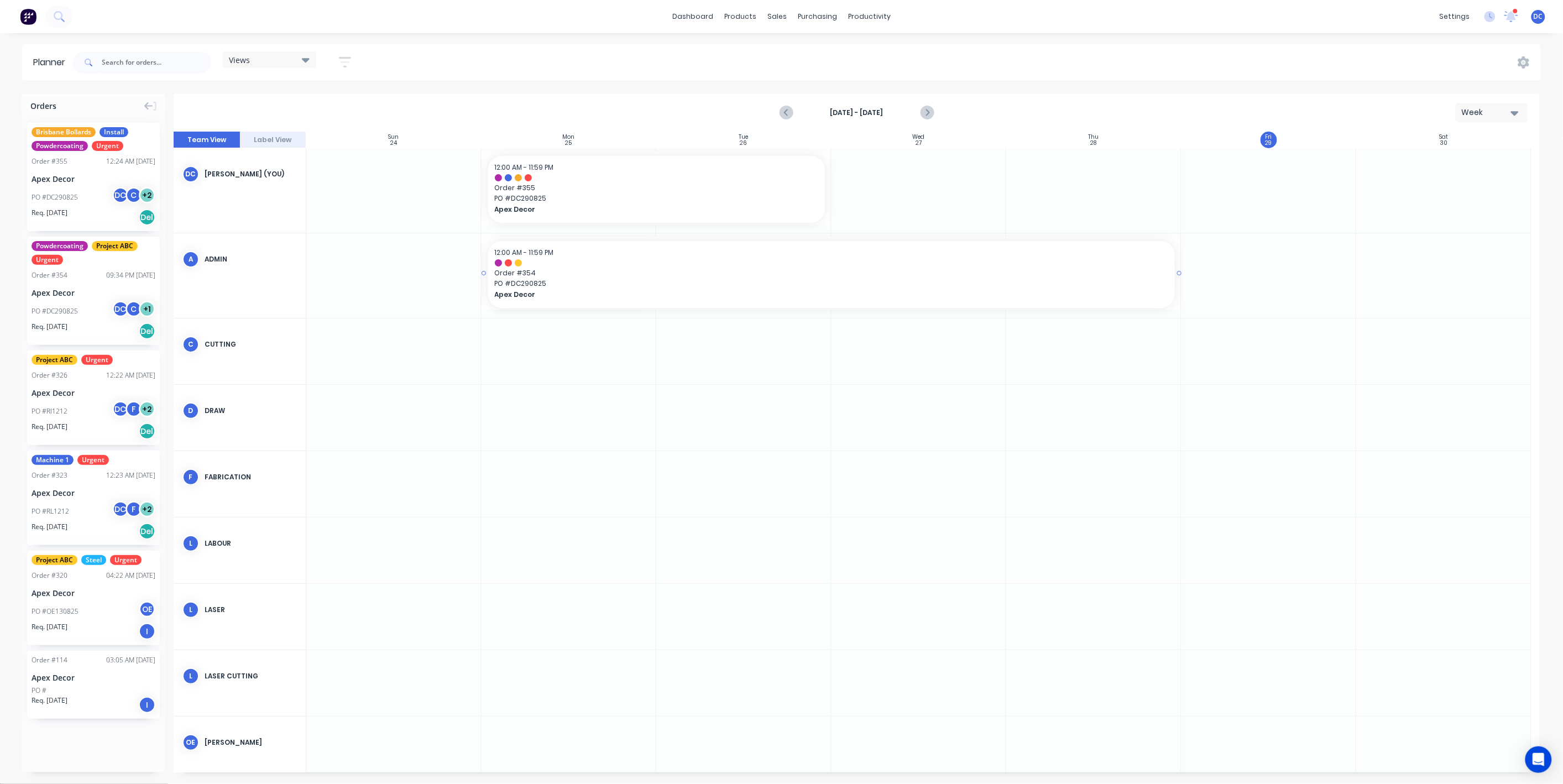
drag, startPoint x: 653, startPoint y: 274, endPoint x: 1047, endPoint y: 271, distance: 394.0
click at [708, 363] on div "Mark as done" at bounding box center [741, 367] width 118 height 23
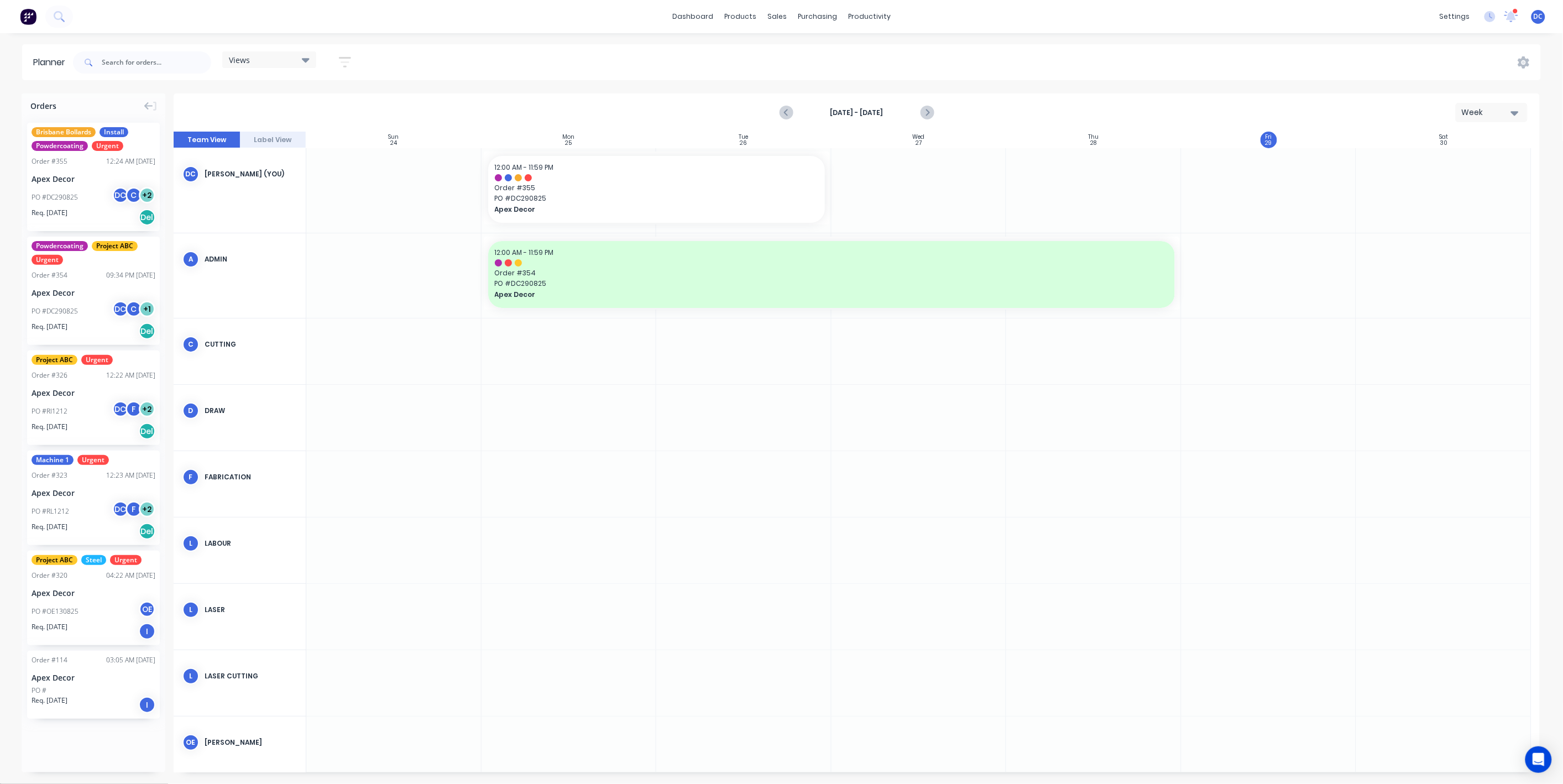
click at [940, 183] on div at bounding box center [919, 191] width 175 height 85
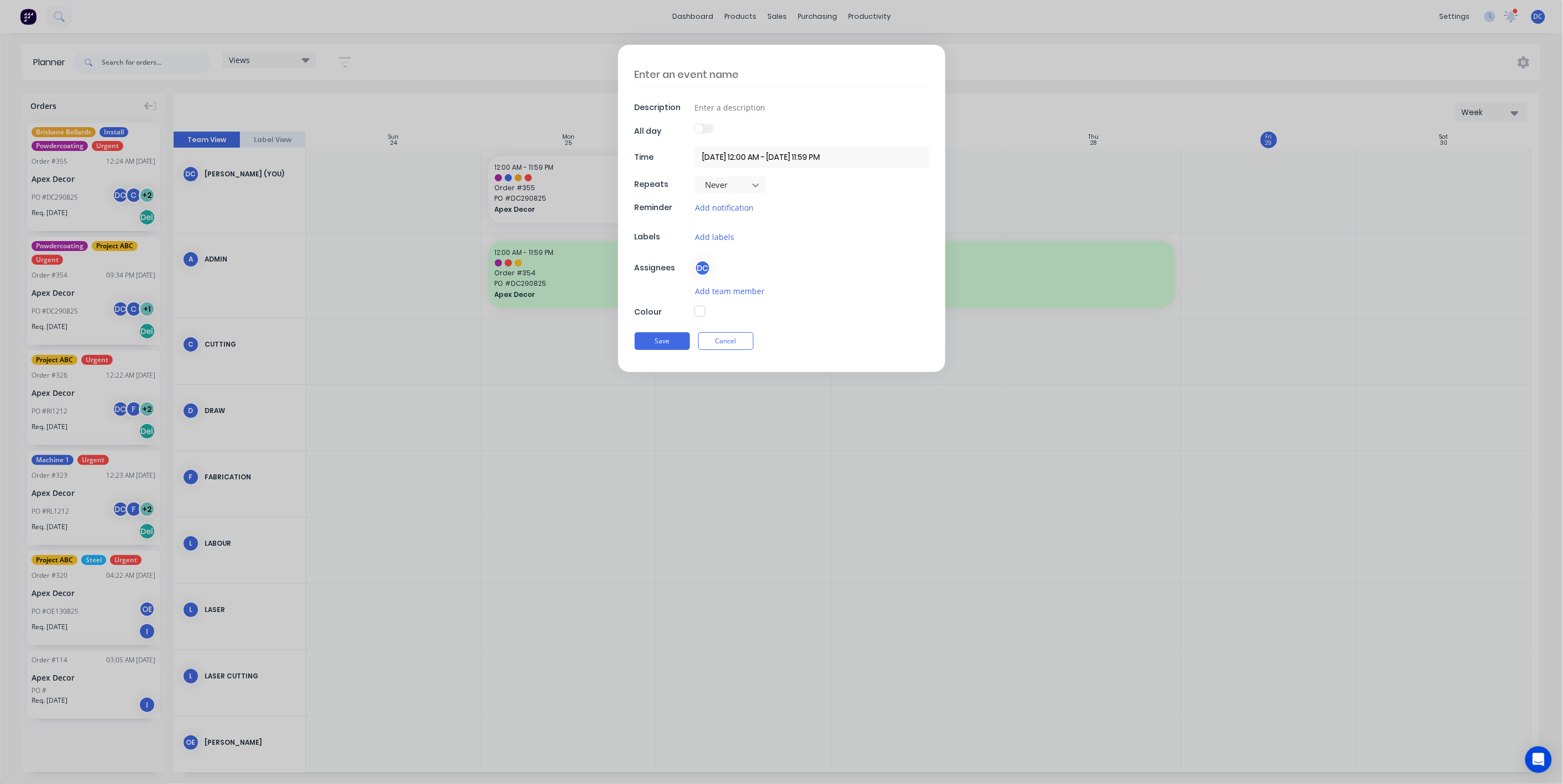
click at [739, 80] on textarea at bounding box center [781, 74] width 294 height 26
type textarea "x"
type textarea "S"
type textarea "x"
type textarea "Si"
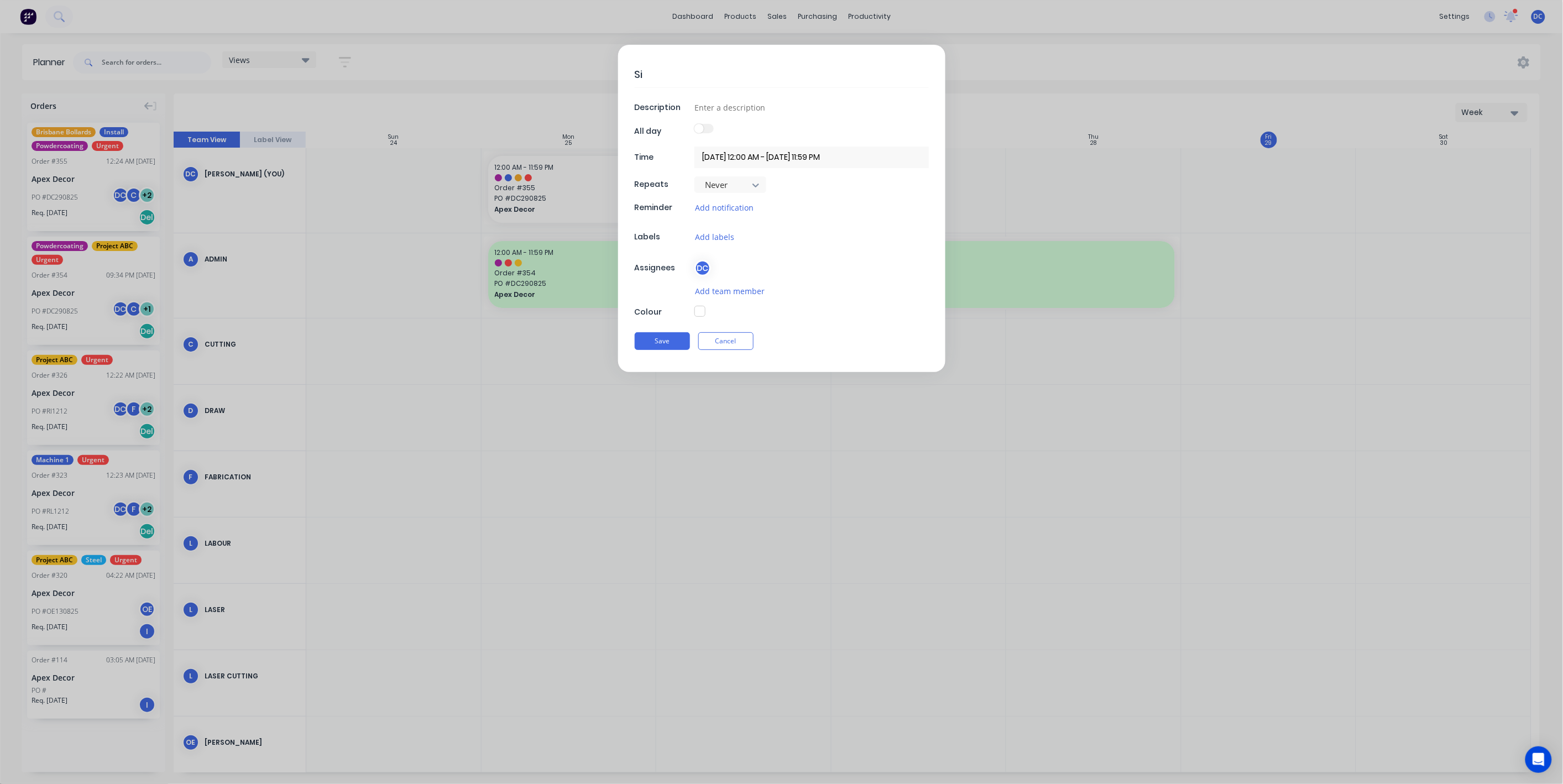
type textarea "x"
type textarea "Sick"
type textarea "x"
type textarea "Sick"
type textarea "x"
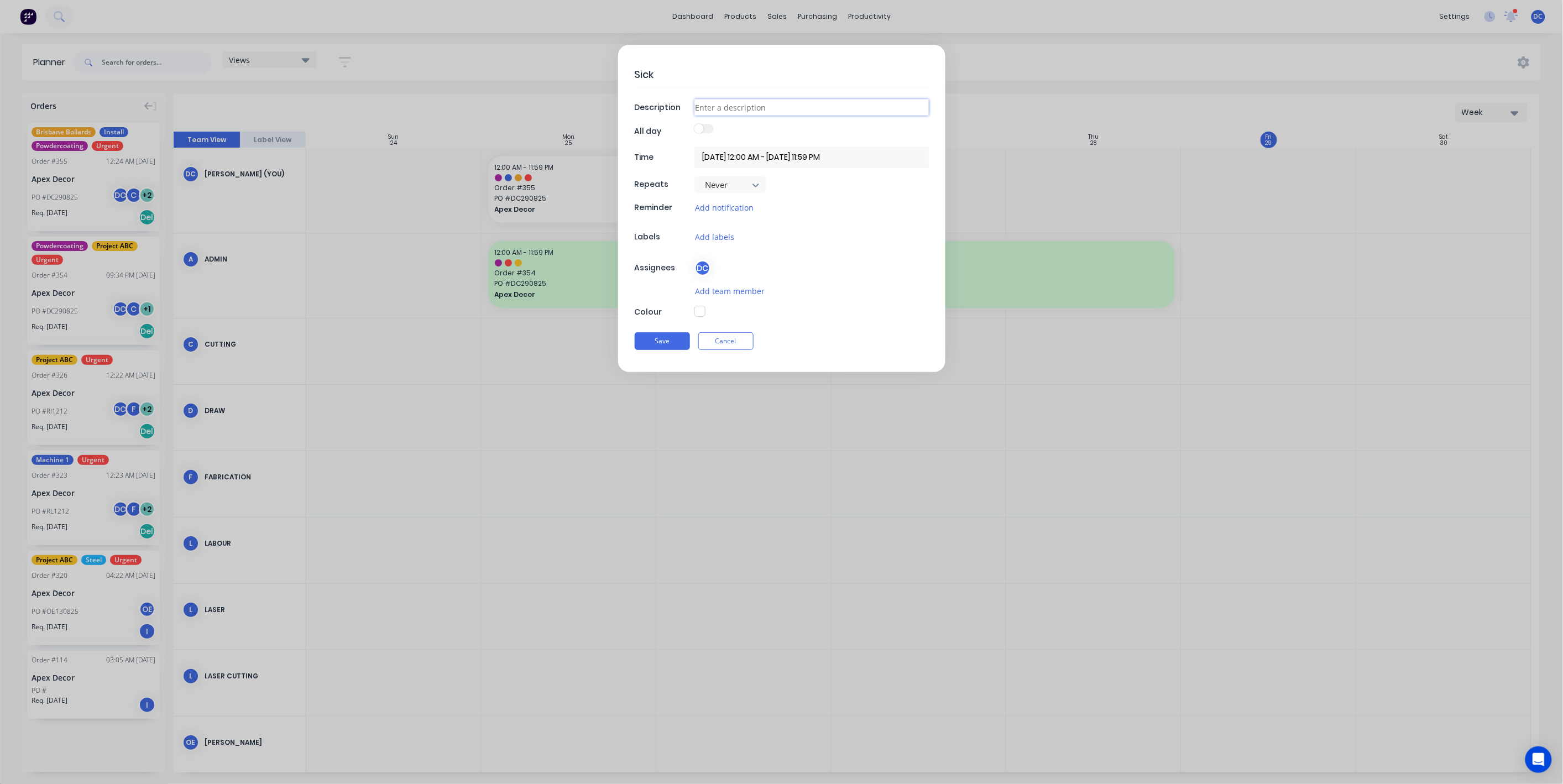
type input "S"
type textarea "x"
type input "Si"
type textarea "x"
type input "Sic"
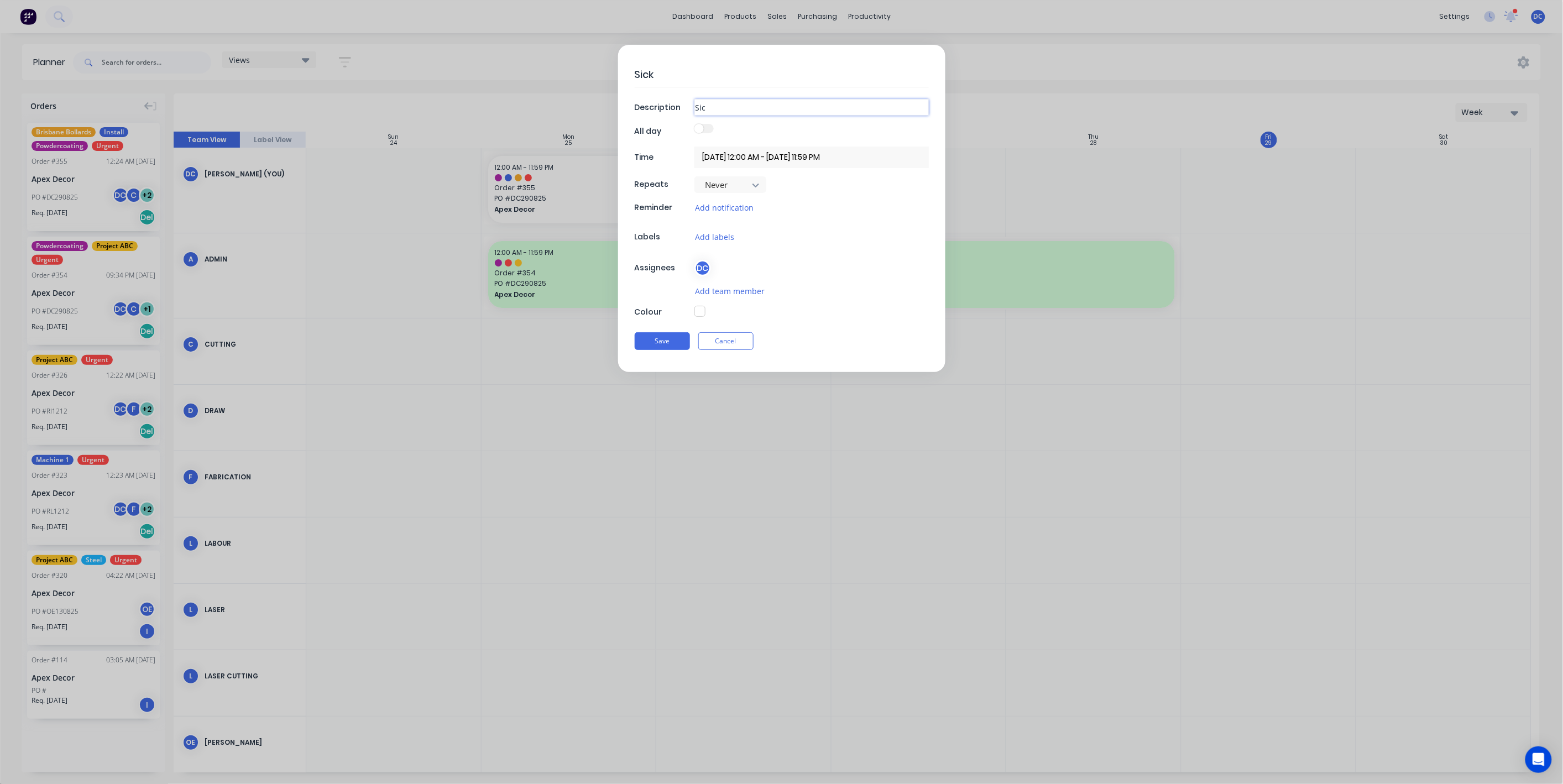
type textarea "x"
type input "Sick"
click at [696, 309] on button "button" at bounding box center [700, 311] width 11 height 11
type textarea "x"
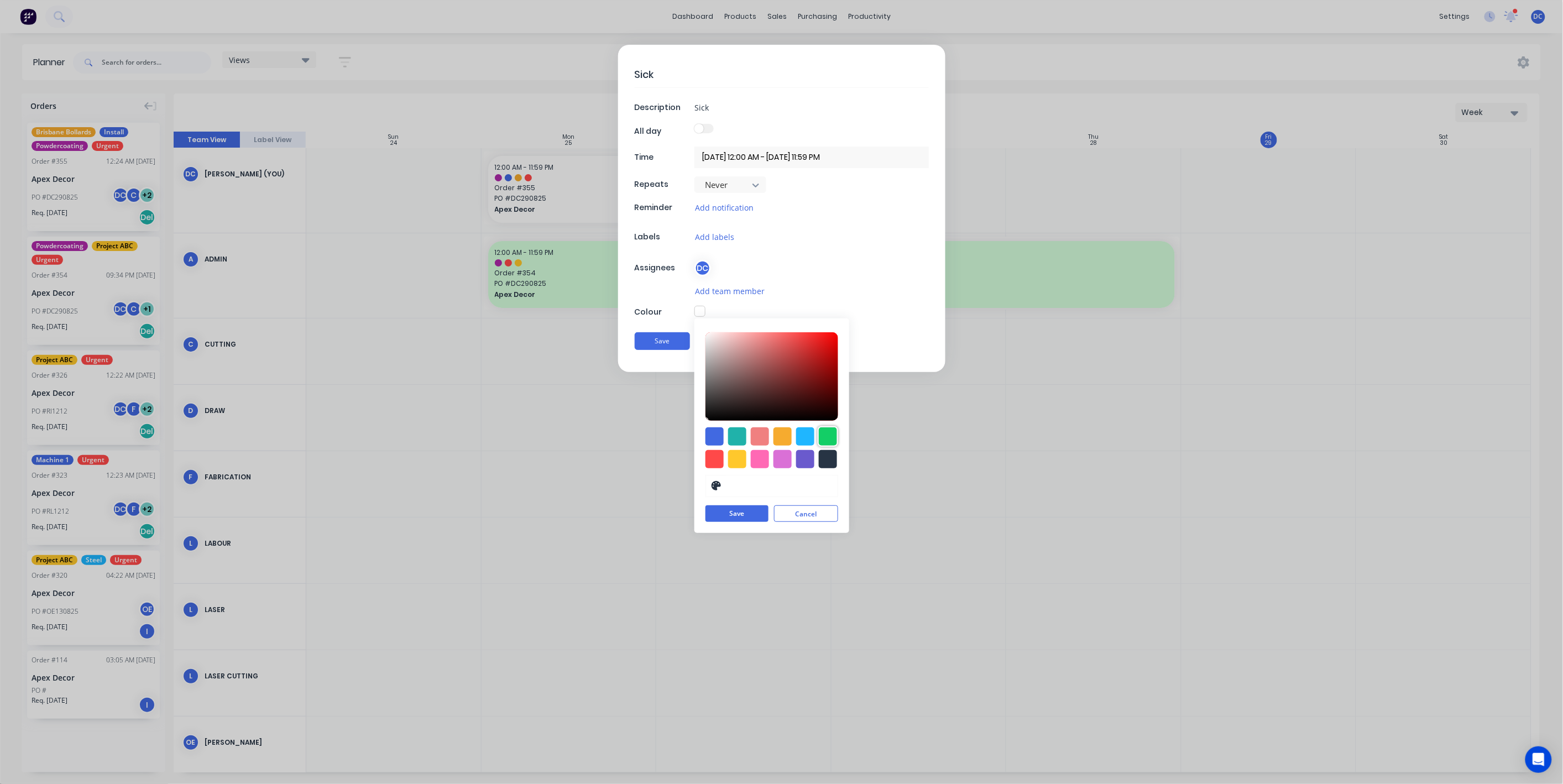
click at [830, 433] on div at bounding box center [828, 436] width 18 height 18
type input "#13CE66"
click at [750, 513] on button "Save" at bounding box center [737, 513] width 63 height 17
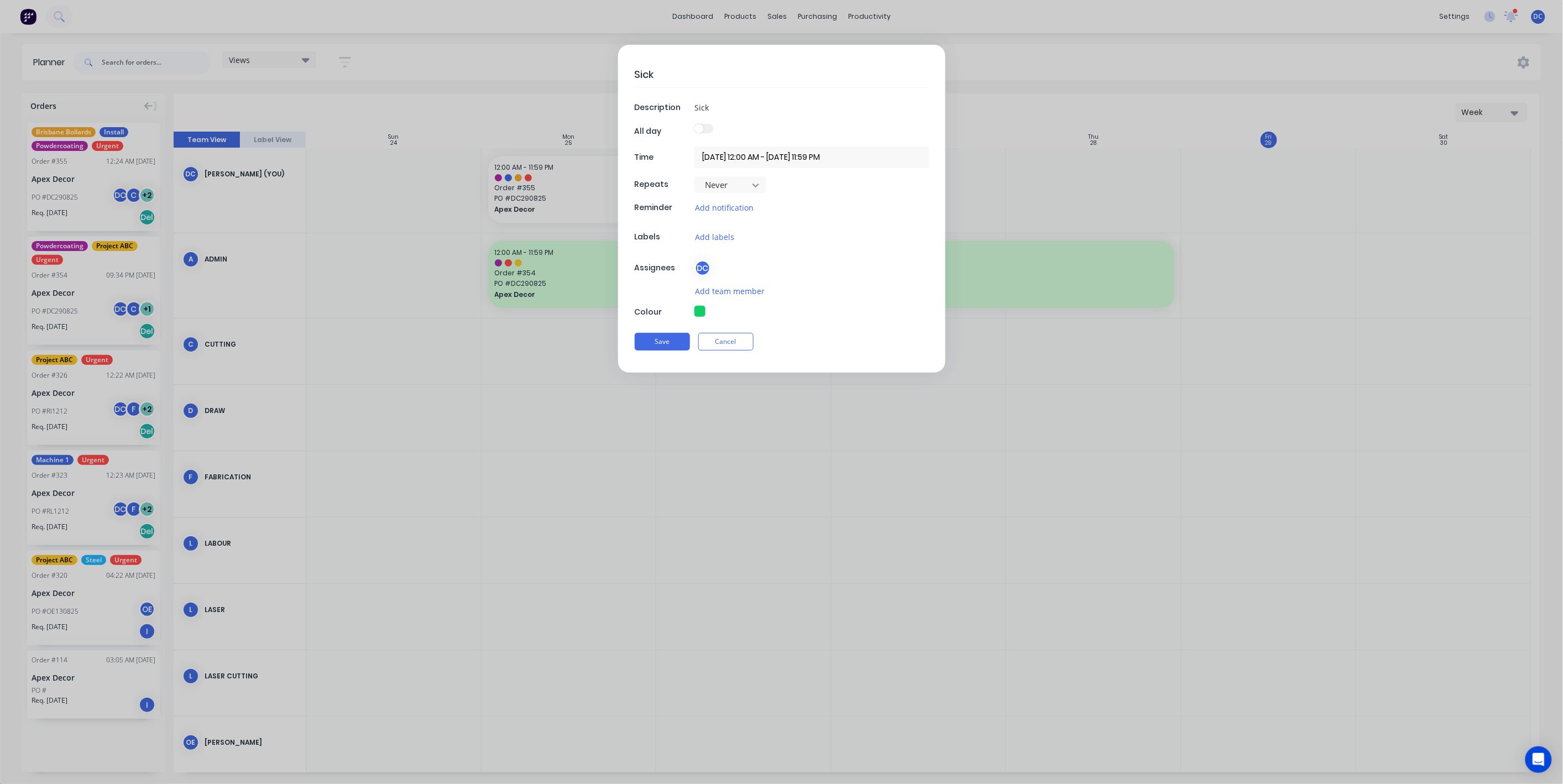
click at [700, 314] on button "button" at bounding box center [700, 311] width 11 height 11
type textarea "x"
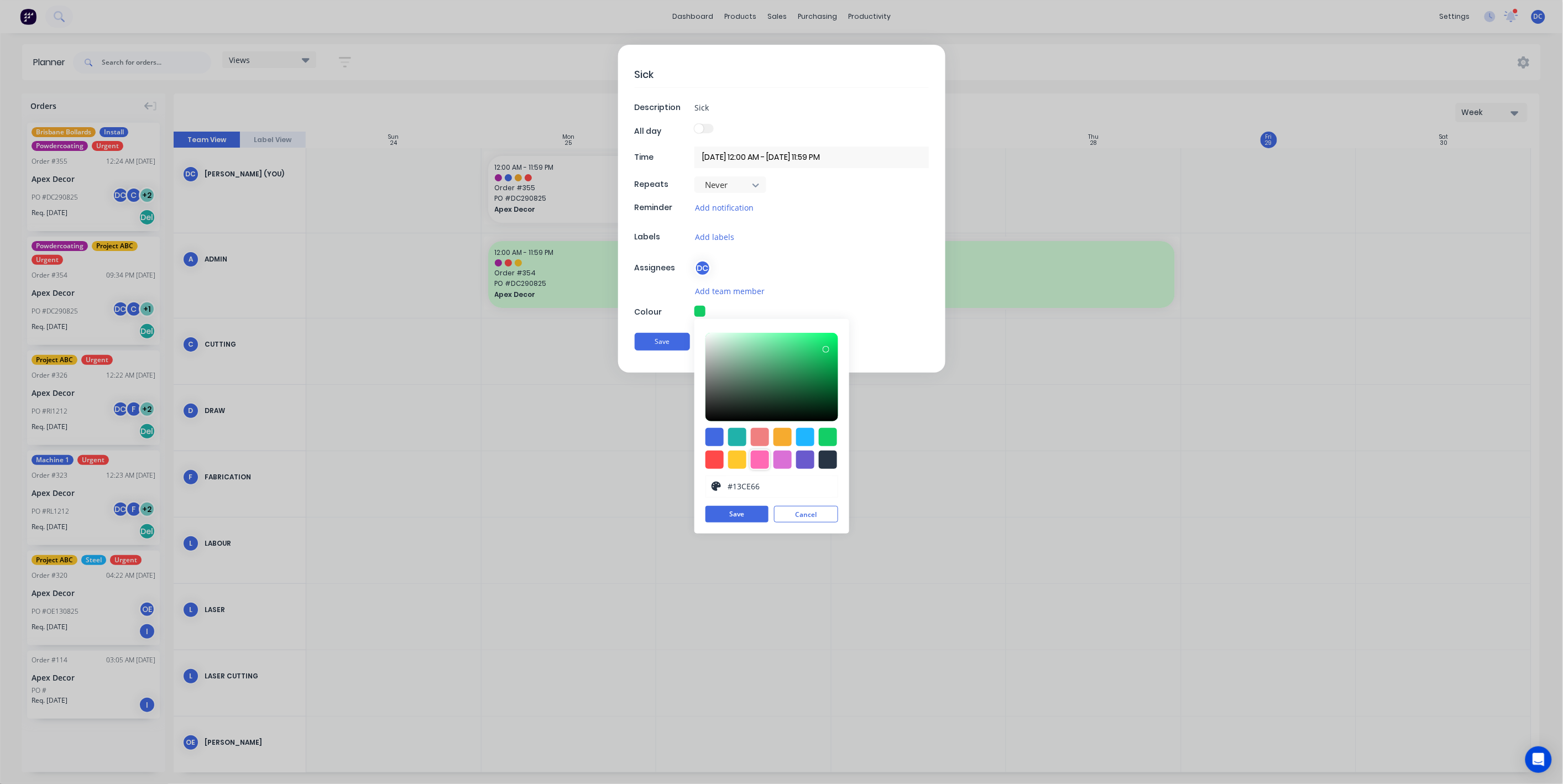
click at [758, 464] on div at bounding box center [759, 459] width 18 height 18
type input "#FF69B4"
click at [667, 336] on button "Save" at bounding box center [662, 342] width 55 height 17
type textarea "x"
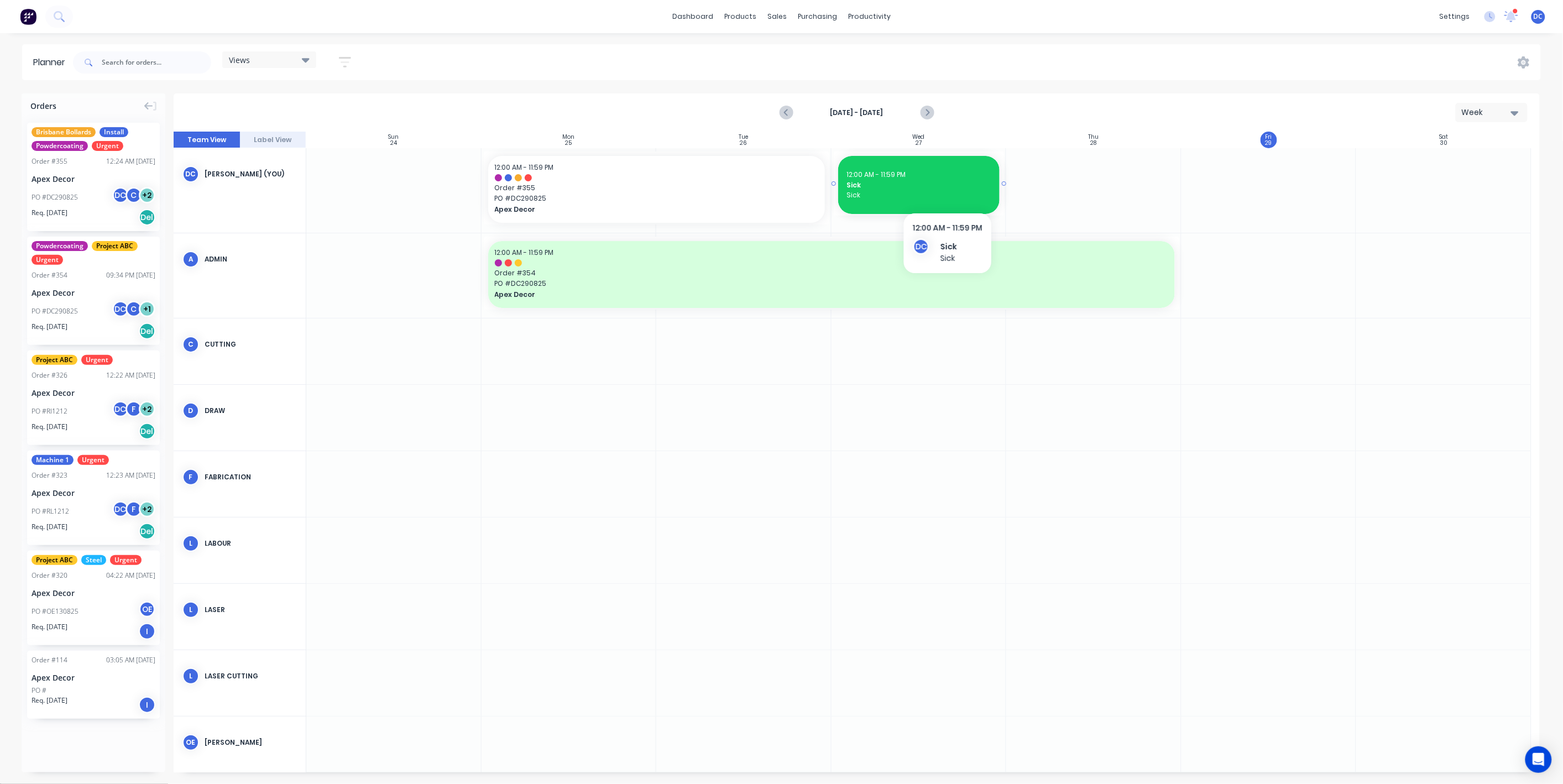
drag, startPoint x: 936, startPoint y: 188, endPoint x: 1025, endPoint y: 187, distance: 89.0
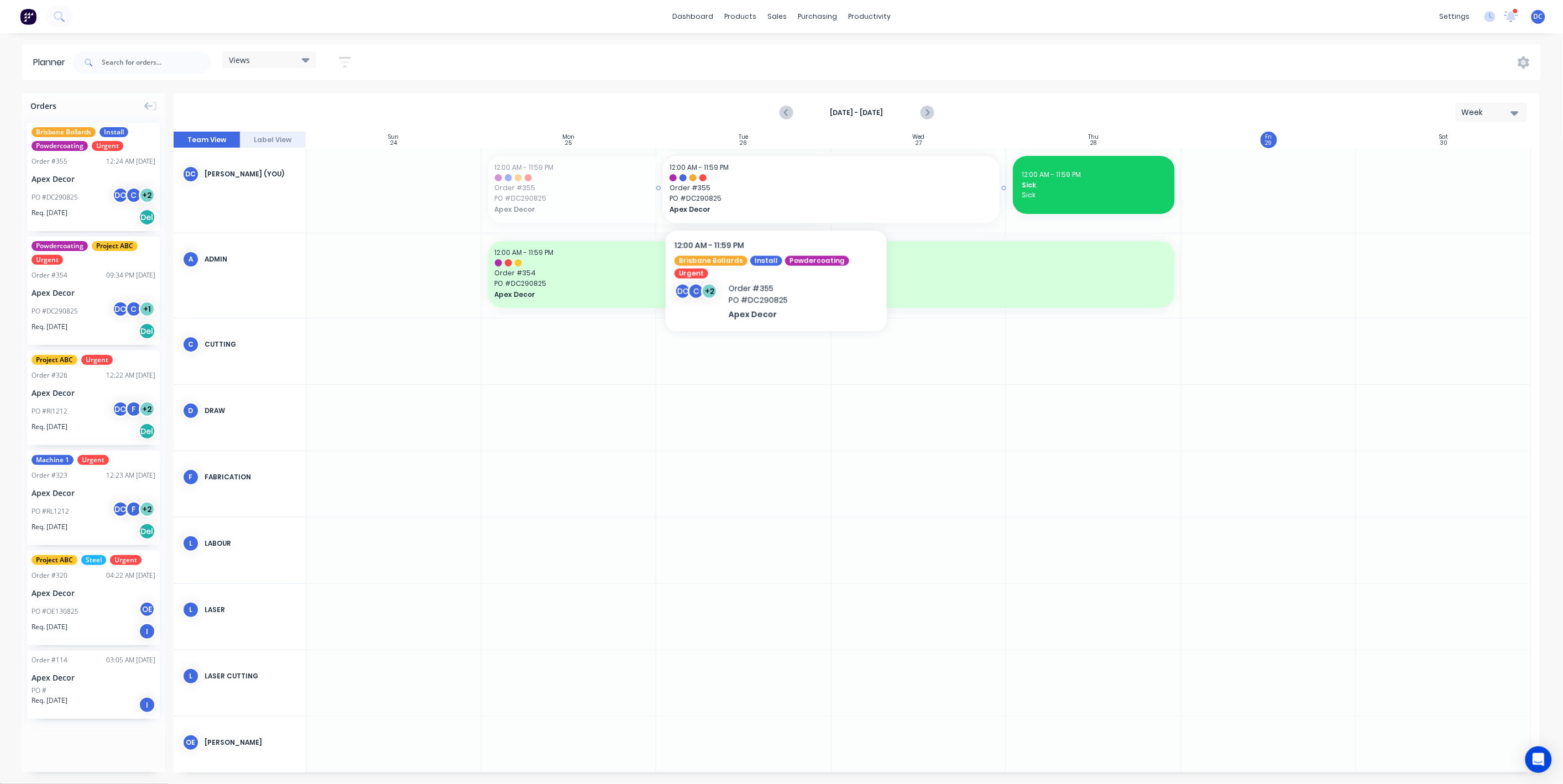
drag, startPoint x: 757, startPoint y: 196, endPoint x: 884, endPoint y: 195, distance: 127.0
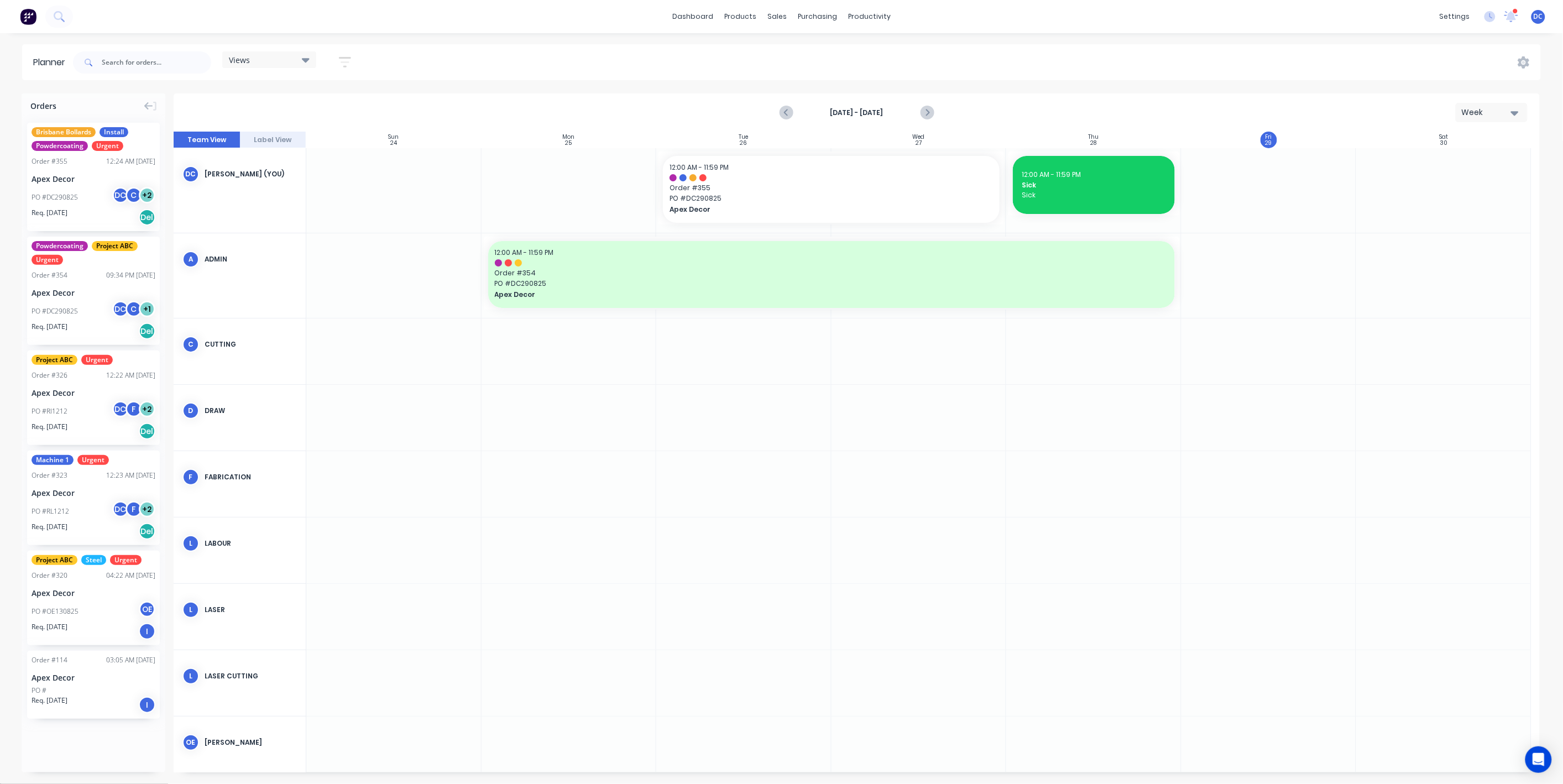
click at [1469, 111] on div "Week" at bounding box center [1487, 112] width 51 height 11
click at [1446, 187] on div "Month" at bounding box center [1472, 186] width 109 height 22
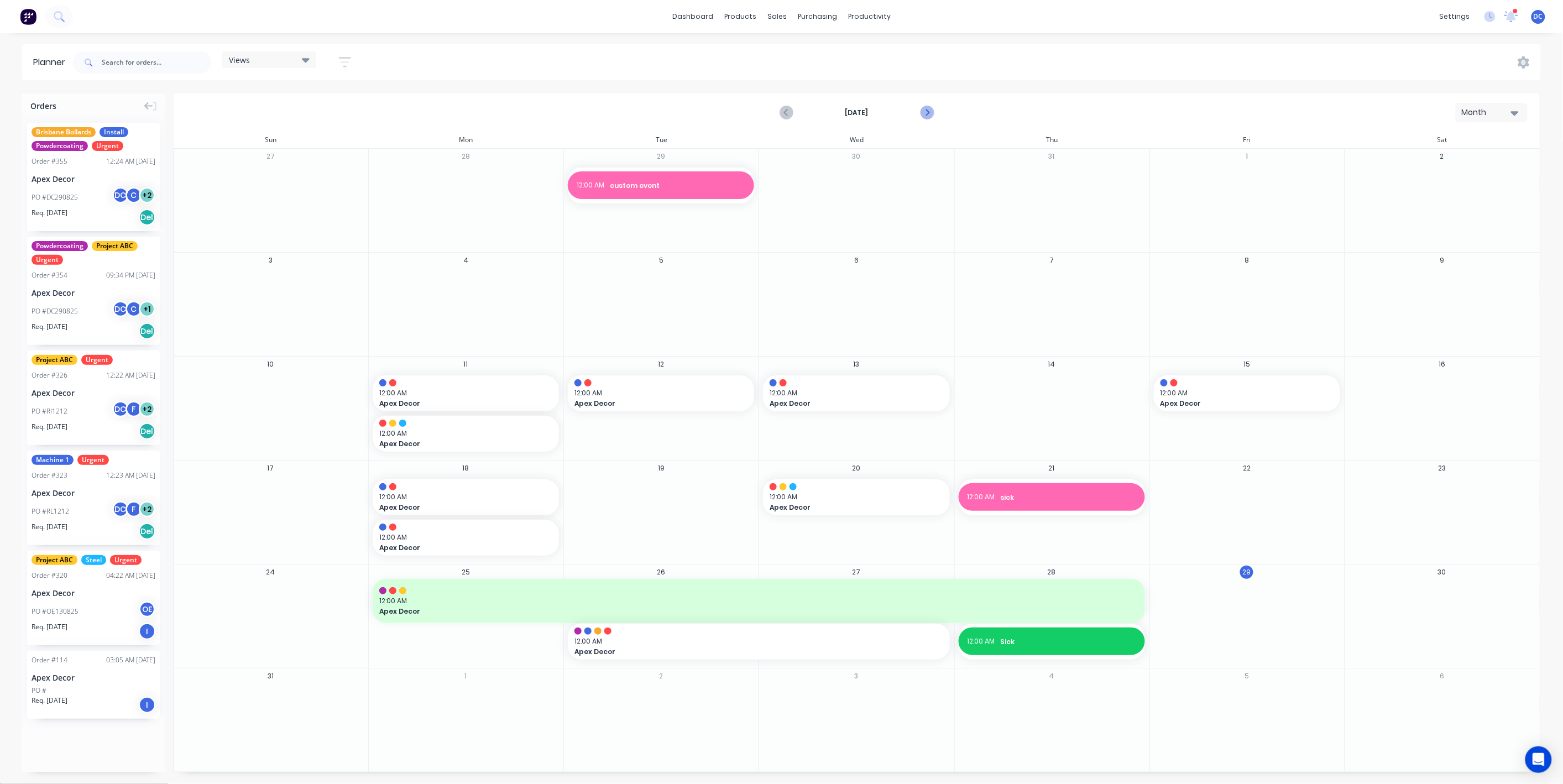
click at [928, 117] on icon "Next page" at bounding box center [927, 113] width 13 height 13
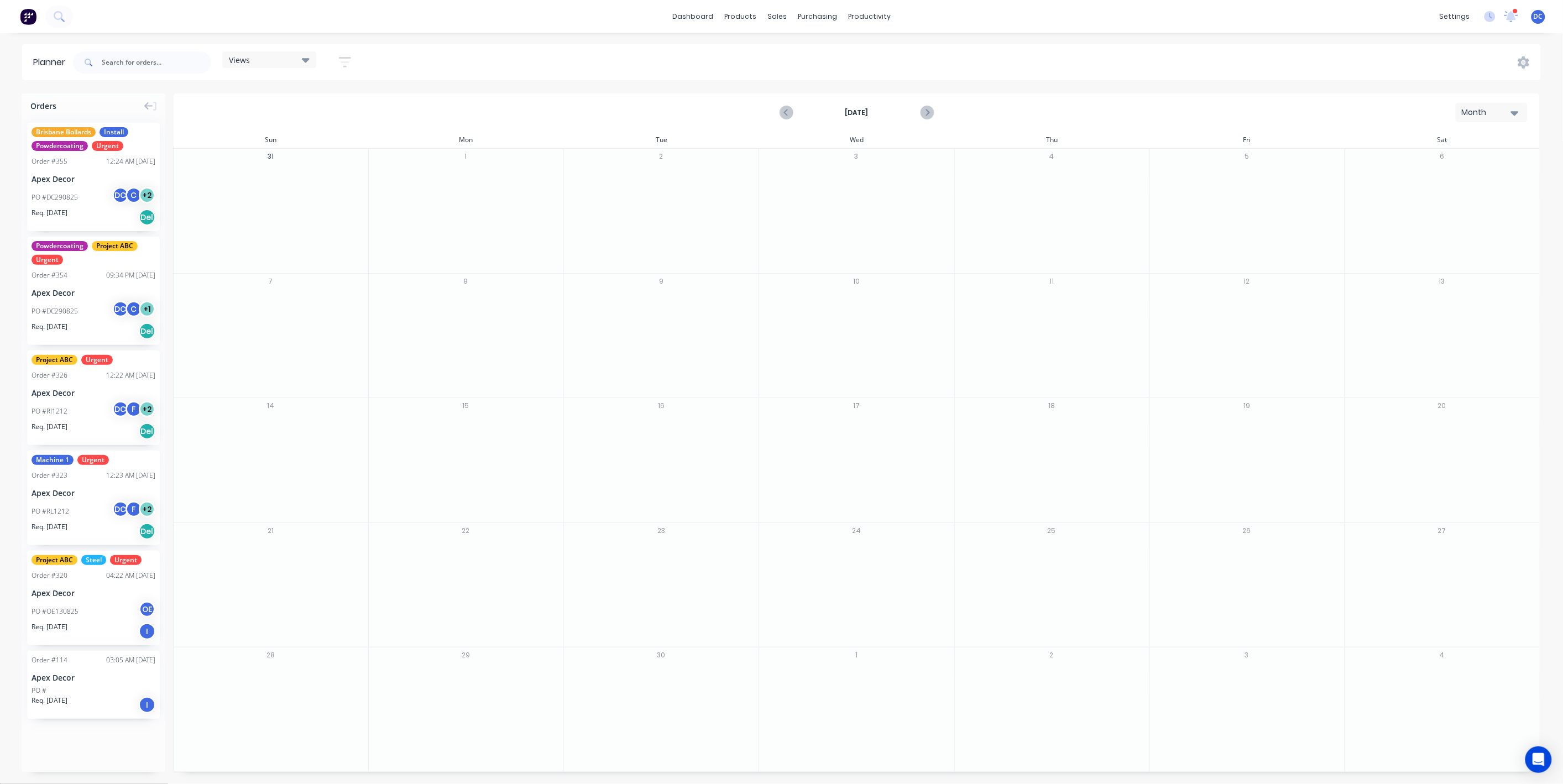
click at [1480, 113] on div "Month" at bounding box center [1487, 112] width 51 height 11
click at [1455, 167] on div "Week" at bounding box center [1472, 164] width 109 height 22
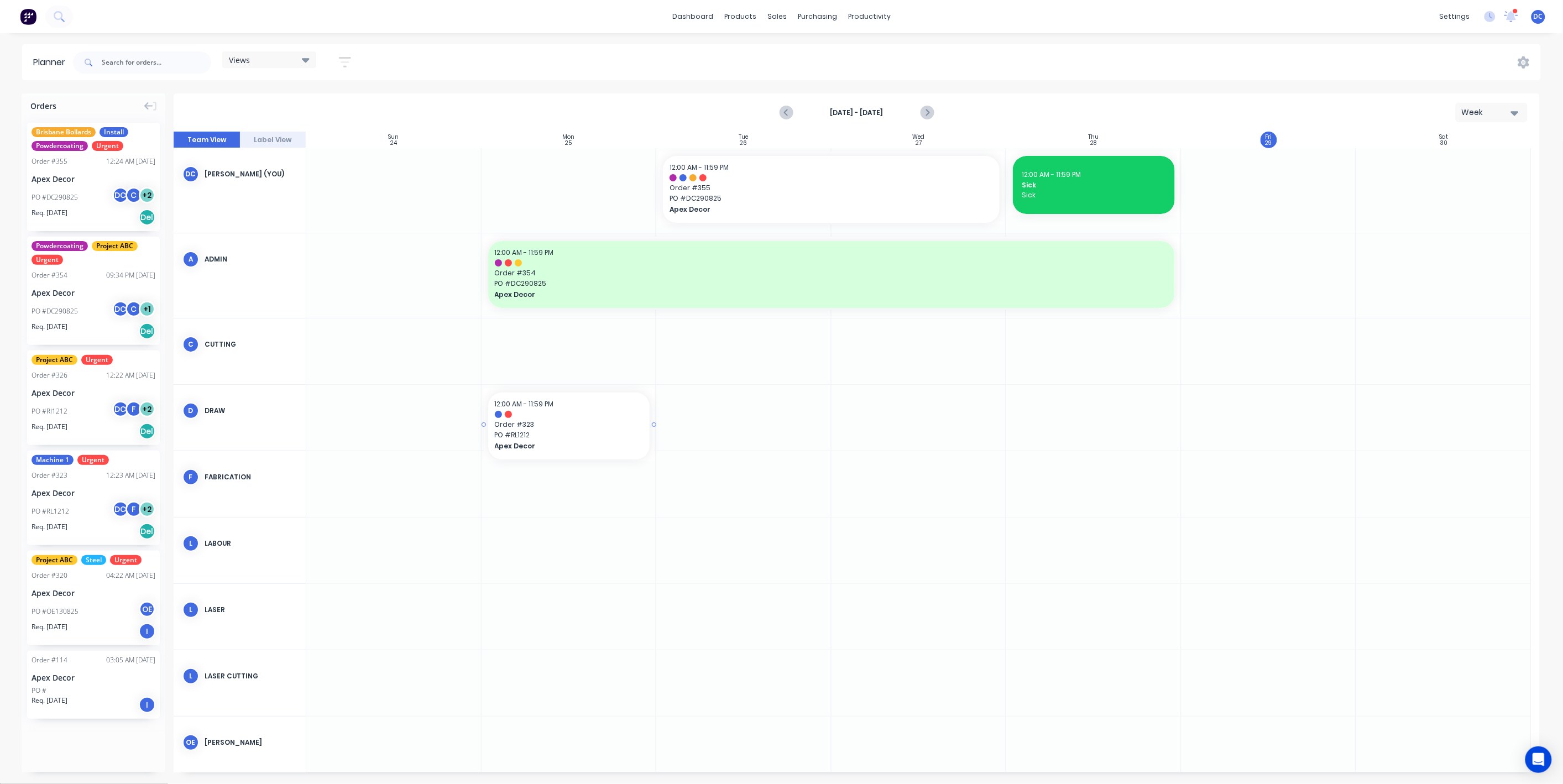
drag, startPoint x: 102, startPoint y: 480, endPoint x: 531, endPoint y: 418, distance: 433.5
drag, startPoint x: 134, startPoint y: 197, endPoint x: 575, endPoint y: 181, distance: 441.3
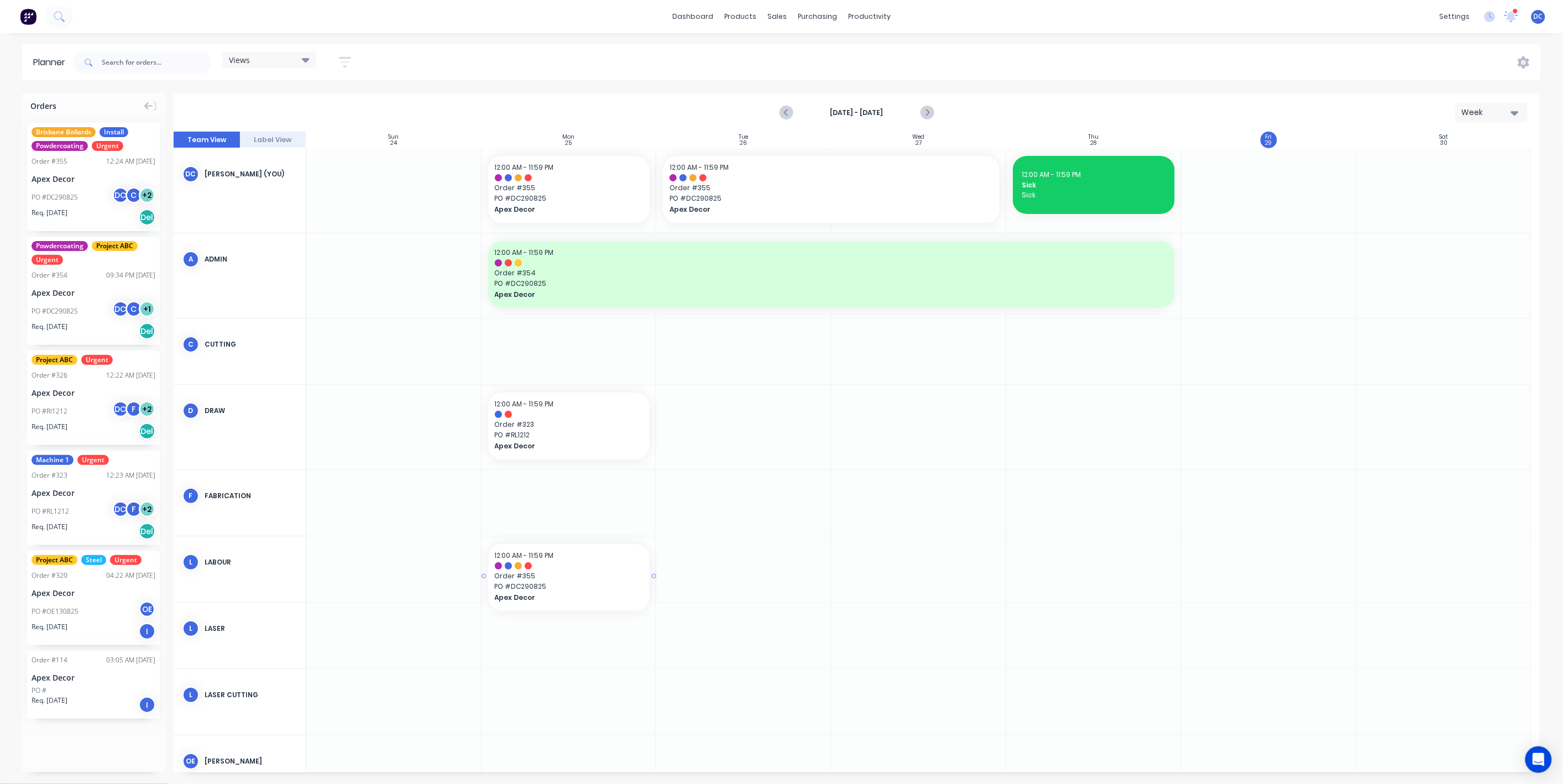
drag, startPoint x: 136, startPoint y: 155, endPoint x: 625, endPoint y: 562, distance: 636.2
drag, startPoint x: 565, startPoint y: 426, endPoint x: 749, endPoint y: 420, distance: 184.1
drag, startPoint x: 594, startPoint y: 591, endPoint x: 603, endPoint y: 433, distance: 158.3
drag, startPoint x: 751, startPoint y: 433, endPoint x: 921, endPoint y: 409, distance: 171.7
click at [1390, 272] on div "Document templates" at bounding box center [1402, 276] width 78 height 10
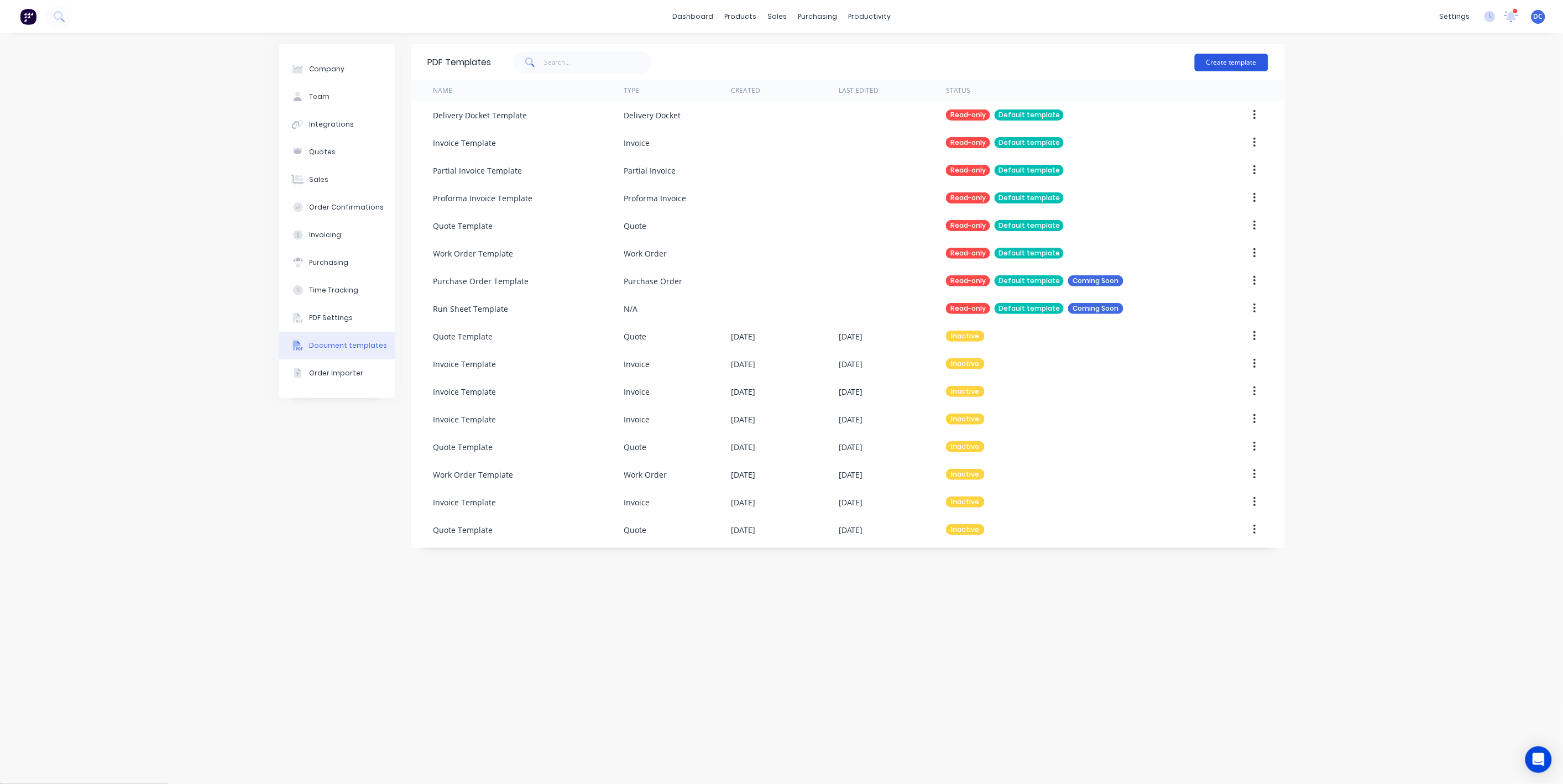
click at [1228, 60] on button "Create template" at bounding box center [1232, 62] width 74 height 17
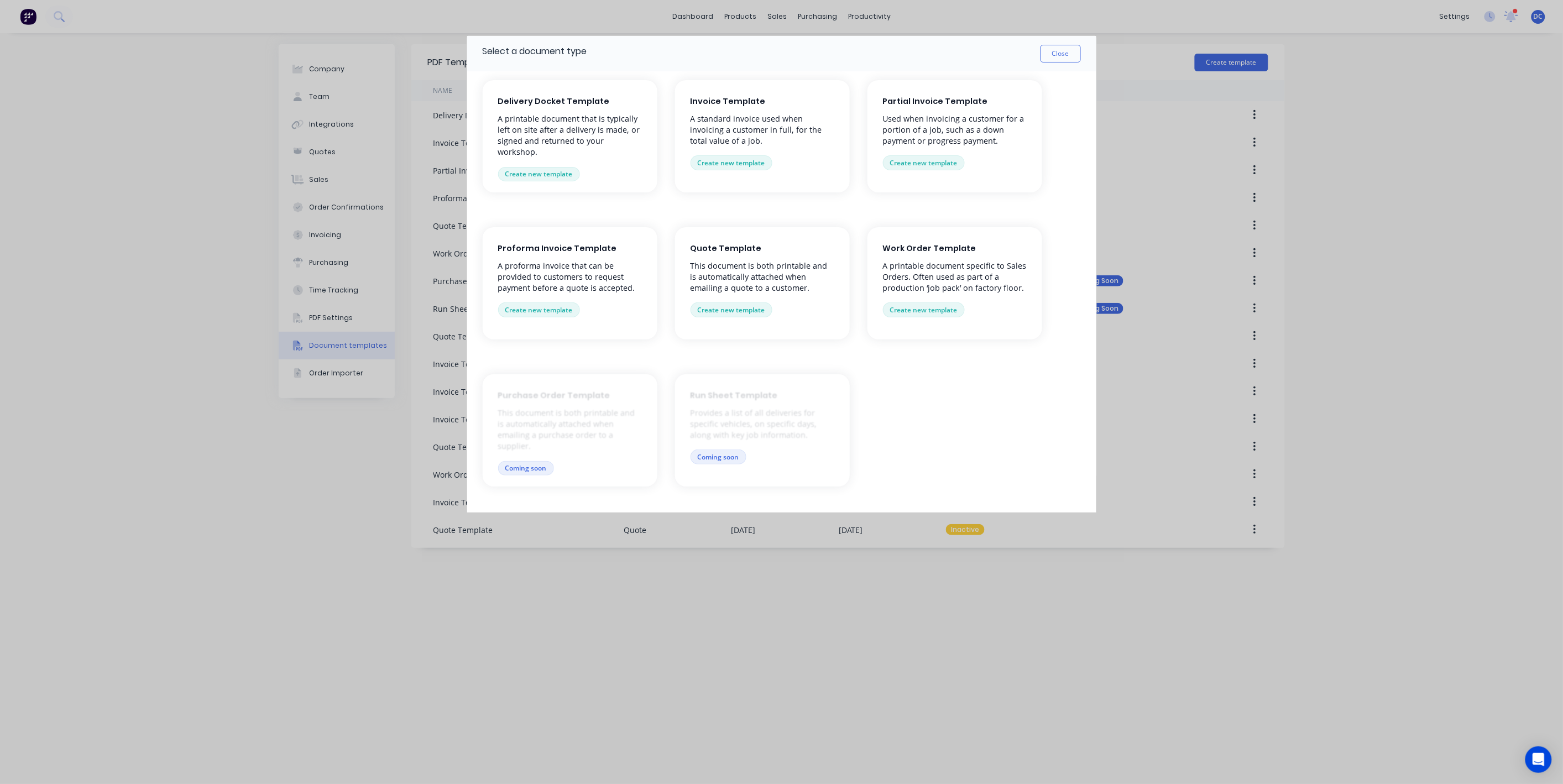
click at [745, 152] on div "Invoice Template A standard invoice used when invoicing a customer in full, for…" at bounding box center [762, 136] width 175 height 112
click at [744, 159] on button "Create new template" at bounding box center [732, 162] width 82 height 14
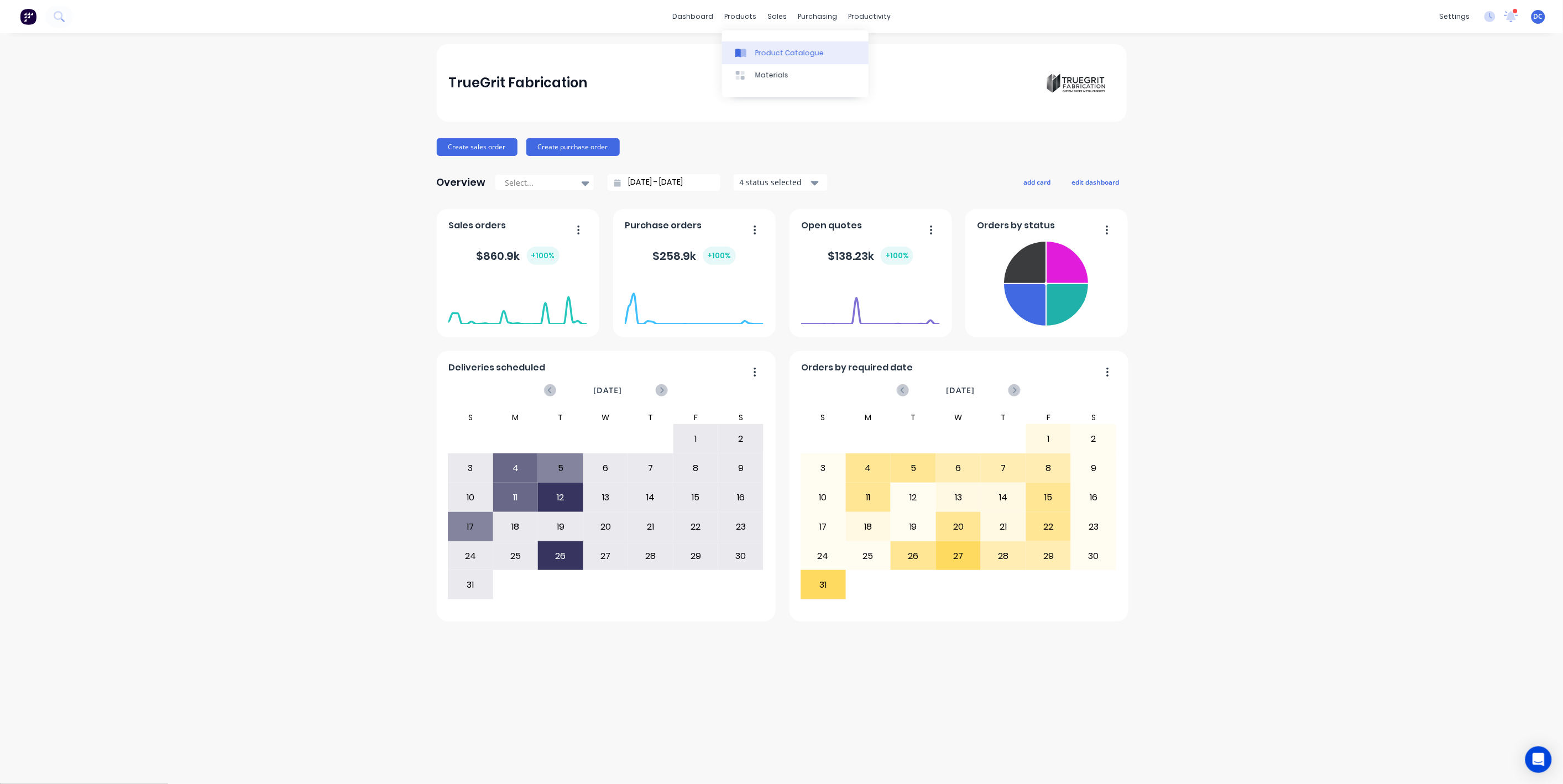
click at [747, 61] on link "Product Catalogue" at bounding box center [795, 52] width 146 height 22
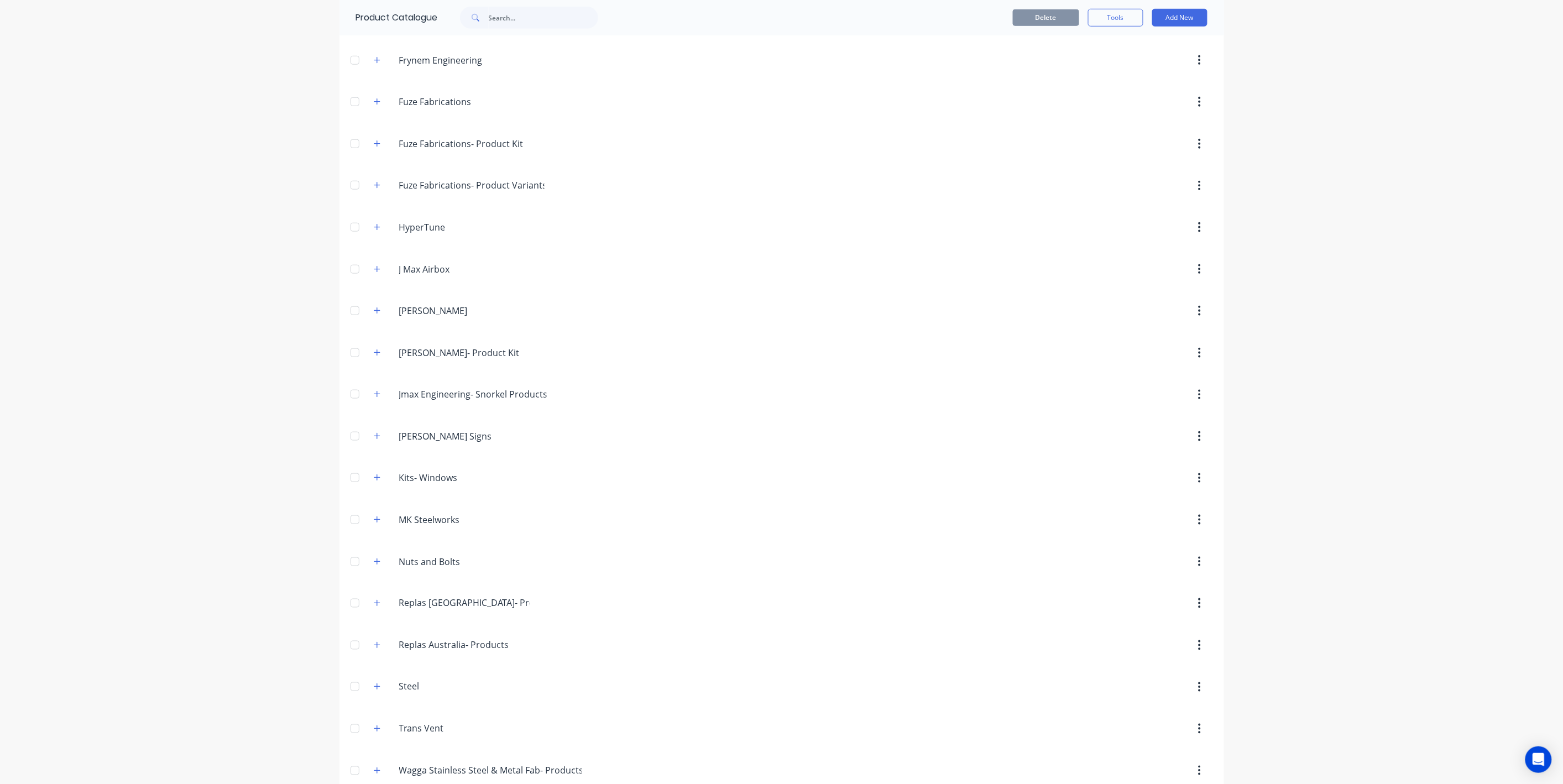
scroll to position [413, 0]
click at [381, 562] on button "button" at bounding box center [377, 558] width 14 height 14
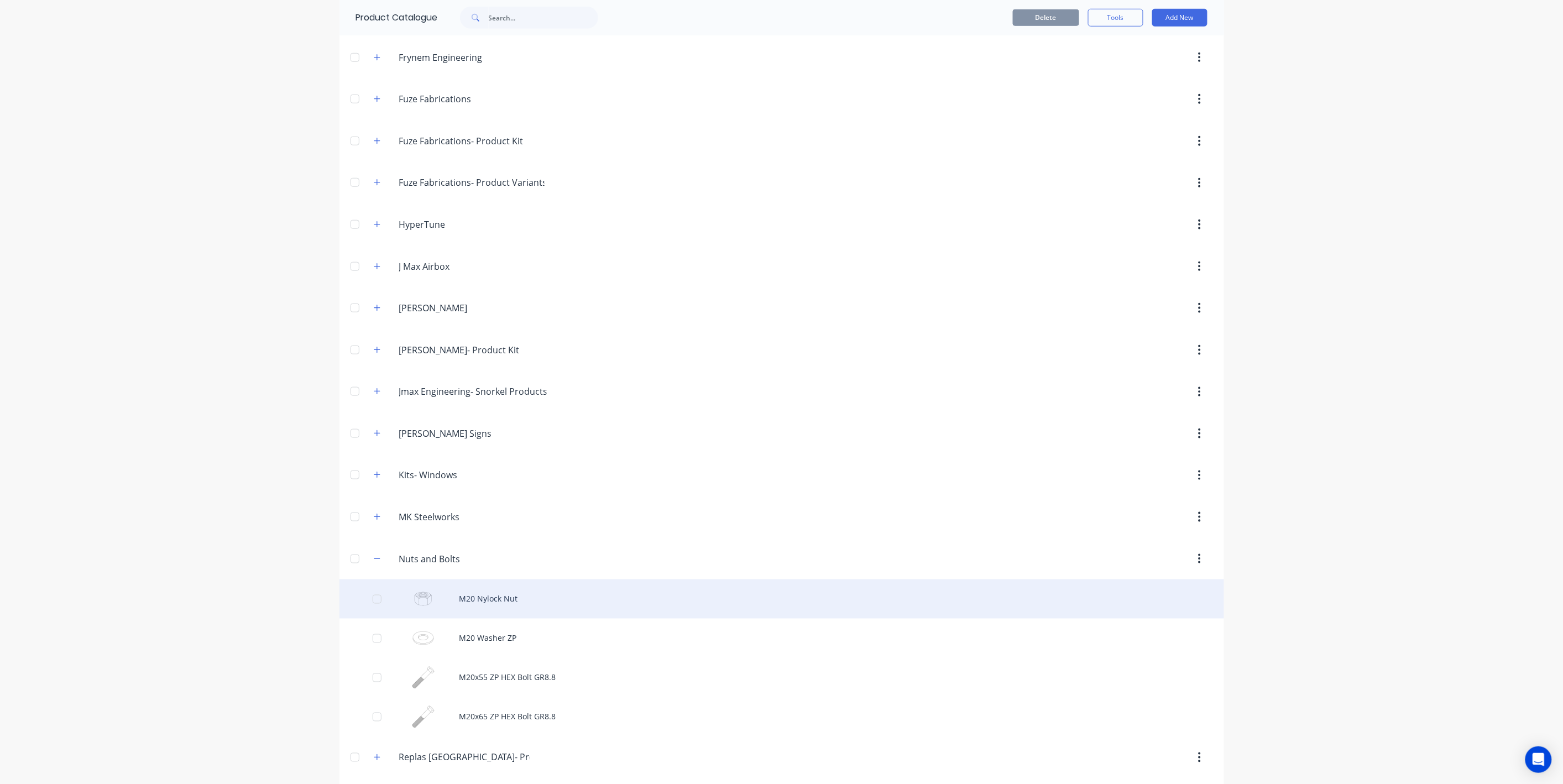
scroll to position [420, 0]
click at [476, 593] on div "M20 Nylock Nut" at bounding box center [782, 592] width 885 height 39
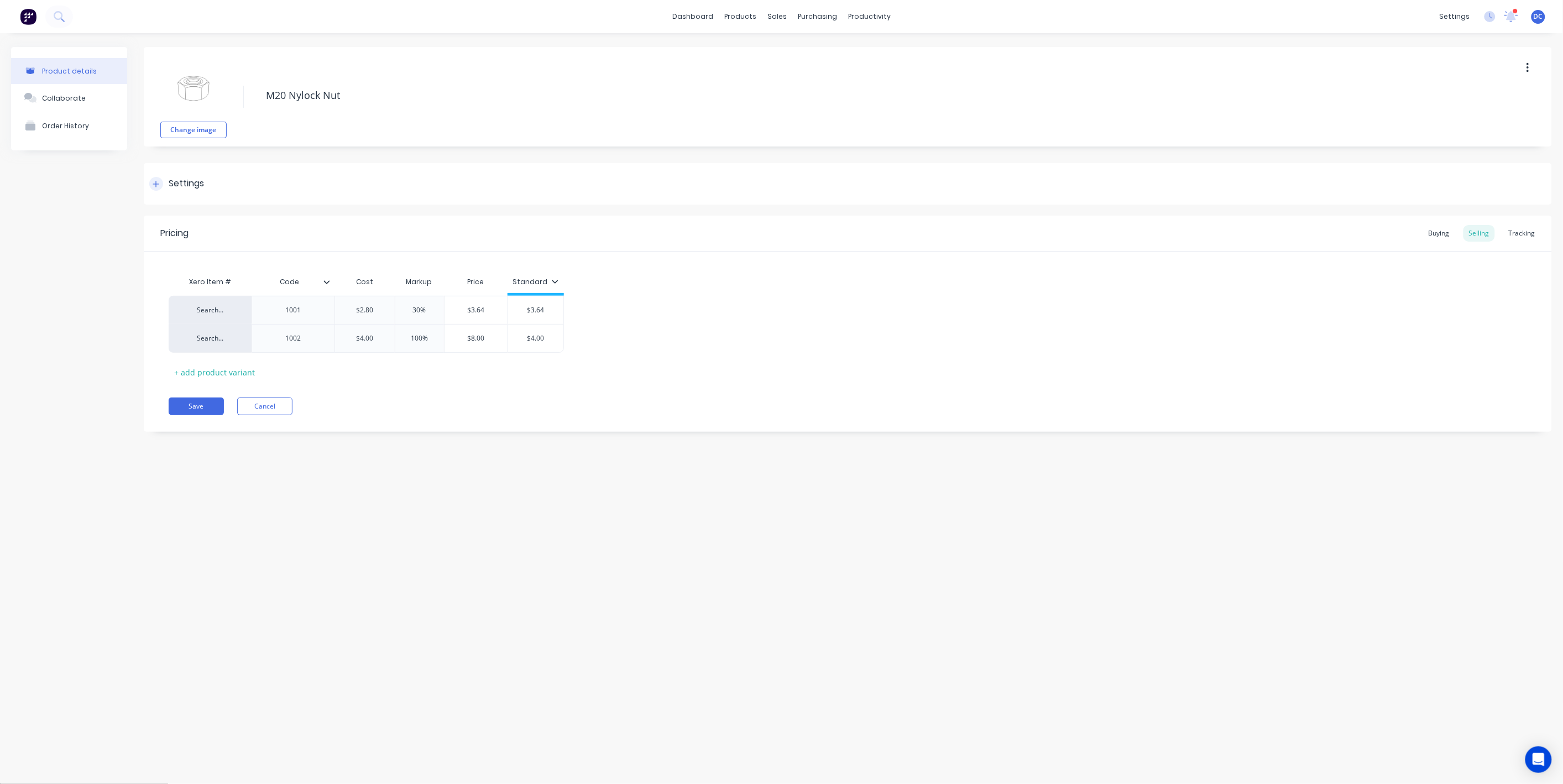
click at [164, 185] on div "Settings" at bounding box center [177, 184] width 55 height 14
type textarea "x"
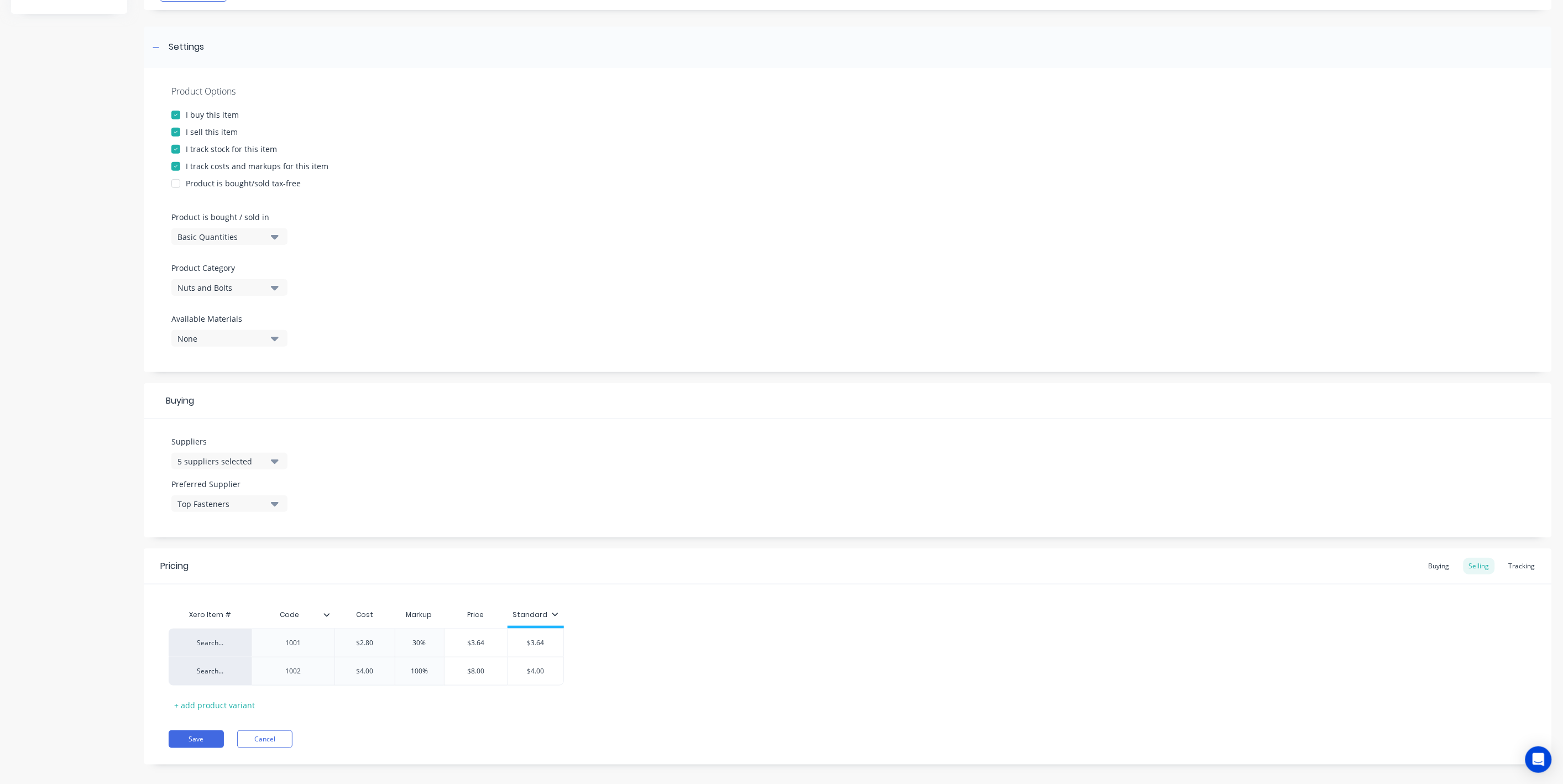
scroll to position [147, 0]
click at [1439, 556] on div "Buying" at bounding box center [1439, 555] width 32 height 17
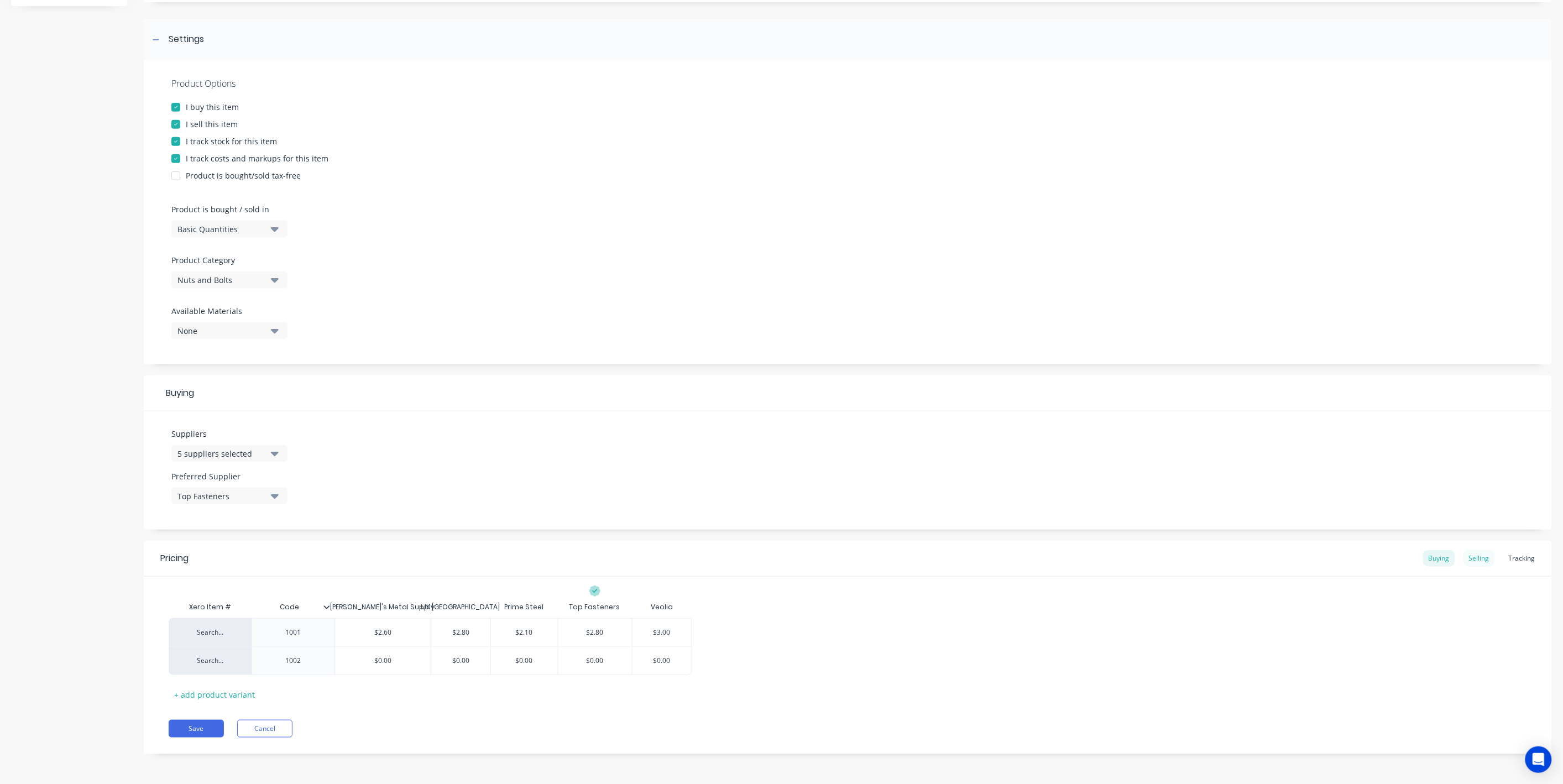
click at [1476, 560] on div "Selling" at bounding box center [1479, 558] width 32 height 17
click at [1529, 565] on div "Tracking" at bounding box center [1522, 558] width 38 height 17
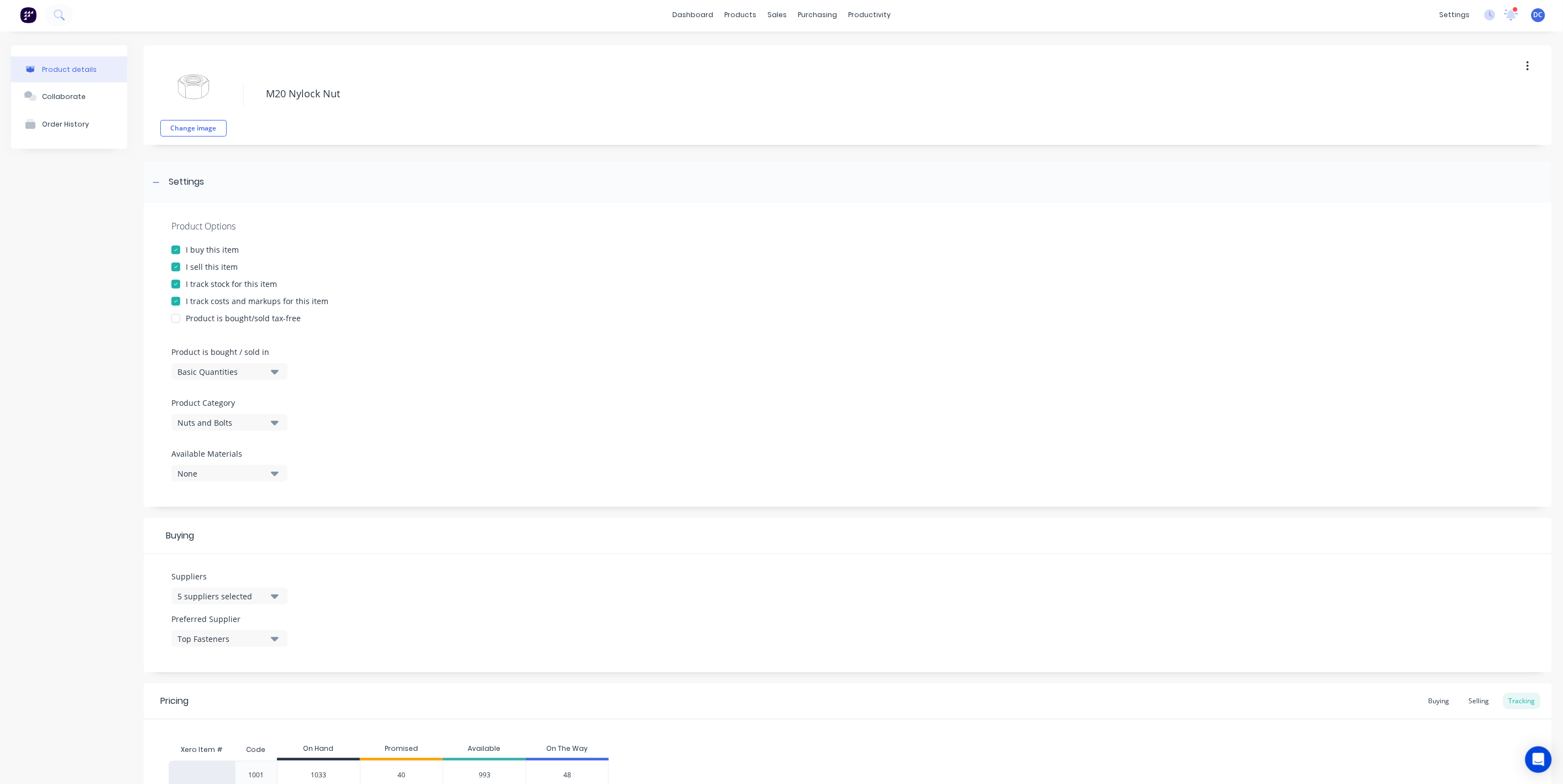
scroll to position [0, 0]
click at [1399, 67] on link "Team" at bounding box center [1403, 75] width 146 height 22
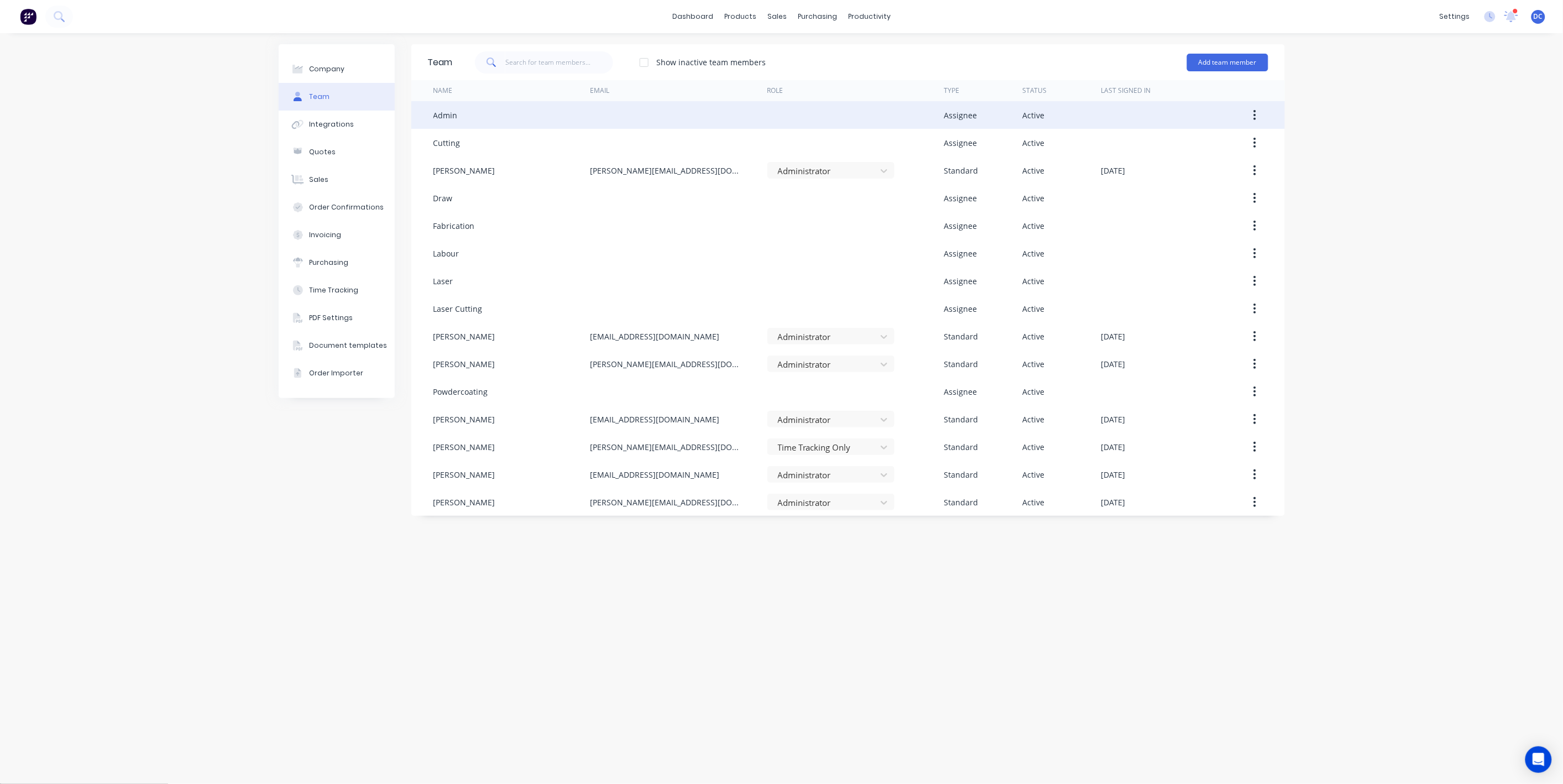
click at [1253, 117] on icon "button" at bounding box center [1255, 115] width 3 height 12
click at [1217, 138] on div "Edit" at bounding box center [1215, 144] width 85 height 16
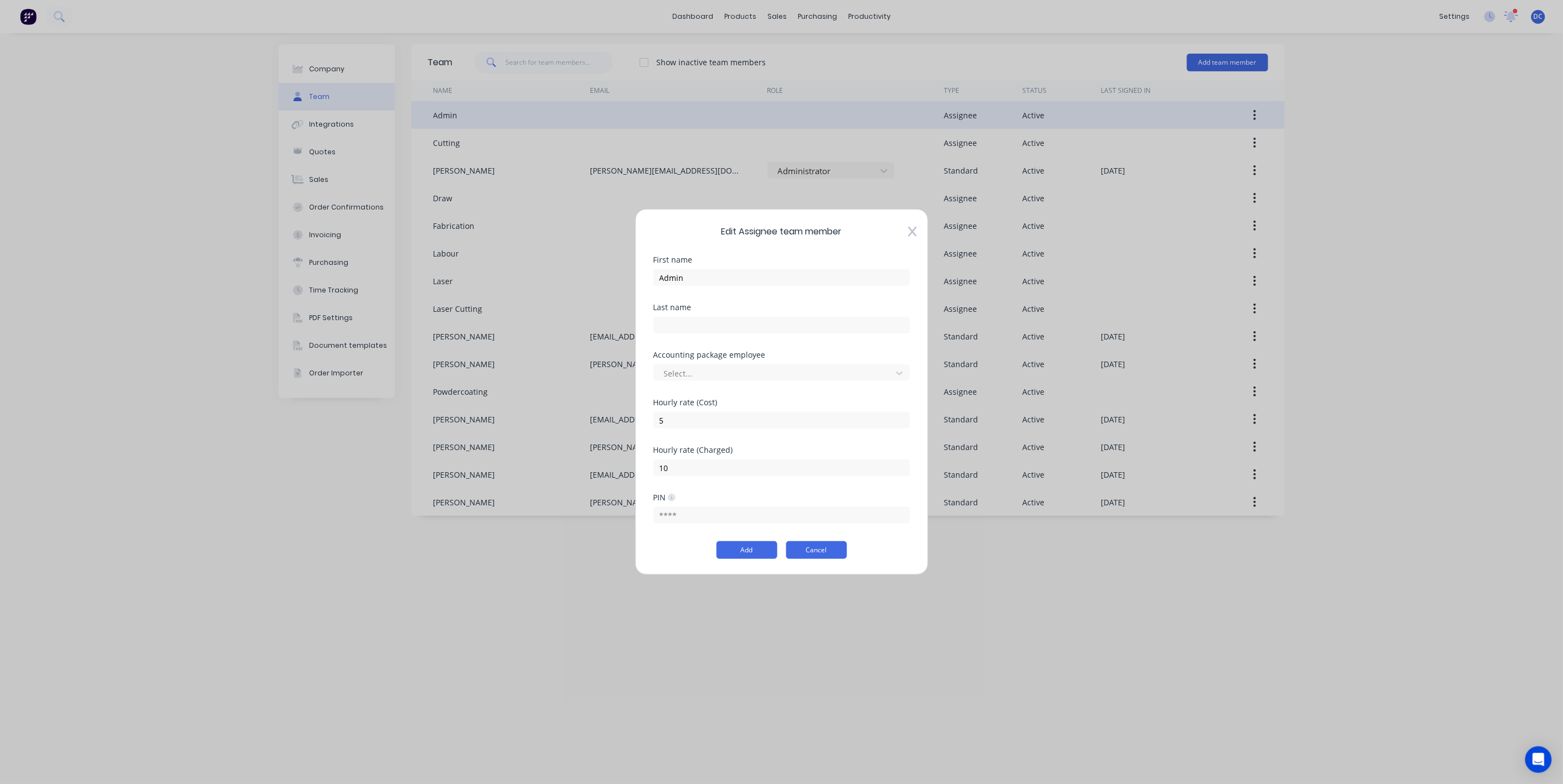
click at [808, 552] on button "Cancel" at bounding box center [816, 550] width 61 height 17
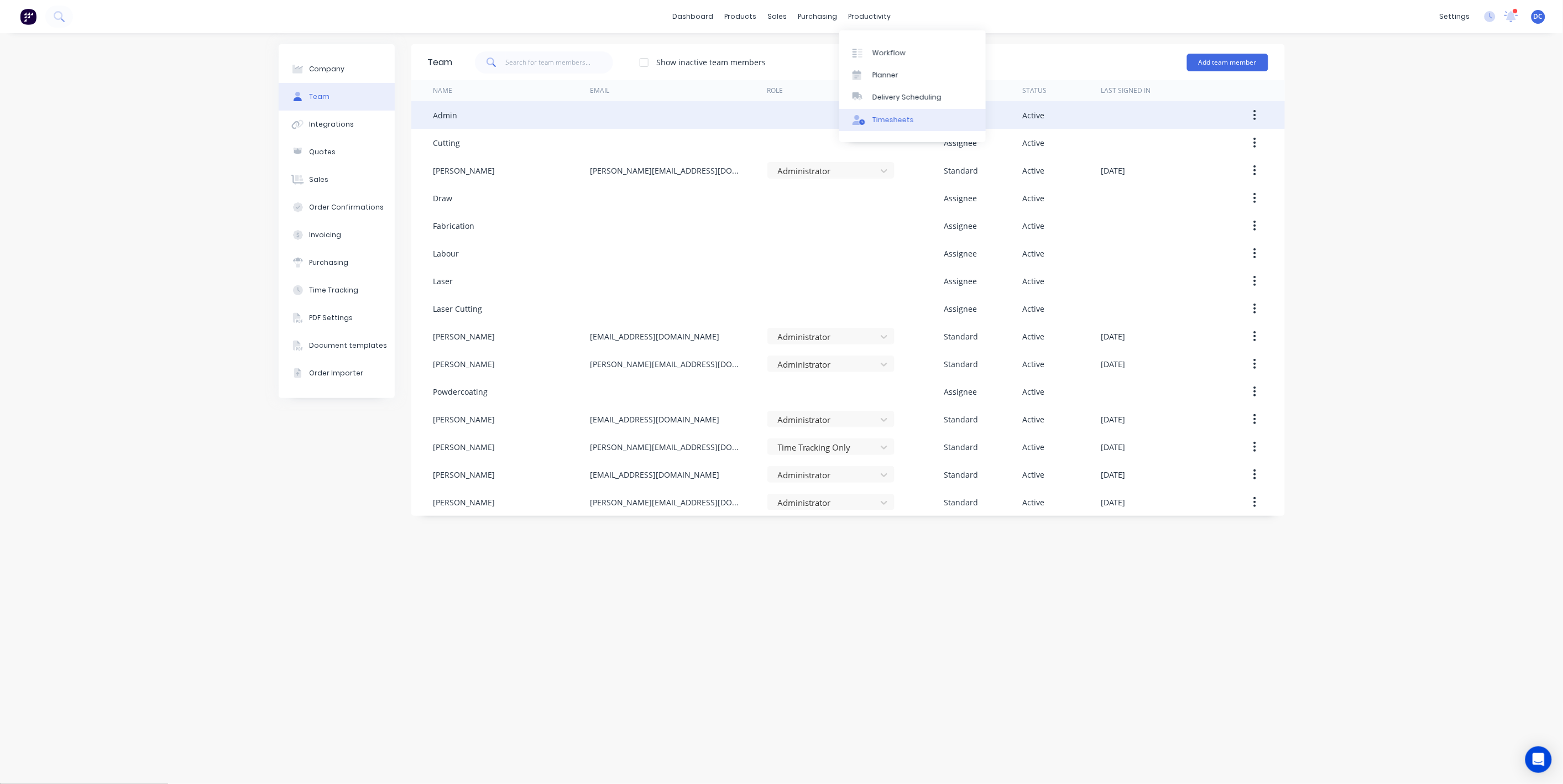
click at [880, 120] on div "Timesheets" at bounding box center [893, 119] width 42 height 10
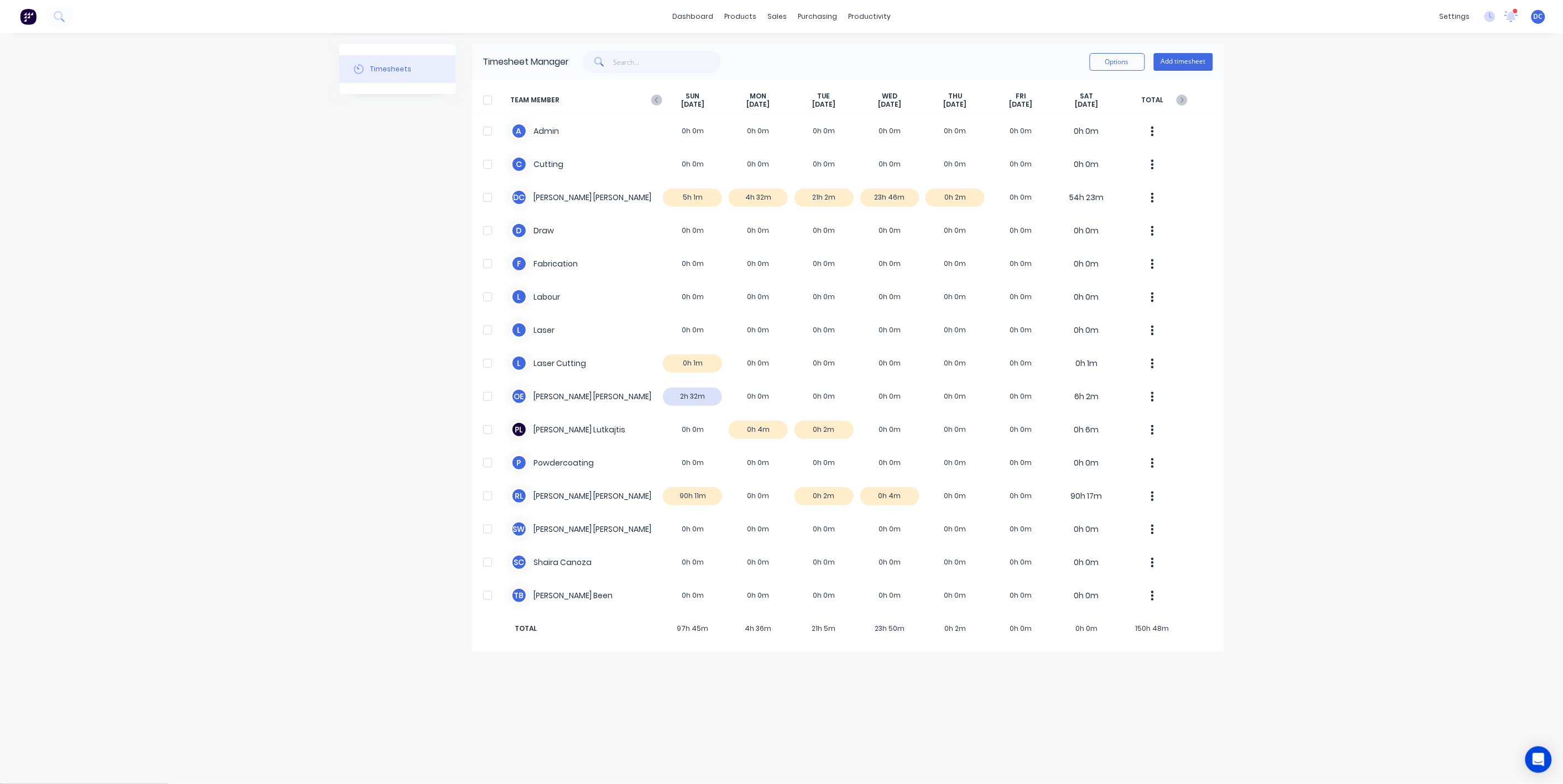
click at [488, 102] on div at bounding box center [487, 100] width 22 height 22
click at [1098, 67] on button "Options" at bounding box center [1117, 62] width 55 height 17
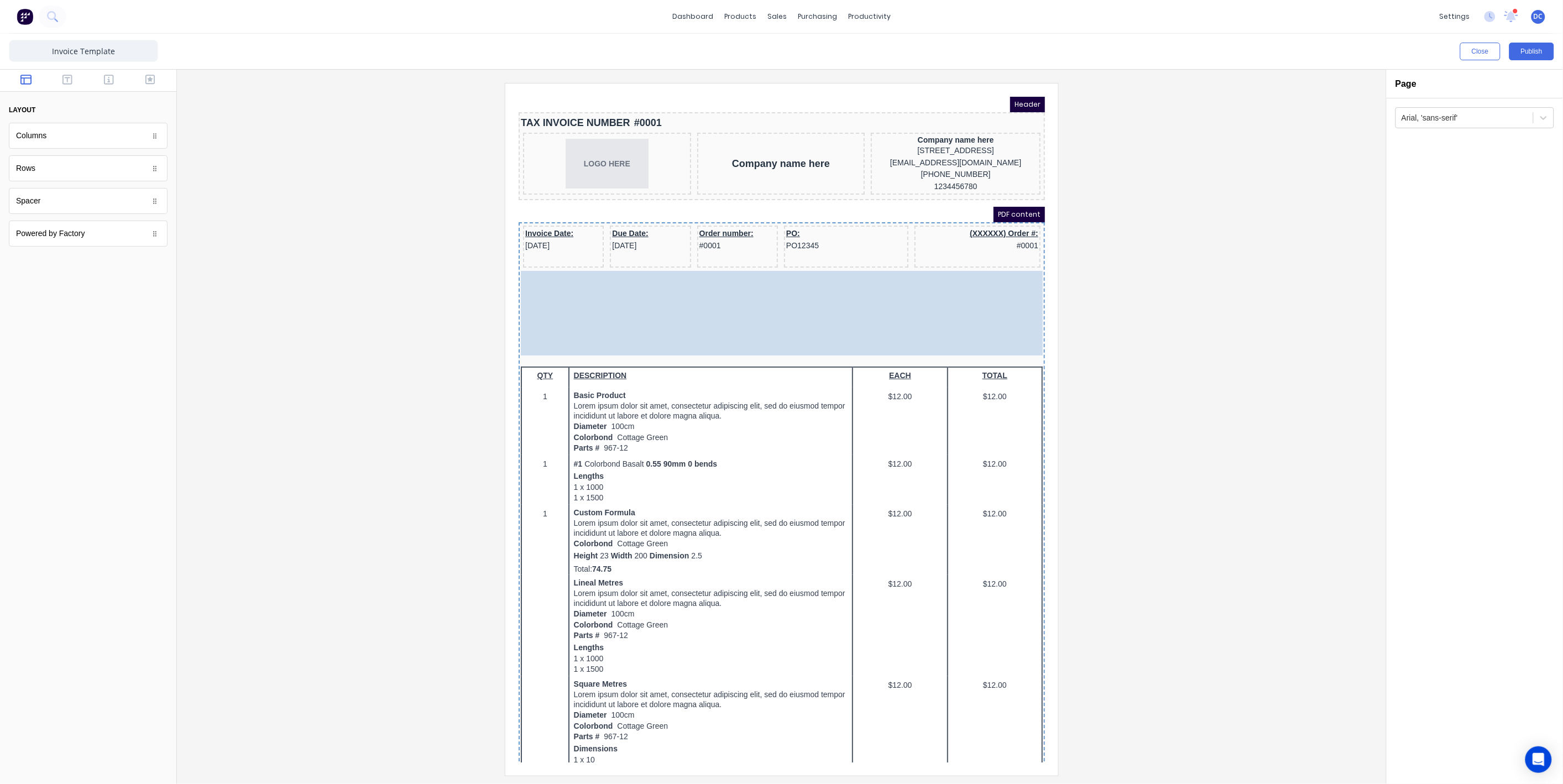
drag, startPoint x: 767, startPoint y: 328, endPoint x: 802, endPoint y: 330, distance: 35.1
click at [802, 330] on body "Header TAX INVOICE NUMBER #0001 LOGO HERE Company name here Company name here […" at bounding box center [768, 415] width 526 height 665
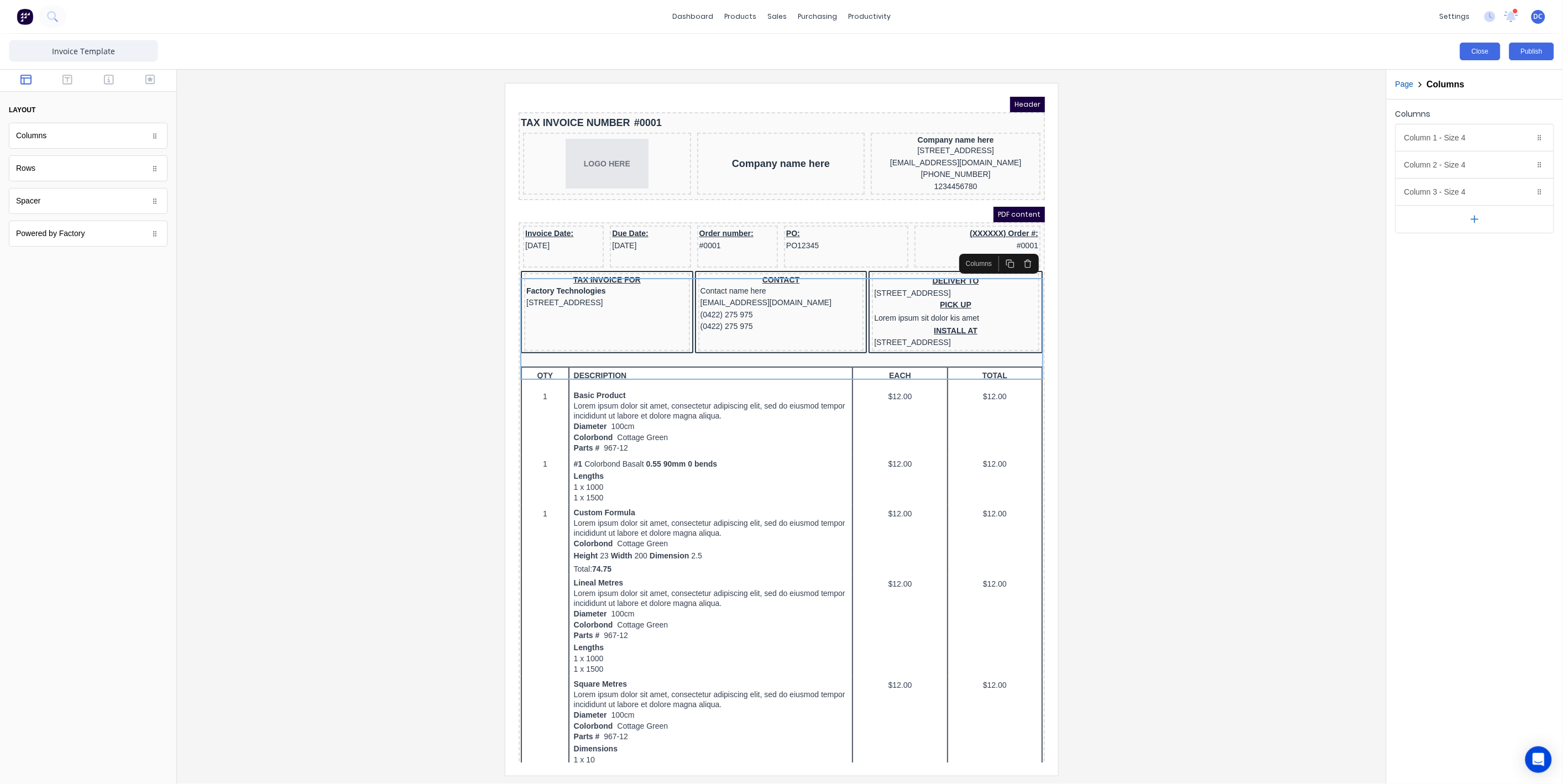
click at [1468, 42] on button "Close" at bounding box center [1480, 51] width 40 height 17
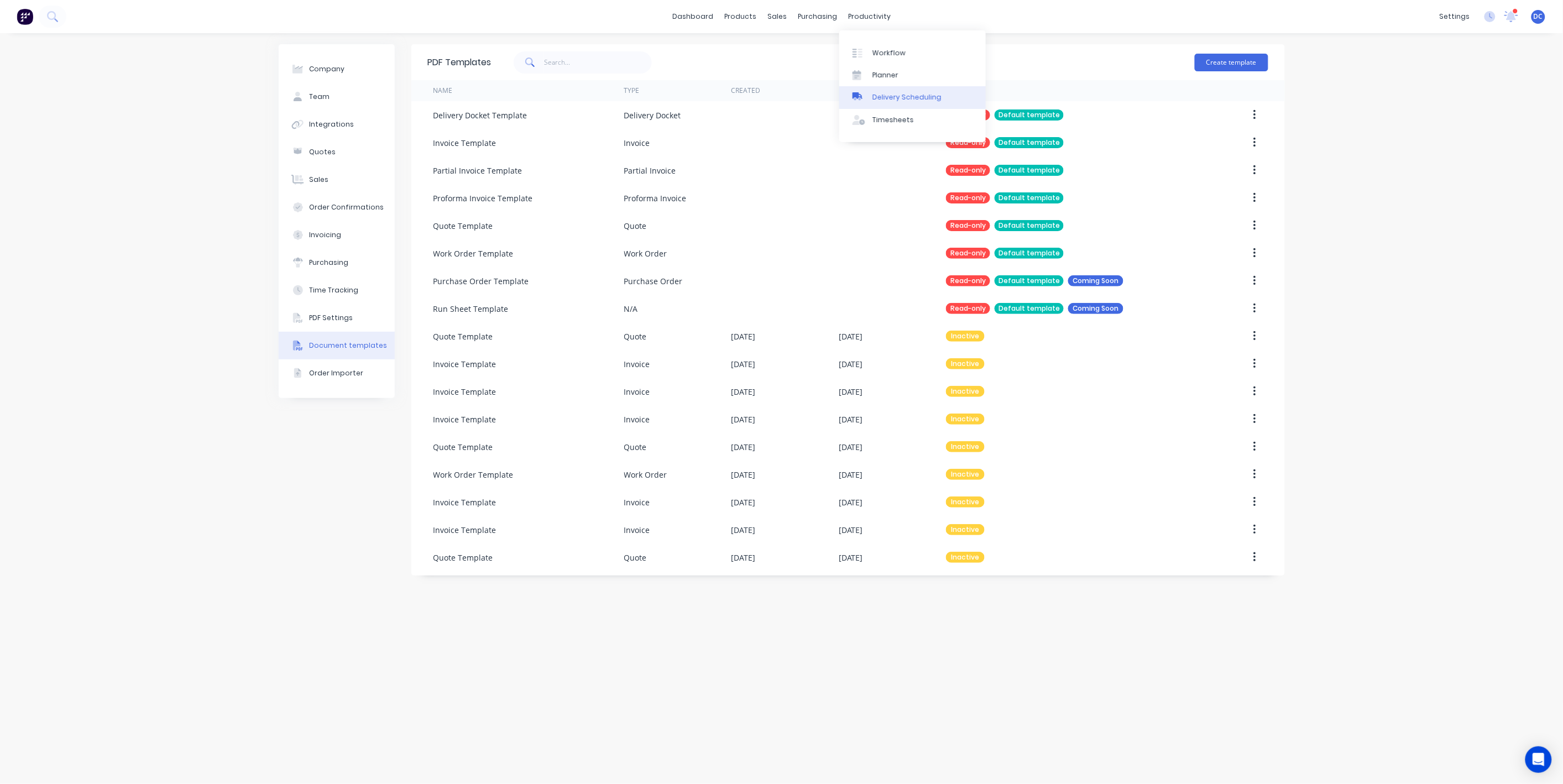
click at [894, 95] on div "Delivery Scheduling" at bounding box center [906, 97] width 69 height 10
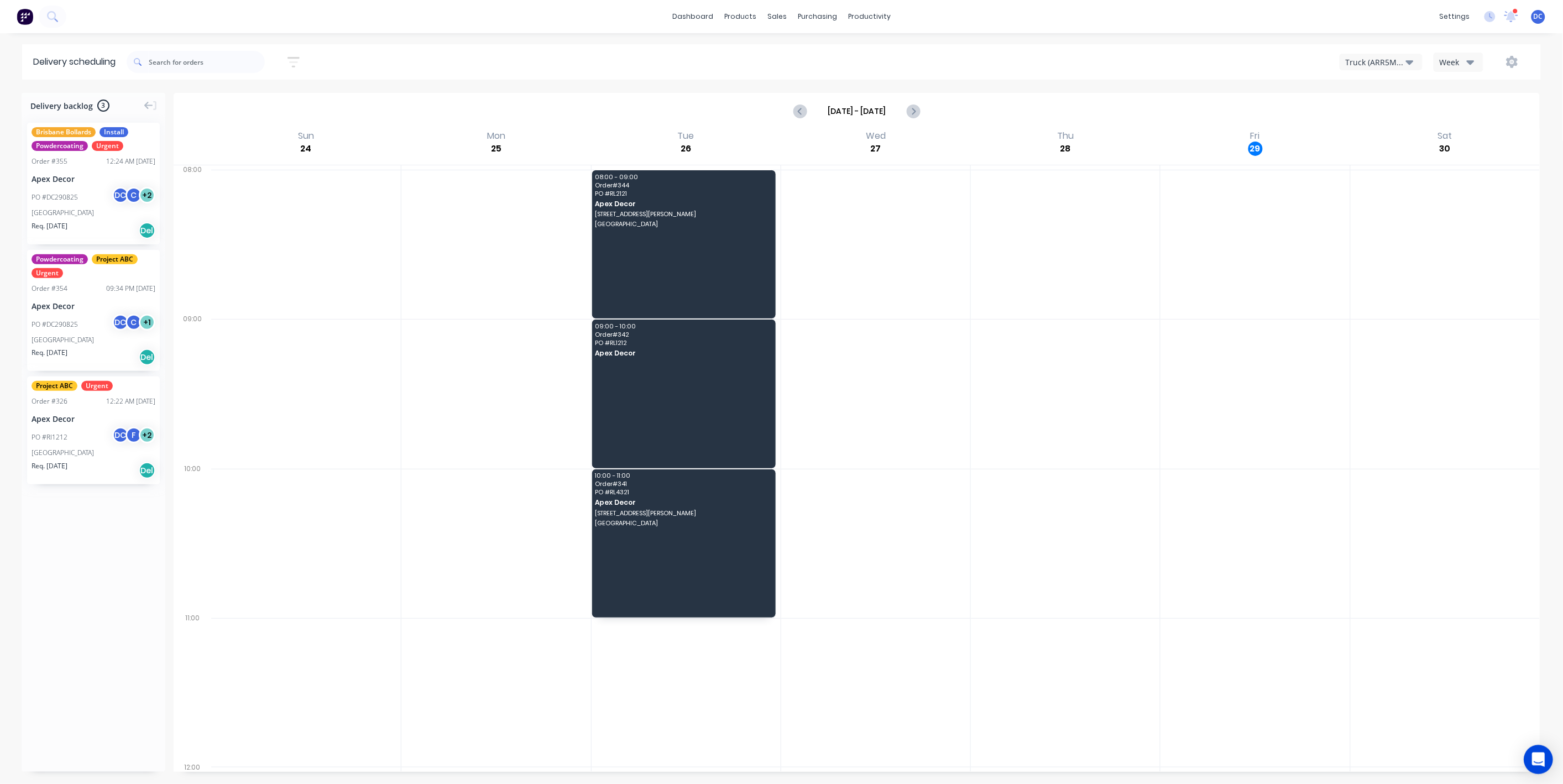
click at [1534, 758] on icon "Open Intercom Messenger" at bounding box center [1538, 759] width 13 height 14
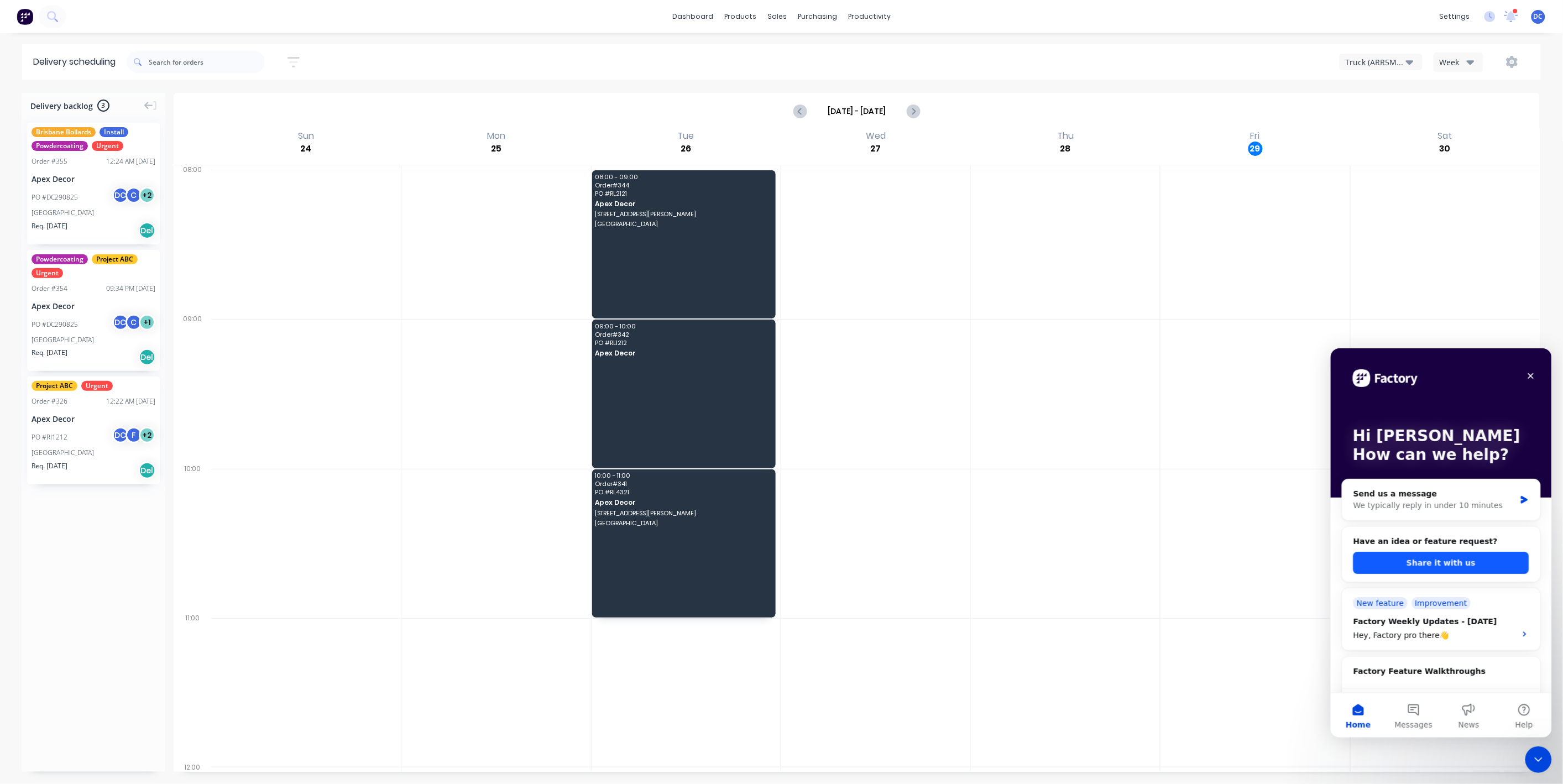
click at [1439, 567] on button "Share it with us" at bounding box center [1441, 562] width 176 height 22
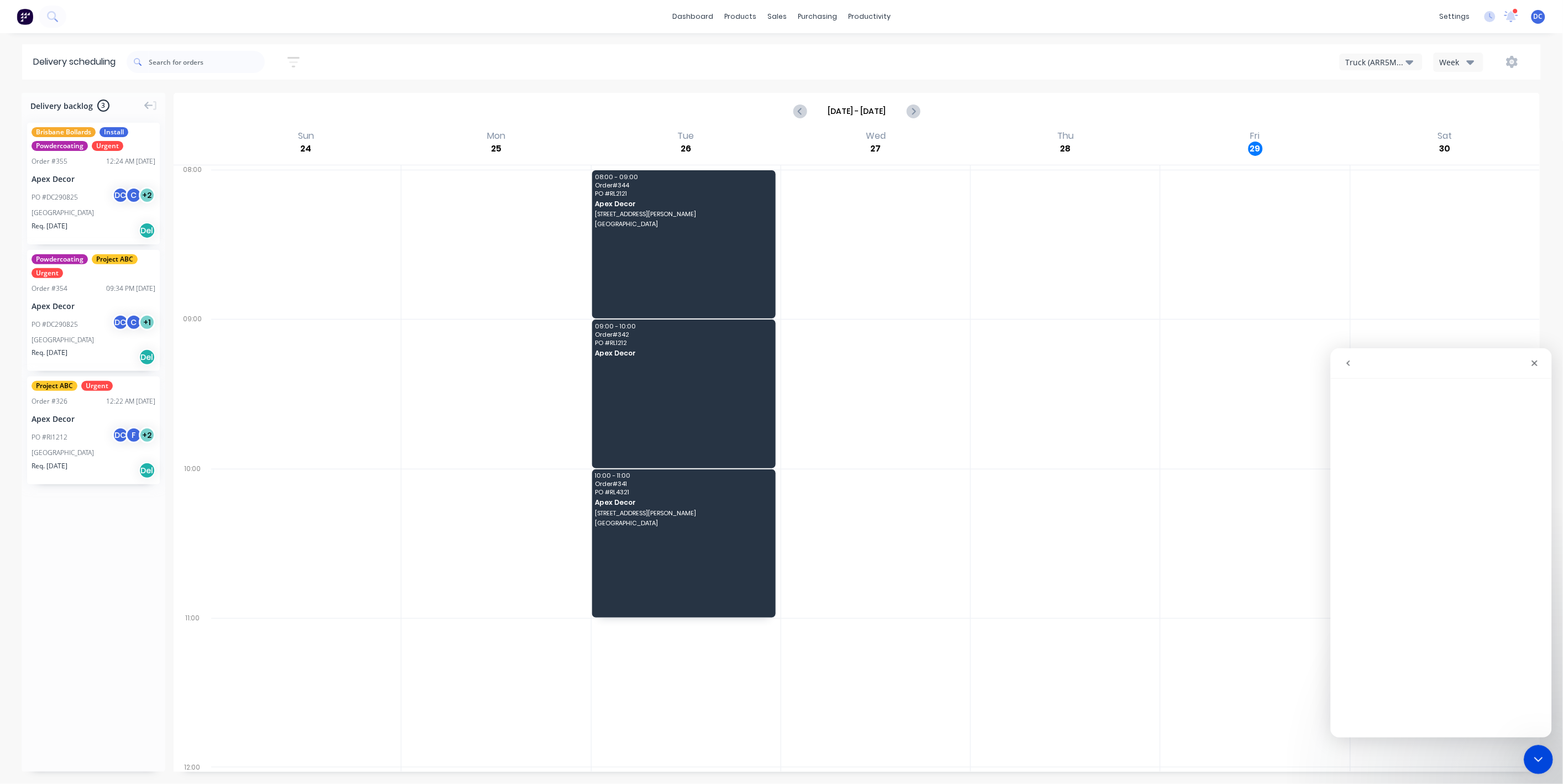
click at [1523, 754] on div "Close Intercom Messenger" at bounding box center [1537, 758] width 27 height 27
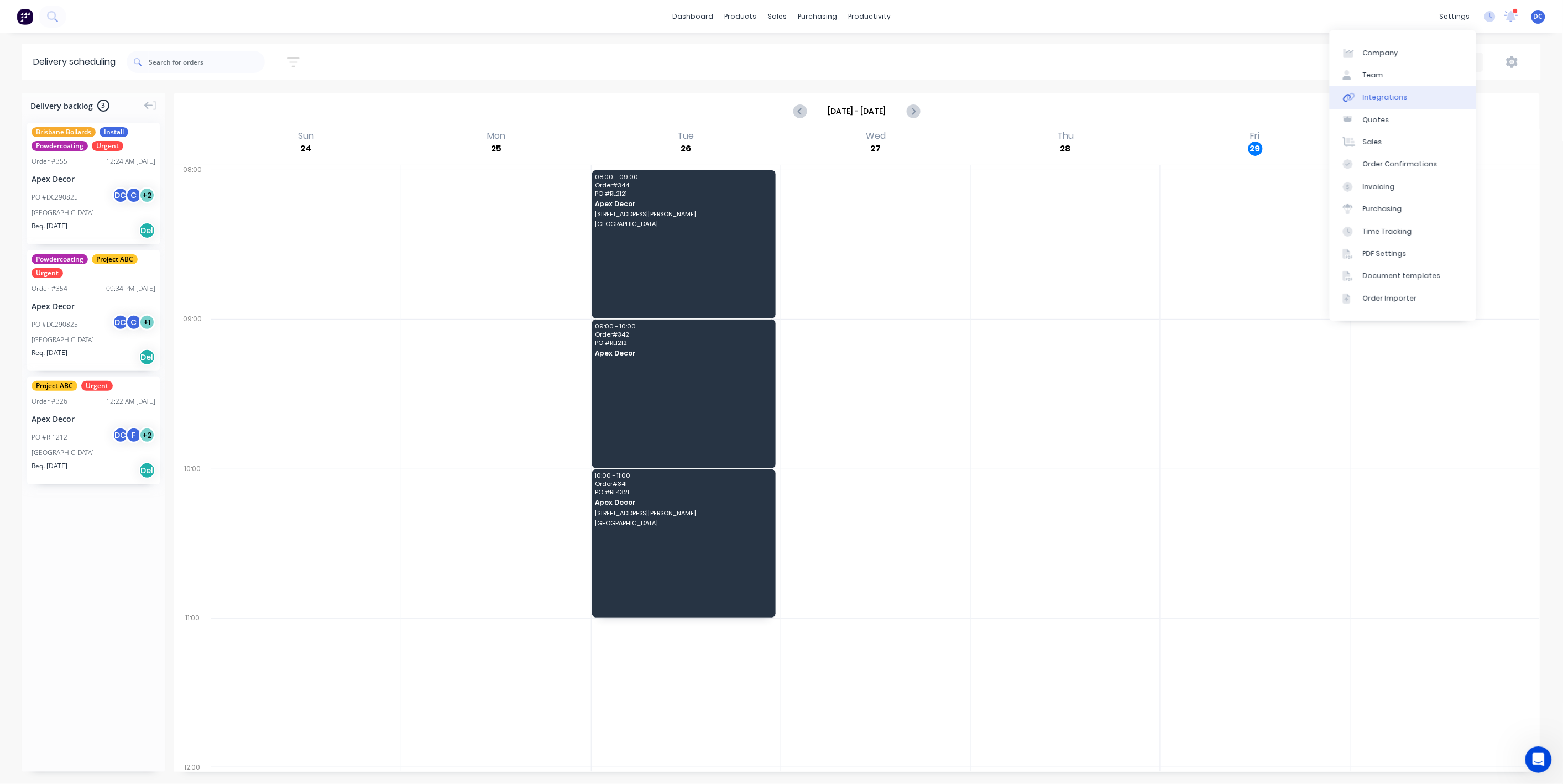
click at [1395, 95] on div "Integrations" at bounding box center [1385, 97] width 45 height 10
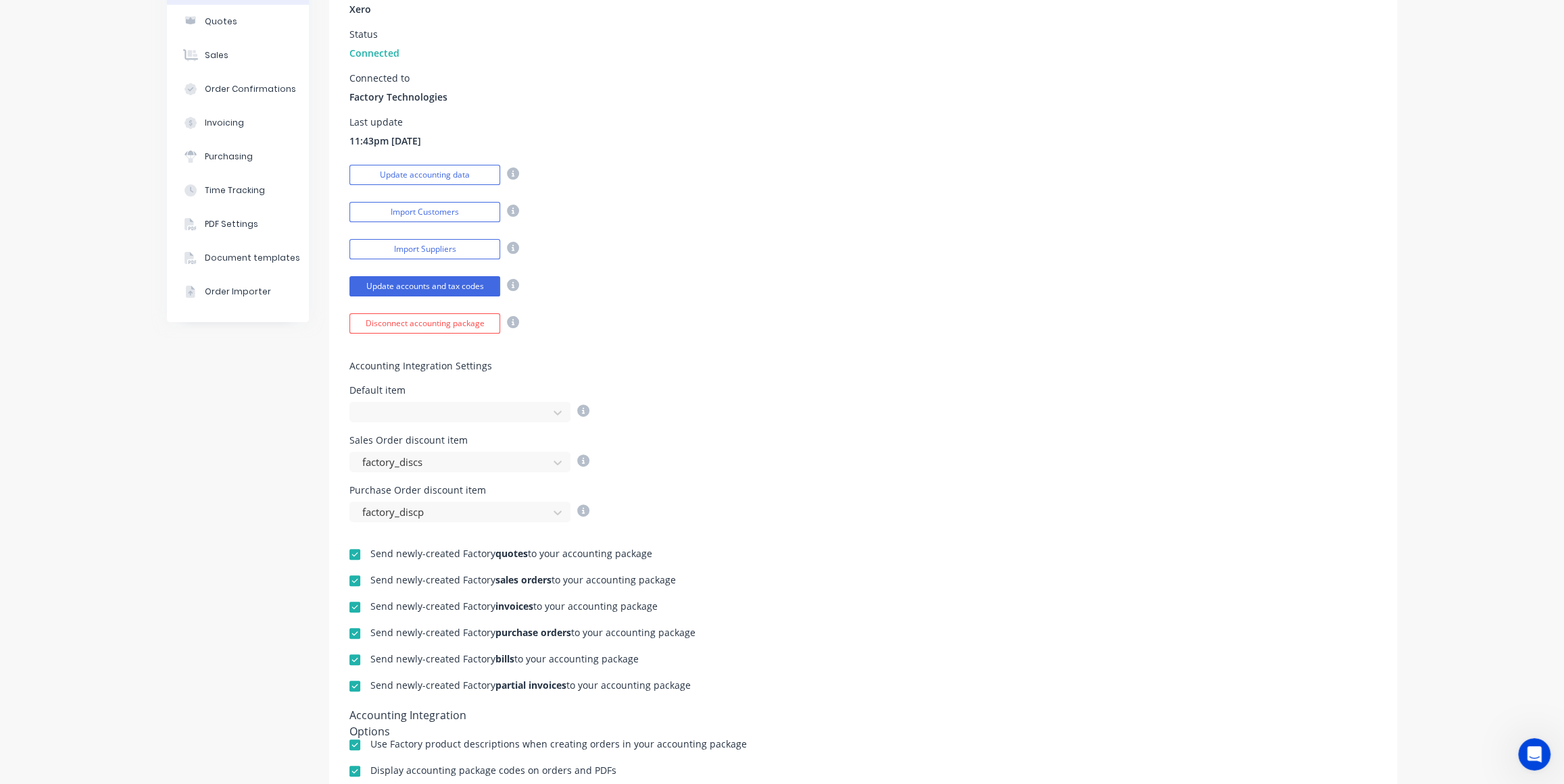
scroll to position [165, 0]
click at [546, 464] on div at bounding box center [558, 462] width 25 height 21
click at [547, 458] on div at bounding box center [558, 462] width 25 height 21
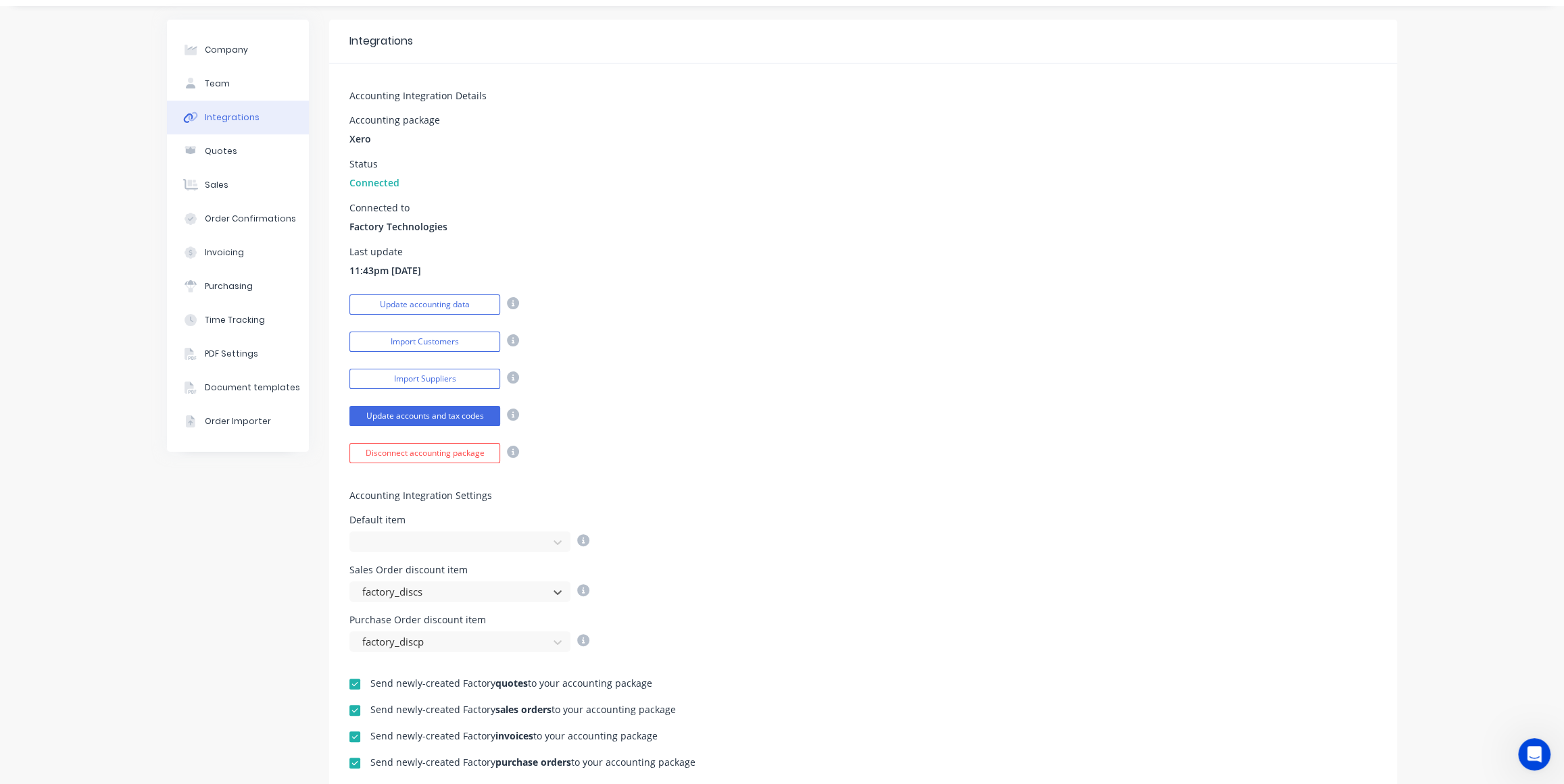
scroll to position [0, 0]
